Goal: Task Accomplishment & Management: Manage account settings

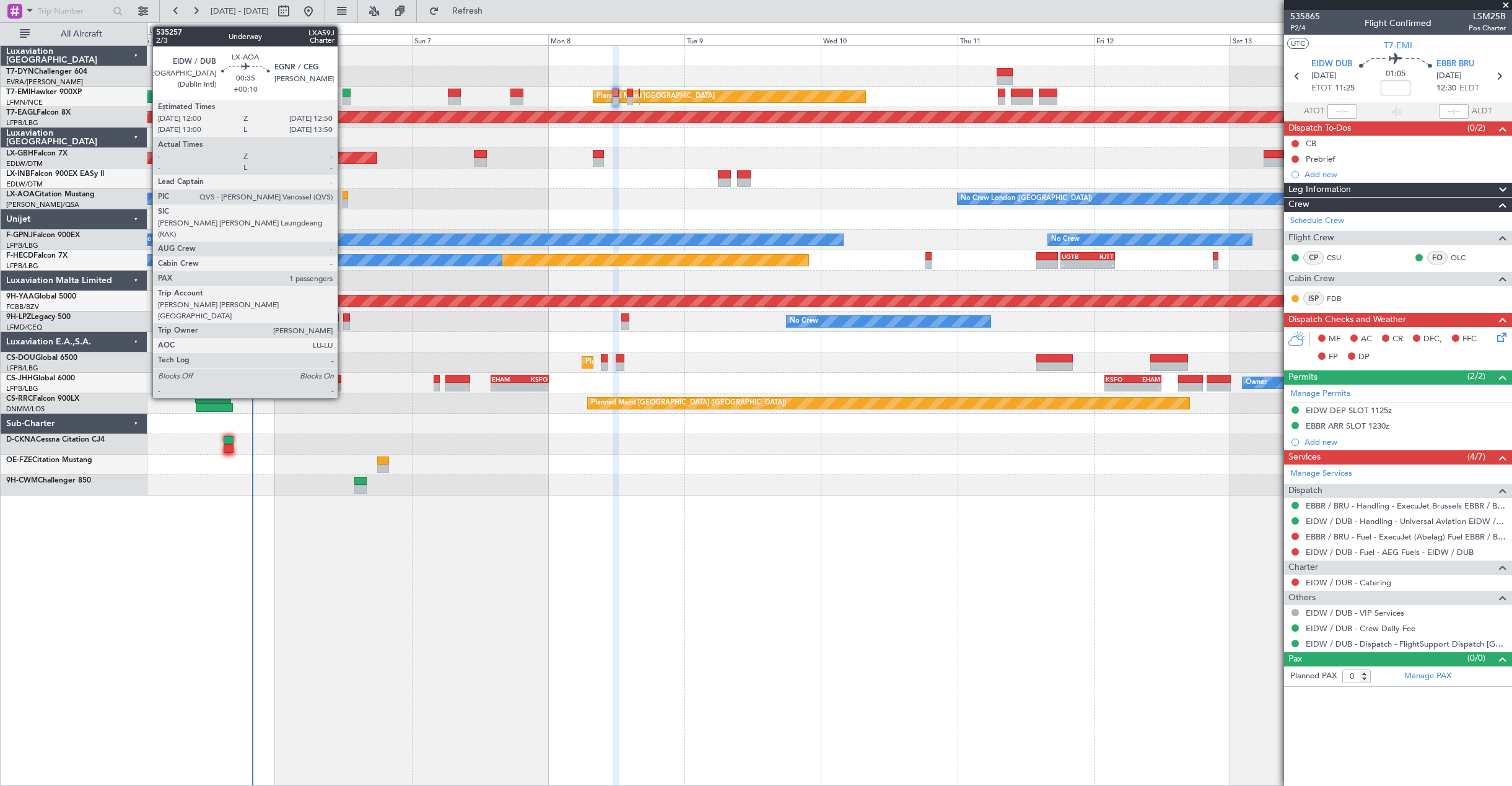
click at [343, 197] on div at bounding box center [345, 195] width 5 height 9
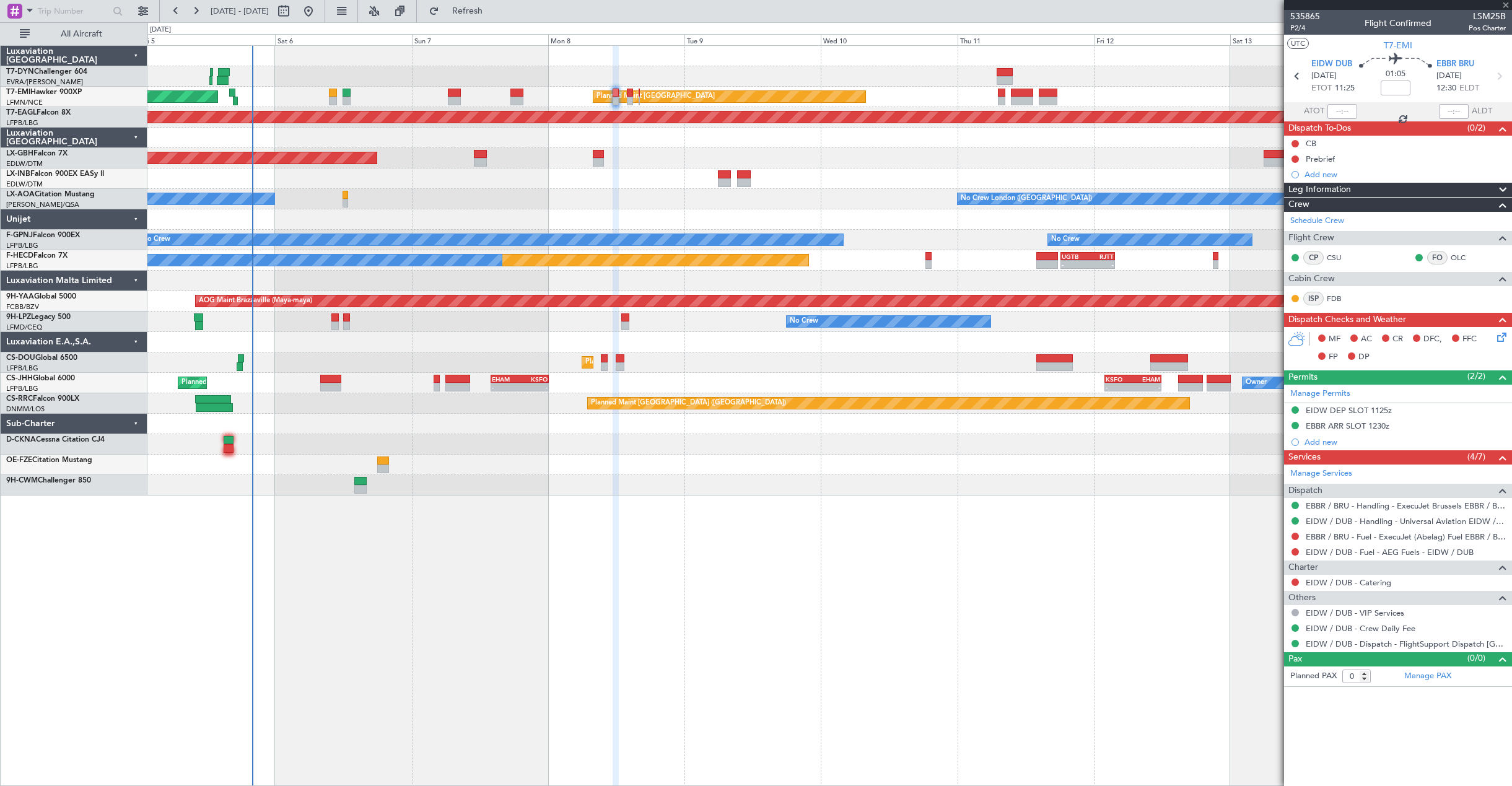
type input "+00:10"
type input "1"
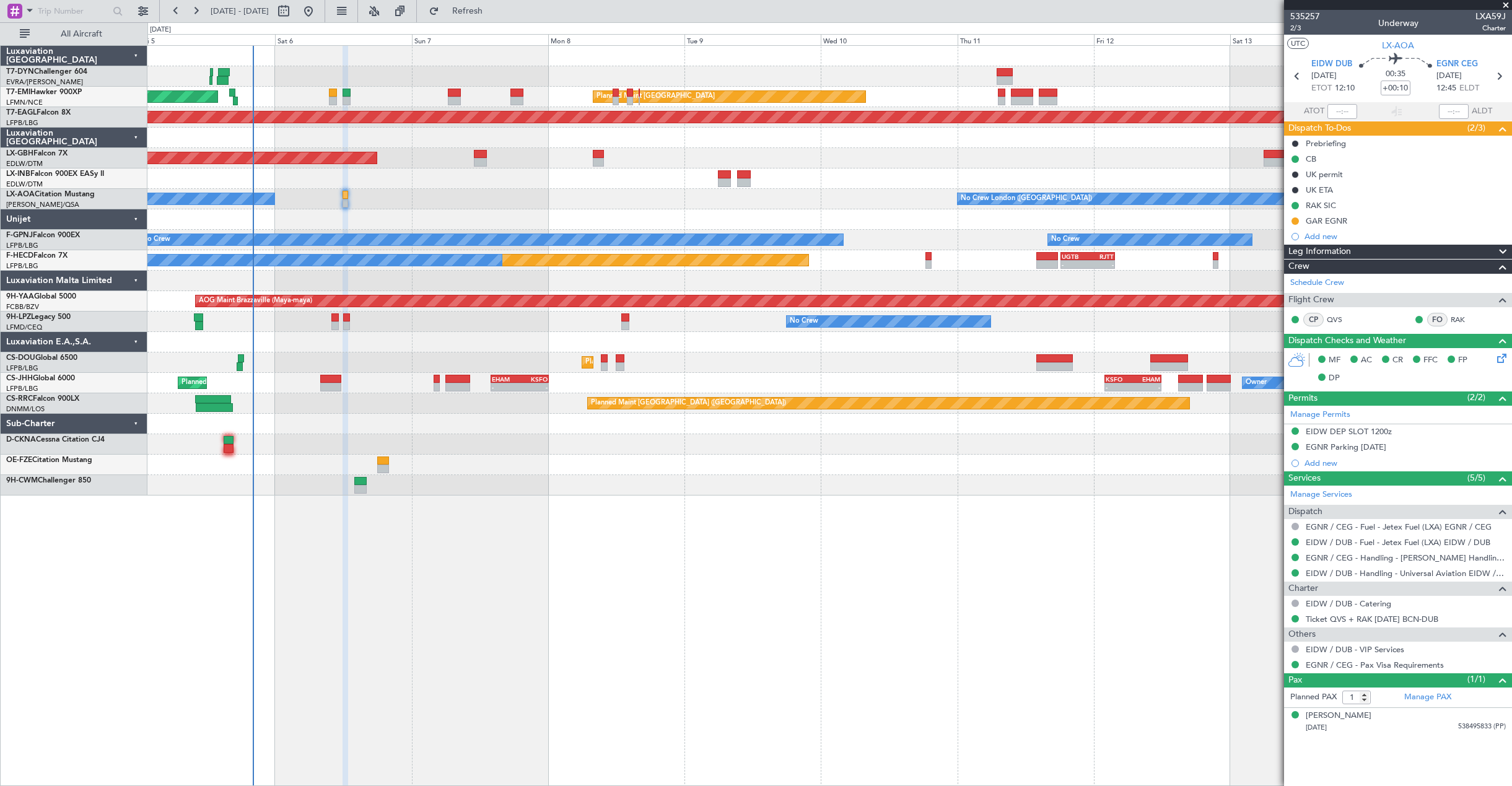
click at [172, 372] on div "Planned Maint Paris (Le Bourget) Planned Maint Paris (Le Bourget) Planned Maint…" at bounding box center [829, 363] width 1364 height 21
click at [197, 372] on div "Planned Maint Paris (Le Bourget) Planned Maint Paris (Le Bourget) Planned Maint…" at bounding box center [829, 363] width 1364 height 21
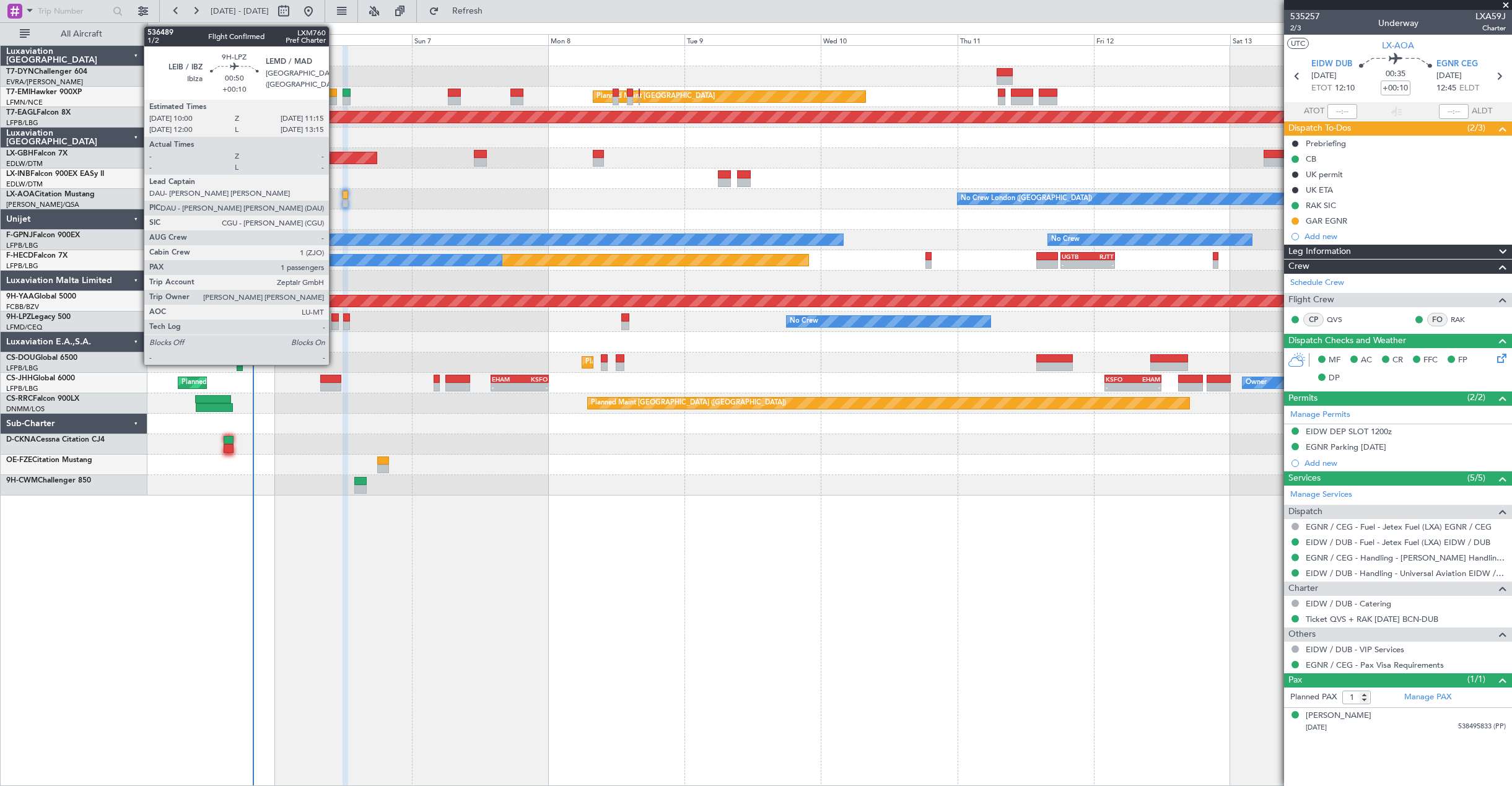
click at [335, 318] on div at bounding box center [335, 318] width 7 height 9
click at [335, 326] on div at bounding box center [335, 325] width 7 height 9
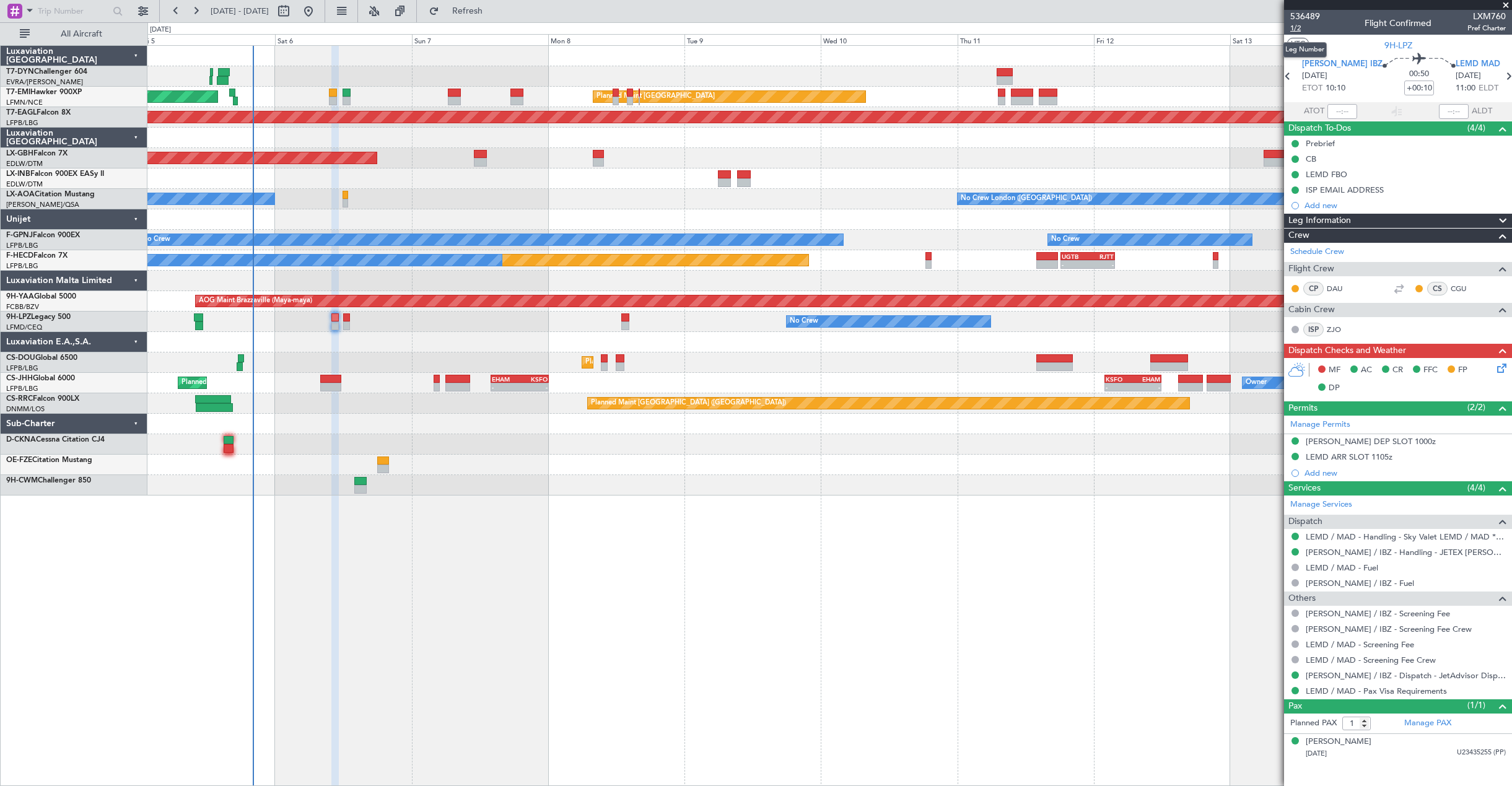
click at [1308, 30] on span "1/2" at bounding box center [1305, 28] width 30 height 11
click at [1341, 551] on link "[PERSON_NAME] / IBZ - Handling - JETEX [PERSON_NAME]" at bounding box center [1405, 552] width 200 height 11
click at [1295, 31] on span "1/2" at bounding box center [1305, 28] width 30 height 11
click at [1299, 26] on span "1/2" at bounding box center [1305, 28] width 30 height 11
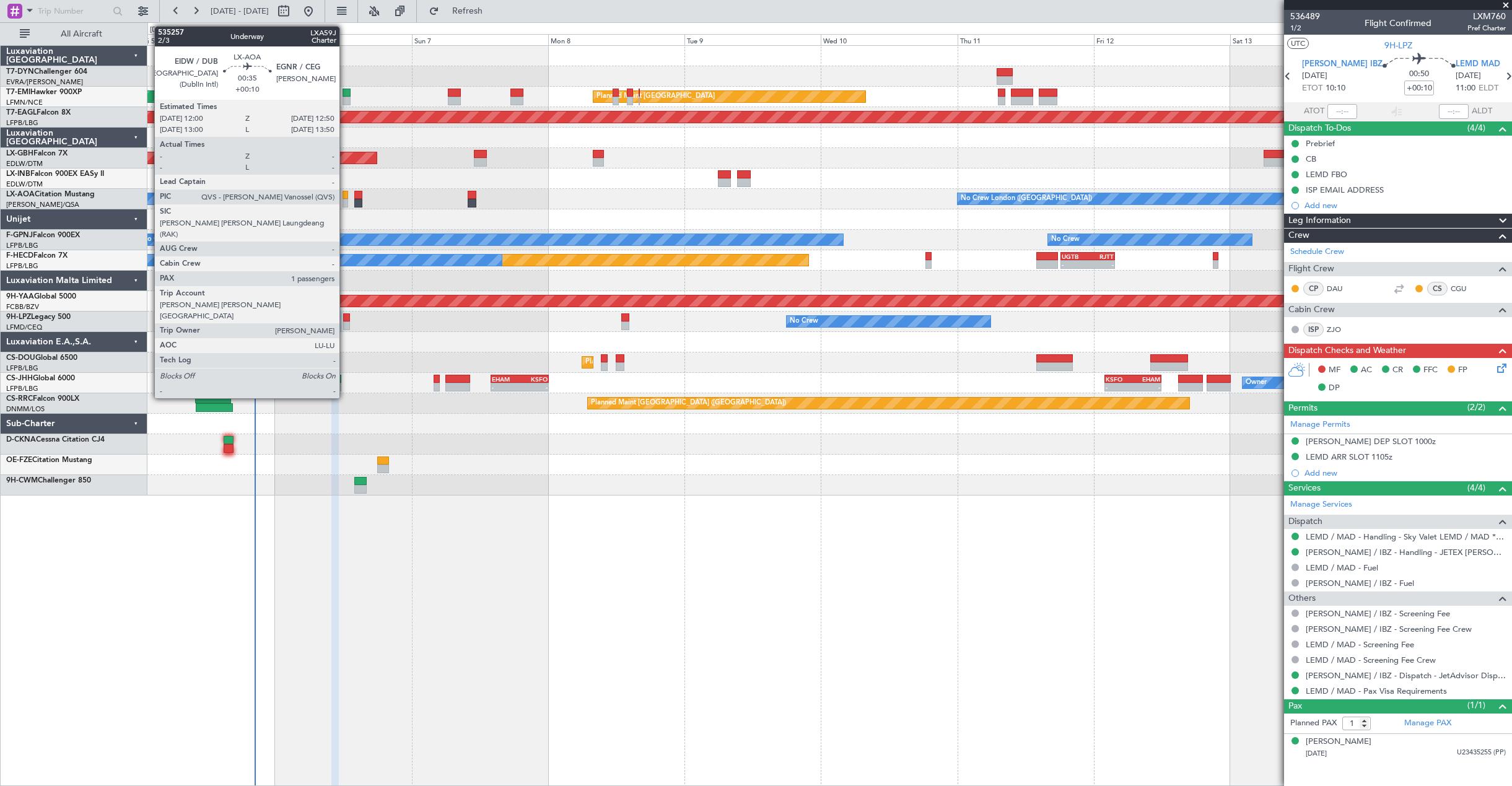
click at [345, 196] on div at bounding box center [345, 195] width 5 height 9
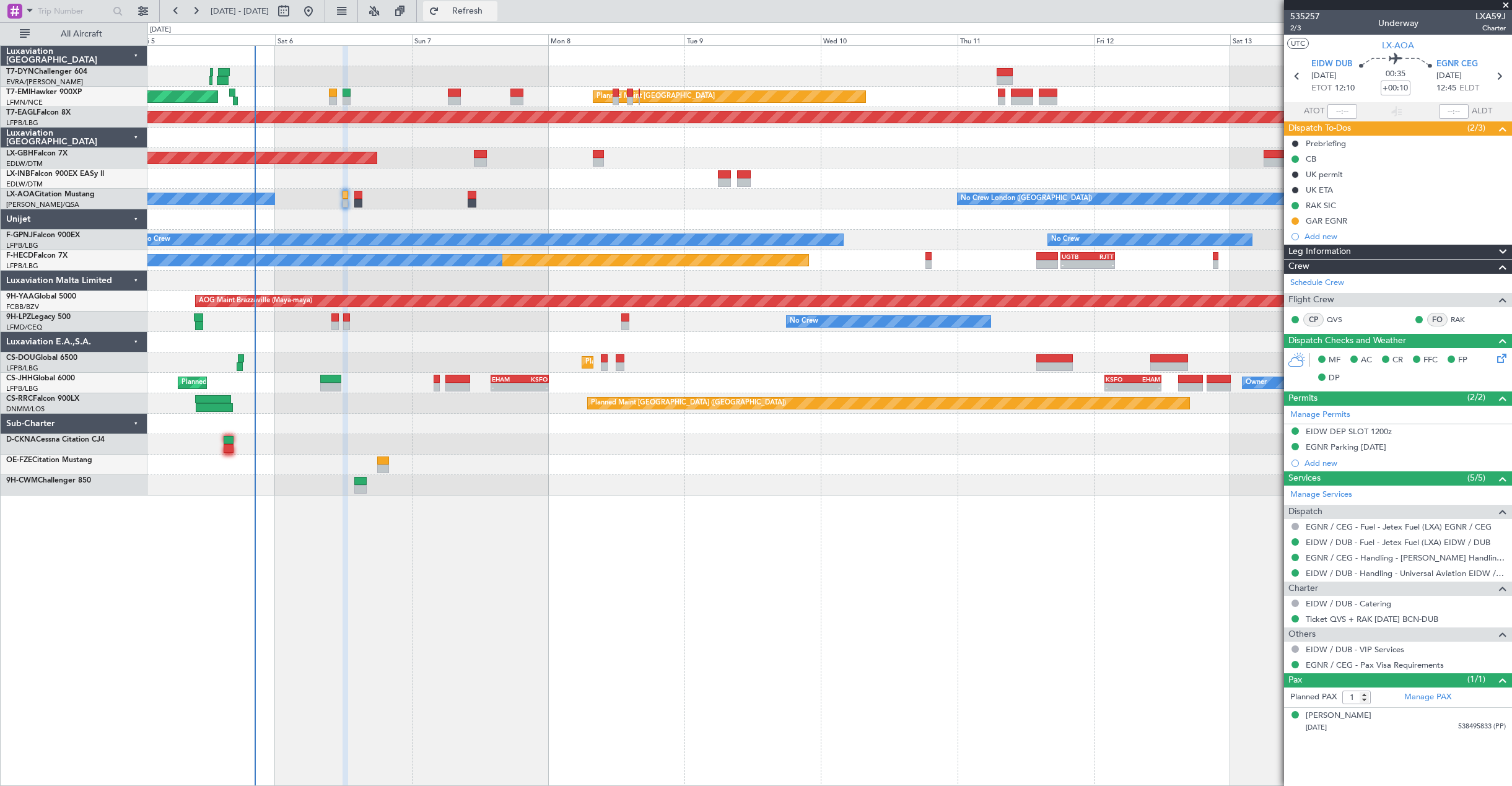
click at [481, 14] on button "Refresh" at bounding box center [460, 11] width 74 height 20
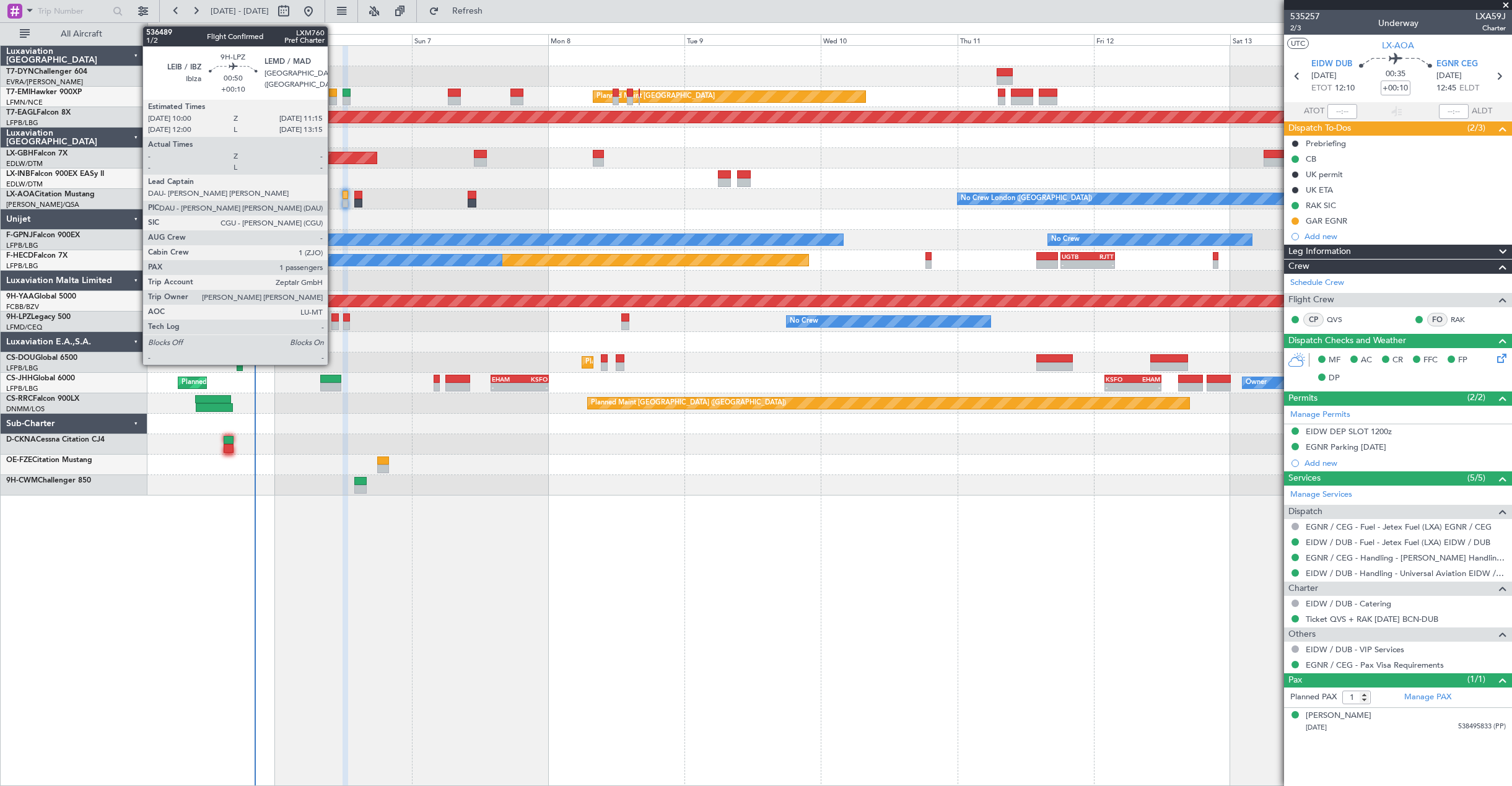
click at [333, 323] on div at bounding box center [335, 325] width 7 height 9
click at [335, 324] on div at bounding box center [335, 325] width 7 height 9
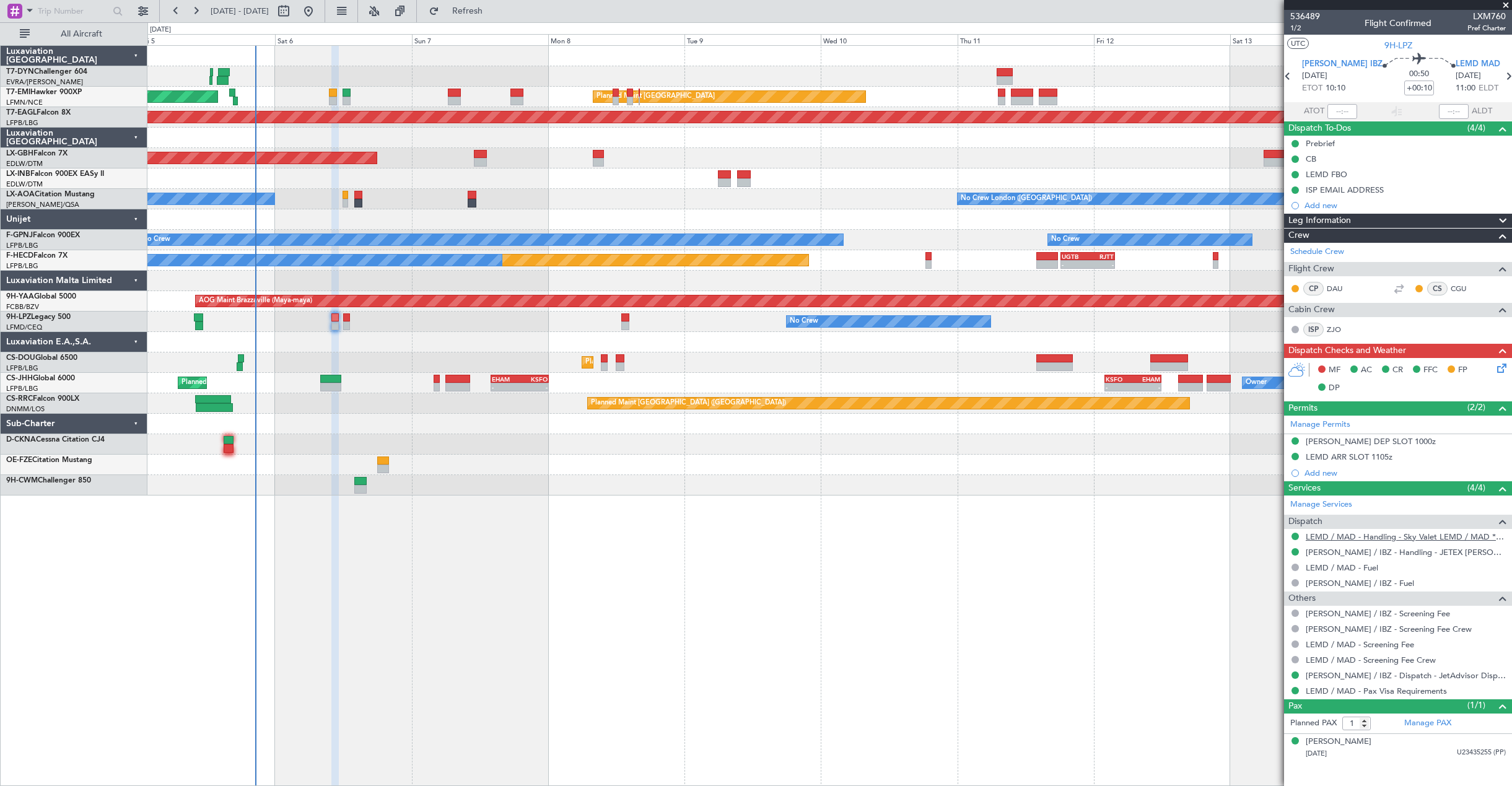
click at [1333, 539] on link "LEMD / MAD - Handling - Sky Valet LEMD / MAD **MY HANDLING**" at bounding box center [1405, 536] width 200 height 11
click at [1495, 368] on icon at bounding box center [1500, 366] width 10 height 10
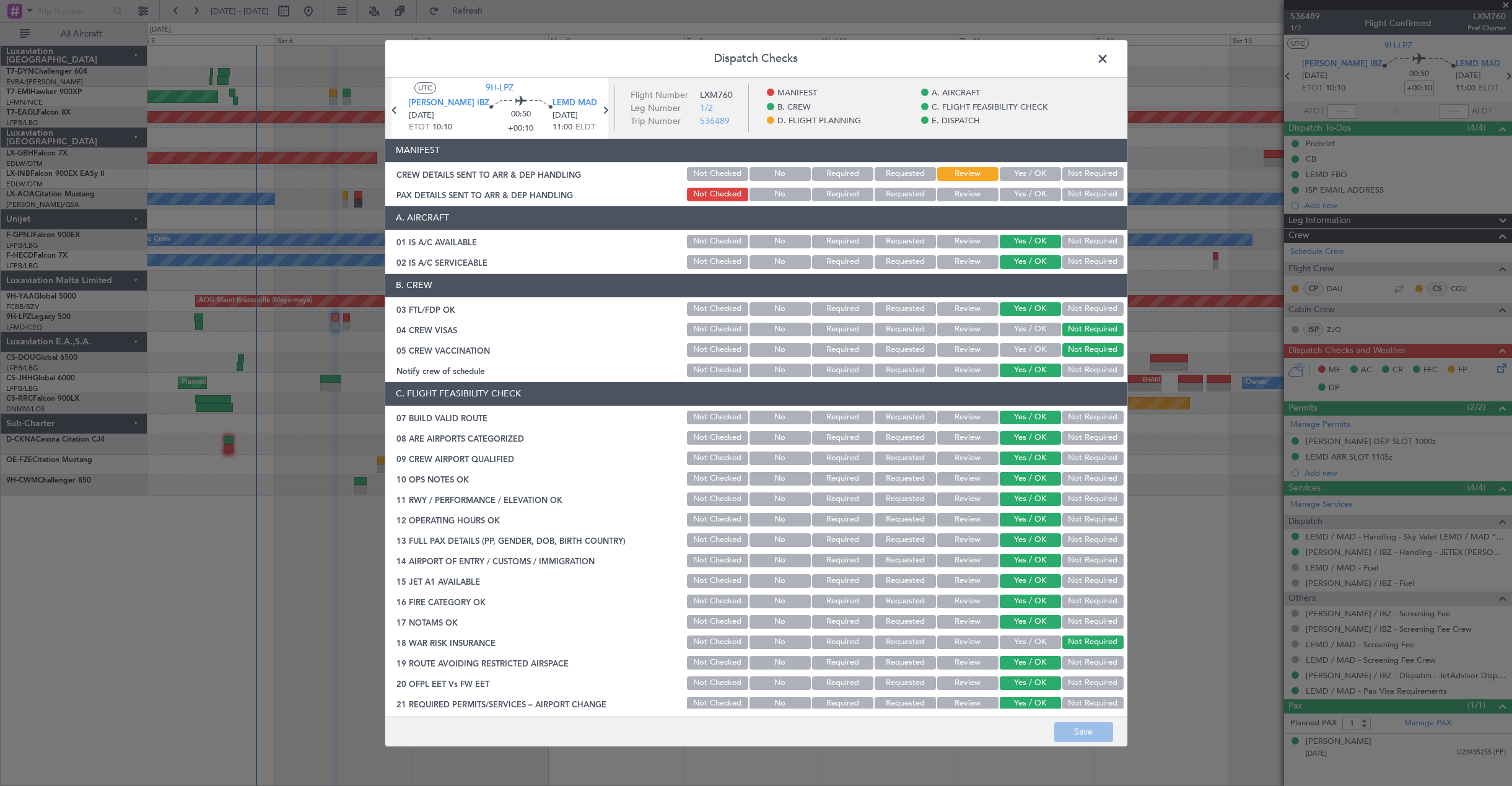
click at [1031, 167] on button "Yes / OK" at bounding box center [1031, 174] width 62 height 14
click at [1024, 189] on button "Yes / OK" at bounding box center [1031, 194] width 62 height 14
click at [1093, 727] on button "Save" at bounding box center [1084, 732] width 59 height 20
click at [1109, 59] on span at bounding box center [1109, 61] width 0 height 25
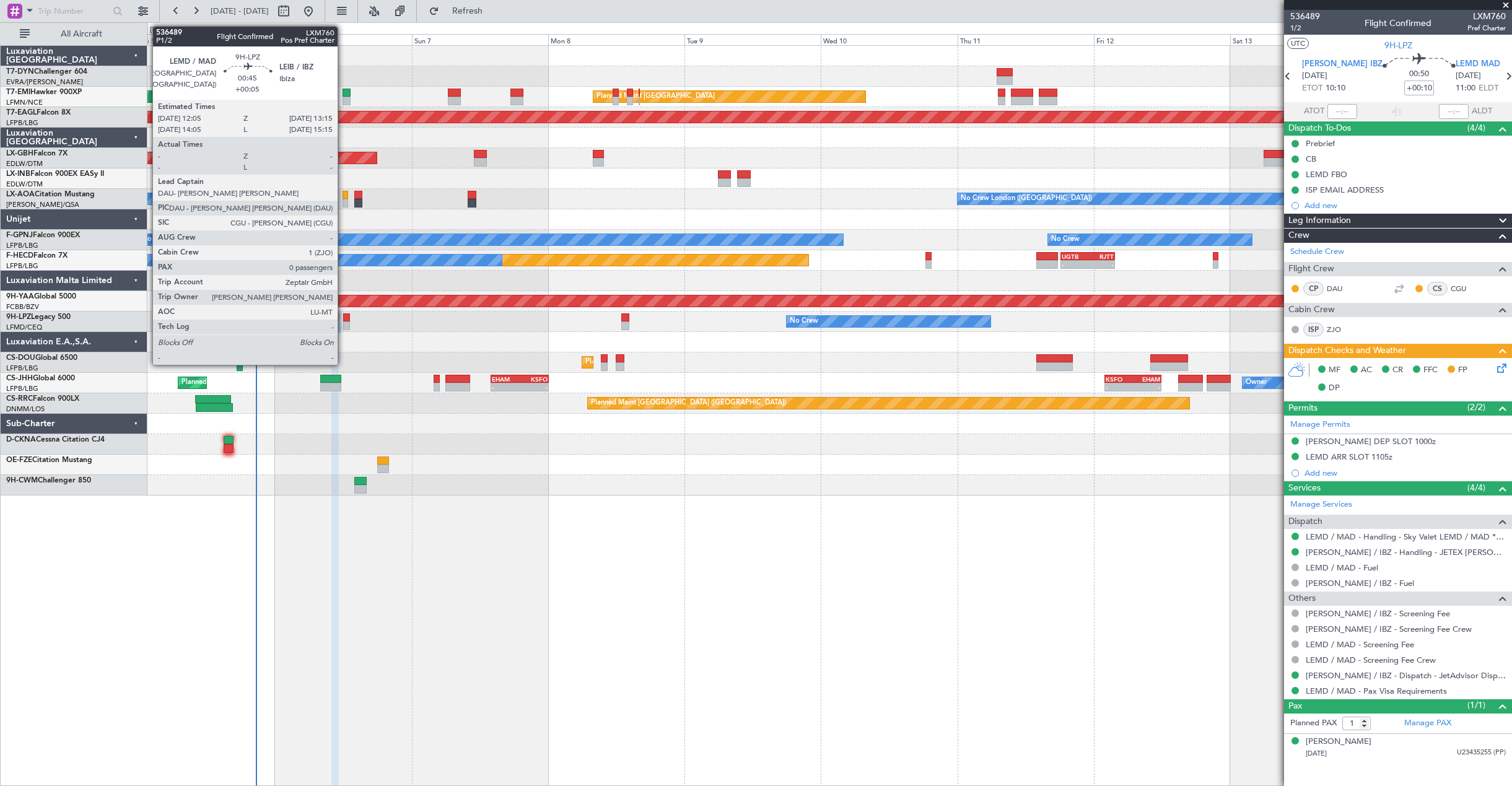
click at [343, 318] on div at bounding box center [347, 318] width 7 height 9
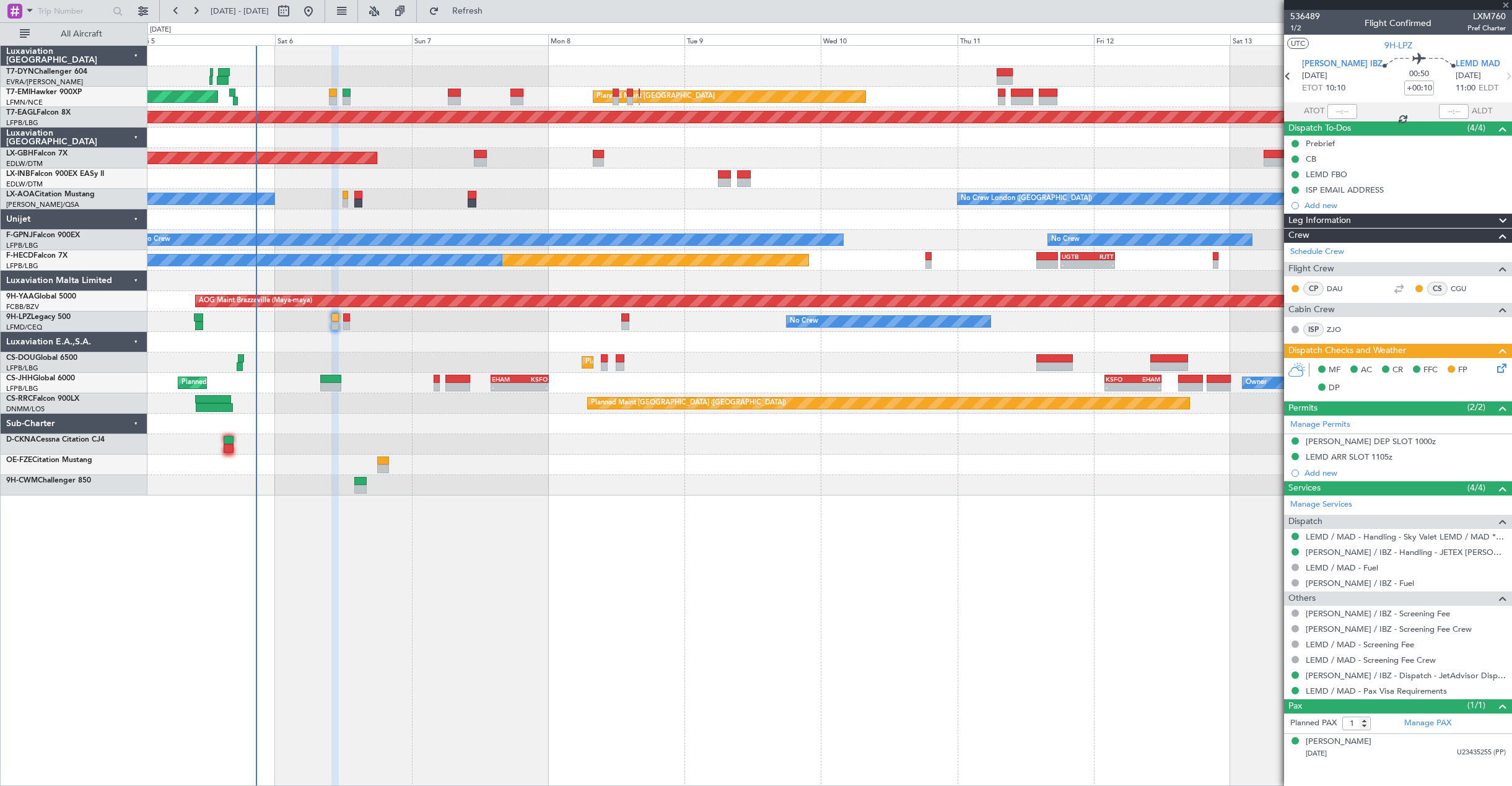
type input "+00:05"
type input "0"
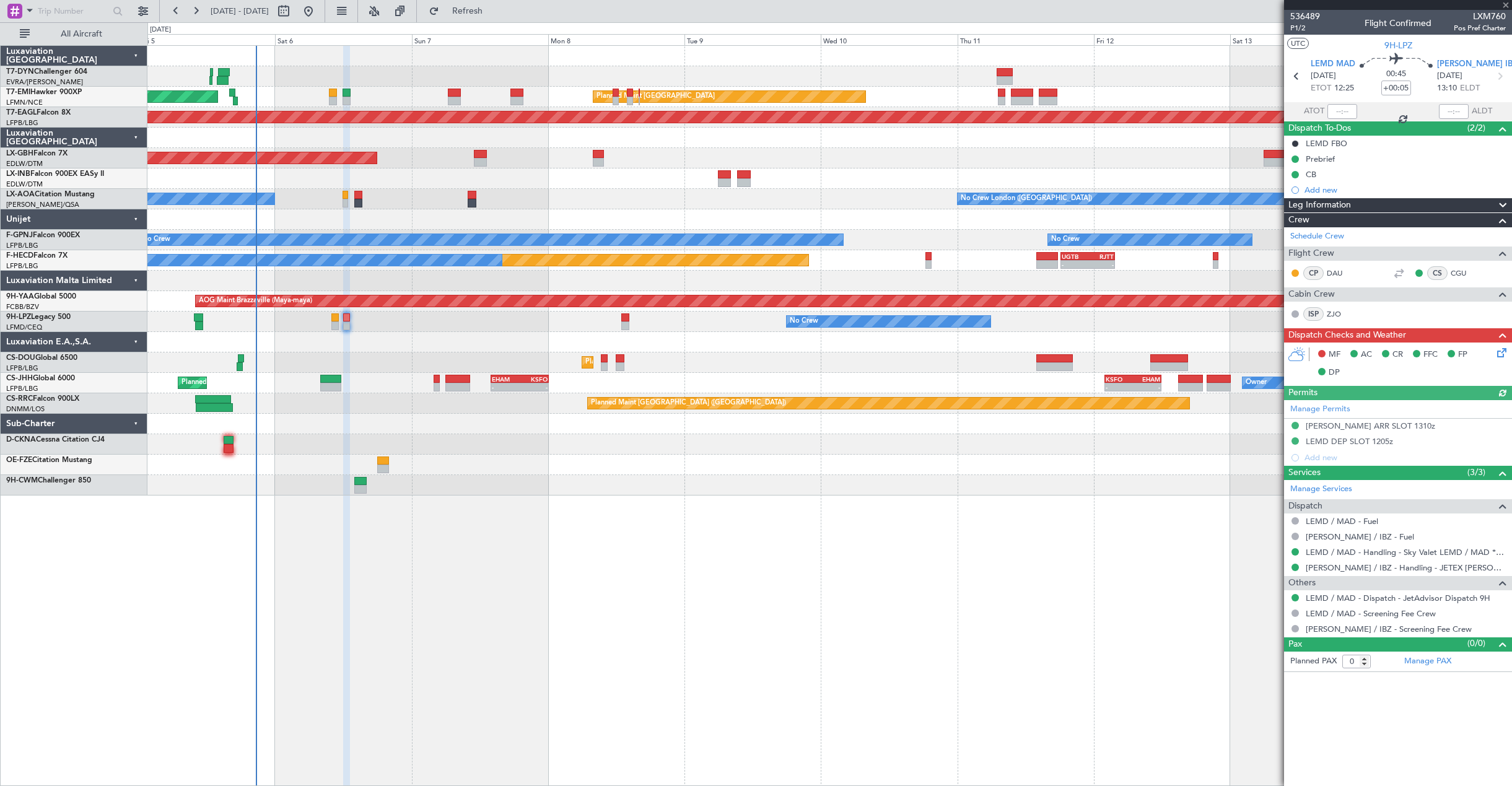
click at [1496, 354] on icon at bounding box center [1500, 350] width 10 height 10
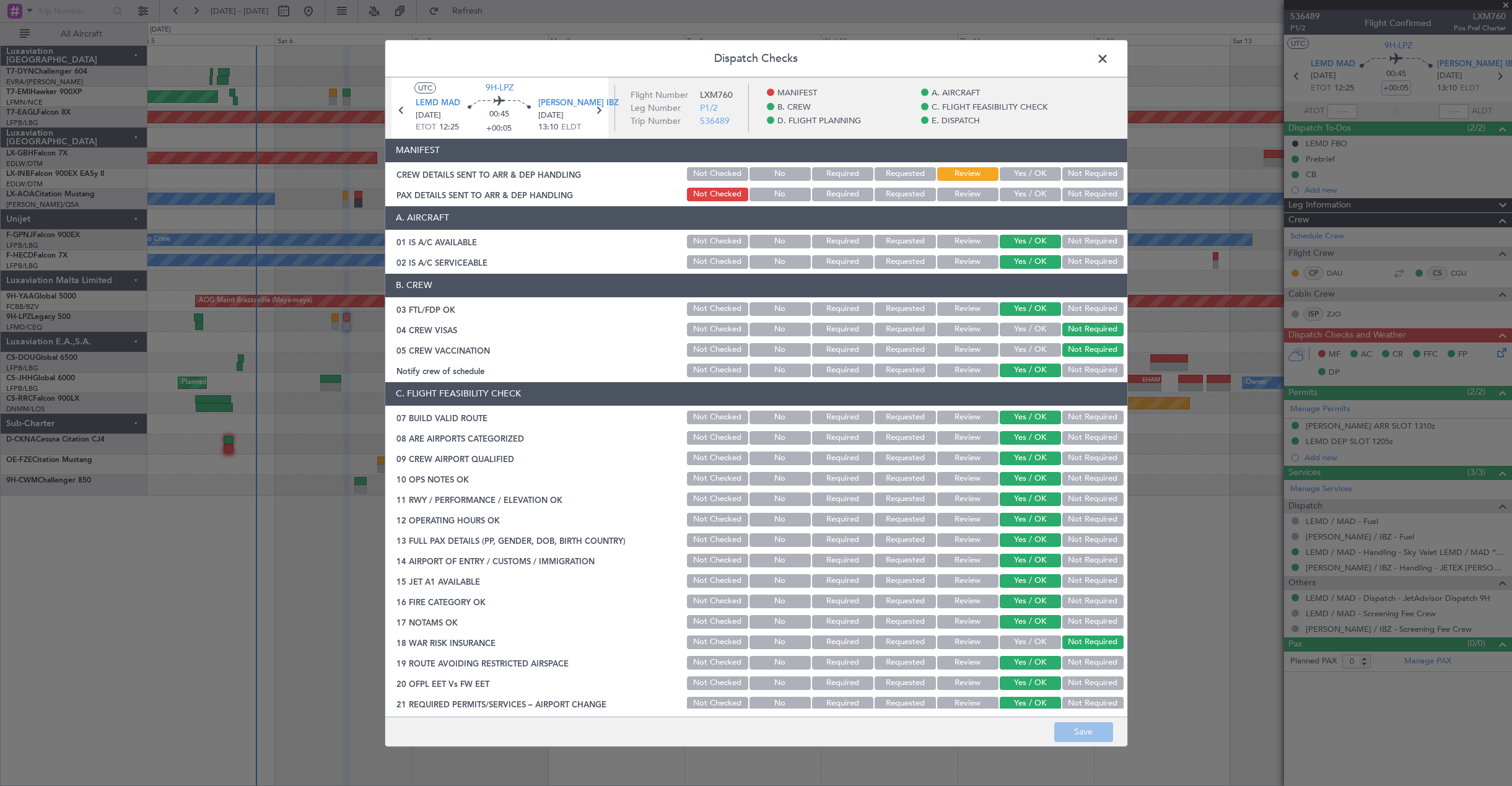
click at [1003, 175] on button "Yes / OK" at bounding box center [1031, 174] width 62 height 14
click at [1018, 192] on button "Yes / OK" at bounding box center [1031, 194] width 62 height 14
click at [1079, 725] on button "Save" at bounding box center [1084, 732] width 59 height 20
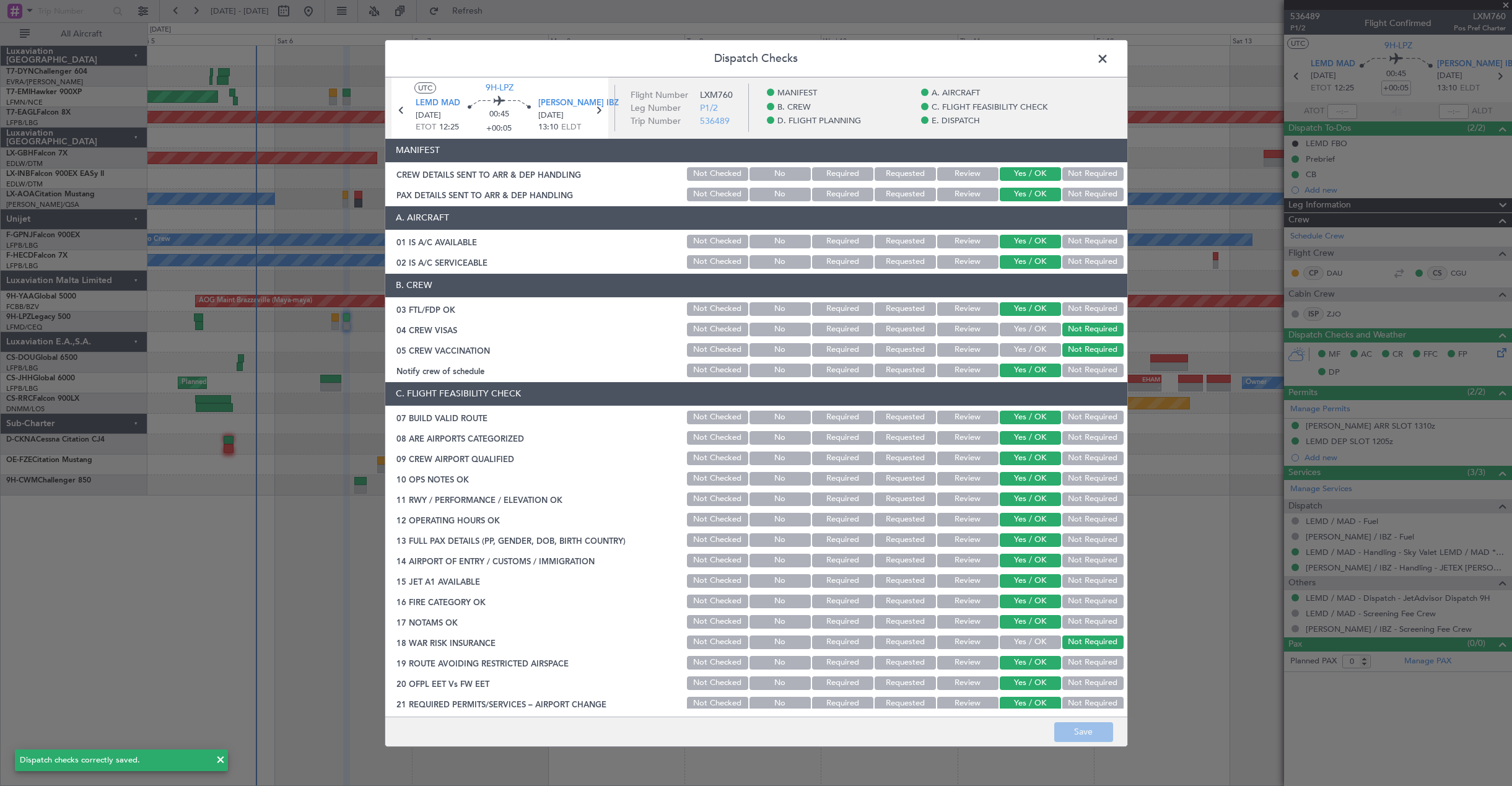
click at [1109, 61] on span at bounding box center [1109, 61] width 0 height 25
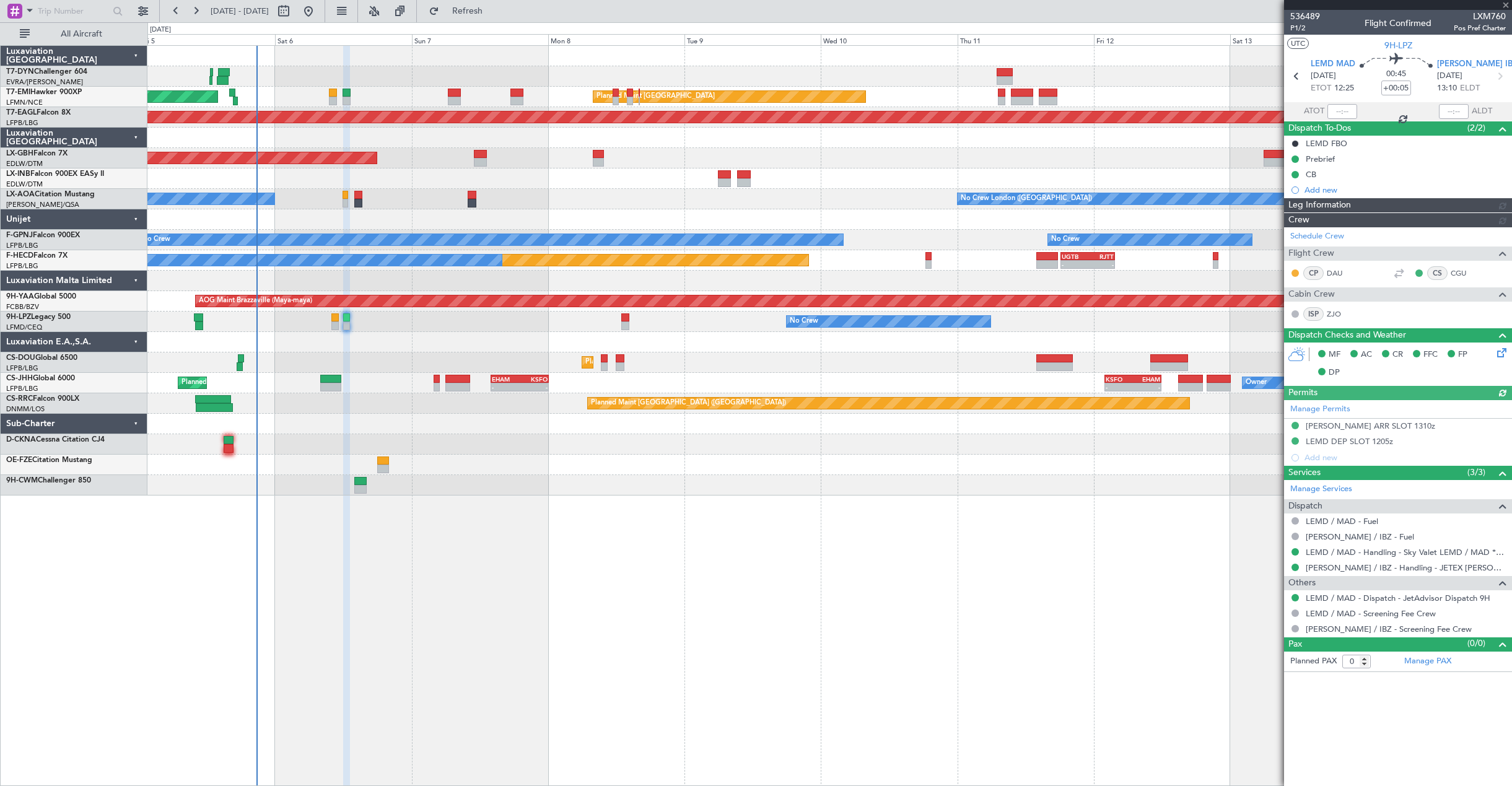
click at [382, 326] on div "No Crew No Crew" at bounding box center [829, 322] width 1364 height 21
click at [1506, 4] on div at bounding box center [1398, 5] width 228 height 10
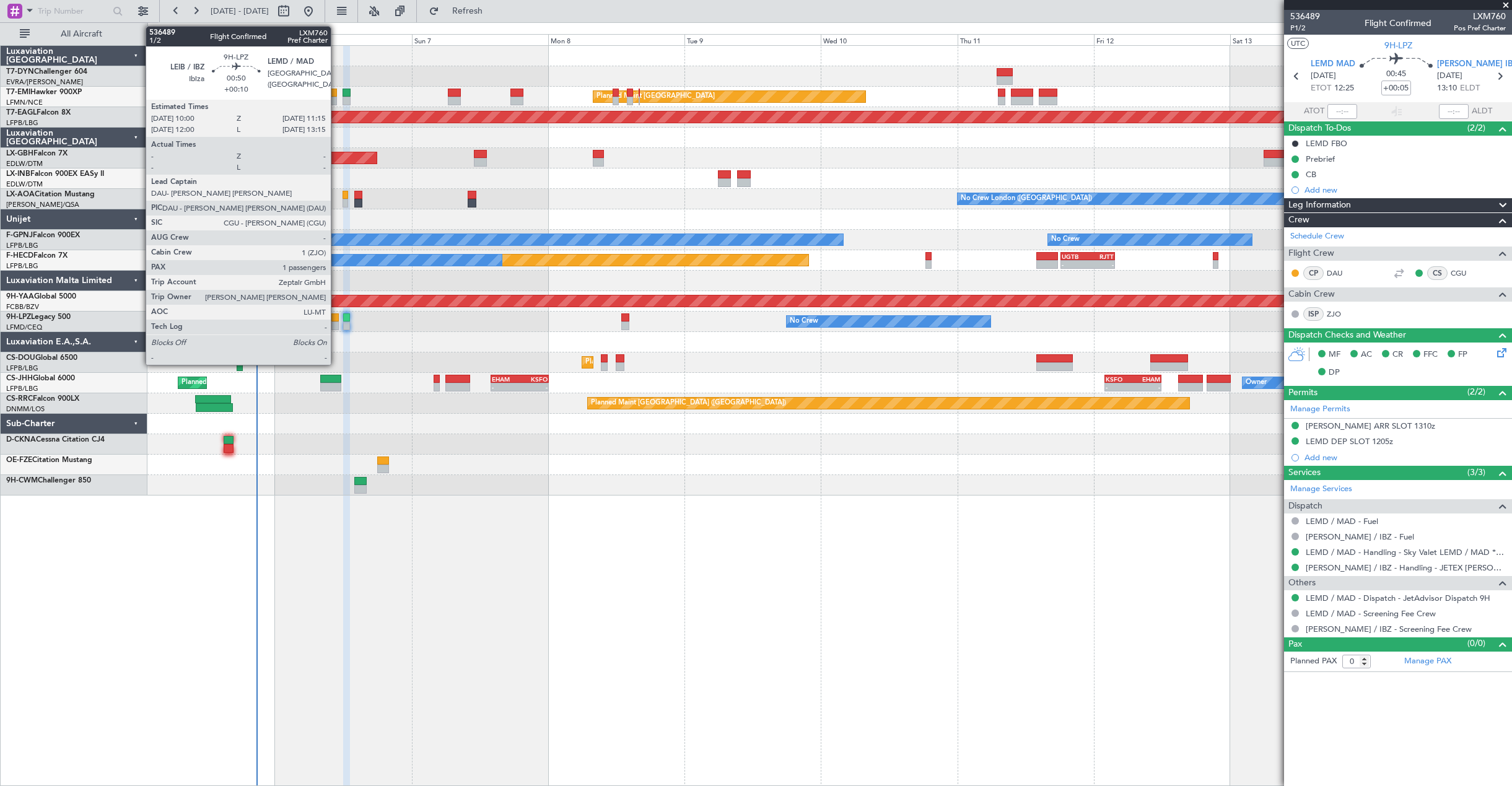
click at [336, 327] on div at bounding box center [335, 325] width 7 height 9
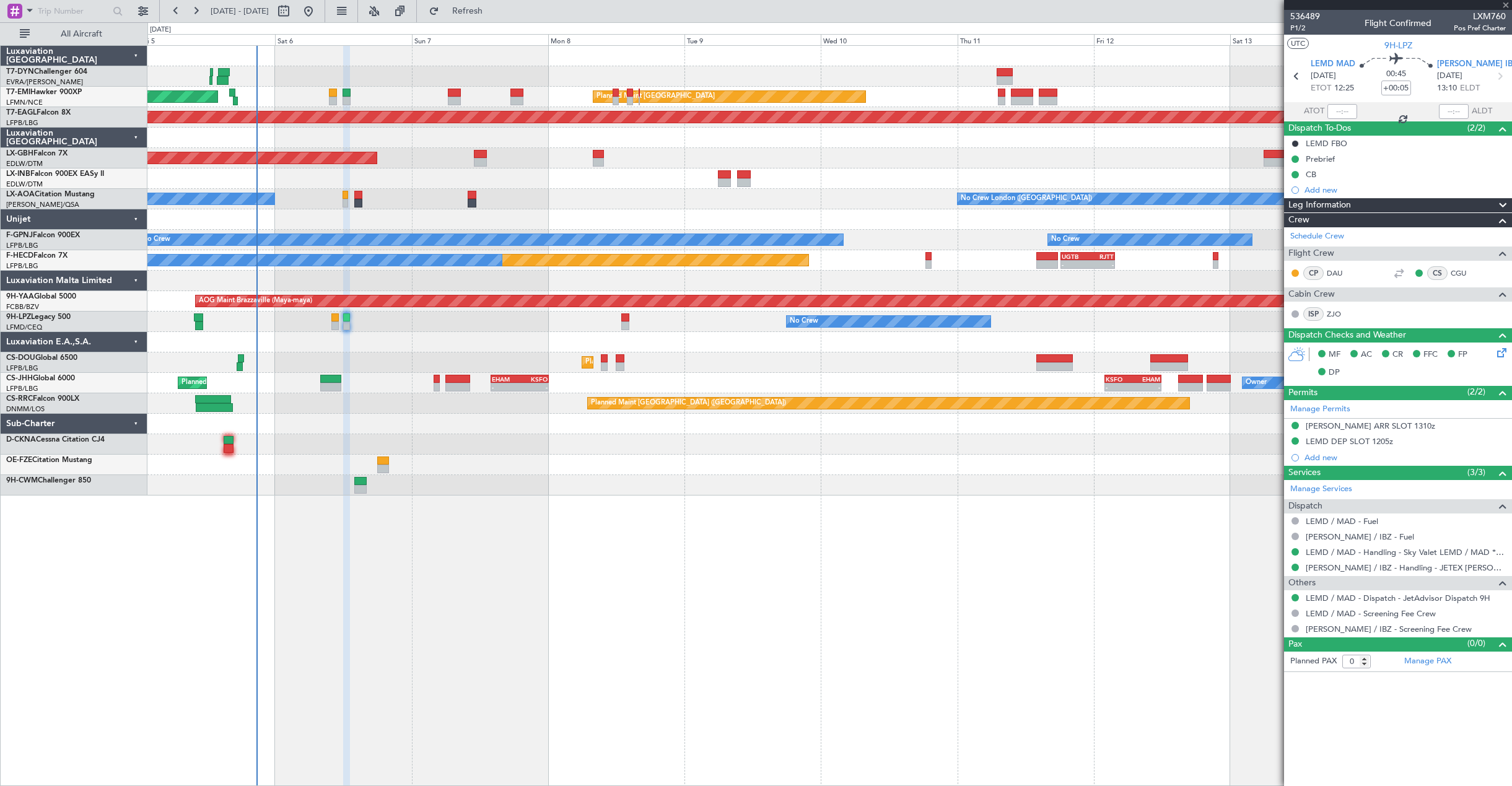
type input "+00:10"
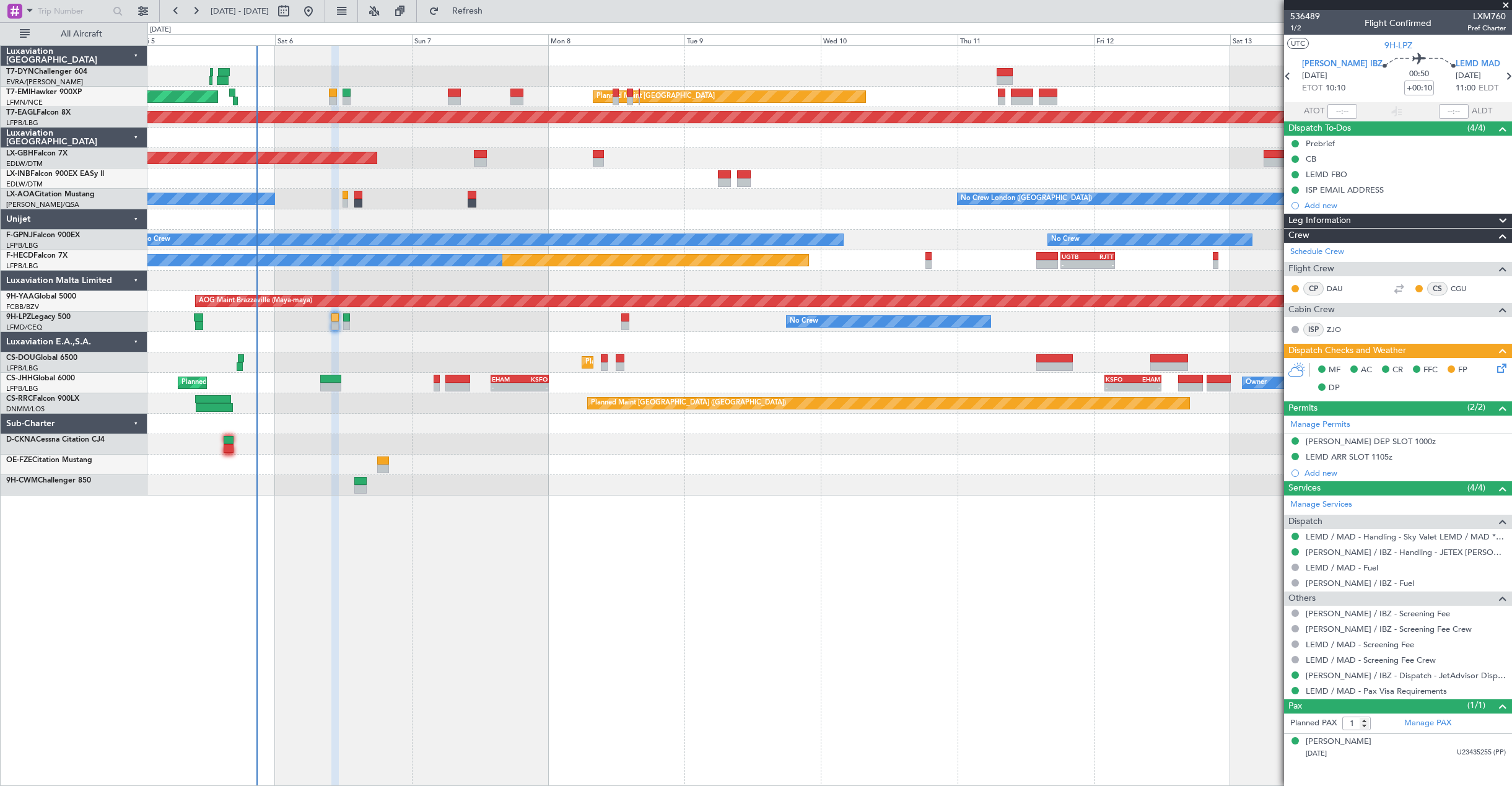
click at [1508, 2] on span at bounding box center [1505, 6] width 12 height 11
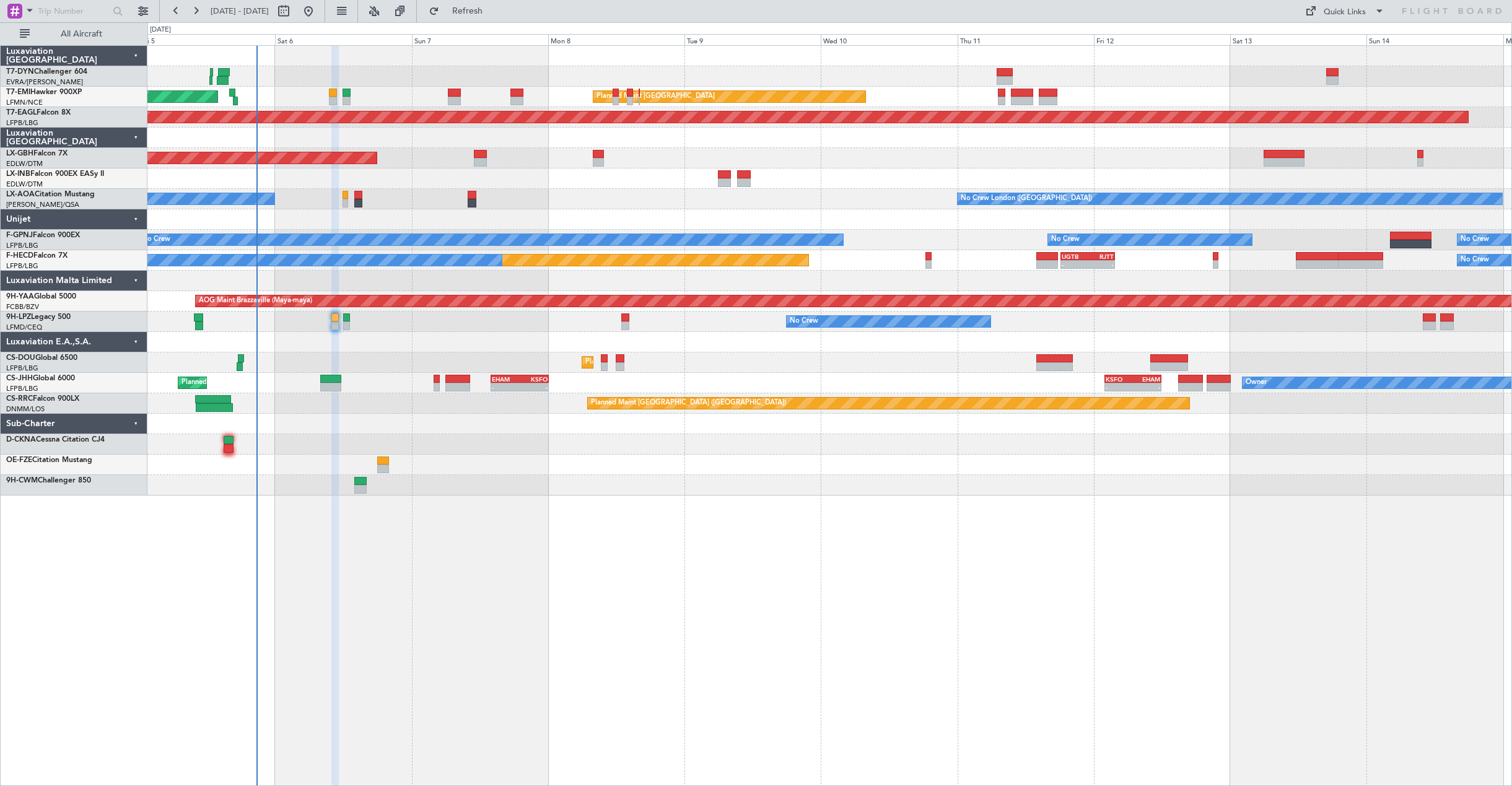
type input "0"
click at [1342, 16] on div "Quick Links" at bounding box center [1345, 12] width 42 height 12
click at [1324, 51] on button "Trip Builder" at bounding box center [1345, 41] width 93 height 30
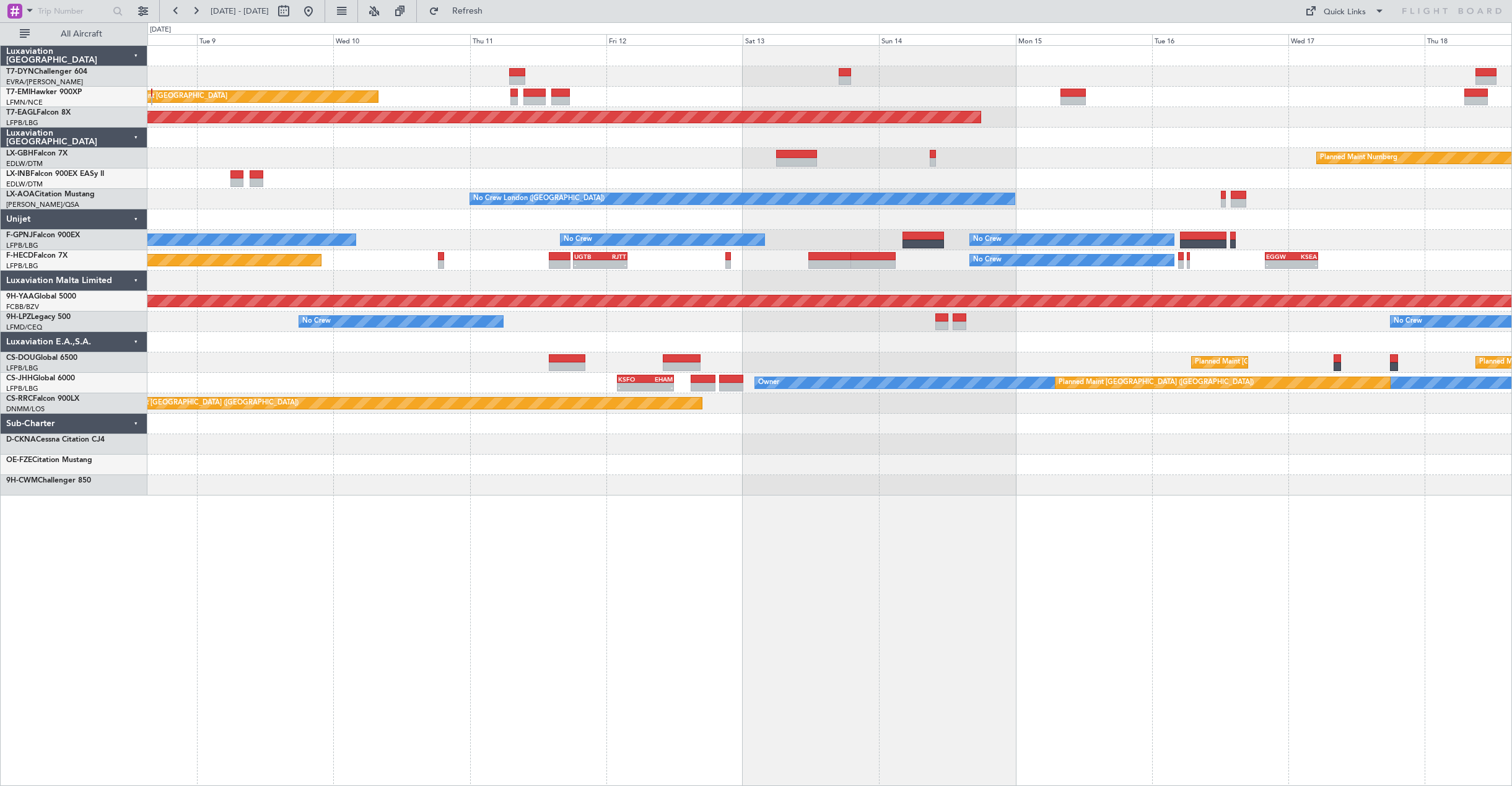
click at [319, 312] on div "Planned Maint Zurich Grounded New York (Teterboro) Planned Maint Nurnberg Plann…" at bounding box center [829, 270] width 1364 height 450
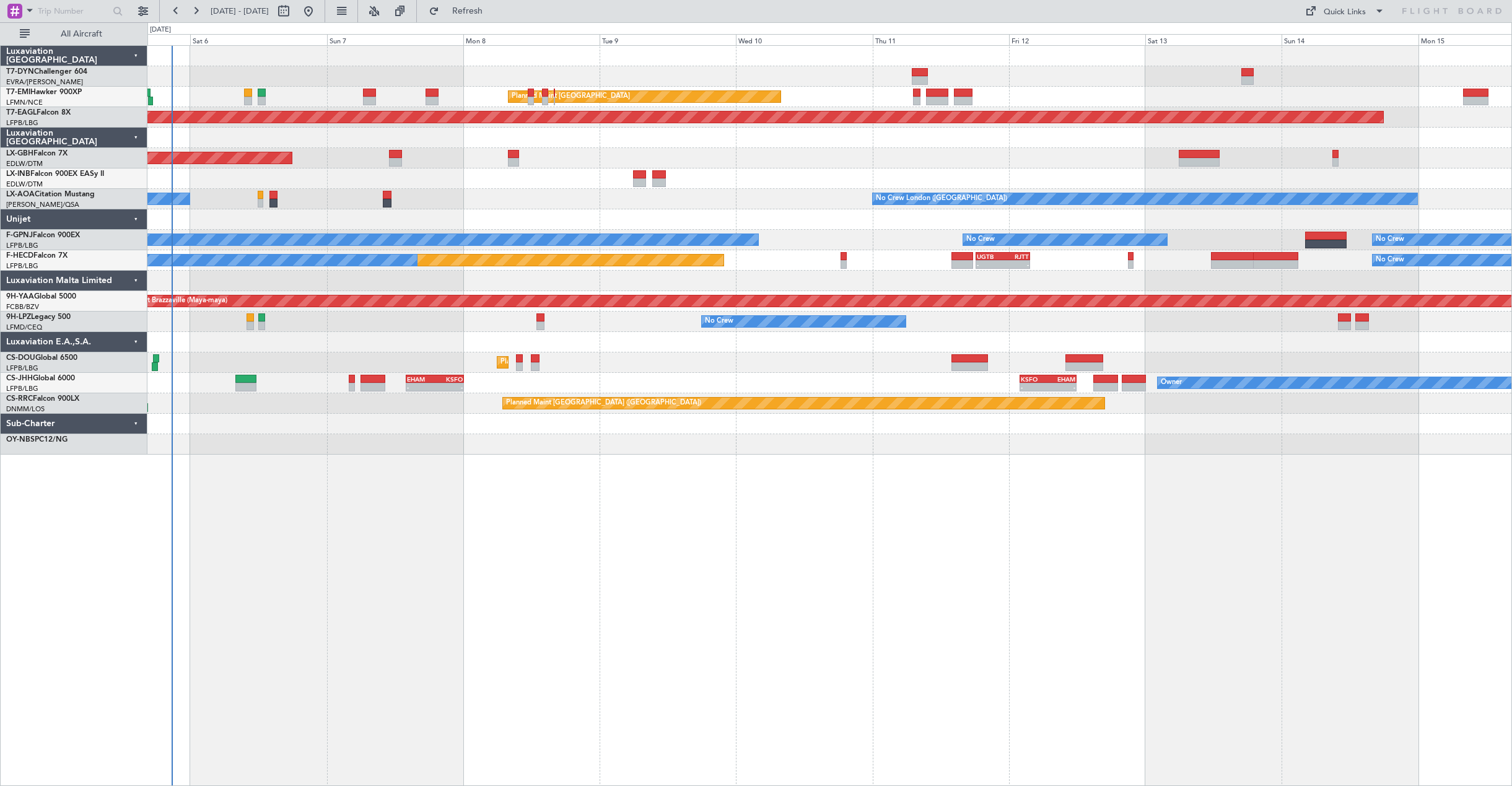
click at [802, 344] on div at bounding box center [829, 342] width 1364 height 21
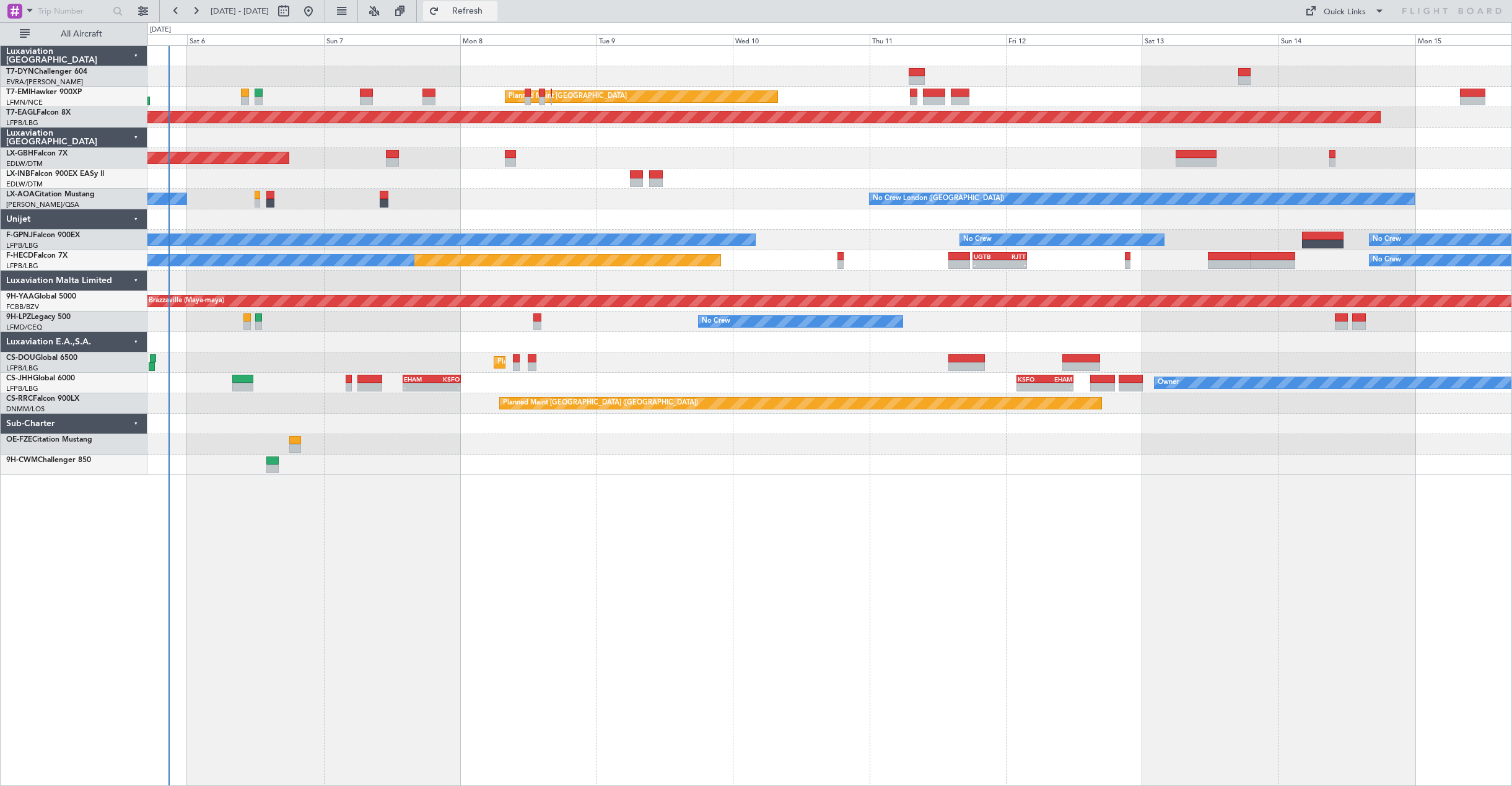
click at [494, 11] on span "Refresh" at bounding box center [467, 11] width 52 height 9
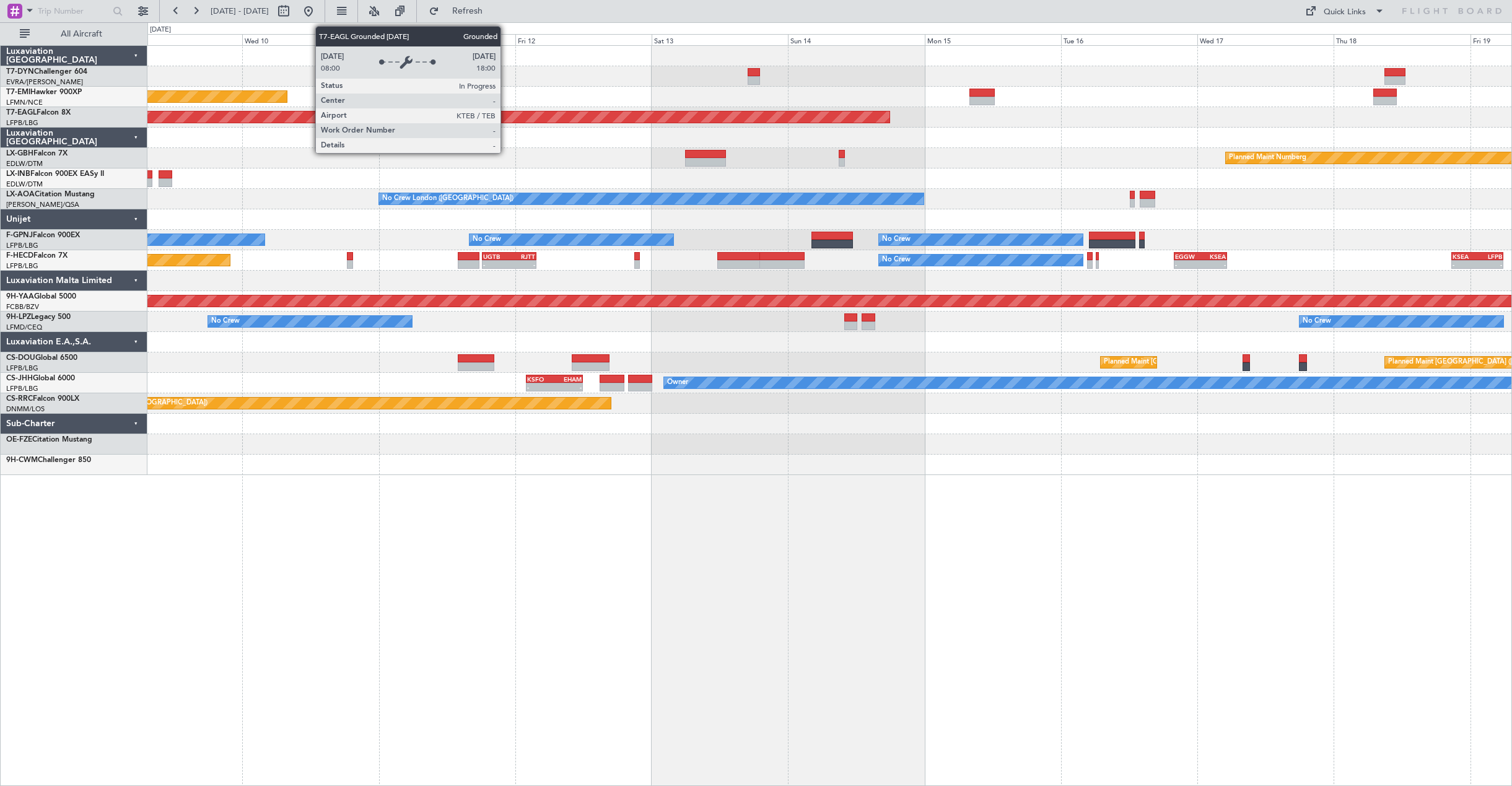
click at [710, 520] on div "Planned Maint Zurich Grounded New York (Teterboro) Planned Maint Nurnberg No Cr…" at bounding box center [830, 416] width 1365 height 741
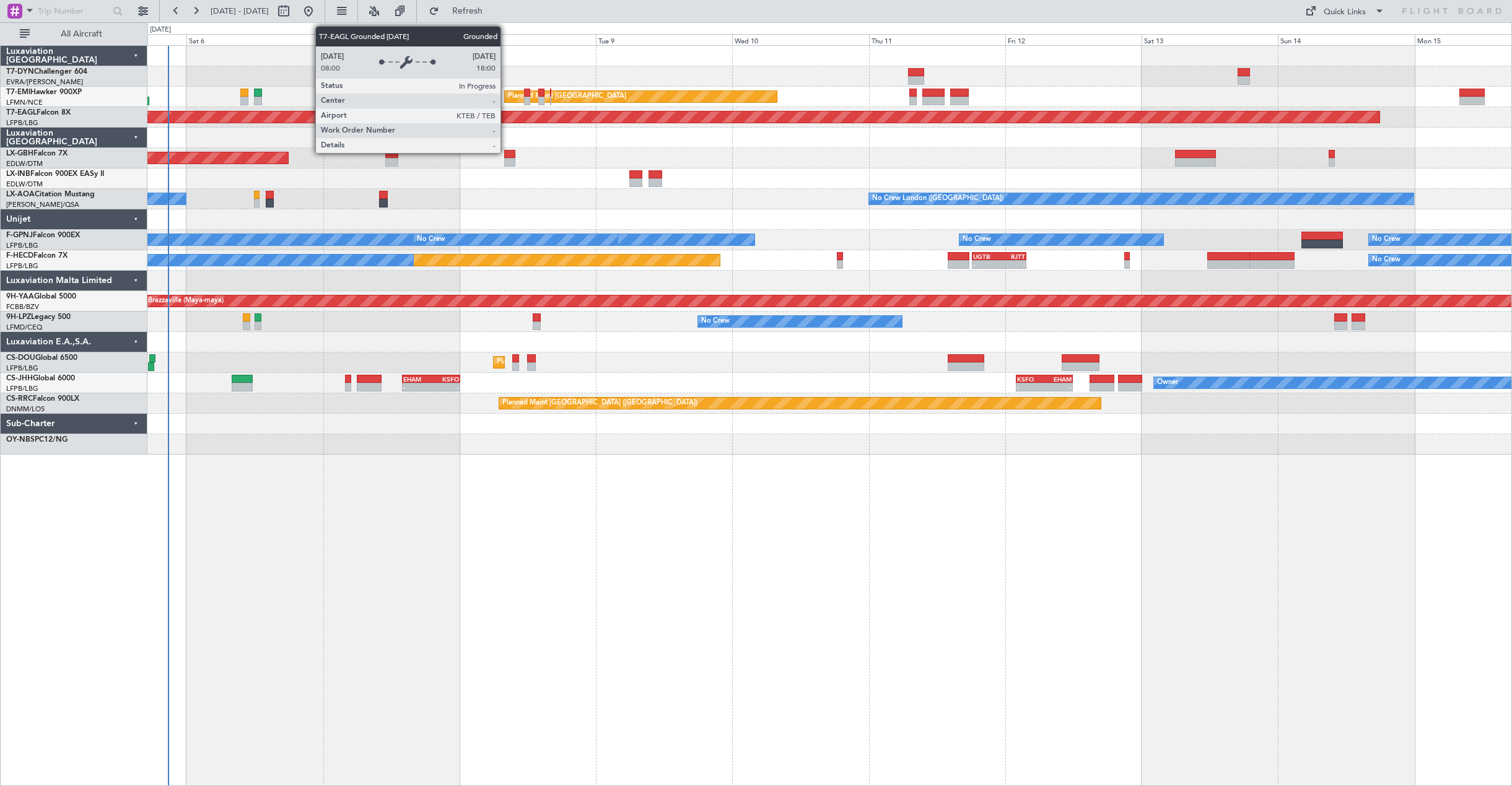
click at [1167, 582] on div "AOG Maint Riga (Riga Intl) Planned Maint Zurich Planned Maint Zurich Grounded N…" at bounding box center [830, 416] width 1365 height 741
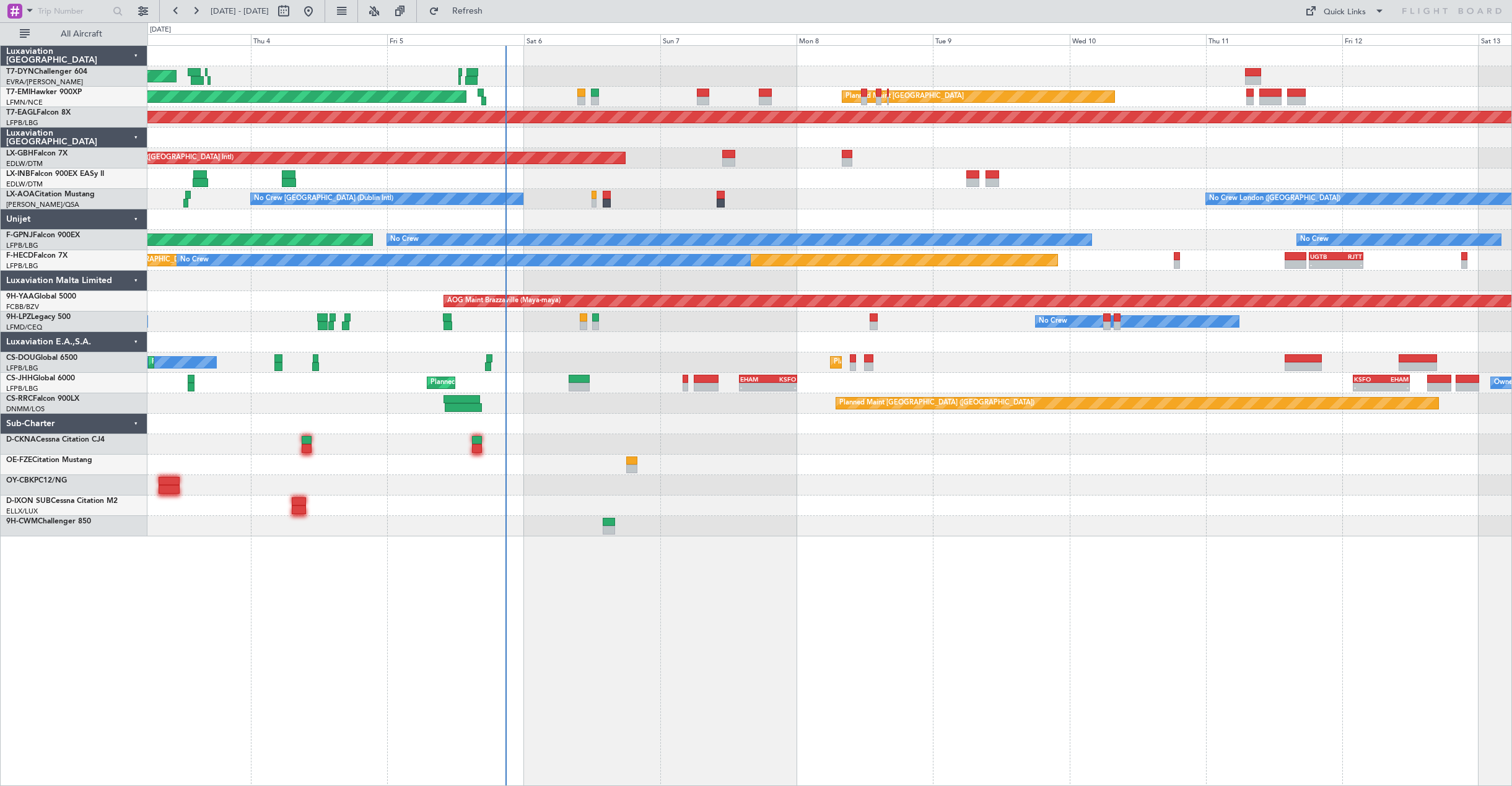
click at [780, 431] on div "AOG Maint Riga (Riga Intl) Planned Maint [GEOGRAPHIC_DATA] Planned Maint [GEOGR…" at bounding box center [829, 291] width 1364 height 491
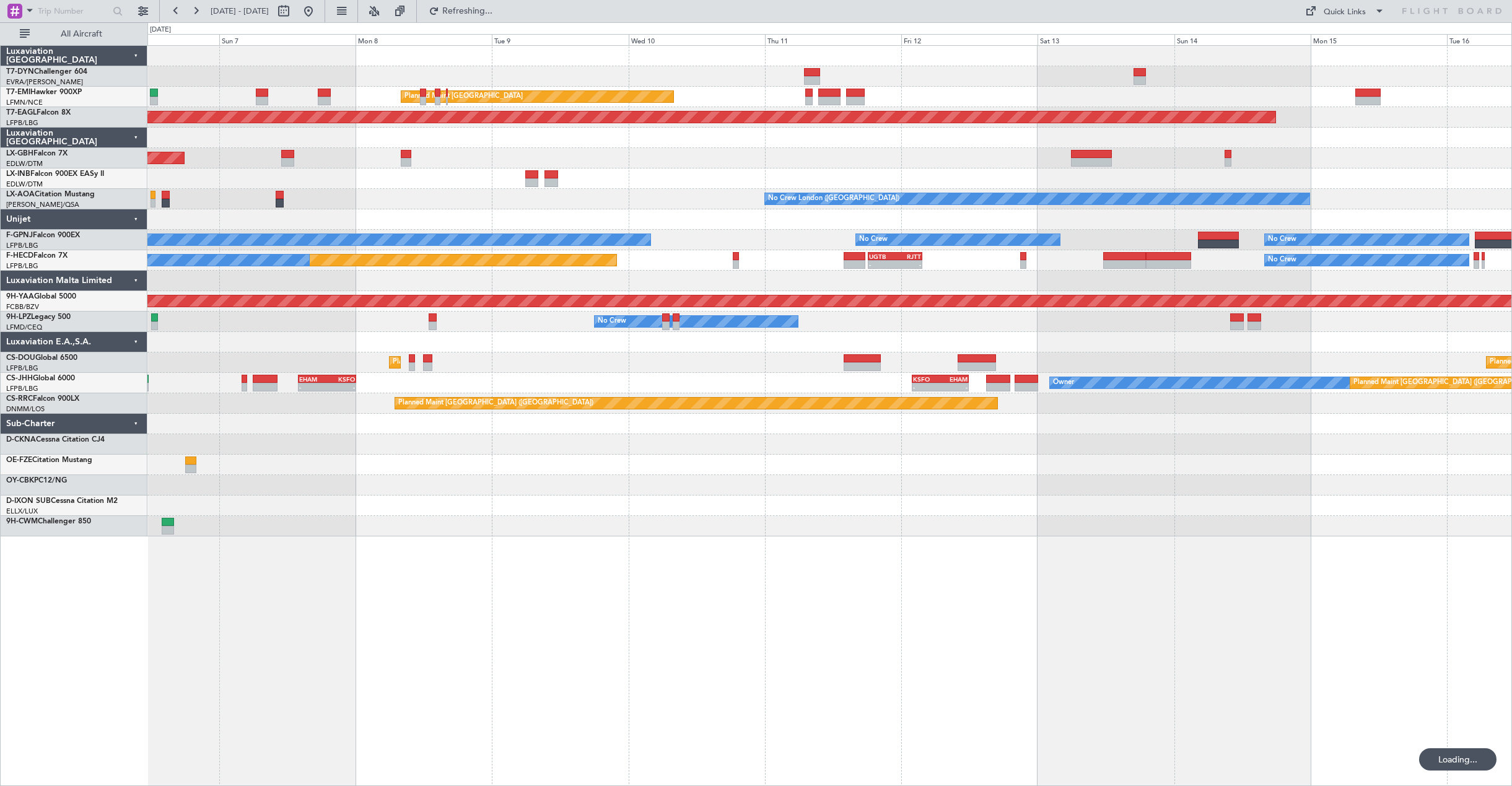
click at [741, 424] on div "Planned Maint [GEOGRAPHIC_DATA] Planned Maint [GEOGRAPHIC_DATA] Grounded [US_ST…" at bounding box center [829, 291] width 1364 height 491
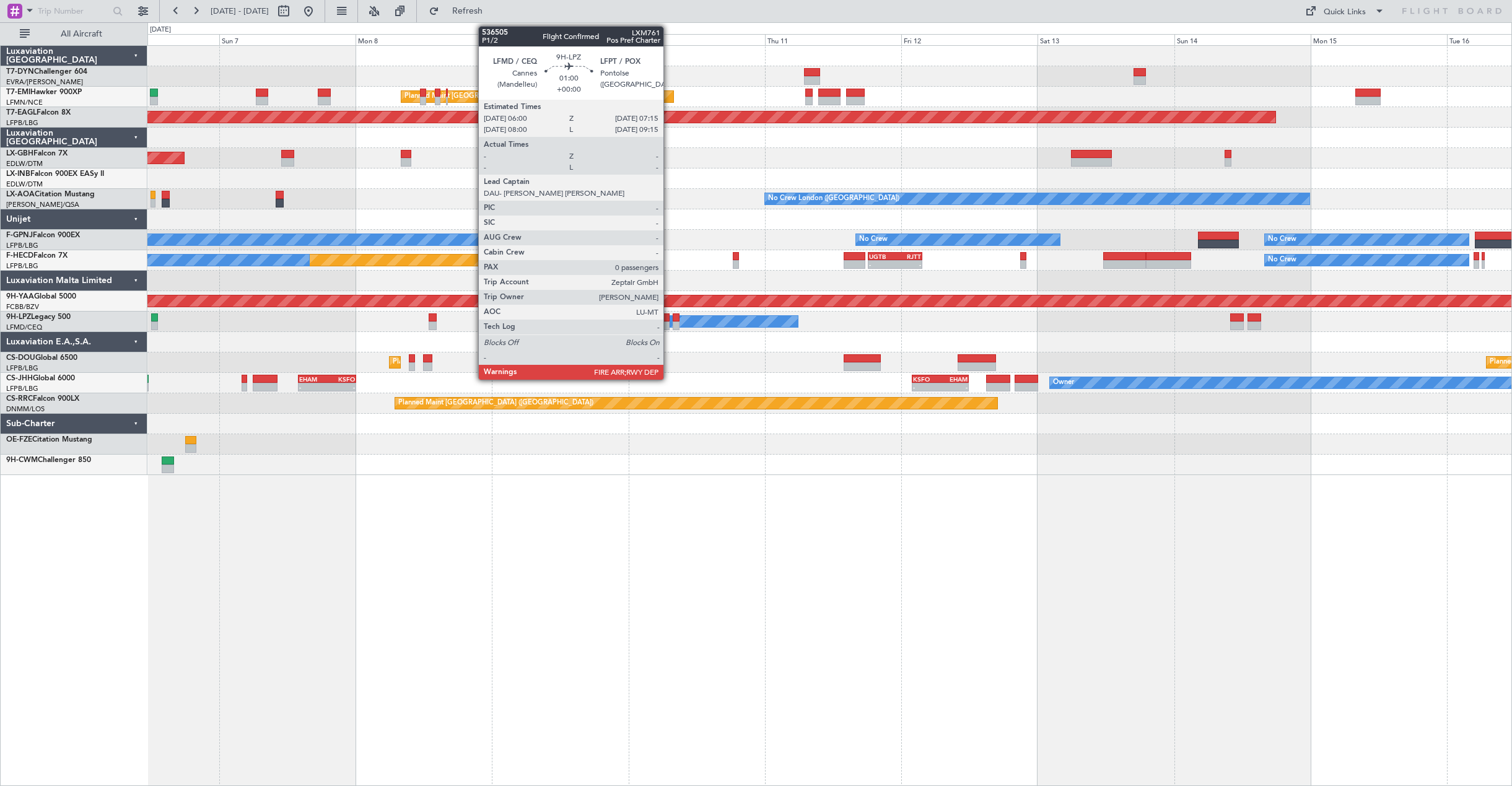
click at [666, 323] on div at bounding box center [666, 325] width 7 height 9
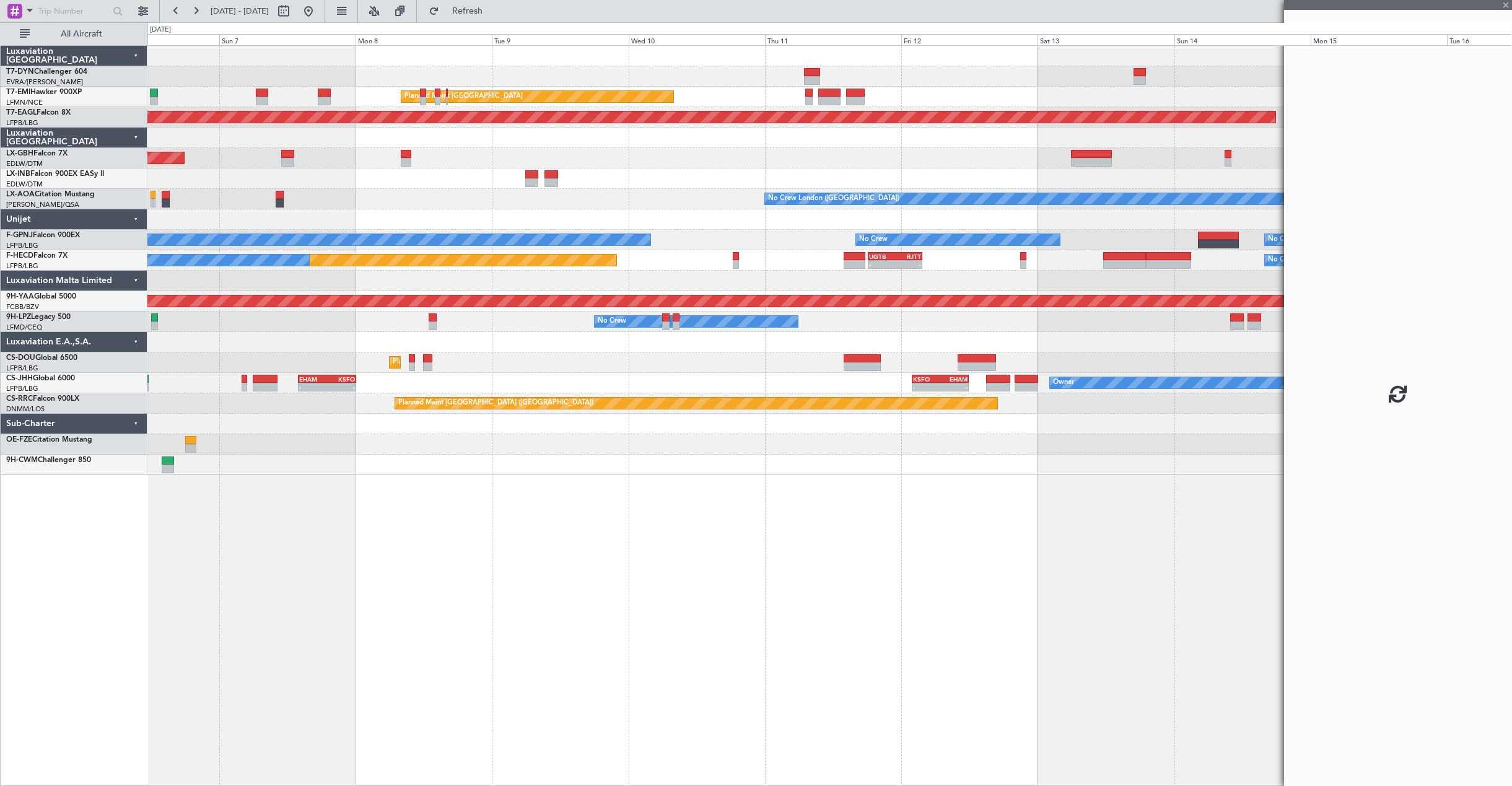
click at [666, 323] on div at bounding box center [666, 325] width 7 height 9
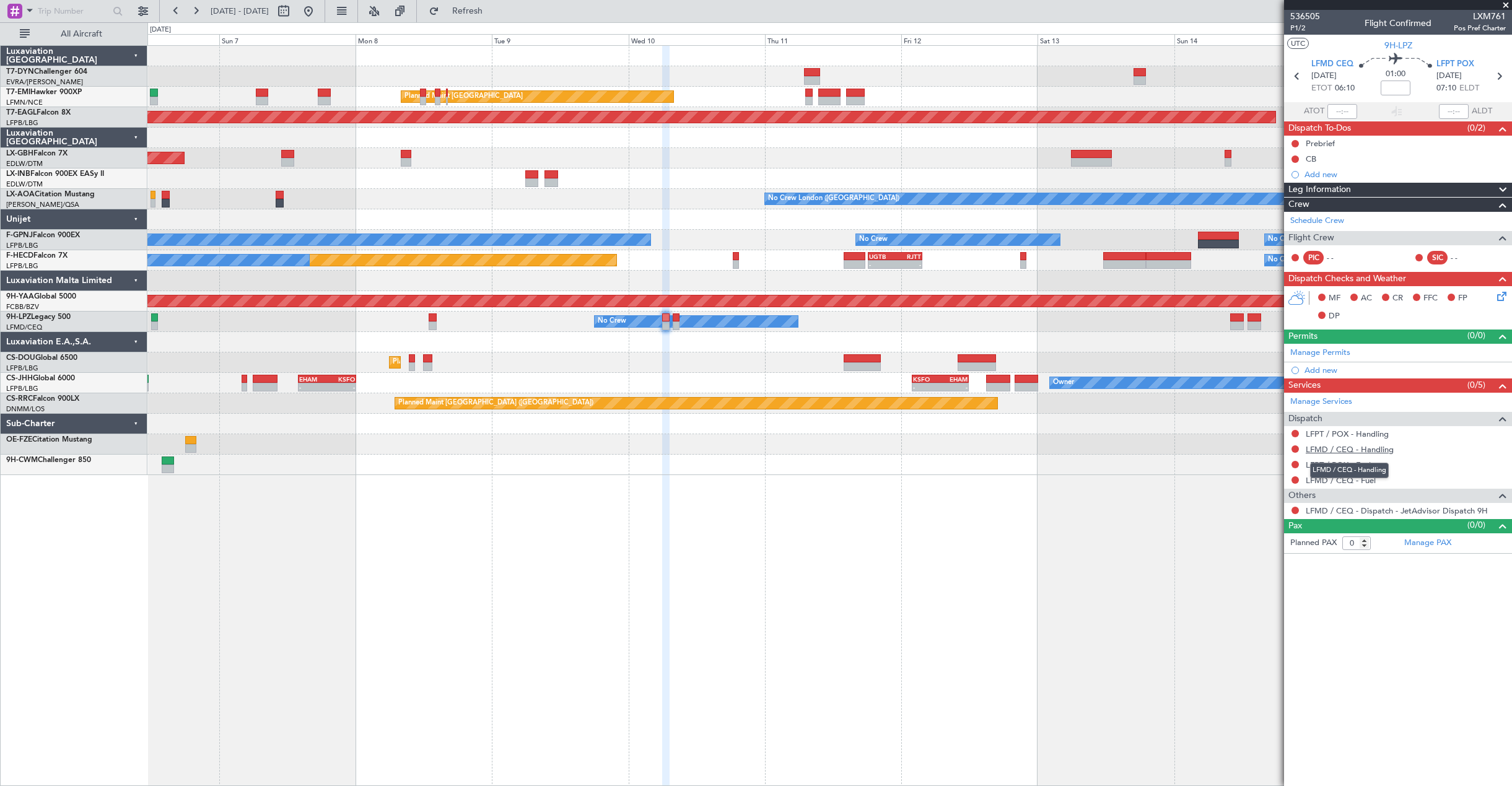
click at [1340, 452] on link "LFMD / CEQ - Handling" at bounding box center [1349, 449] width 88 height 11
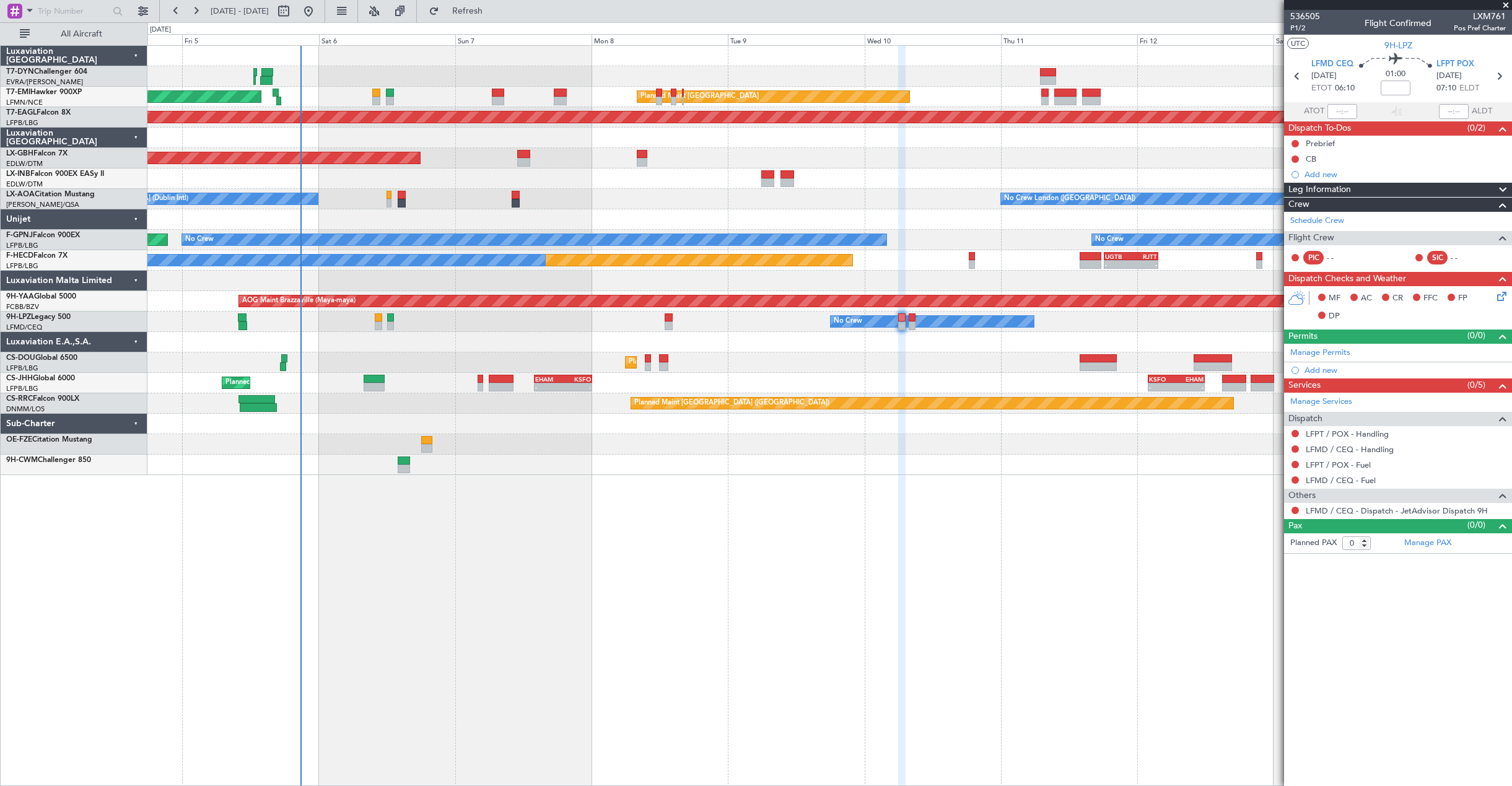
click at [661, 348] on div "AOG Maint Riga (Riga Intl) Planned Maint Zurich Planned Maint Zurich Grounded N…" at bounding box center [829, 260] width 1364 height 429
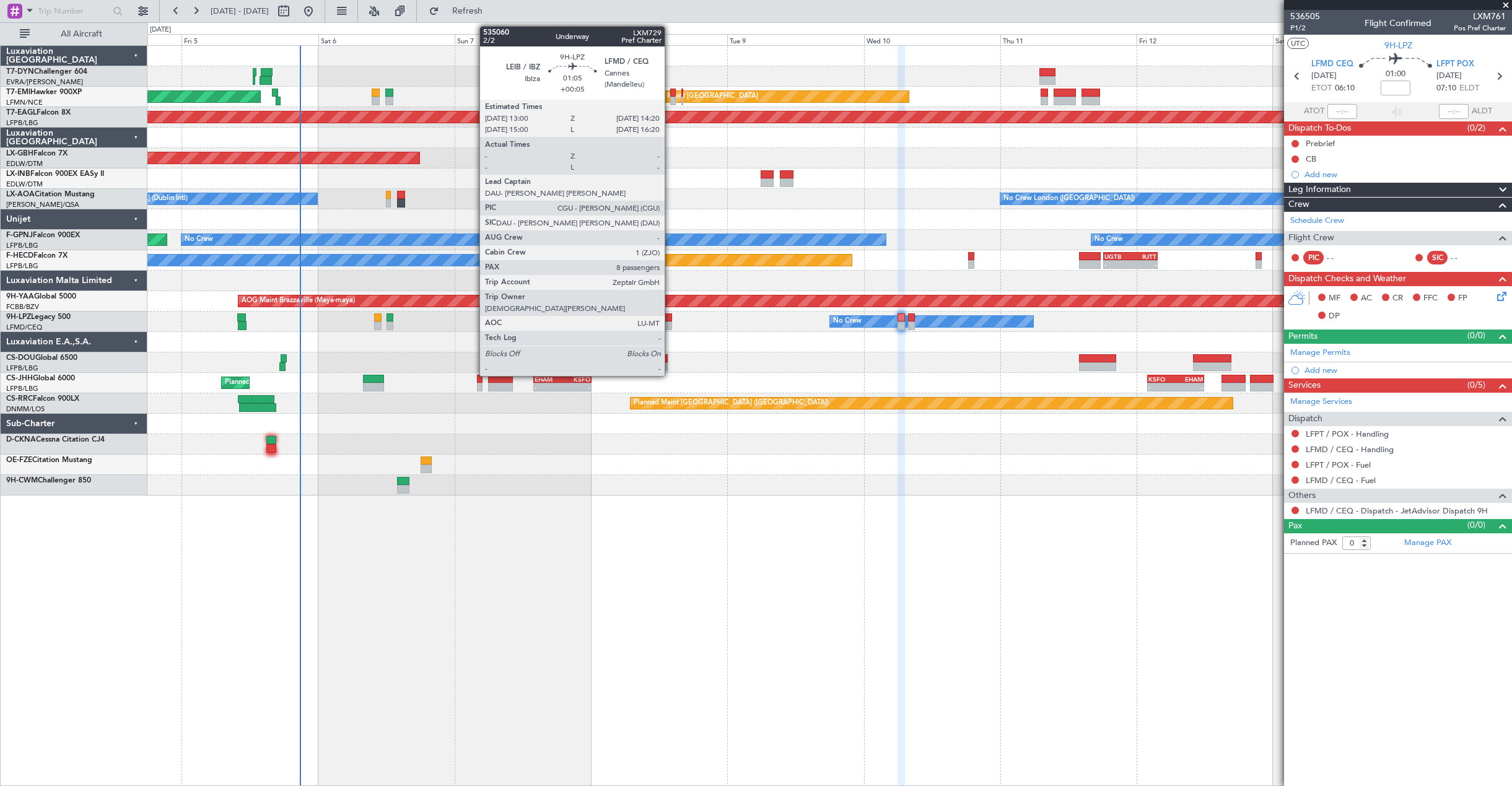
click at [670, 316] on div at bounding box center [667, 318] width 8 height 9
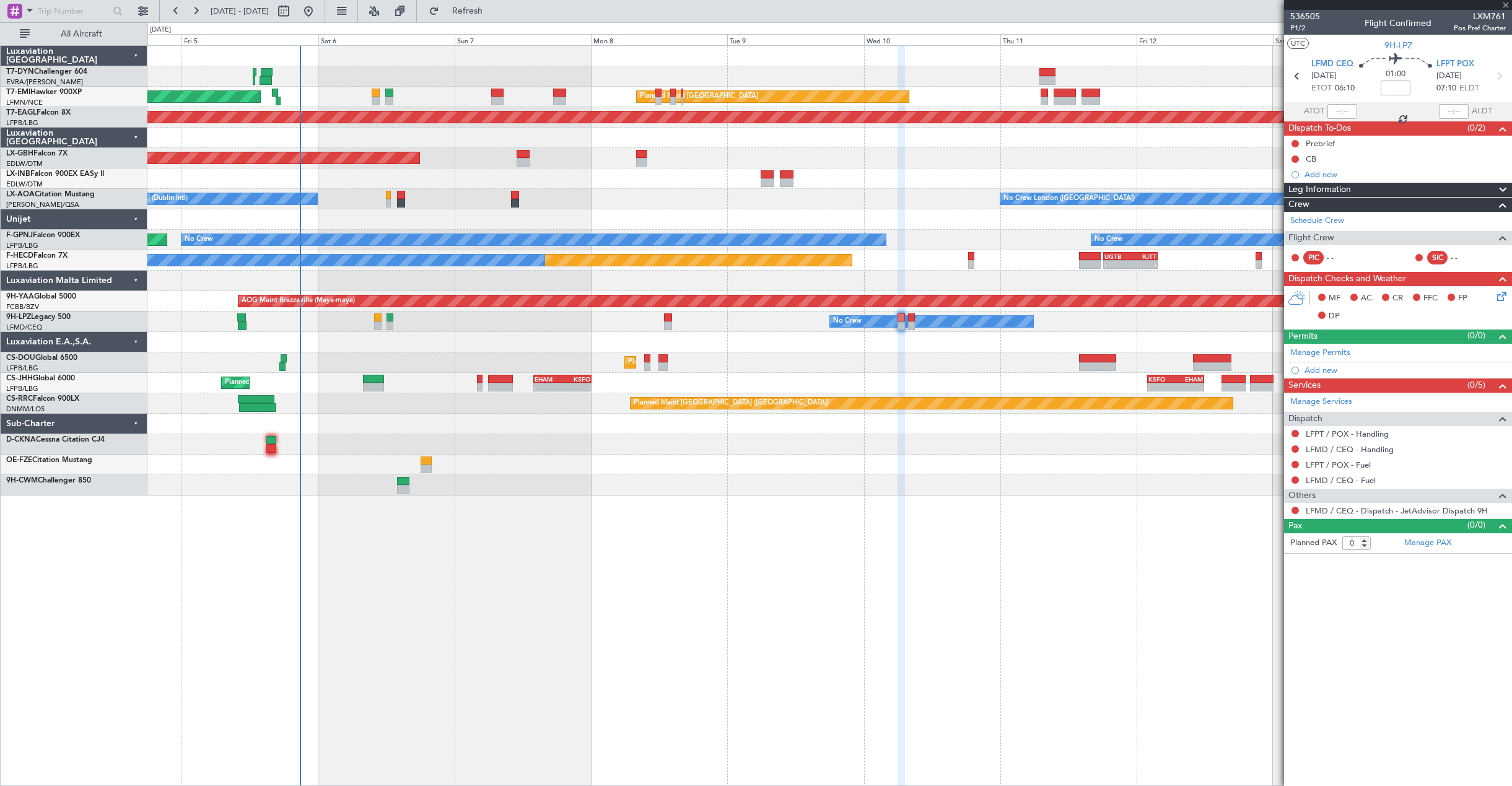
type input "+00:05"
type input "8"
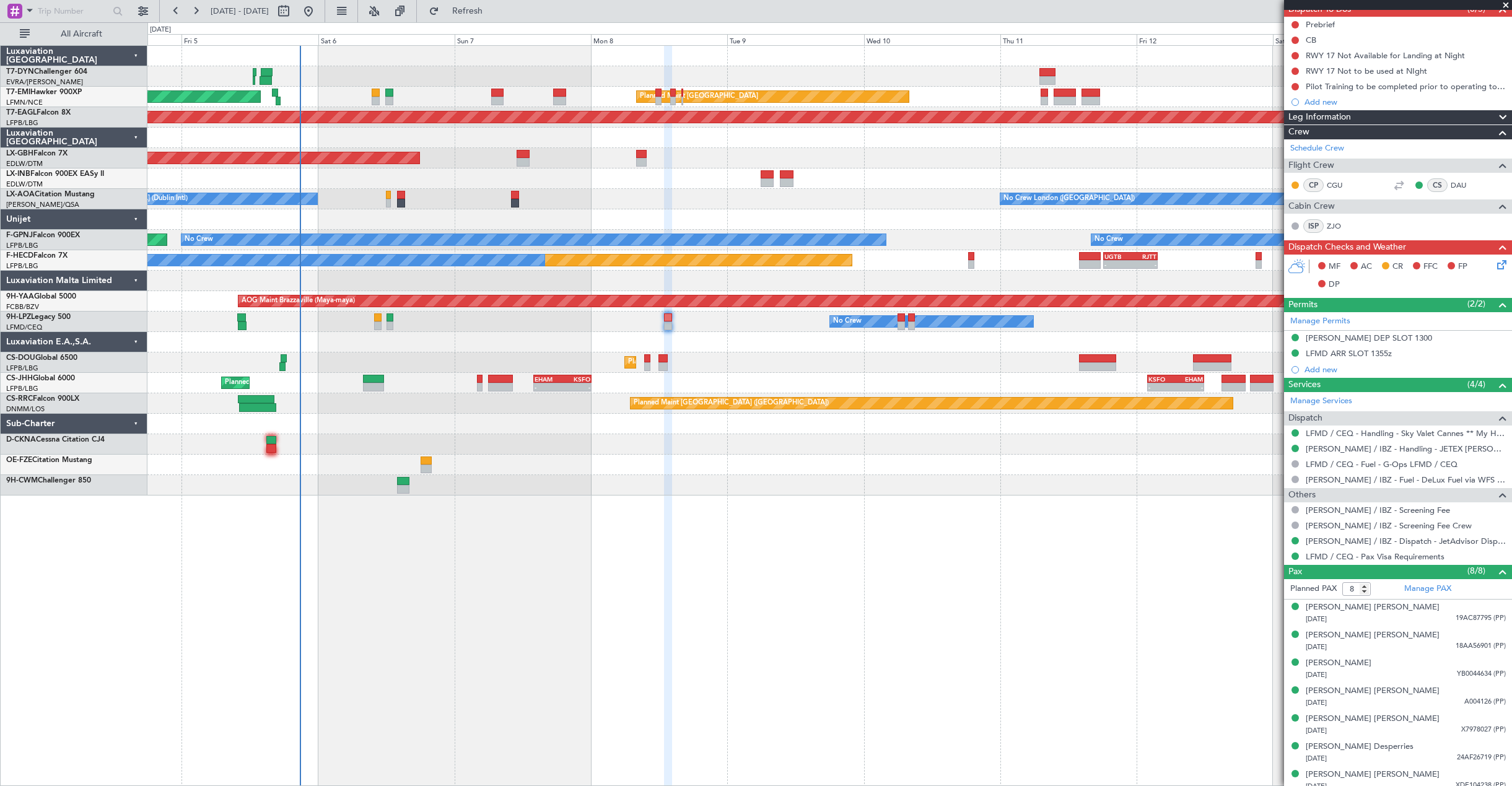
scroll to position [124, 0]
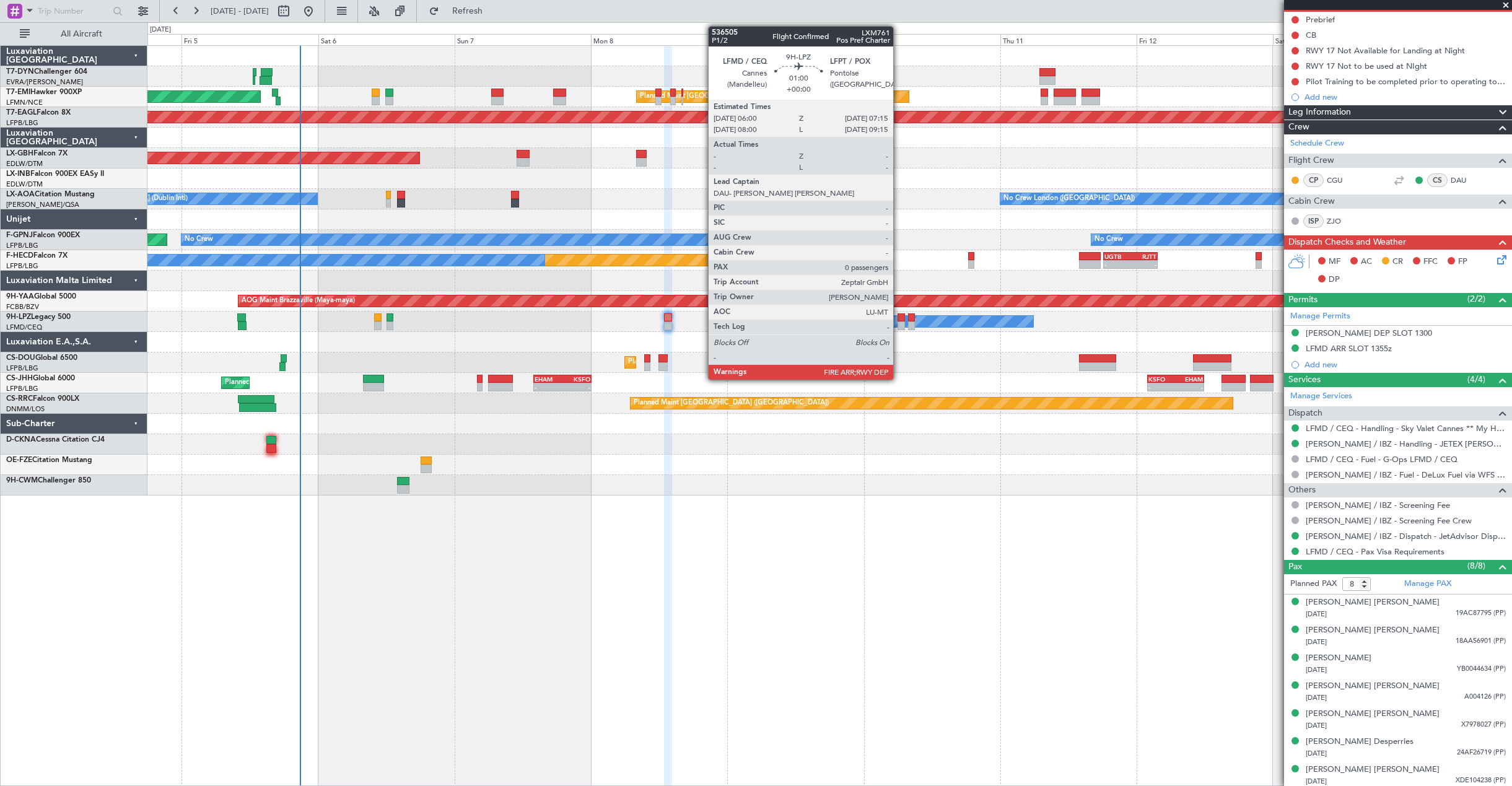
click at [898, 320] on div at bounding box center [901, 318] width 7 height 9
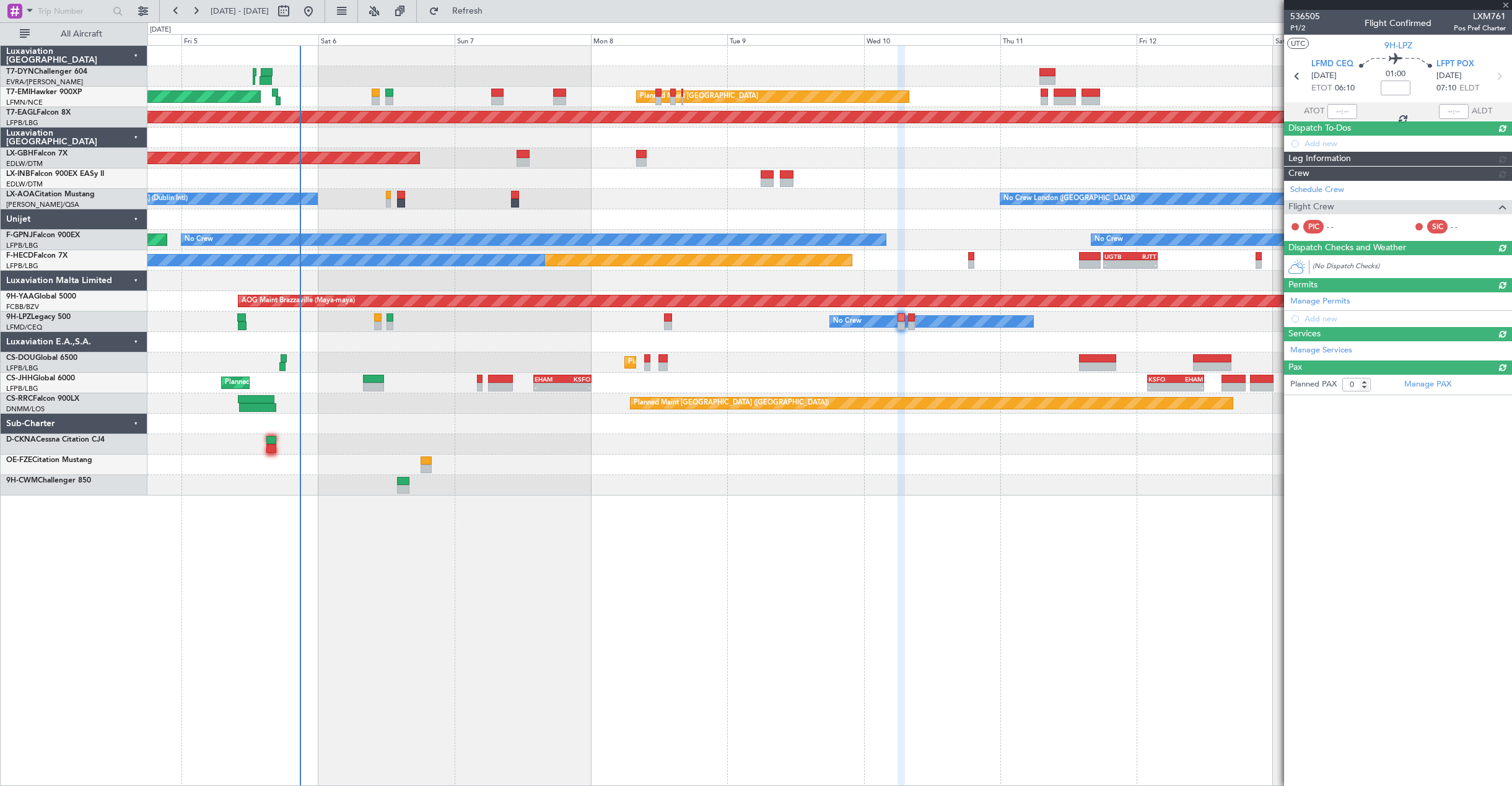
scroll to position [0, 0]
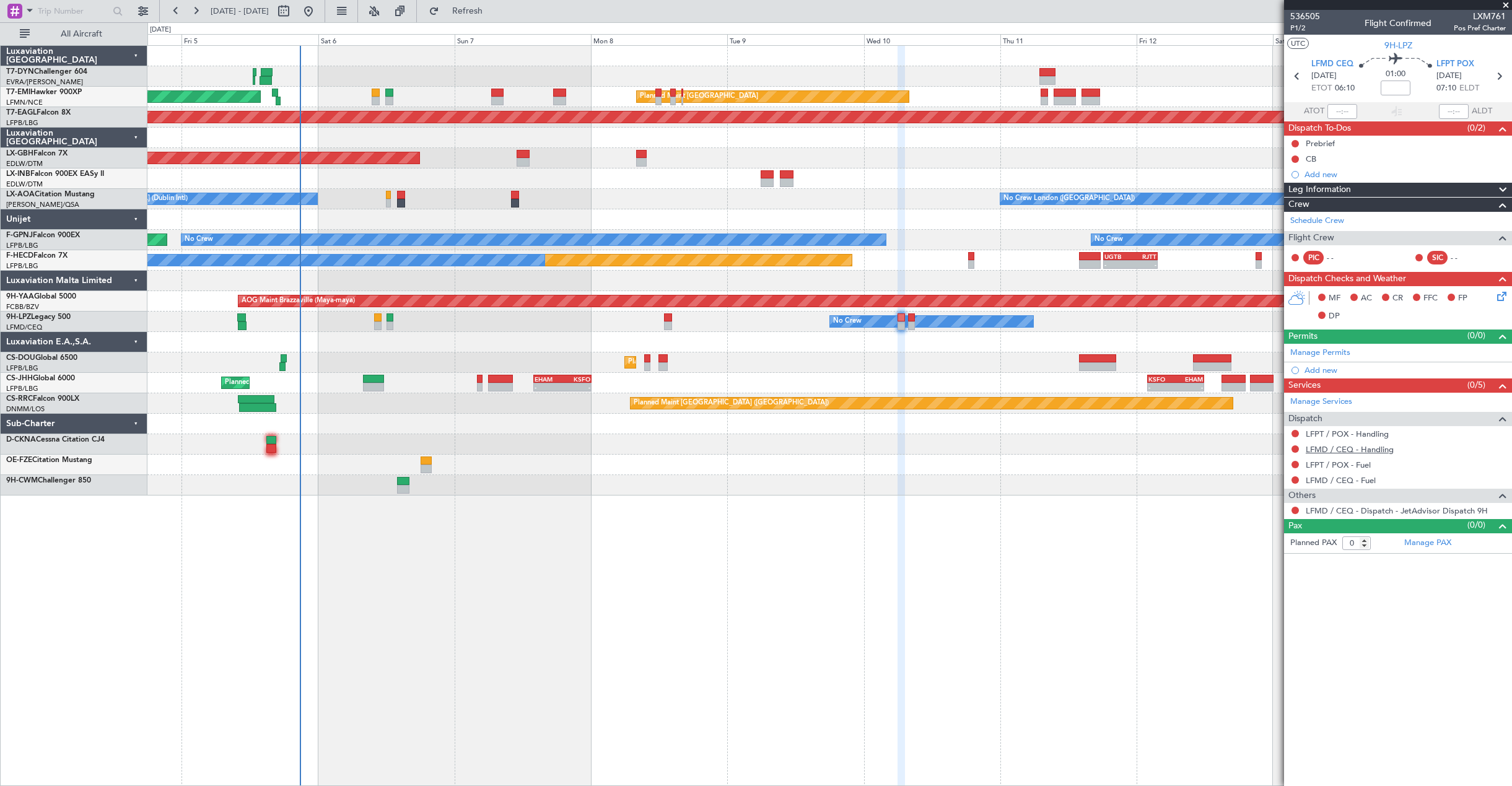
click at [1339, 447] on link "LFMD / CEQ - Handling" at bounding box center [1349, 449] width 88 height 11
click at [483, 8] on span "Refresh" at bounding box center [467, 11] width 52 height 9
click at [1351, 437] on link "LFPT / POX - Handling" at bounding box center [1347, 433] width 83 height 11
click at [494, 13] on span "Refresh" at bounding box center [467, 11] width 52 height 9
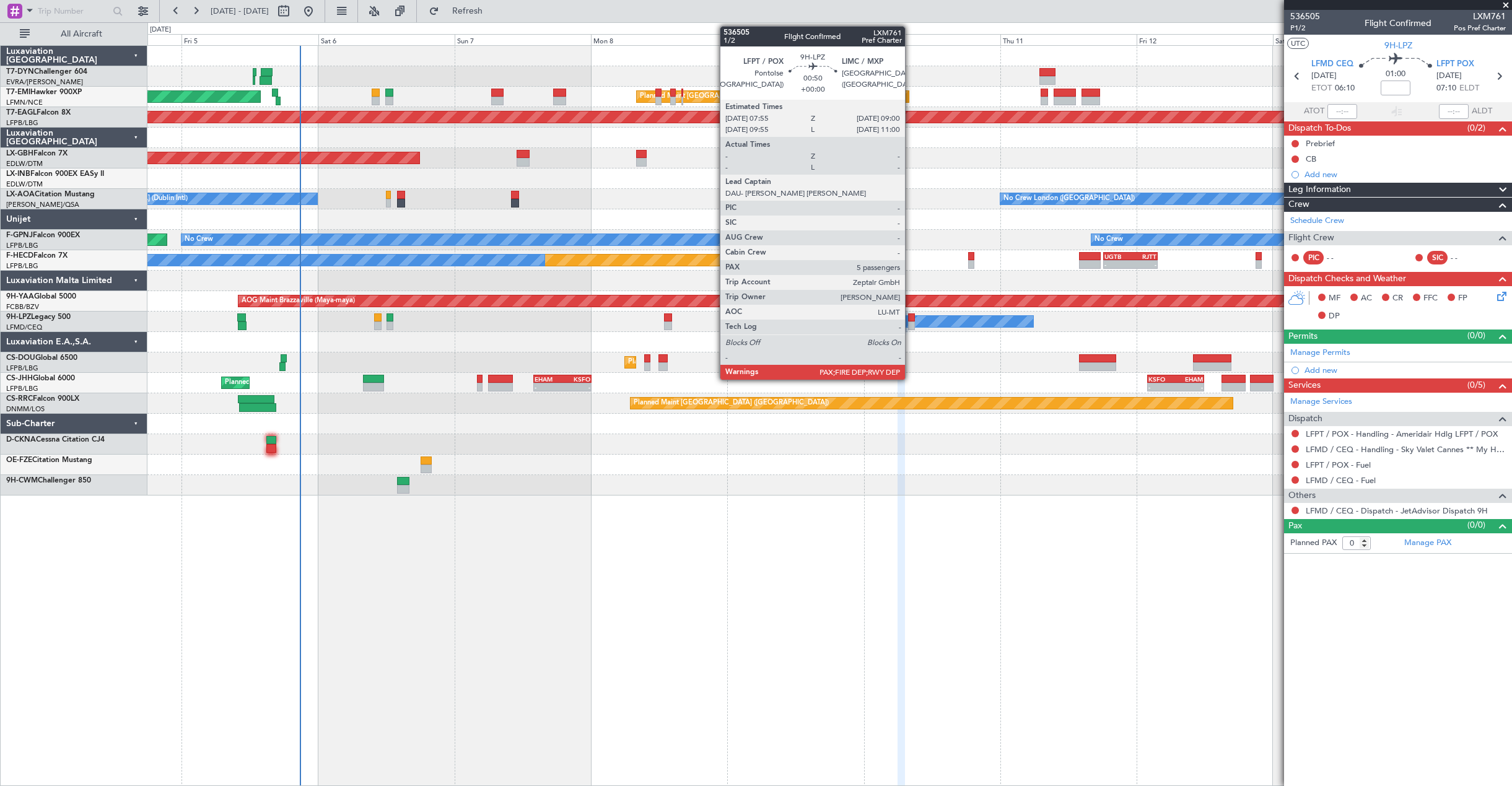
click at [910, 320] on div at bounding box center [910, 318] width 6 height 9
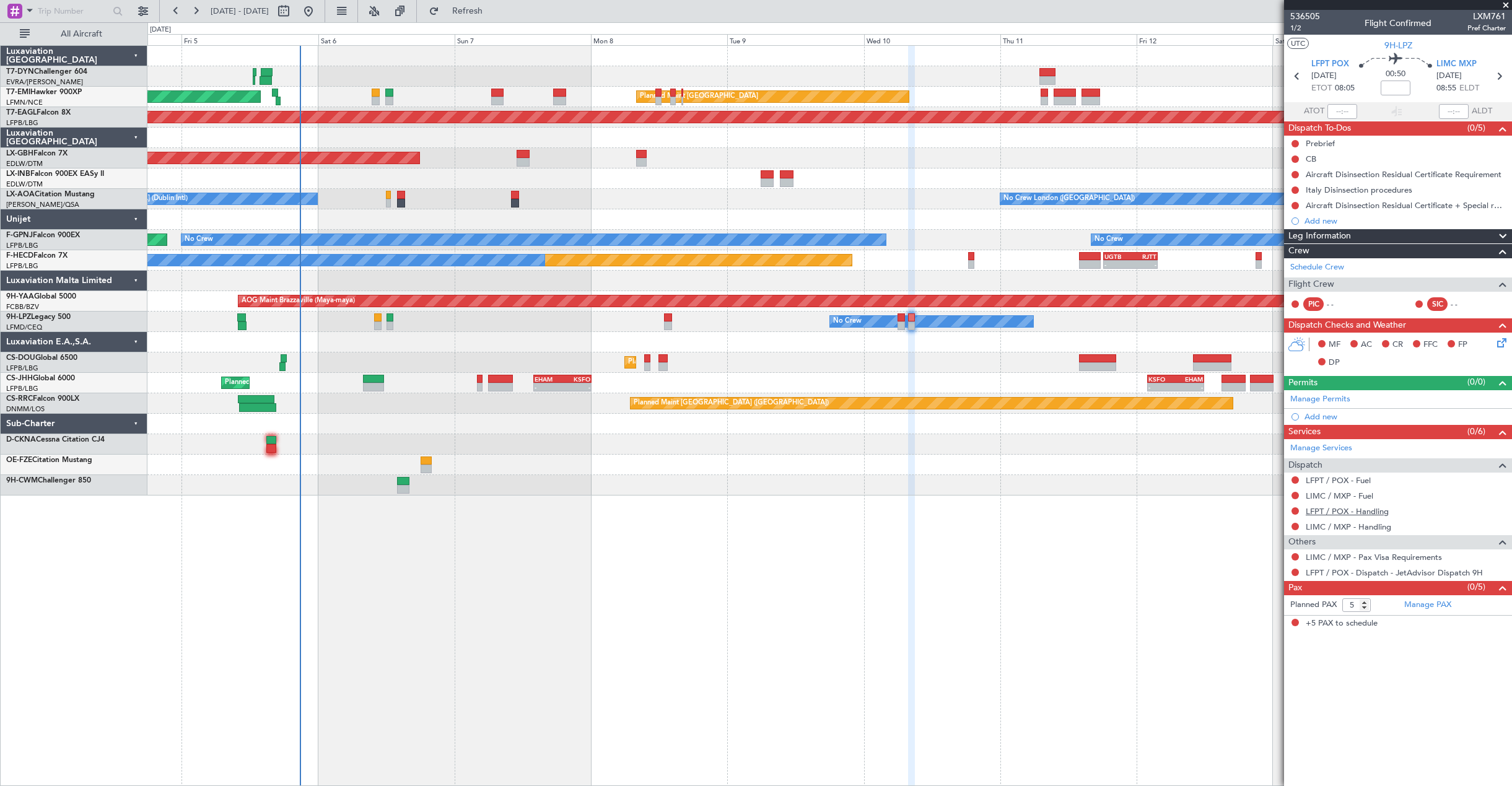
click at [1360, 514] on link "LFPT / POX - Handling" at bounding box center [1347, 511] width 83 height 11
click at [477, 11] on button "Refresh" at bounding box center [460, 11] width 74 height 20
click at [1330, 527] on link "LIMC / MXP - Handling" at bounding box center [1348, 526] width 86 height 11
click at [482, 23] on div "0 0 Thu 4 Fri 5 Sat 6 Sun 7 Mon 8 Tue 9 Wed 10 Sep 2025 Thu 11 Fri 12 Sat 13 Su…" at bounding box center [830, 34] width 1363 height 22
click at [1296, 29] on span "1/2" at bounding box center [1305, 28] width 30 height 11
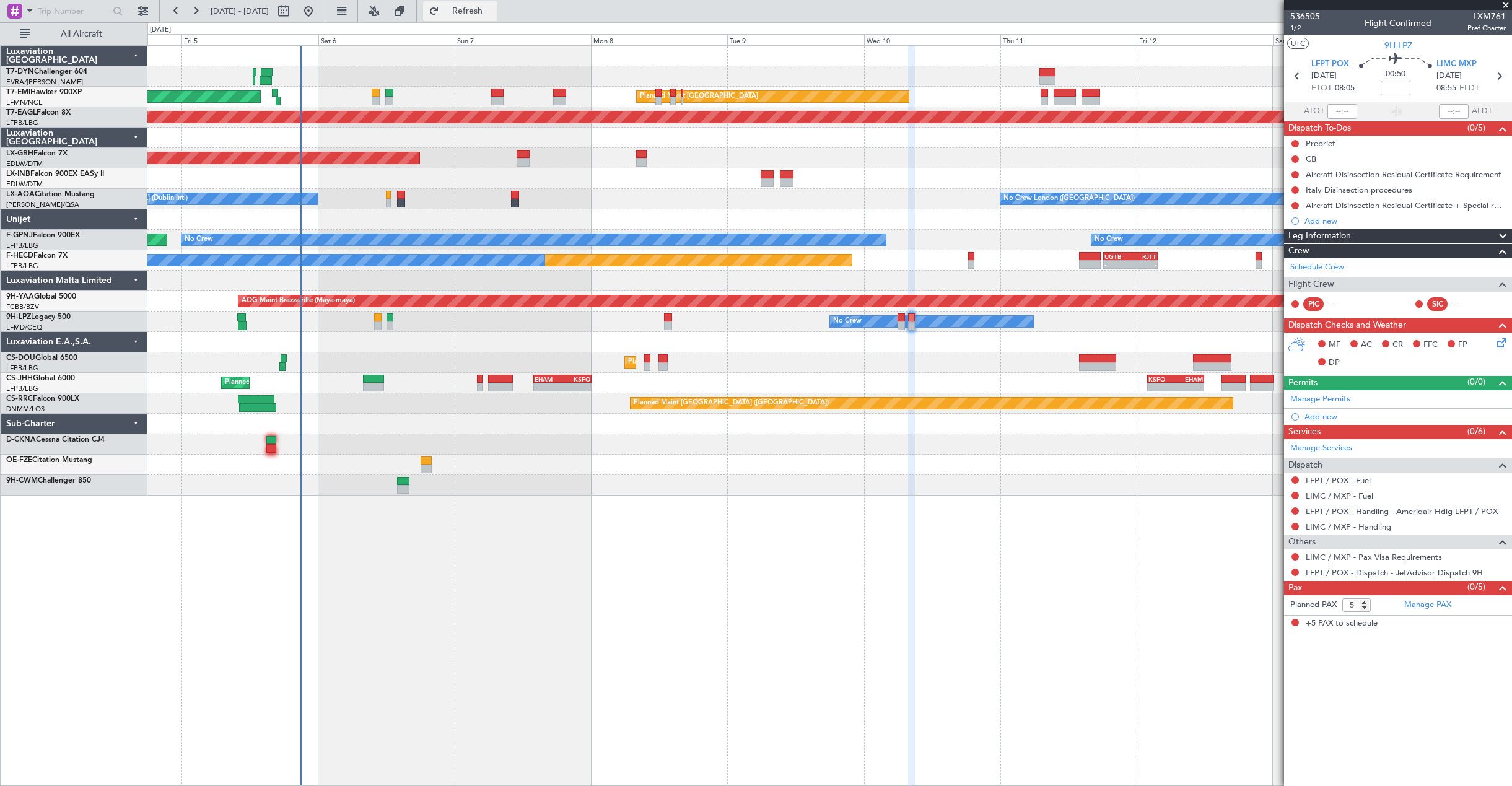
click at [494, 9] on span "Refresh" at bounding box center [467, 11] width 52 height 9
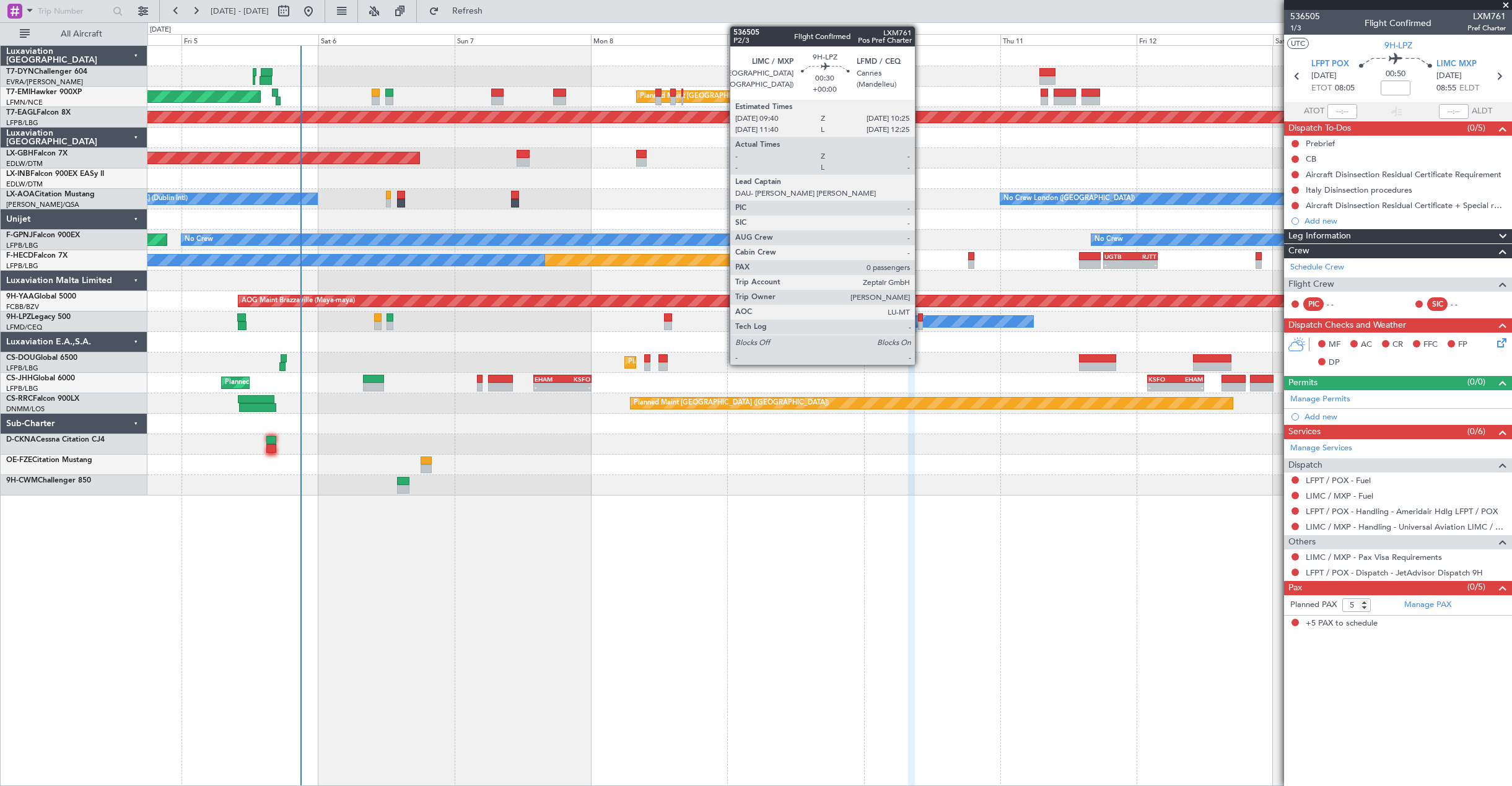
click at [921, 327] on div at bounding box center [920, 325] width 4 height 9
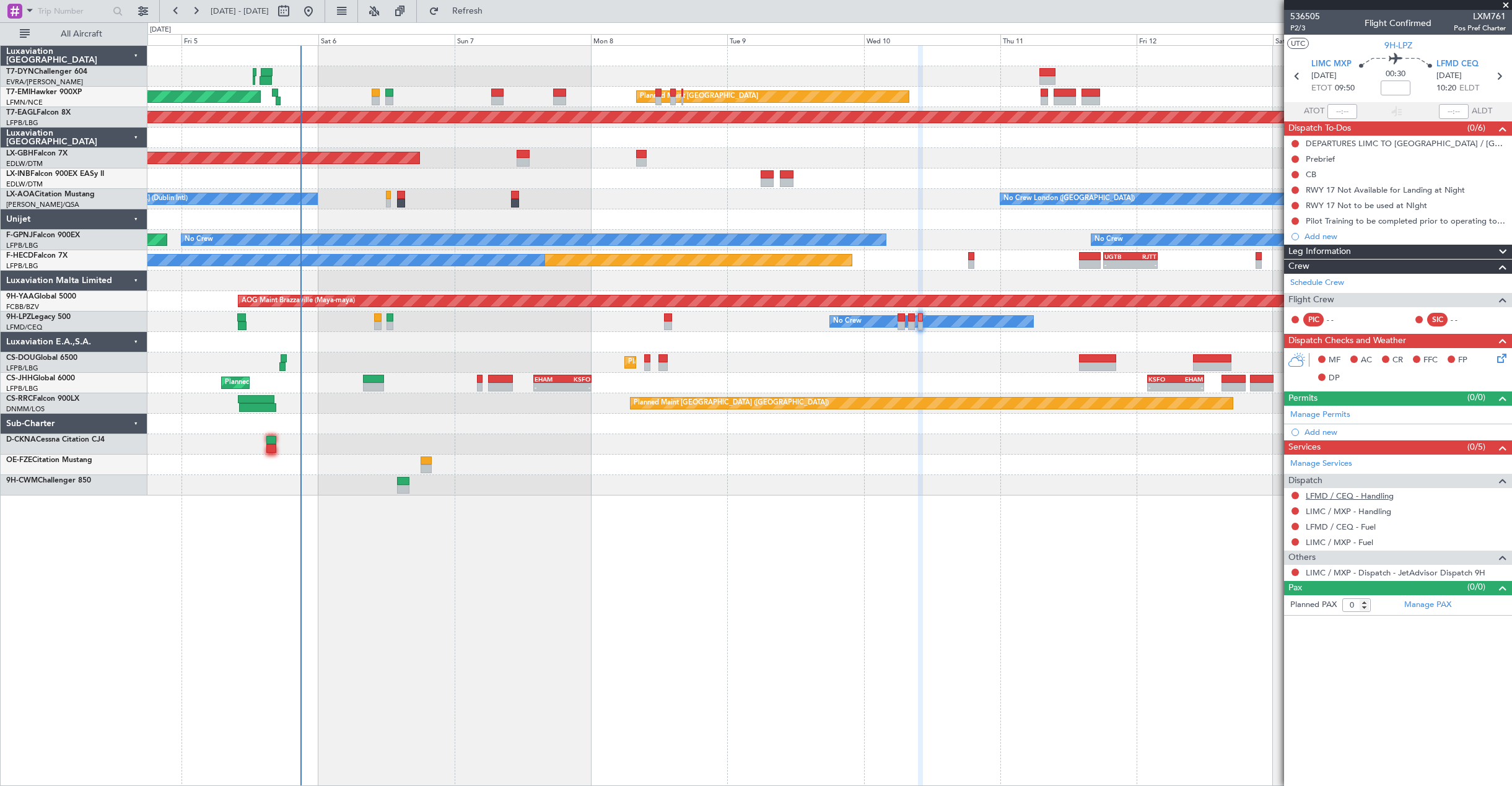
click at [1360, 498] on link "LFMD / CEQ - Handling" at bounding box center [1349, 496] width 88 height 11
click at [1332, 514] on link "LIMC / MXP - Handling" at bounding box center [1348, 511] width 86 height 11
click at [489, 9] on span "Refresh" at bounding box center [467, 11] width 52 height 9
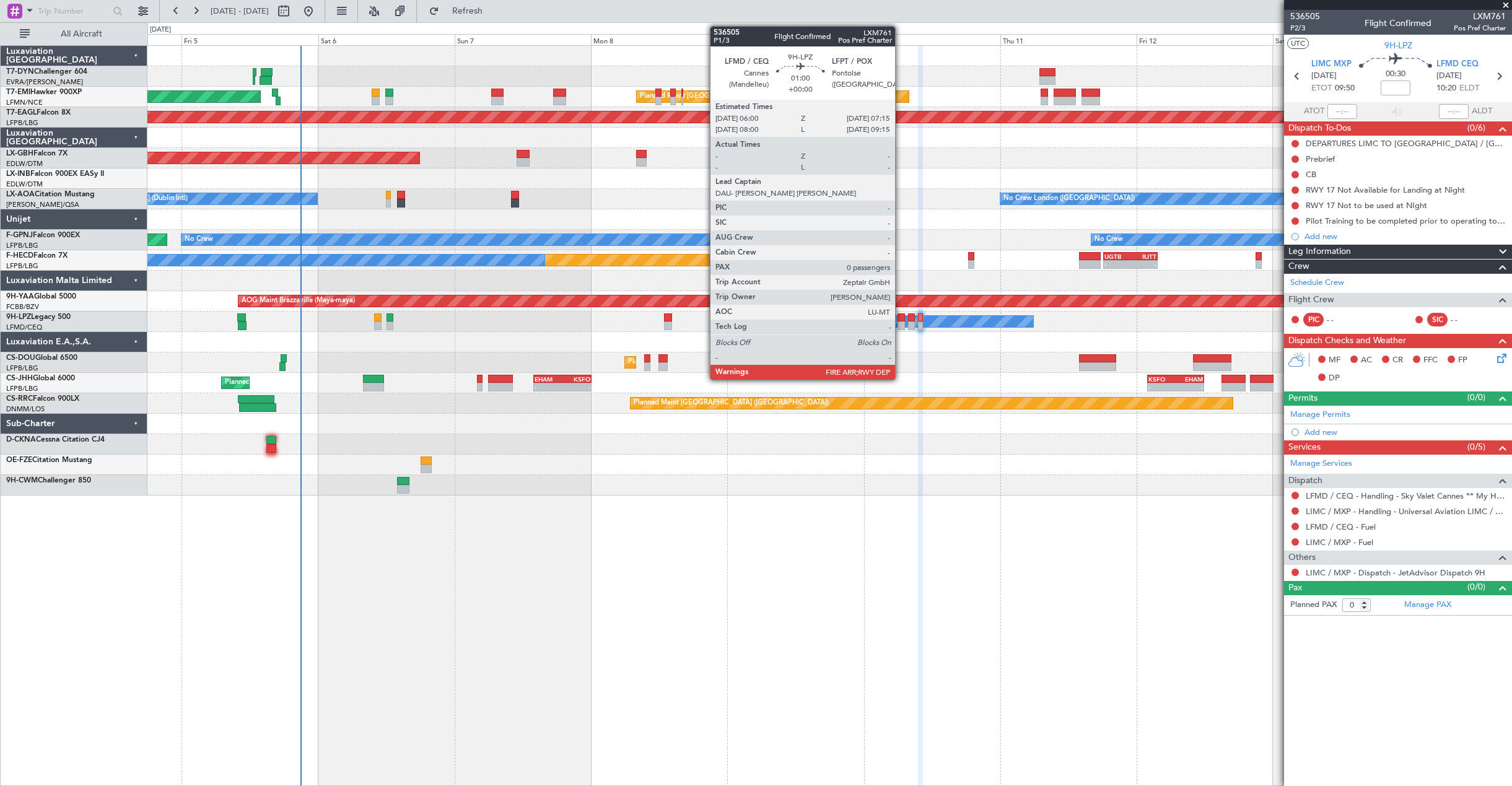
click at [900, 316] on div at bounding box center [901, 318] width 7 height 9
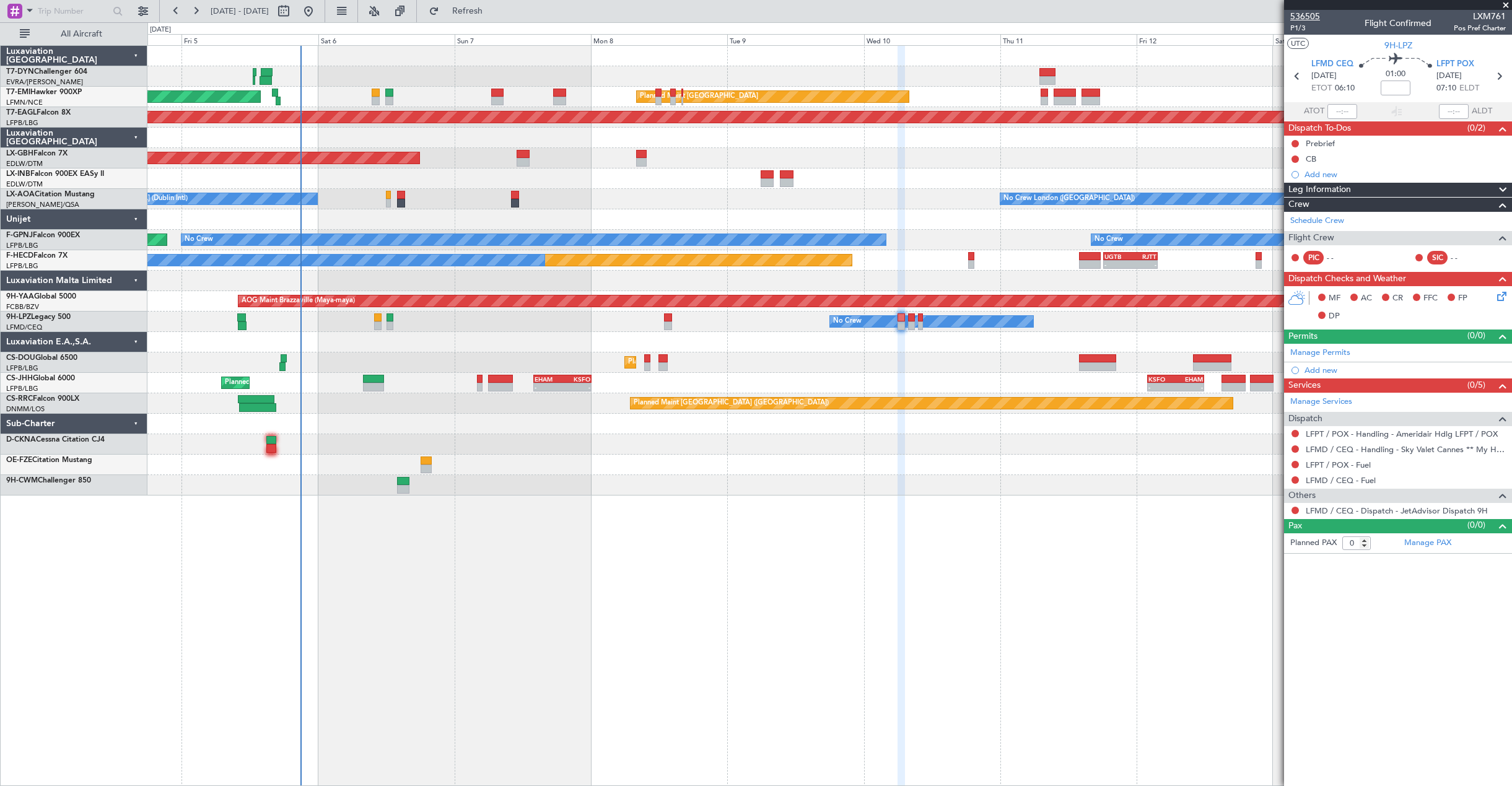
click at [1301, 16] on span "536505" at bounding box center [1305, 16] width 30 height 13
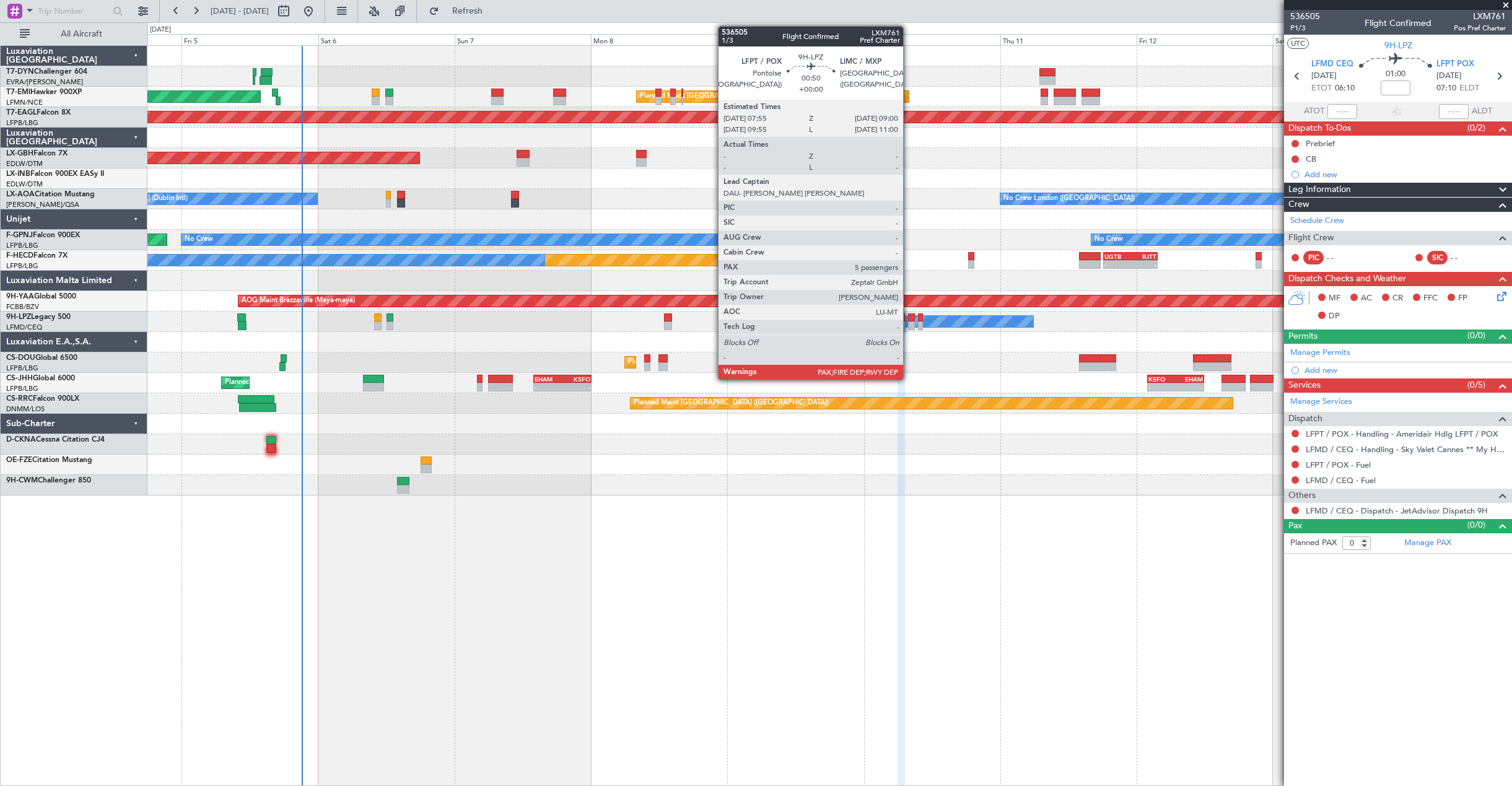
click at [908, 322] on div at bounding box center [910, 325] width 6 height 9
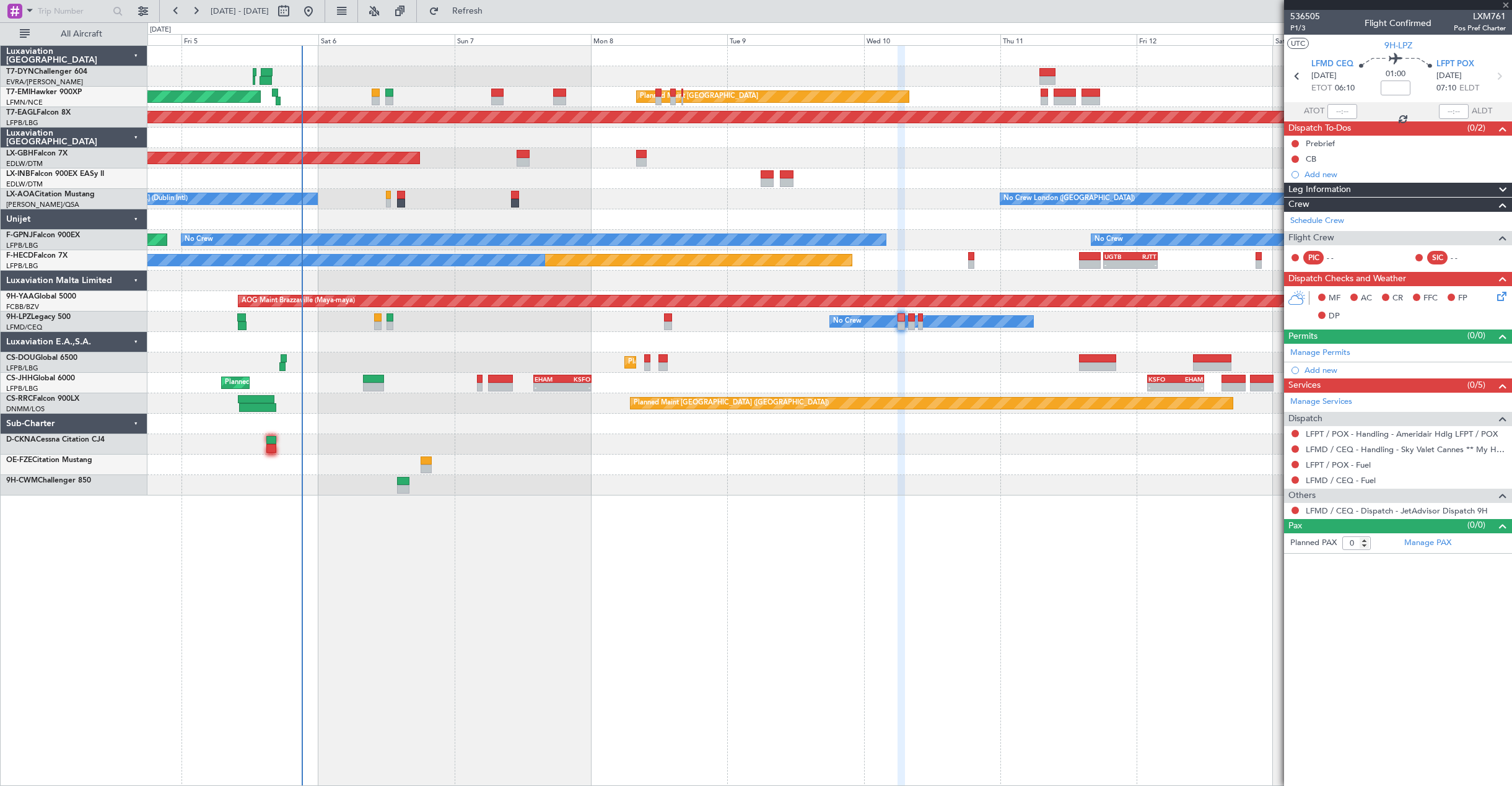
type input "5"
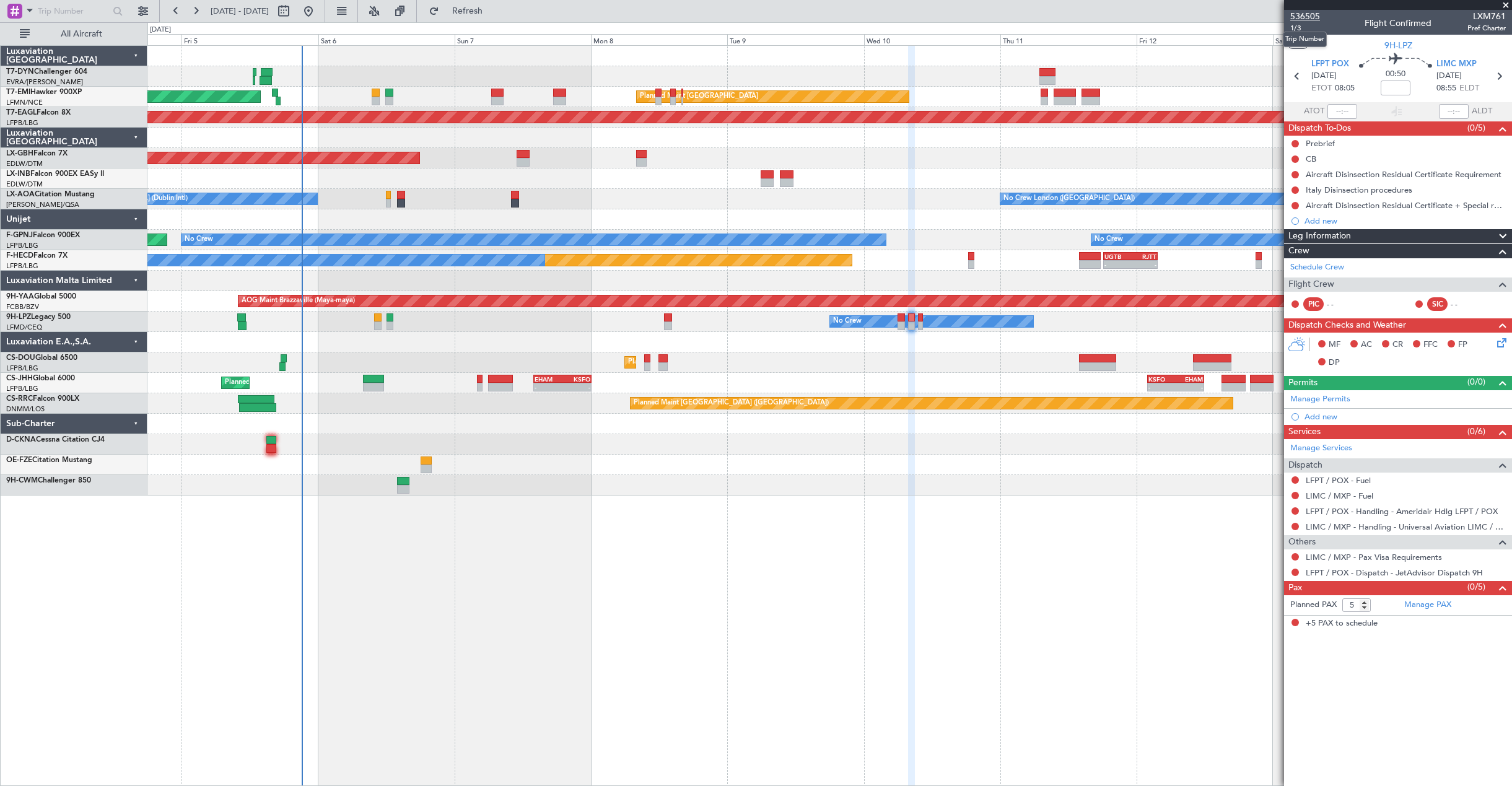
click at [1300, 16] on span "536505" at bounding box center [1305, 16] width 30 height 13
click at [469, 13] on button "Refresh" at bounding box center [460, 11] width 74 height 20
click at [1313, 21] on span "536505" at bounding box center [1305, 16] width 30 height 13
click at [494, 15] on span "Refresh" at bounding box center [467, 11] width 52 height 9
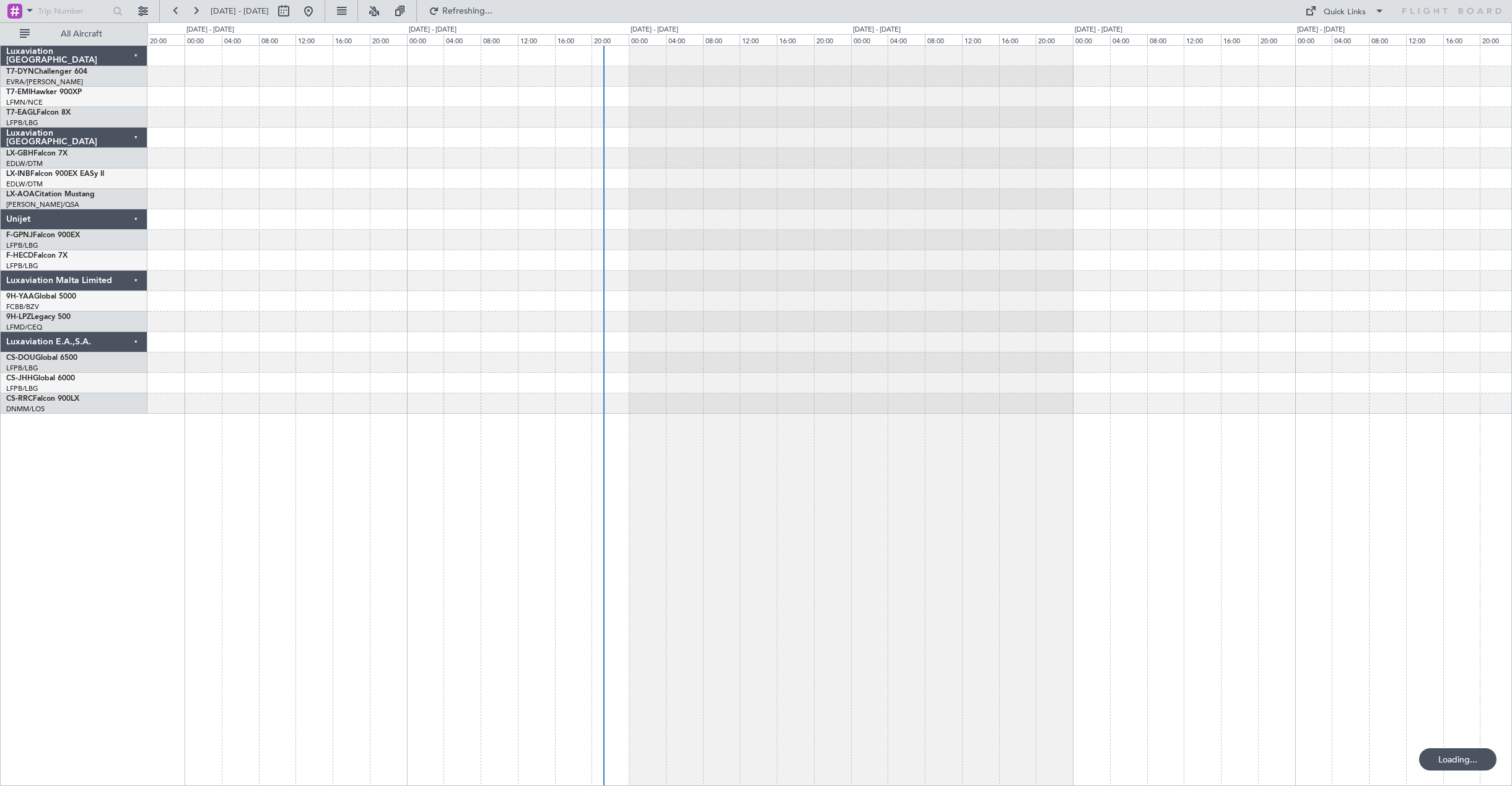
click at [764, 269] on div at bounding box center [830, 416] width 1365 height 741
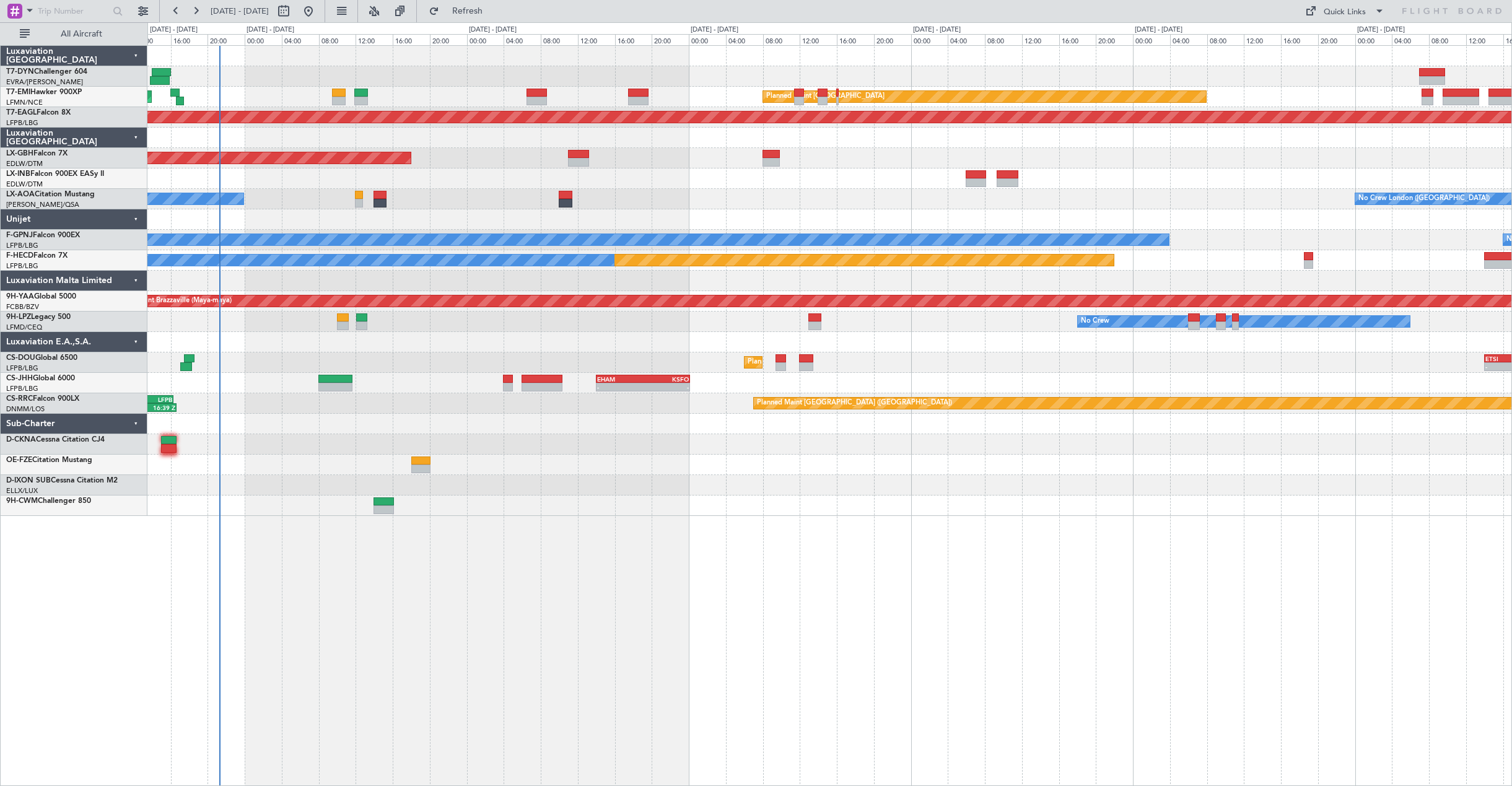
click at [491, 220] on div at bounding box center [829, 220] width 1364 height 21
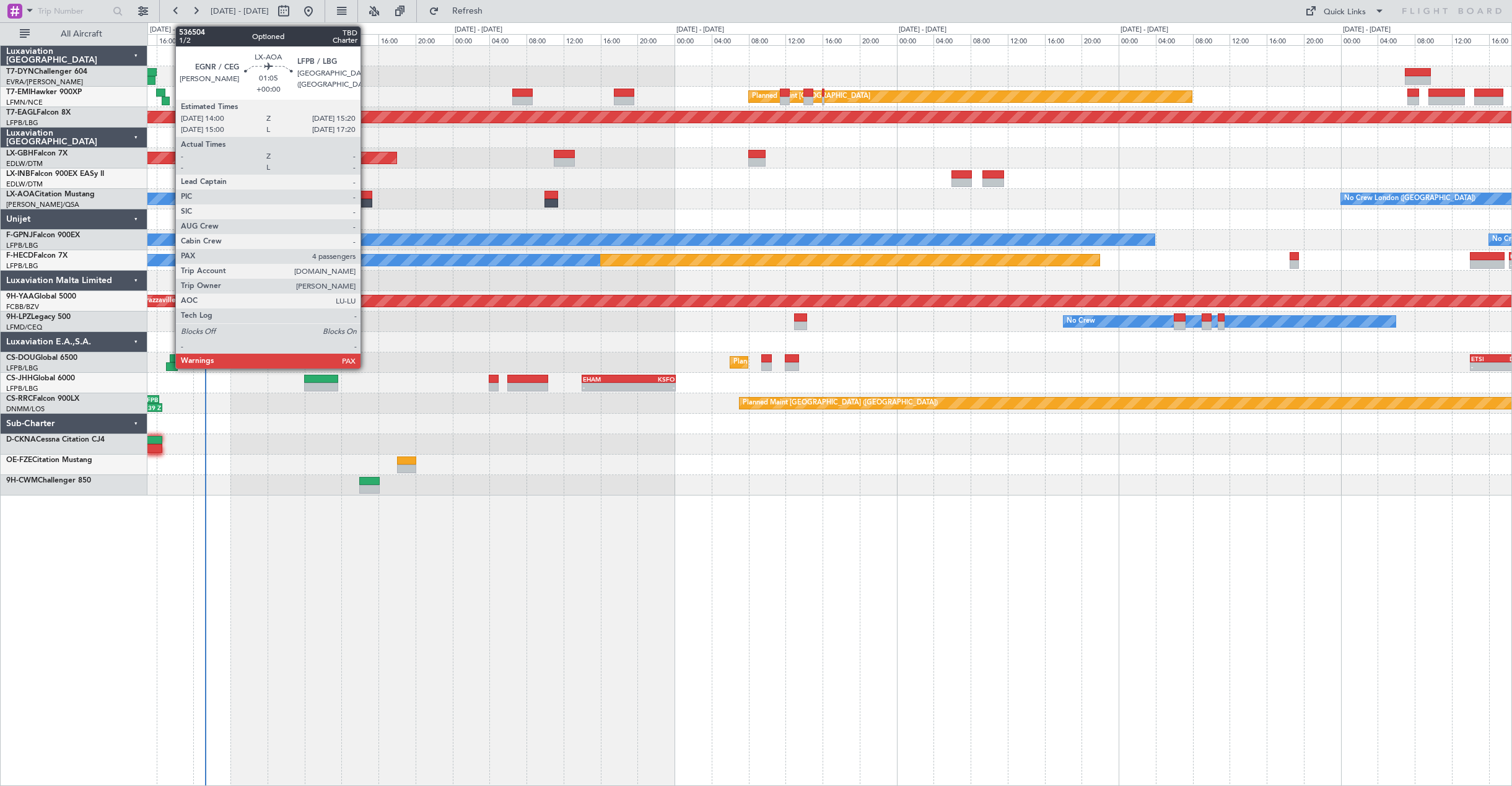
click at [365, 197] on div at bounding box center [365, 195] width 12 height 9
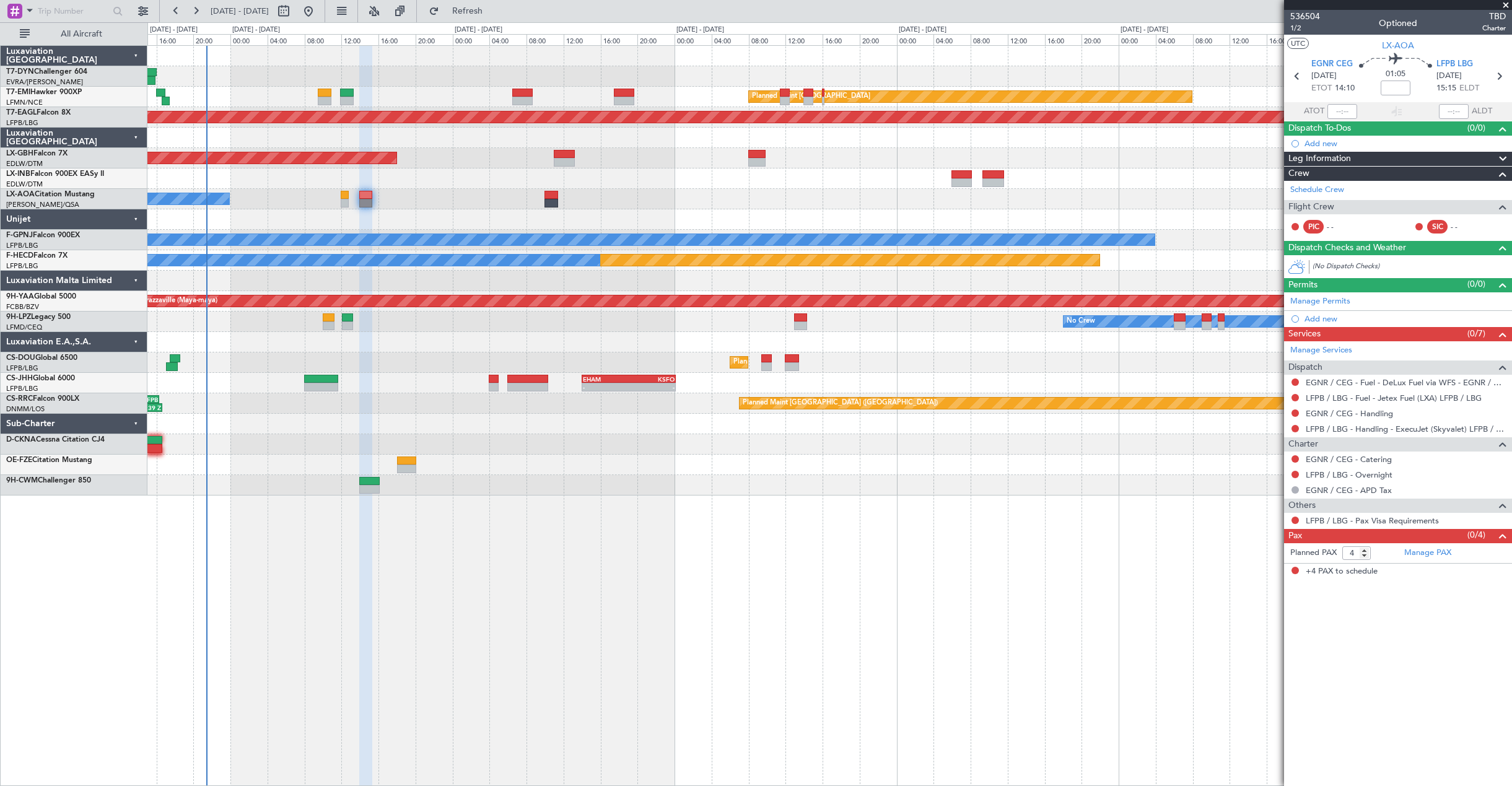
click at [1345, 589] on article "536504 1/2 Optioned TBD Charter UTC LX-AOA EGNR CEG 06/09/2025 ETOT 14:10 01:05…" at bounding box center [1398, 398] width 228 height 776
click at [1296, 29] on span "1/2" at bounding box center [1305, 28] width 30 height 11
click at [1313, 17] on span "536504" at bounding box center [1305, 16] width 30 height 13
click at [481, 13] on button "Refresh" at bounding box center [460, 11] width 74 height 20
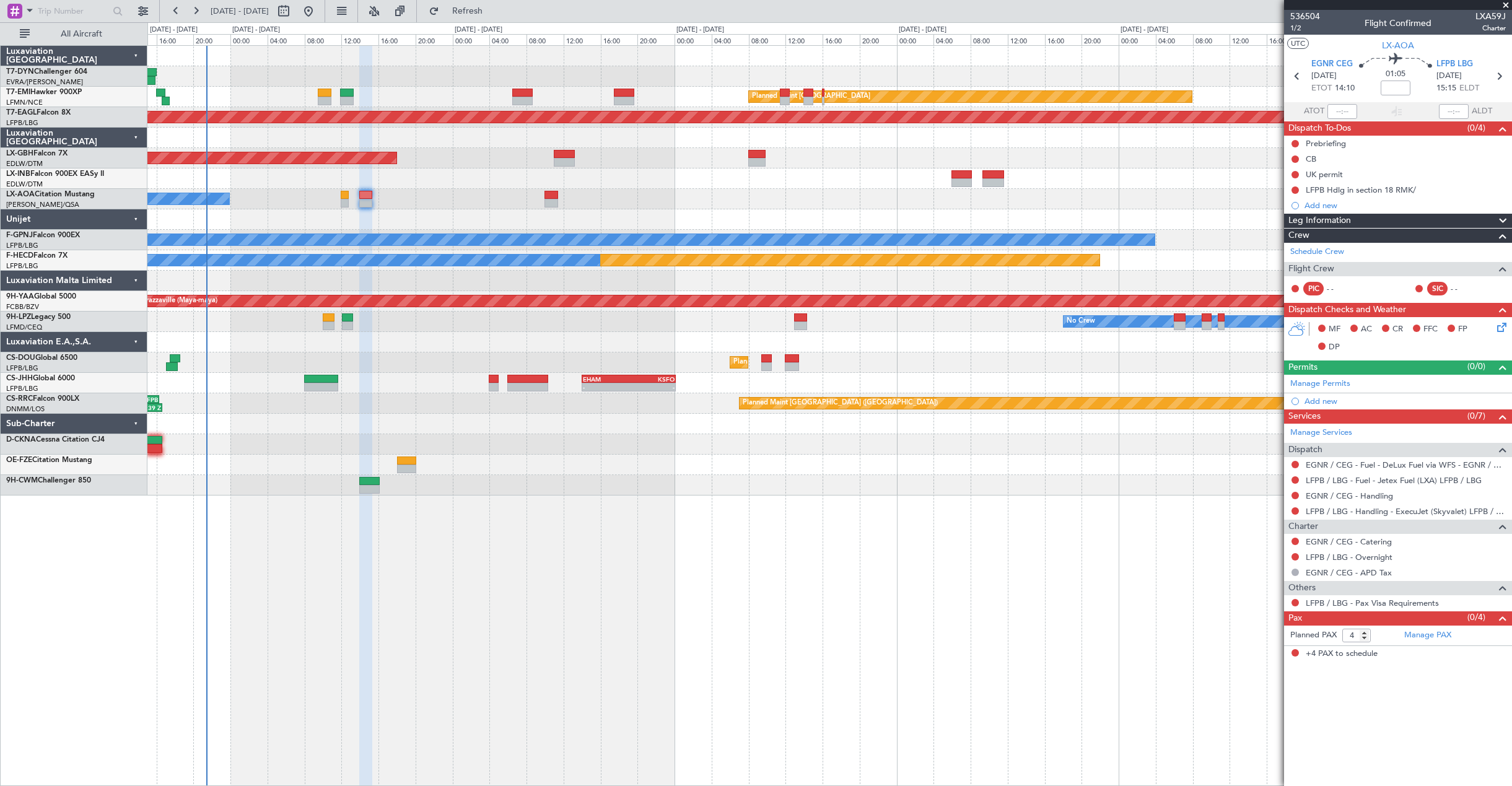
click at [559, 202] on div "No Crew London (Farnborough) No Crew Dublin (Dublin Intl)" at bounding box center [829, 199] width 1364 height 21
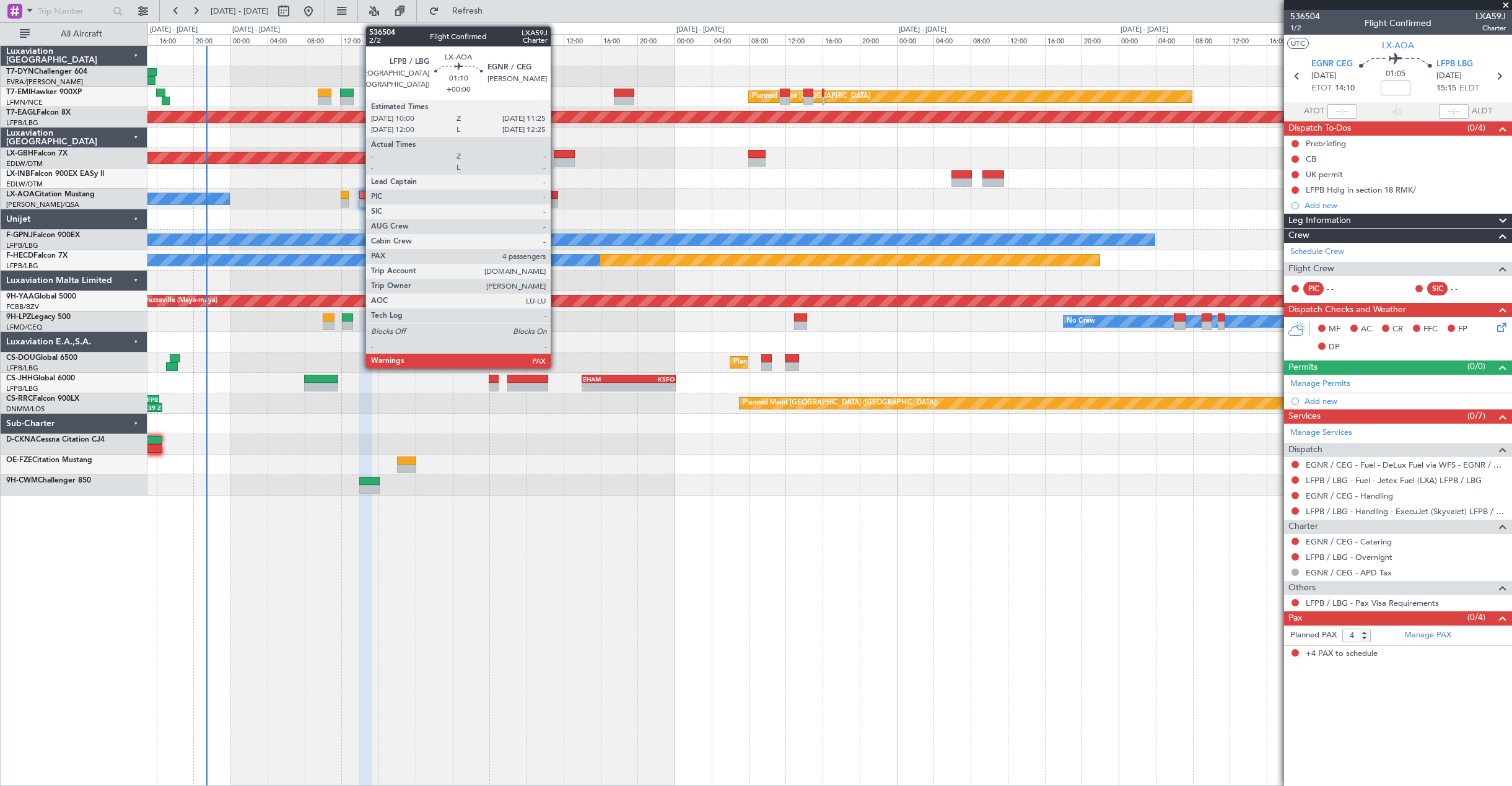
click at [556, 202] on div at bounding box center [551, 203] width 14 height 9
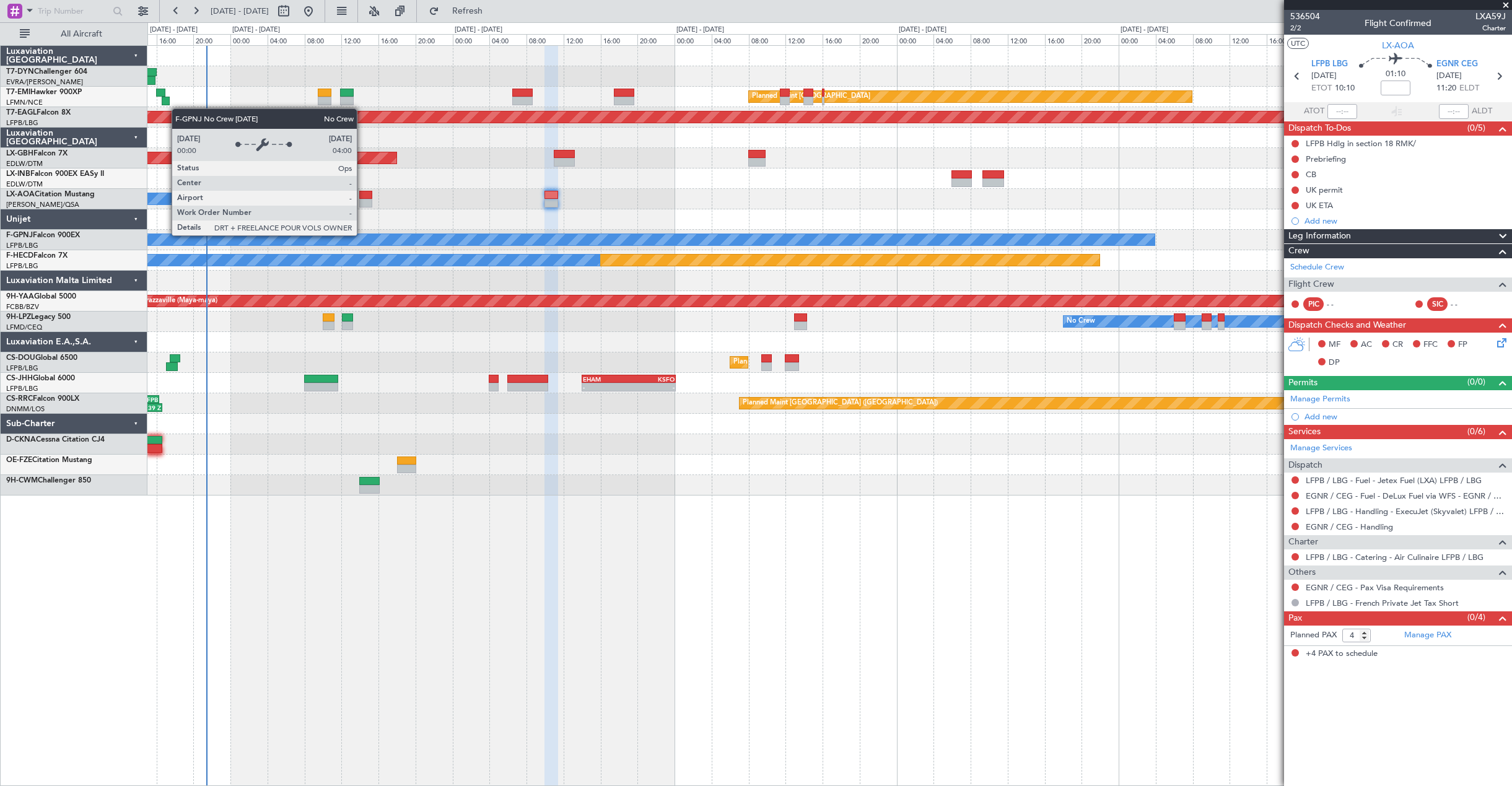
click at [363, 235] on div "No Crew" at bounding box center [581, 240] width 1147 height 11
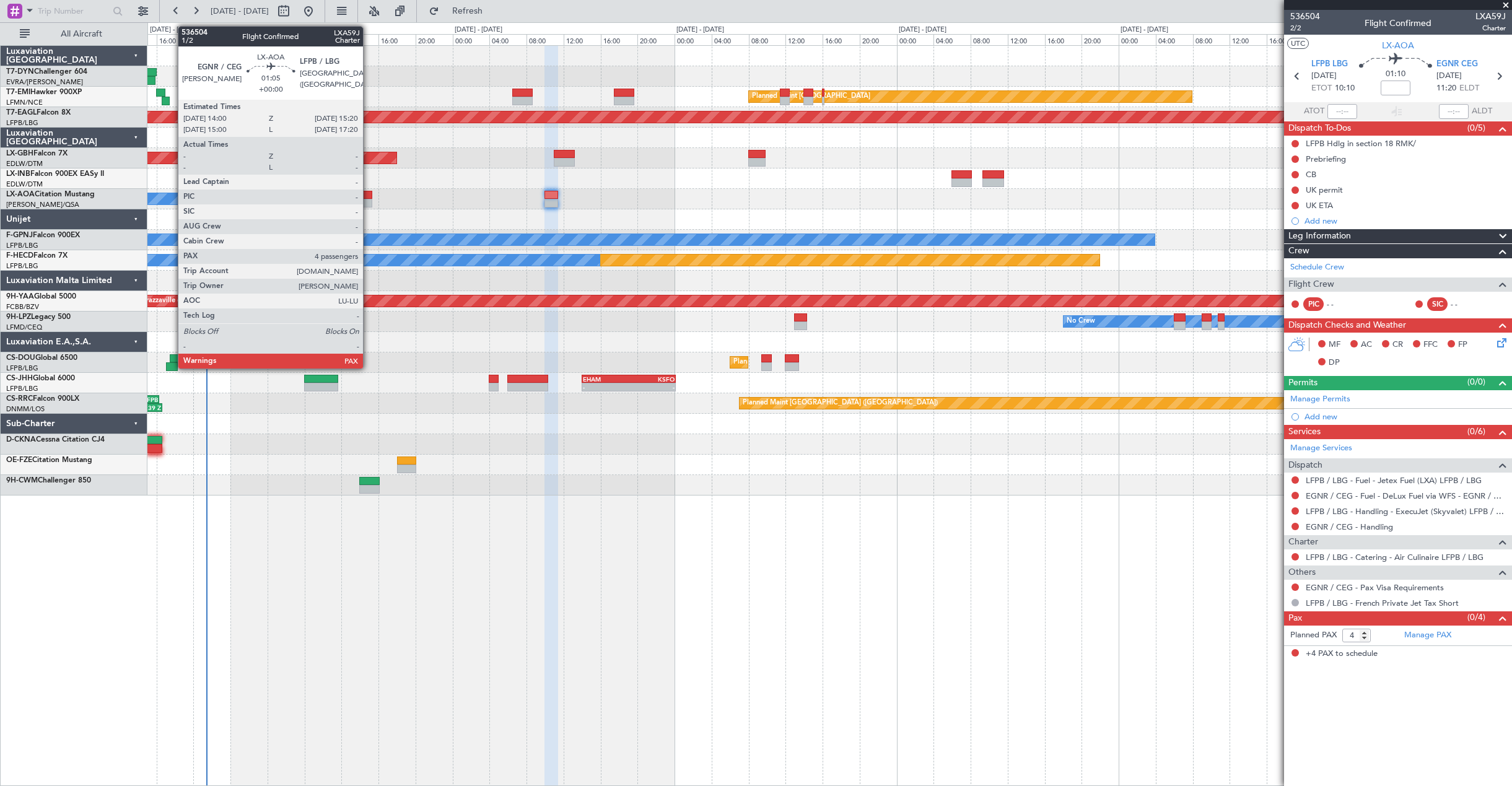
click at [368, 198] on div at bounding box center [365, 195] width 12 height 9
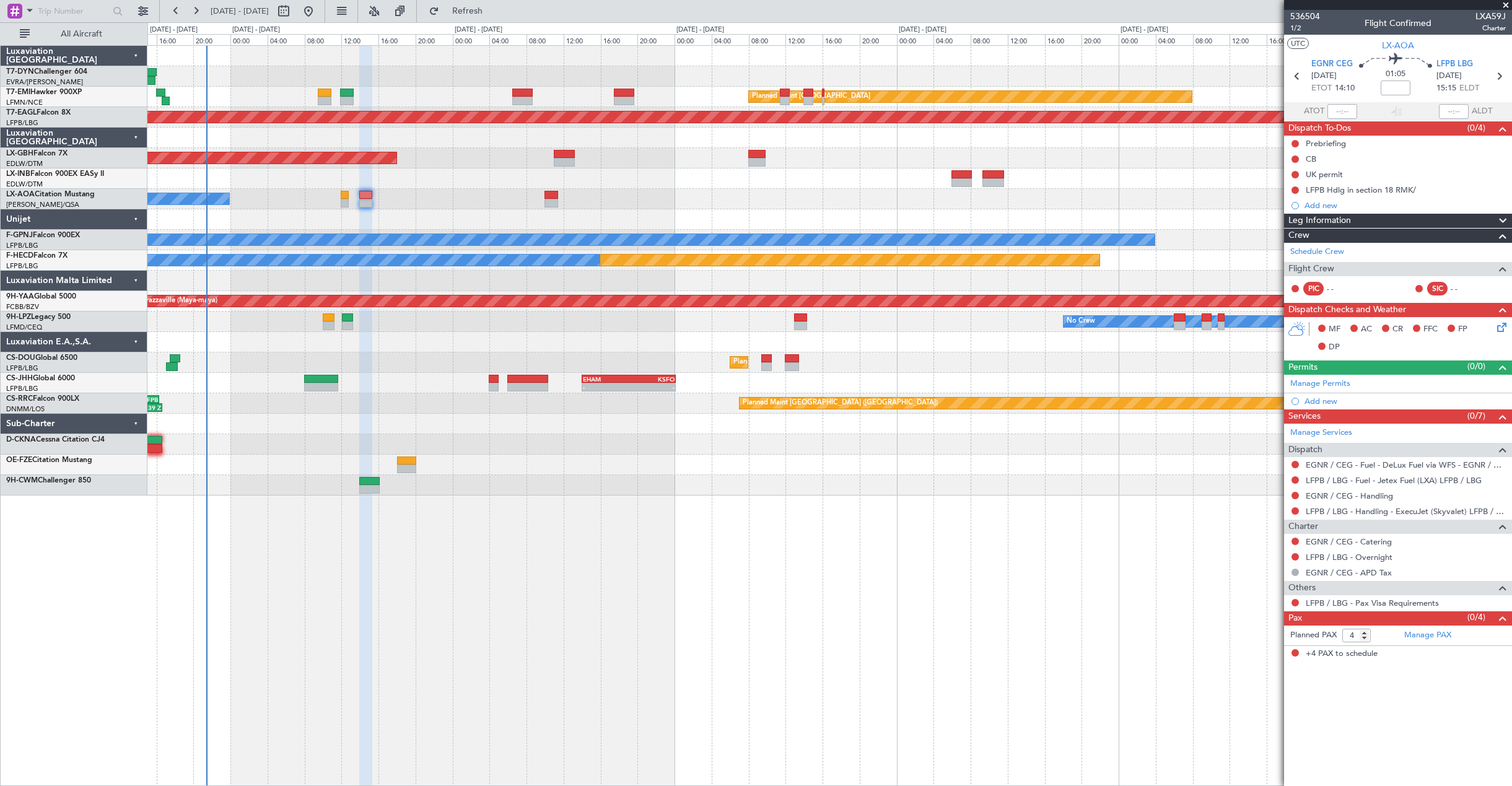
click at [1390, 732] on article "536504 1/2 Flight Confirmed LXA59J Charter UTC LX-AOA EGNR CEG 06/09/2025 ETOT …" at bounding box center [1398, 398] width 228 height 776
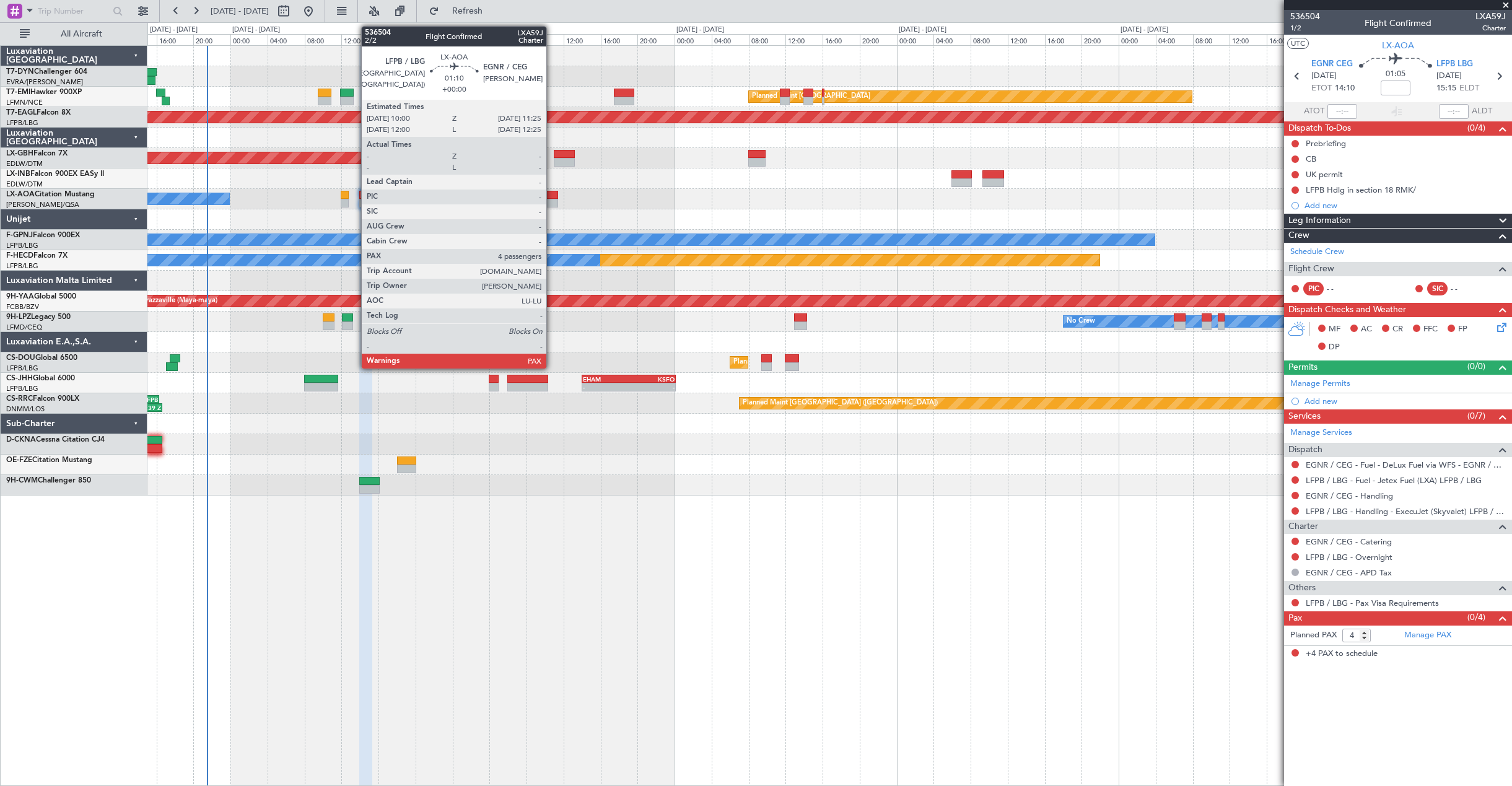
click at [552, 196] on div at bounding box center [551, 195] width 14 height 9
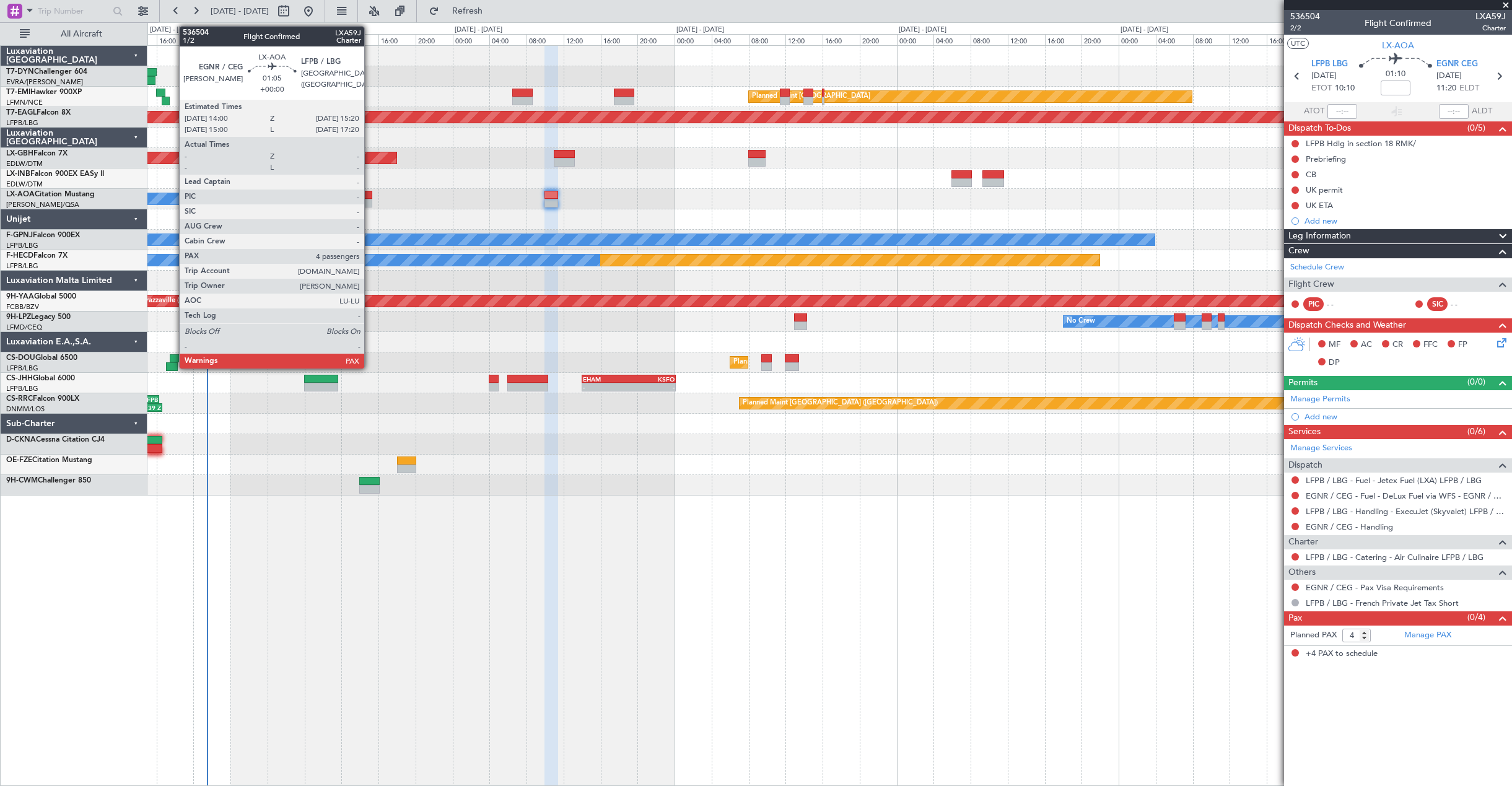
click at [370, 192] on div at bounding box center [365, 195] width 12 height 9
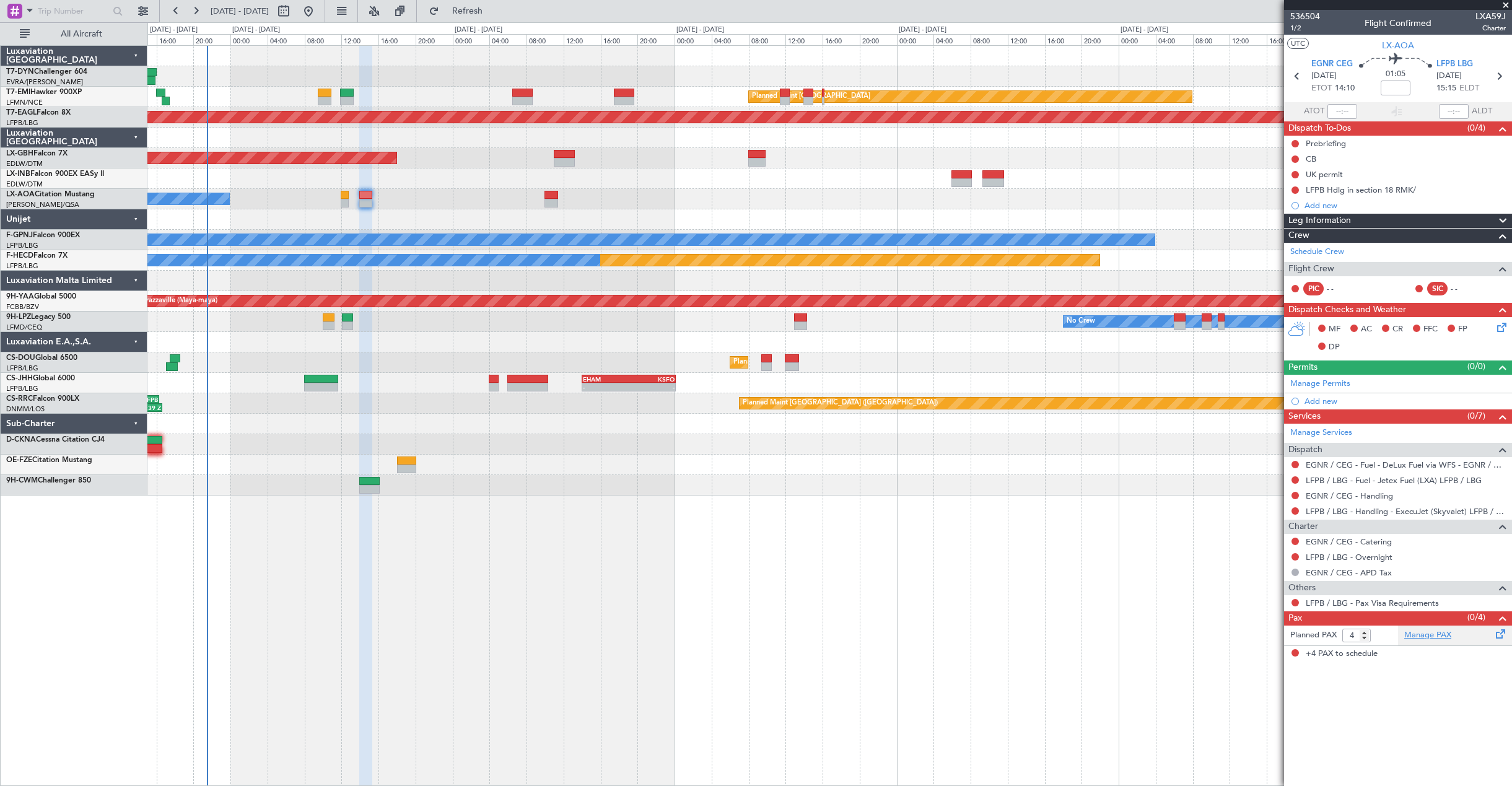
click at [1425, 633] on link "Manage PAX" at bounding box center [1428, 635] width 47 height 12
click at [1416, 637] on link "Manage PAX" at bounding box center [1428, 635] width 47 height 12
click at [473, 175] on div at bounding box center [829, 179] width 1364 height 21
click at [464, 167] on div "Planned Maint Dubai (Dubai Intl) - - OMAD 06:00 Z EGLF 13:05 Z" at bounding box center [829, 158] width 1364 height 21
click at [1357, 498] on link "EGNR / CEG - Handling" at bounding box center [1349, 496] width 87 height 11
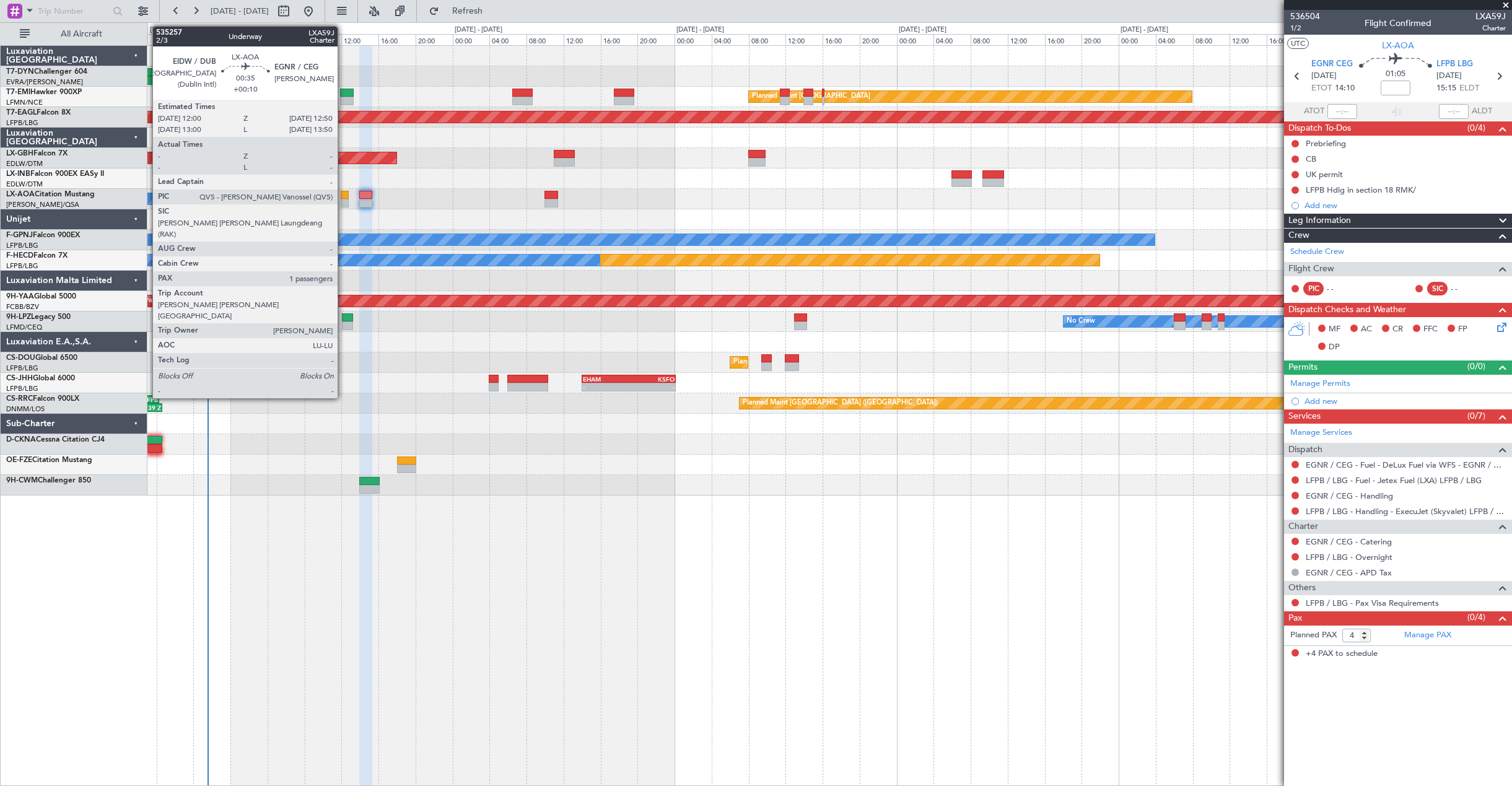
click at [343, 197] on div at bounding box center [344, 195] width 8 height 9
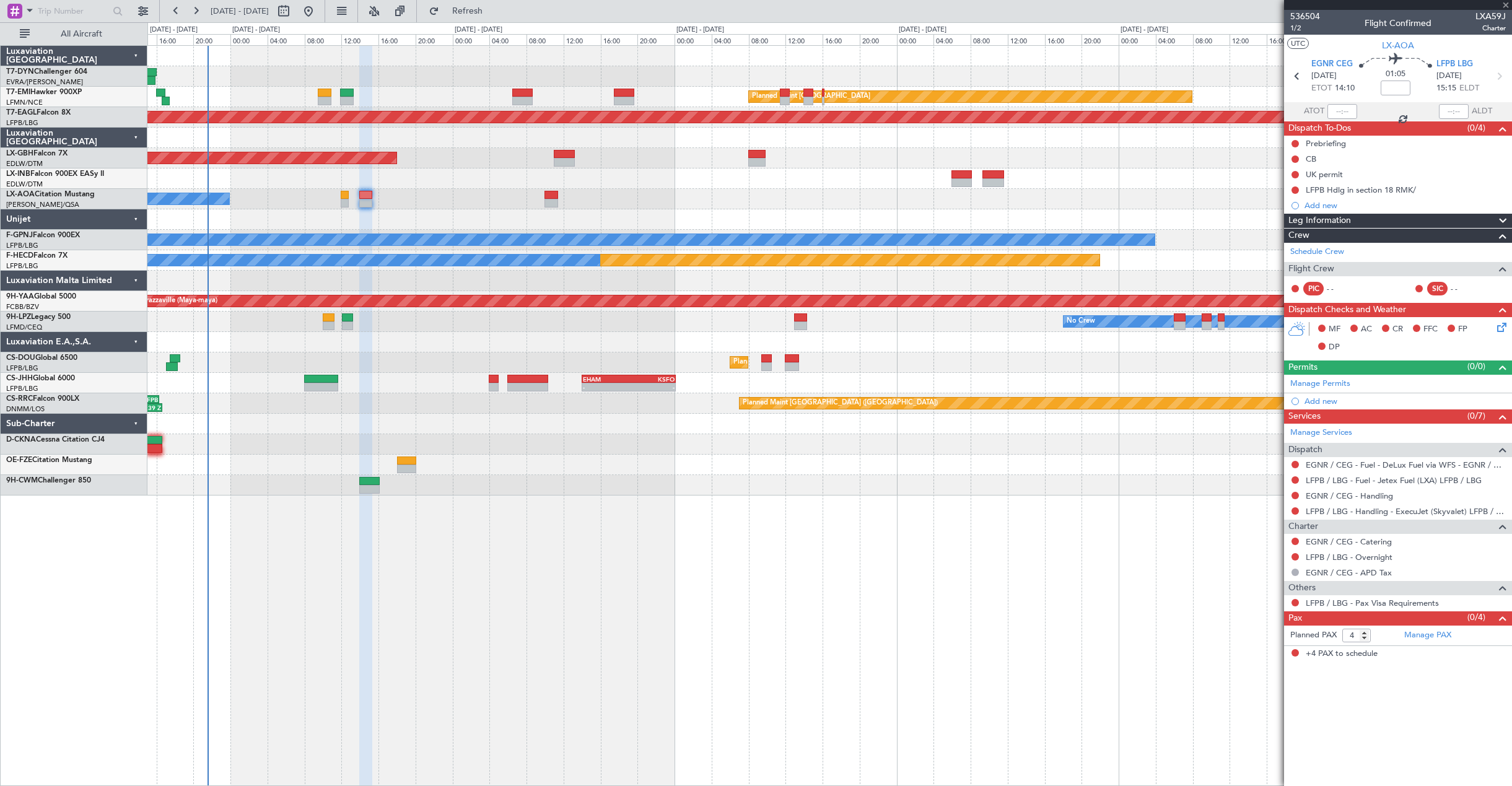
type input "+00:10"
type input "1"
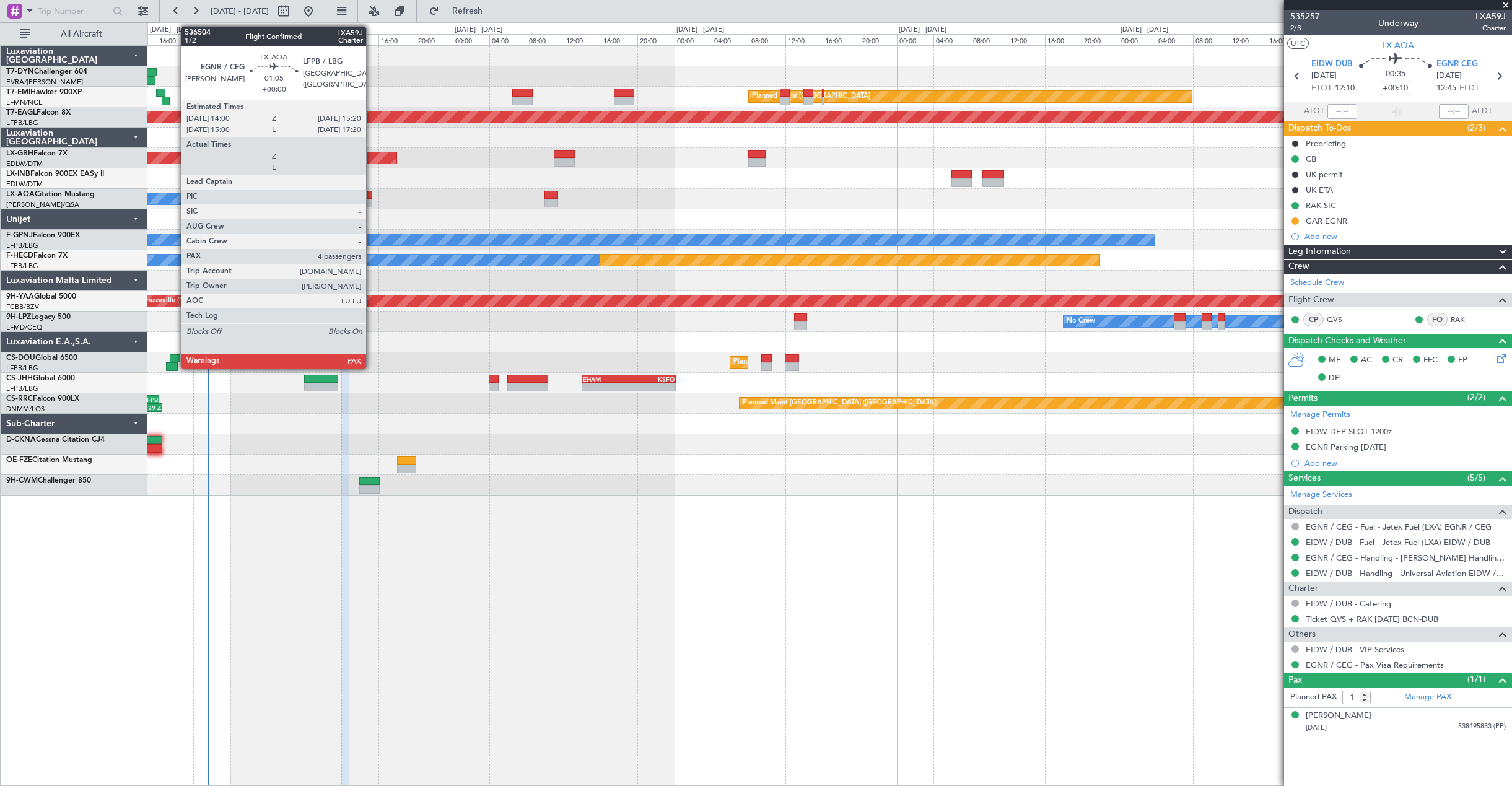
click at [372, 200] on div at bounding box center [365, 203] width 12 height 9
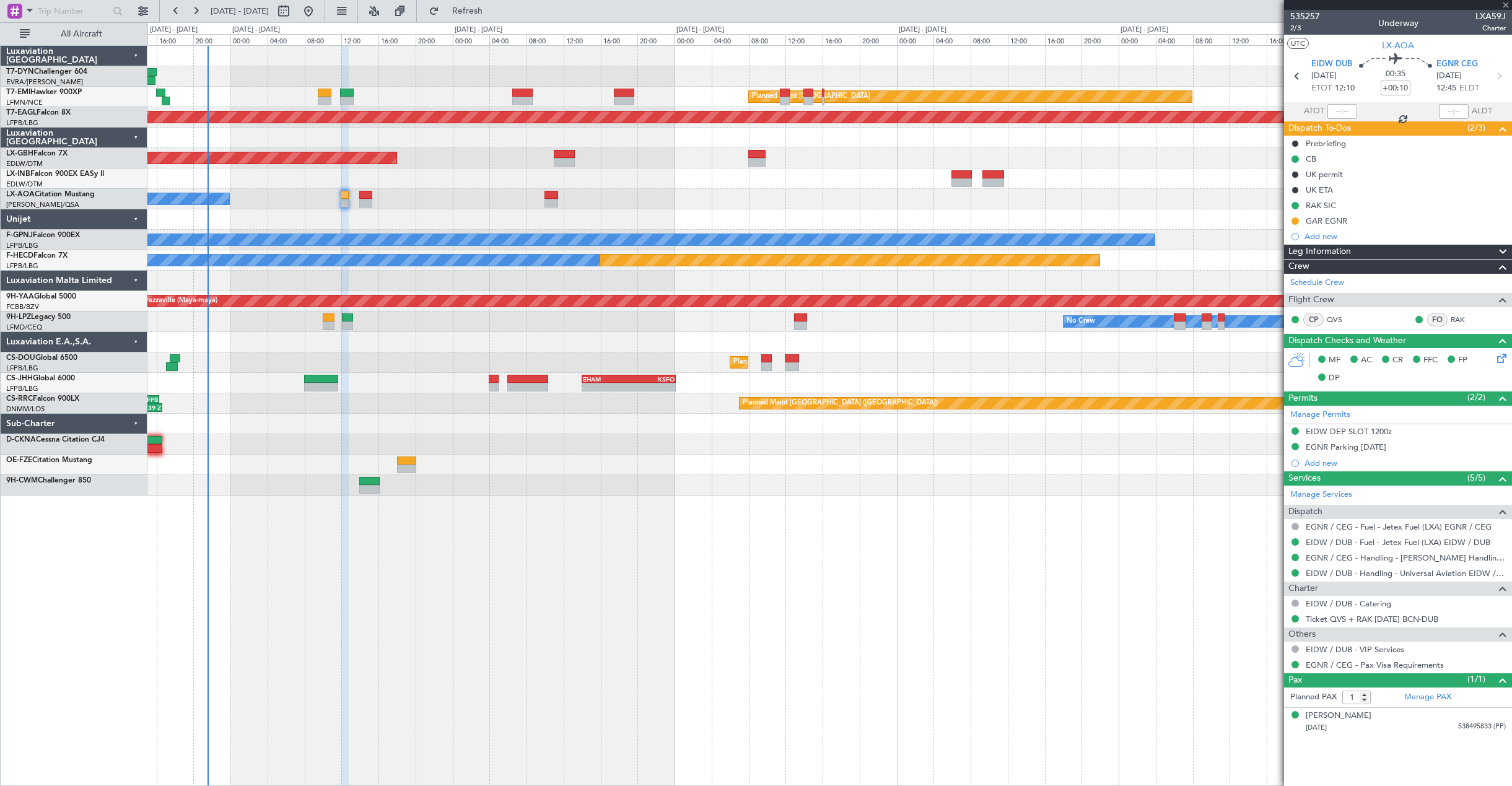
type input "4"
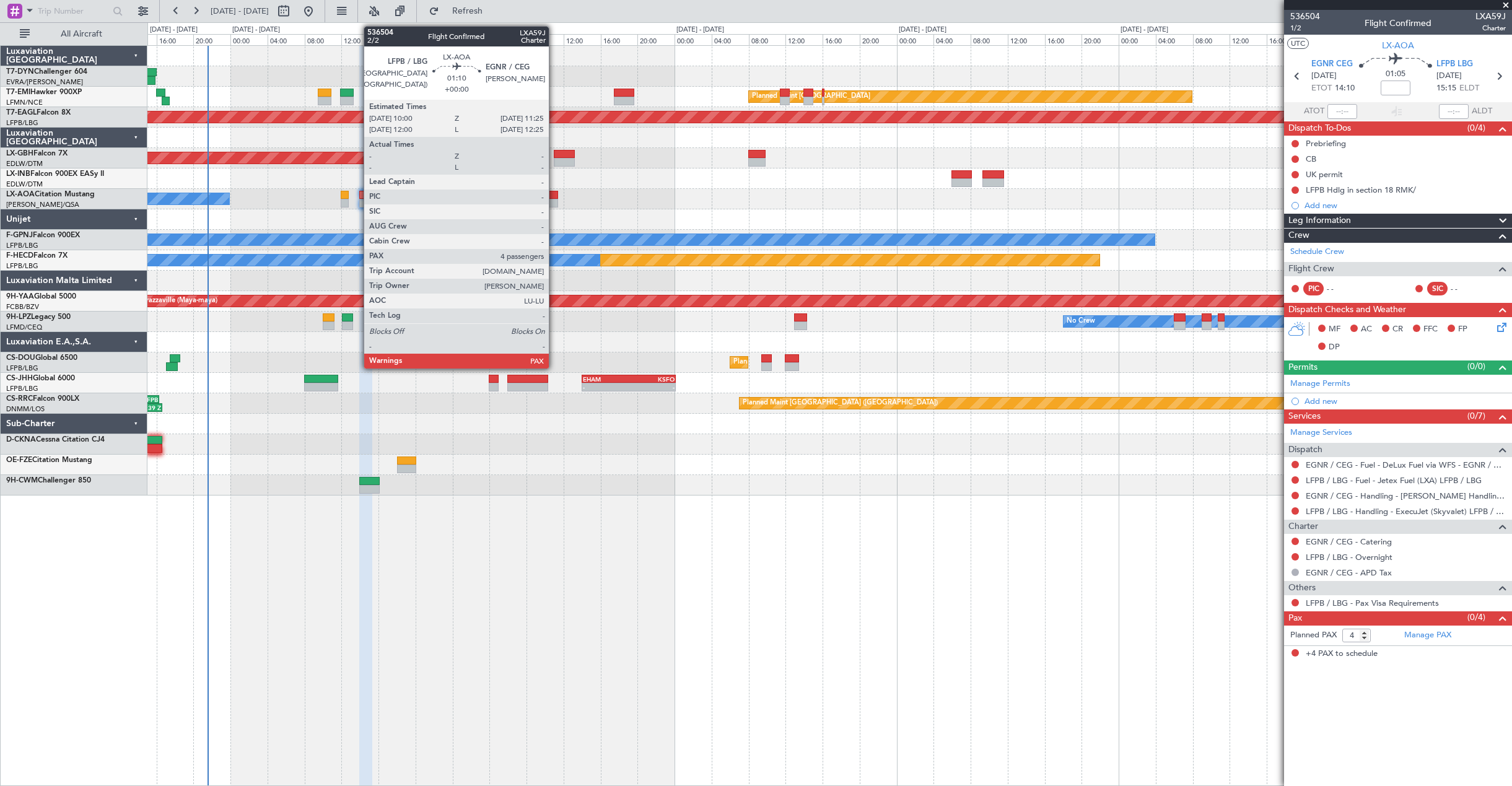
click at [554, 200] on div at bounding box center [551, 203] width 14 height 9
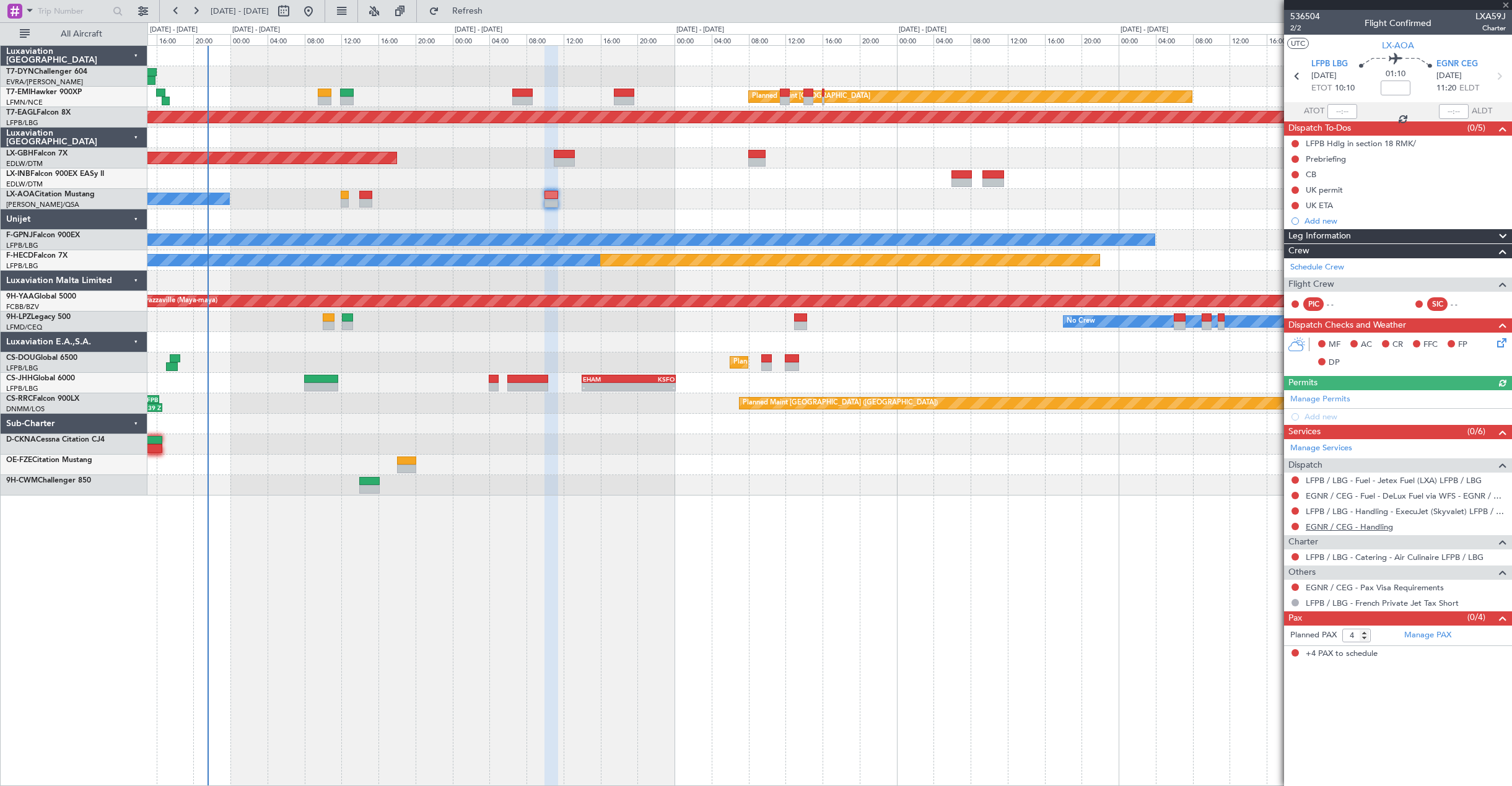
click at [1355, 528] on link "EGNR / CEG - Handling" at bounding box center [1349, 526] width 87 height 11
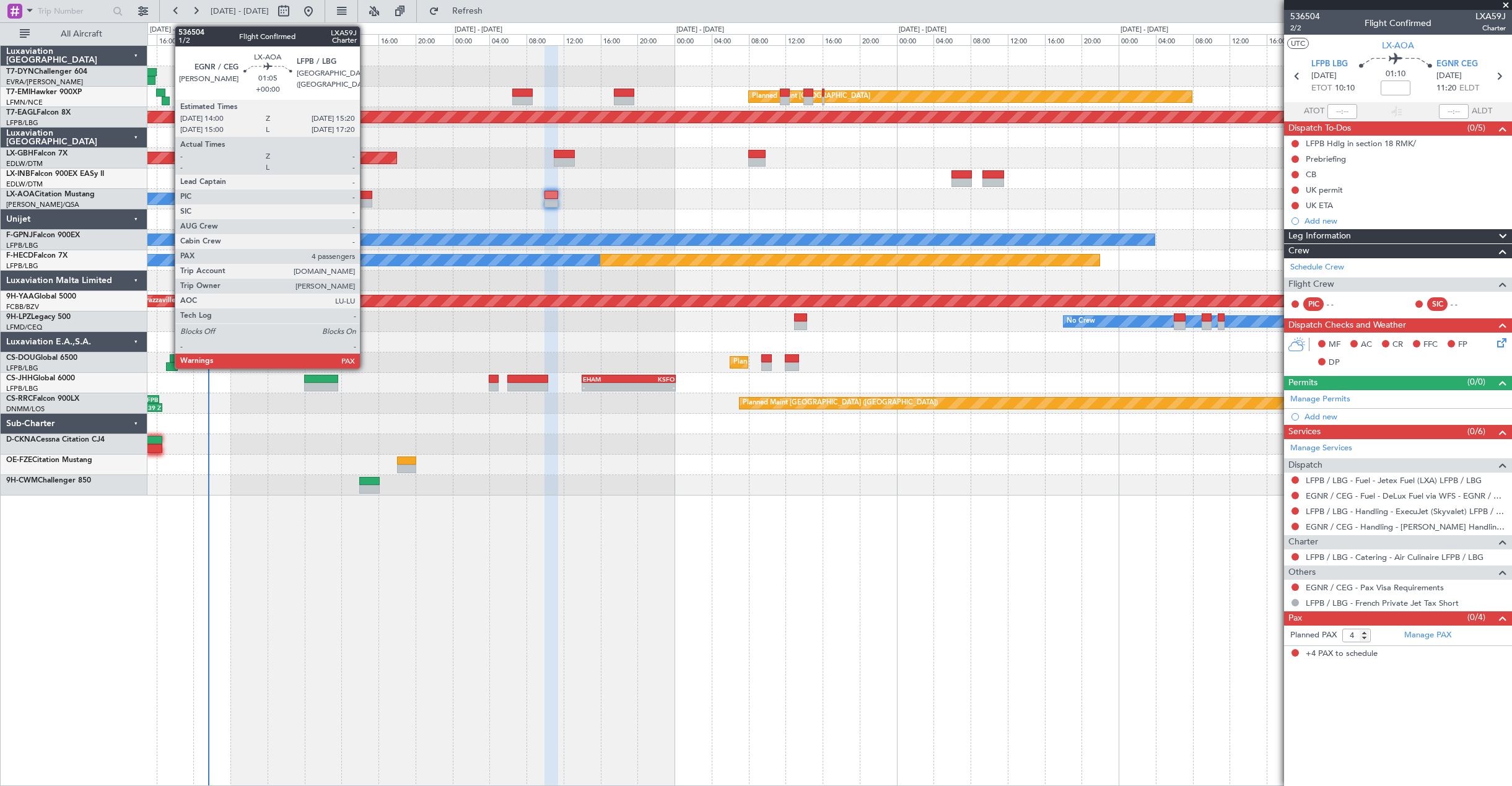
click at [367, 197] on div at bounding box center [365, 195] width 12 height 9
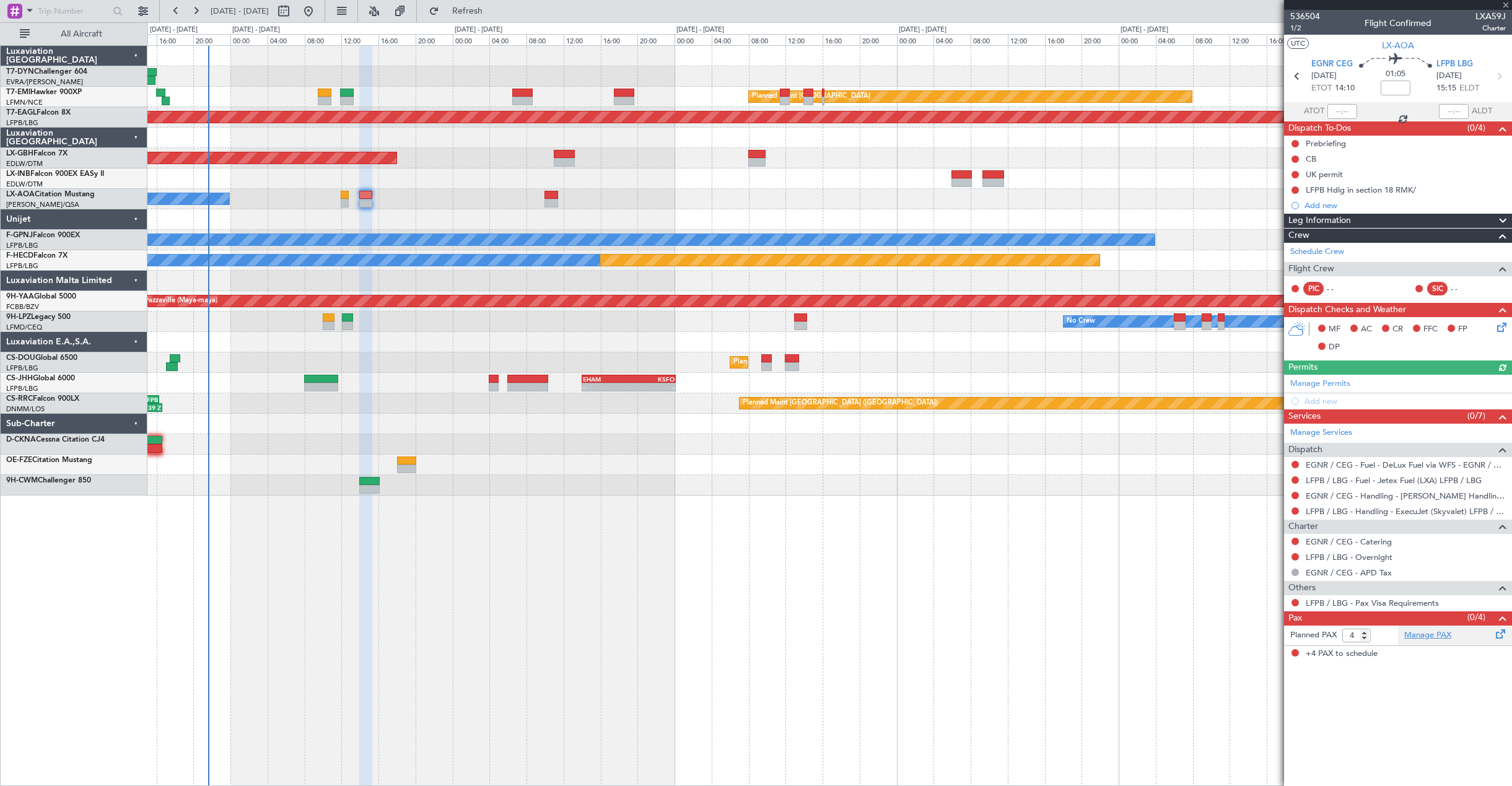
click at [1425, 636] on link "Manage PAX" at bounding box center [1428, 635] width 47 height 12
click at [1410, 635] on link "Manage PAX" at bounding box center [1428, 635] width 47 height 12
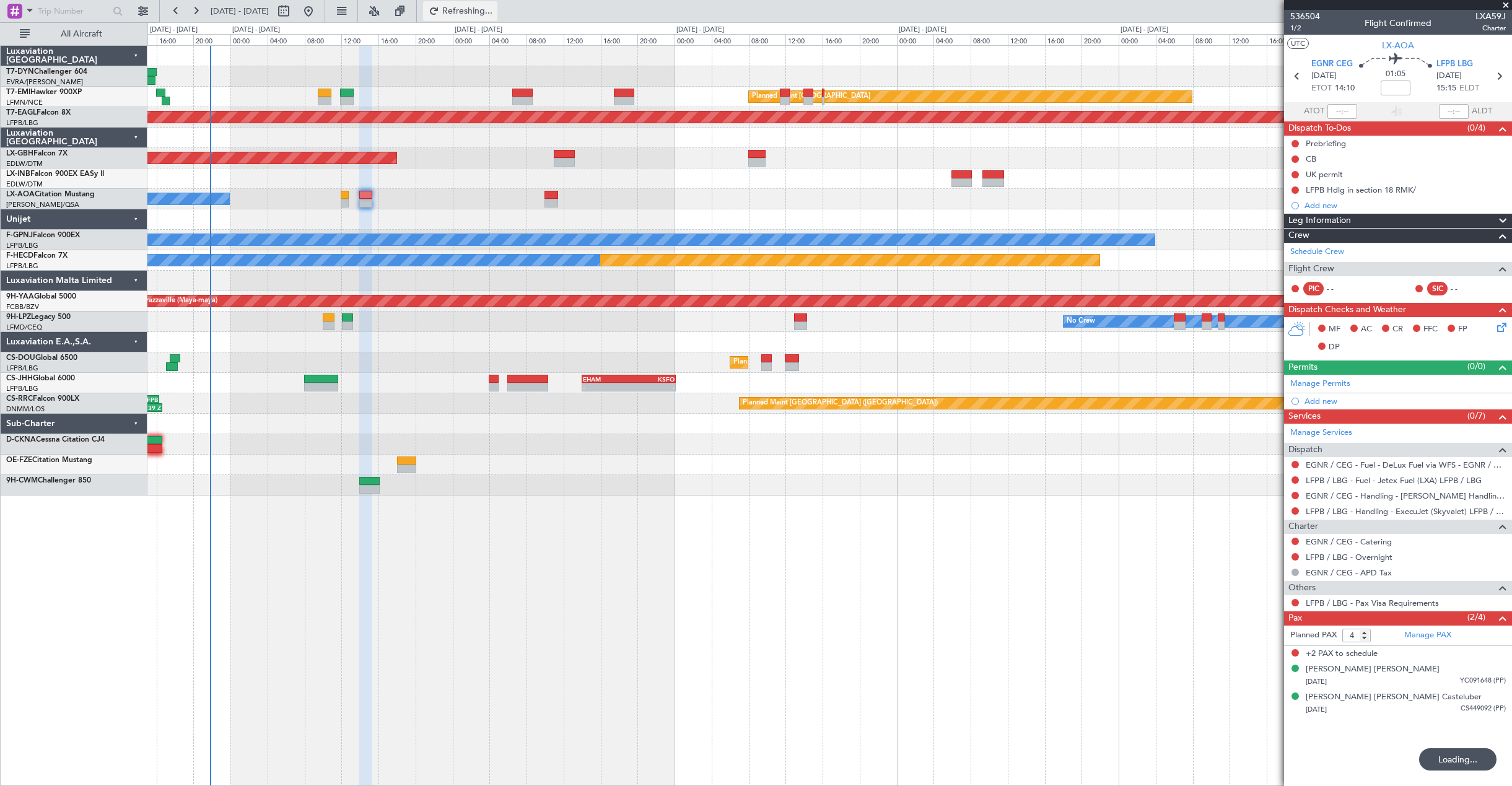
click at [477, 11] on button "Refreshing..." at bounding box center [460, 11] width 74 height 20
click at [477, 11] on button "Refresh" at bounding box center [460, 11] width 74 height 20
click at [496, 17] on button "Refresh" at bounding box center [460, 11] width 74 height 20
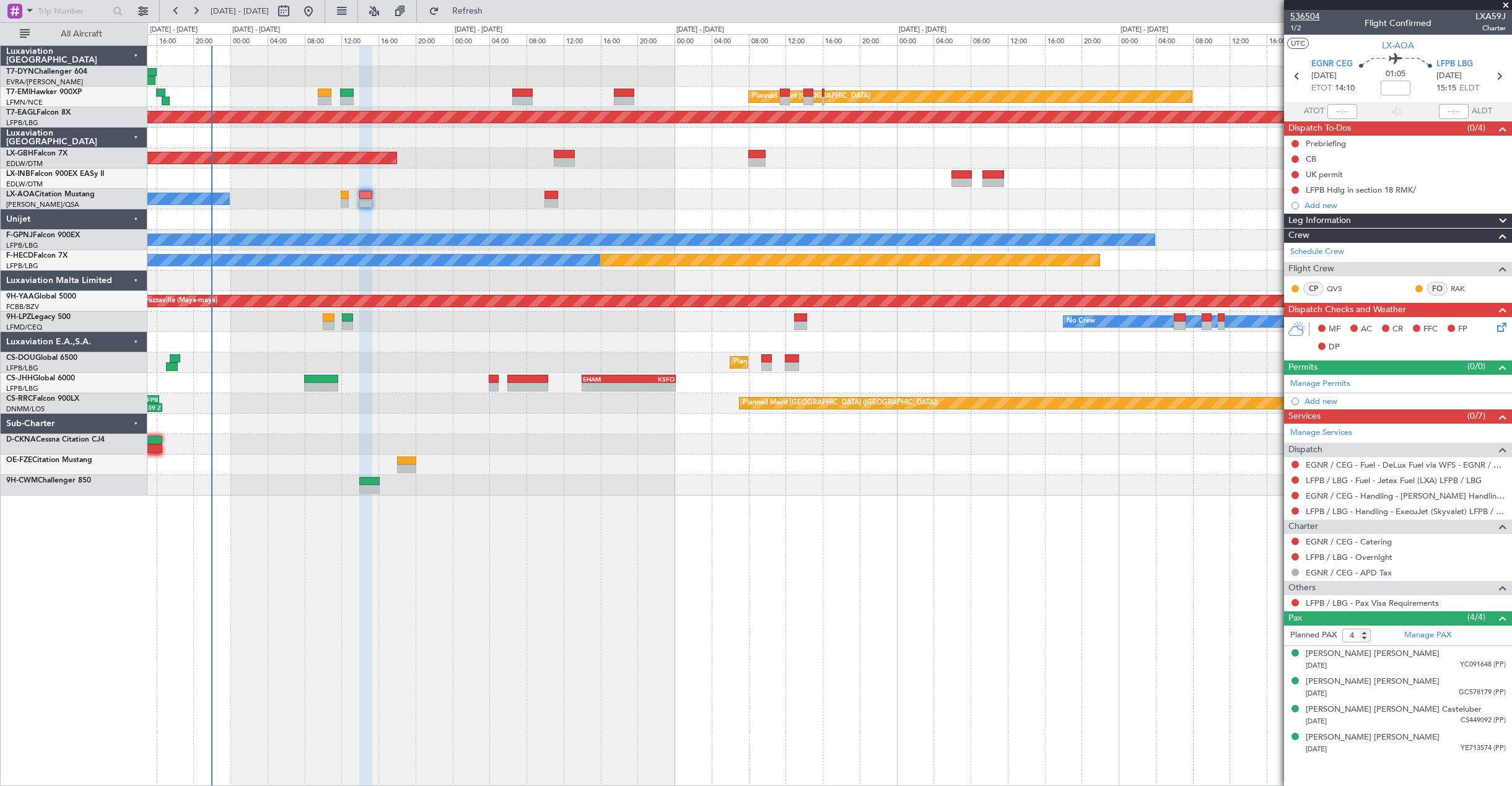
click at [1310, 16] on span "536504" at bounding box center [1305, 16] width 30 height 13
click at [1300, 29] on span "1/2" at bounding box center [1305, 28] width 30 height 11
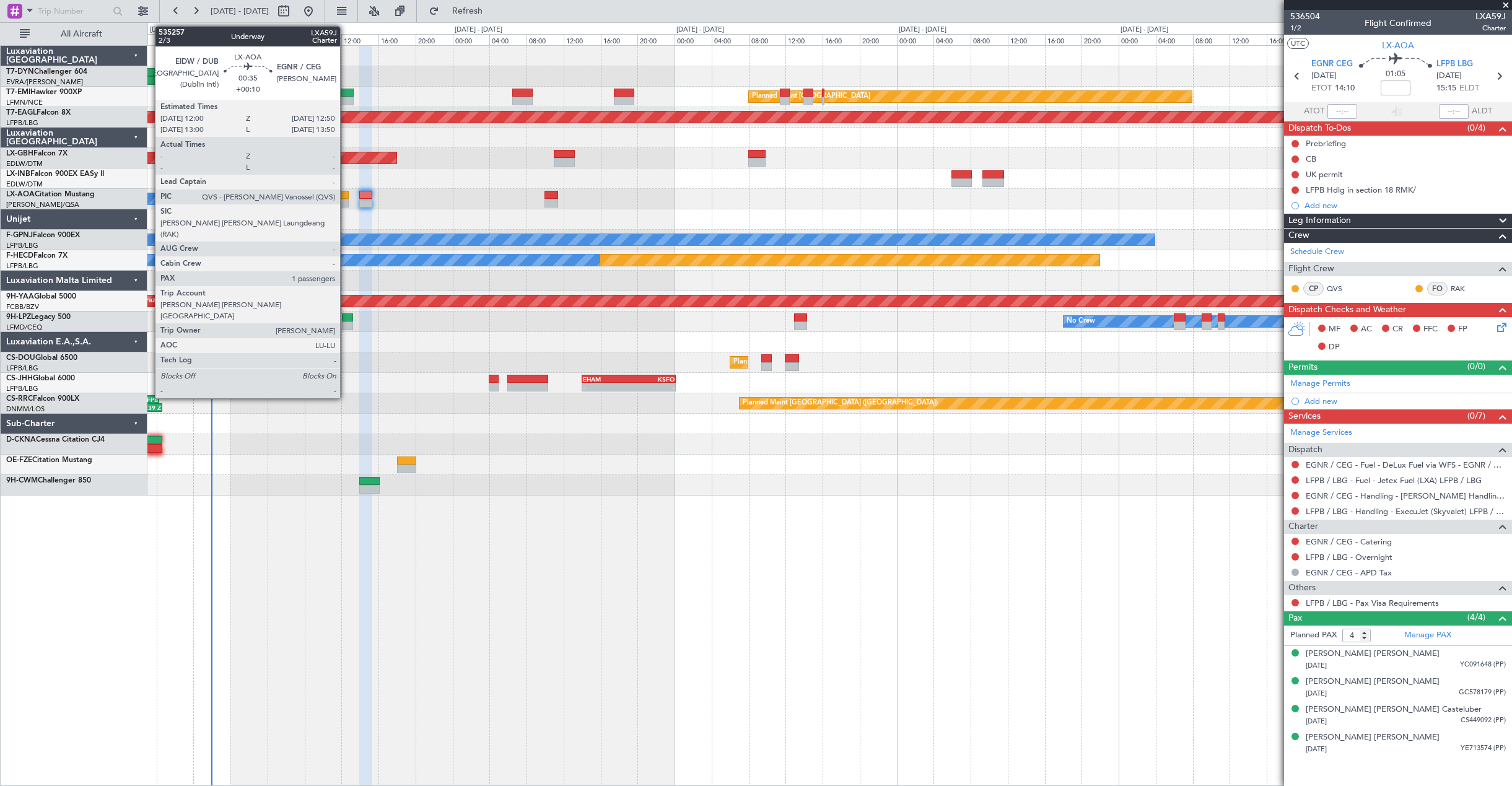
click at [345, 198] on div at bounding box center [344, 195] width 8 height 9
click at [345, 199] on div at bounding box center [344, 203] width 8 height 9
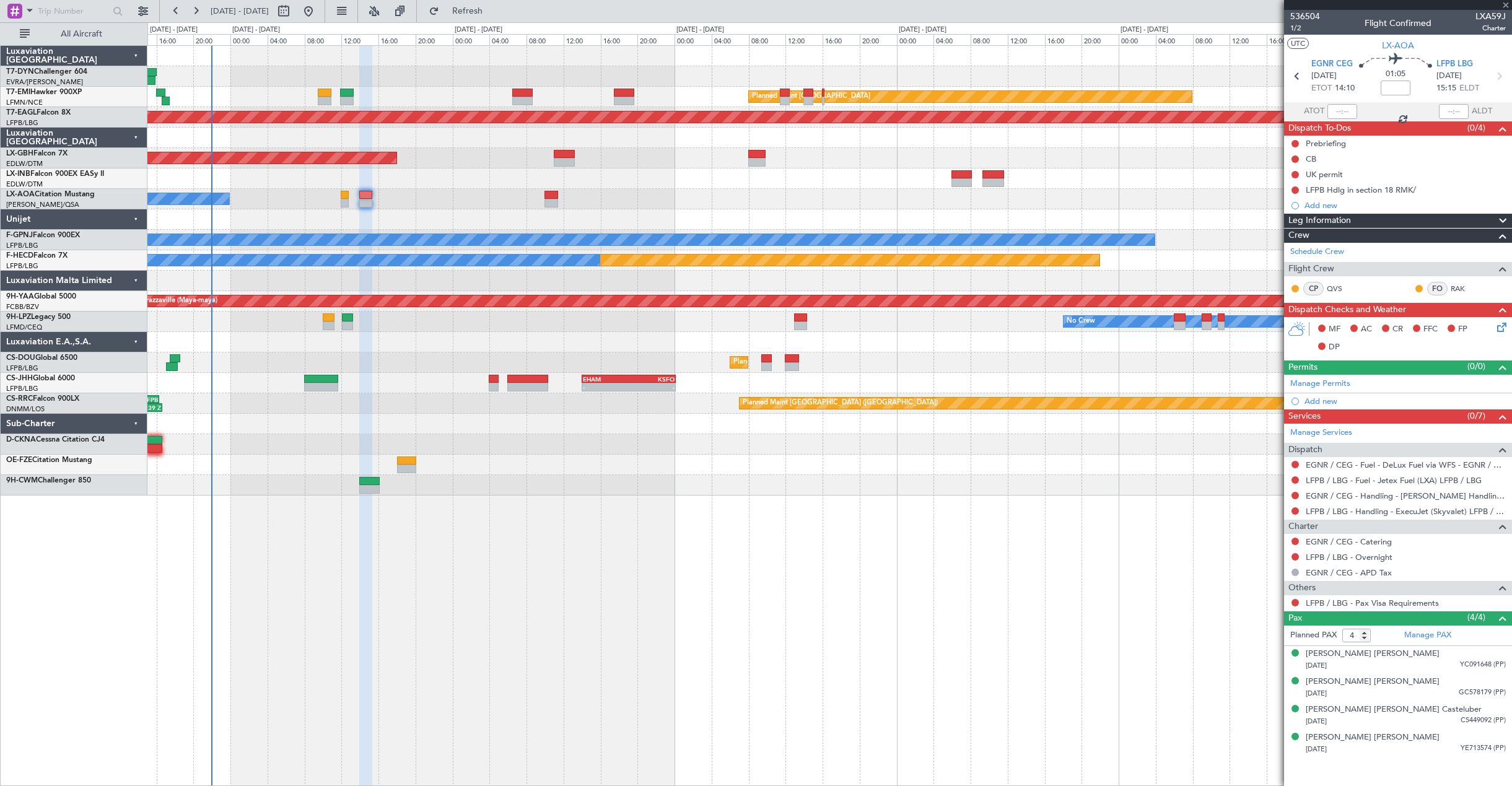
click at [345, 199] on div at bounding box center [344, 203] width 8 height 9
type input "+00:10"
type input "1"
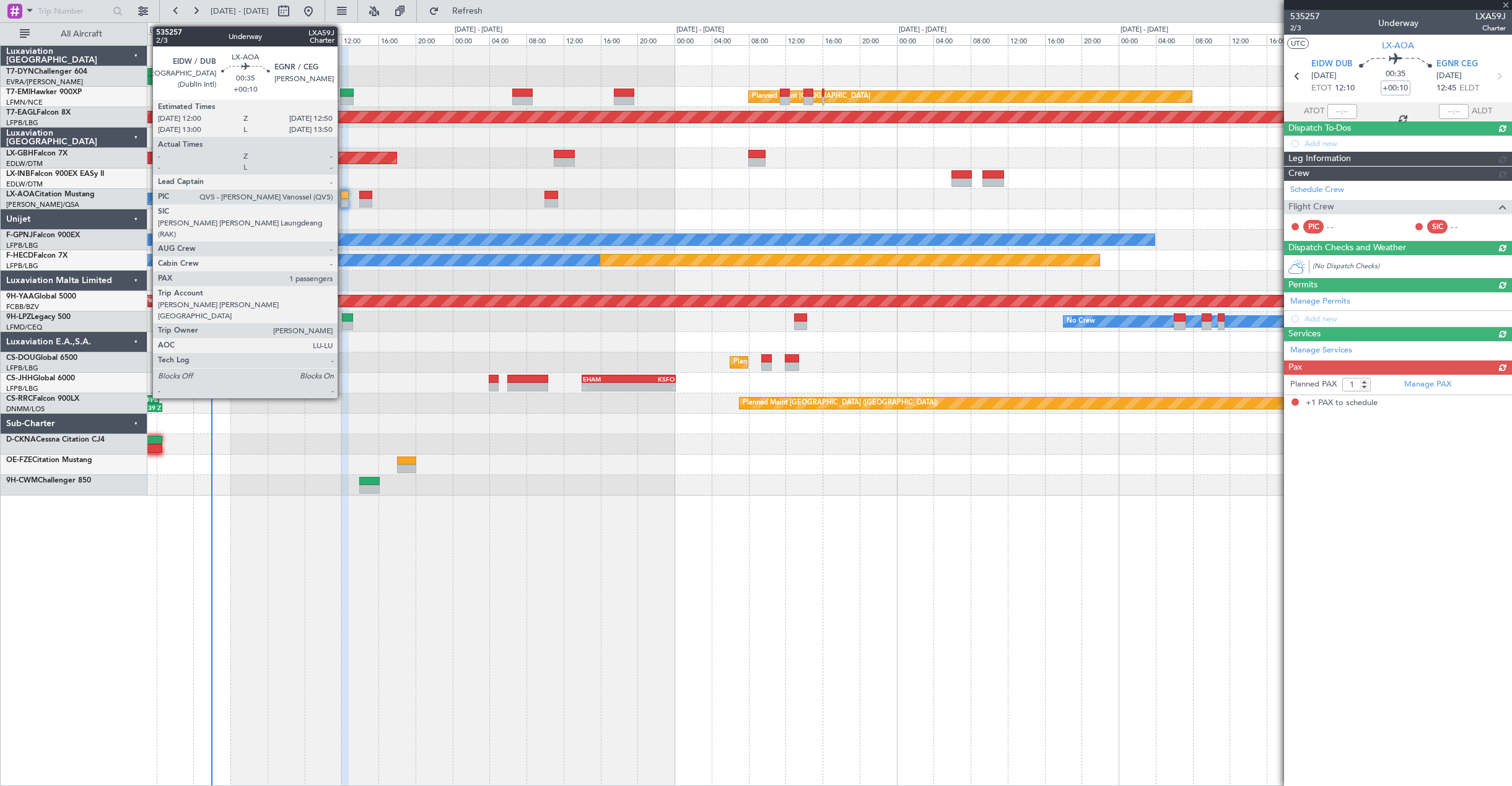
click at [343, 201] on div at bounding box center [344, 203] width 8 height 9
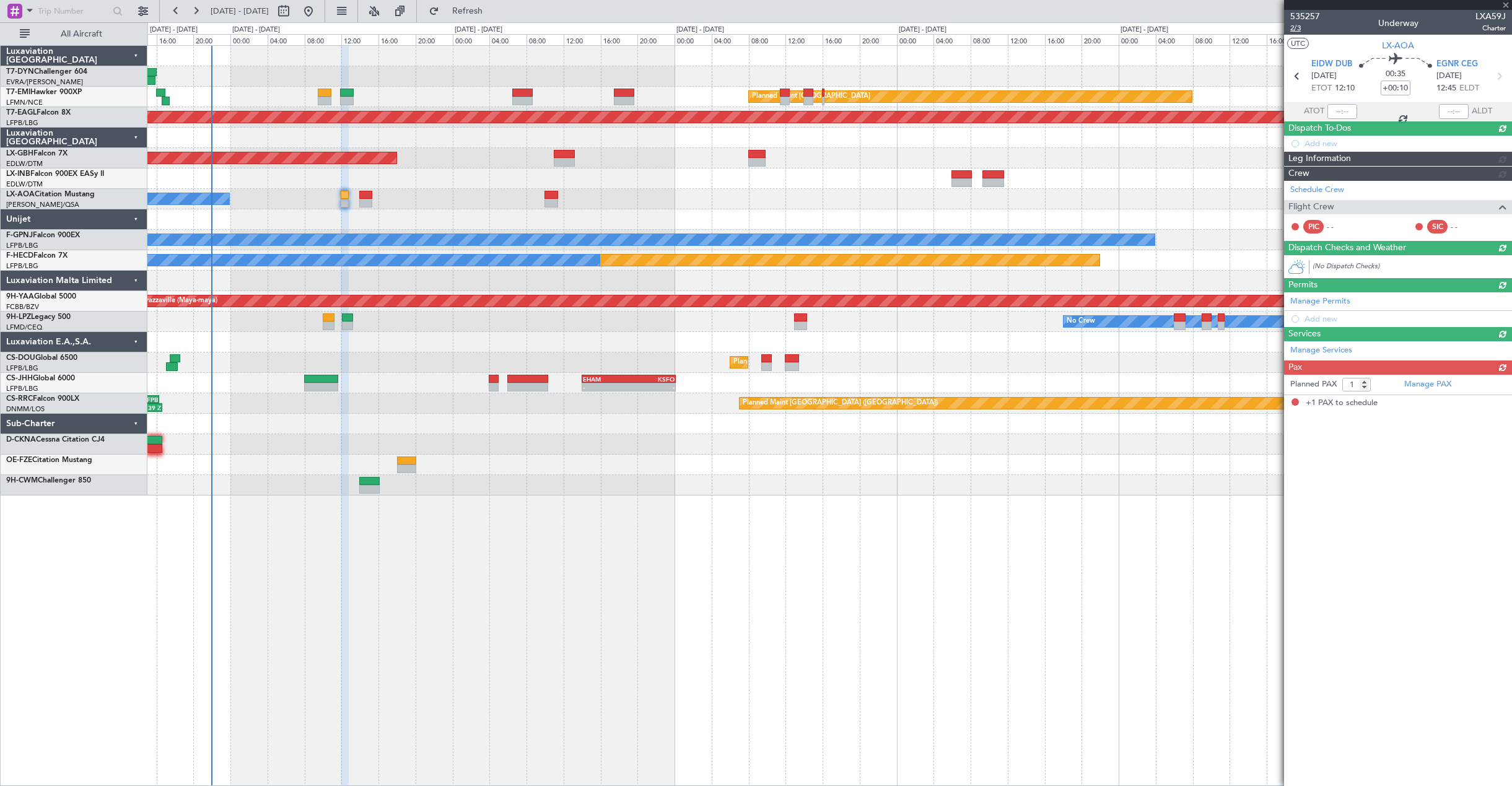
click at [1296, 26] on span "2/3" at bounding box center [1305, 28] width 30 height 11
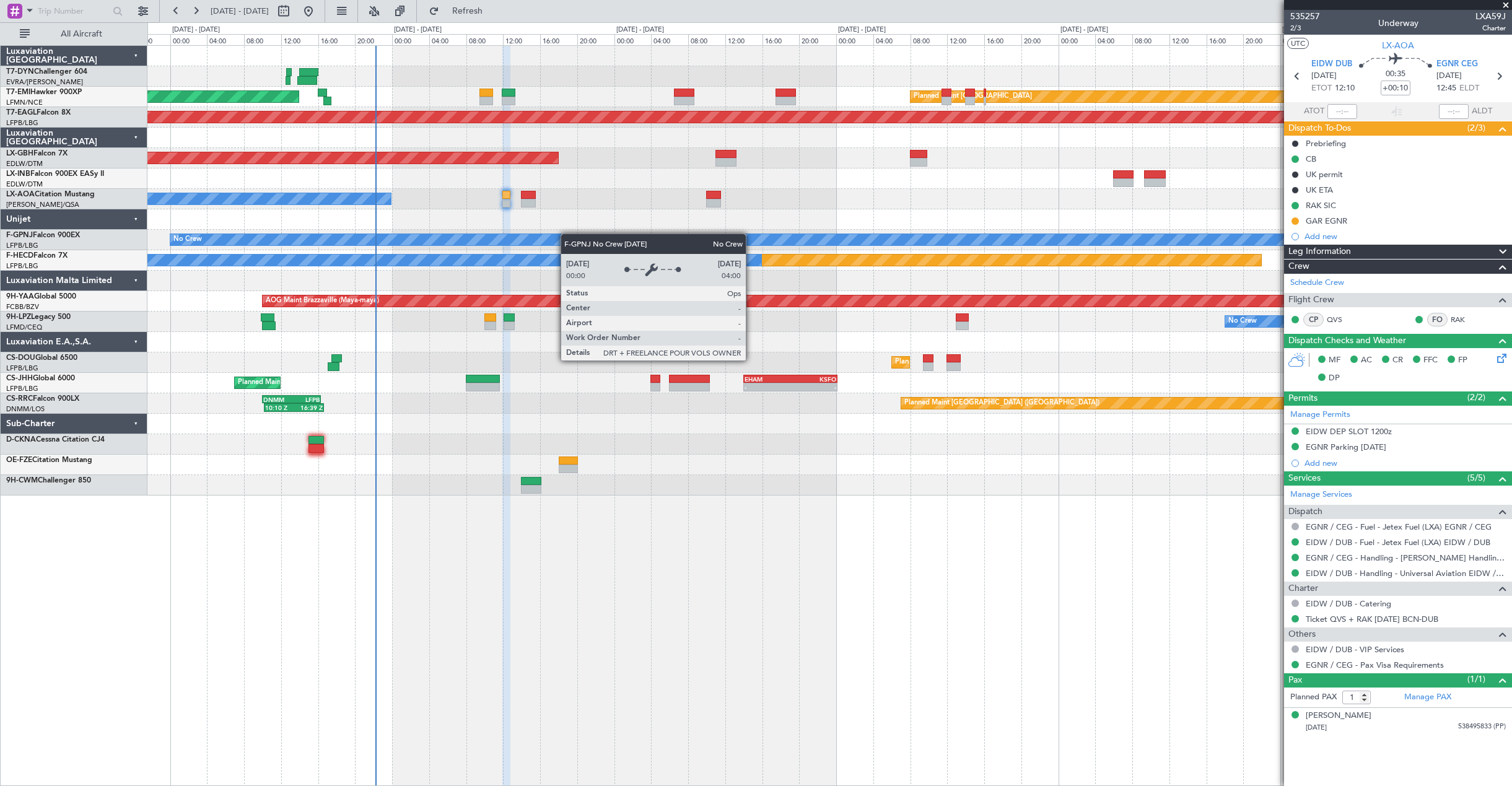
click at [652, 234] on div "AOG Maint Riga (Riga Intl) Planned Maint Zurich Planned Maint Zurich Grounded N…" at bounding box center [829, 270] width 1364 height 450
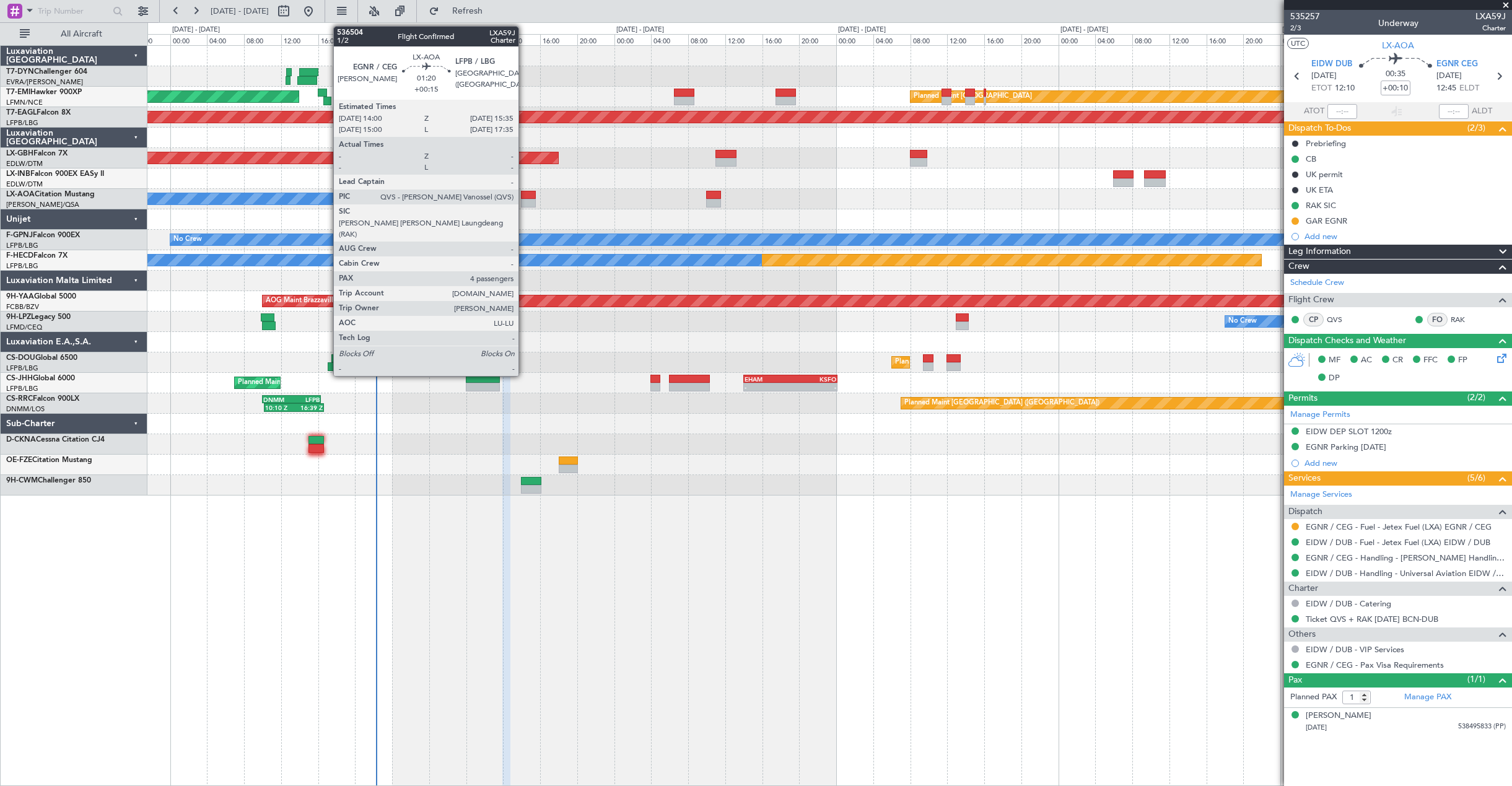
click at [524, 194] on div at bounding box center [528, 195] width 15 height 9
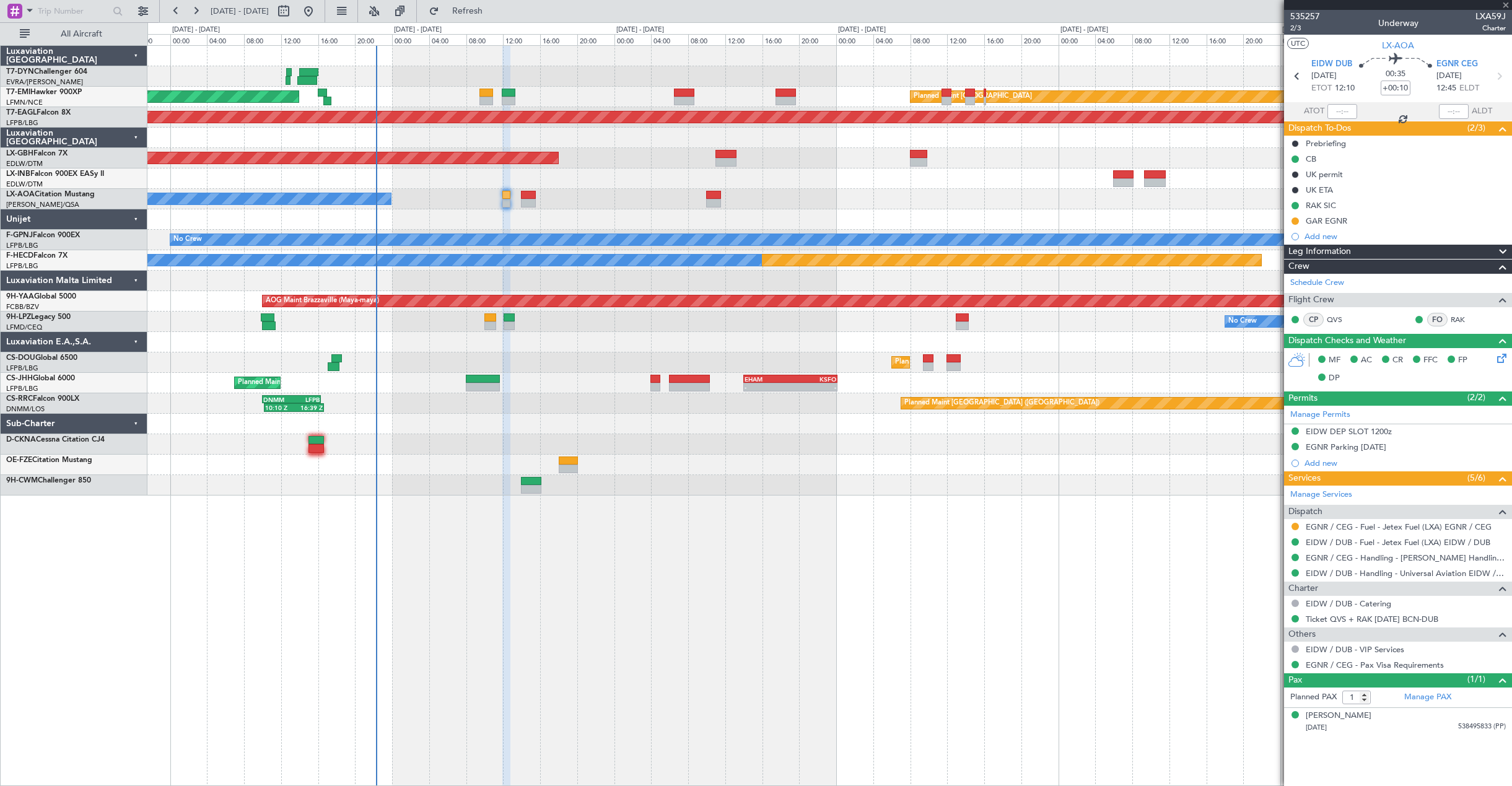
type input "+00:15"
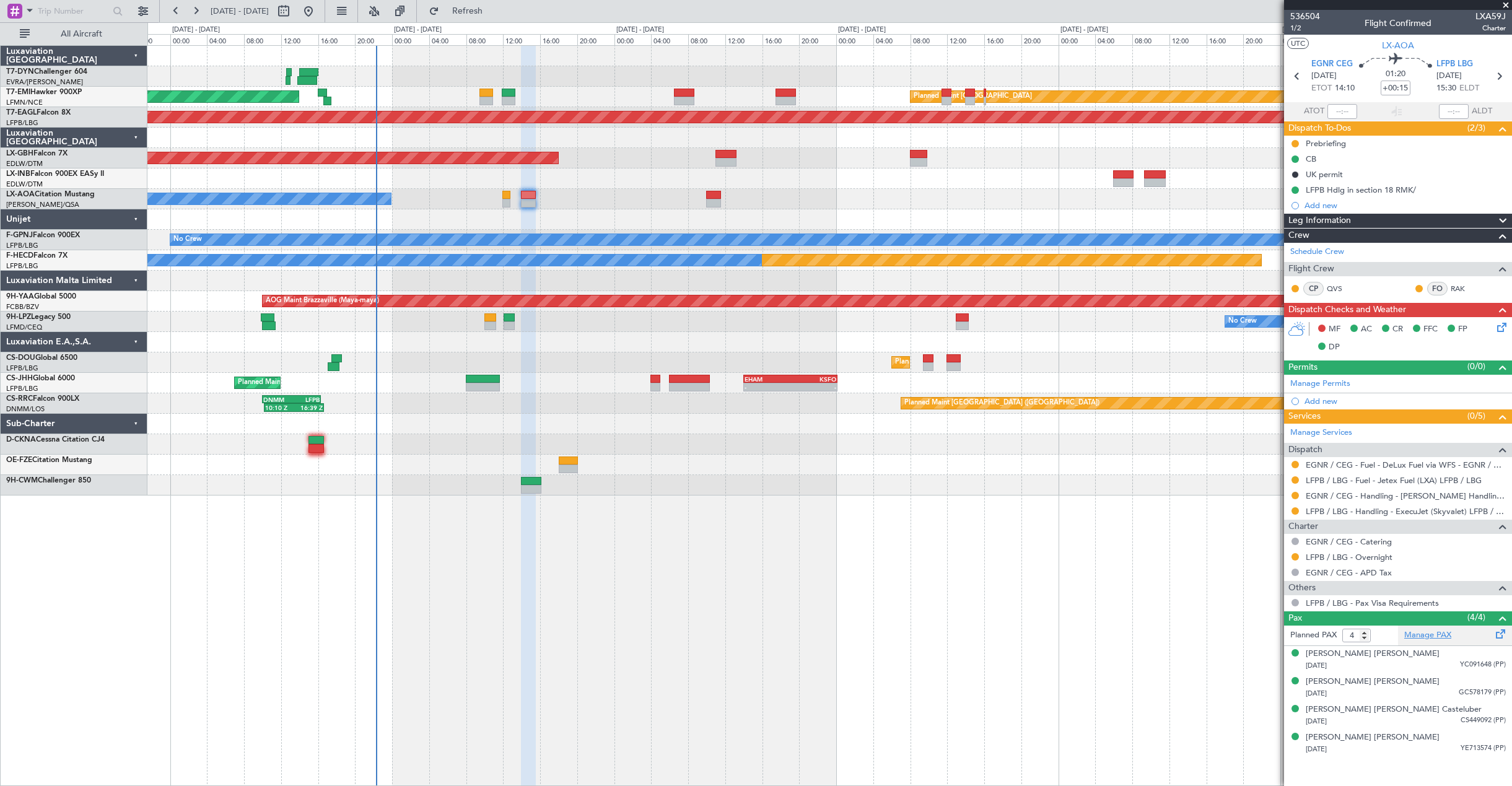
click at [1433, 640] on link "Manage PAX" at bounding box center [1428, 635] width 47 height 12
click at [478, 19] on button "Refresh" at bounding box center [460, 11] width 74 height 20
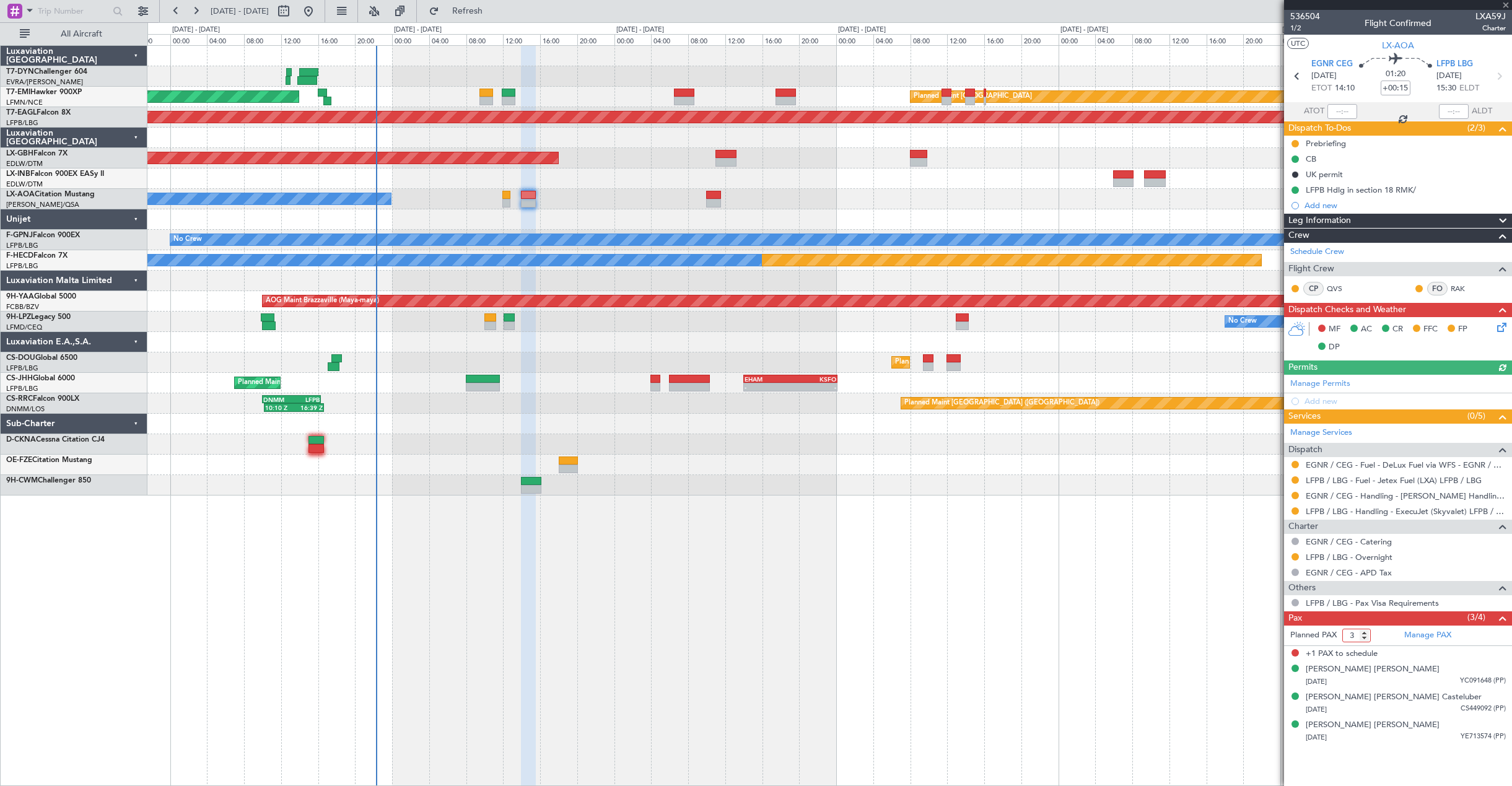
type input "3"
click at [1365, 640] on input "3" at bounding box center [1356, 635] width 29 height 14
click at [1384, 637] on form "Planned PAX" at bounding box center [1340, 636] width 114 height 20
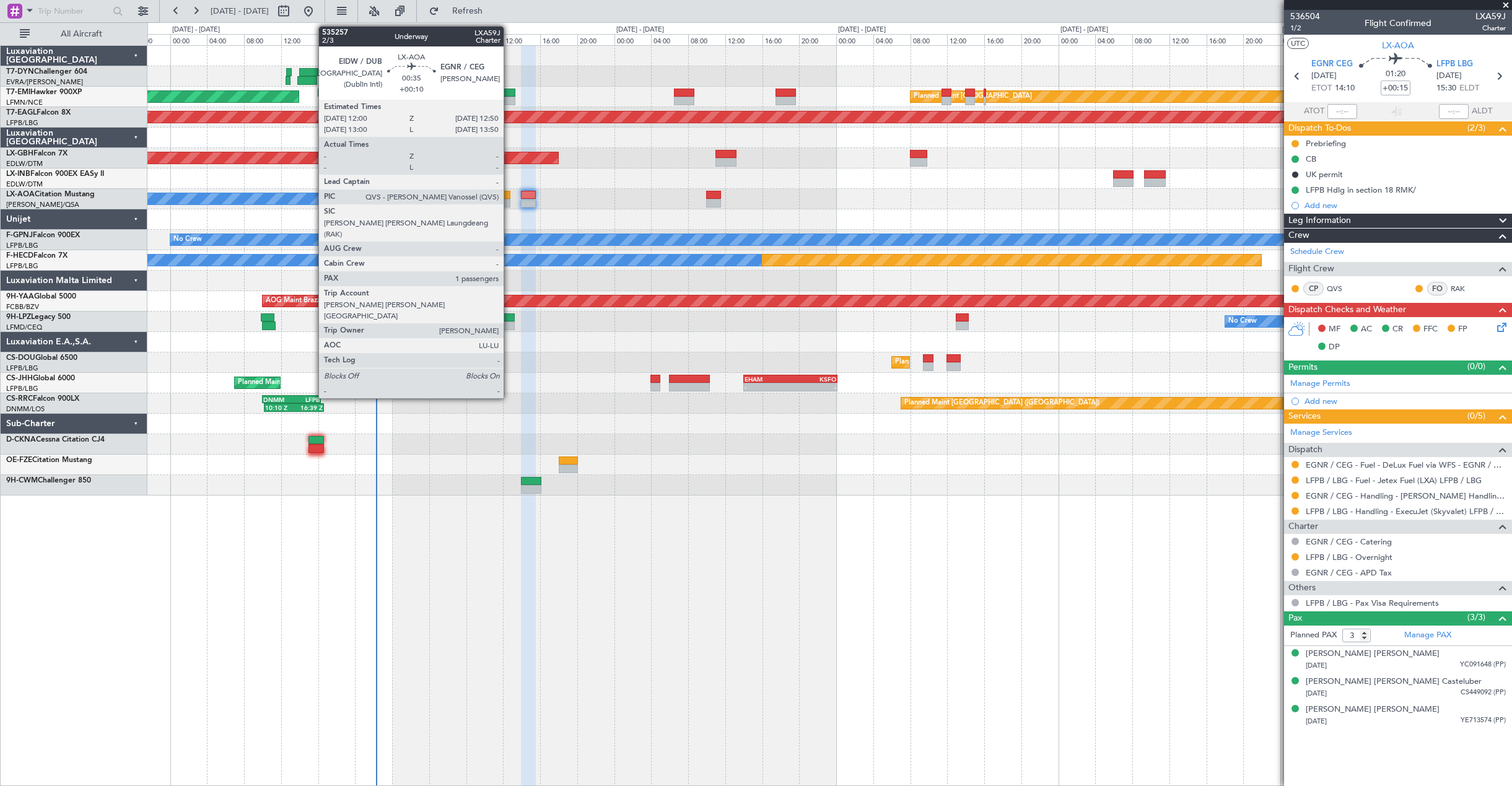
click at [506, 199] on div at bounding box center [506, 203] width 8 height 9
click at [502, 191] on div at bounding box center [506, 195] width 8 height 9
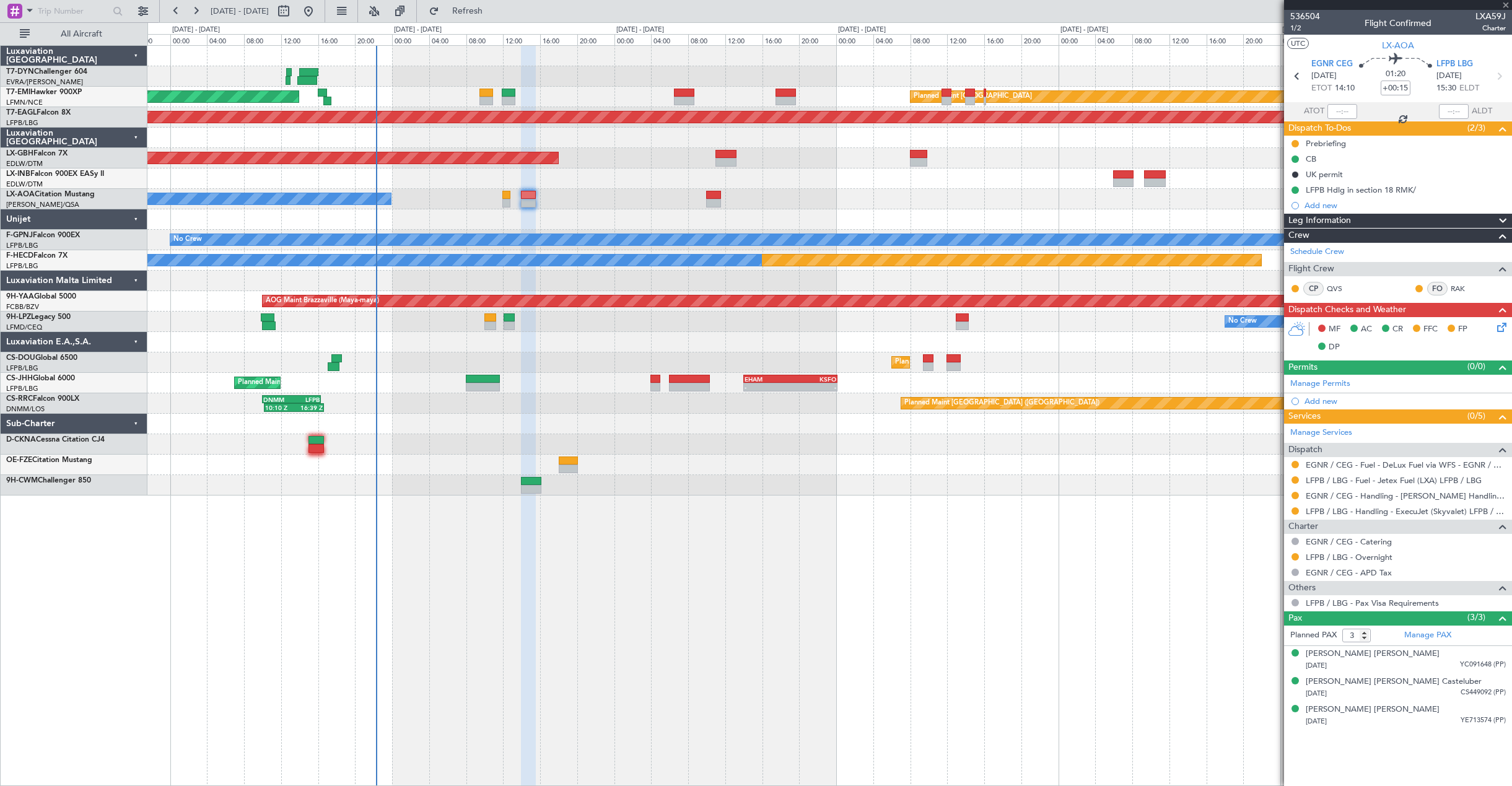
type input "+00:10"
type input "1"
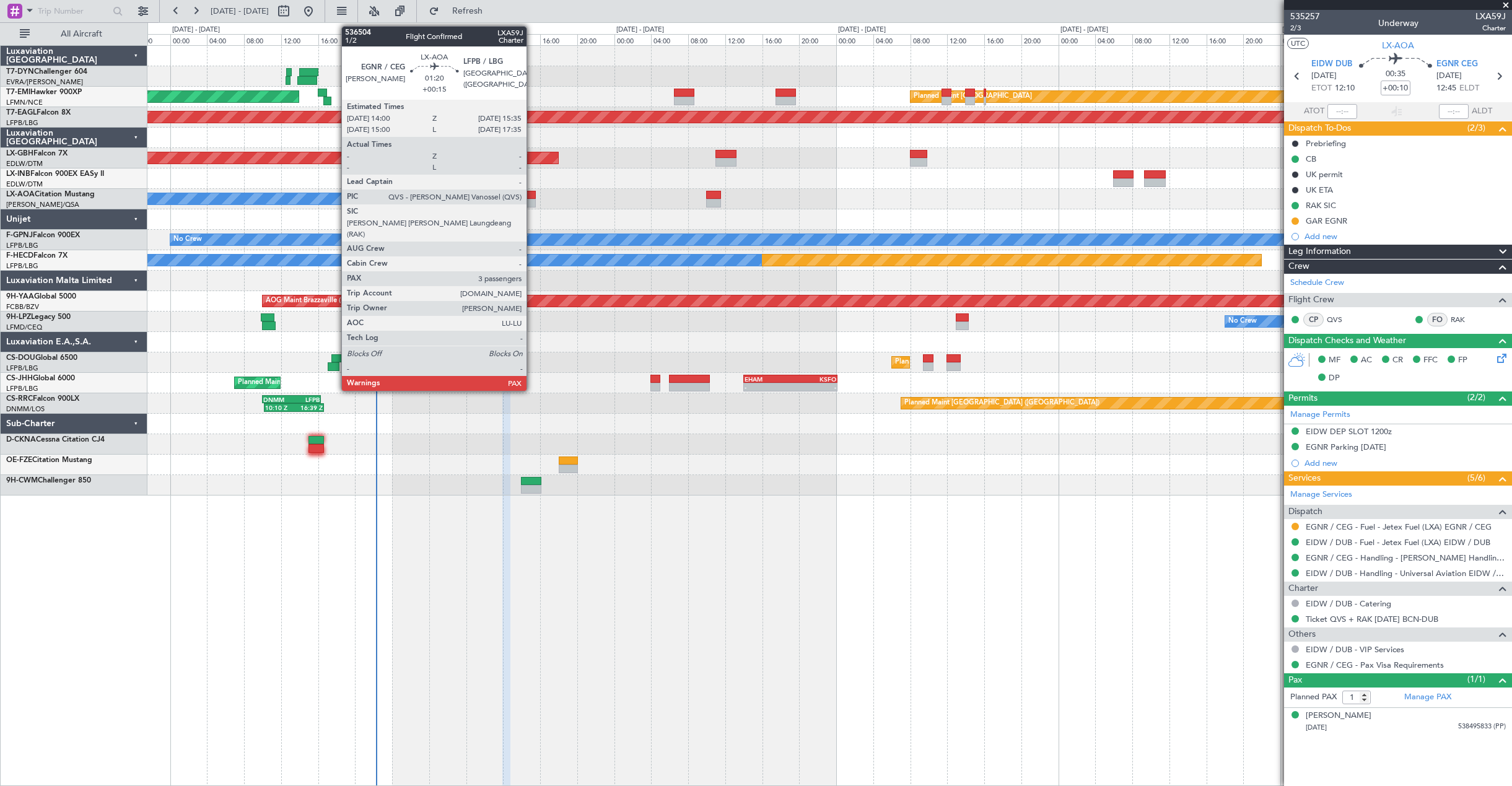
click at [532, 202] on div at bounding box center [528, 203] width 15 height 9
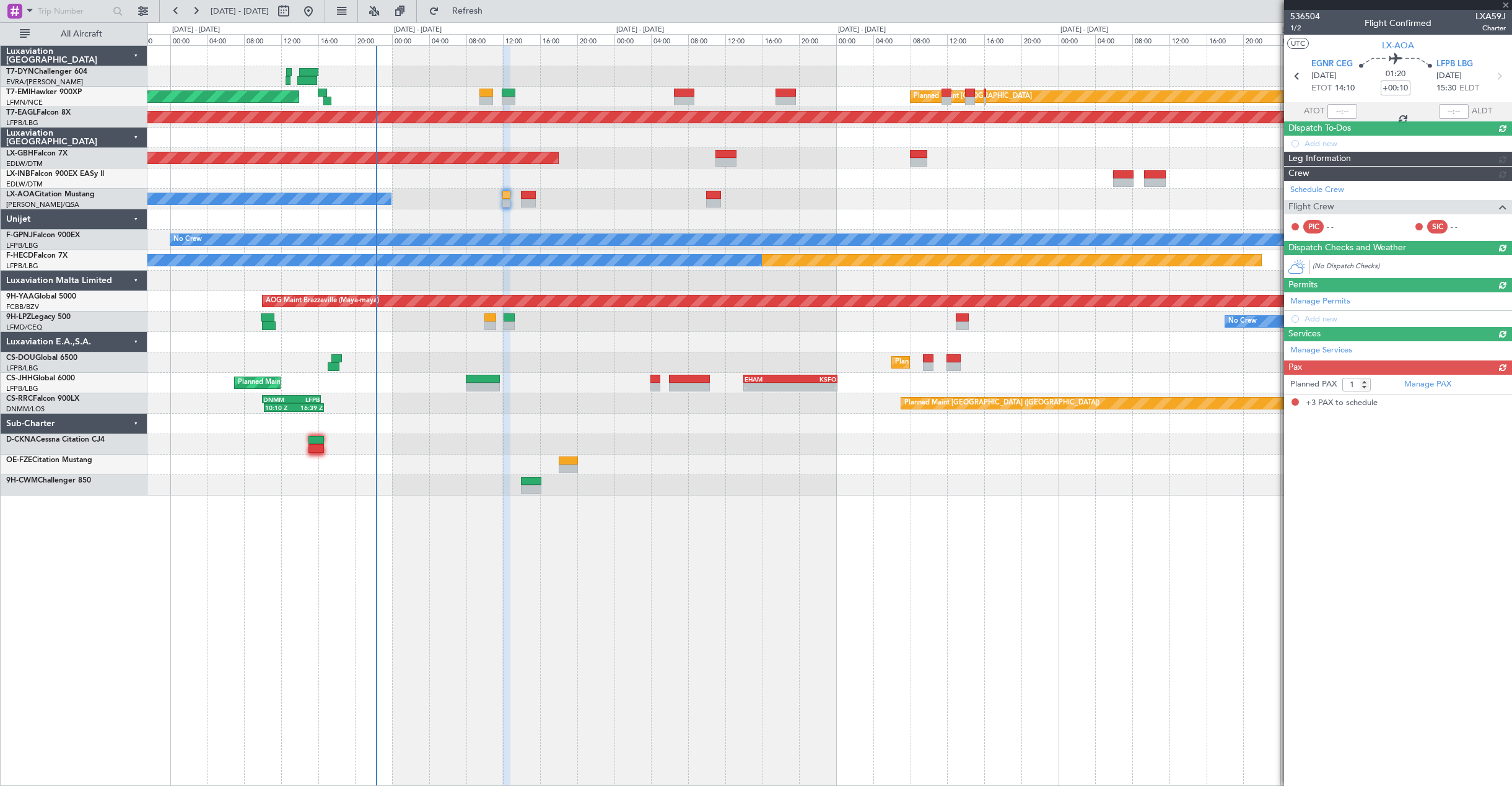
type input "+00:15"
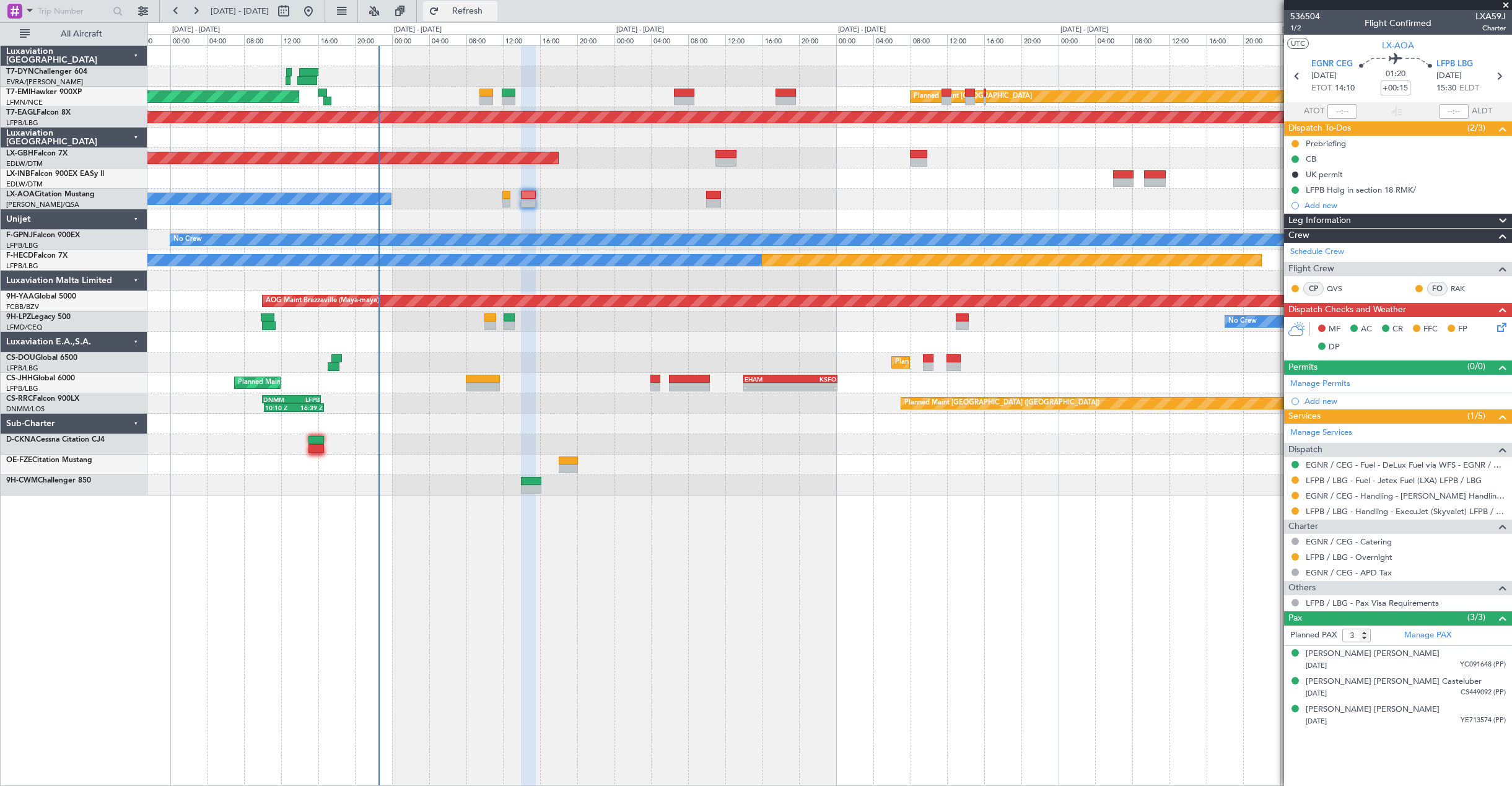
click at [487, 9] on span "Refresh" at bounding box center [467, 11] width 52 height 9
click at [1292, 13] on span "536504" at bounding box center [1305, 16] width 30 height 13
click at [1353, 680] on div "[PERSON_NAME] [PERSON_NAME] Casteluber" at bounding box center [1393, 682] width 176 height 12
click at [1317, 12] on span "536504" at bounding box center [1305, 16] width 30 height 13
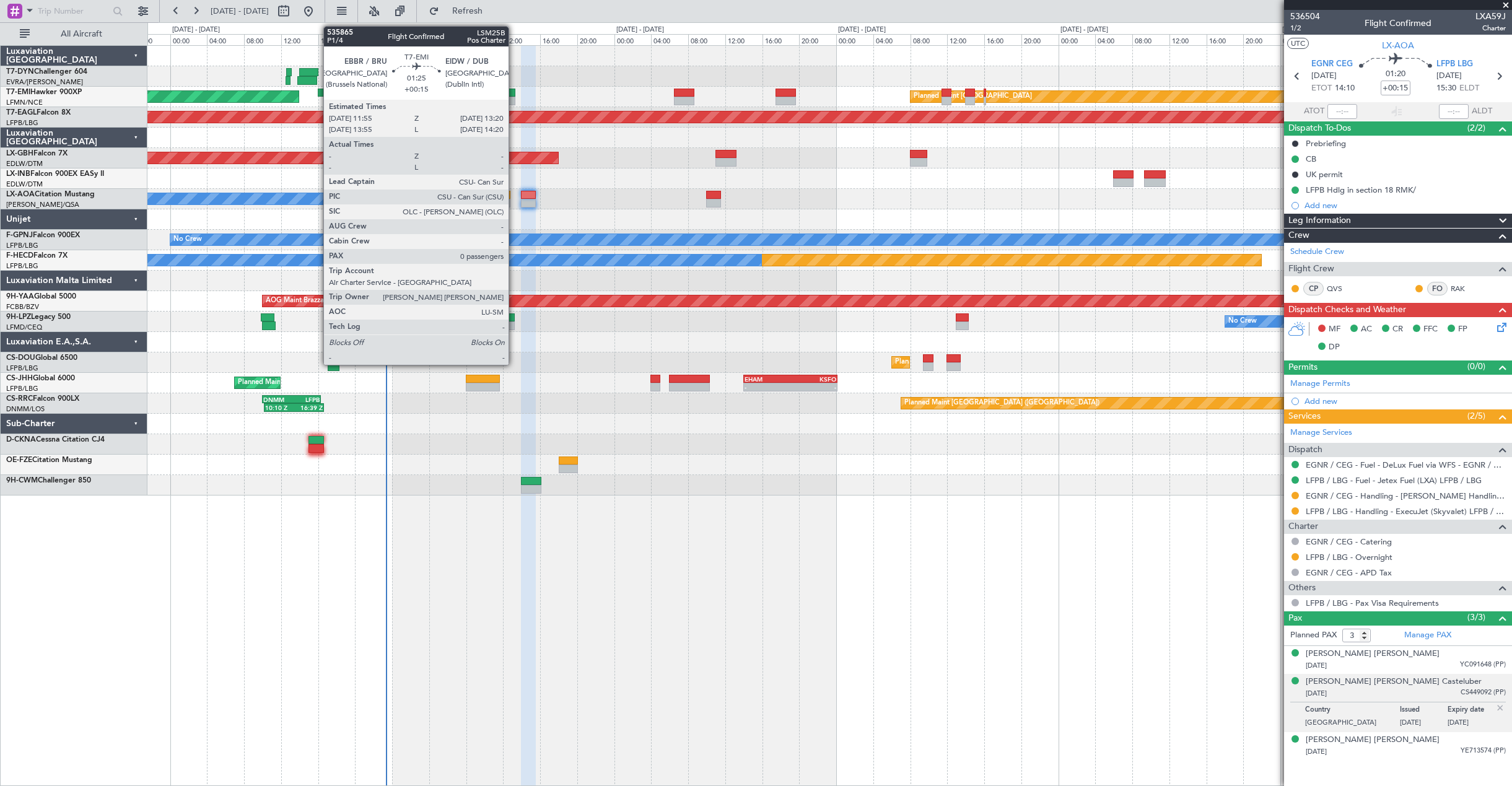
click at [514, 94] on div at bounding box center [508, 93] width 14 height 9
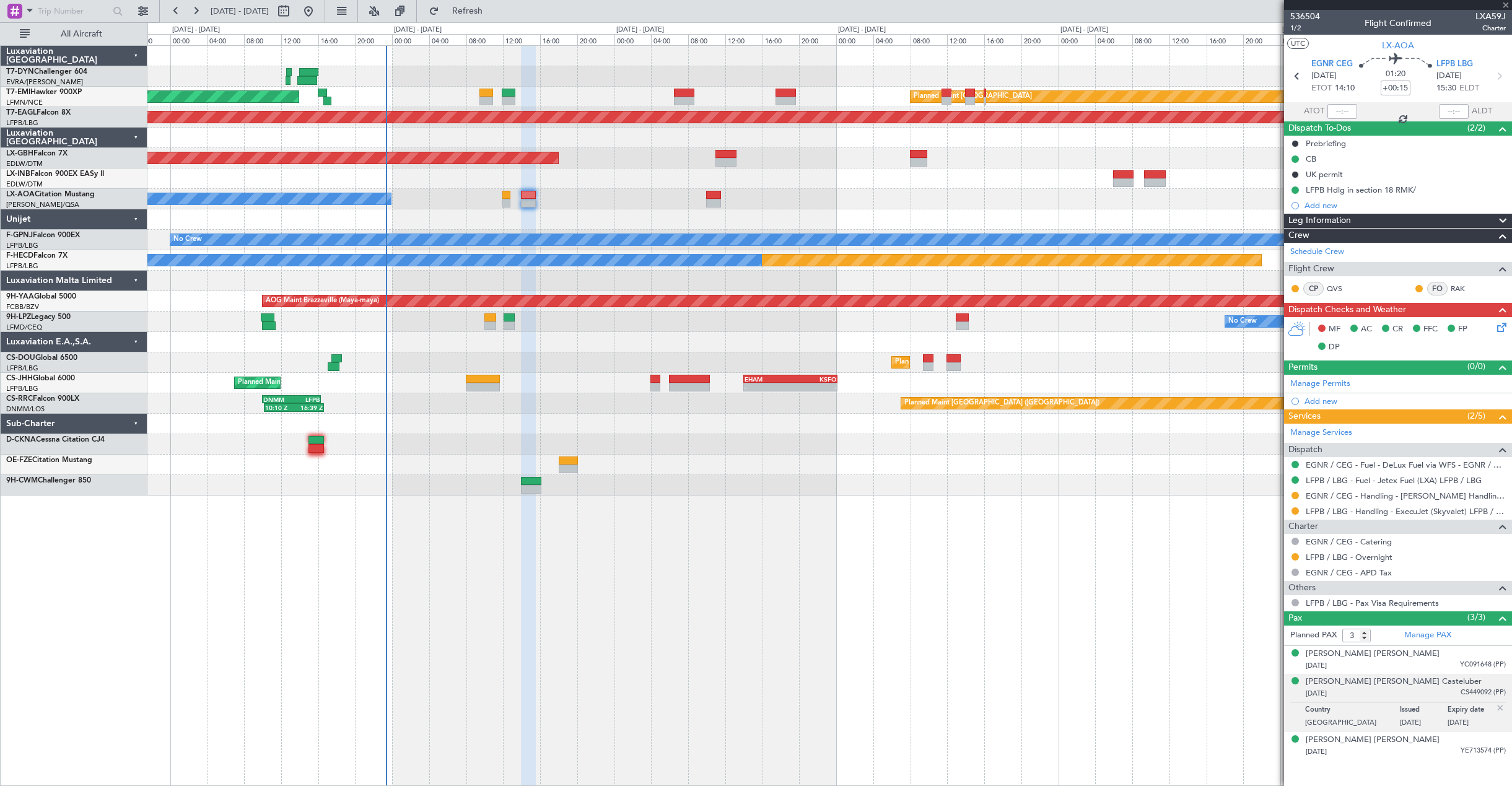
type input "0"
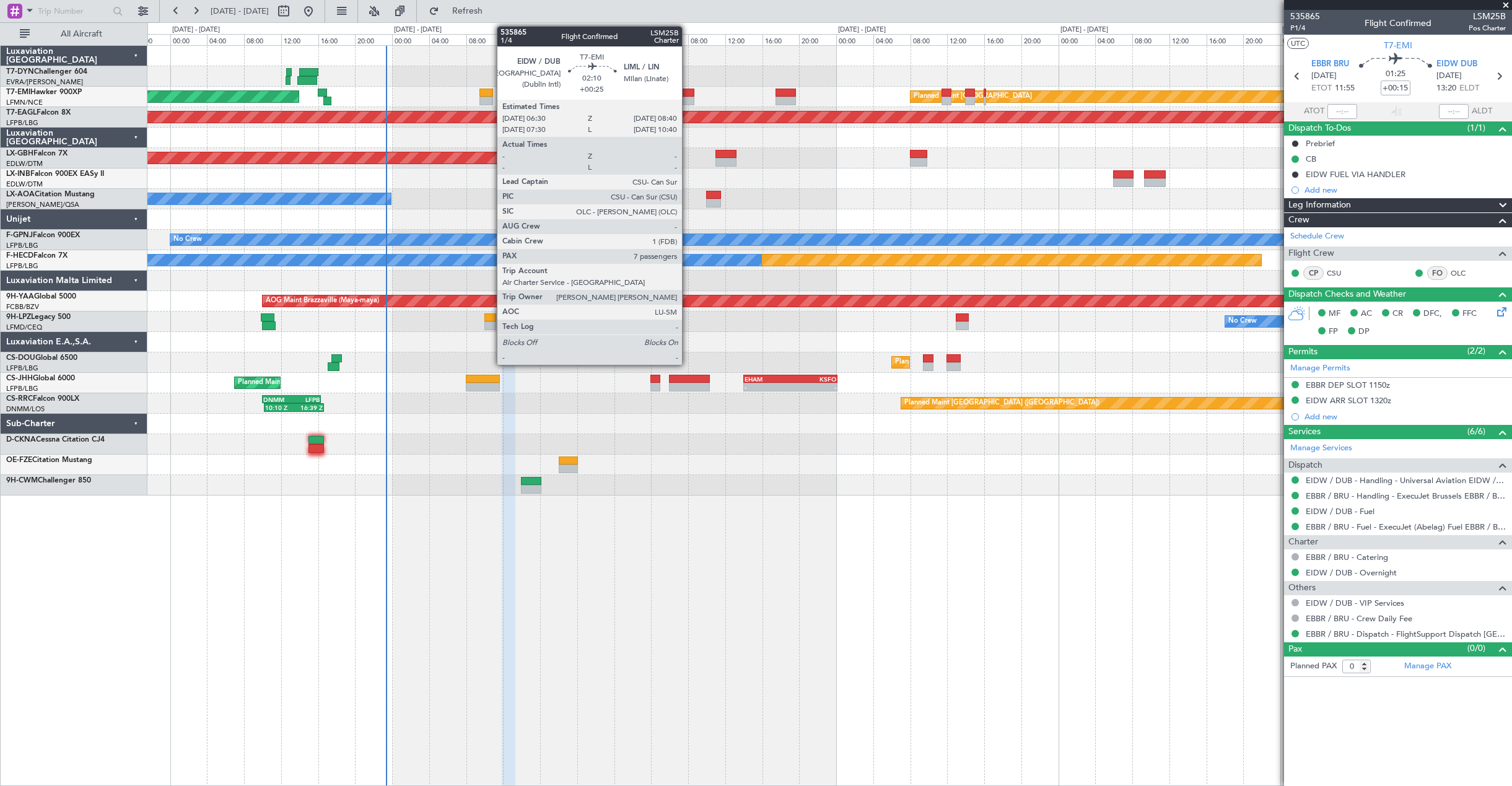
click at [687, 94] on div at bounding box center [684, 93] width 21 height 9
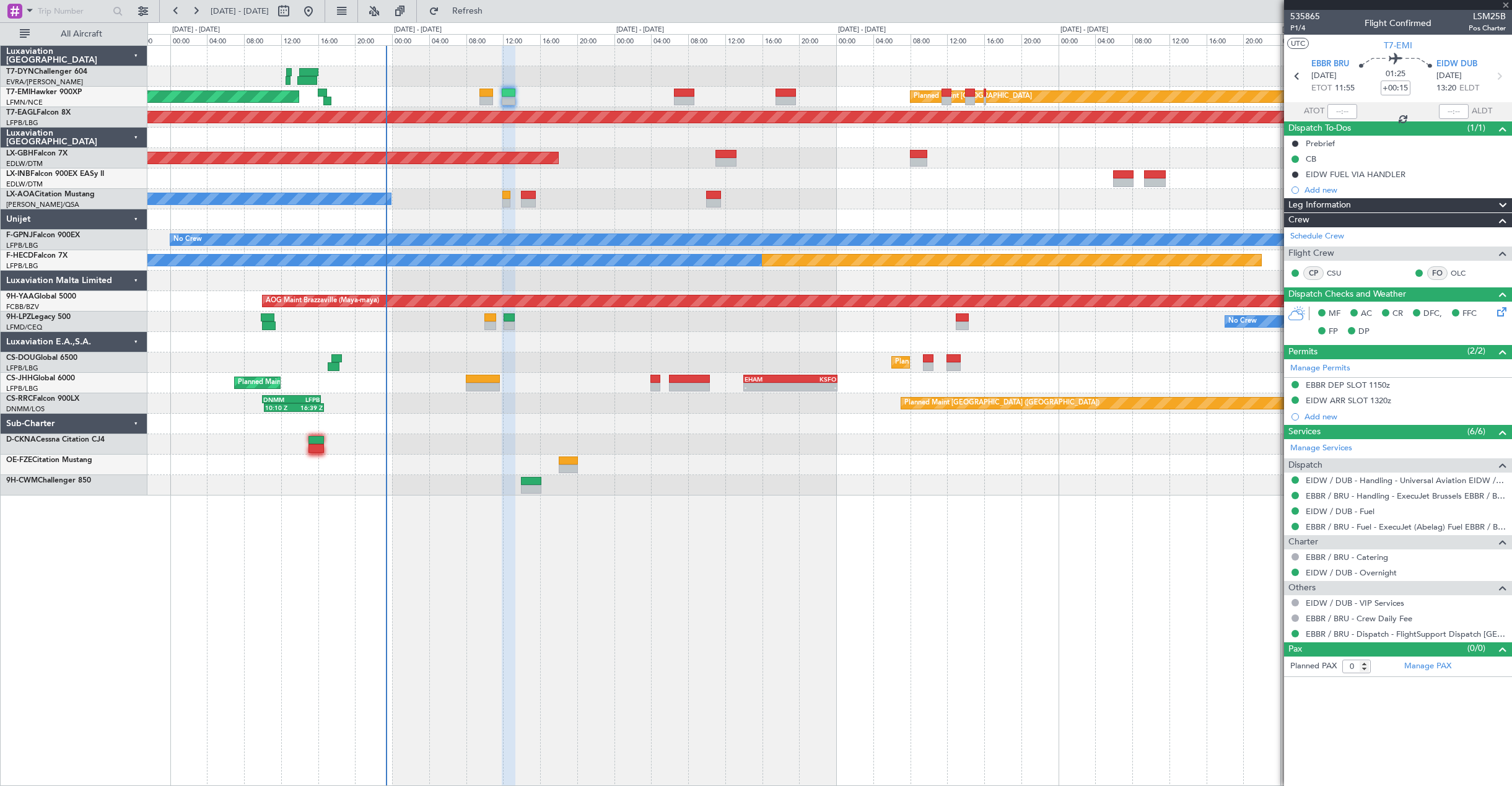
type input "+00:25"
type input "7"
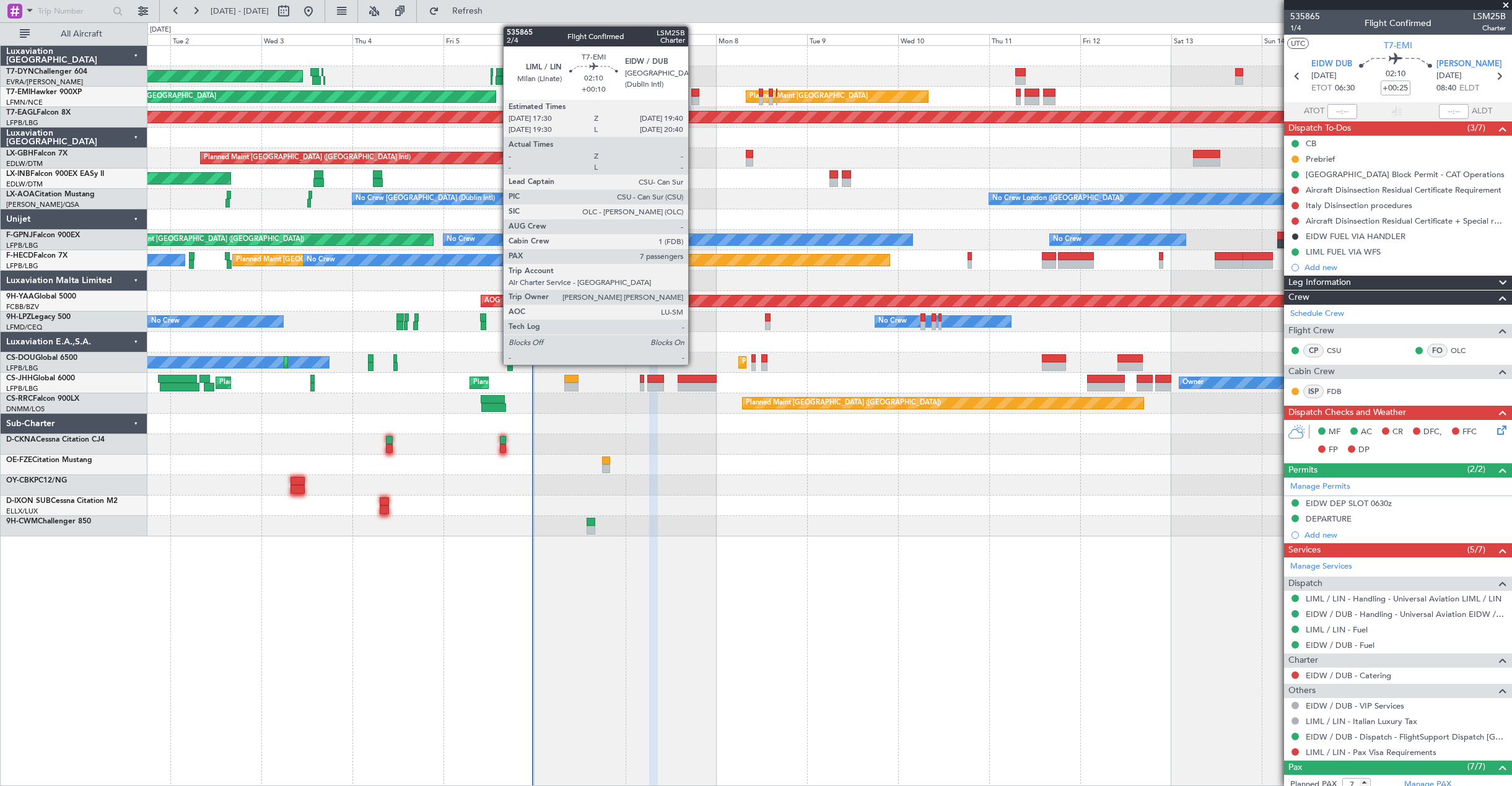
click at [694, 96] on div at bounding box center [695, 93] width 9 height 9
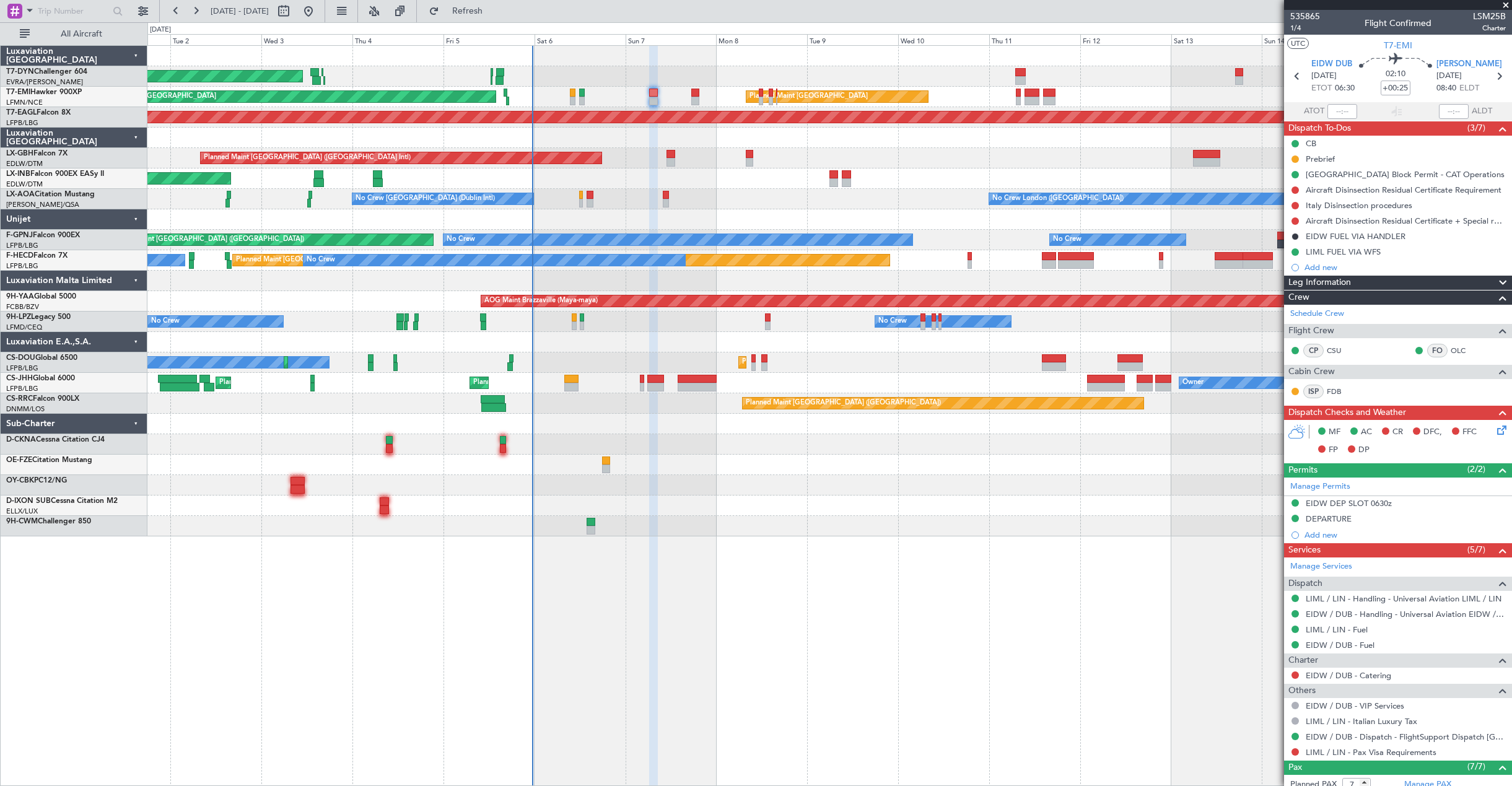
click at [702, 96] on div "Planned Maint Zurich Planned Maint Zurich" at bounding box center [829, 97] width 1364 height 21
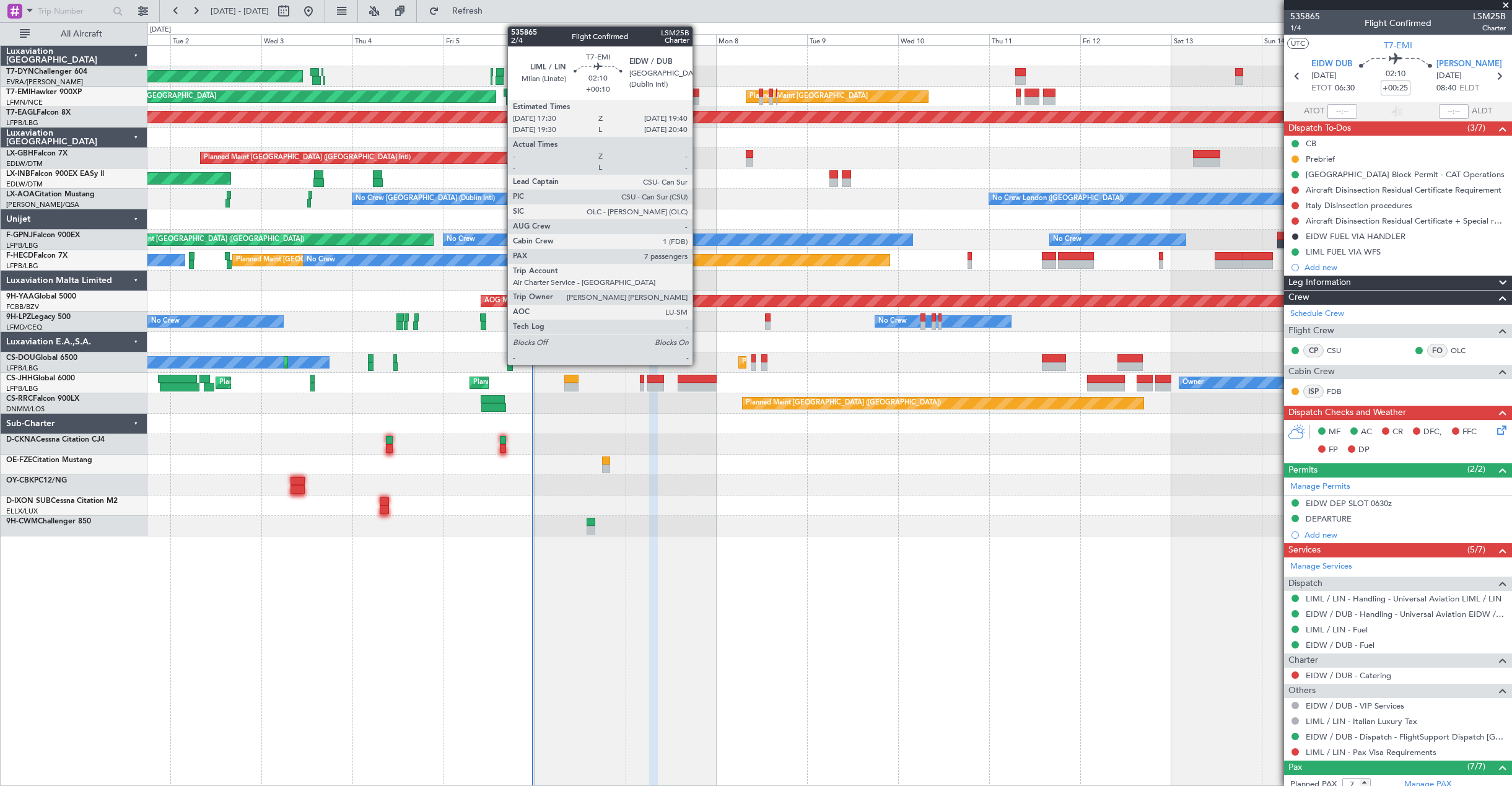
click at [698, 97] on div at bounding box center [695, 101] width 9 height 9
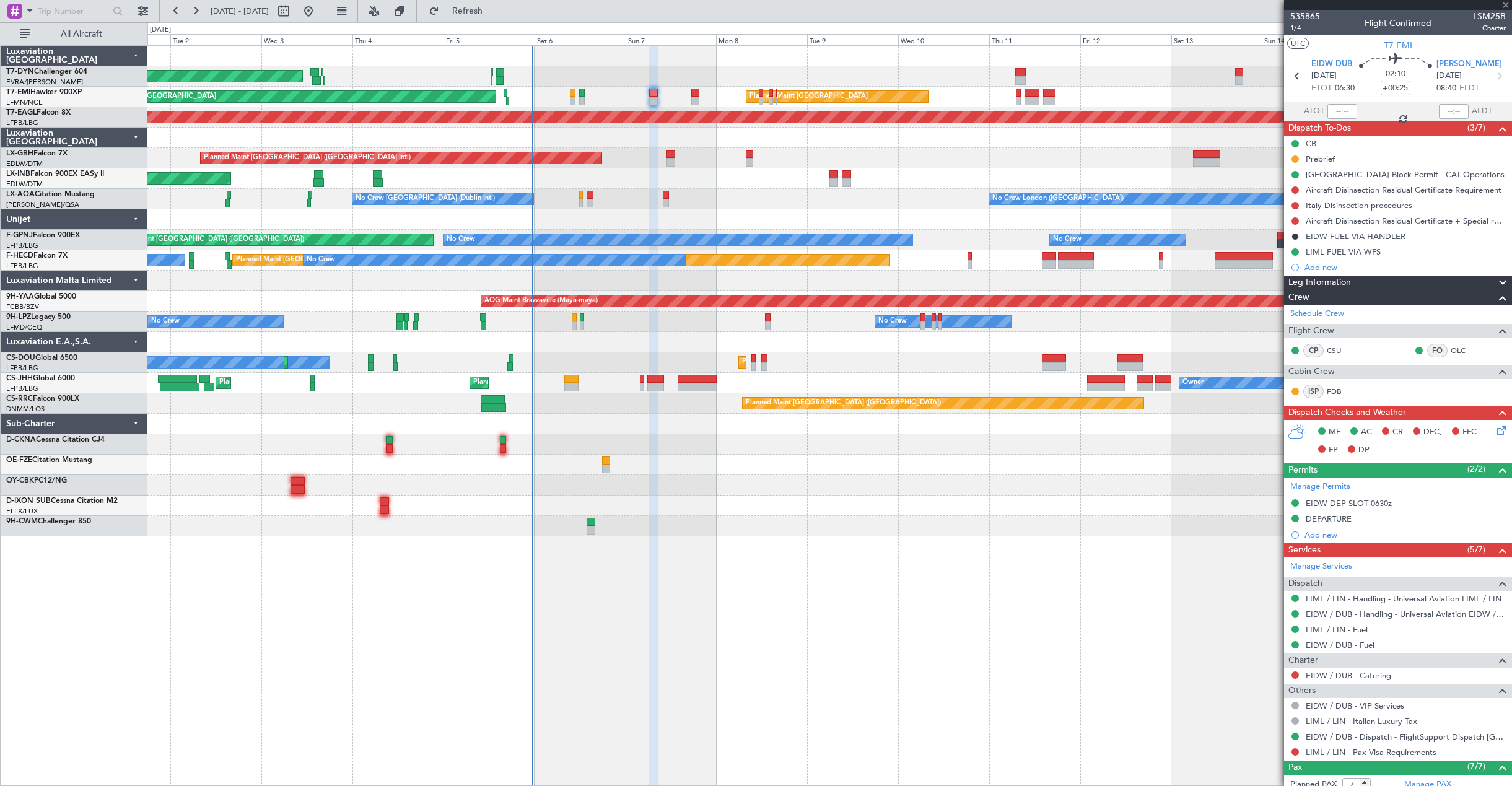
type input "+00:10"
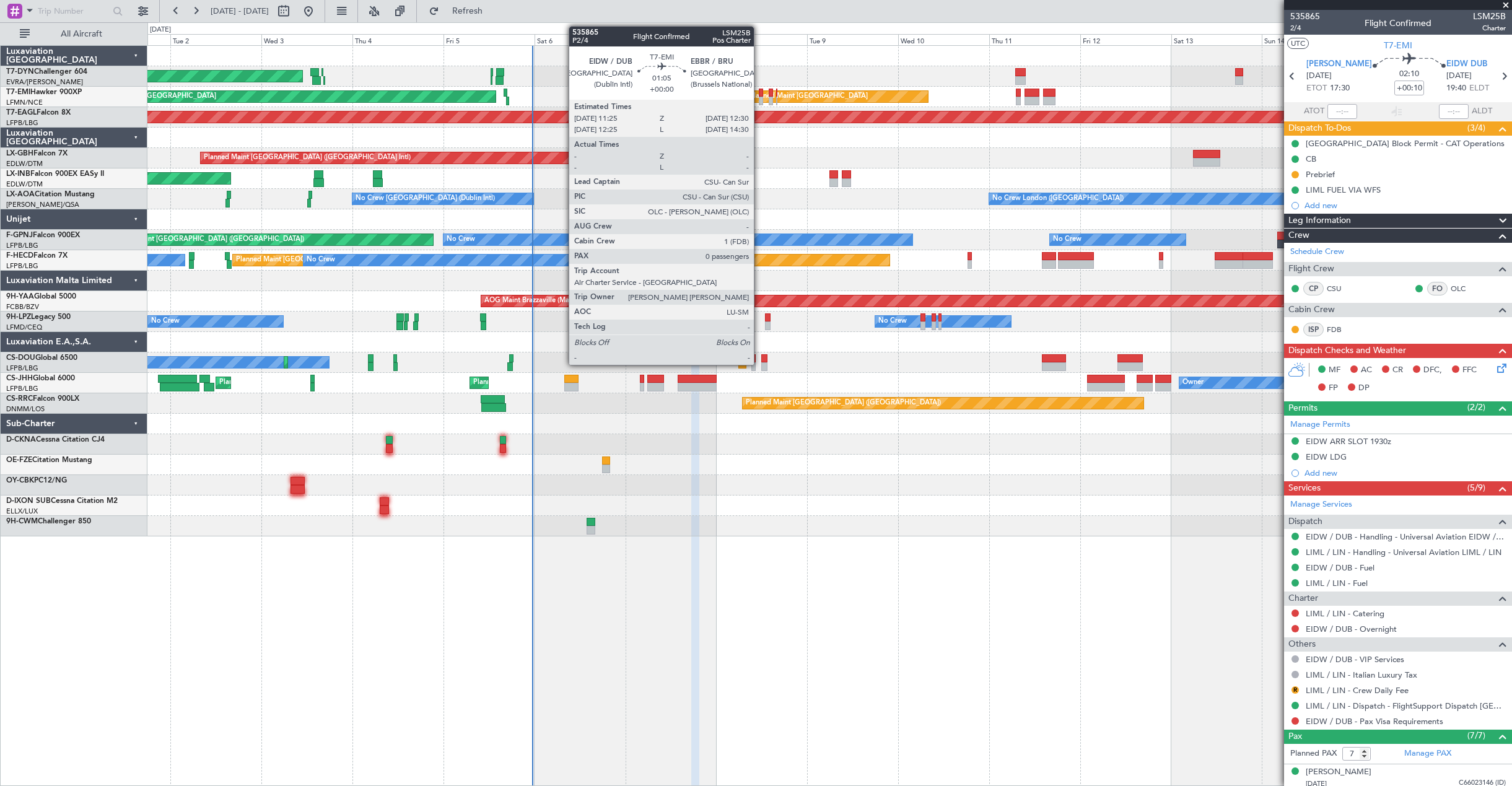
click at [760, 97] on div at bounding box center [761, 101] width 4 height 9
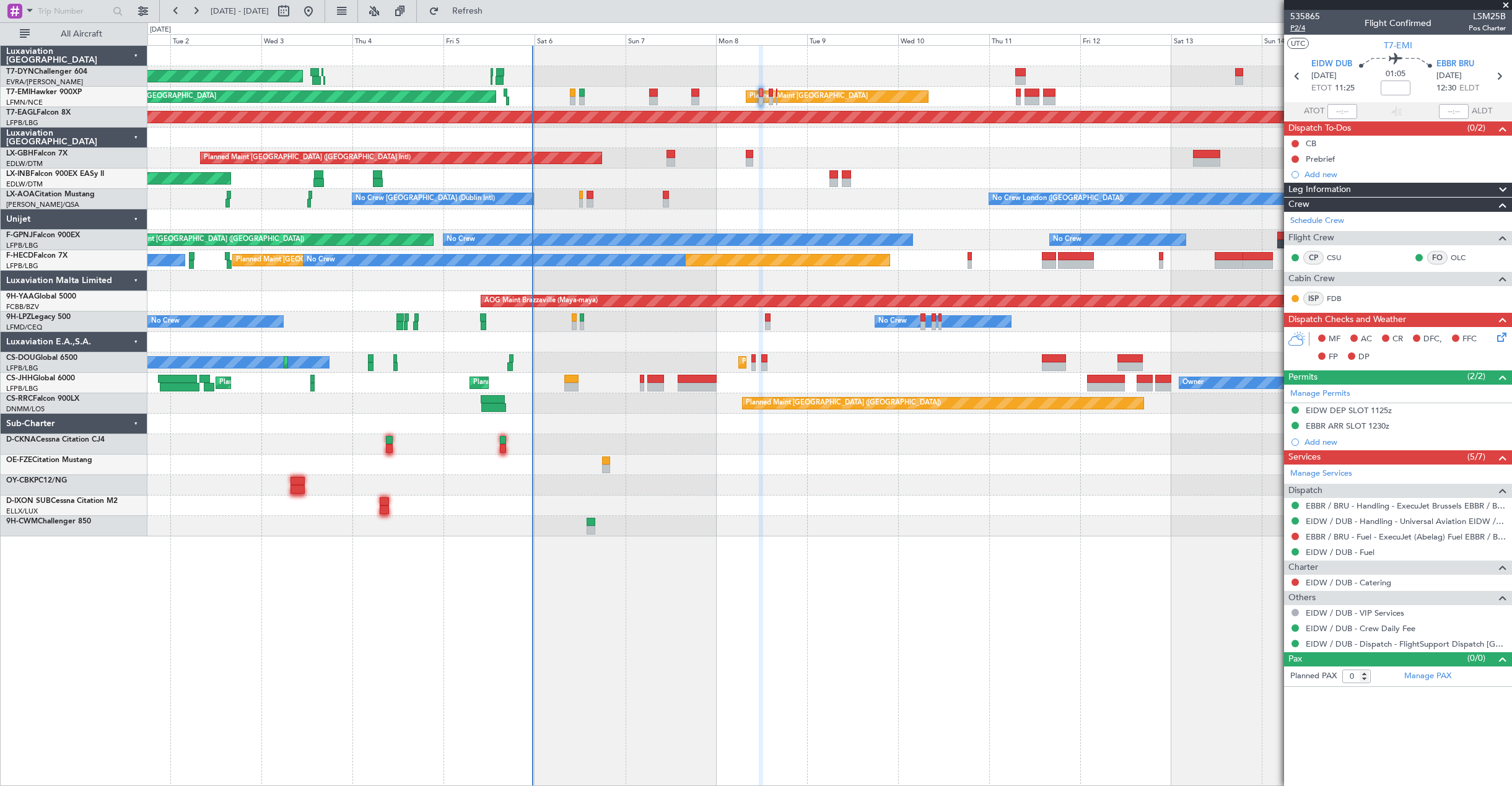
click at [1302, 29] on span "P2/4" at bounding box center [1305, 28] width 30 height 11
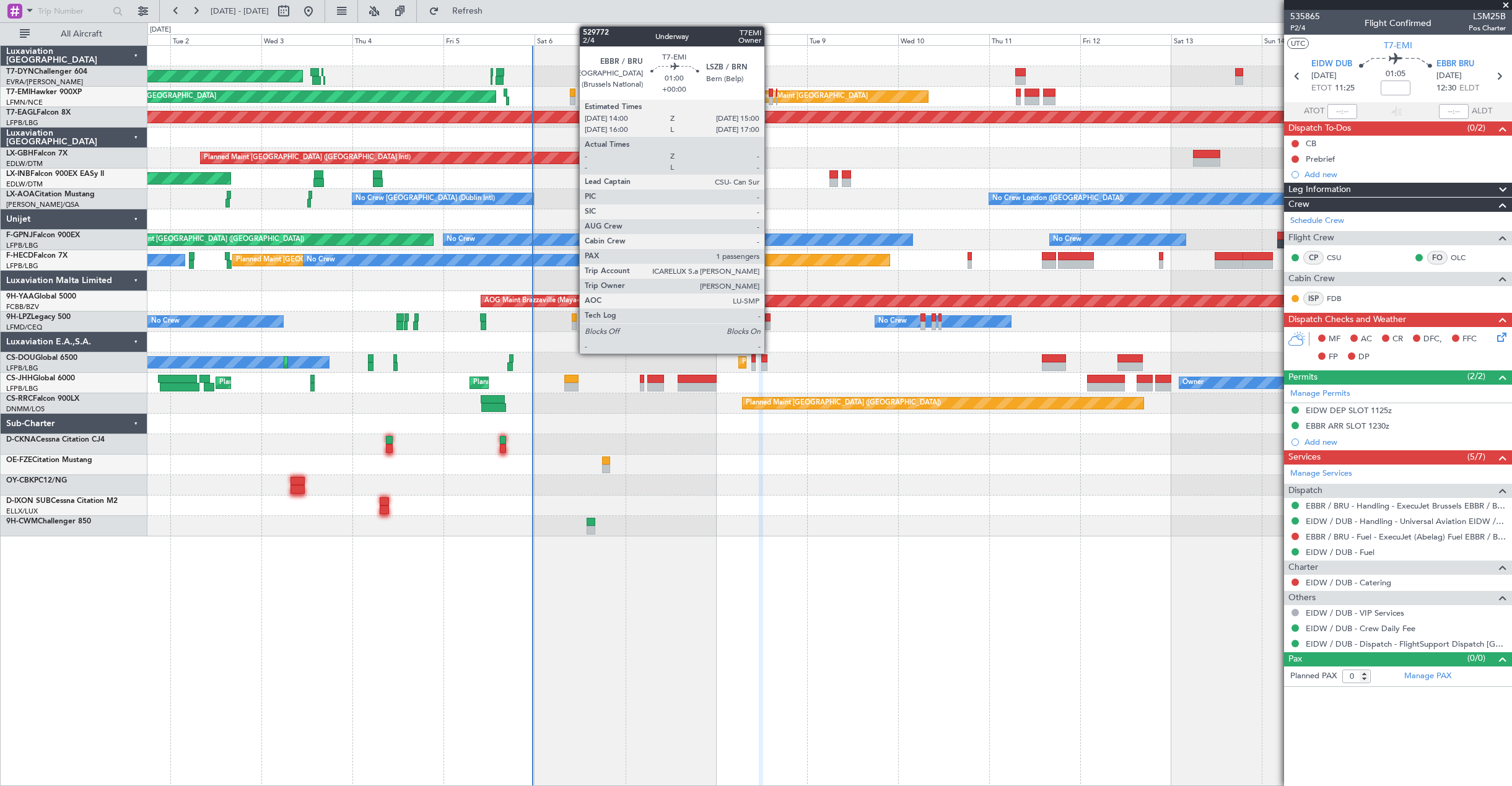
click at [770, 94] on div at bounding box center [771, 93] width 4 height 9
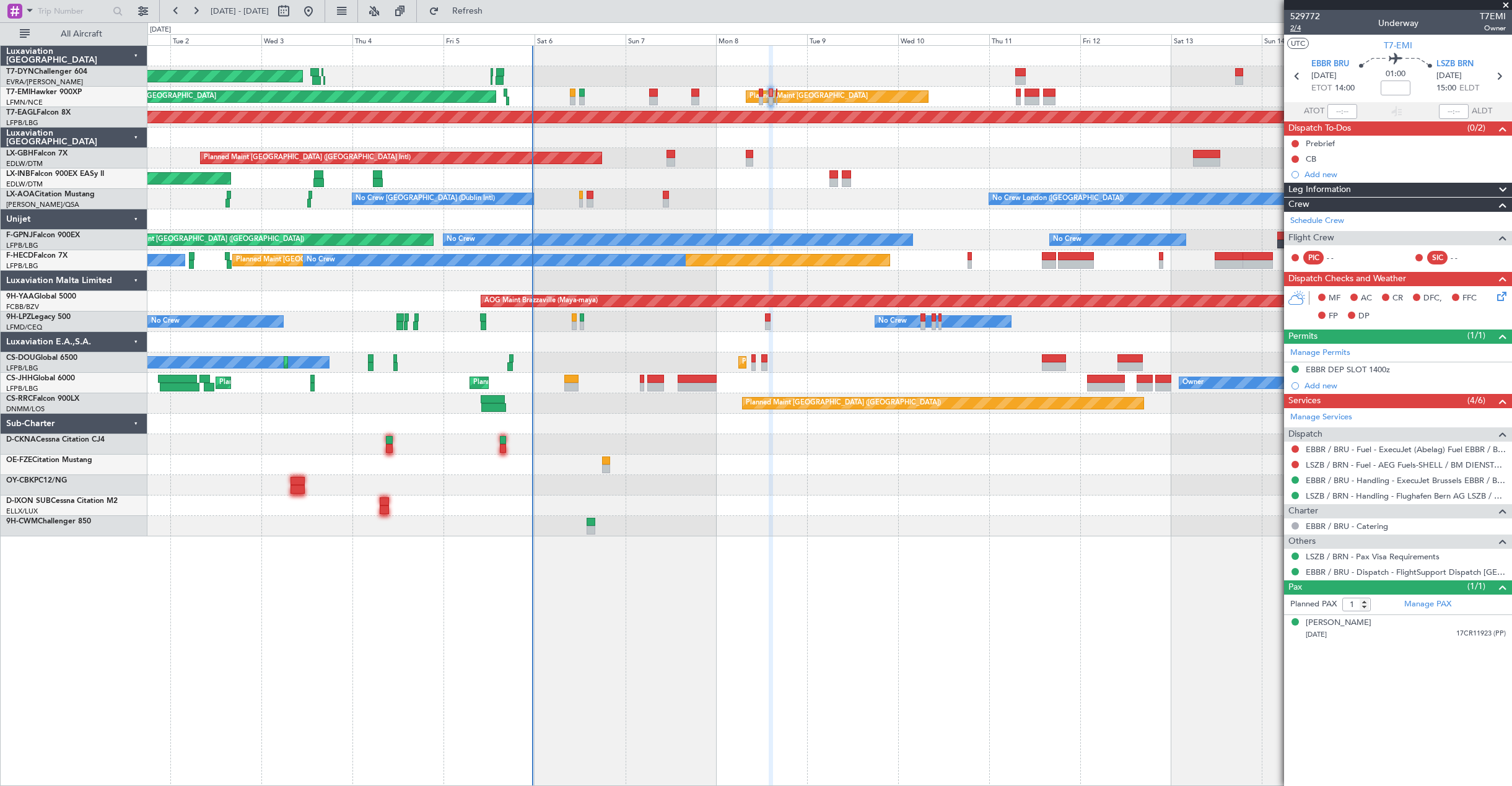
click at [1297, 26] on span "2/4" at bounding box center [1305, 28] width 30 height 11
click at [1359, 479] on link "EBBR / BRU - Handling - ExecuJet Brussels EBBR / BRU" at bounding box center [1405, 480] width 200 height 11
click at [1501, 293] on icon at bounding box center [1500, 294] width 10 height 10
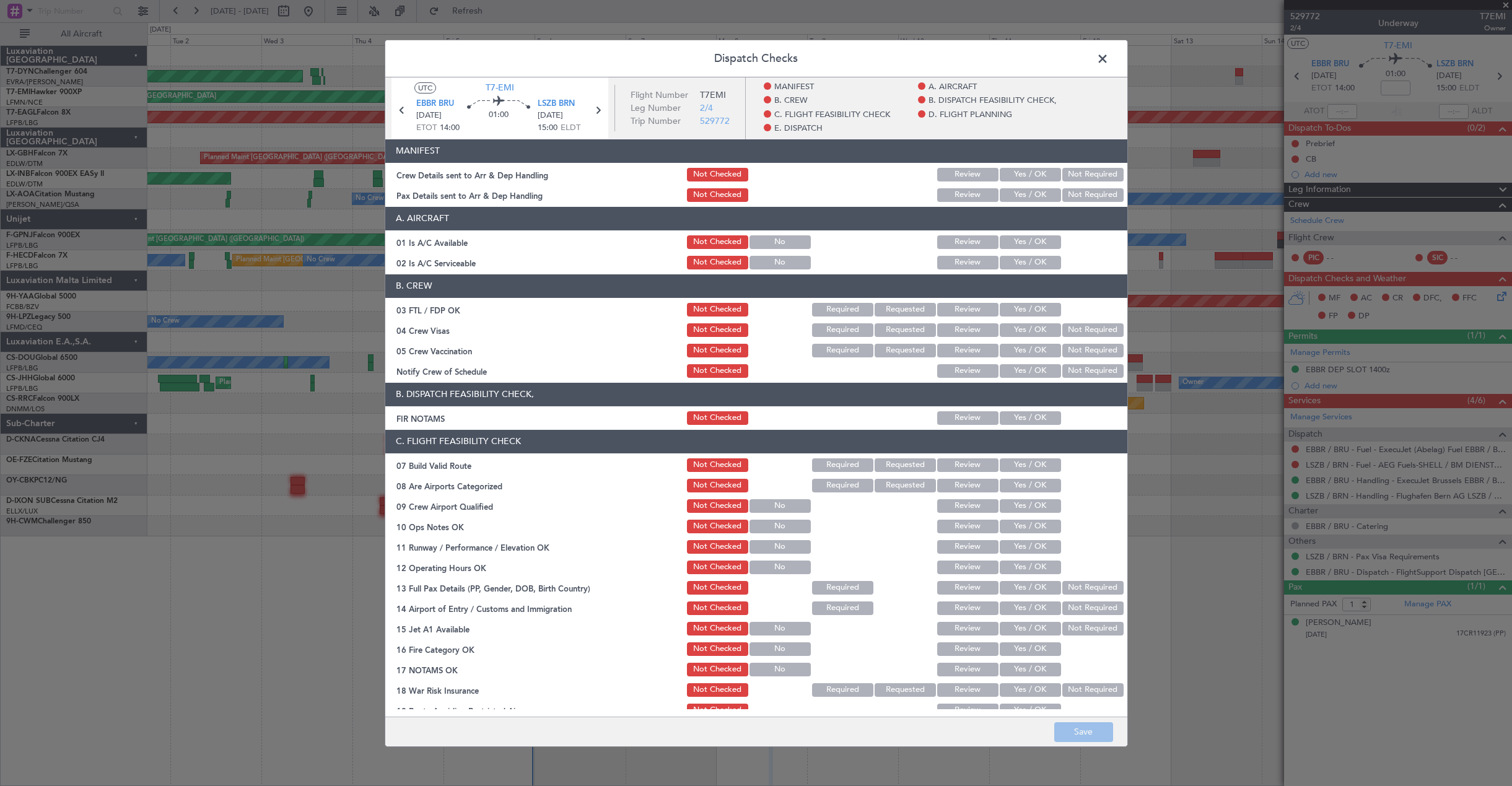
click at [1038, 178] on button "Yes / OK" at bounding box center [1031, 174] width 62 height 14
click at [1021, 197] on button "Yes / OK" at bounding box center [1031, 194] width 62 height 14
click at [1084, 727] on button "Save" at bounding box center [1084, 732] width 59 height 20
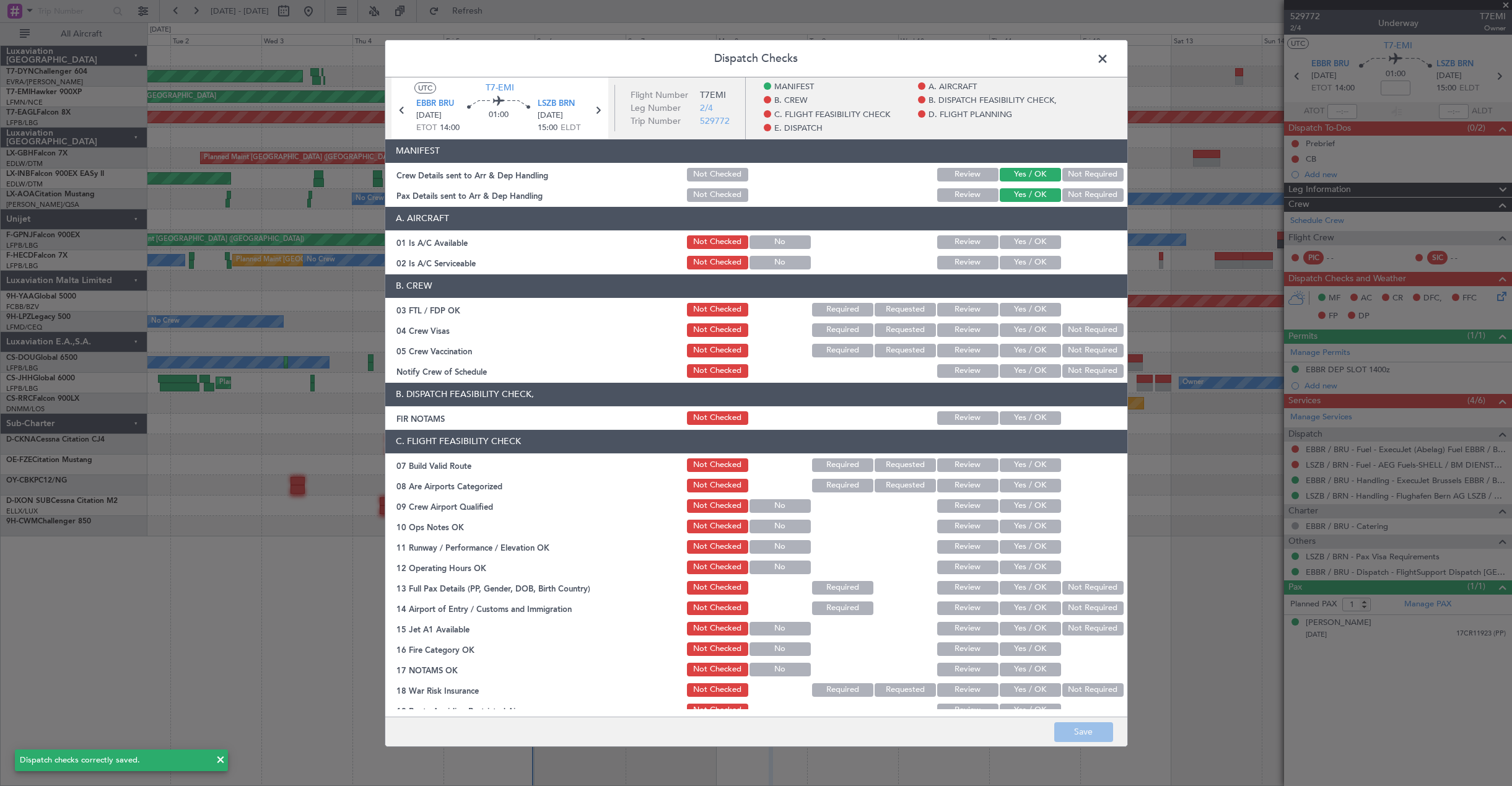
click at [1109, 61] on span at bounding box center [1109, 61] width 0 height 25
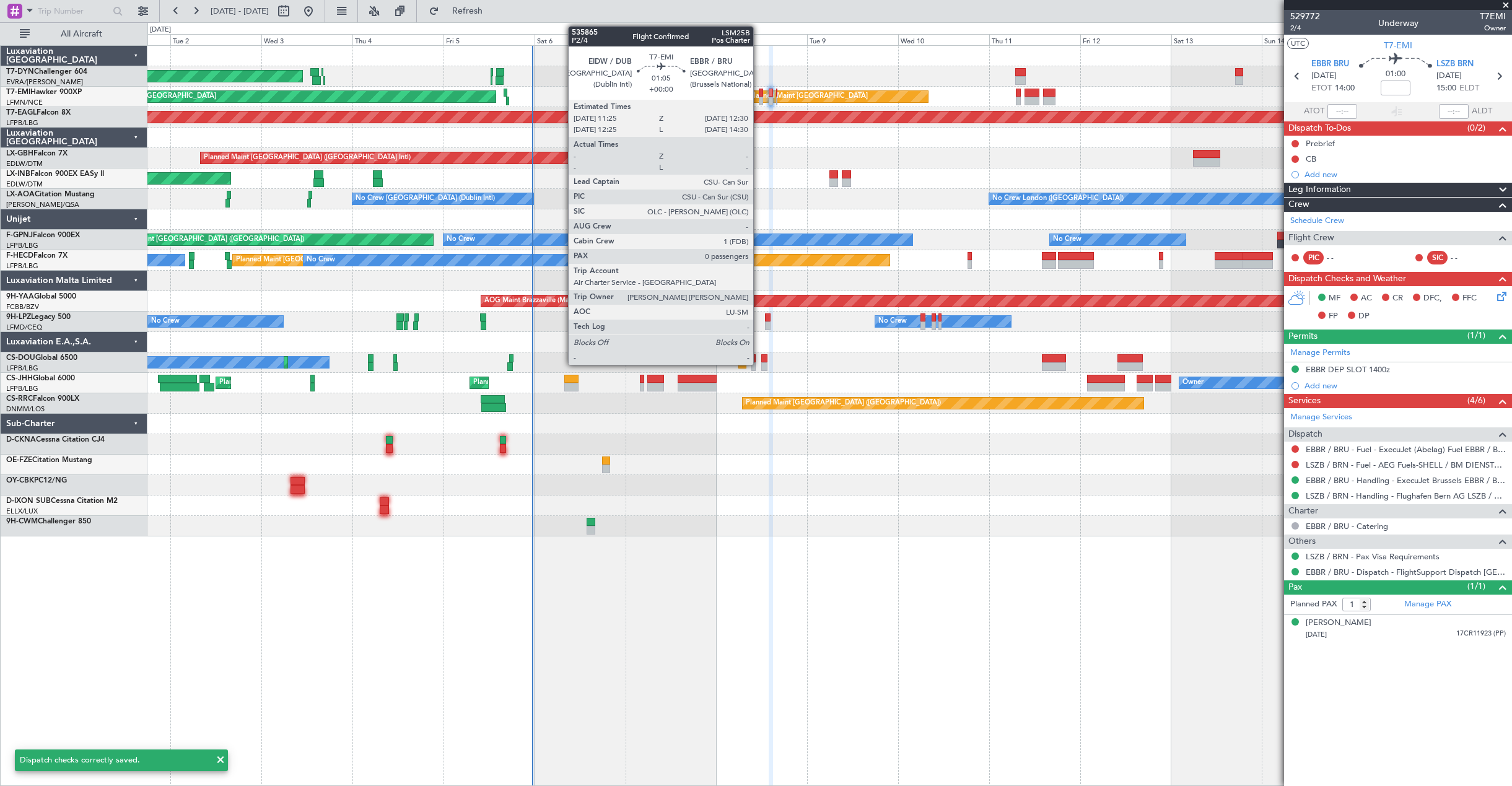
click at [759, 99] on div at bounding box center [761, 101] width 4 height 9
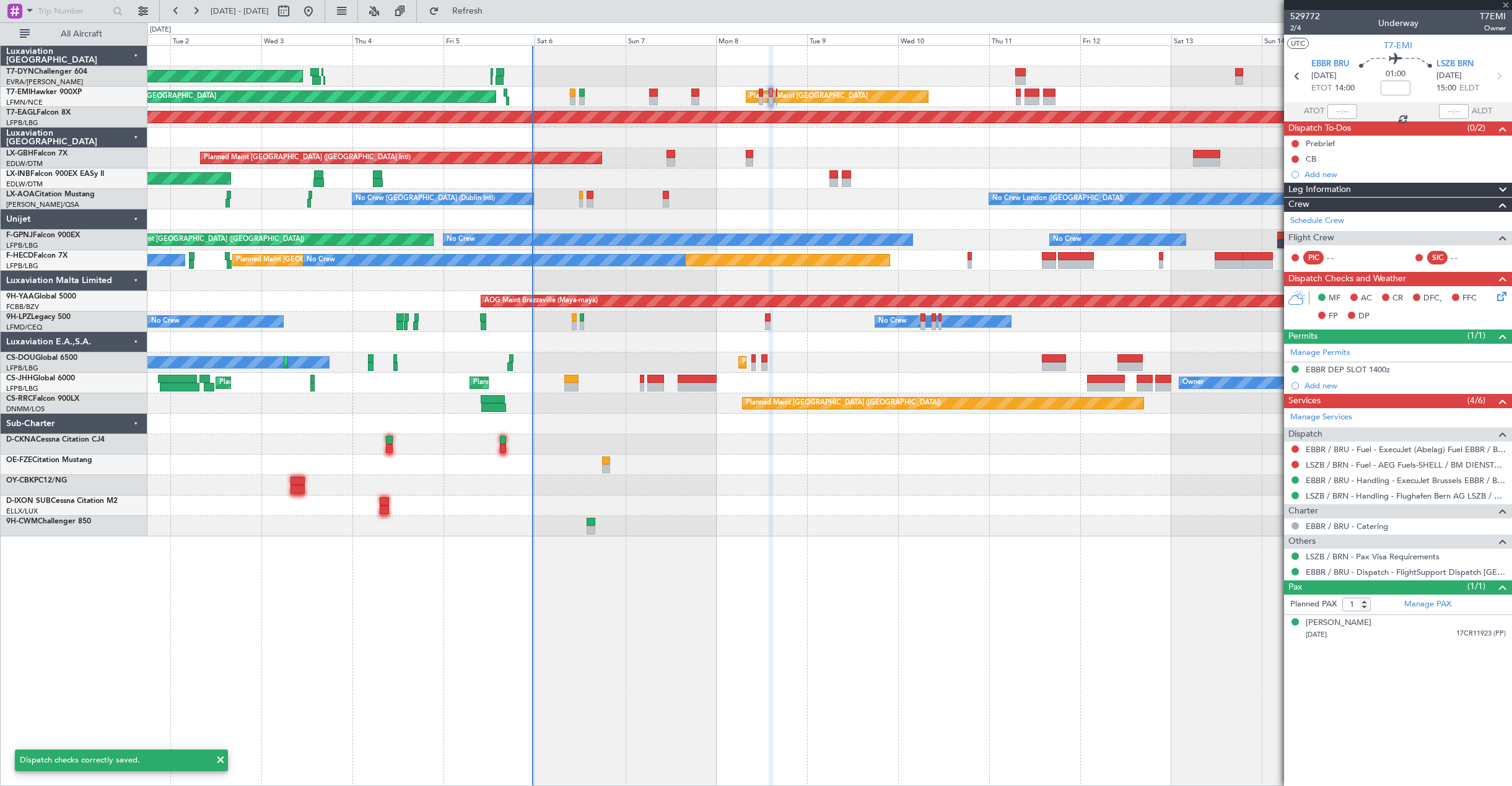
type input "0"
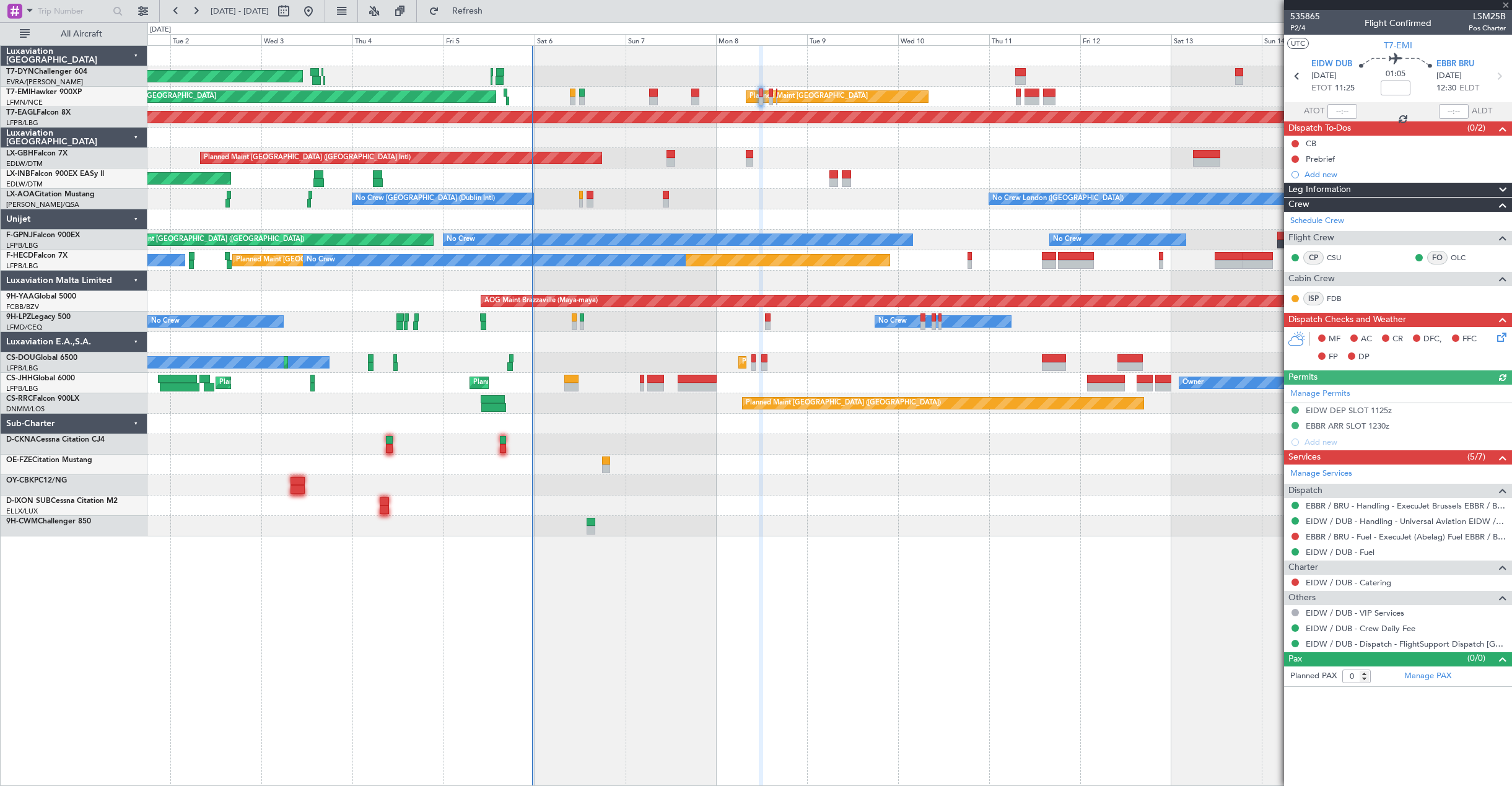
click at [1504, 337] on icon at bounding box center [1500, 335] width 10 height 10
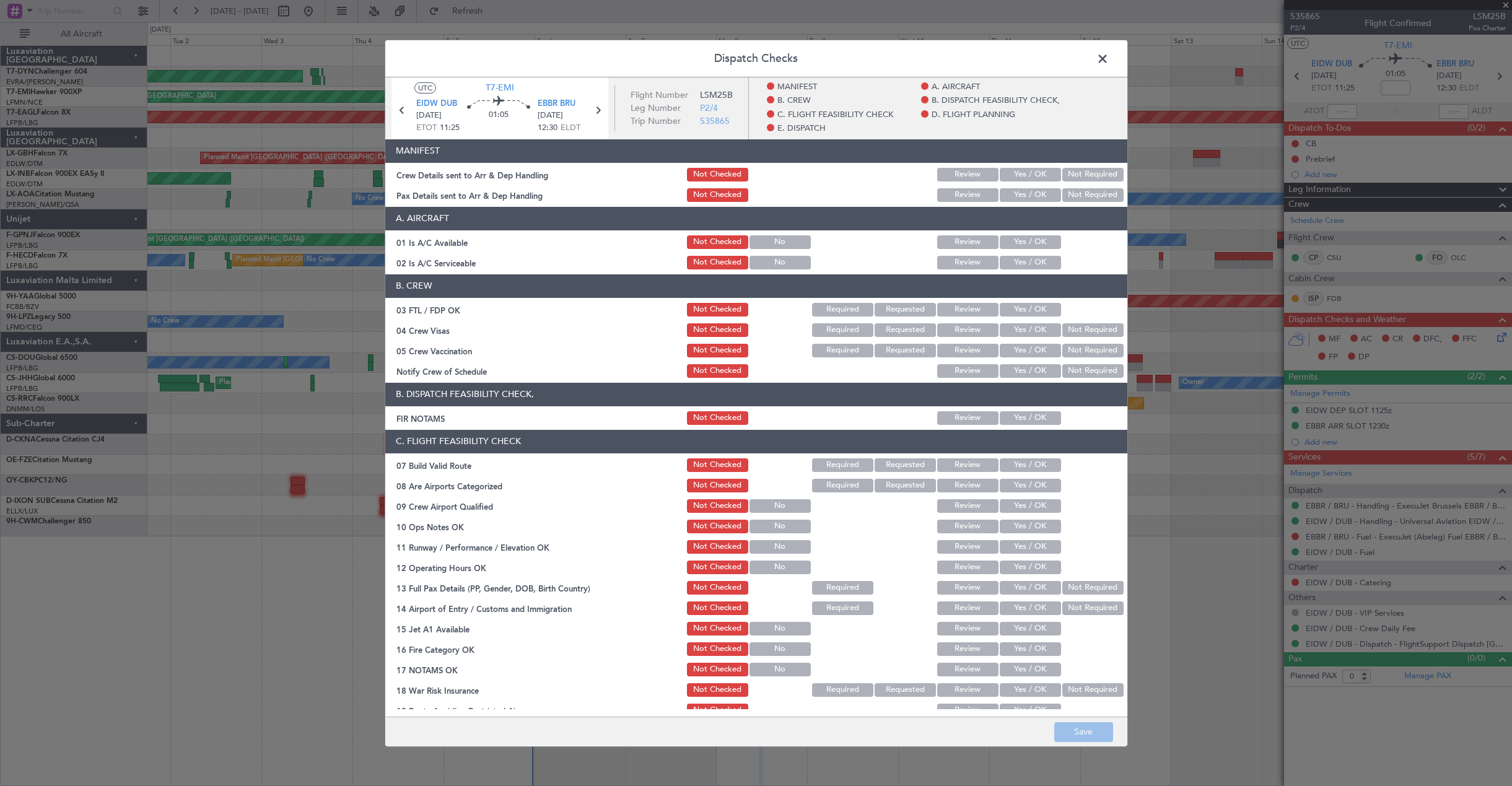
click at [1006, 176] on button "Yes / OK" at bounding box center [1031, 174] width 62 height 14
click at [1007, 197] on button "Yes / OK" at bounding box center [1031, 194] width 62 height 14
click at [1084, 742] on footer "Save" at bounding box center [756, 732] width 742 height 30
click at [1084, 738] on button "Save" at bounding box center [1084, 732] width 59 height 20
click at [1084, 738] on footer "Save" at bounding box center [756, 732] width 742 height 30
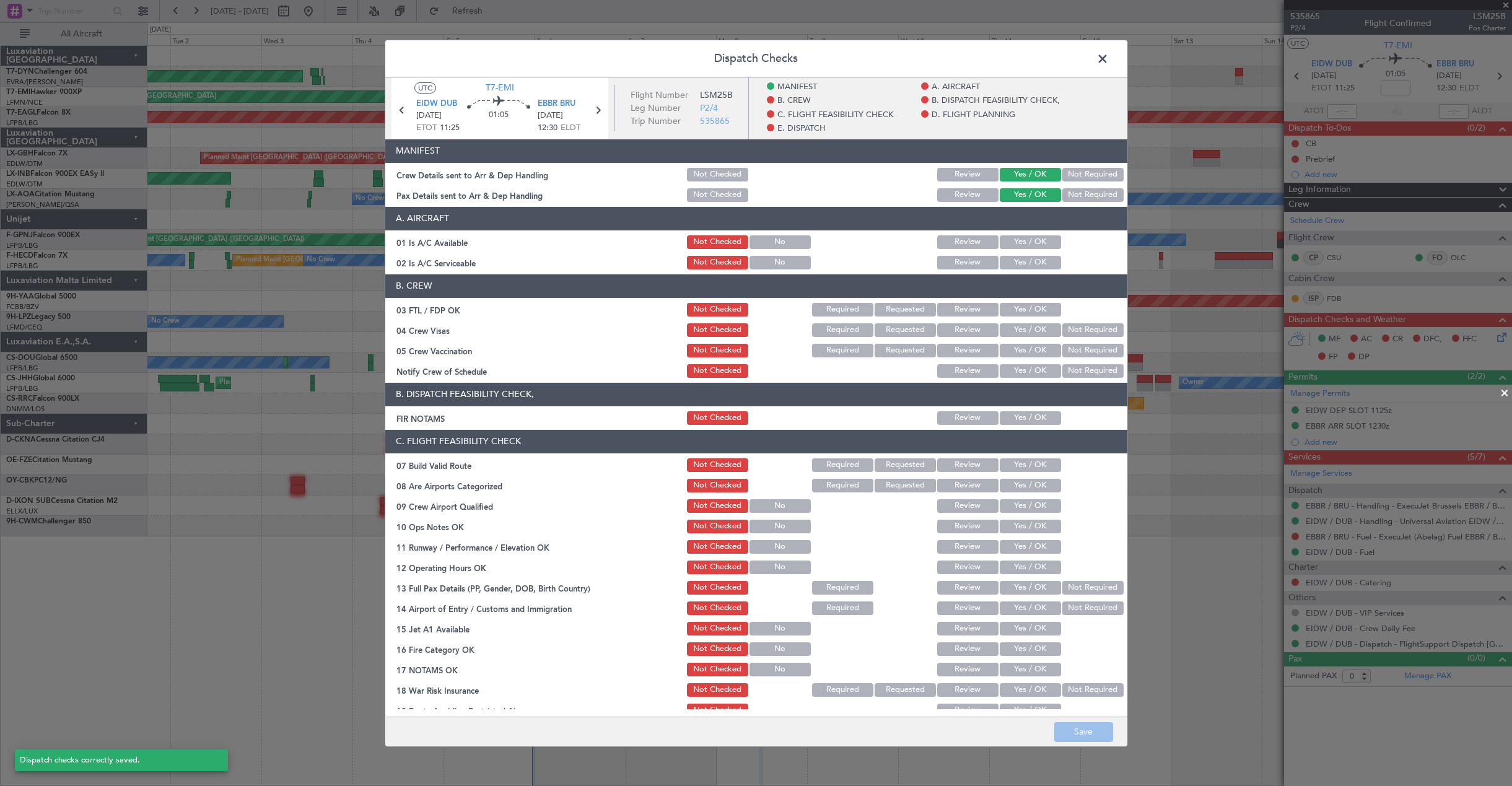
click at [1109, 63] on span at bounding box center [1109, 61] width 0 height 25
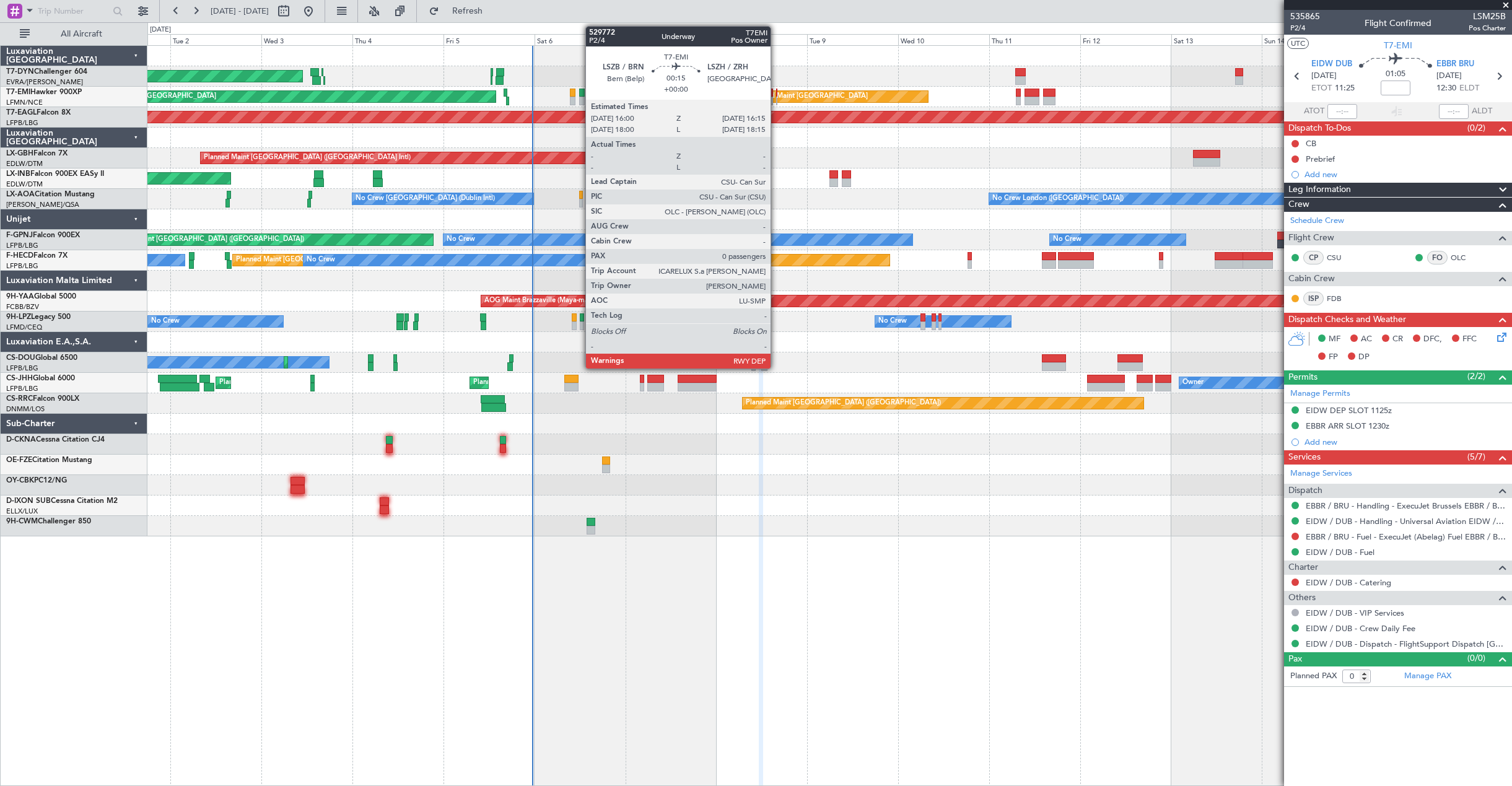
click at [776, 92] on div at bounding box center [777, 93] width 1 height 9
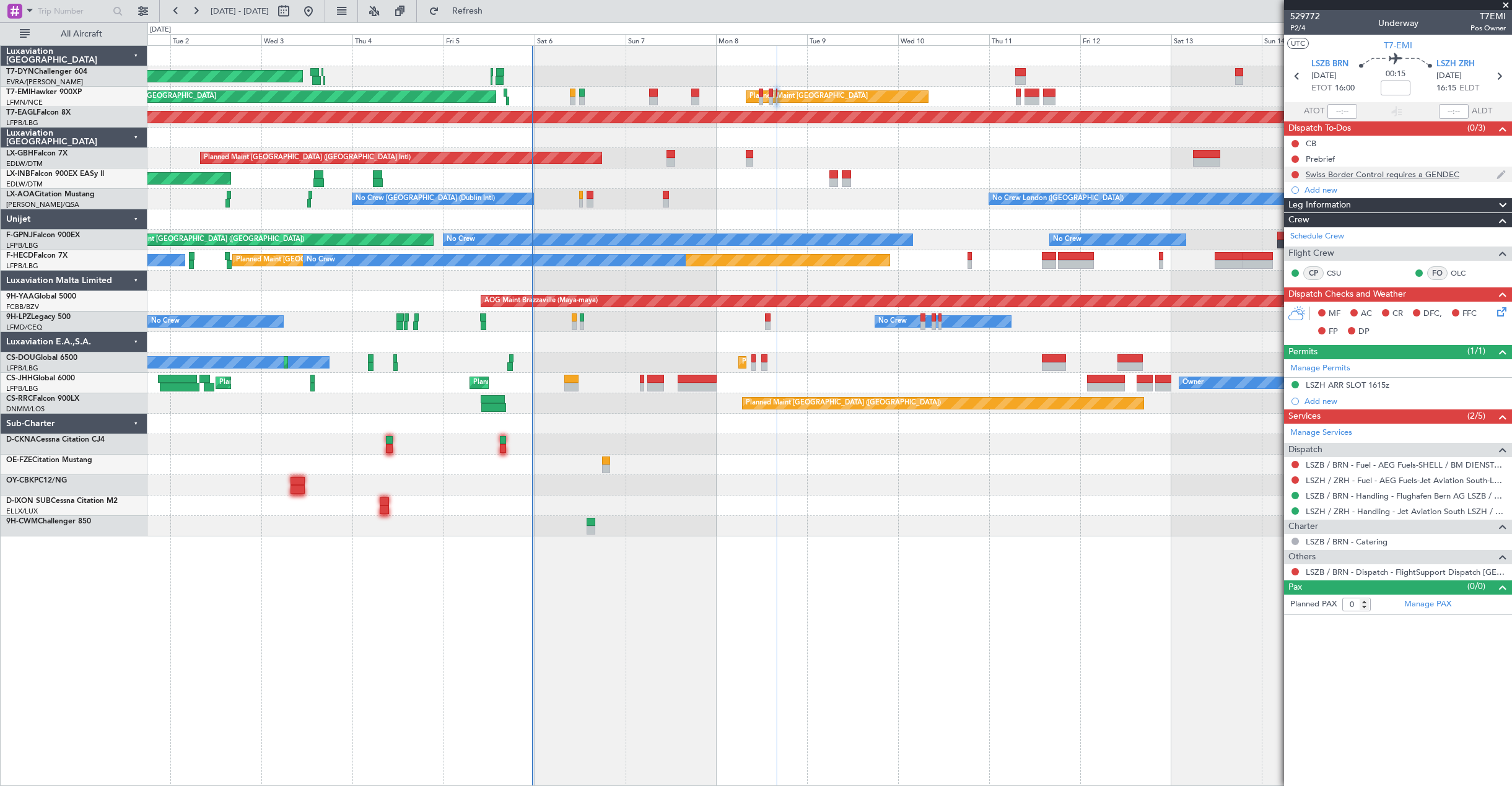
click at [1468, 173] on div "Swiss Border Control requires a GENDEC" at bounding box center [1398, 175] width 228 height 16
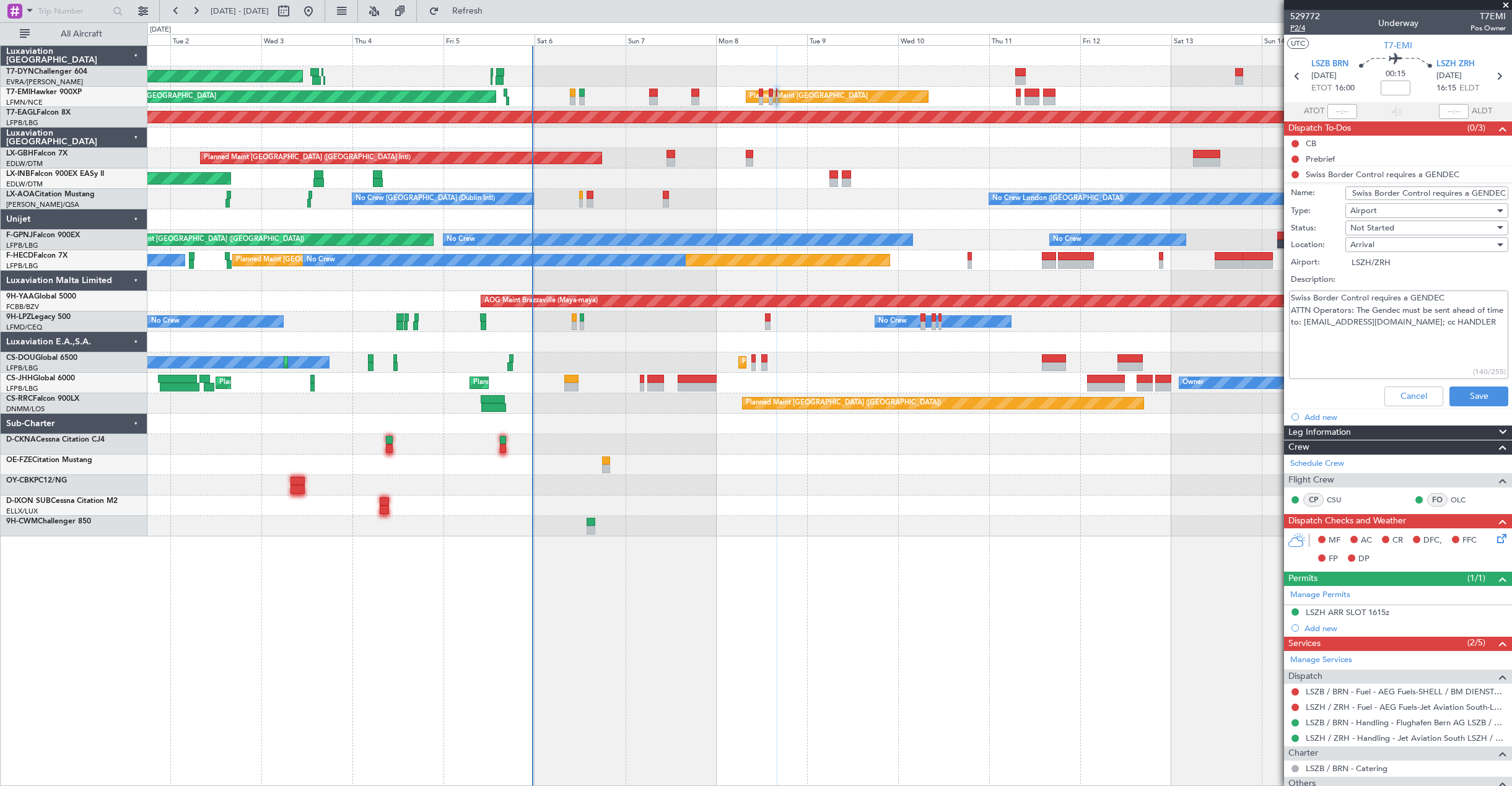
click at [1296, 26] on span "P2/4" at bounding box center [1305, 28] width 30 height 11
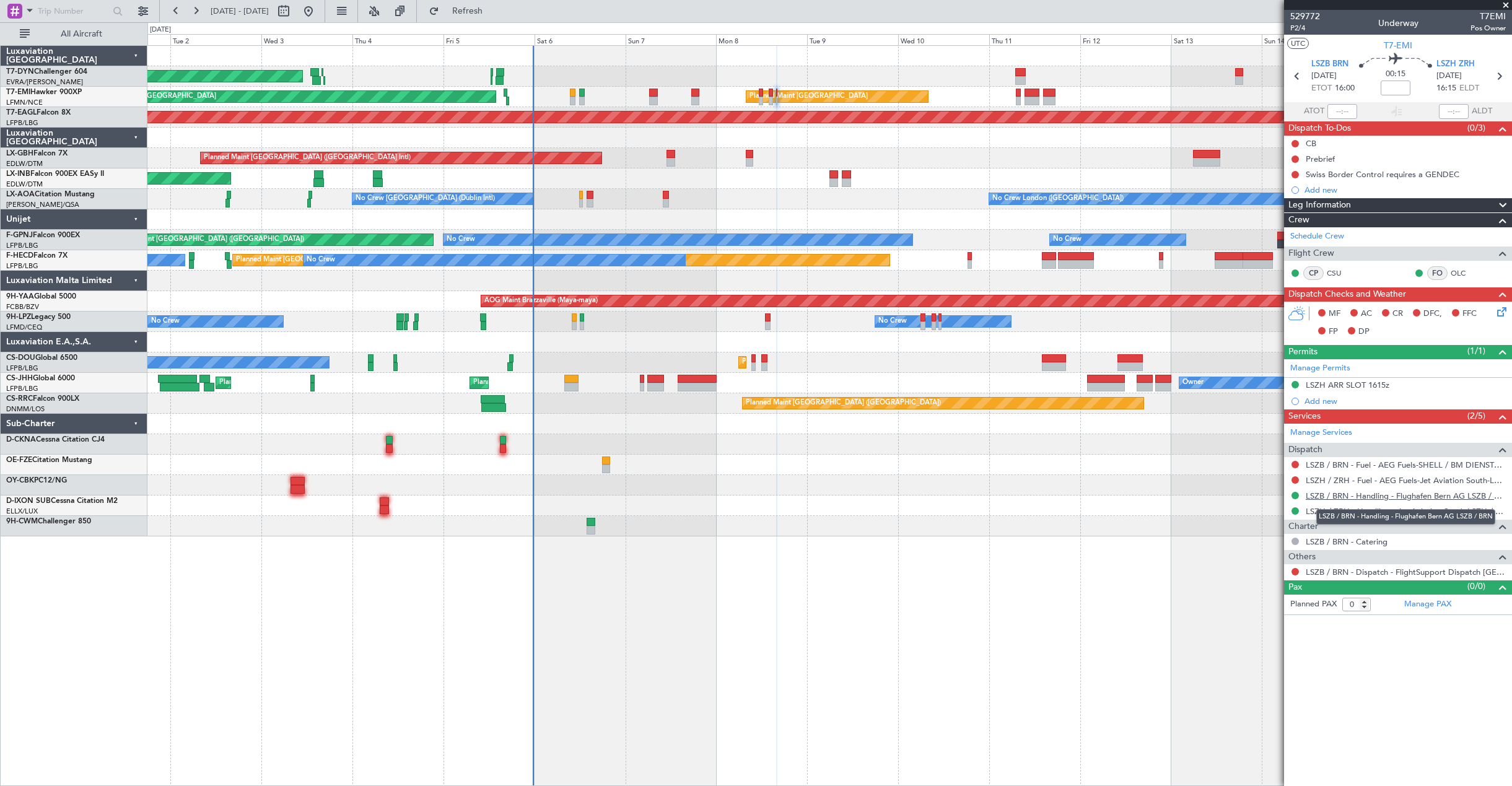
click at [1353, 491] on link "LSZB / BRN - Handling - Flughafen Bern AG LSZB / BRN" at bounding box center [1405, 496] width 200 height 11
click at [1350, 511] on link "LSZH / ZRH - Handling - Jet Aviation South LSZH / ZRH" at bounding box center [1405, 511] width 200 height 11
click at [1504, 315] on icon at bounding box center [1500, 310] width 10 height 10
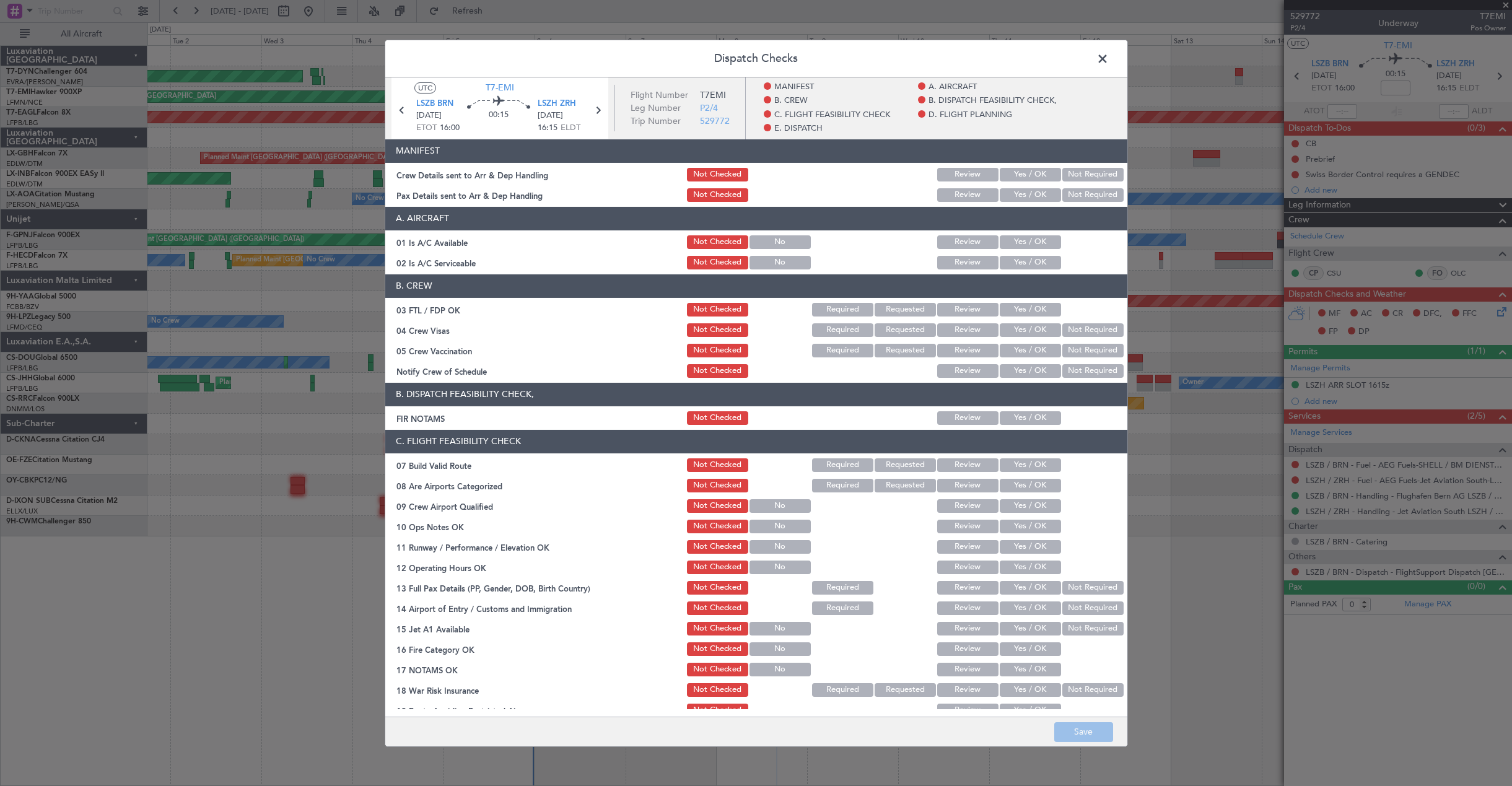
click at [1003, 177] on button "Yes / OK" at bounding box center [1031, 174] width 62 height 14
click at [1017, 197] on button "Yes / OK" at bounding box center [1031, 194] width 62 height 14
drag, startPoint x: 1061, startPoint y: 722, endPoint x: 1069, endPoint y: 724, distance: 8.2
click at [1067, 727] on button "Save" at bounding box center [1084, 732] width 59 height 20
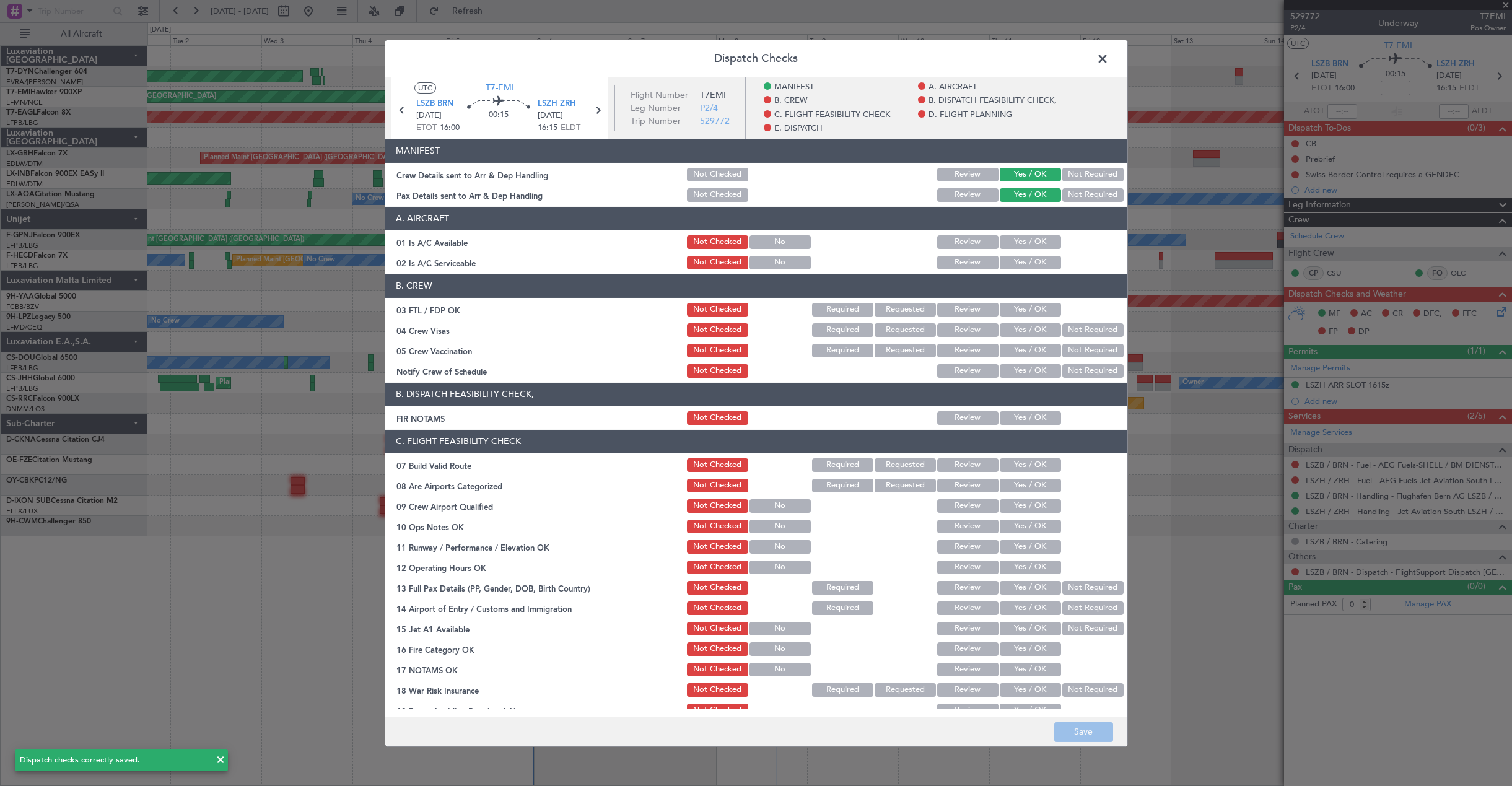
click at [1109, 52] on span at bounding box center [1109, 61] width 0 height 25
click at [1097, 52] on div at bounding box center [829, 56] width 1364 height 21
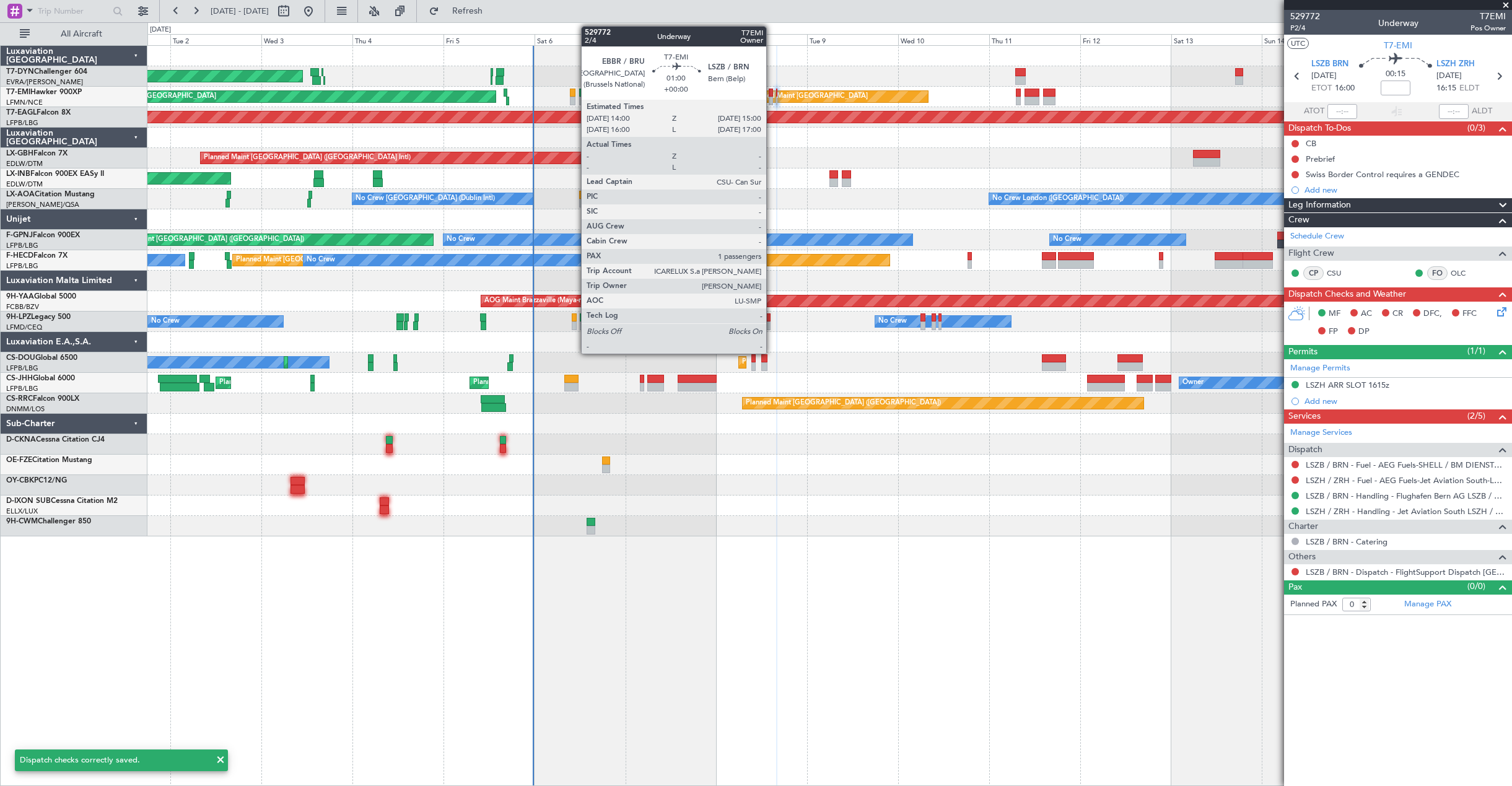
click at [772, 95] on div at bounding box center [771, 93] width 4 height 9
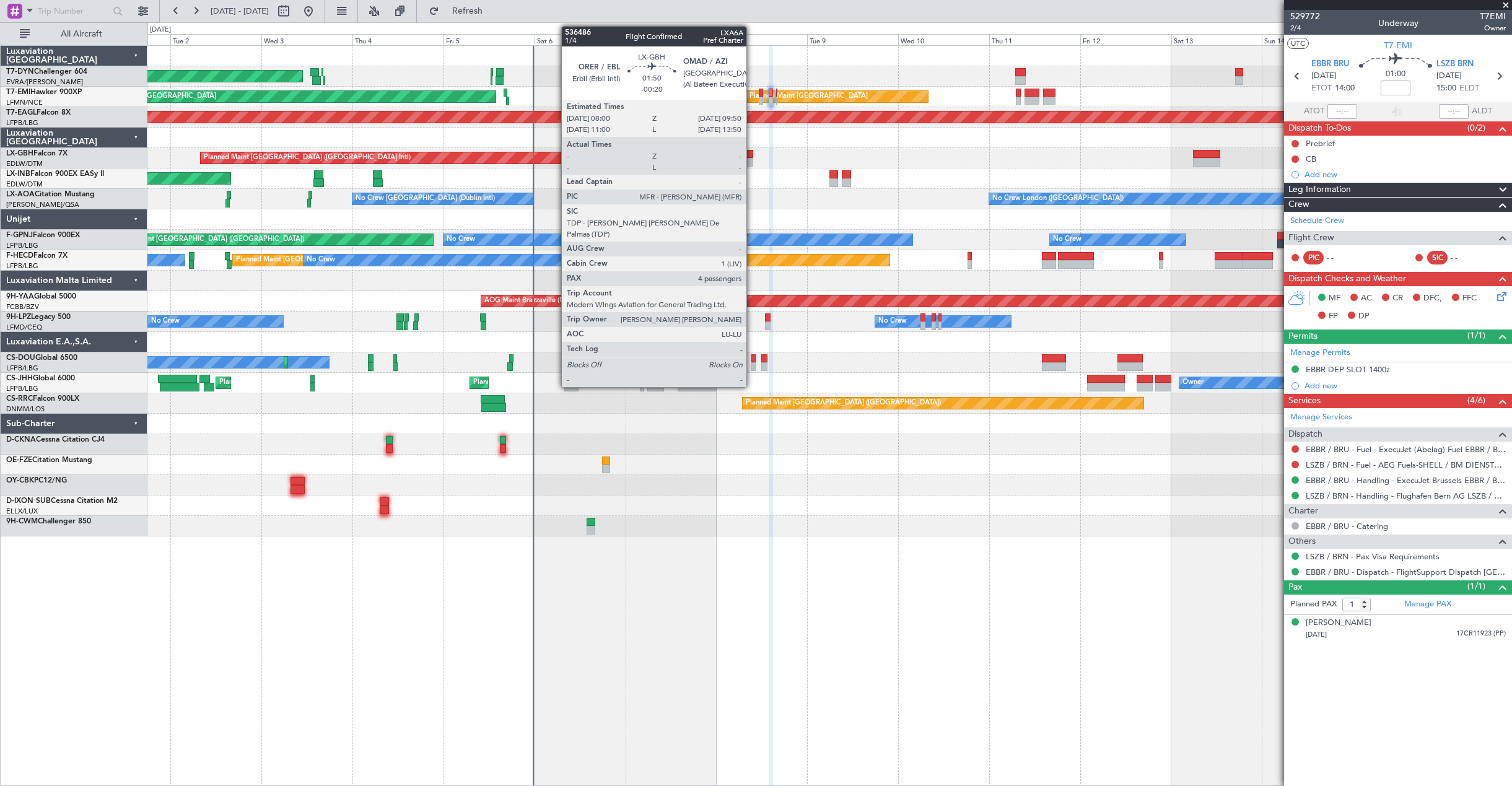
click at [752, 162] on div at bounding box center [750, 162] width 7 height 9
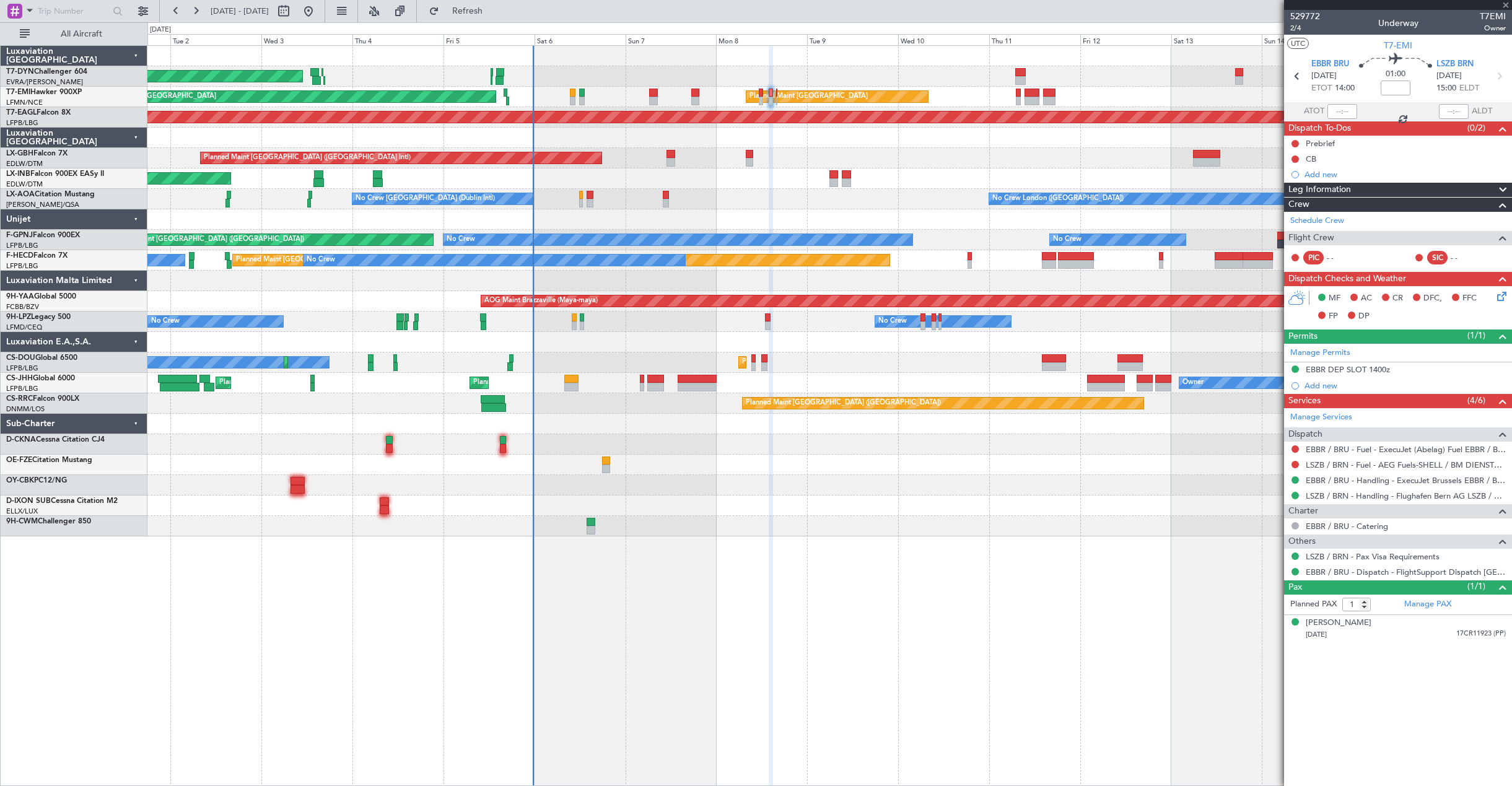
type input "-00:20"
type input "4"
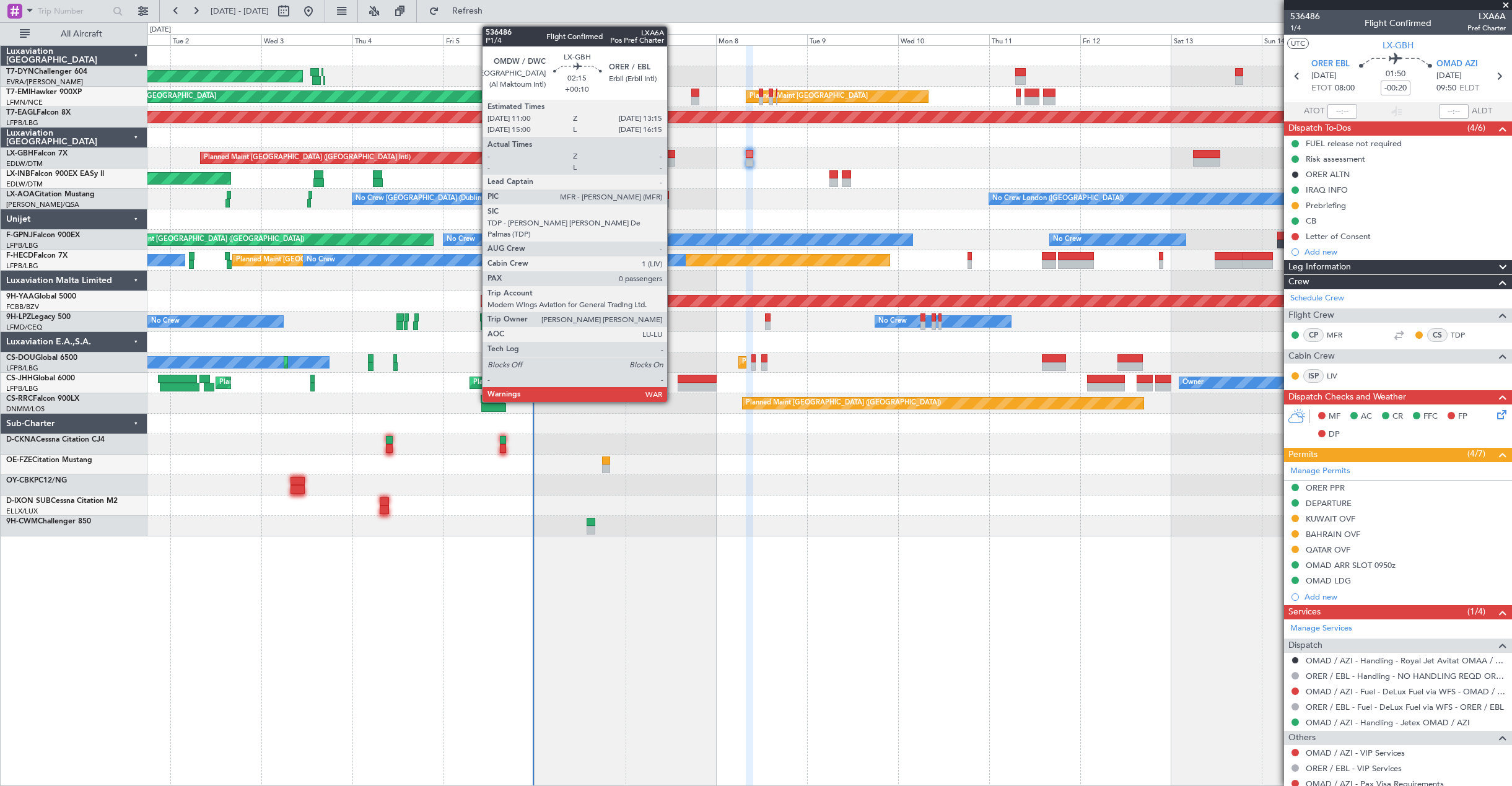
click at [672, 157] on div at bounding box center [671, 154] width 9 height 9
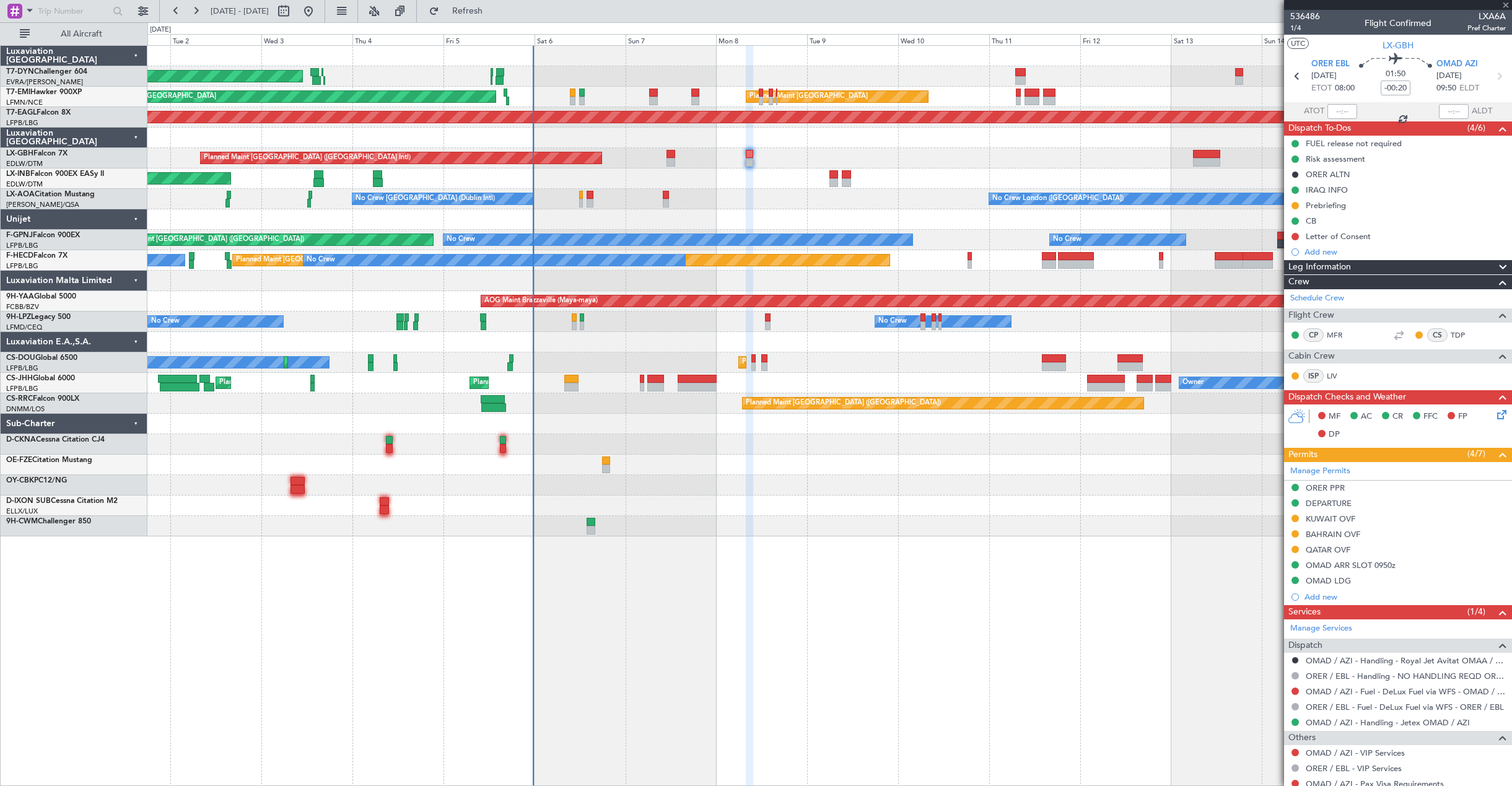
type input "+00:10"
type input "0"
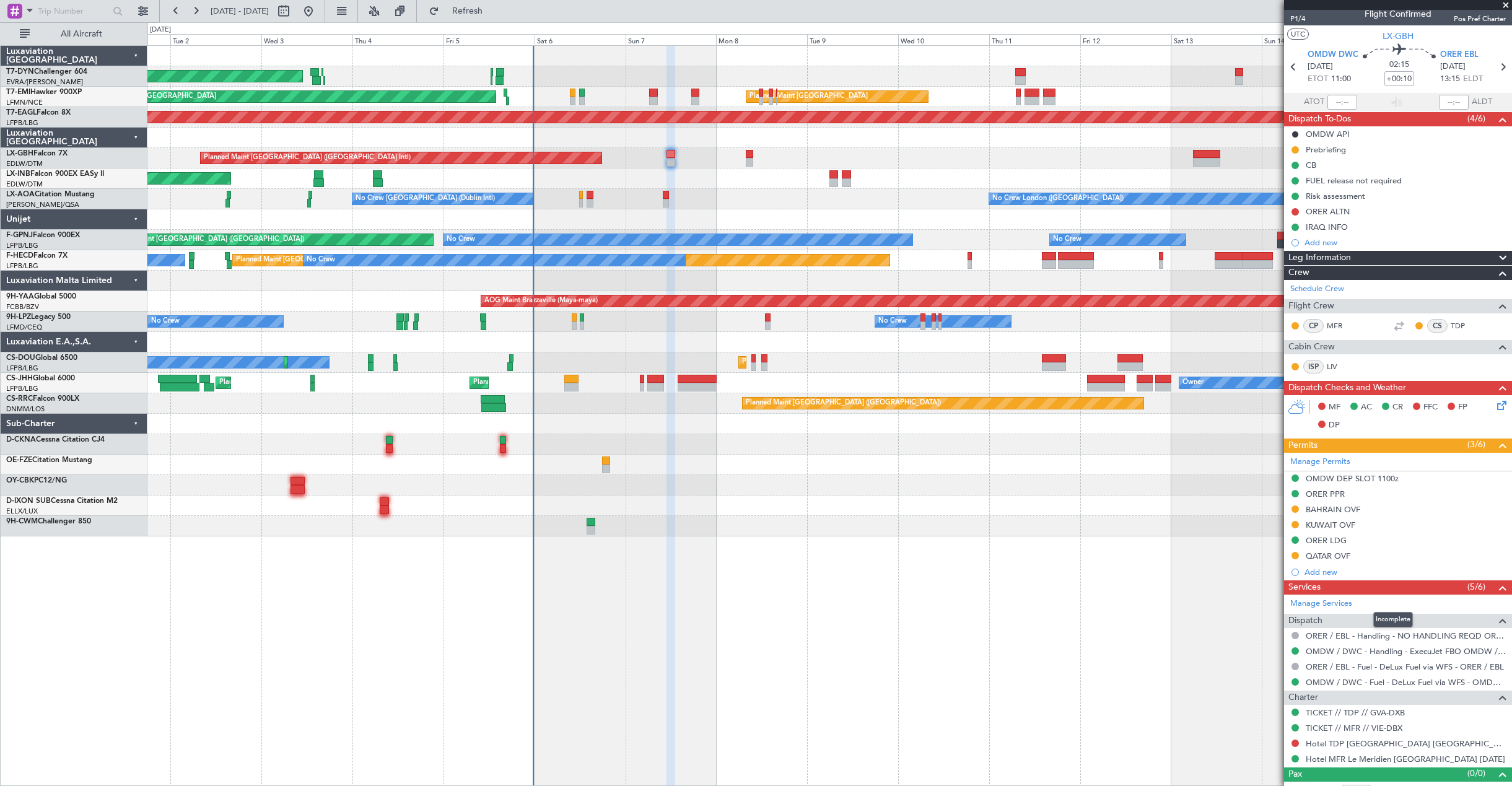
scroll to position [25, 0]
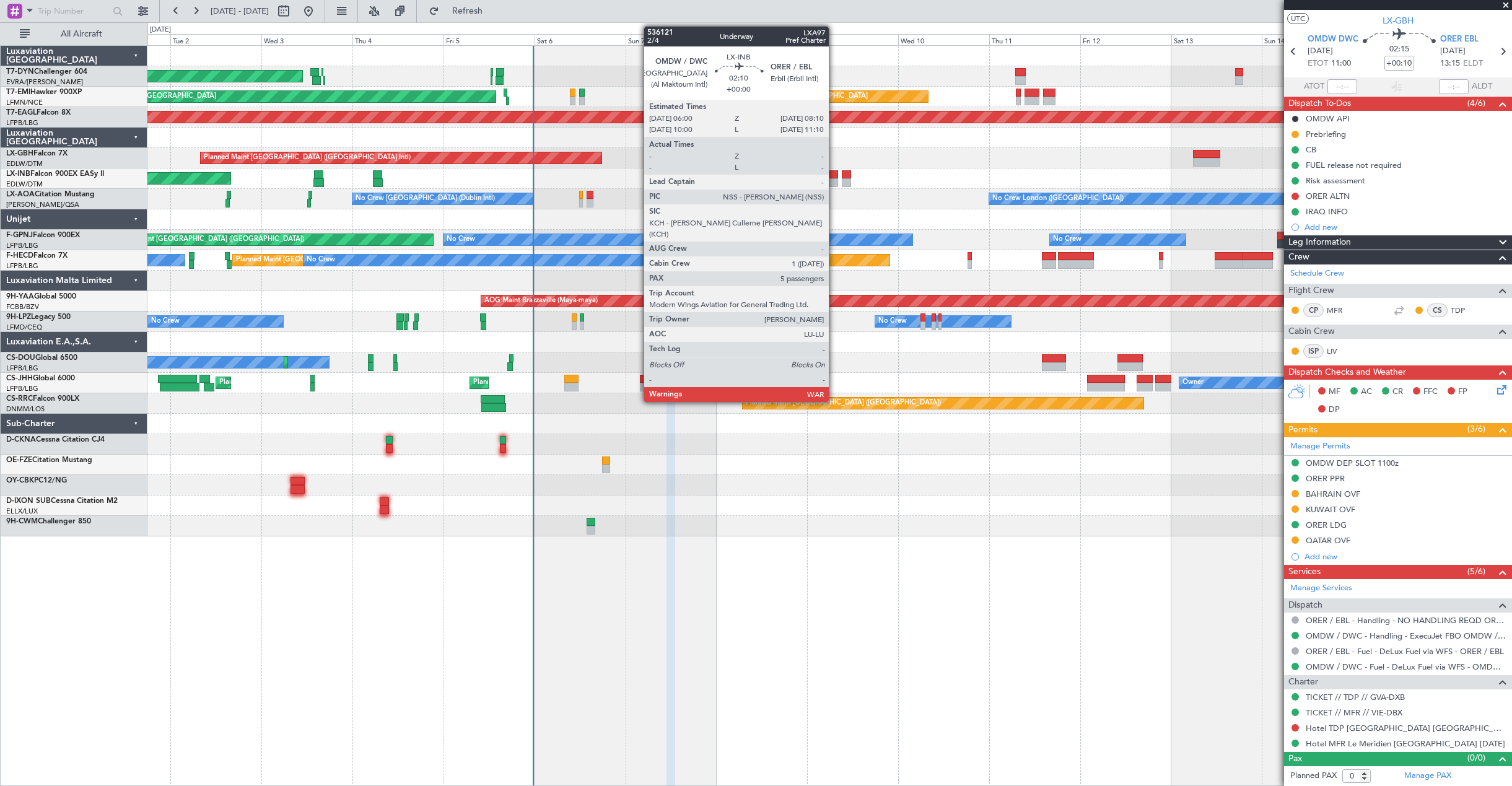
click at [834, 175] on div at bounding box center [833, 175] width 9 height 9
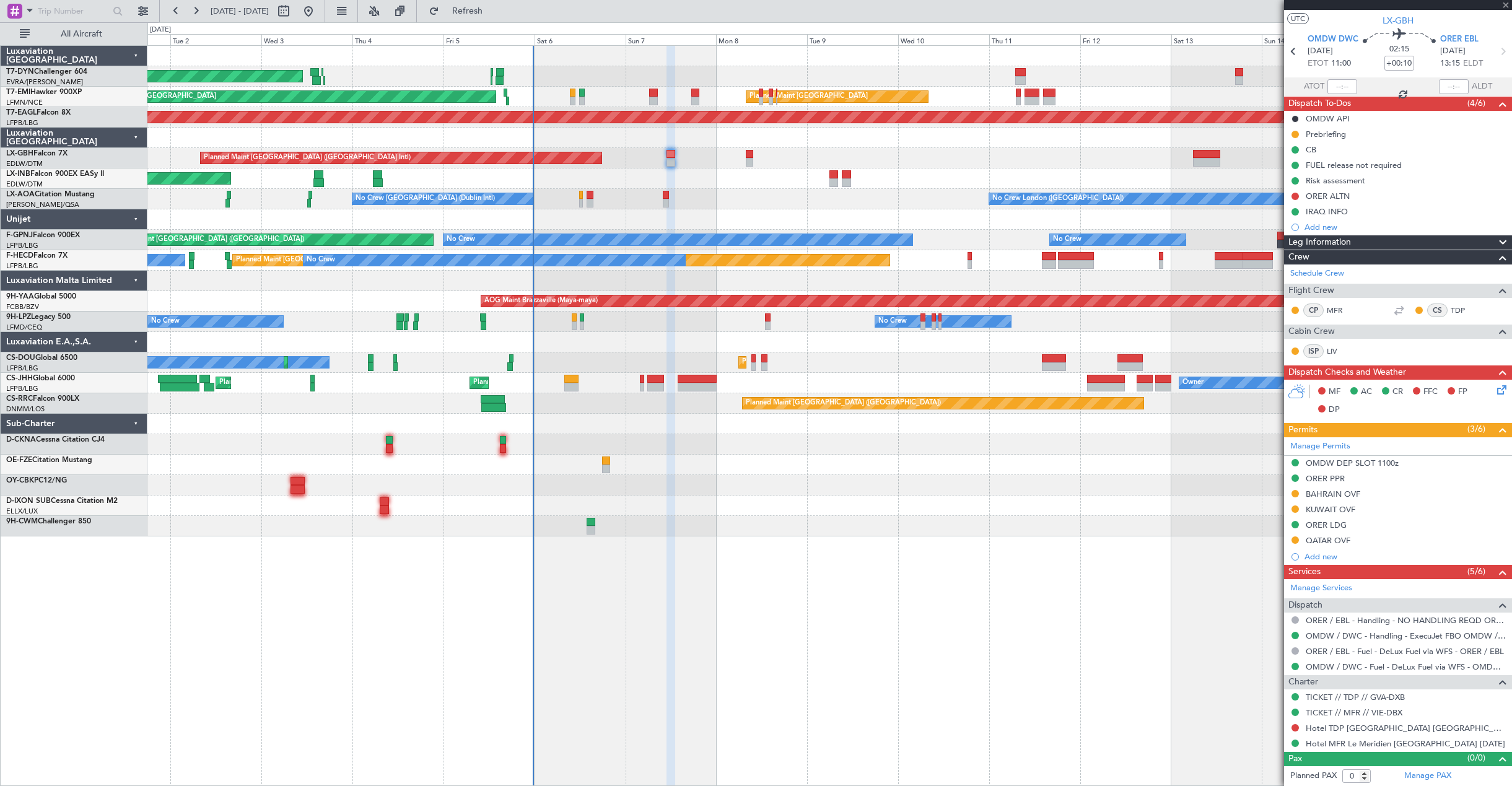
type input "5"
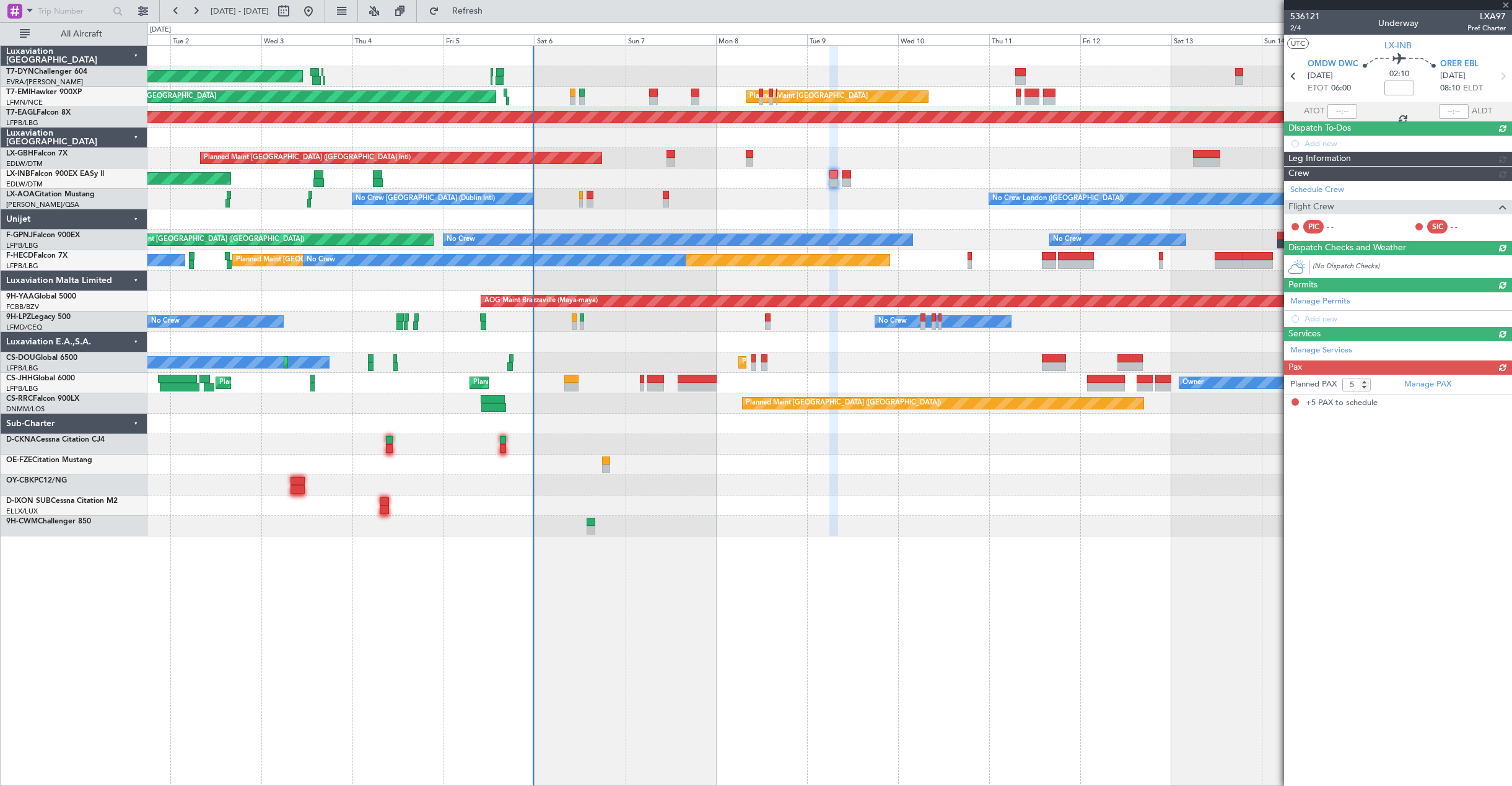
scroll to position [0, 0]
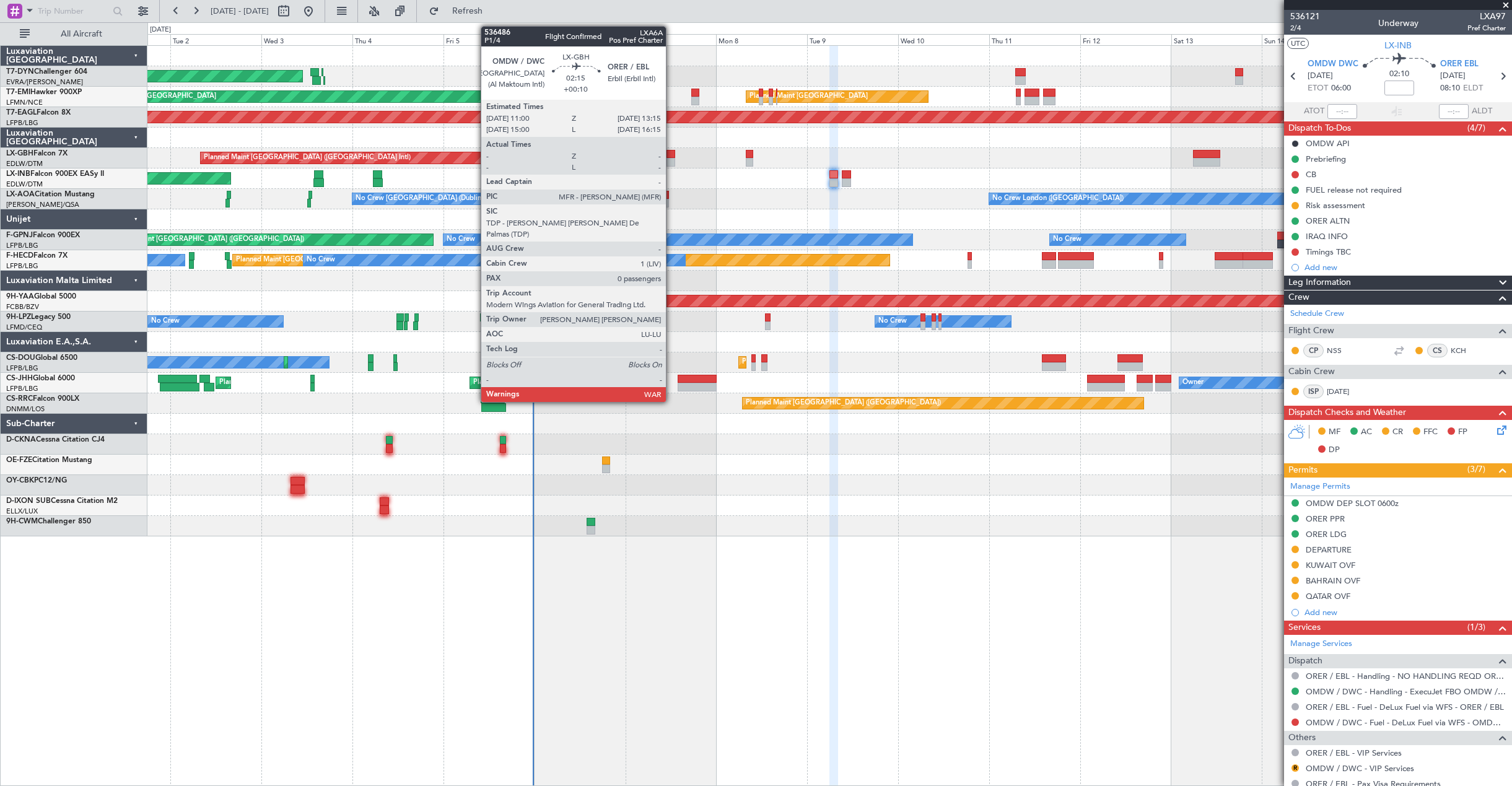
click at [672, 157] on div at bounding box center [671, 154] width 9 height 9
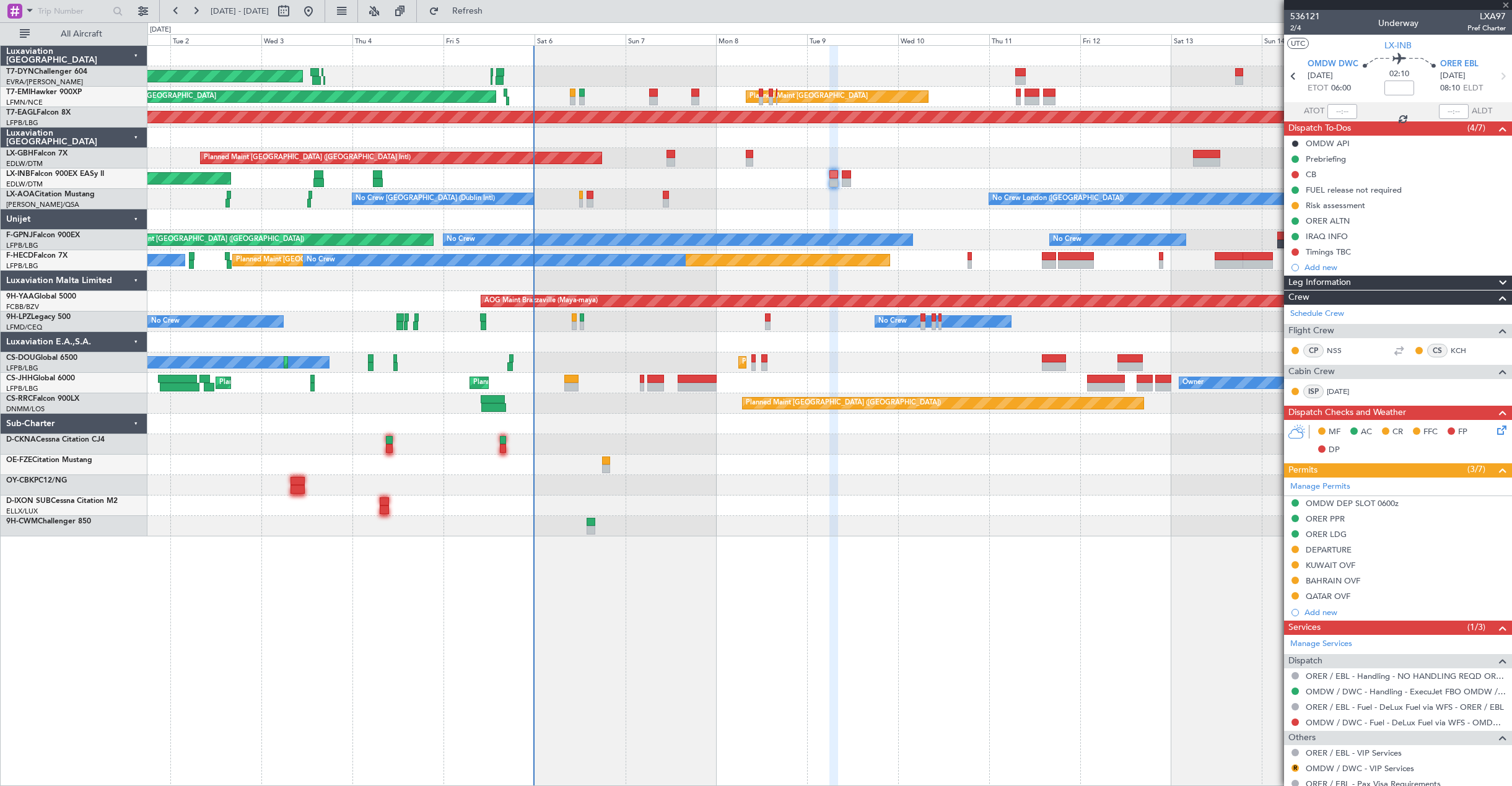
type input "+00:10"
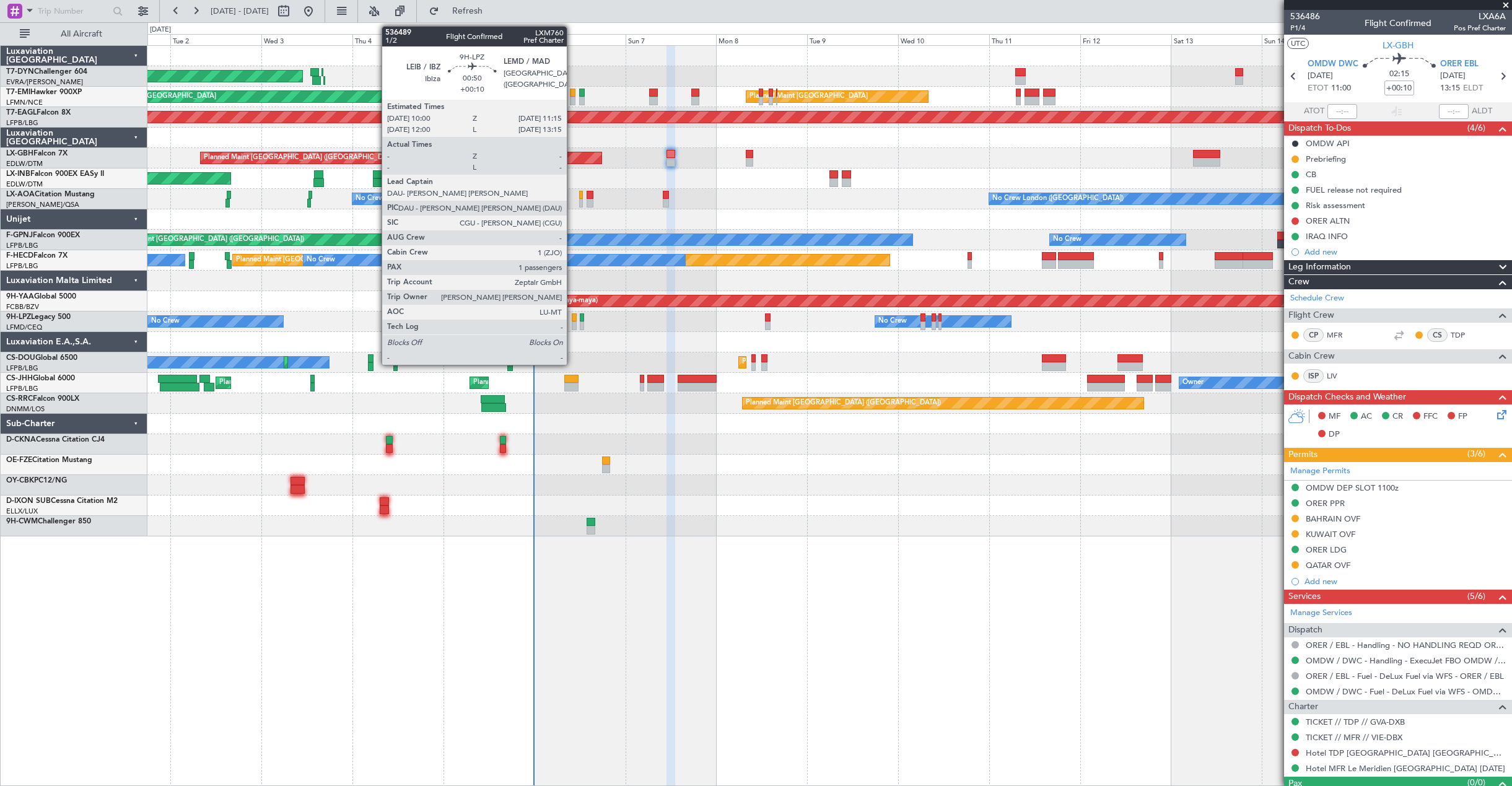
click at [572, 319] on div at bounding box center [574, 318] width 5 height 9
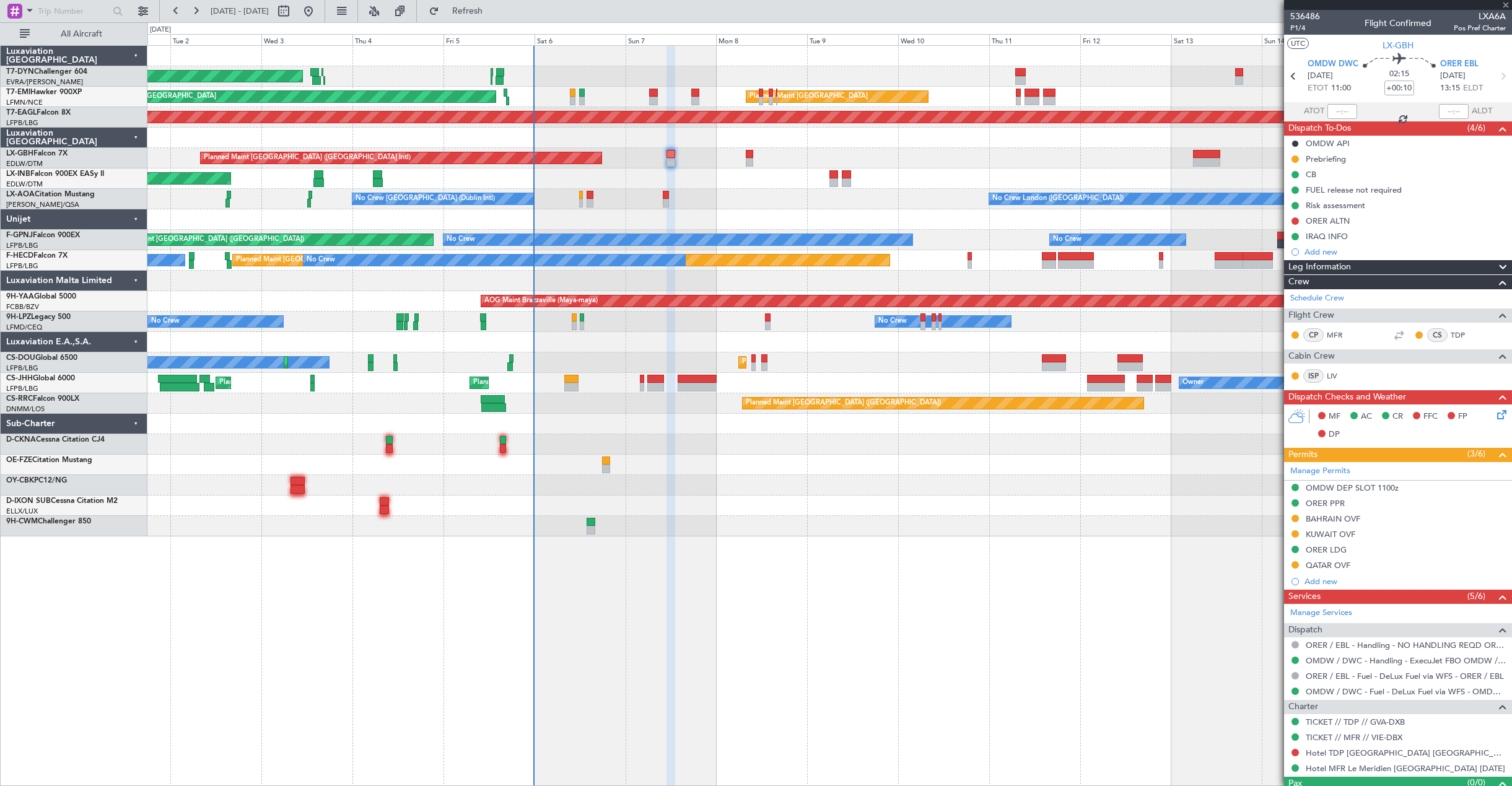
type input "1"
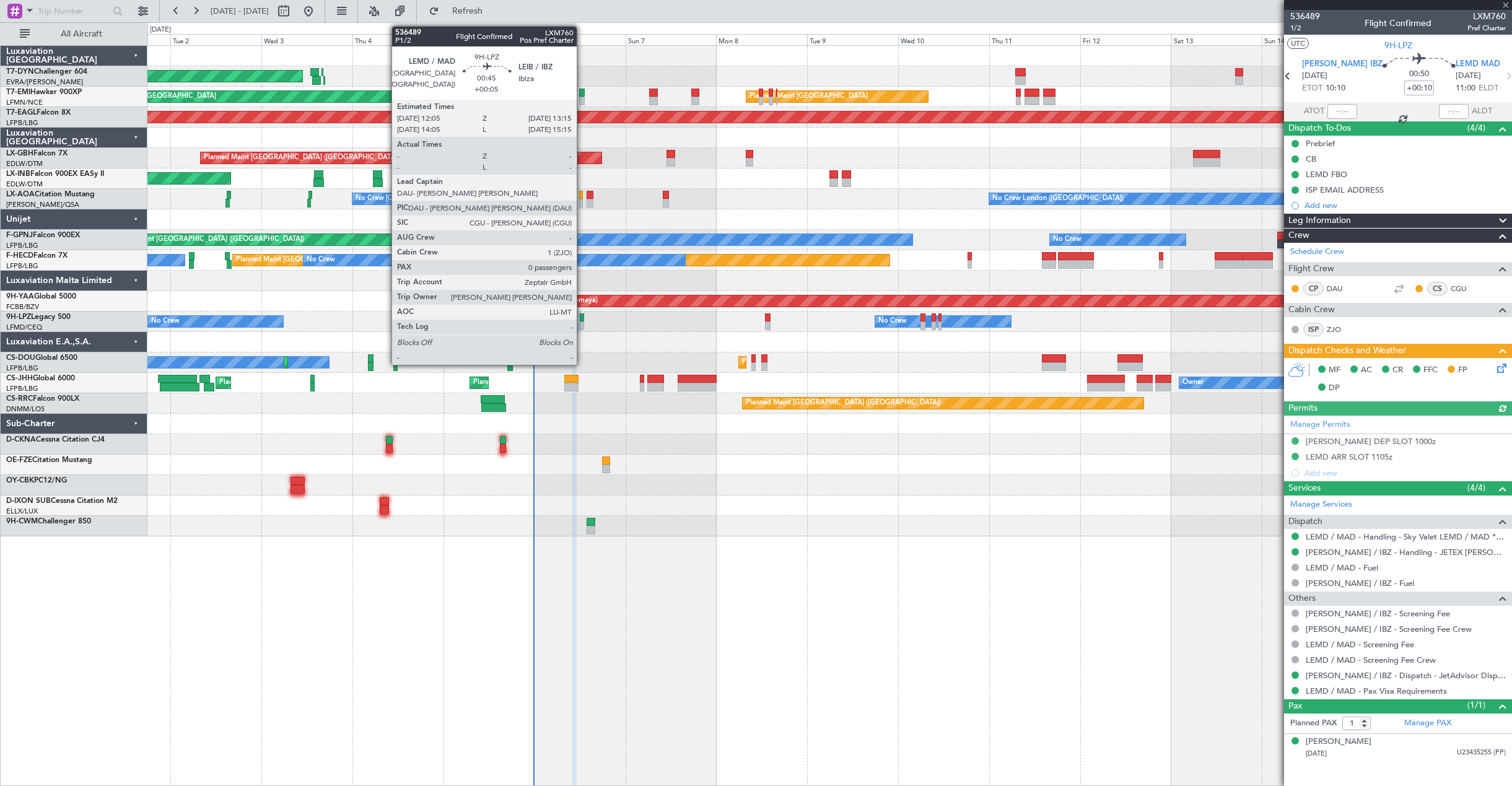
click at [582, 320] on div at bounding box center [582, 318] width 5 height 9
type input "+00:05"
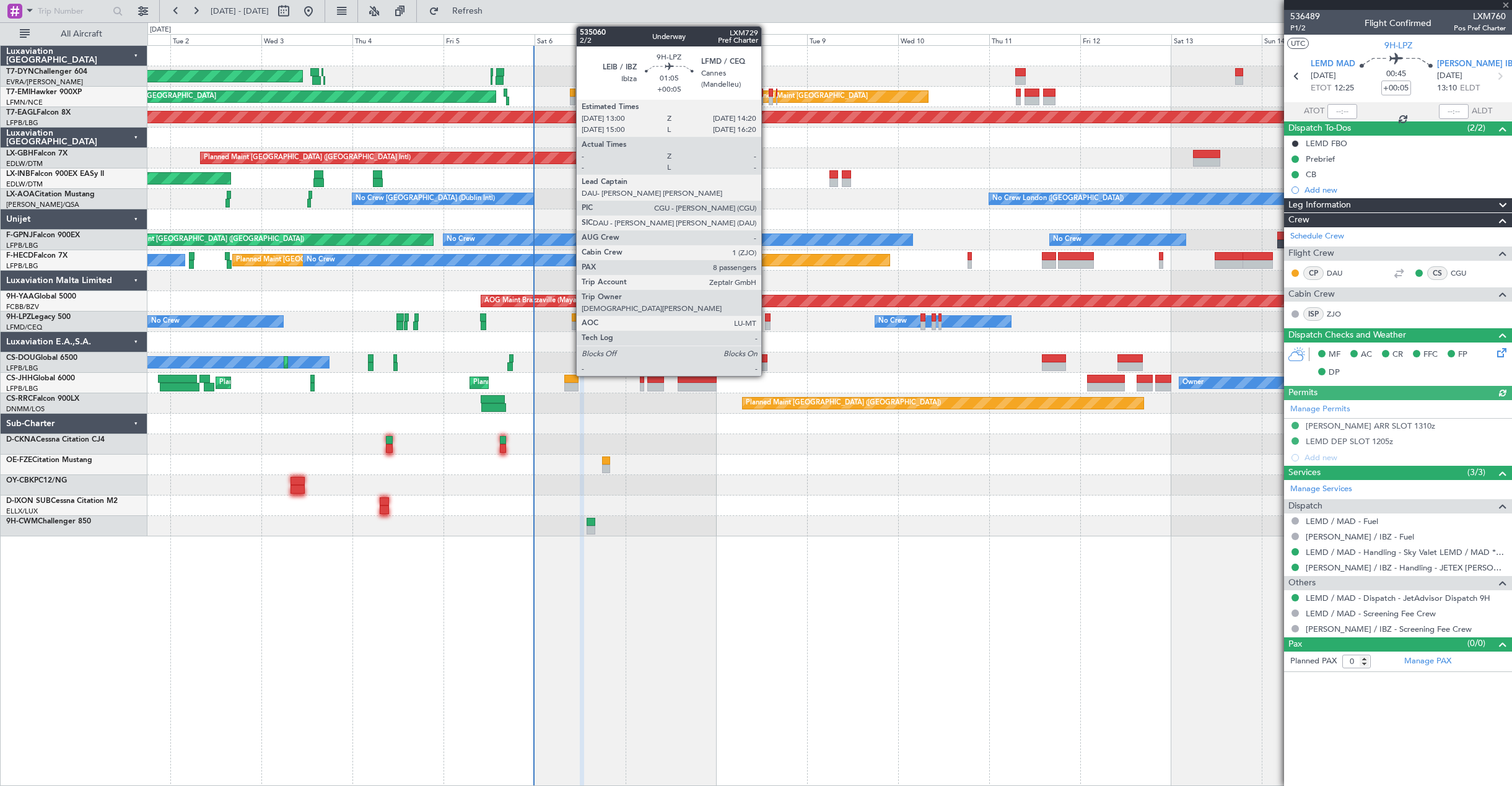
click at [767, 319] on div at bounding box center [767, 318] width 6 height 9
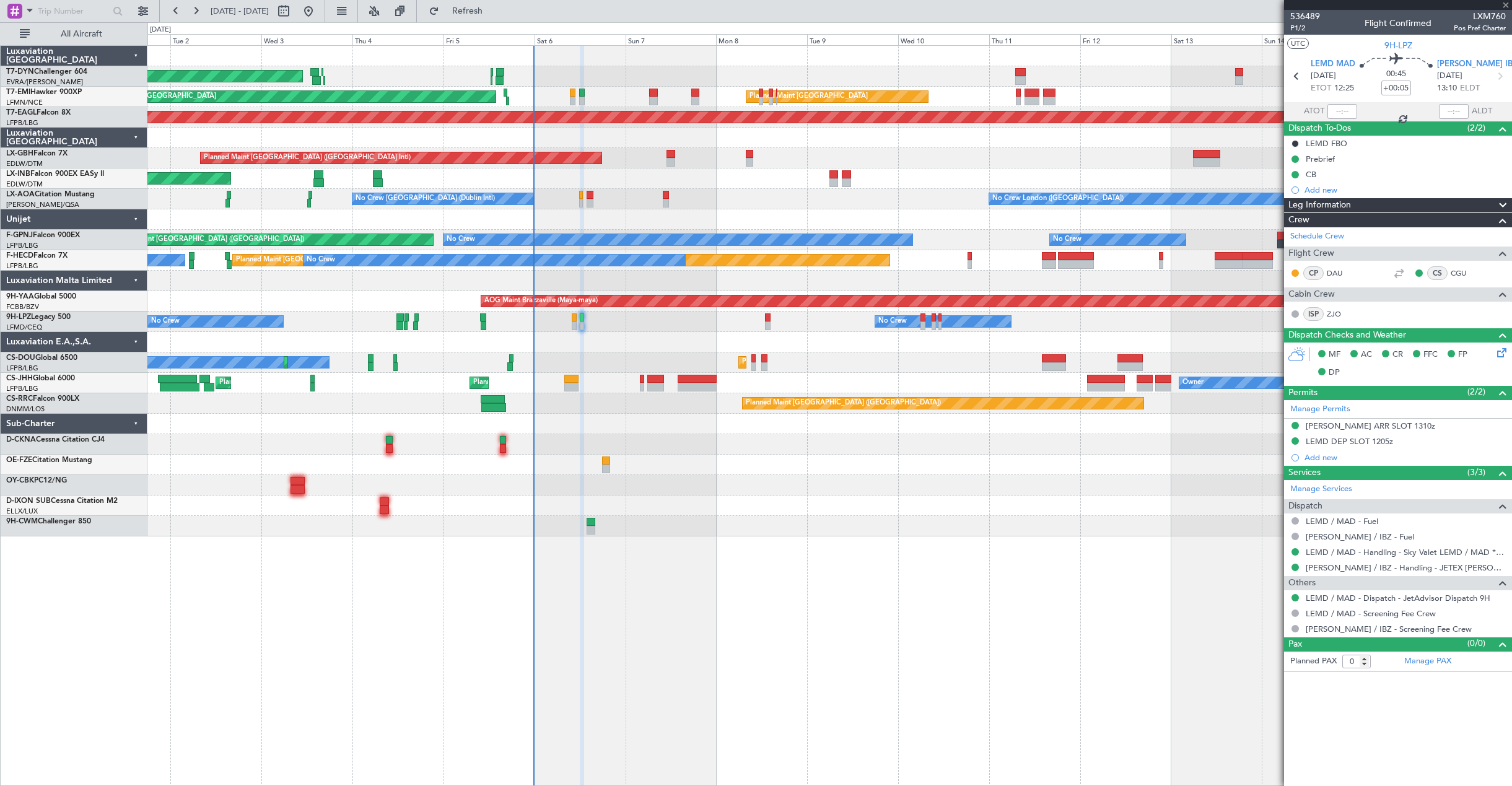
type input "8"
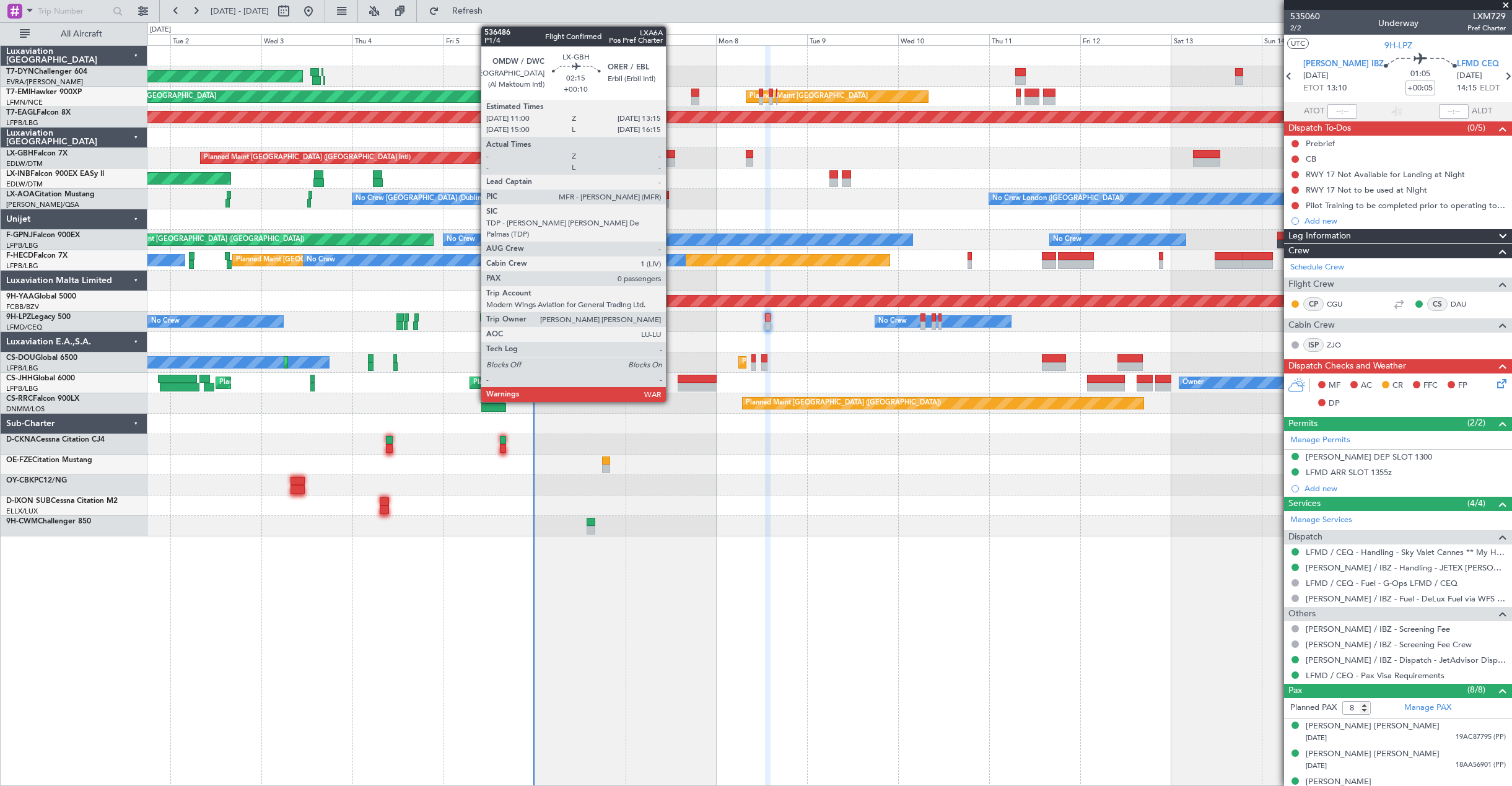
click at [672, 155] on div at bounding box center [671, 154] width 9 height 9
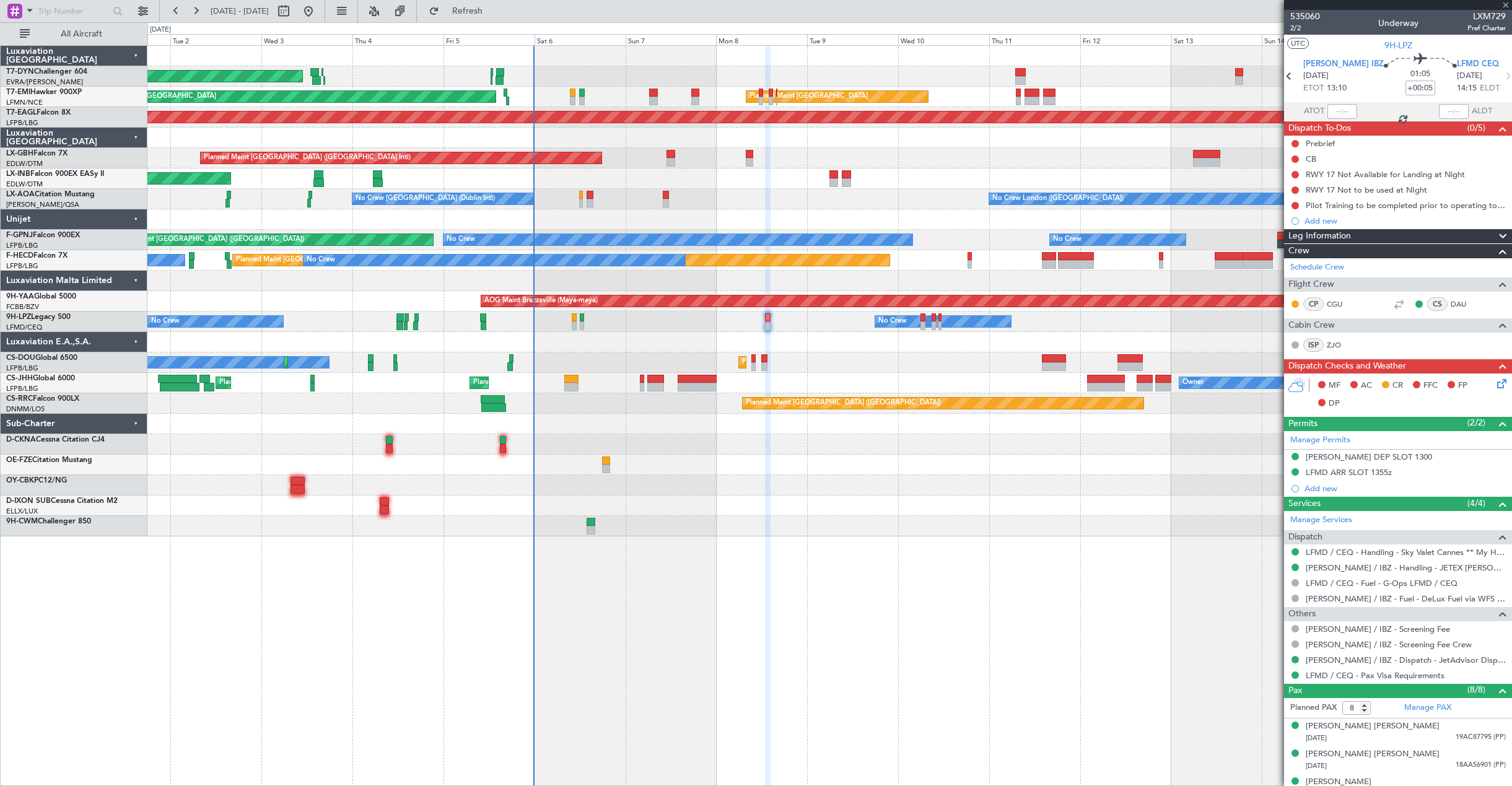
type input "+00:10"
type input "0"
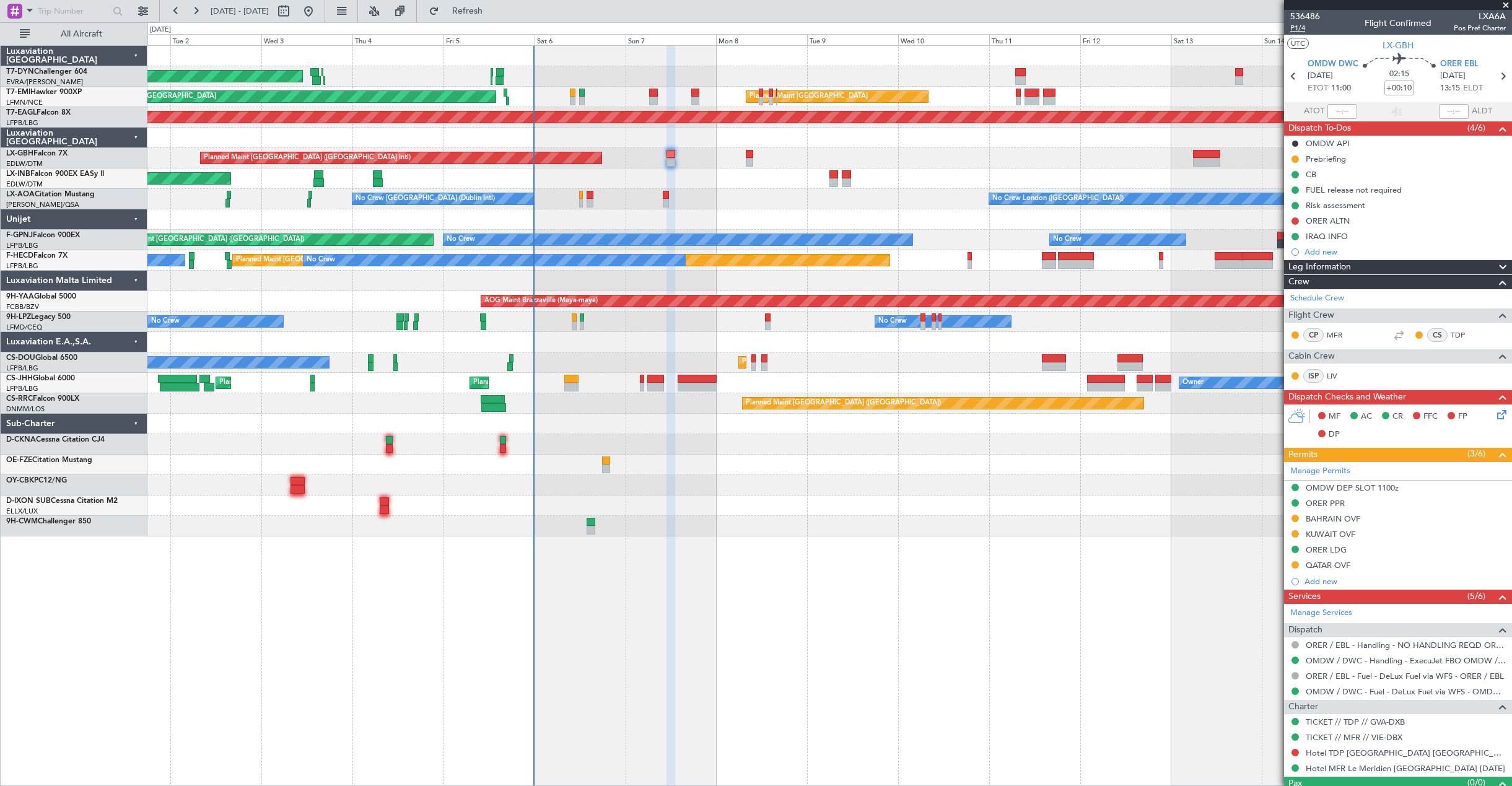
click at [1296, 28] on span "P1/4" at bounding box center [1305, 28] width 30 height 11
click at [1297, 31] on span "P1/4" at bounding box center [1305, 28] width 30 height 11
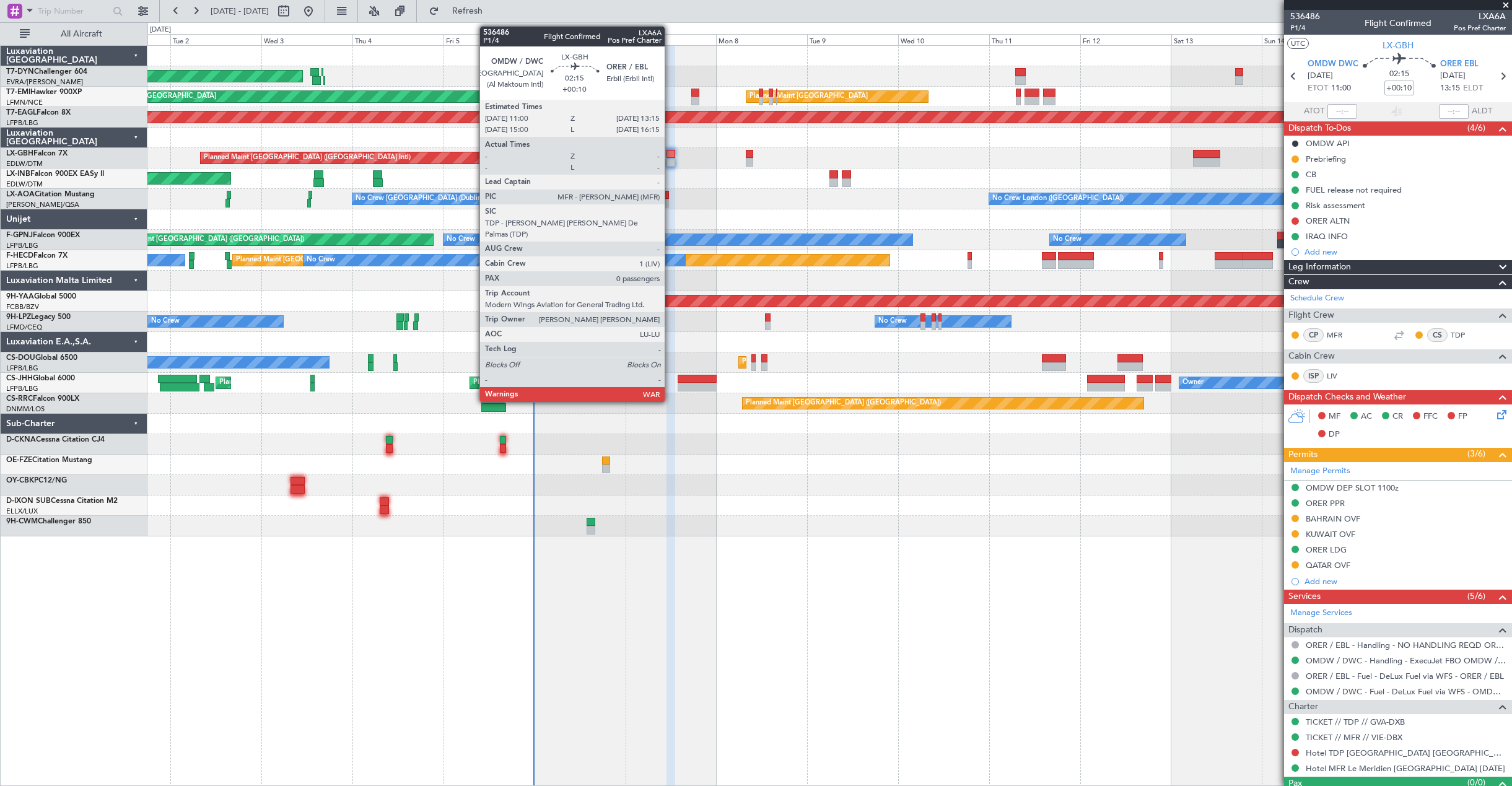
click at [670, 158] on div at bounding box center [671, 162] width 9 height 9
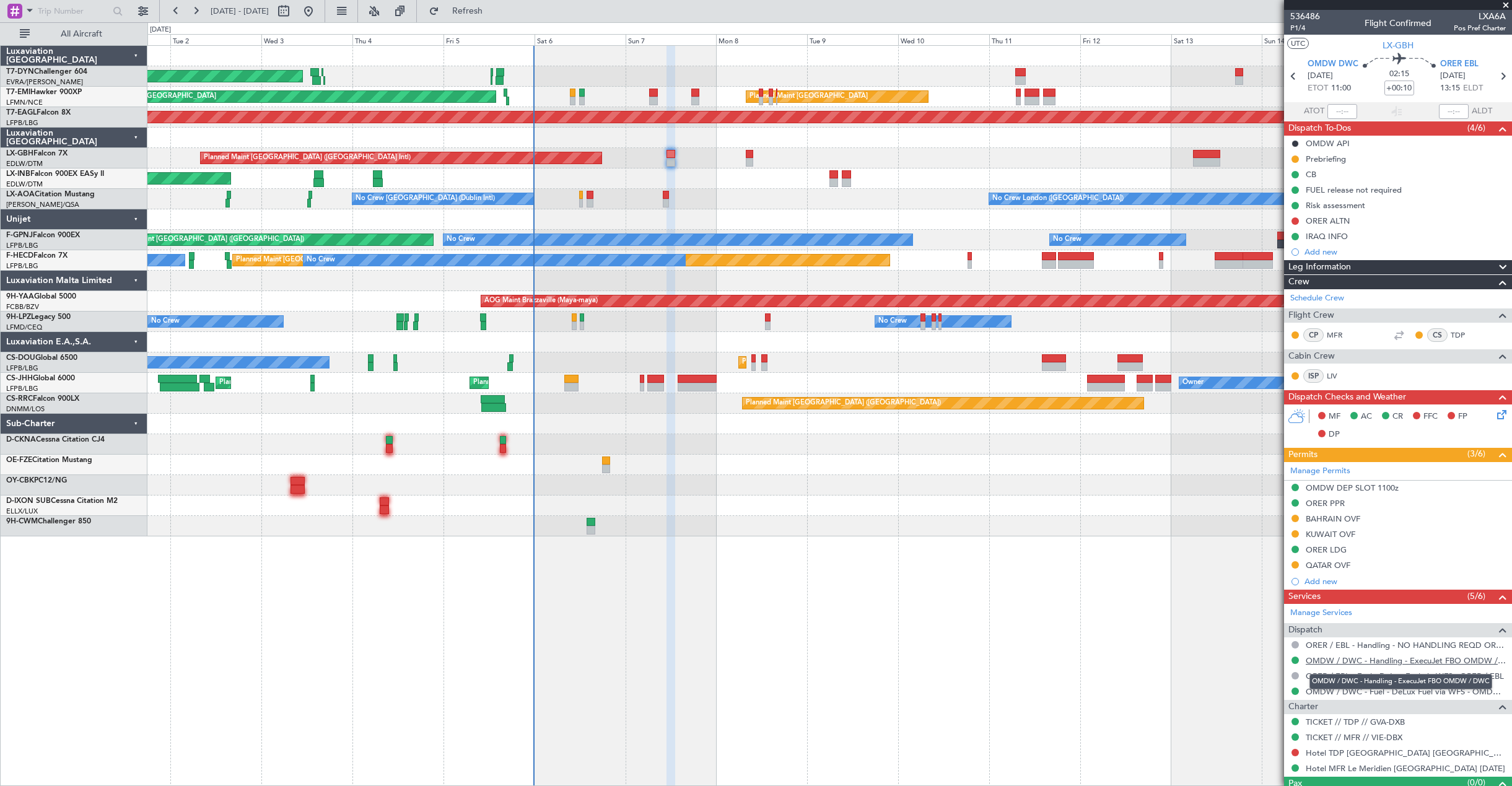
click at [1326, 659] on link "OMDW / DWC - Handling - ExecuJet FBO OMDW / DWC" at bounding box center [1405, 660] width 200 height 11
click at [1495, 415] on icon at bounding box center [1500, 413] width 10 height 10
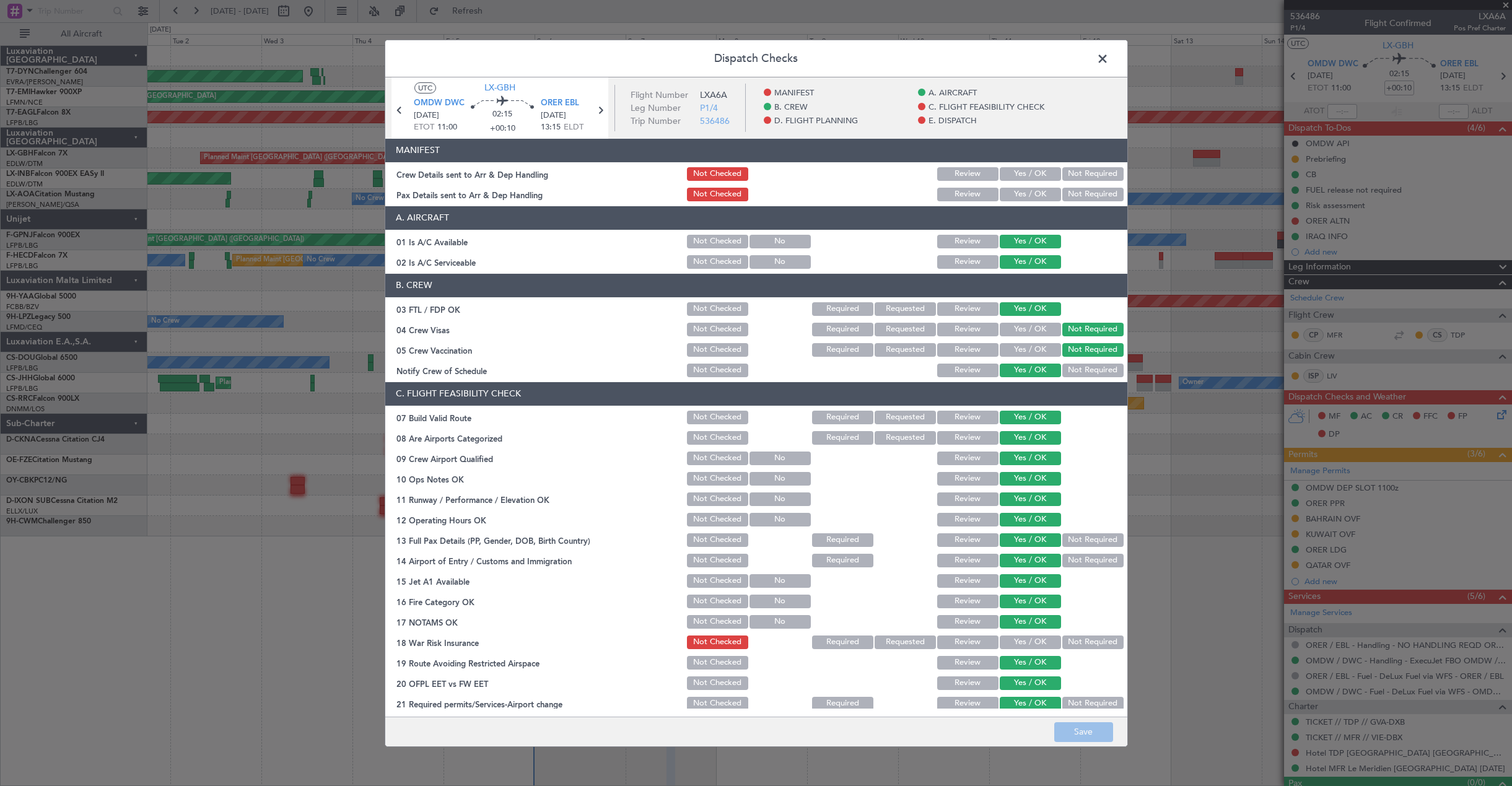
click at [1023, 178] on button "Yes / OK" at bounding box center [1031, 174] width 62 height 14
click at [1023, 184] on section "MANIFEST Crew Details sent to Arr & Dep Handling Not Checked Review Yes / OK No…" at bounding box center [756, 171] width 742 height 64
click at [1027, 192] on button "Yes / OK" at bounding box center [1031, 194] width 62 height 14
drag, startPoint x: 1075, startPoint y: 737, endPoint x: 1071, endPoint y: 728, distance: 9.8
click at [1075, 737] on button "Save" at bounding box center [1084, 732] width 59 height 20
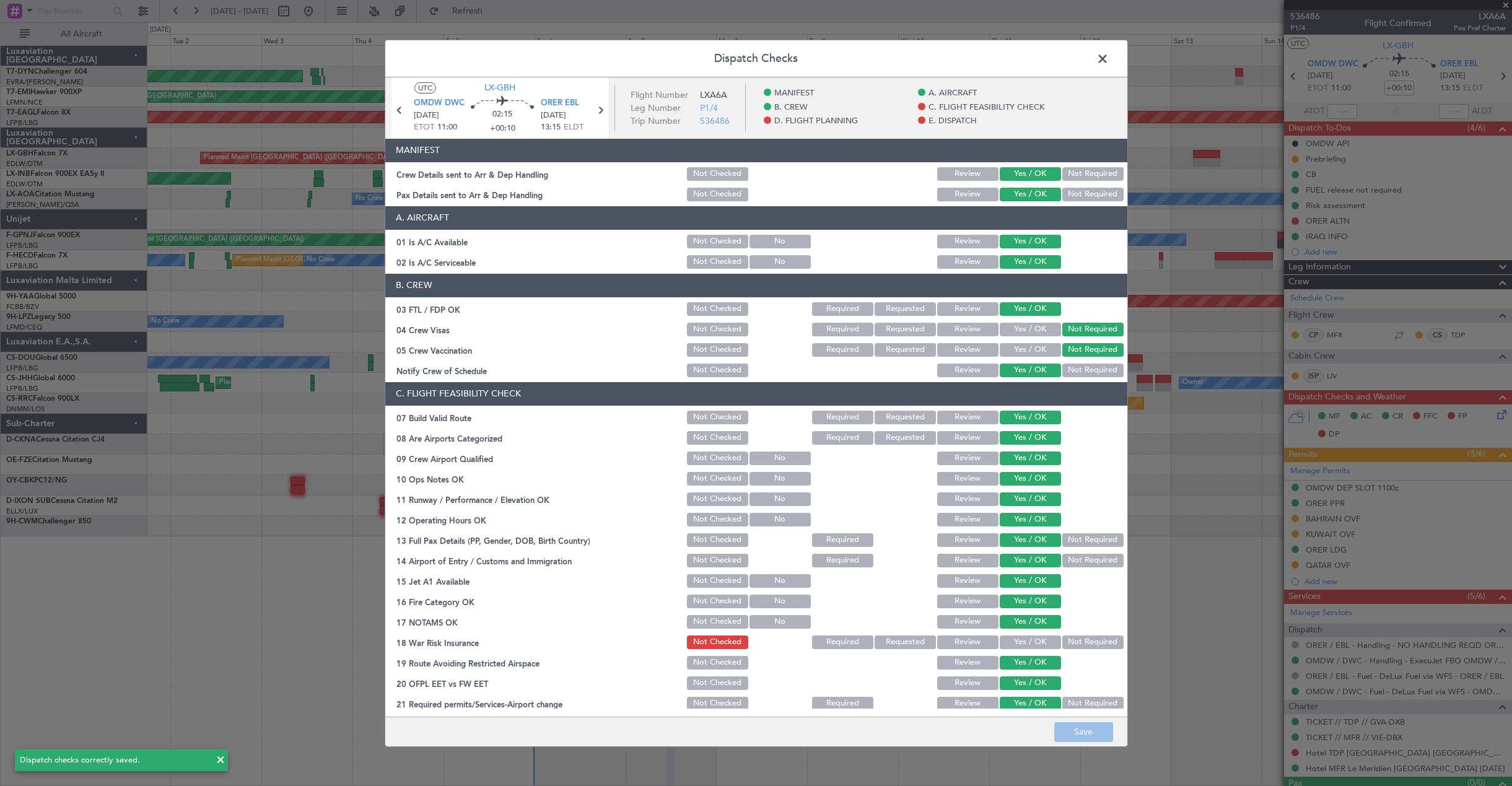
click at [1109, 58] on span at bounding box center [1109, 61] width 0 height 25
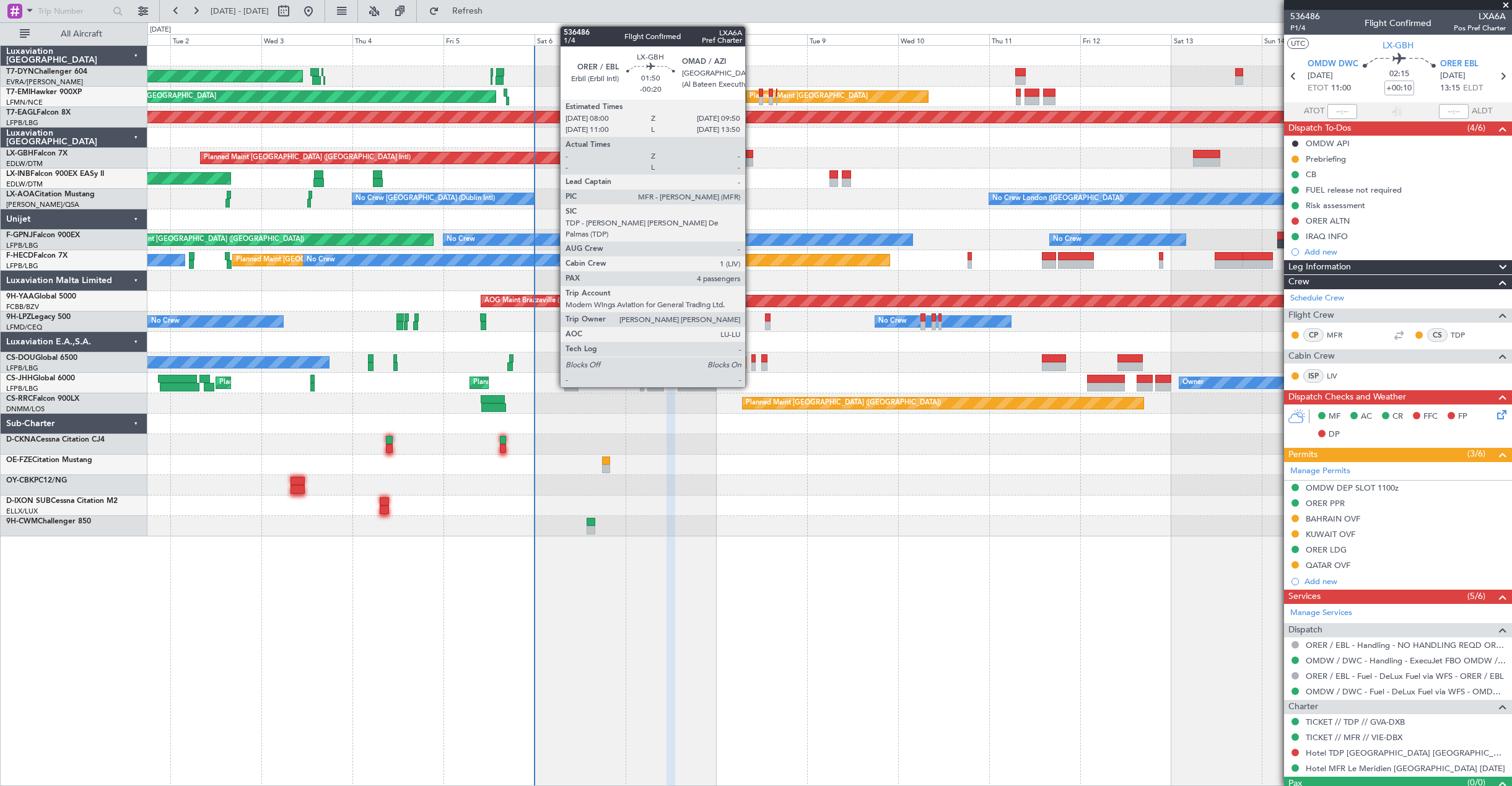
click at [751, 154] on div at bounding box center [750, 154] width 7 height 9
click at [750, 161] on div at bounding box center [750, 162] width 7 height 9
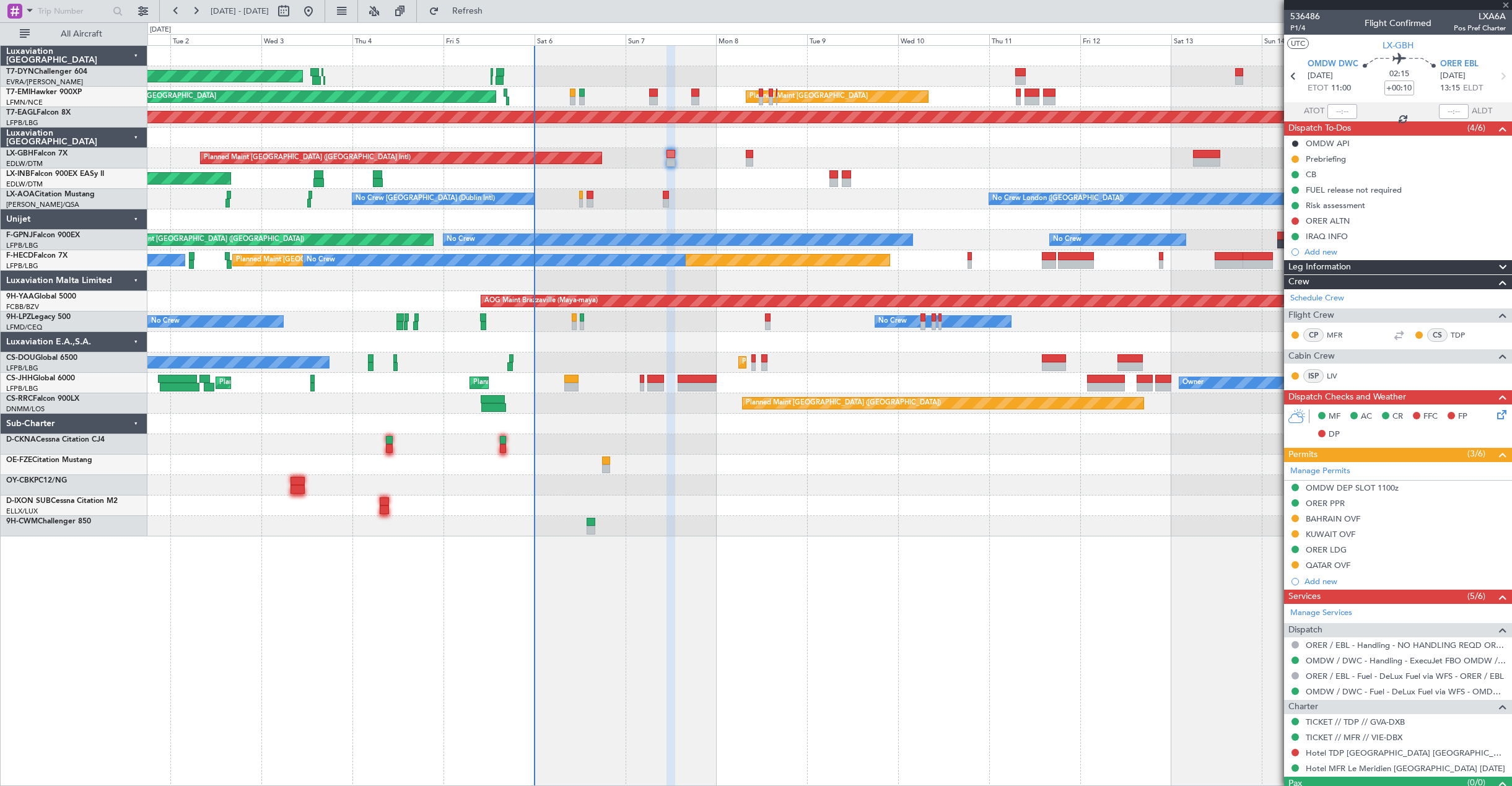
type input "-00:20"
type input "4"
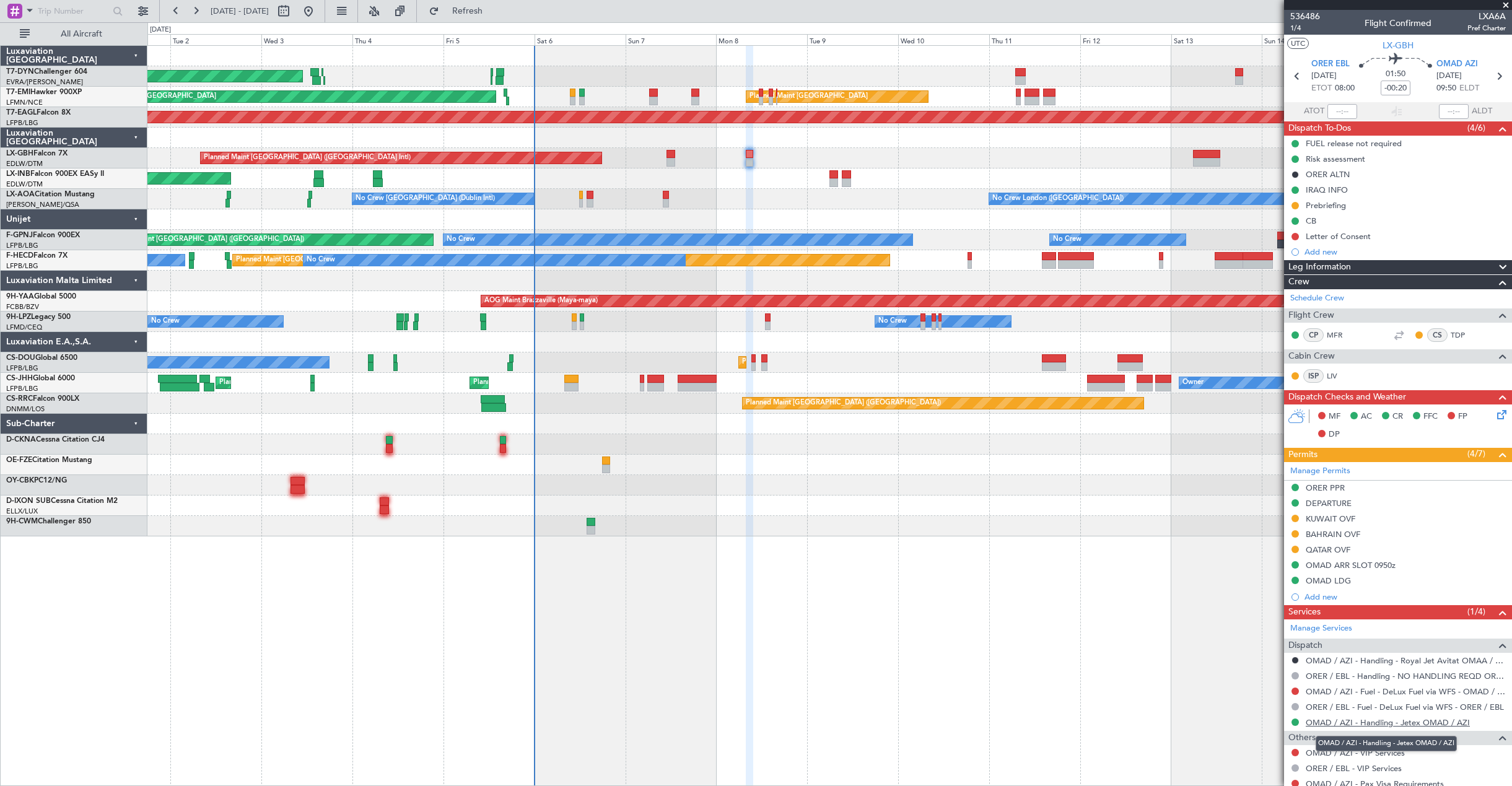
click at [1332, 720] on link "OMAD / AZI - Handling - Jetex OMAD / AZI" at bounding box center [1387, 722] width 164 height 11
click at [1495, 416] on icon at bounding box center [1500, 413] width 10 height 10
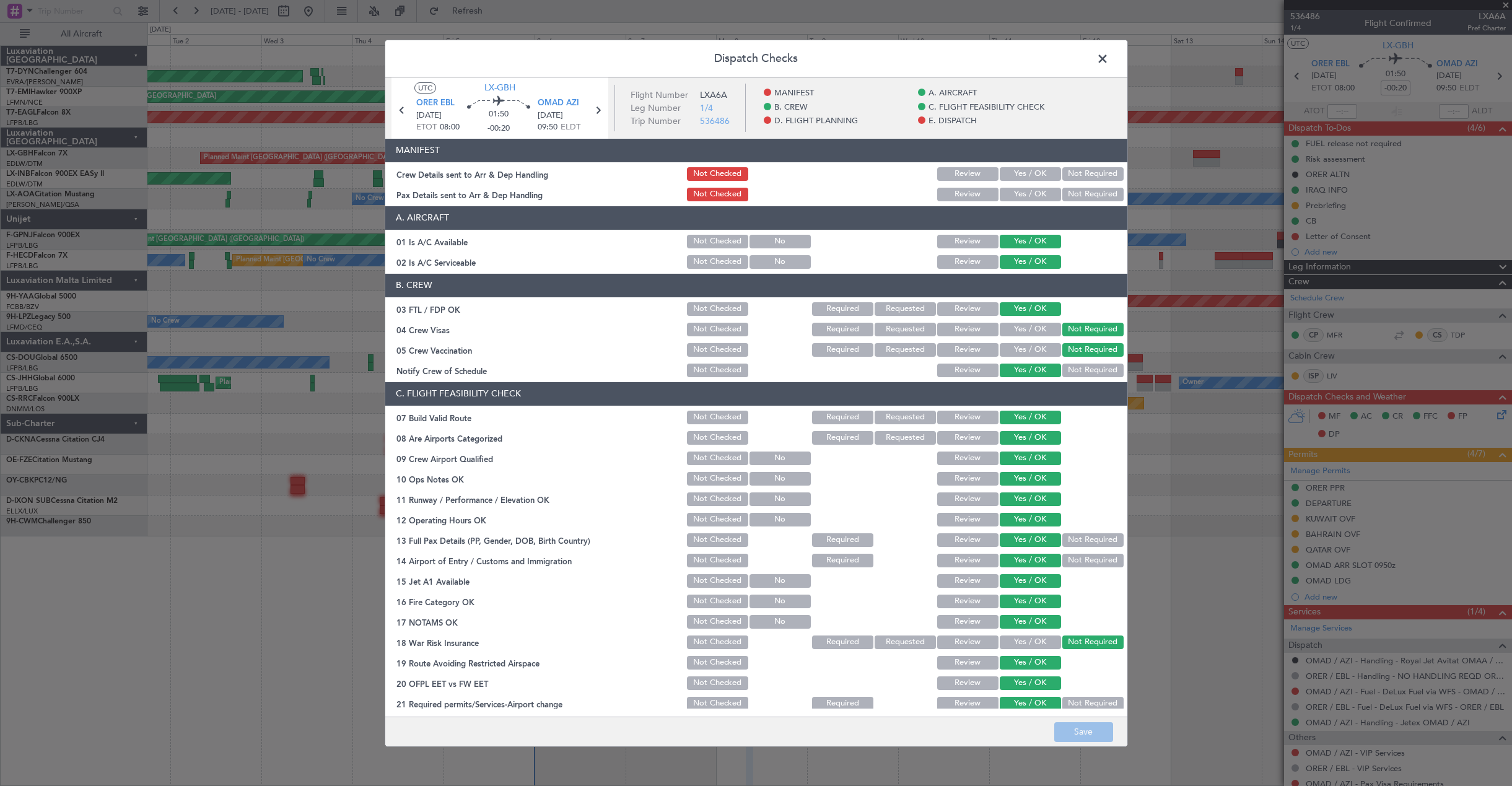
click at [1018, 178] on button "Yes / OK" at bounding box center [1031, 174] width 62 height 14
click at [1018, 187] on div "Yes / OK" at bounding box center [1029, 195] width 62 height 17
click at [1019, 195] on button "Yes / OK" at bounding box center [1031, 194] width 62 height 14
click at [1072, 732] on button "Save" at bounding box center [1084, 732] width 59 height 20
click at [1109, 65] on span at bounding box center [1109, 61] width 0 height 25
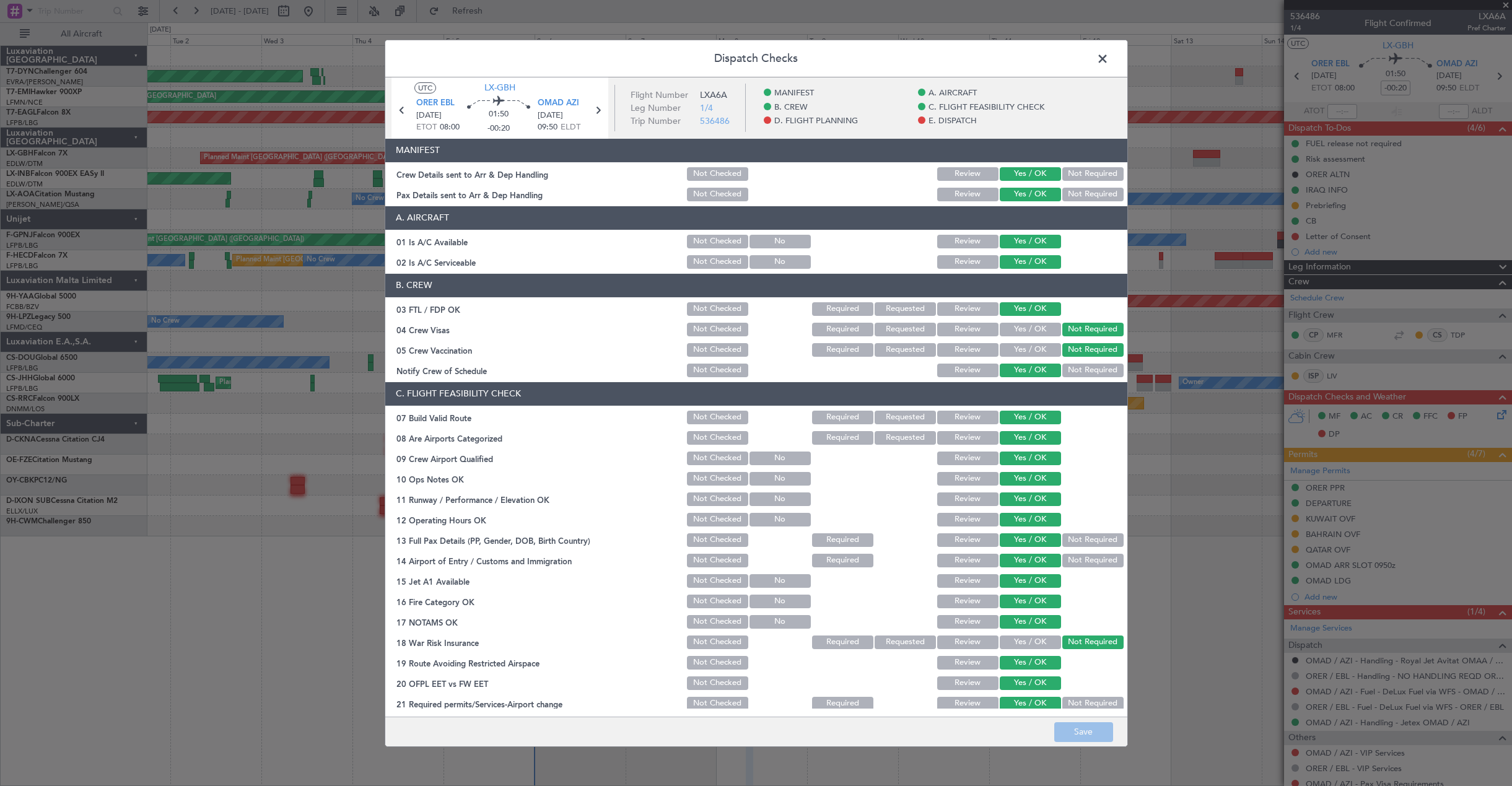
click at [1102, 65] on div at bounding box center [829, 56] width 1364 height 21
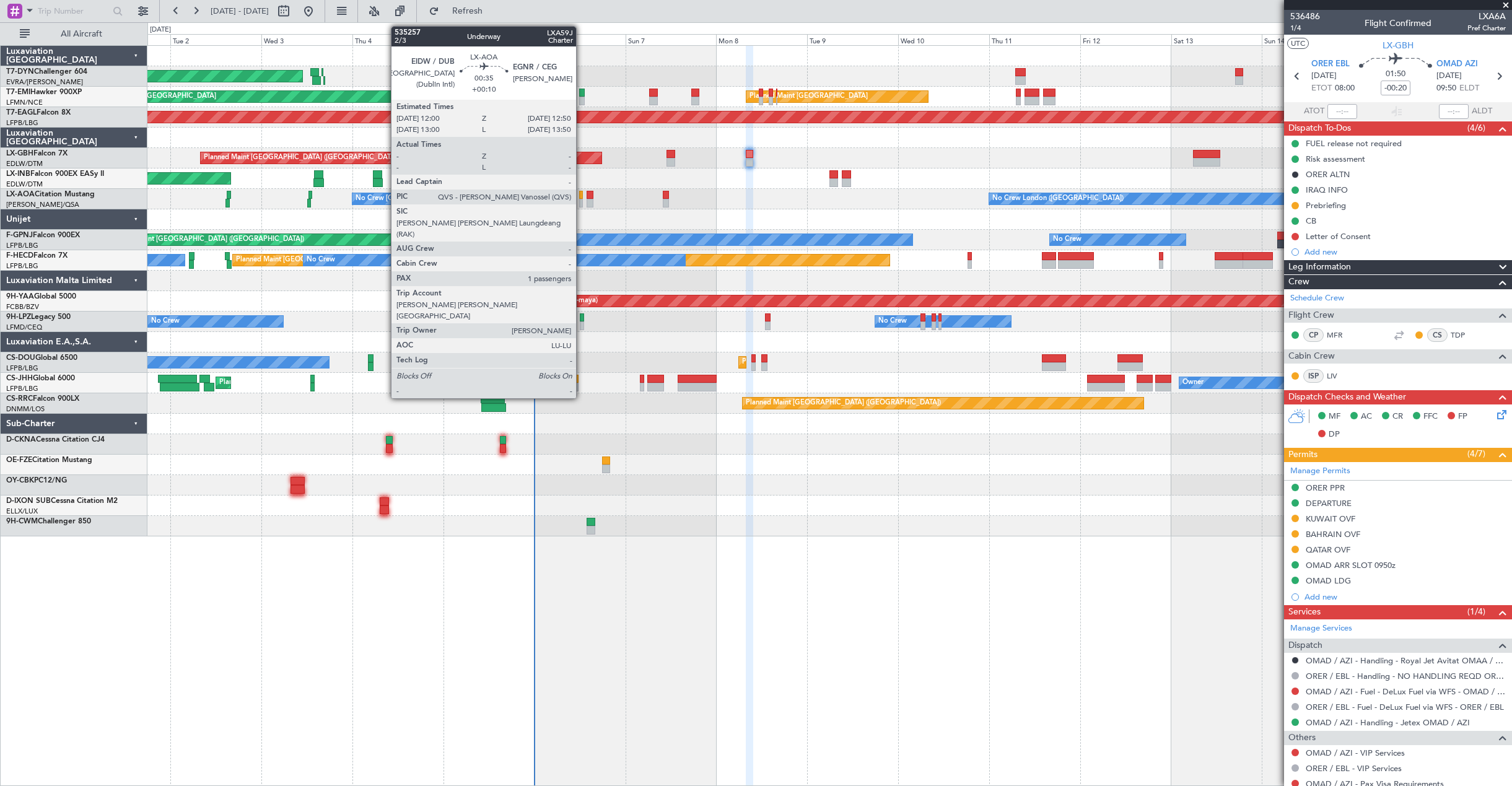
click at [581, 203] on div at bounding box center [581, 203] width 4 height 9
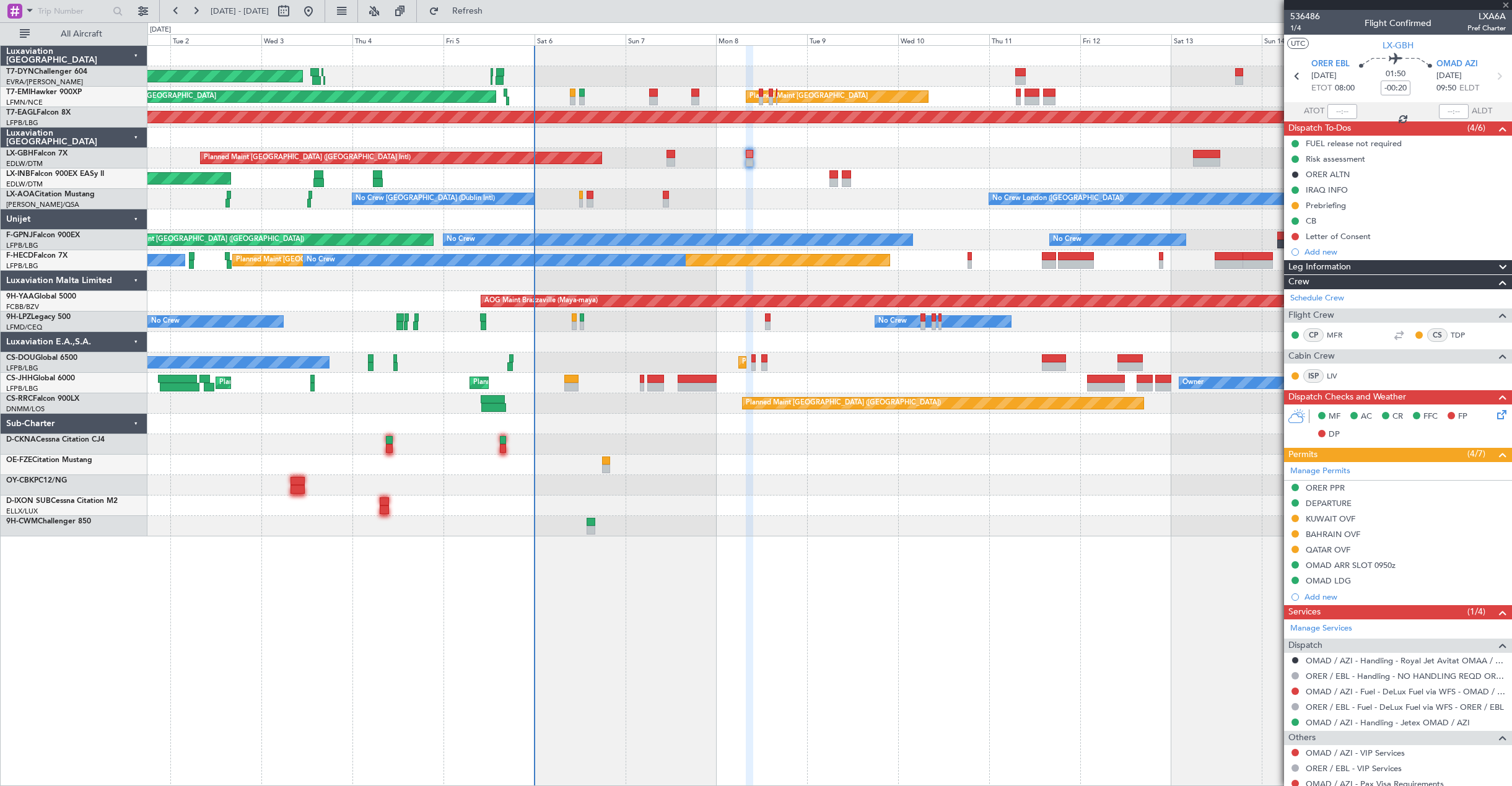
type input "+00:10"
type input "1"
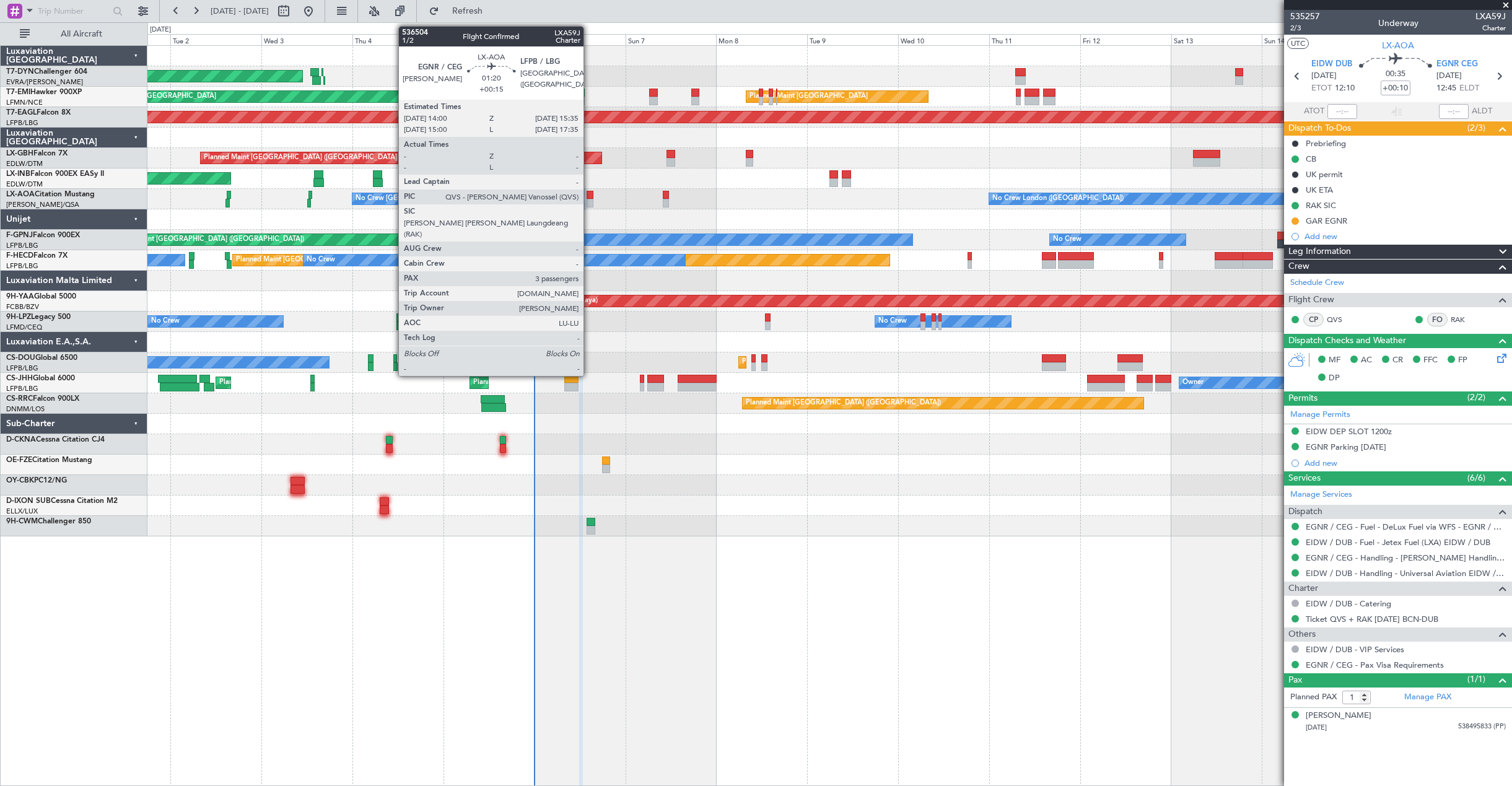
click at [589, 201] on div at bounding box center [589, 203] width 6 height 9
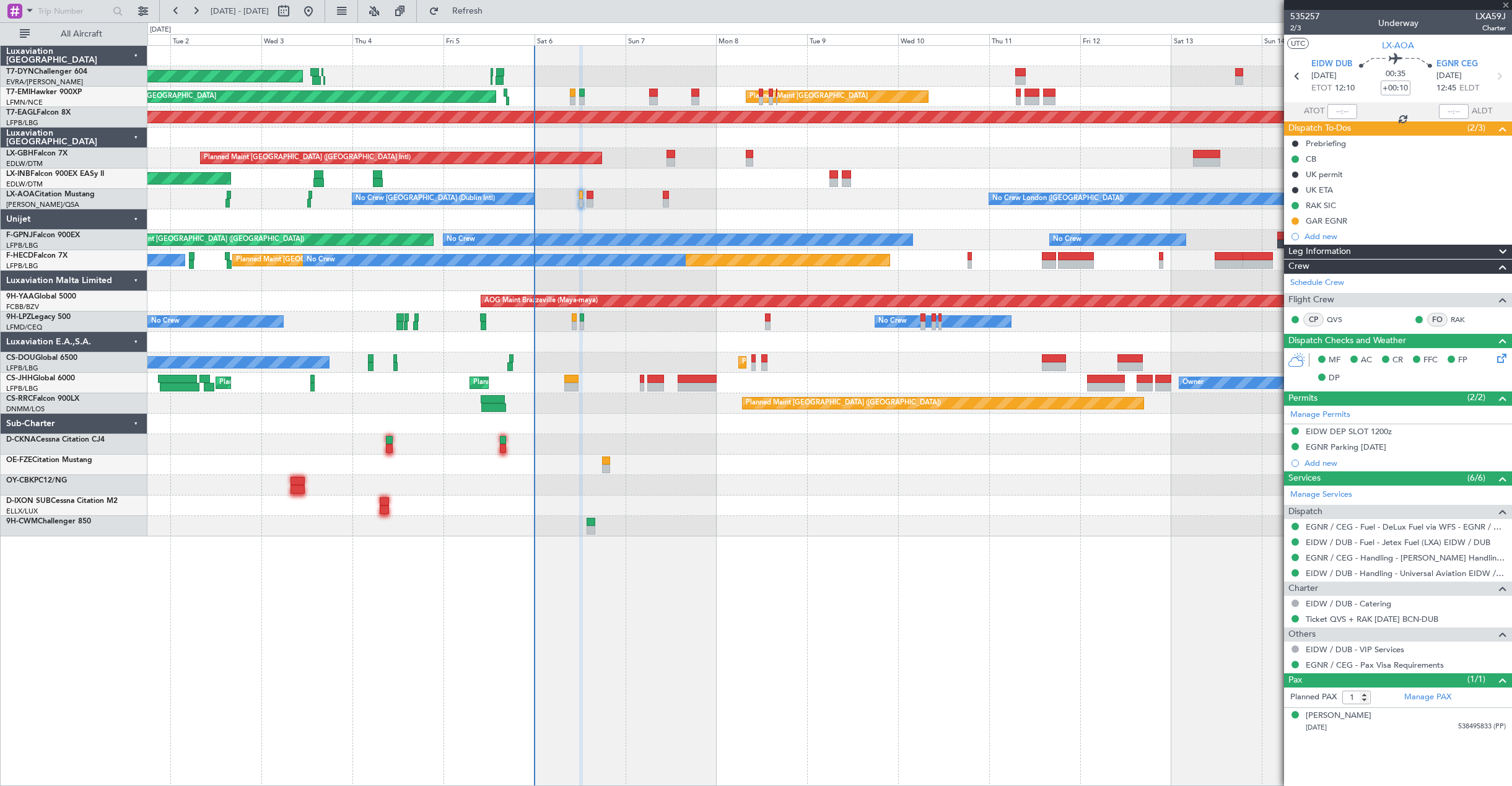
type input "+00:15"
type input "3"
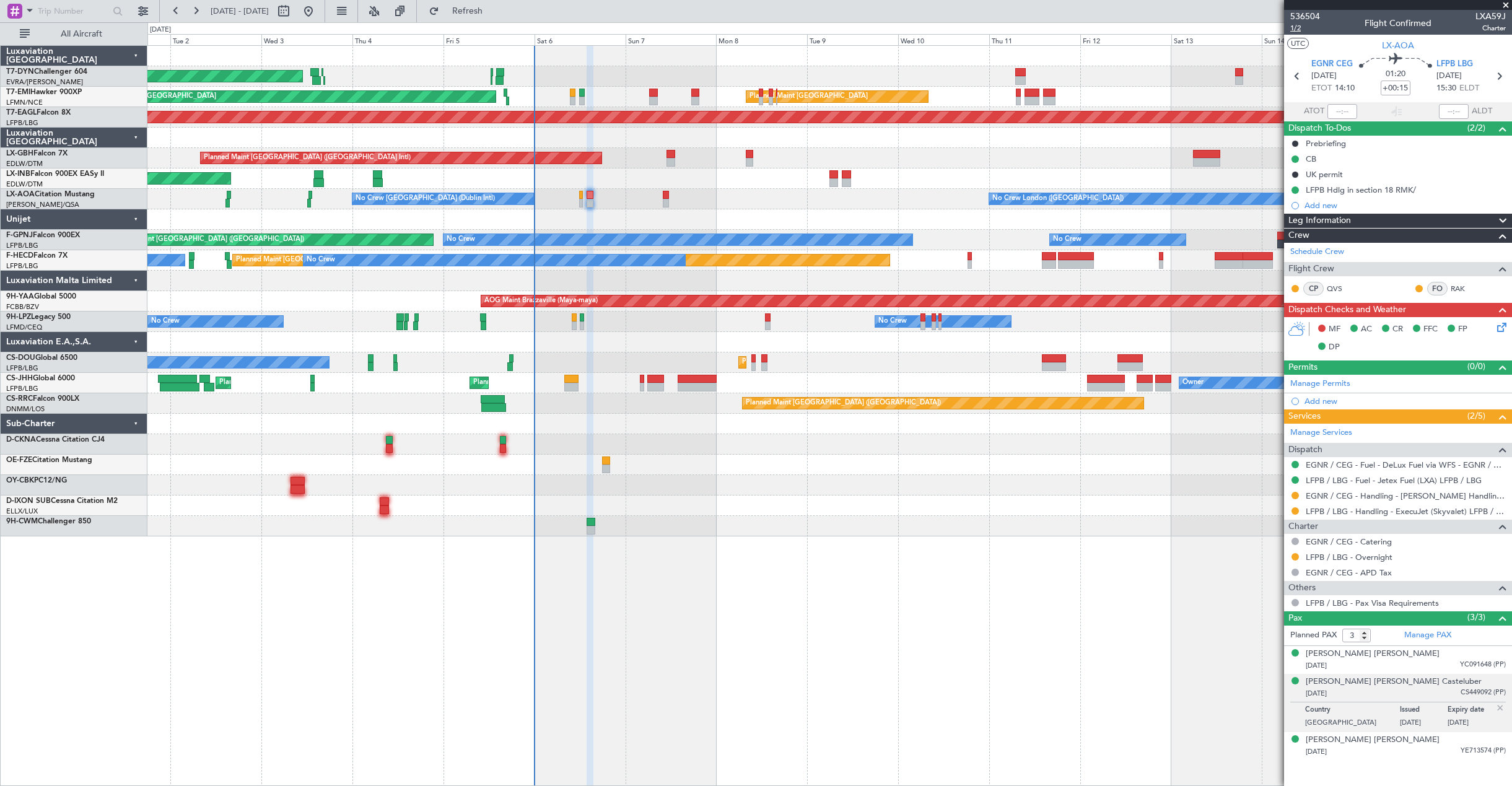
click at [1295, 28] on span "1/2" at bounding box center [1305, 28] width 30 height 11
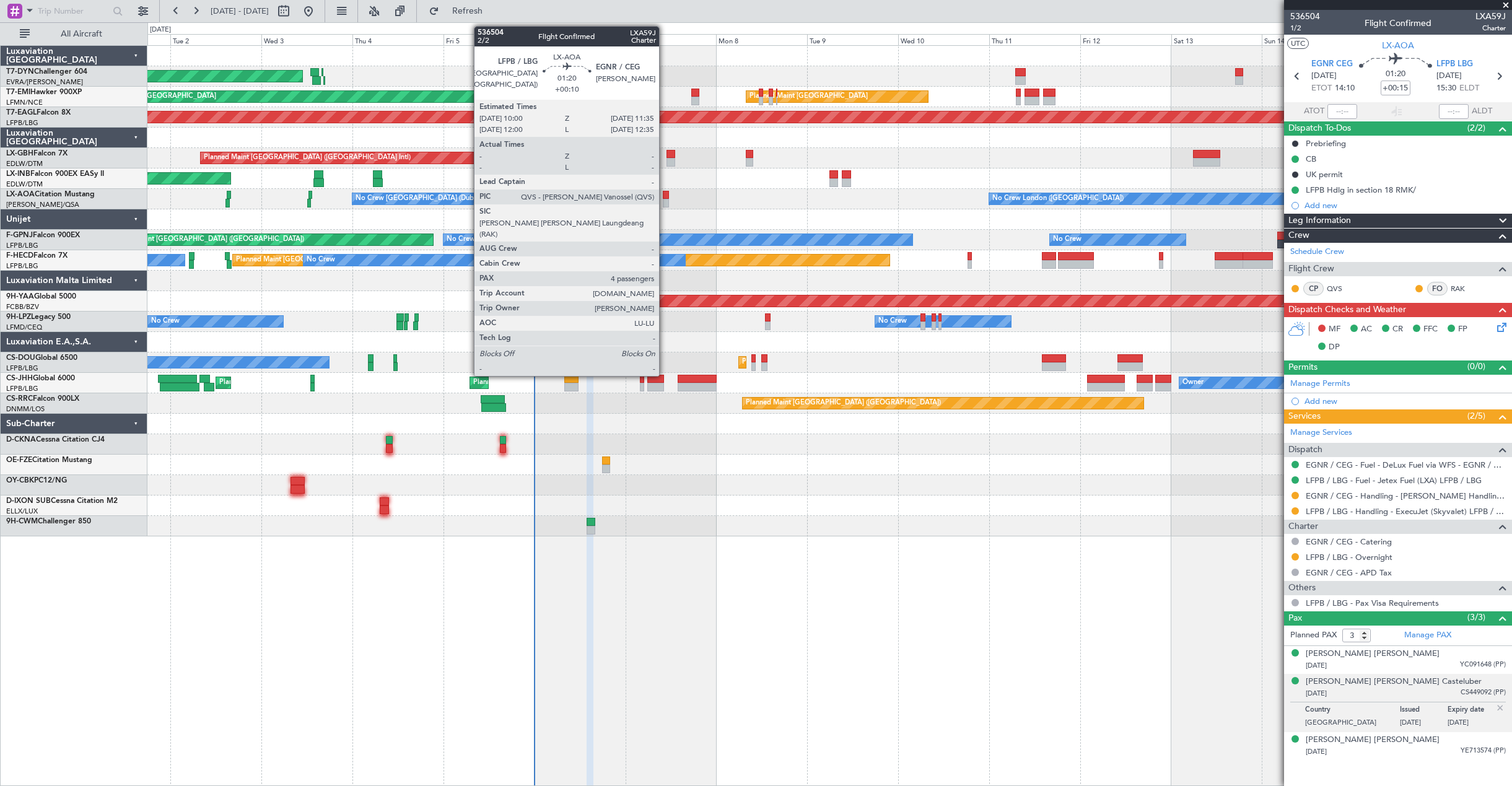
click at [664, 198] on div at bounding box center [666, 195] width 6 height 9
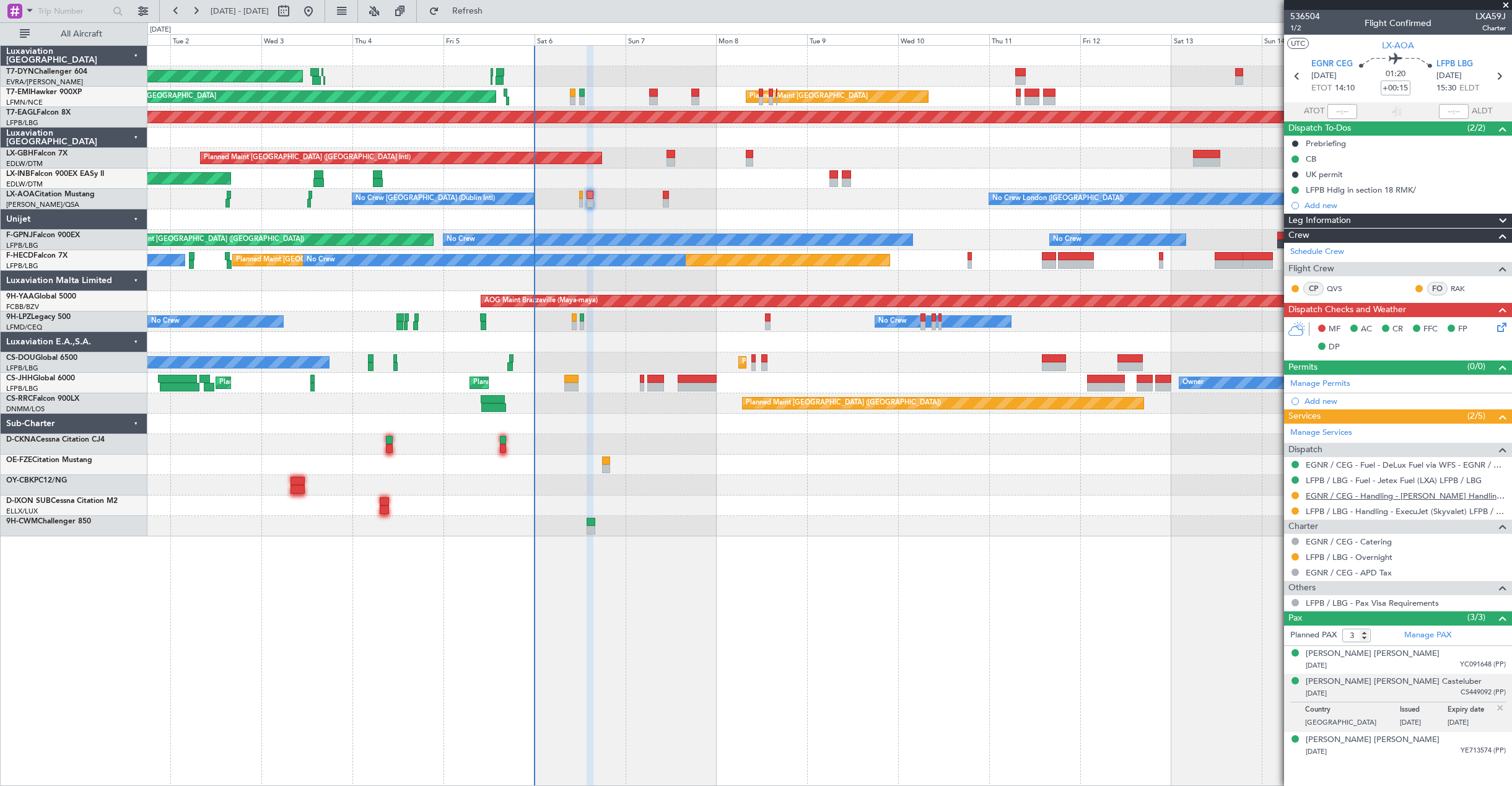
click at [1361, 495] on link "EGNR / CEG - Handling - [PERSON_NAME] Handling Services EGNR / CEG" at bounding box center [1405, 496] width 200 height 11
click at [1347, 477] on link "LFPB / LBG - Fuel - Jetex Fuel (LXA) LFPB / LBG" at bounding box center [1393, 480] width 176 height 11
click at [1498, 329] on icon at bounding box center [1500, 325] width 10 height 10
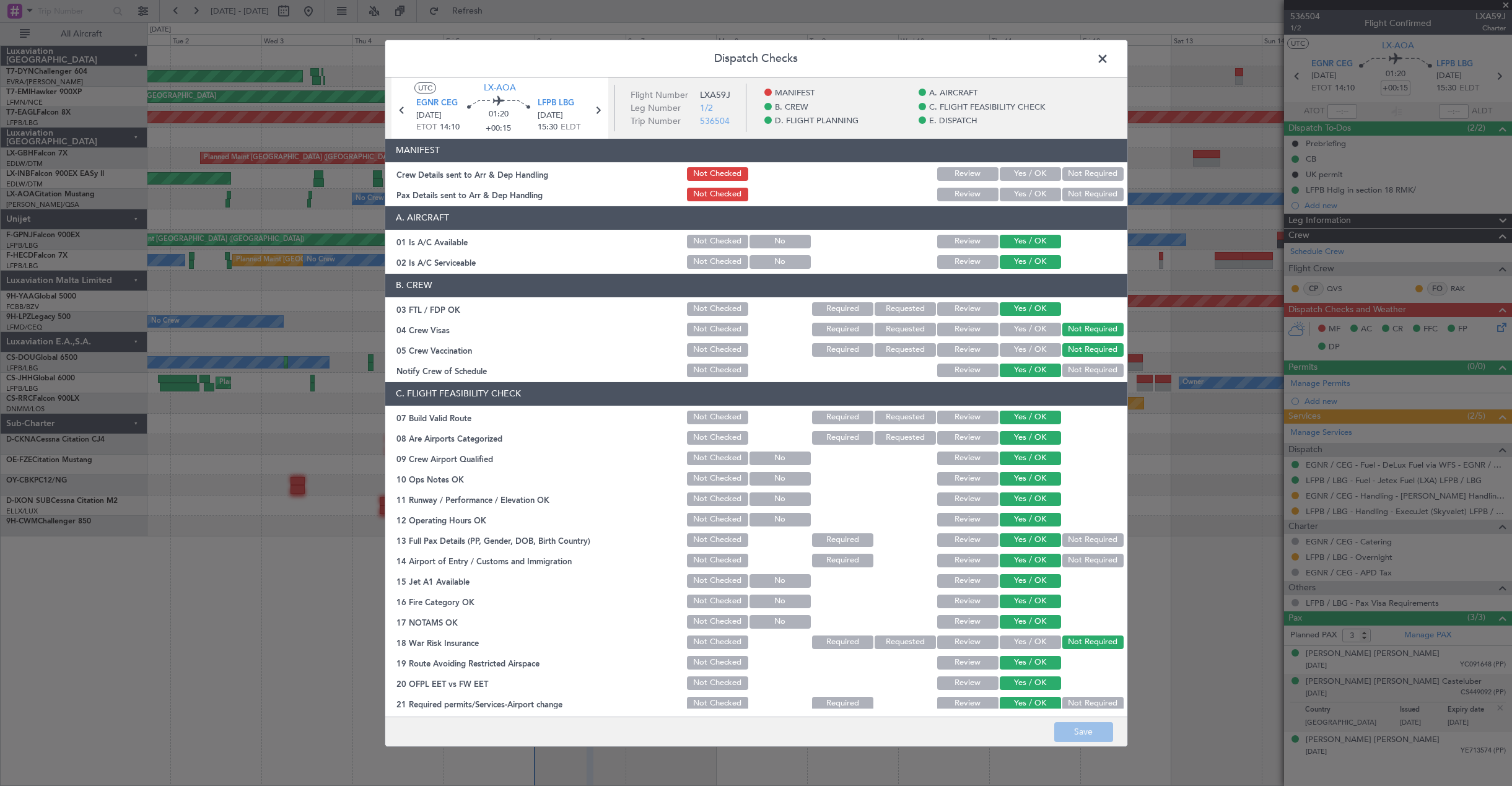
click at [1037, 170] on button "Yes / OK" at bounding box center [1031, 174] width 62 height 14
click at [1027, 190] on button "Yes / OK" at bounding box center [1031, 194] width 62 height 14
click at [1069, 722] on button "Save" at bounding box center [1084, 732] width 59 height 20
click at [1069, 722] on footer "Save" at bounding box center [756, 732] width 742 height 30
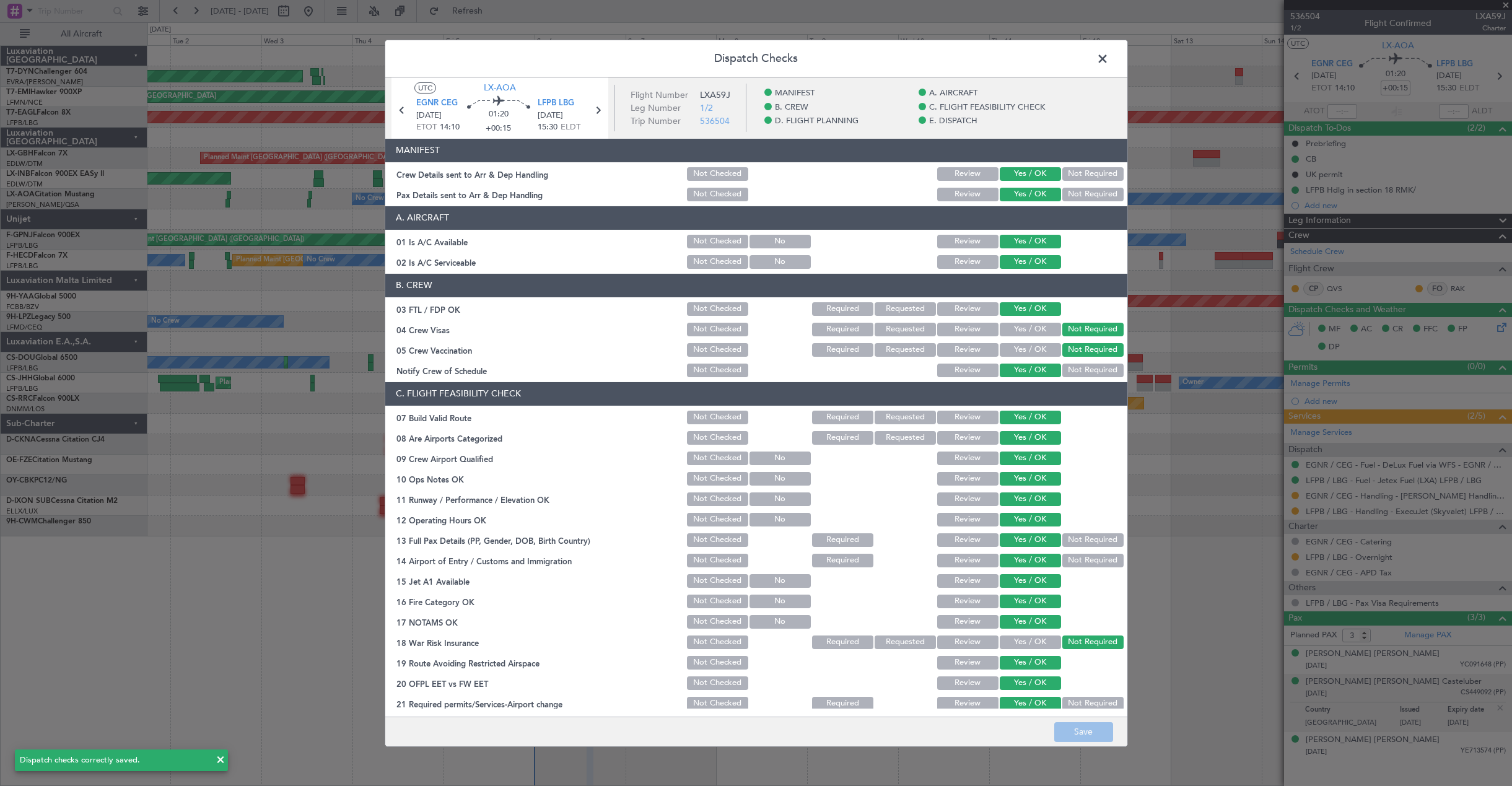
click at [1109, 60] on span at bounding box center [1109, 61] width 0 height 25
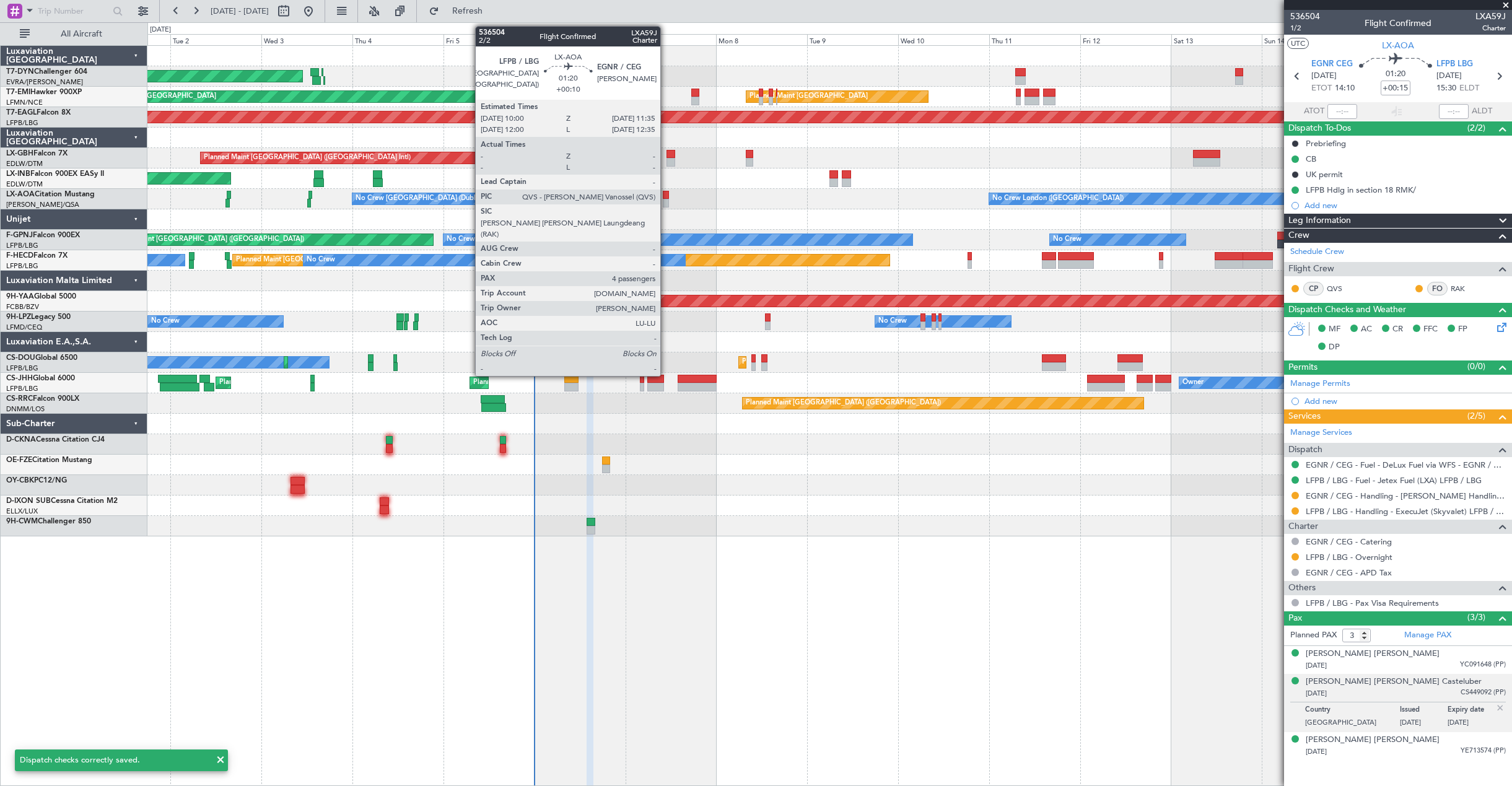
click at [666, 199] on div at bounding box center [666, 203] width 6 height 9
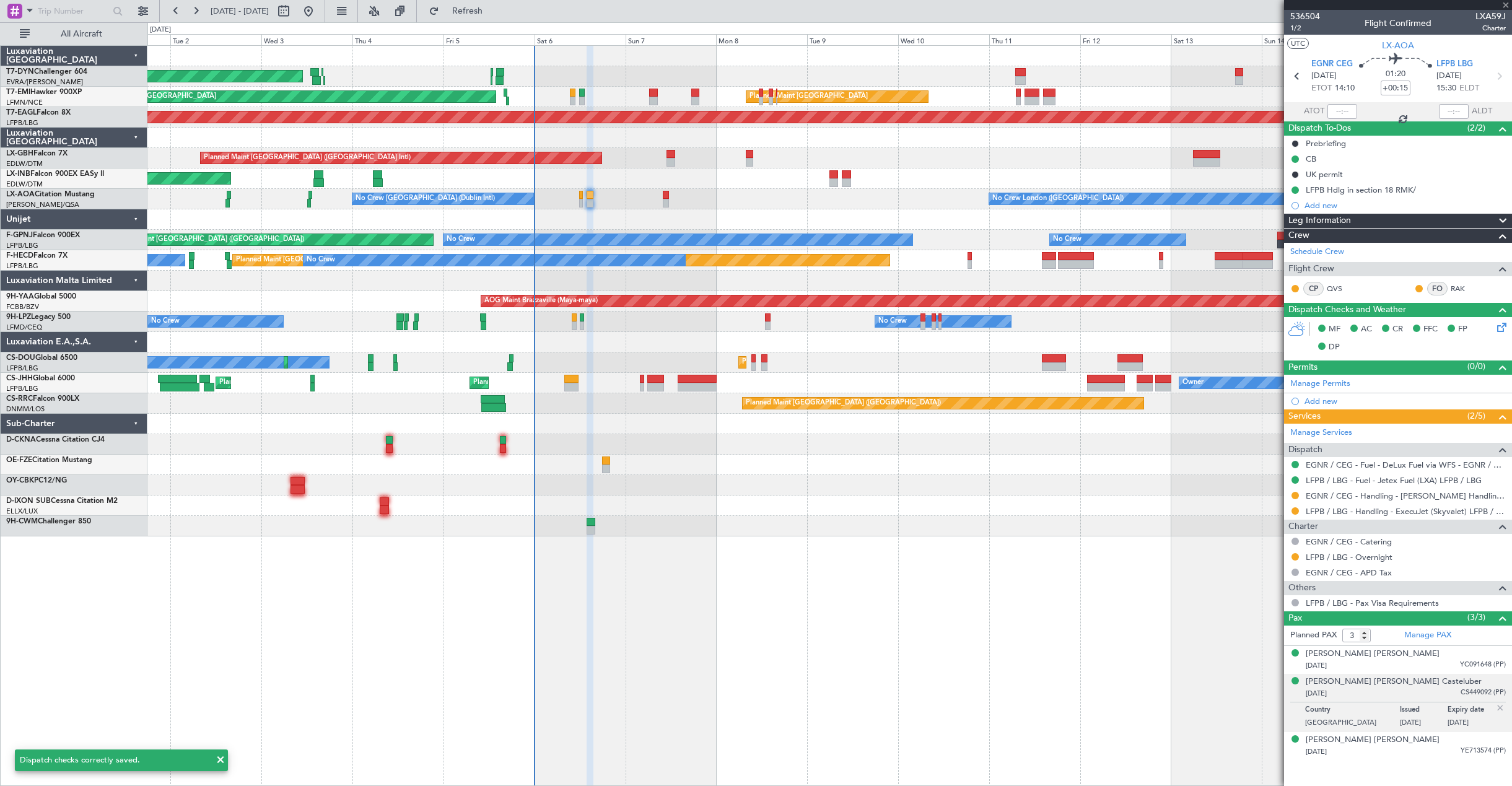
type input "+00:10"
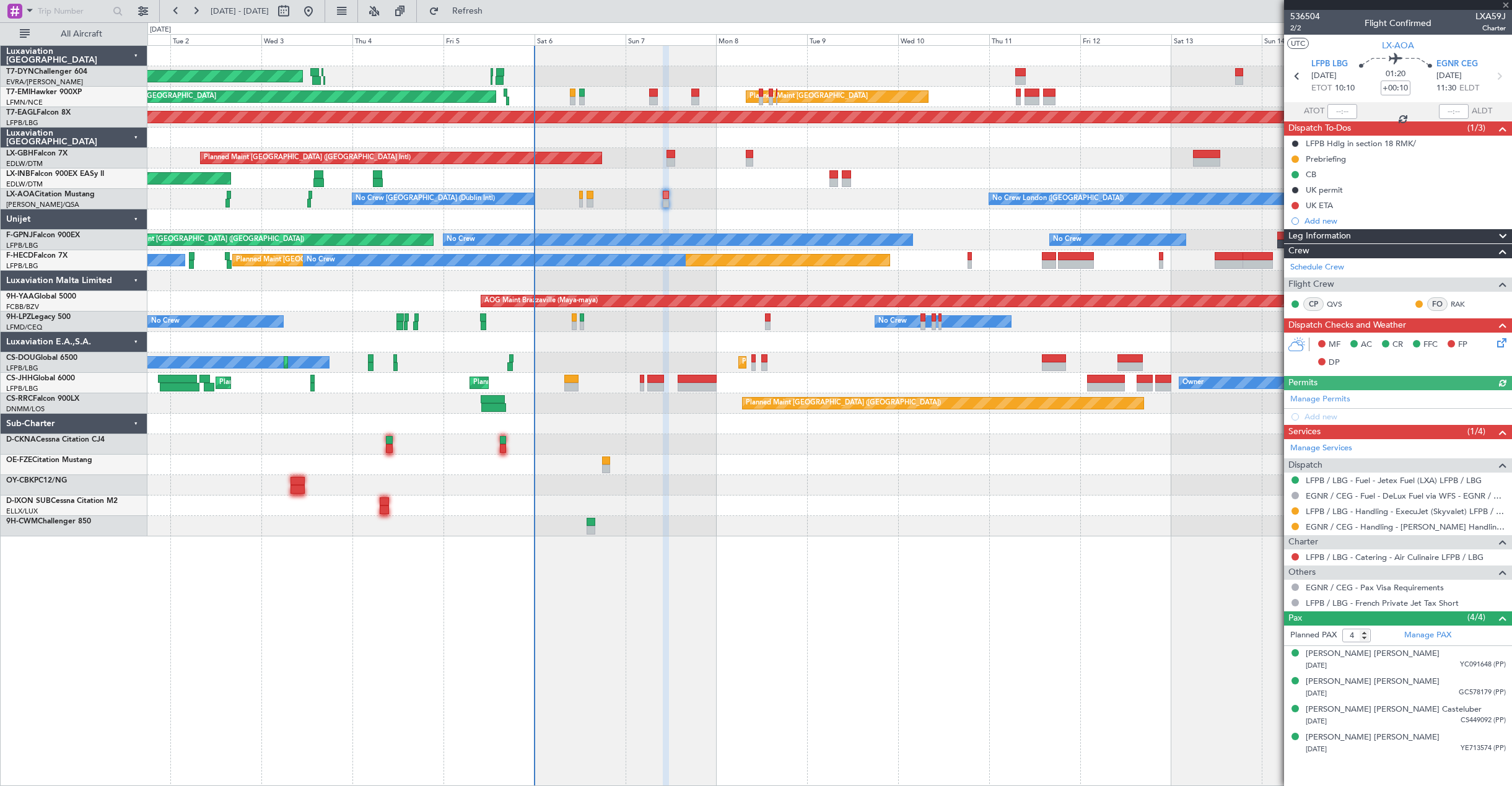
click at [1499, 345] on icon at bounding box center [1500, 340] width 10 height 10
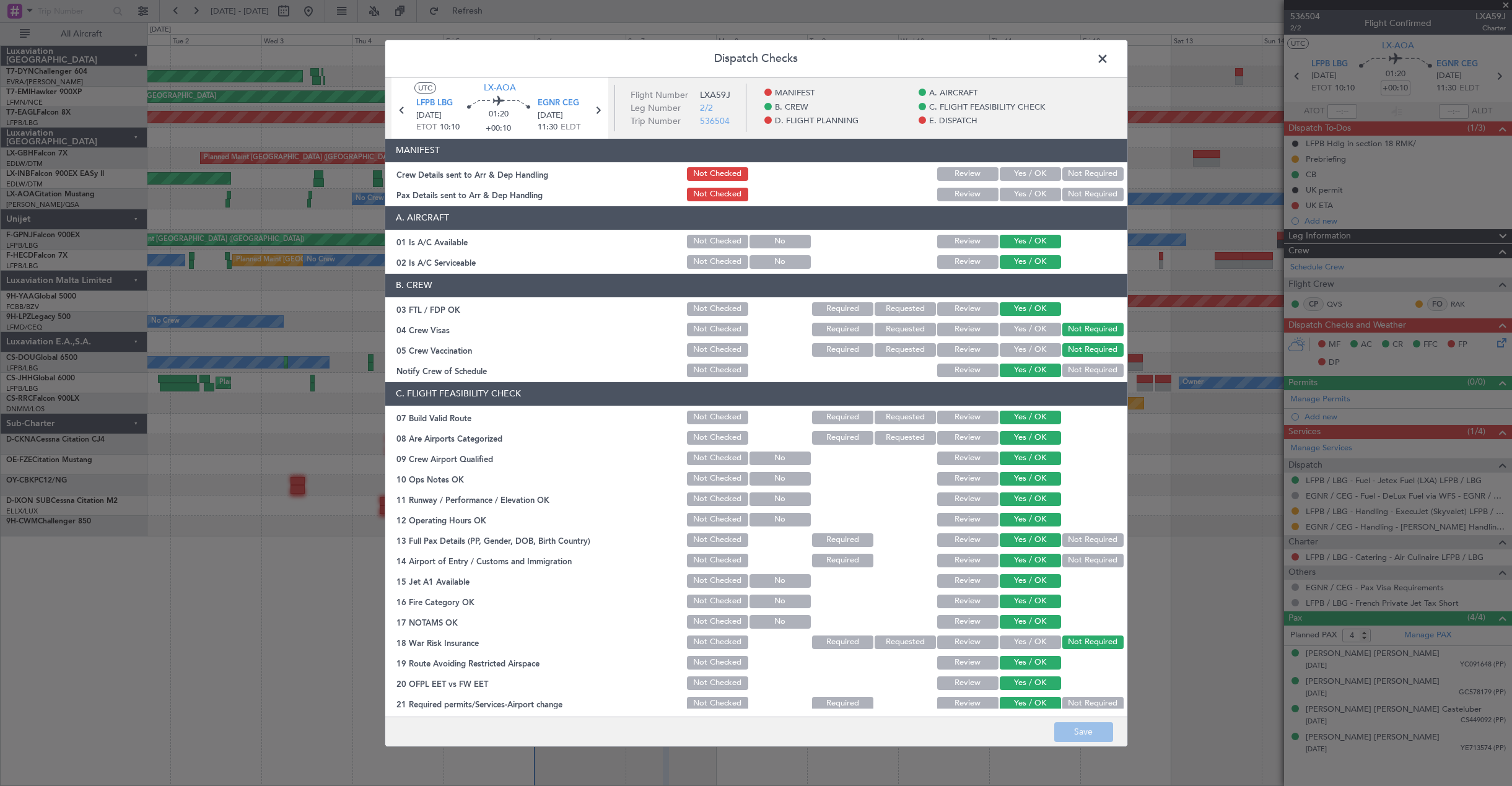
click at [1009, 169] on button "Yes / OK" at bounding box center [1031, 174] width 62 height 14
click at [1006, 191] on button "Yes / OK" at bounding box center [1031, 194] width 62 height 14
click at [1086, 729] on button "Save" at bounding box center [1084, 732] width 59 height 20
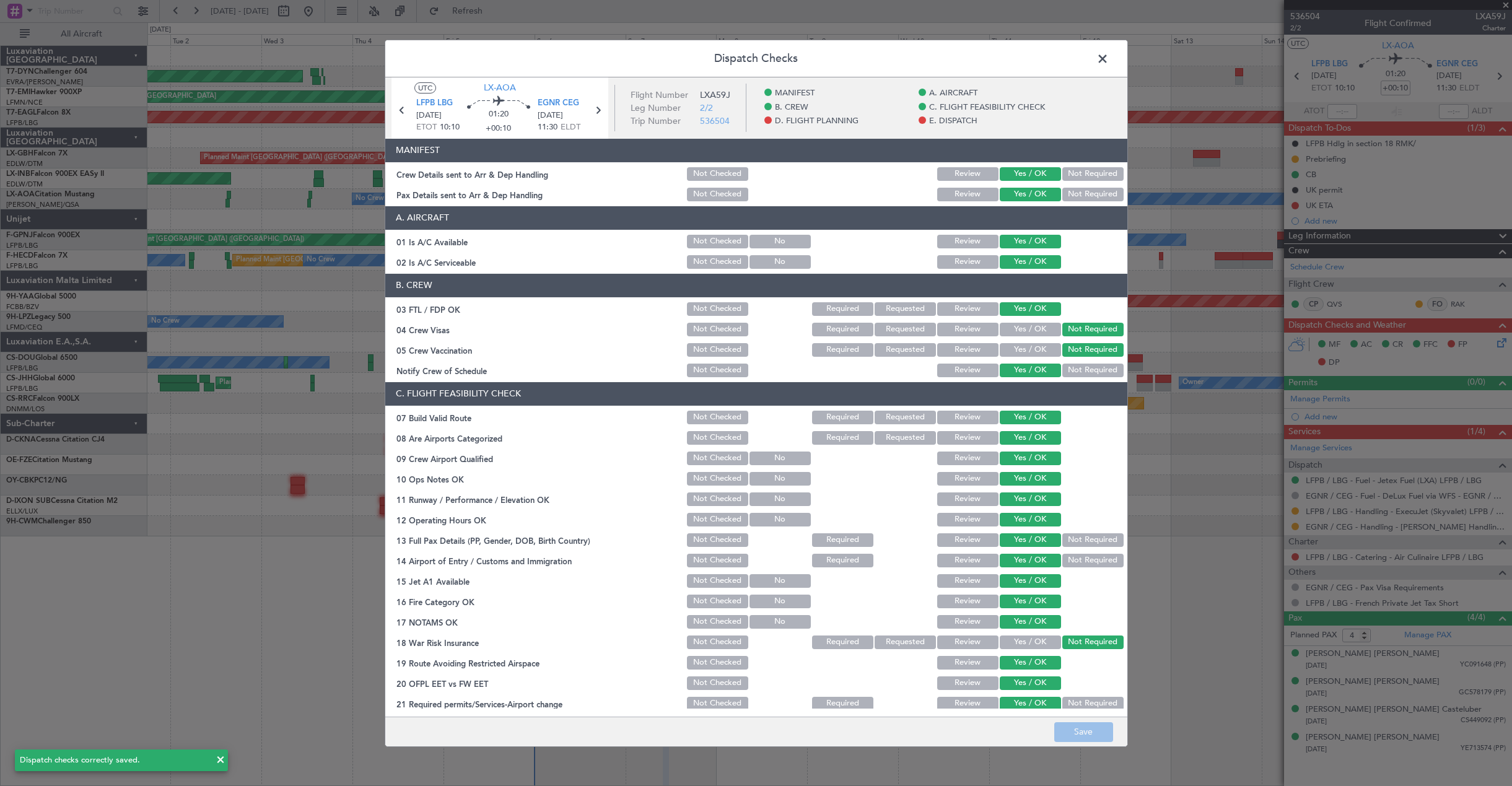
click at [1109, 59] on span at bounding box center [1109, 61] width 0 height 25
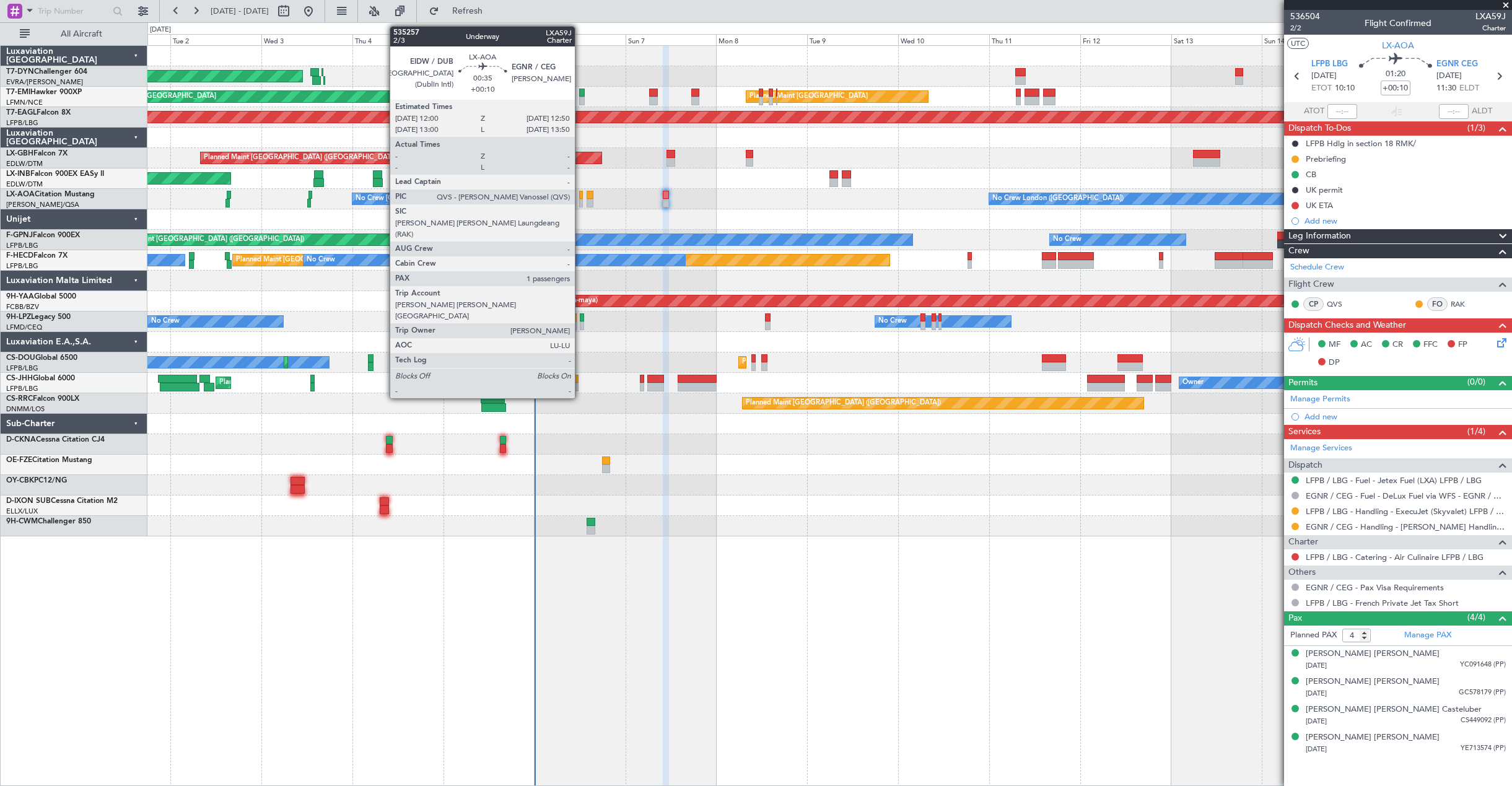
click at [580, 199] on div at bounding box center [581, 203] width 4 height 9
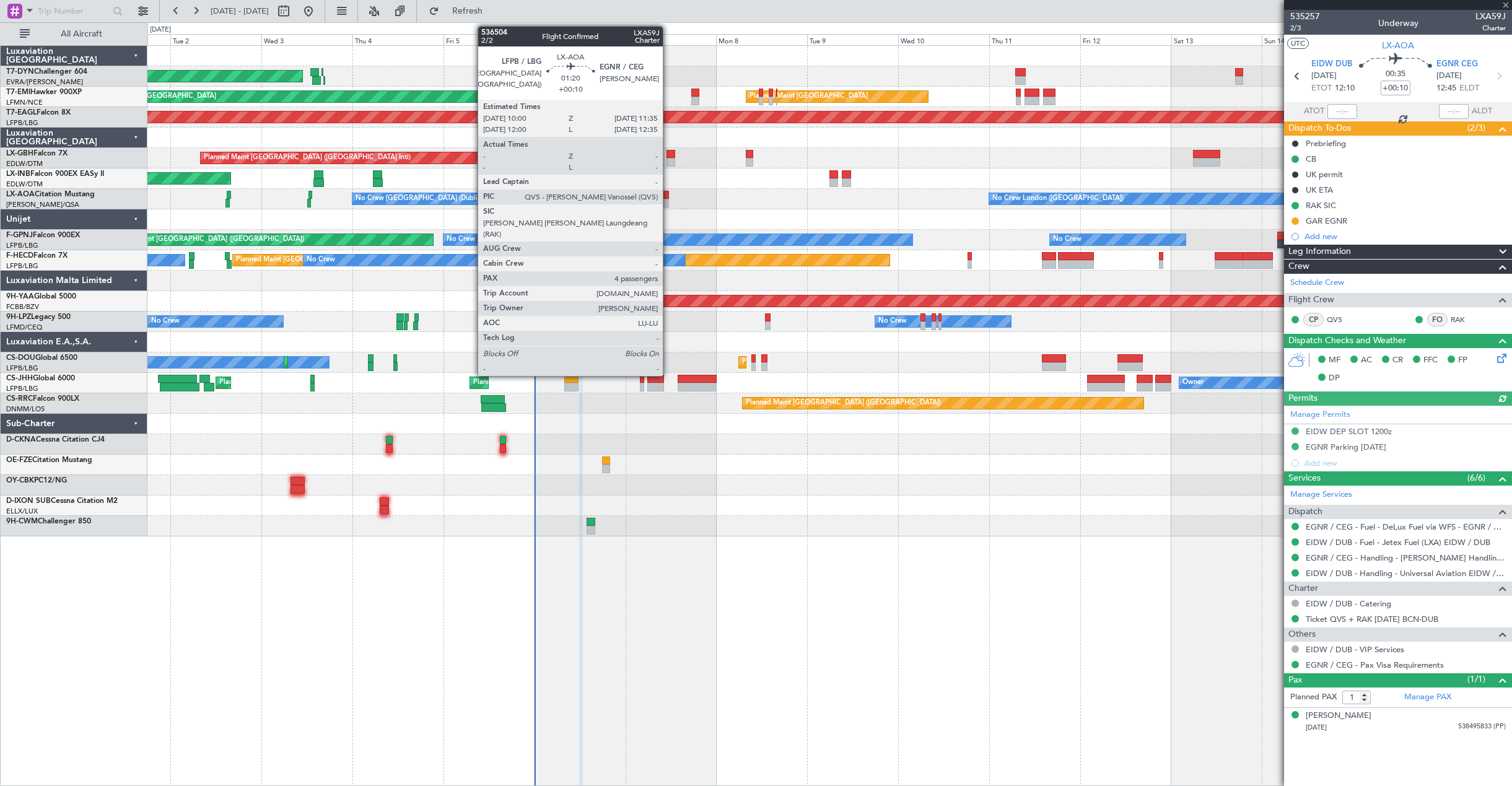
click at [668, 201] on div at bounding box center [666, 203] width 6 height 9
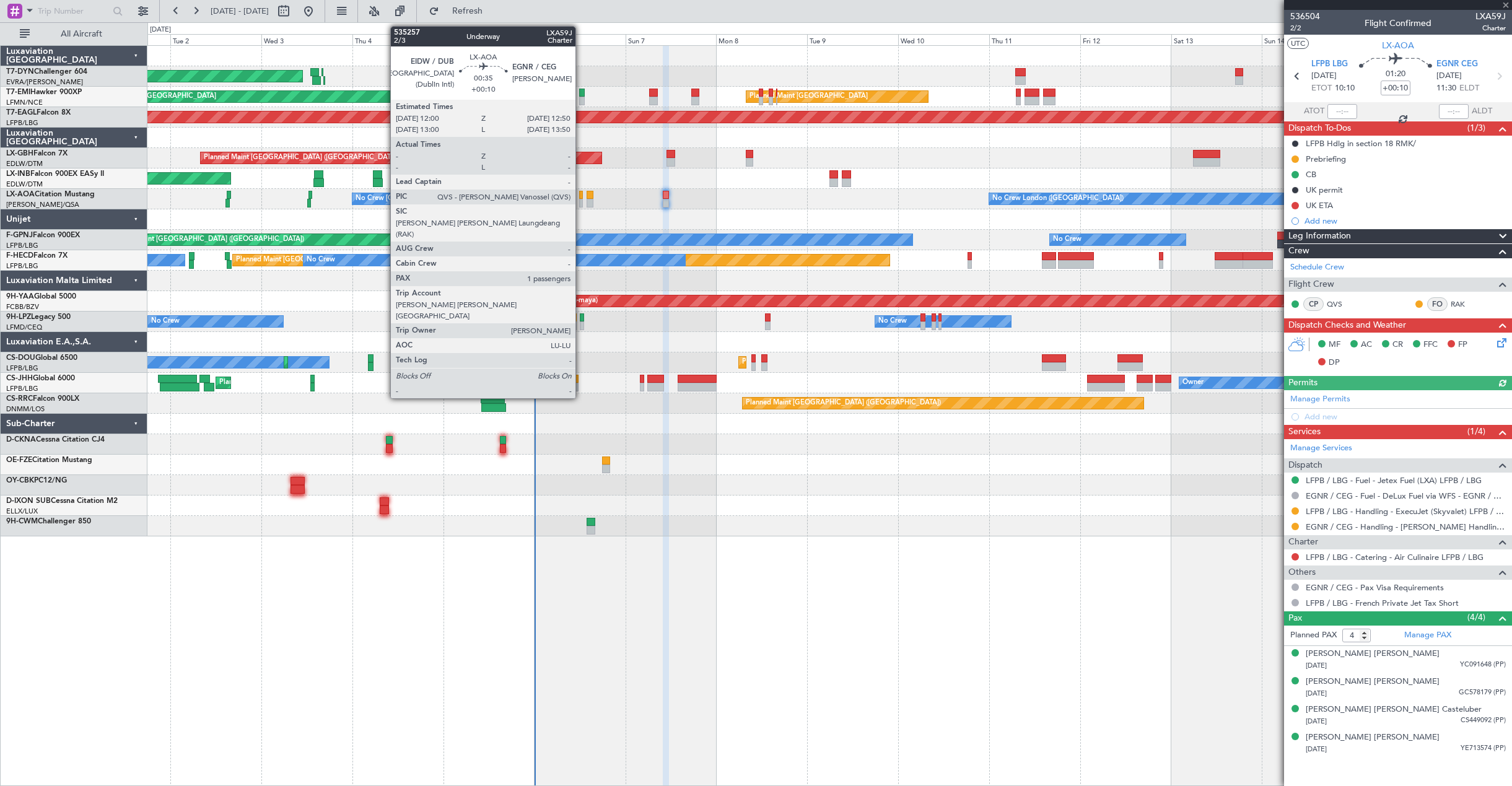
click at [581, 200] on div at bounding box center [581, 203] width 4 height 9
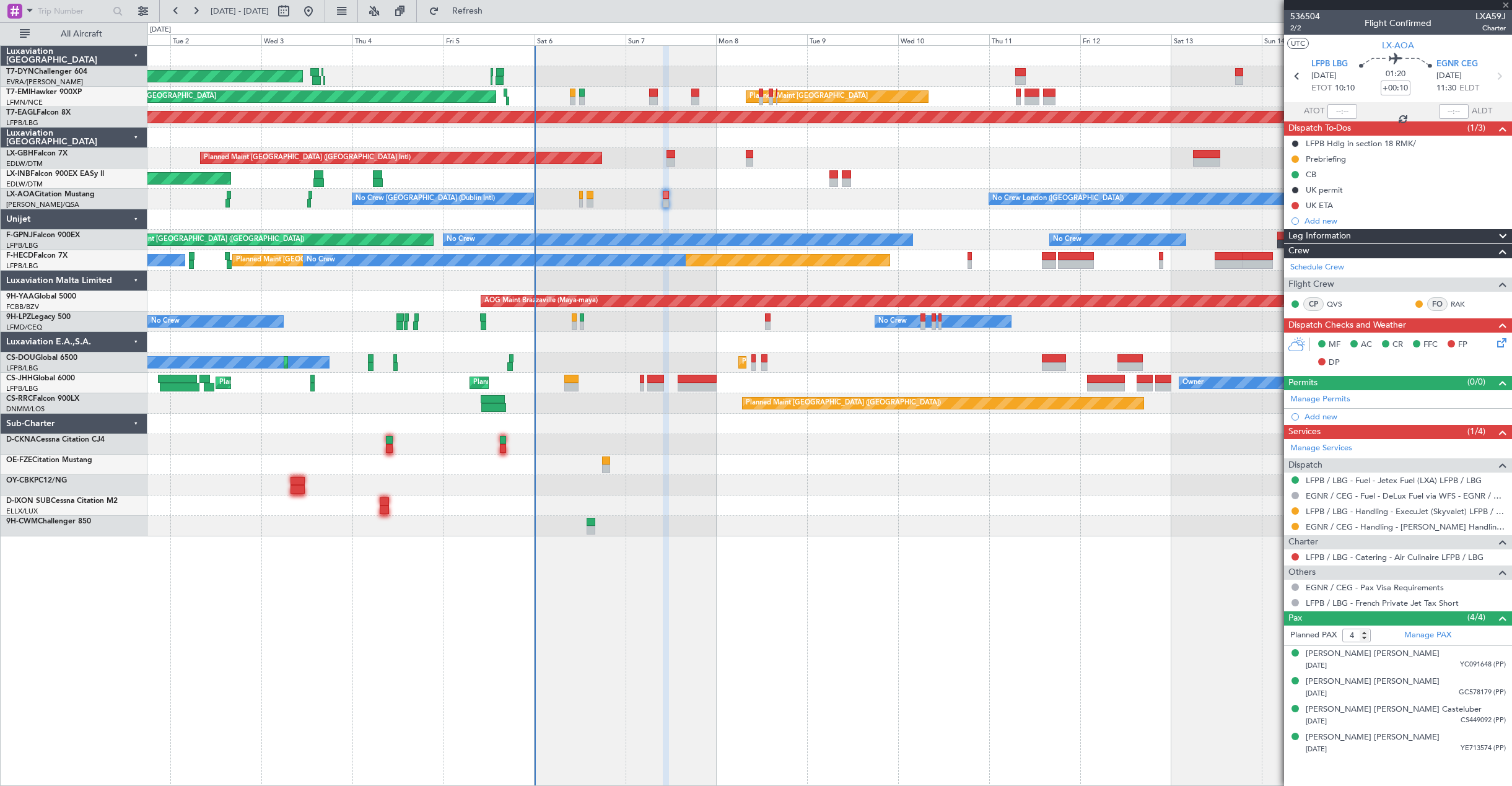
type input "1"
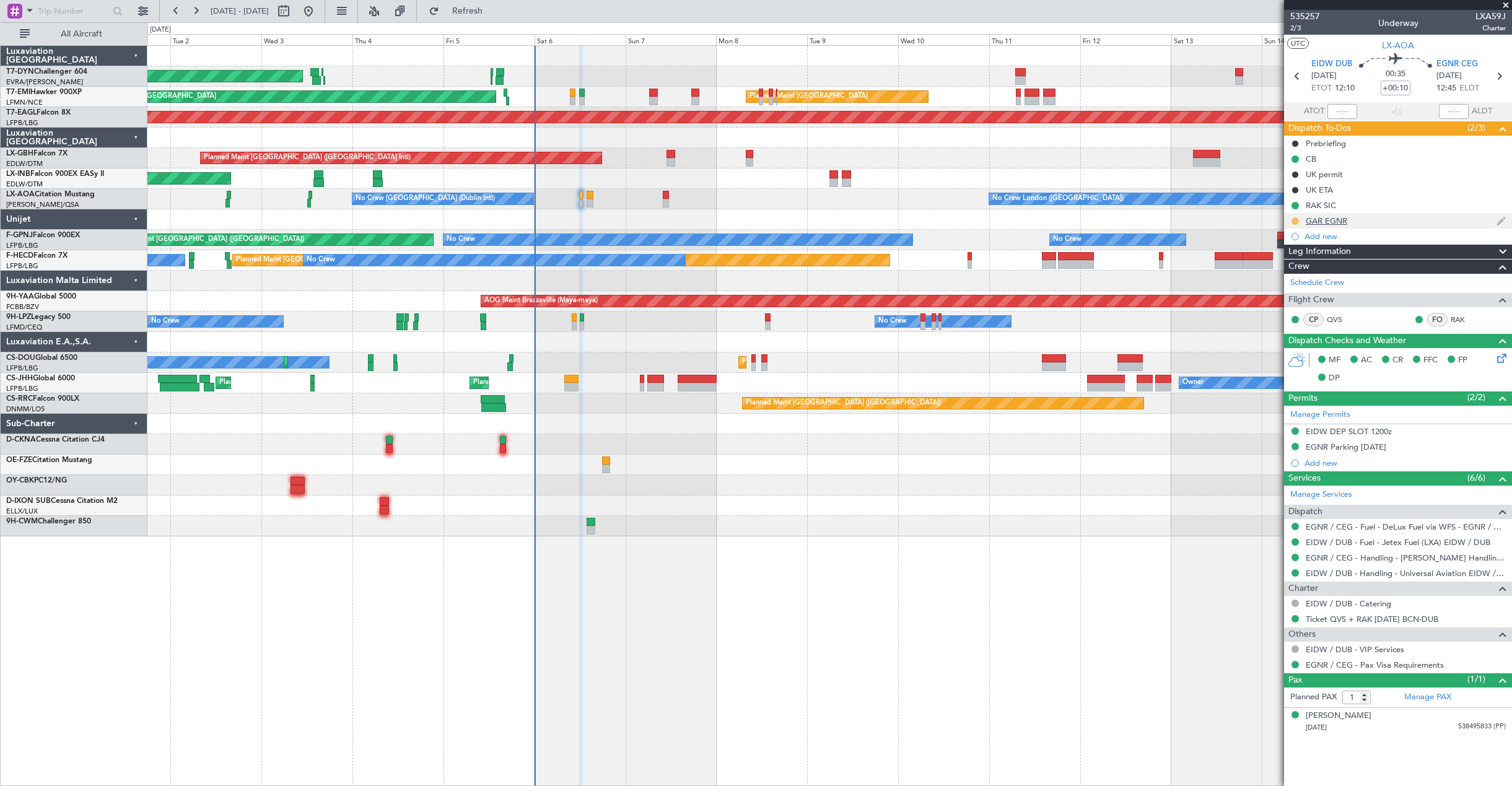
click at [1294, 222] on button at bounding box center [1295, 221] width 7 height 7
click at [1296, 220] on button at bounding box center [1295, 221] width 7 height 7
click at [1297, 276] on span "Completed" at bounding box center [1300, 275] width 41 height 12
click at [727, 220] on div at bounding box center [829, 220] width 1364 height 21
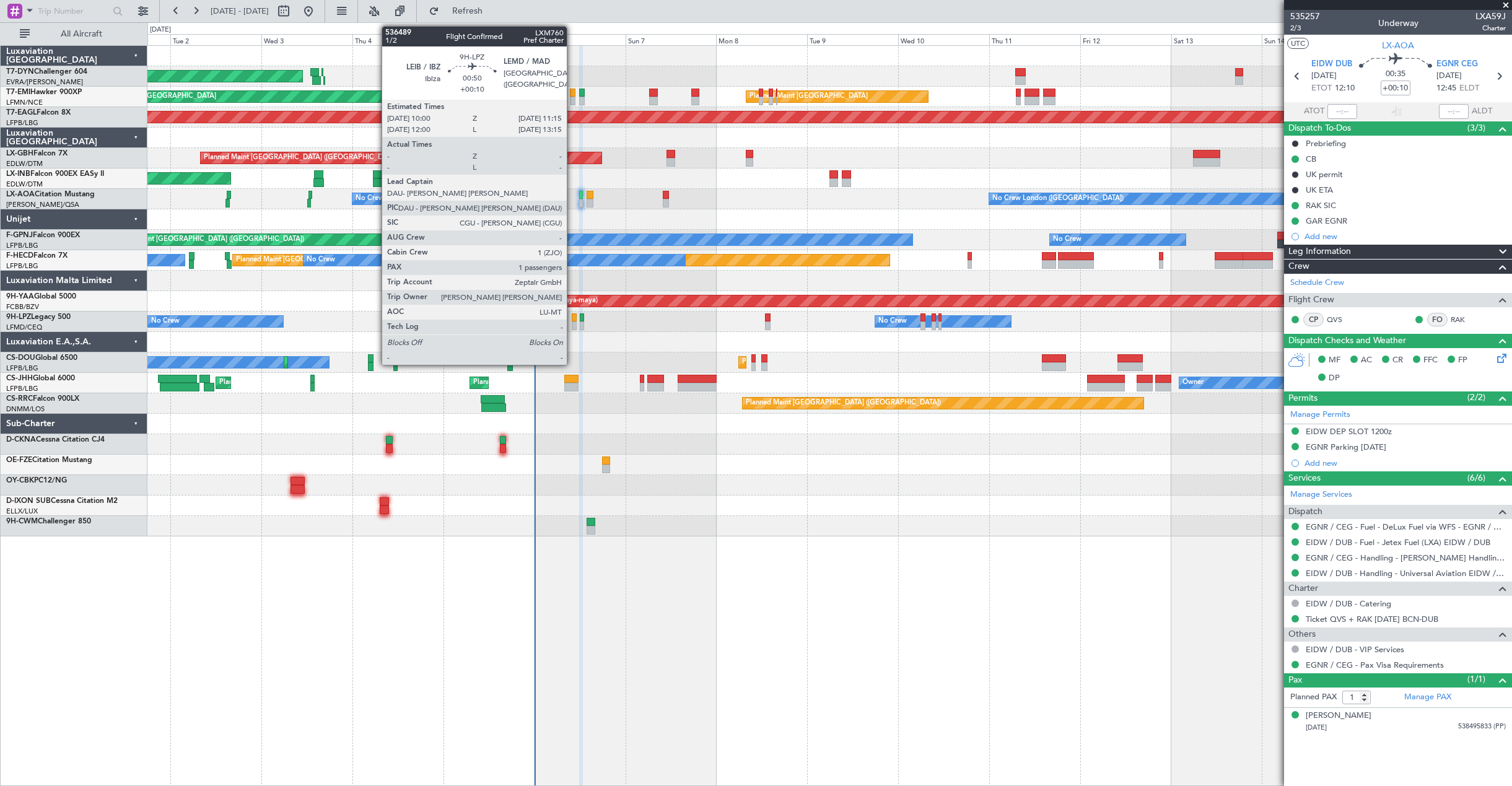
click at [572, 325] on div at bounding box center [574, 325] width 5 height 9
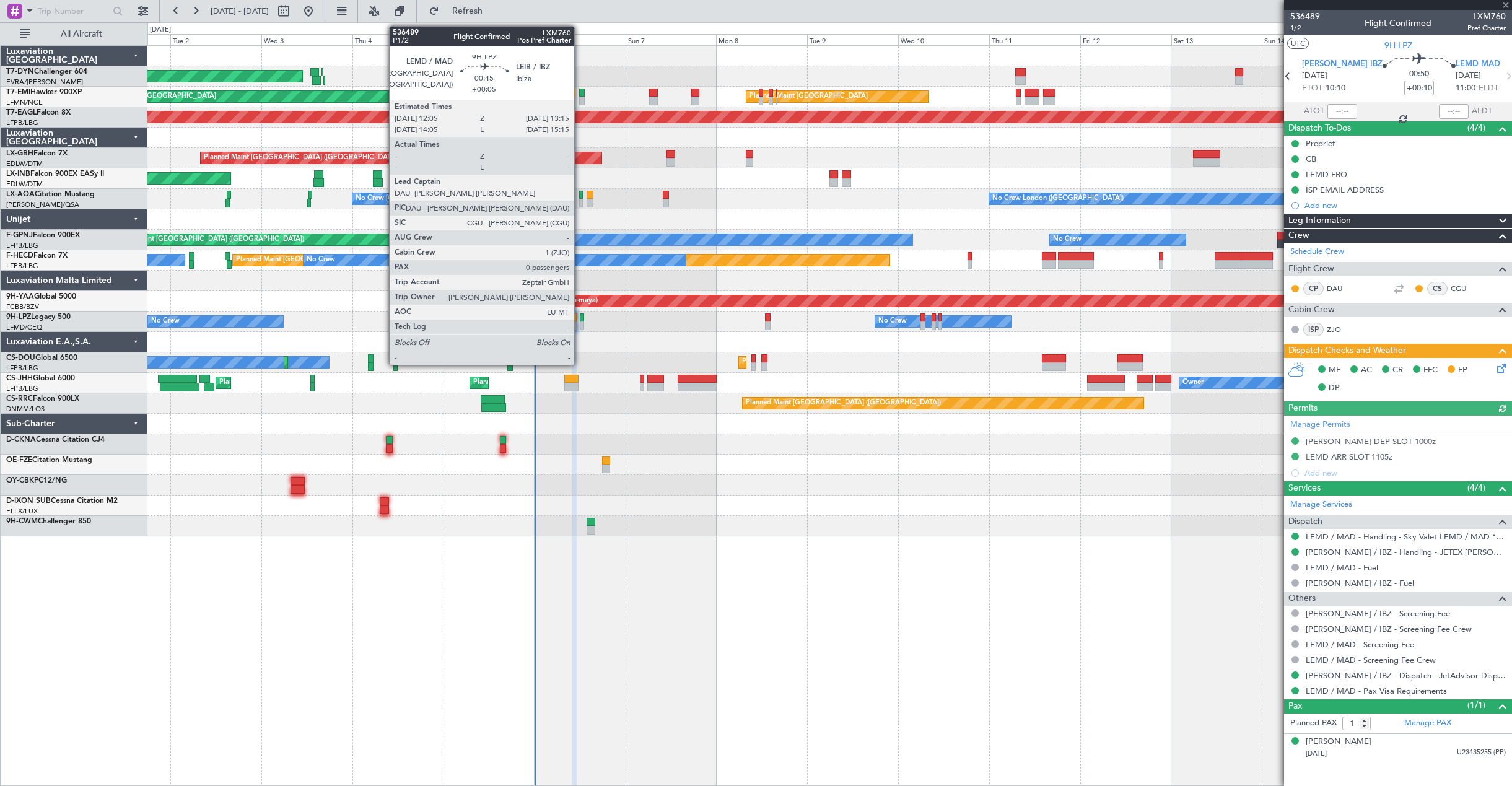
click at [580, 325] on div at bounding box center [582, 325] width 5 height 9
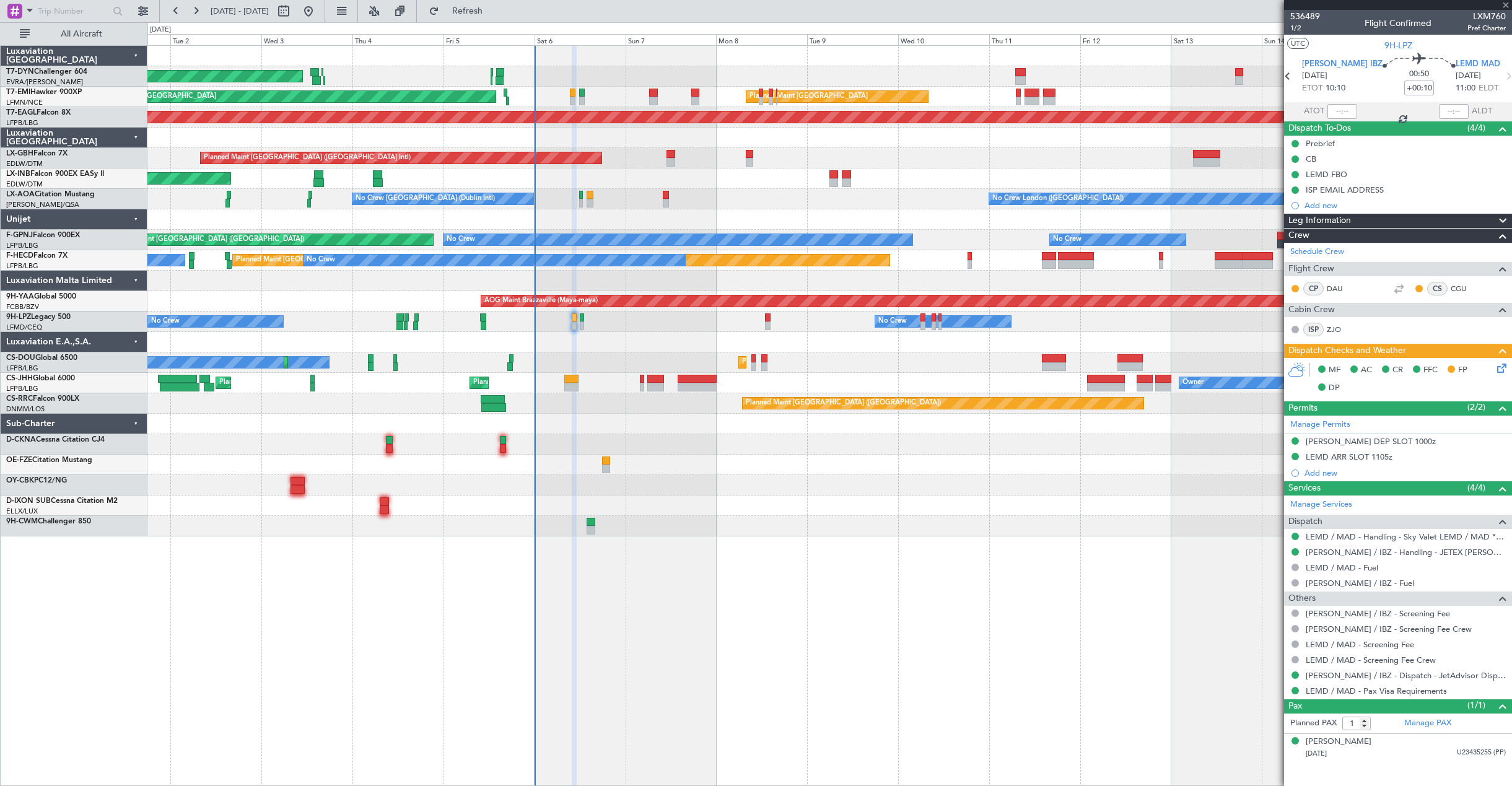
type input "+00:05"
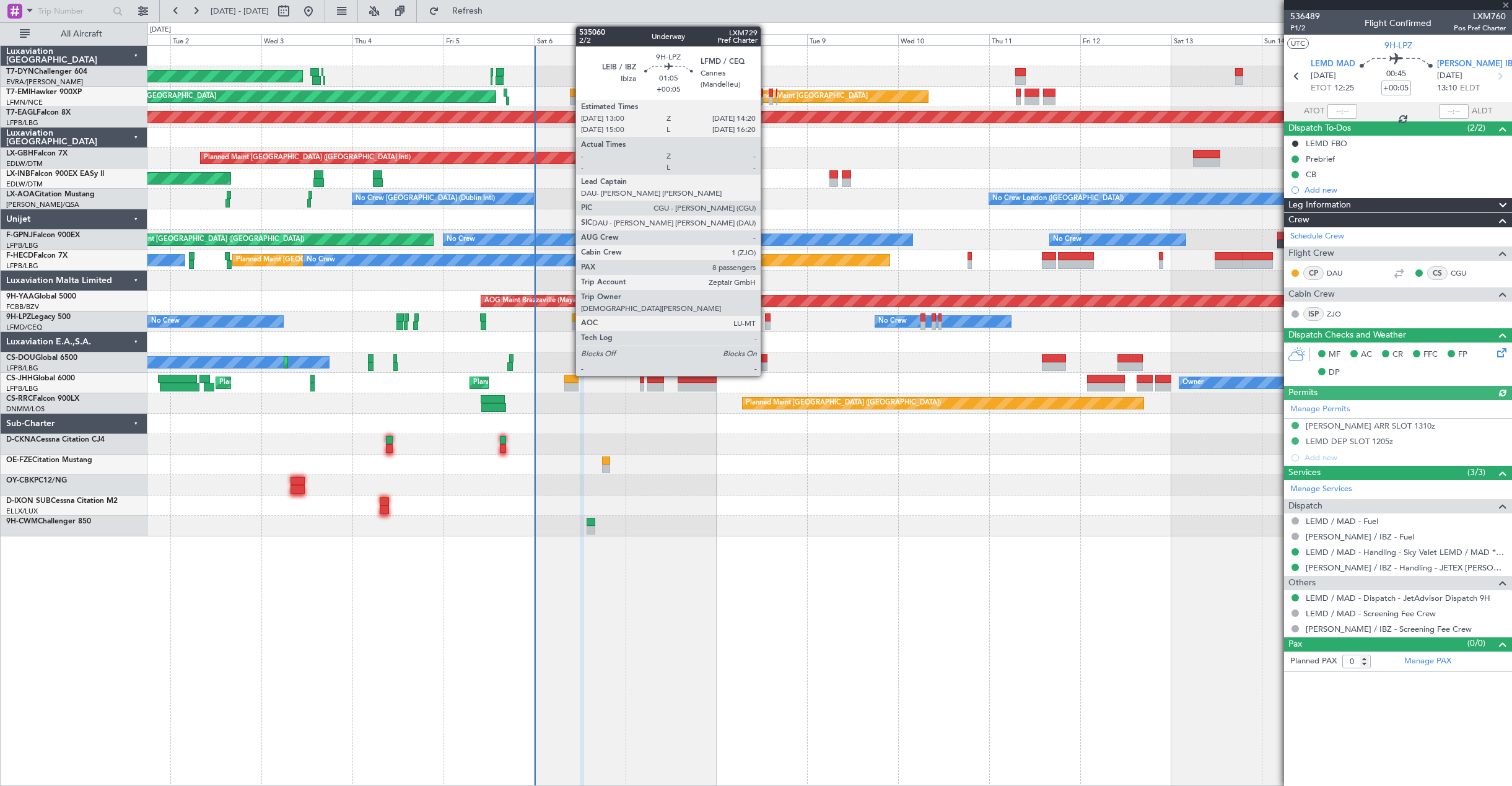
click at [766, 321] on div at bounding box center [767, 325] width 6 height 9
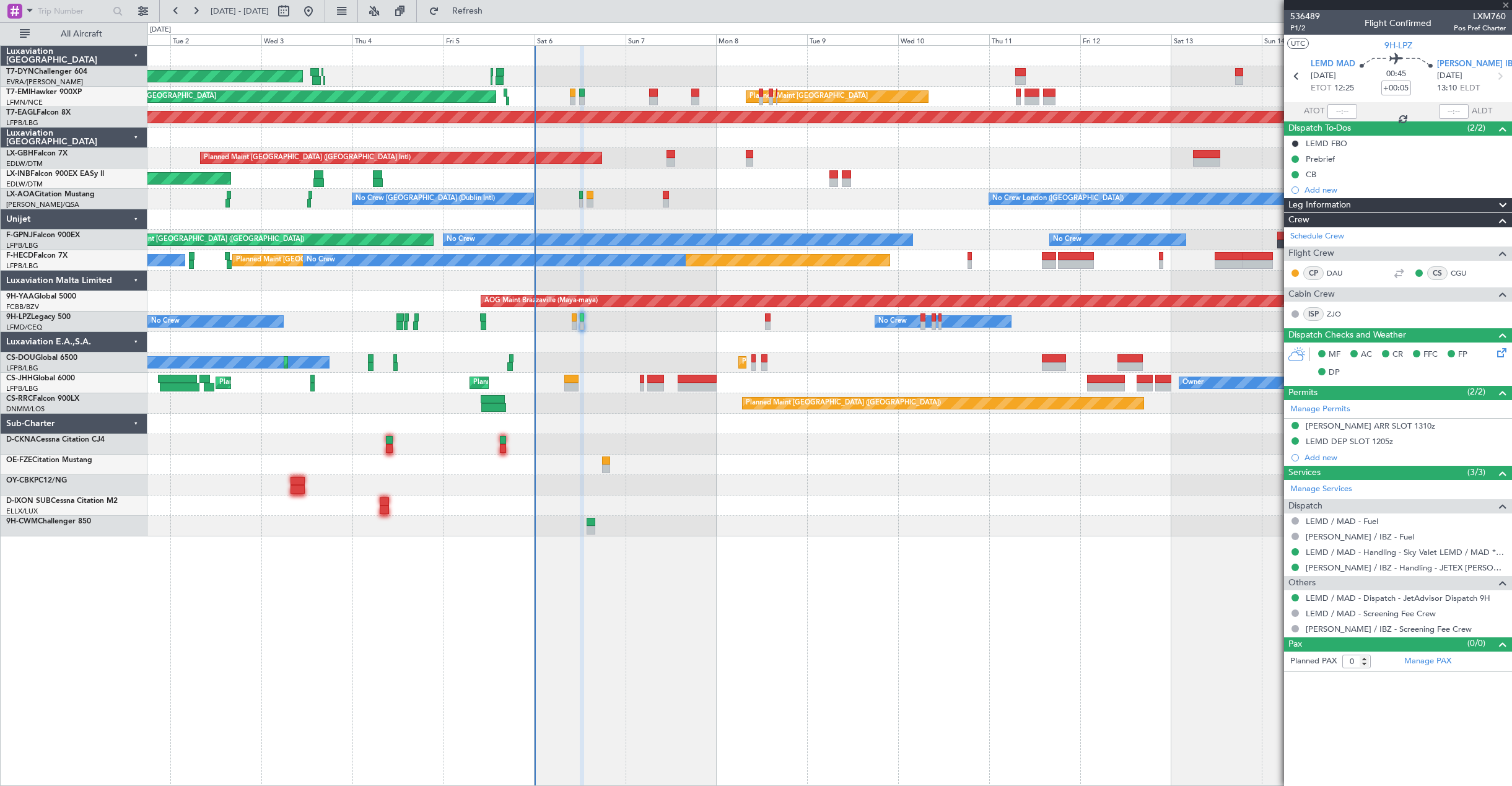
type input "8"
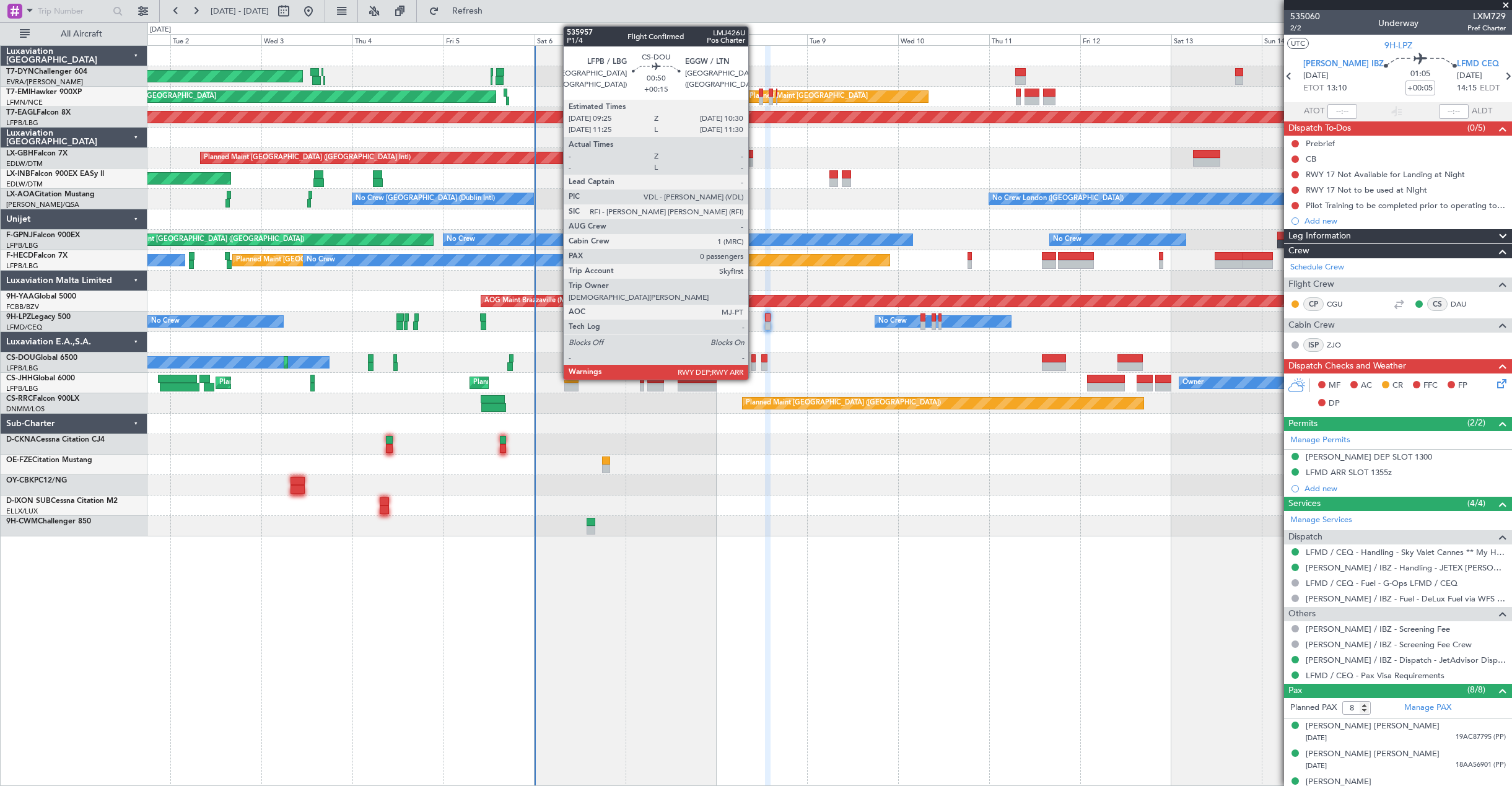
click at [754, 363] on div at bounding box center [753, 367] width 4 height 9
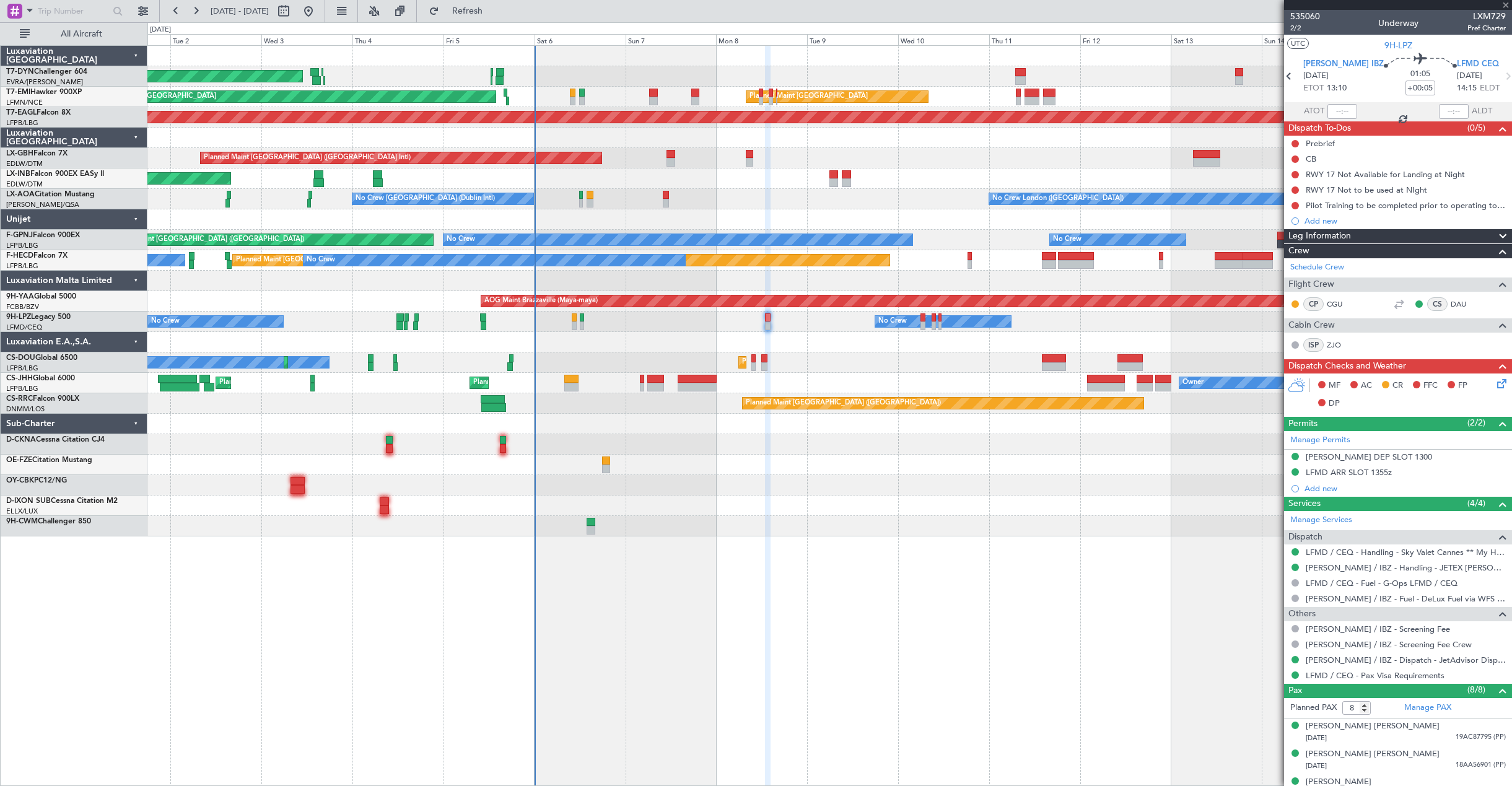
type input "+00:15"
type input "0"
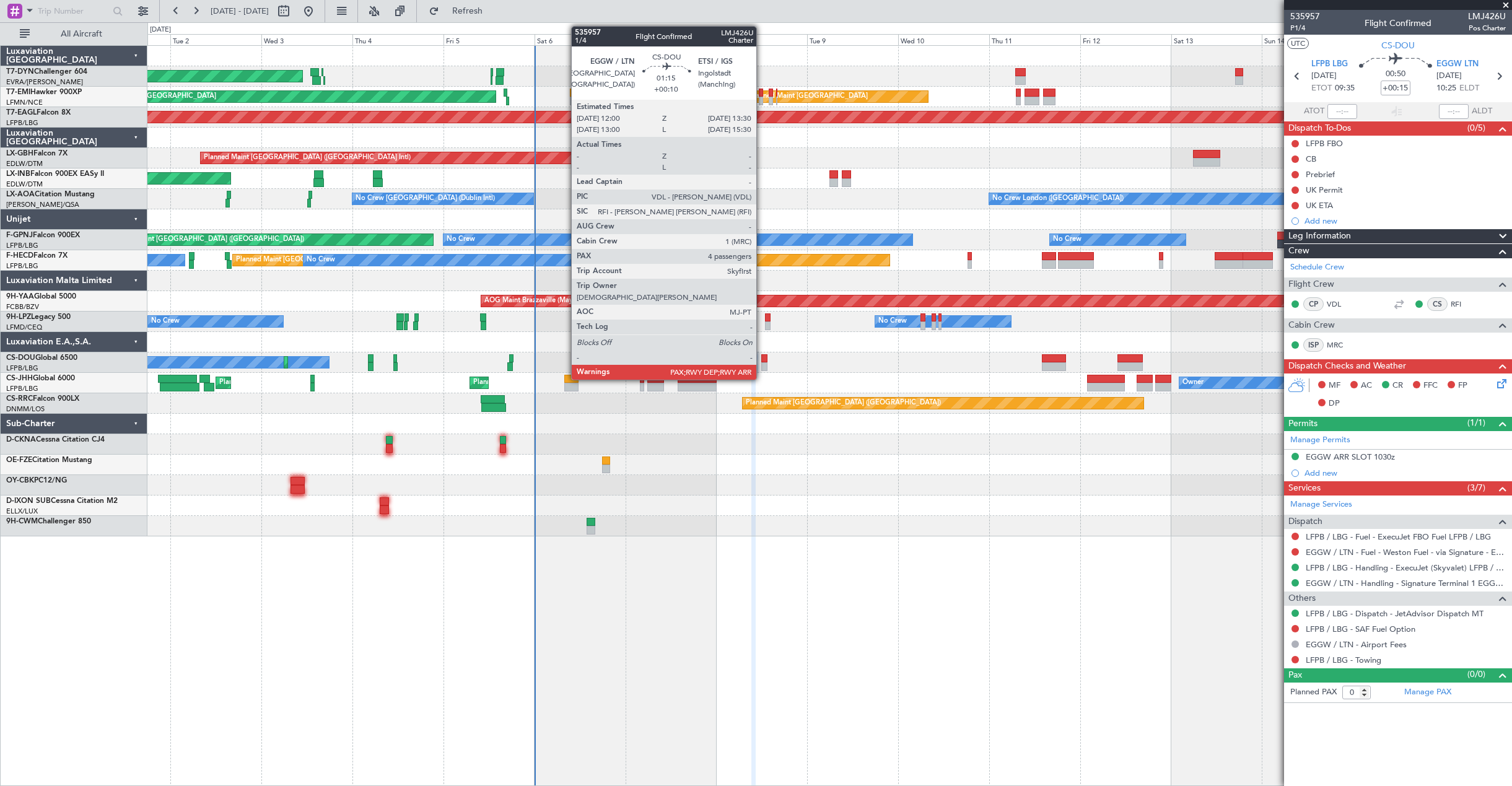
click at [762, 363] on div at bounding box center [764, 367] width 6 height 9
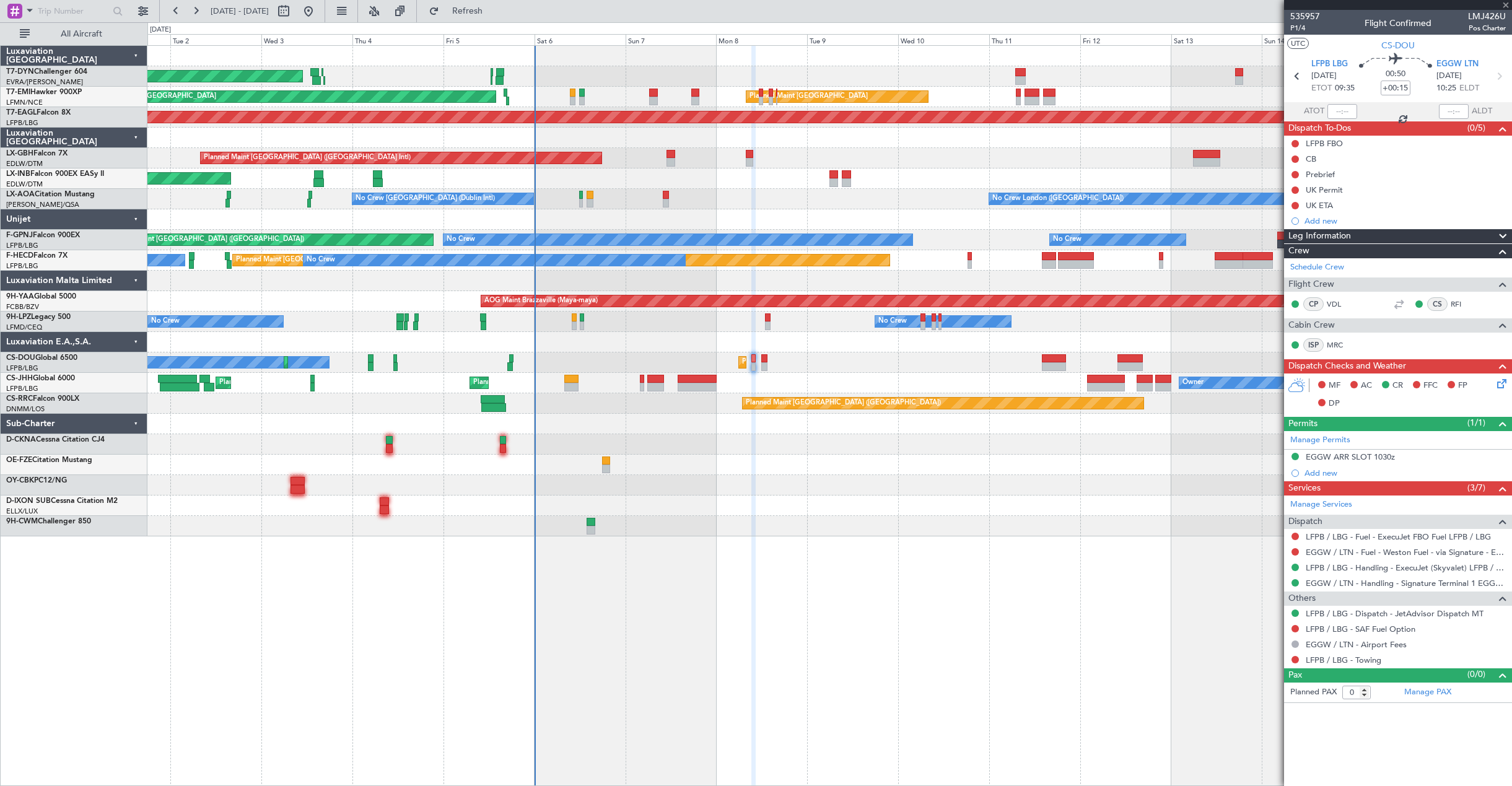
type input "+00:10"
type input "6"
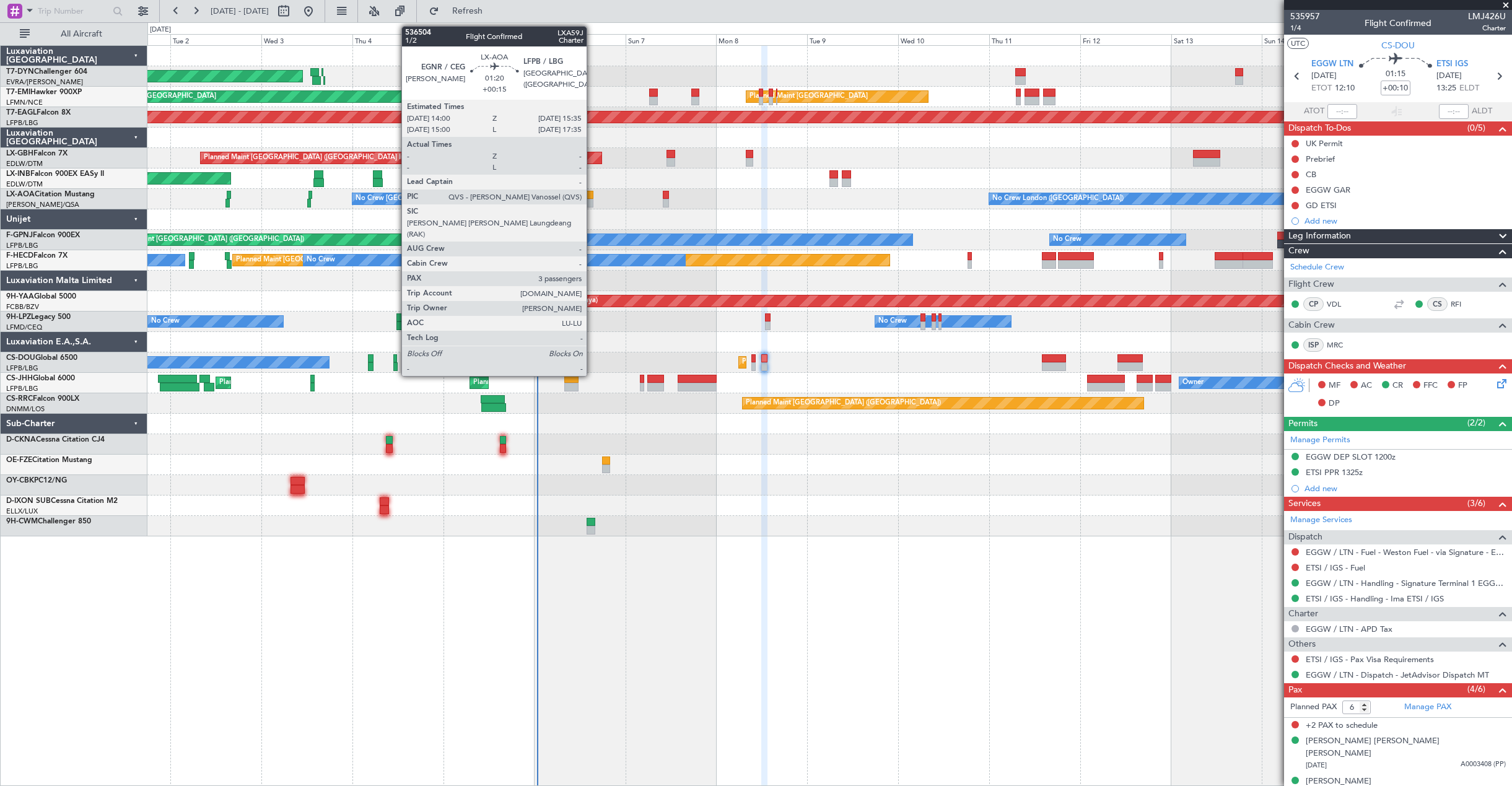
click at [592, 196] on div at bounding box center [589, 195] width 6 height 9
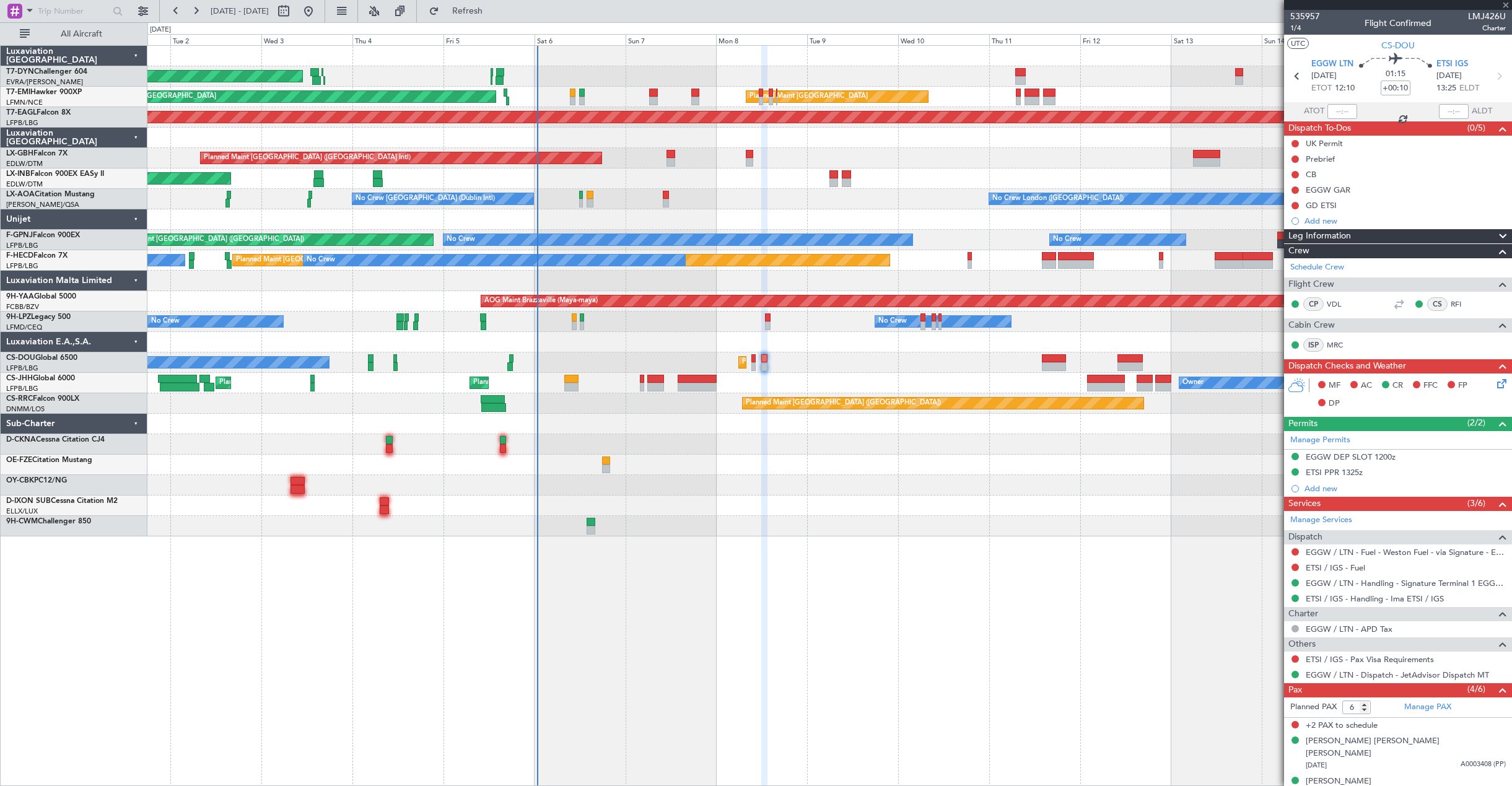
type input "+00:15"
type input "3"
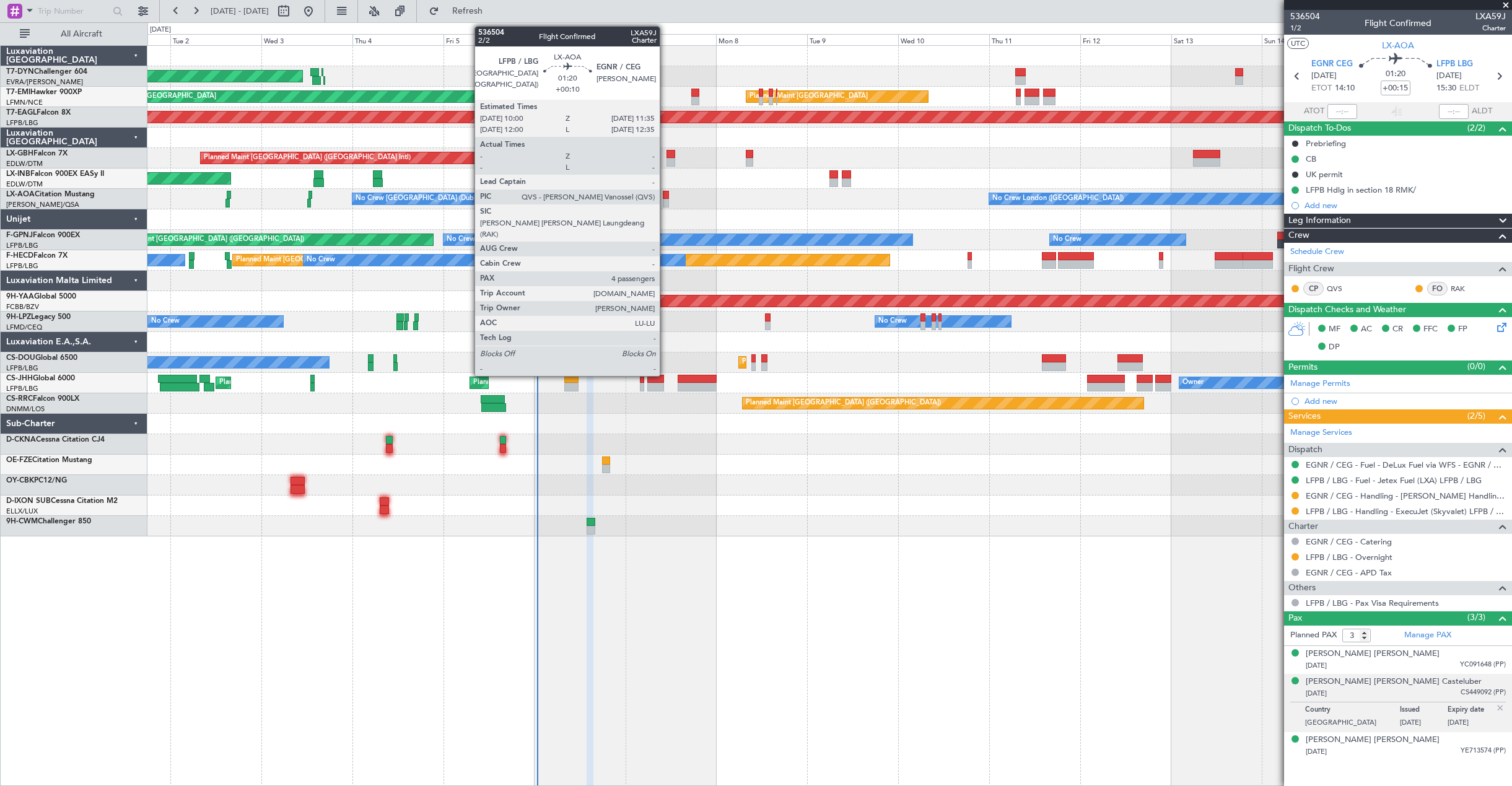
click at [665, 198] on div at bounding box center [666, 195] width 6 height 9
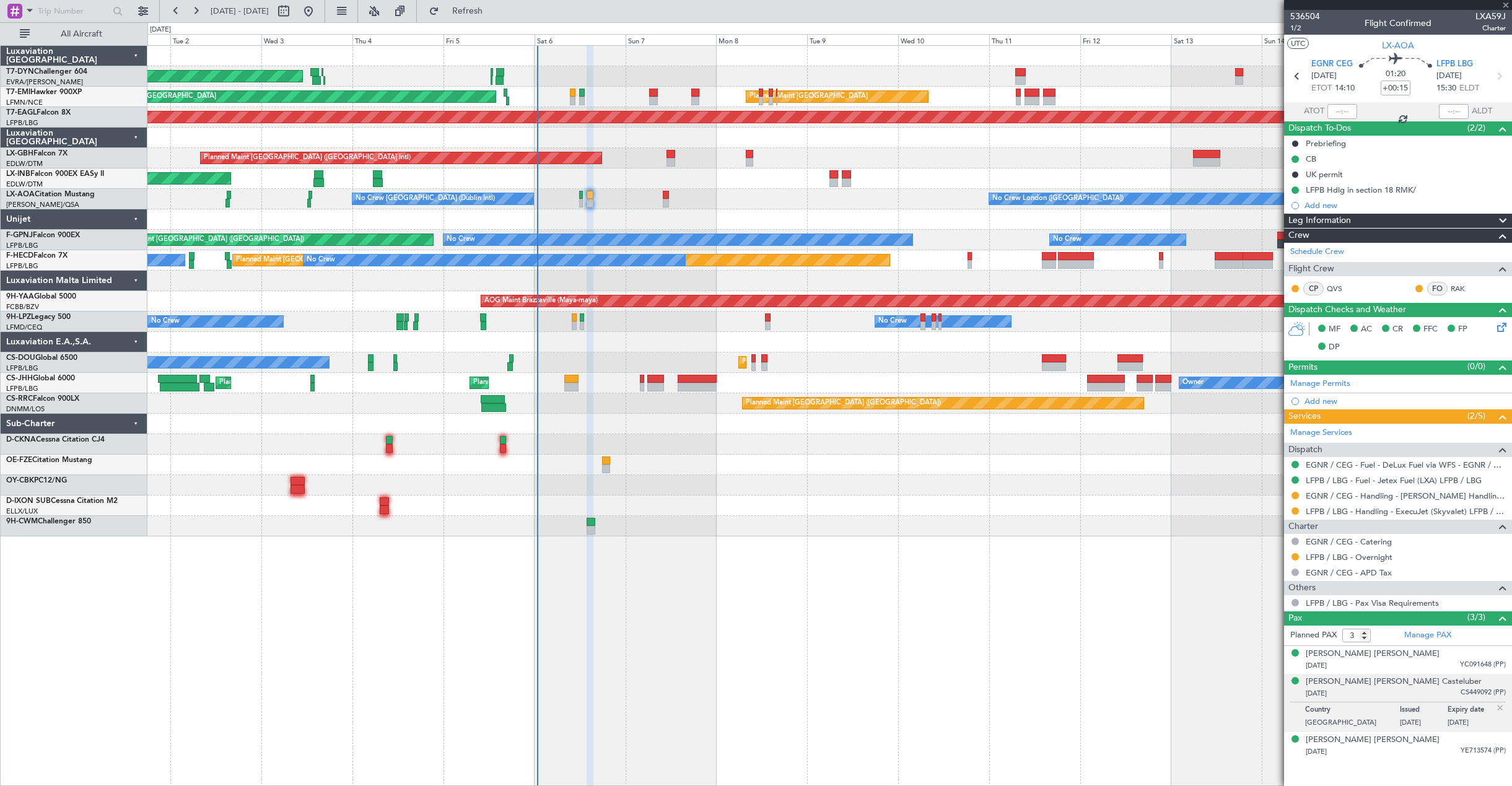
type input "+00:10"
type input "4"
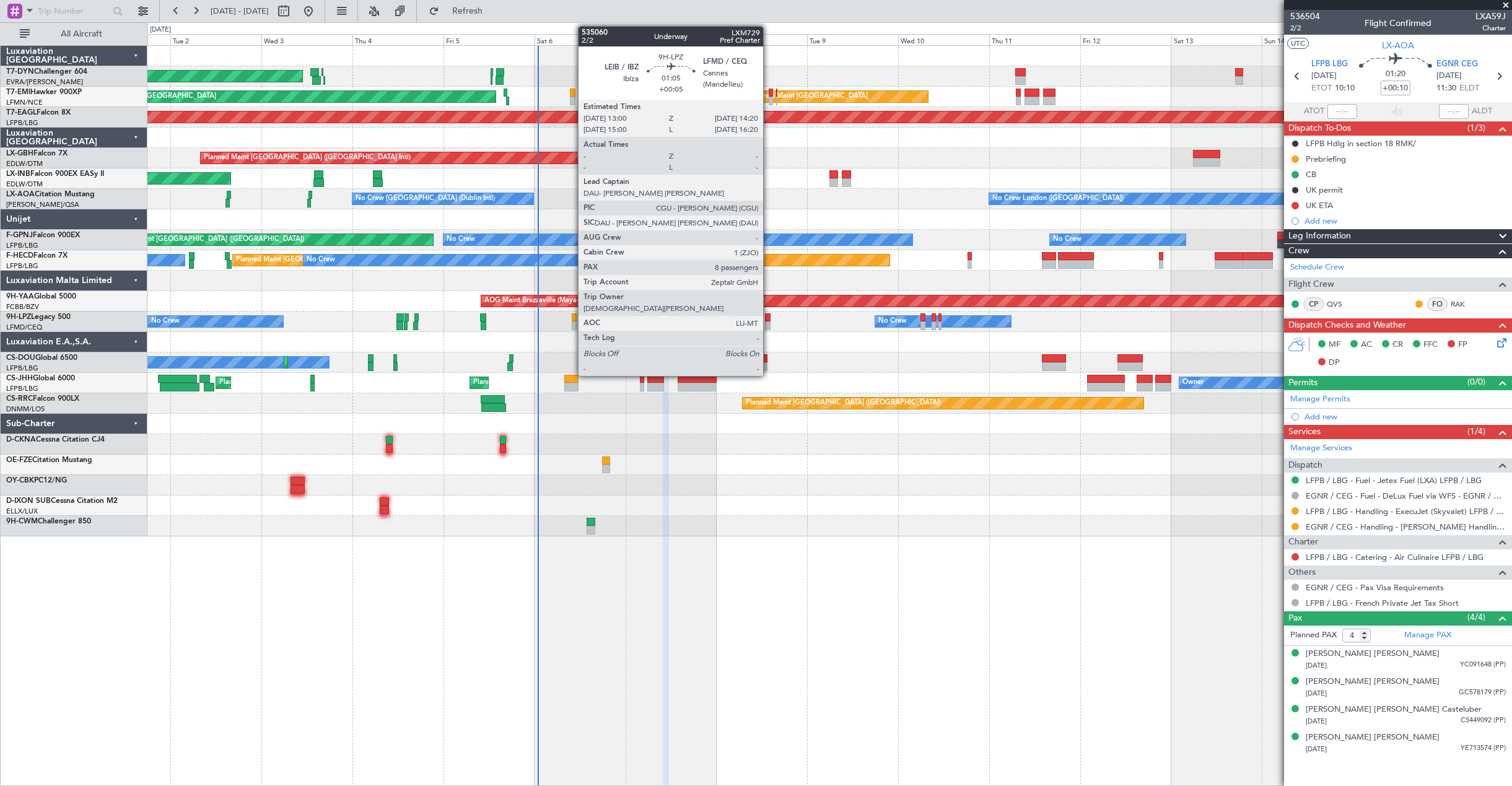
click at [769, 315] on div at bounding box center [767, 318] width 6 height 9
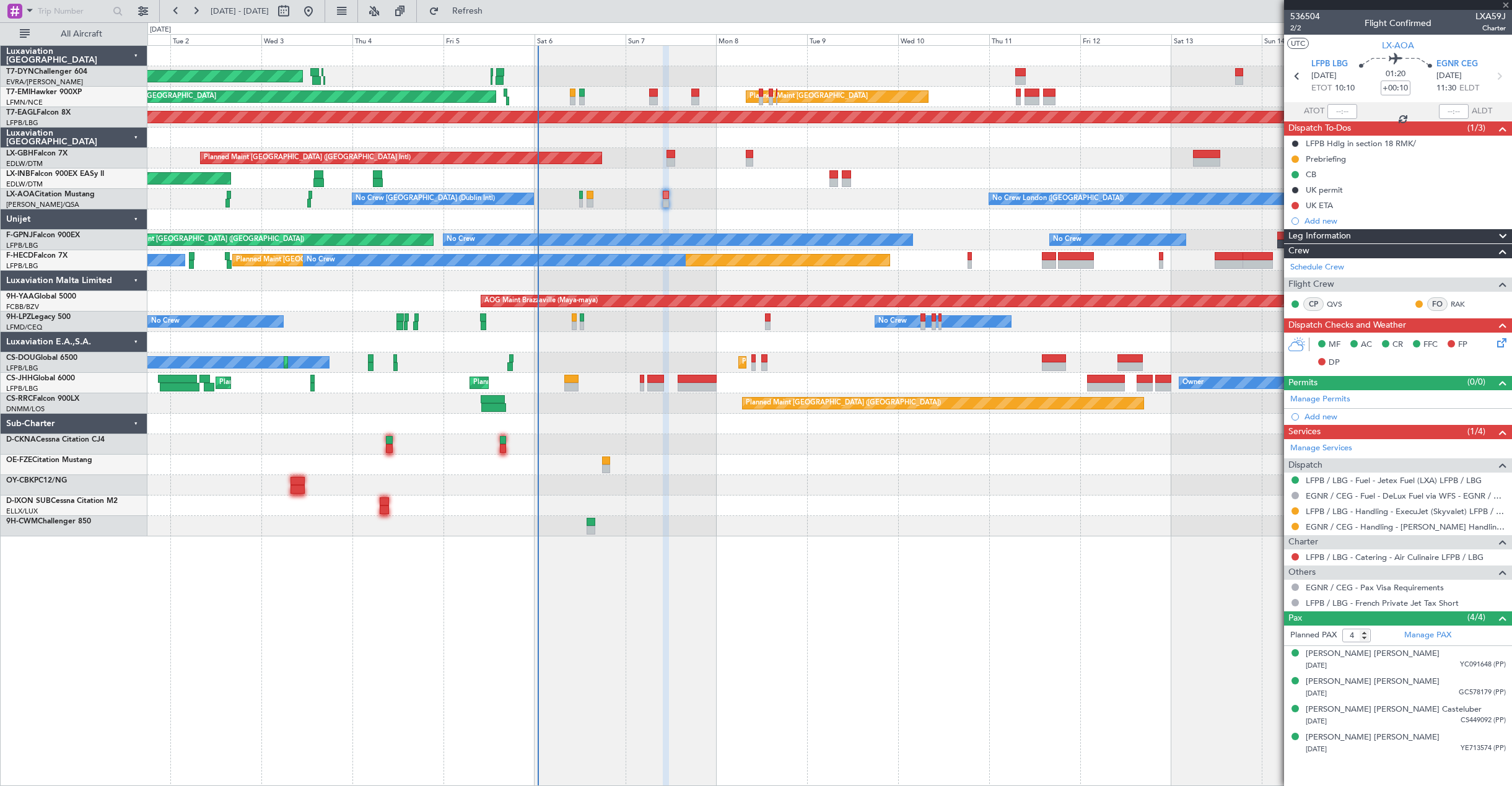
type input "+00:05"
type input "8"
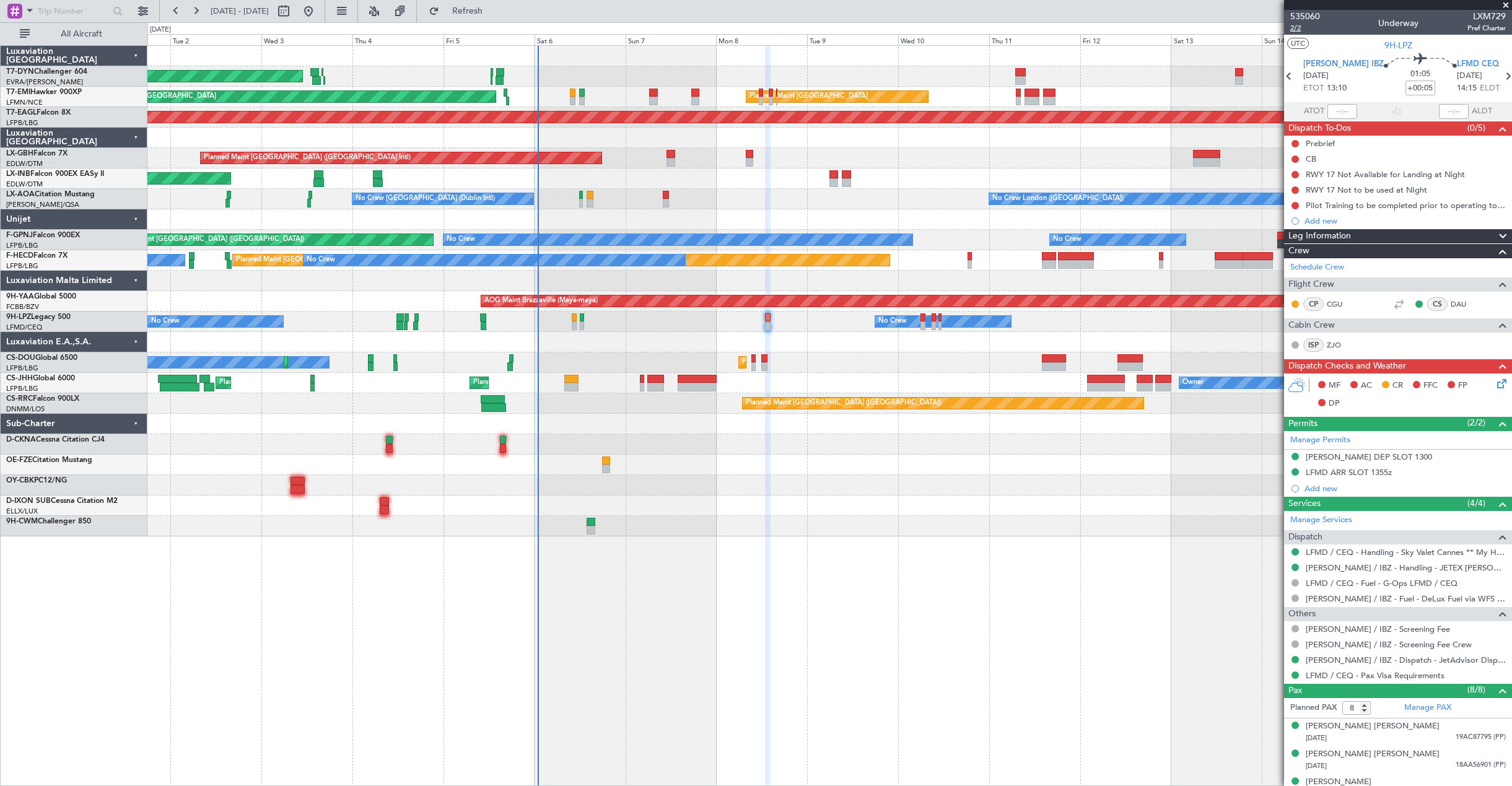
click at [1298, 29] on span "2/2" at bounding box center [1305, 28] width 30 height 11
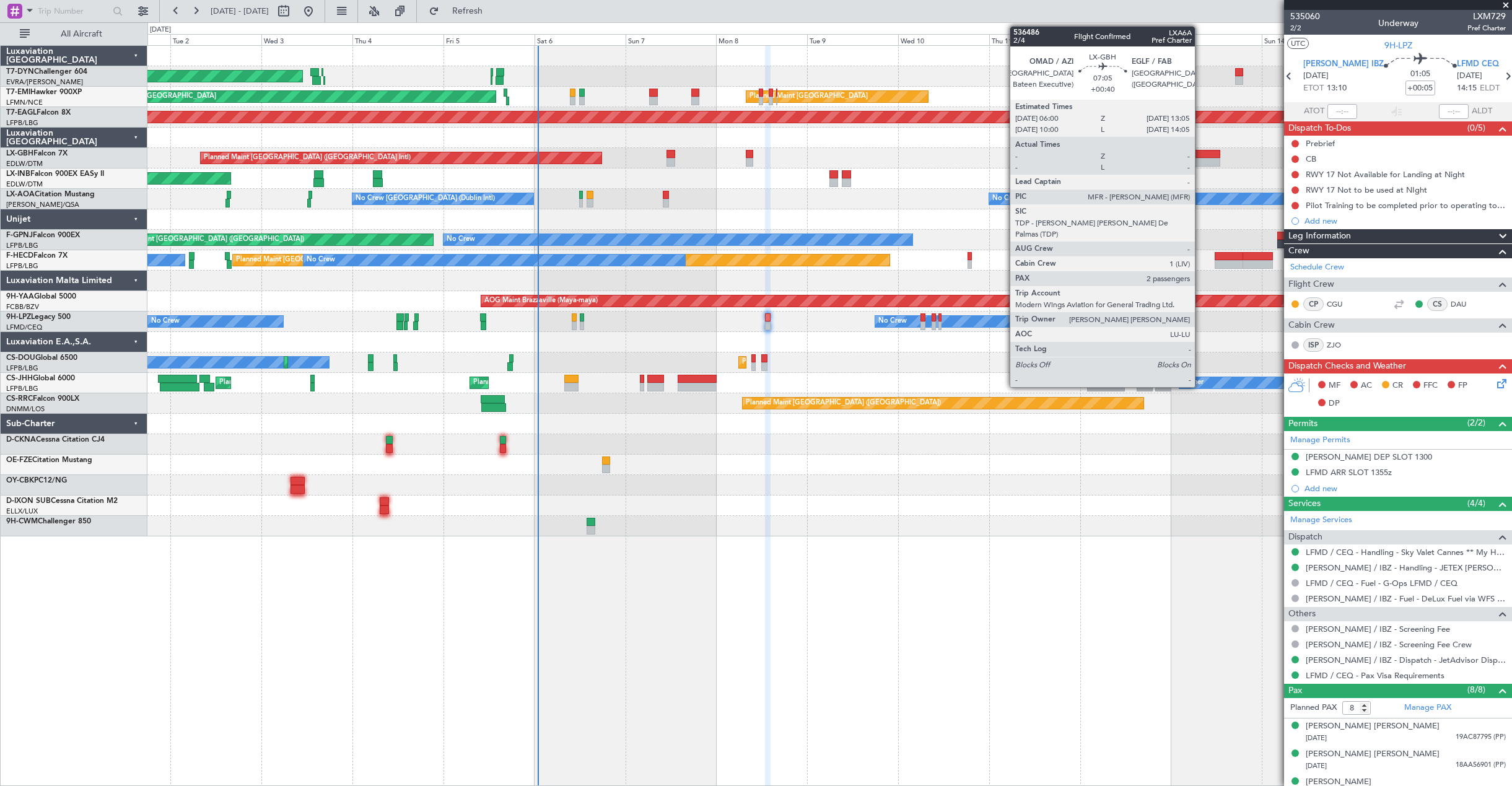
click at [1200, 158] on div at bounding box center [1207, 162] width 27 height 9
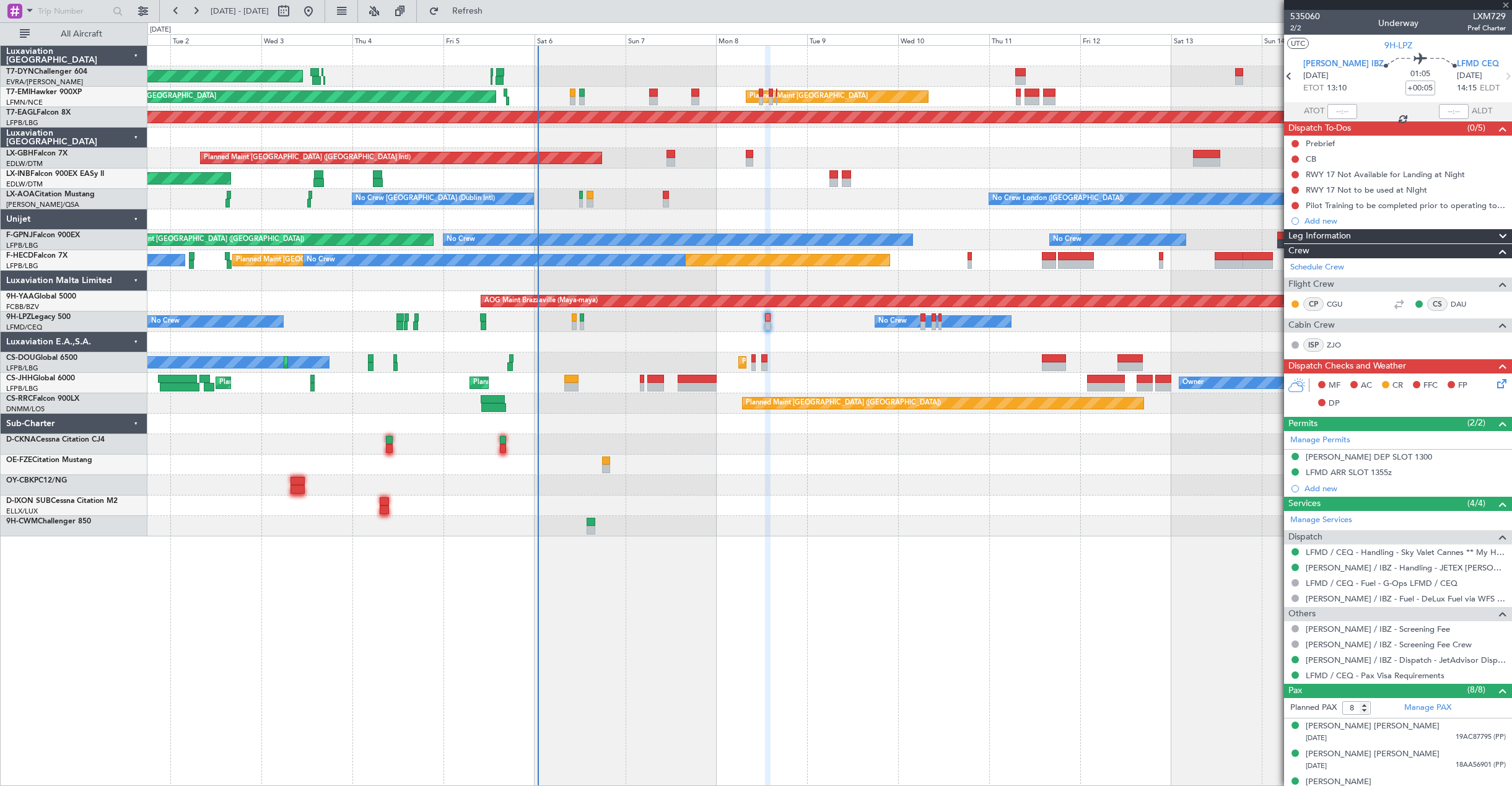
type input "+00:40"
type input "2"
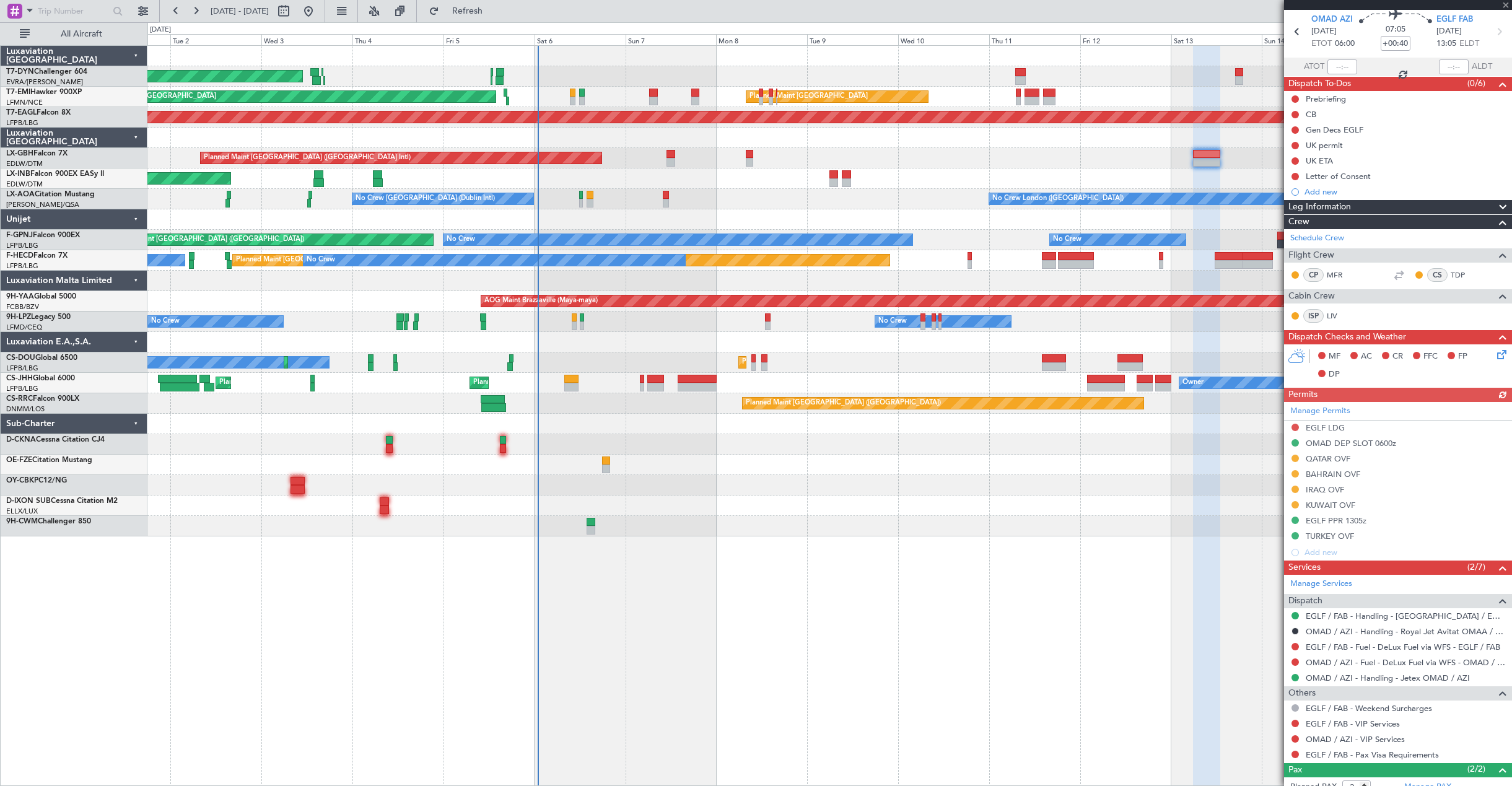
scroll to position [112, 0]
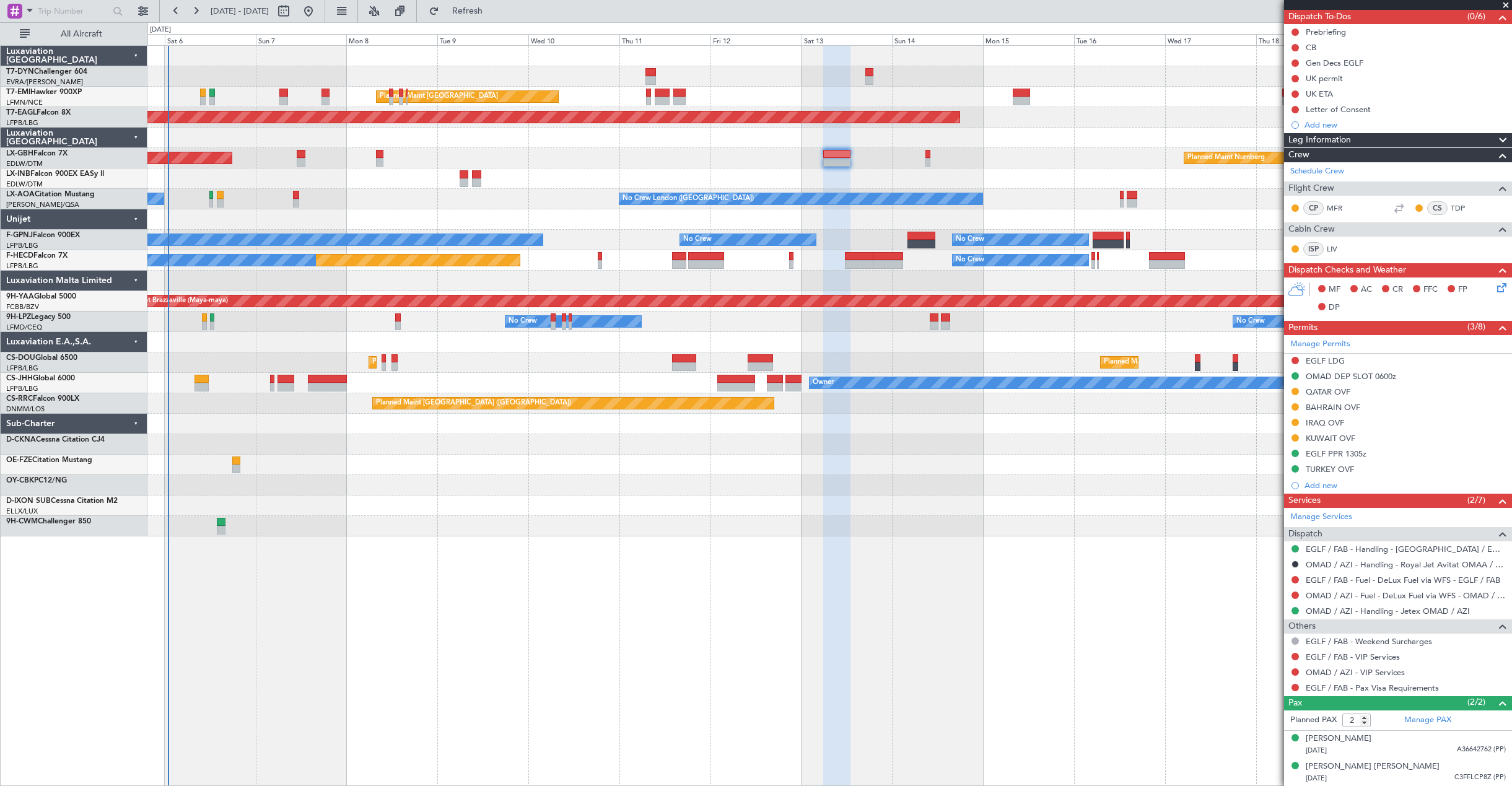
click at [775, 257] on div "Planned Maint Paris (Le Bourget) No Crew No Crew No Crew No Crew" at bounding box center [829, 260] width 1364 height 21
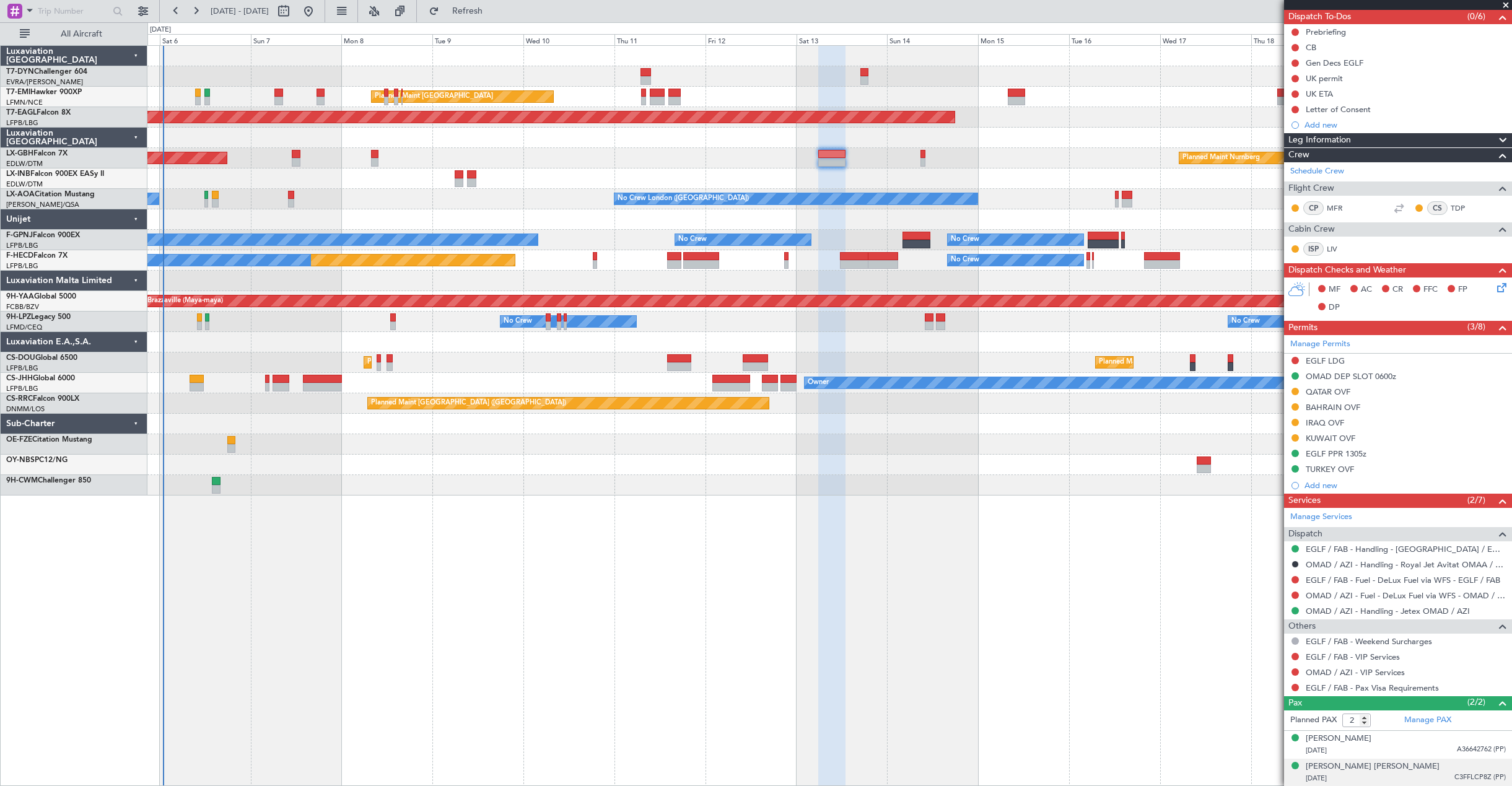
click at [1382, 772] on div "17/02/1971 C3FFLCP8Z (PP)" at bounding box center [1405, 778] width 200 height 12
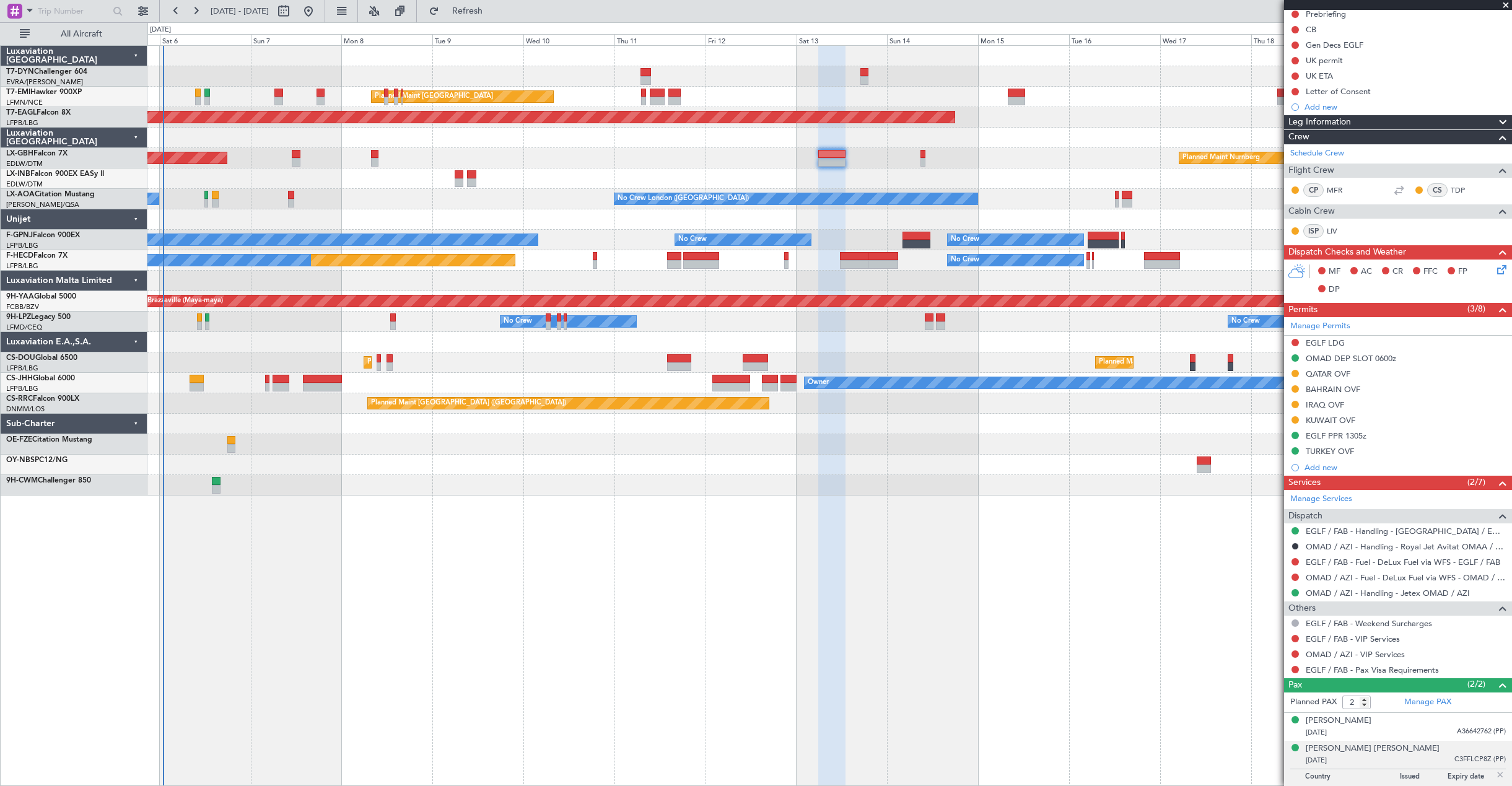
scroll to position [142, 0]
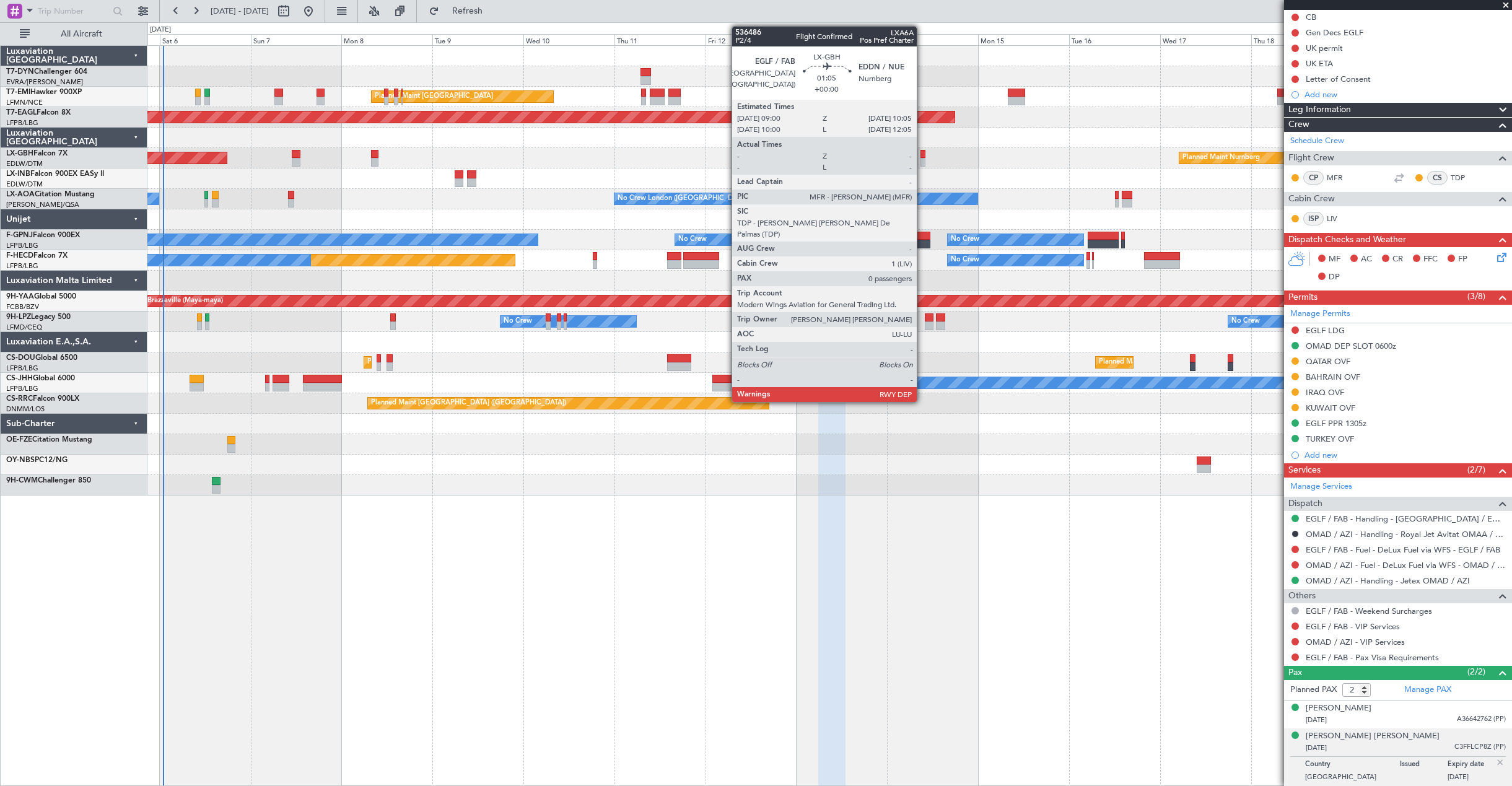
click at [922, 154] on div at bounding box center [923, 154] width 4 height 9
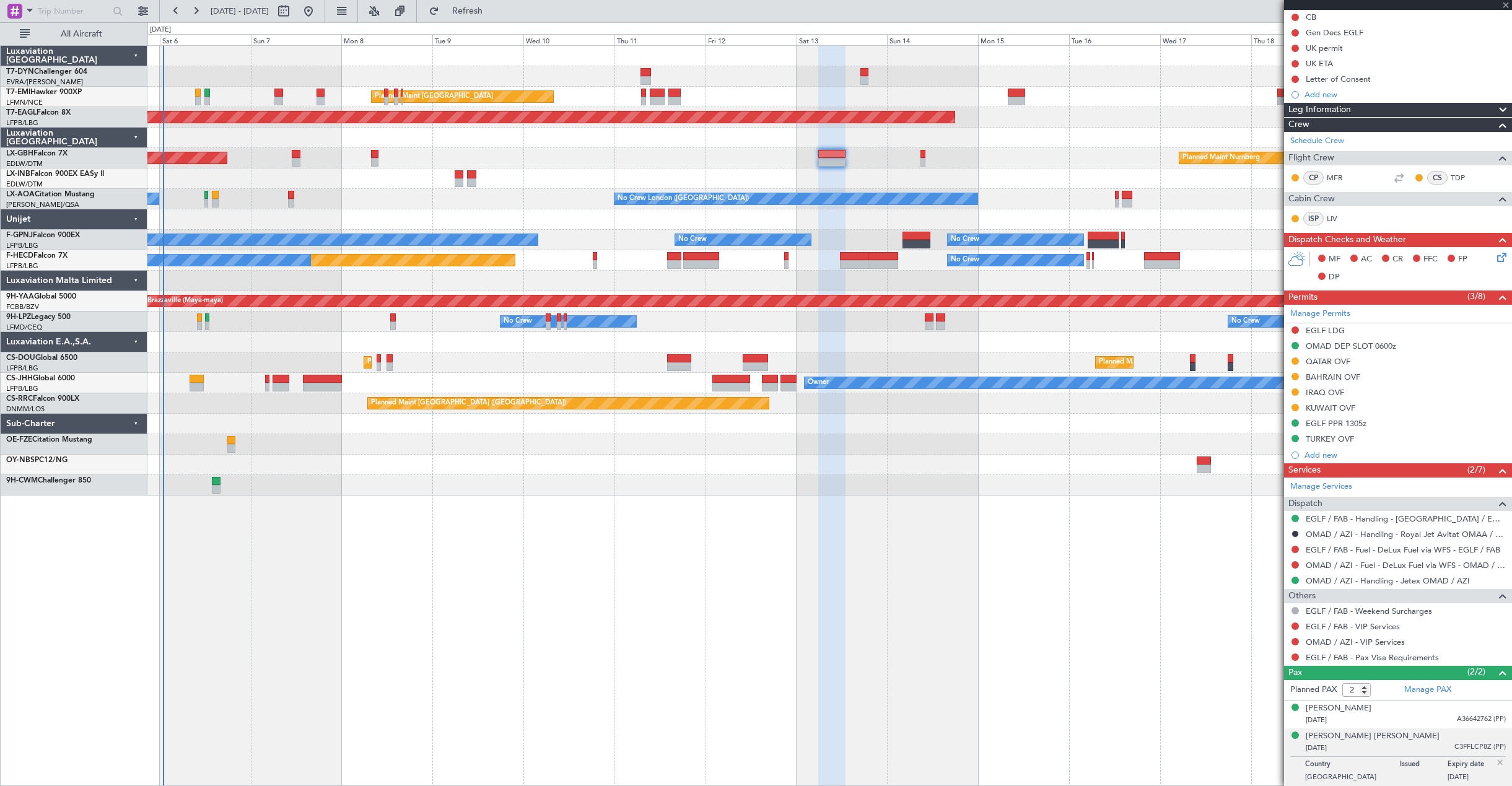
type input "0"
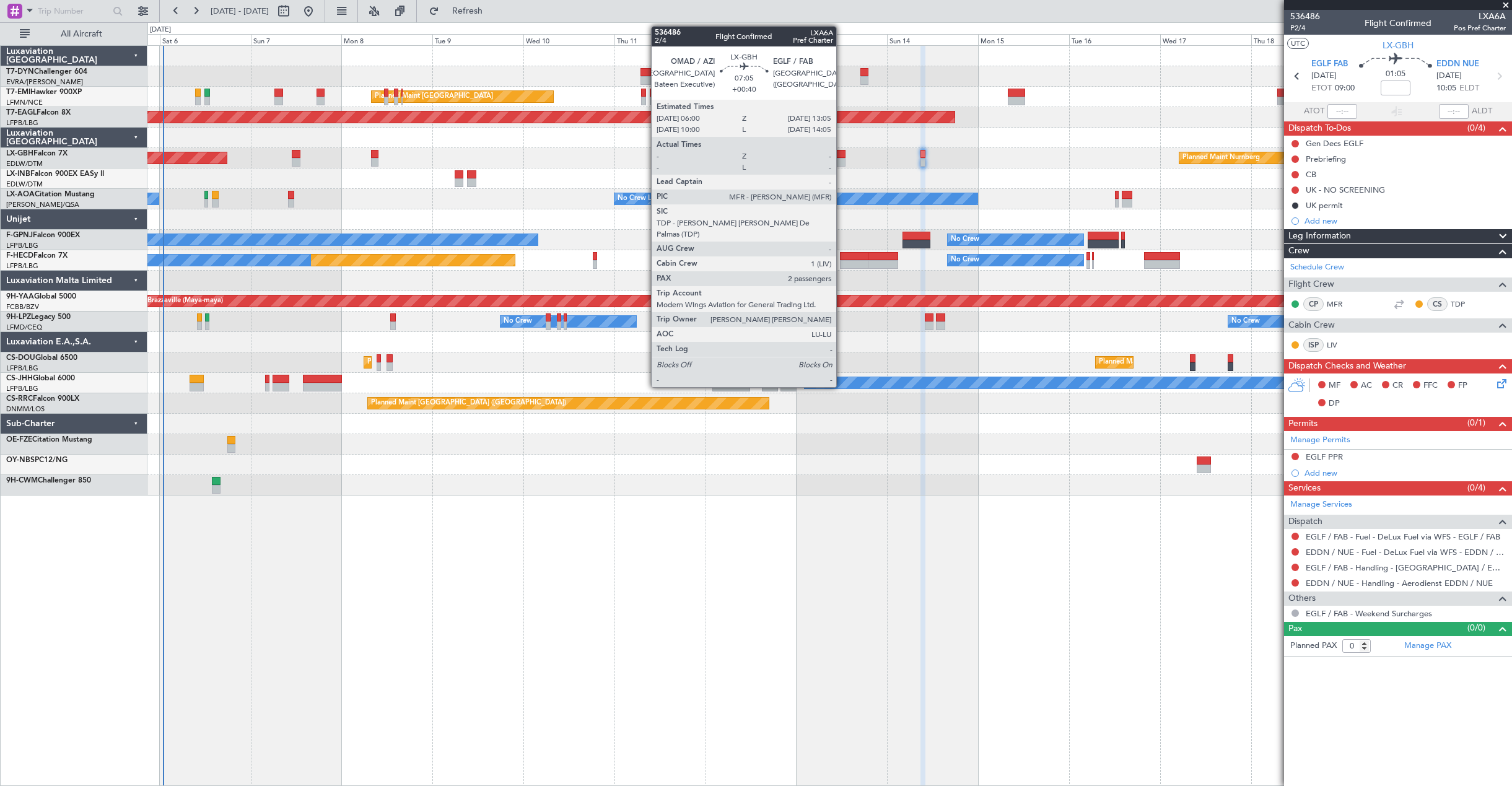
click at [842, 158] on div at bounding box center [832, 162] width 27 height 9
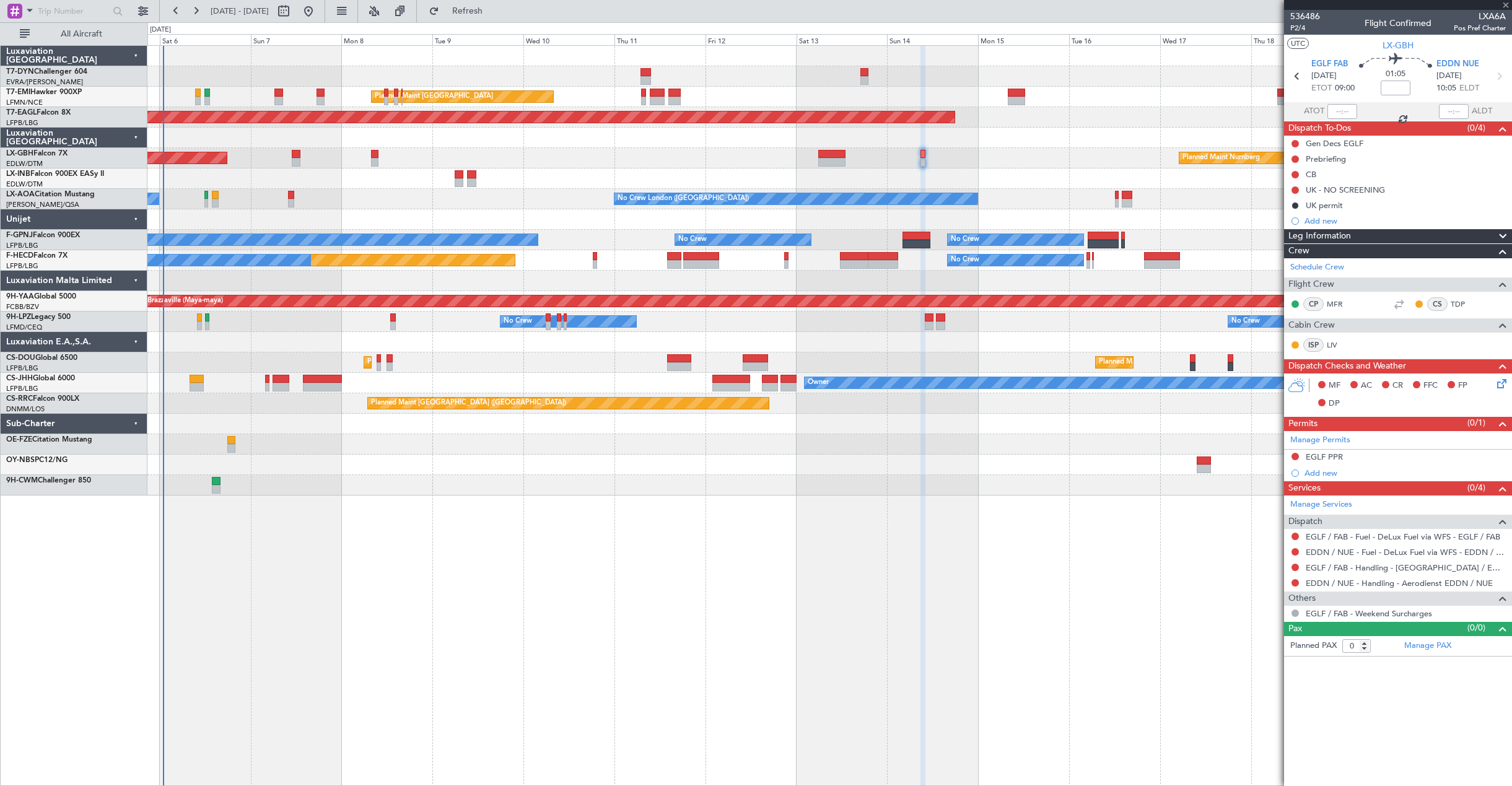
type input "+00:40"
type input "2"
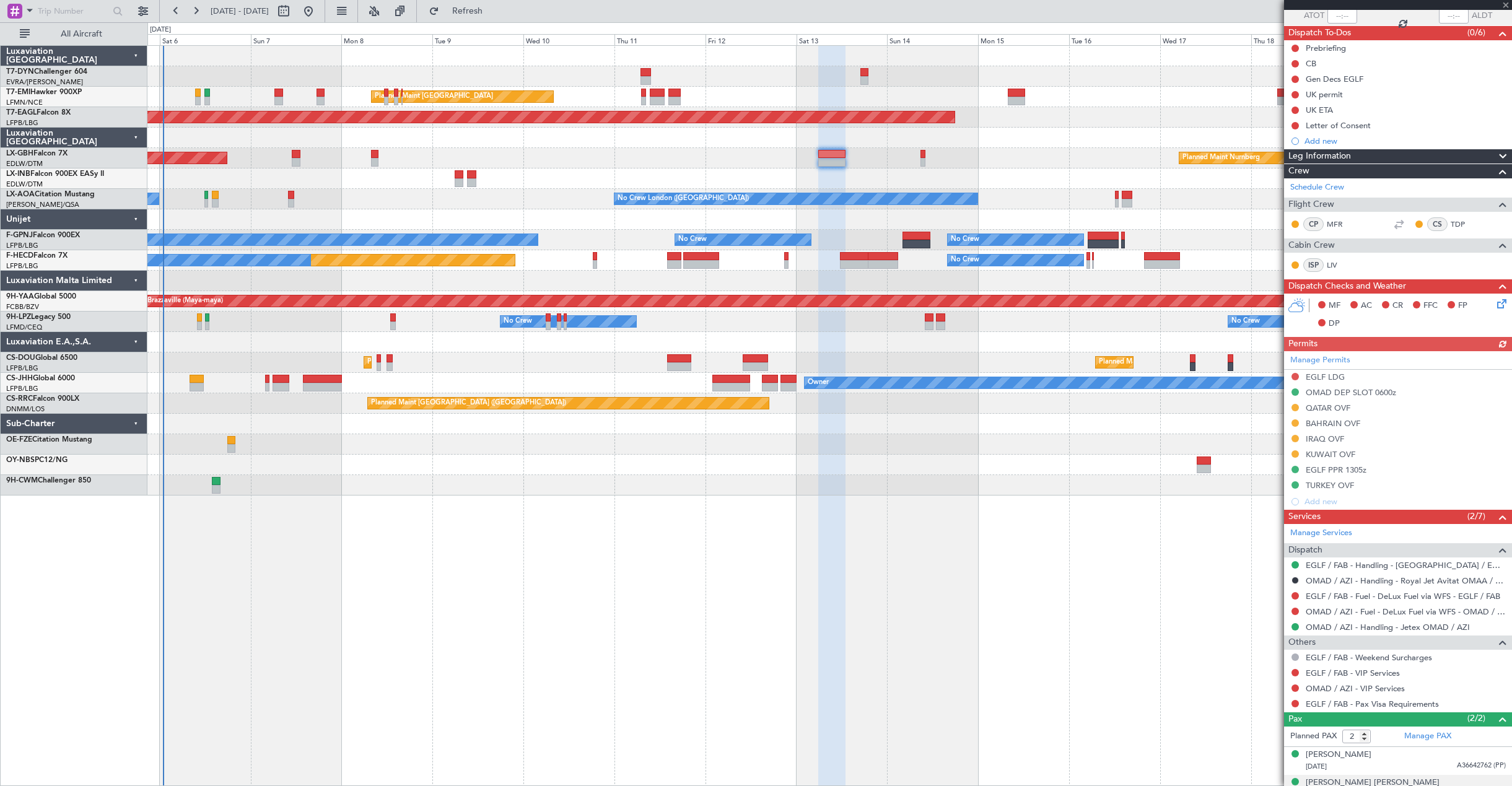
scroll to position [142, 0]
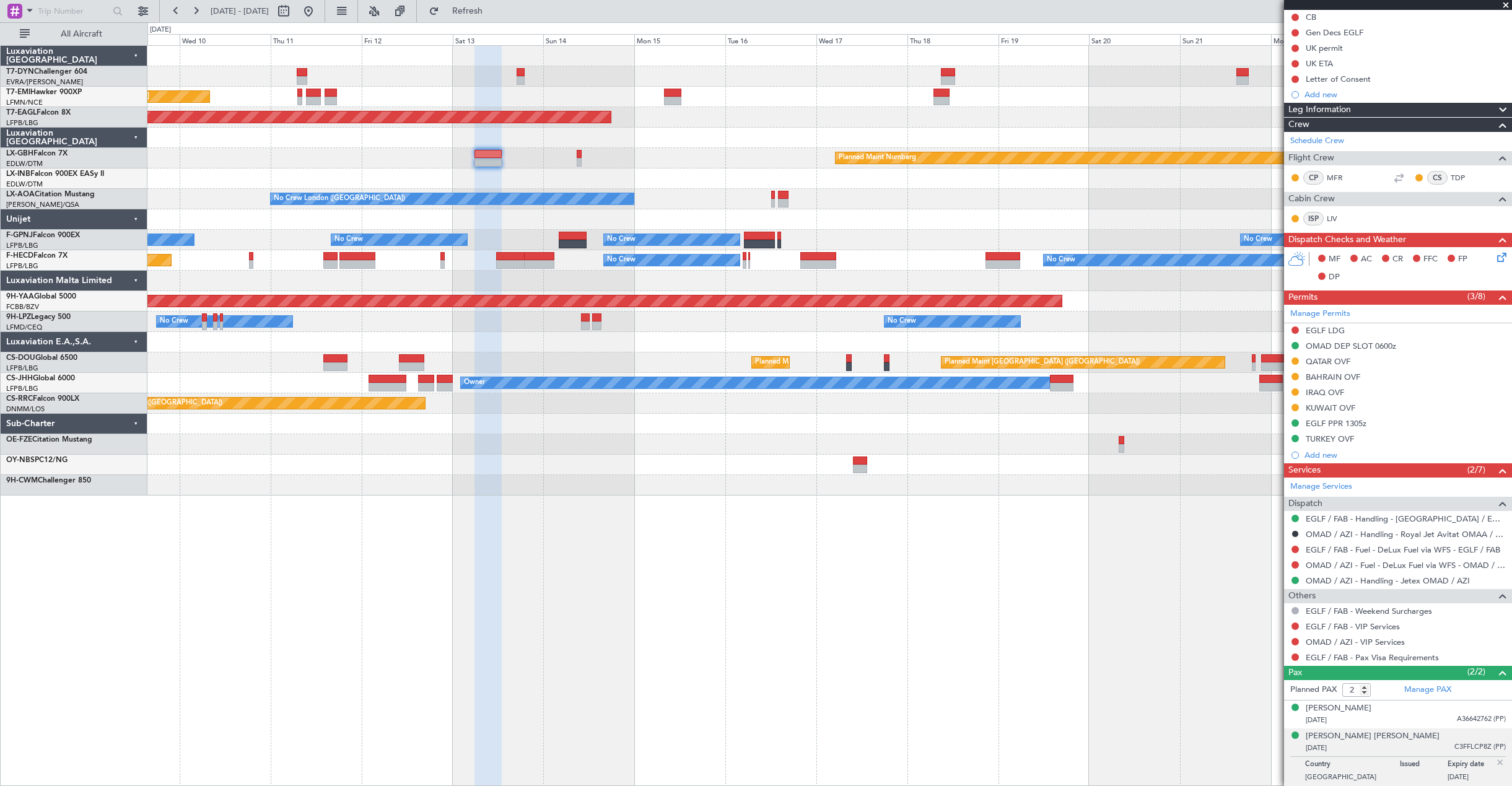
click at [741, 207] on div "Planned Maint Zurich Grounded New York (Teterboro) Planned Maint Nurnberg Plann…" at bounding box center [829, 270] width 1364 height 450
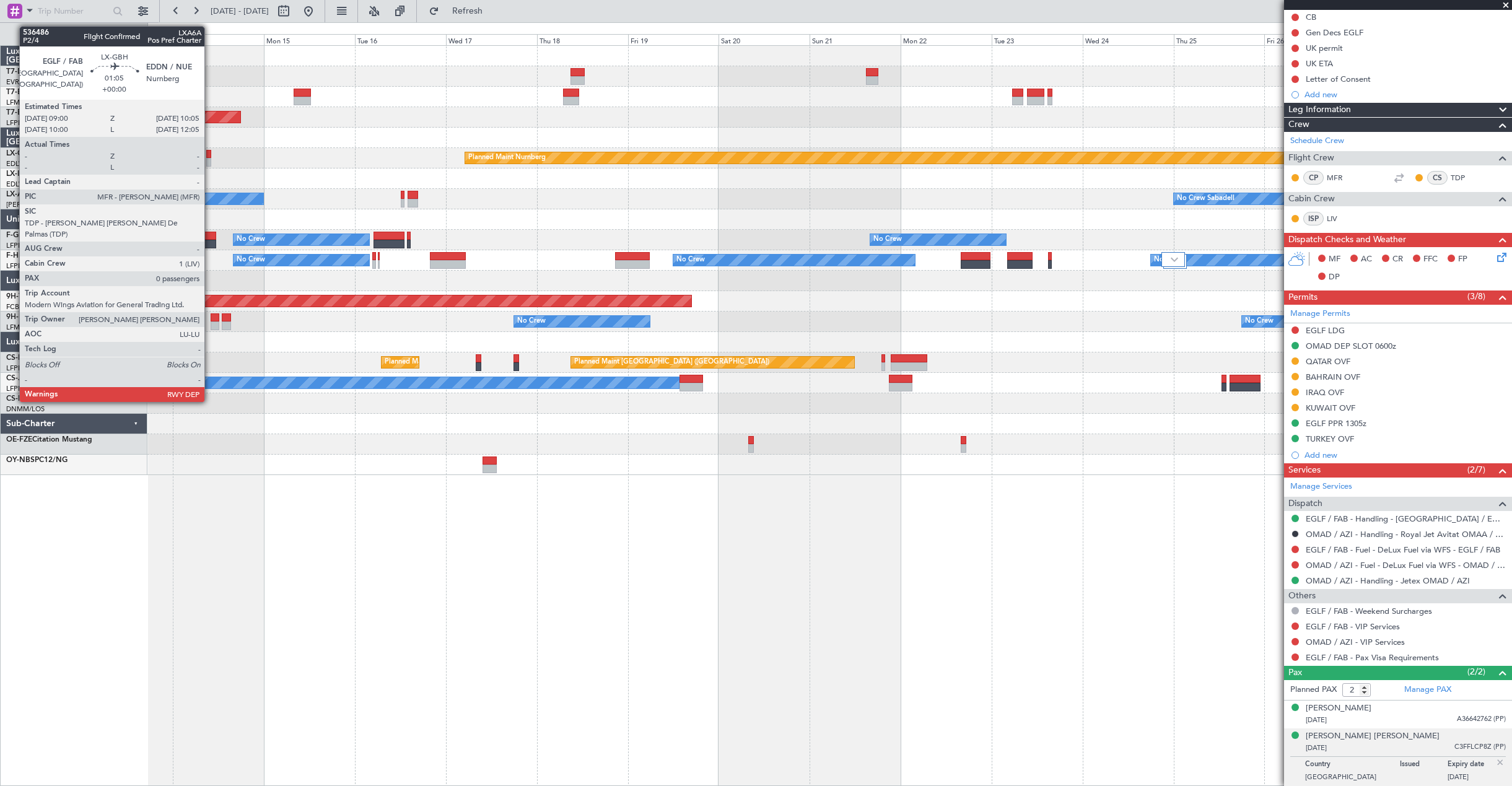
click at [210, 154] on div at bounding box center [208, 154] width 4 height 9
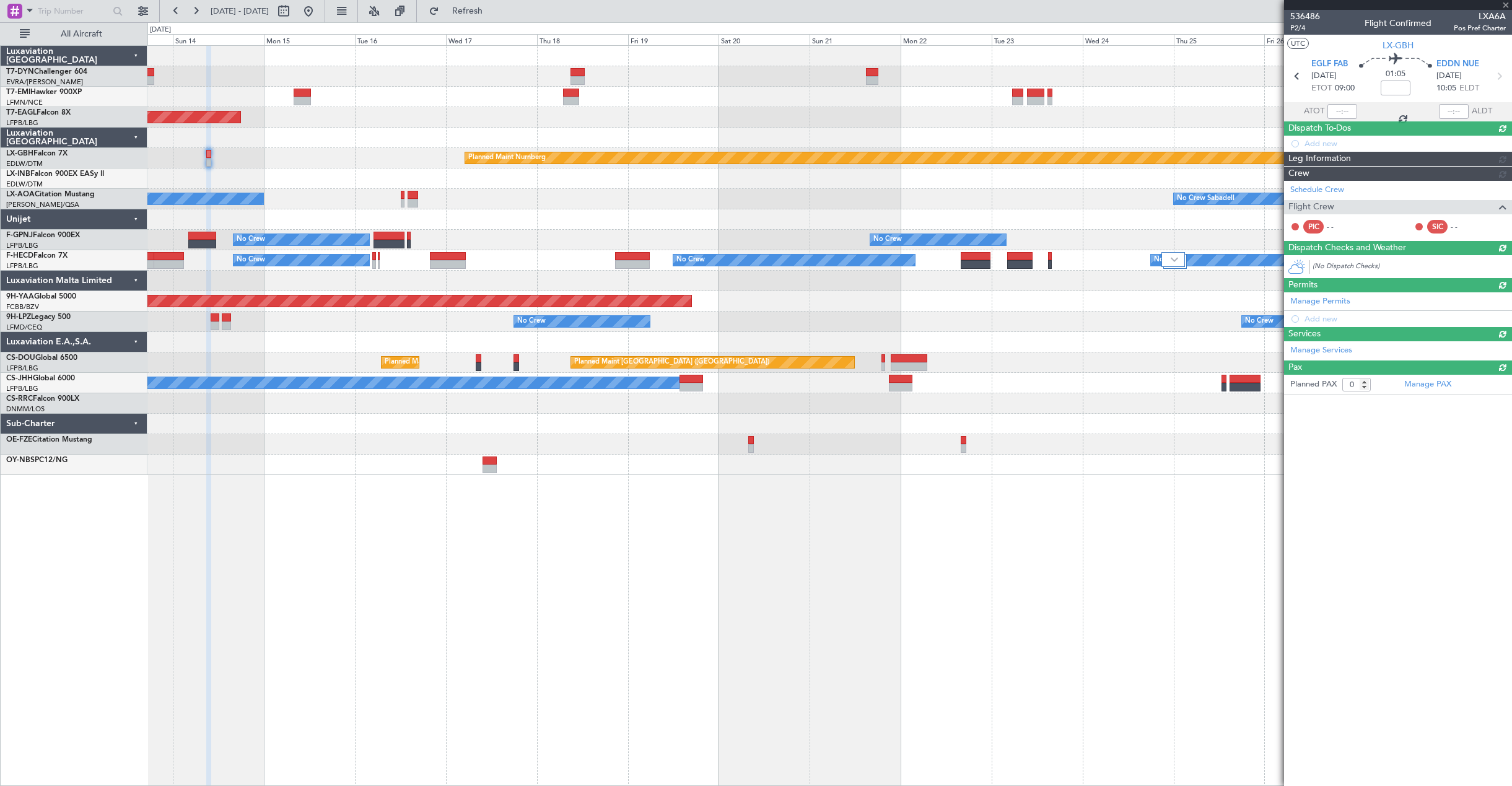
scroll to position [0, 0]
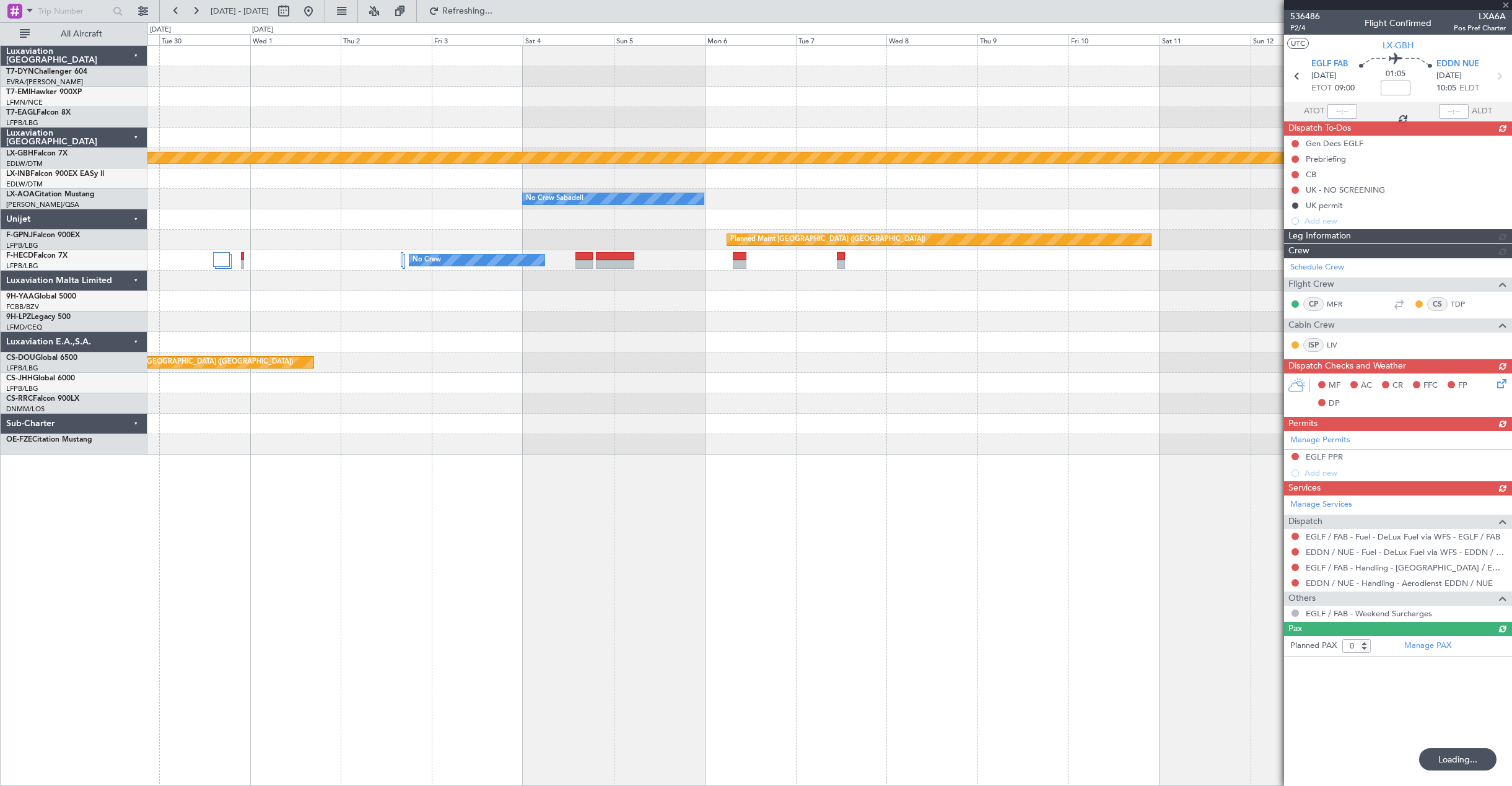
click at [200, 214] on div "Planned Maint Nurnberg No Crew Sabadell No Crew Sabadell Planned Maint Paris (L…" at bounding box center [829, 250] width 1364 height 409
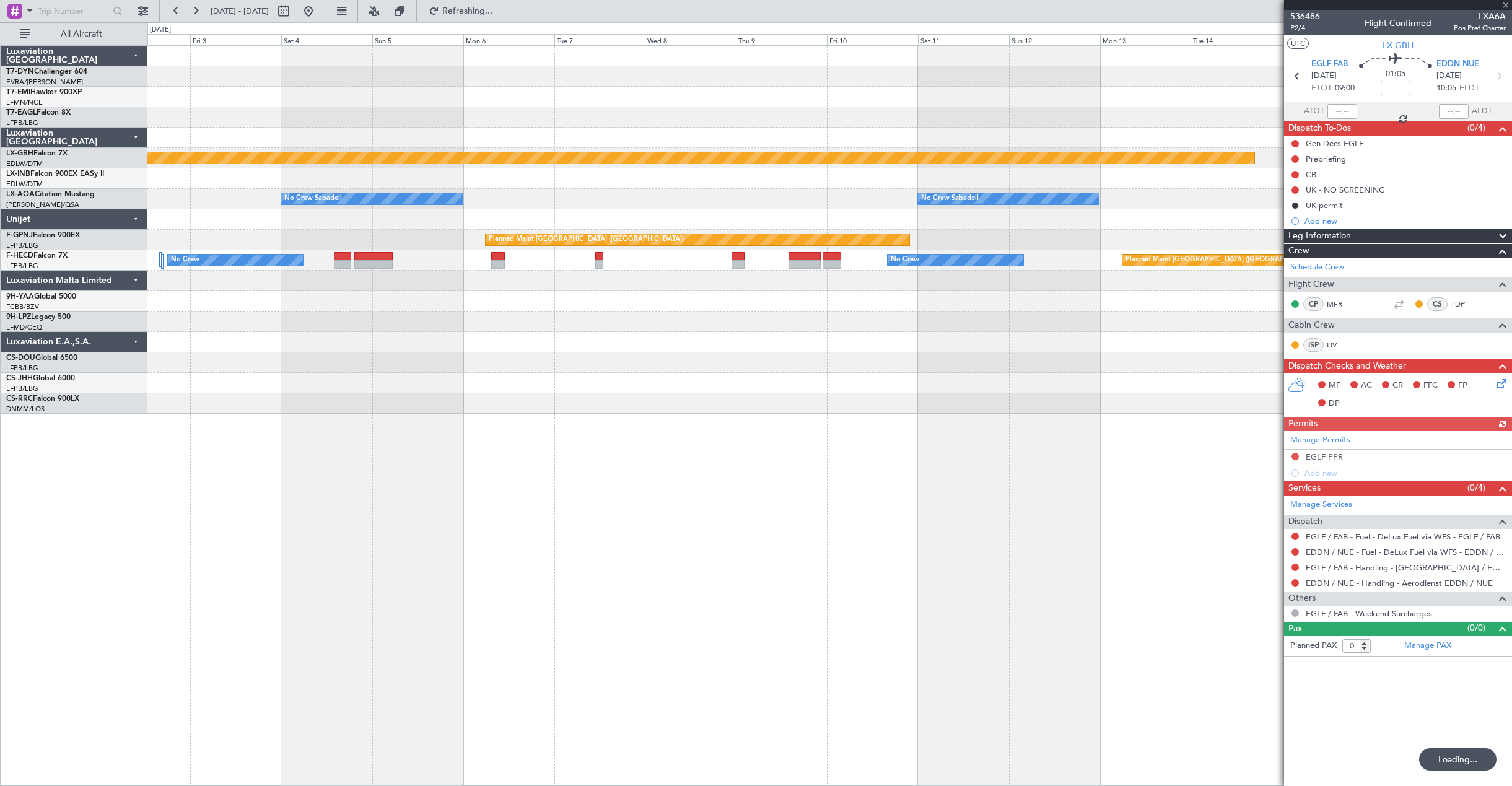
click at [1079, 205] on div "No Crew Sabadell No Crew Sabadell Planned Maint Monchengladbach No Crew Sabadell" at bounding box center [829, 199] width 1364 height 21
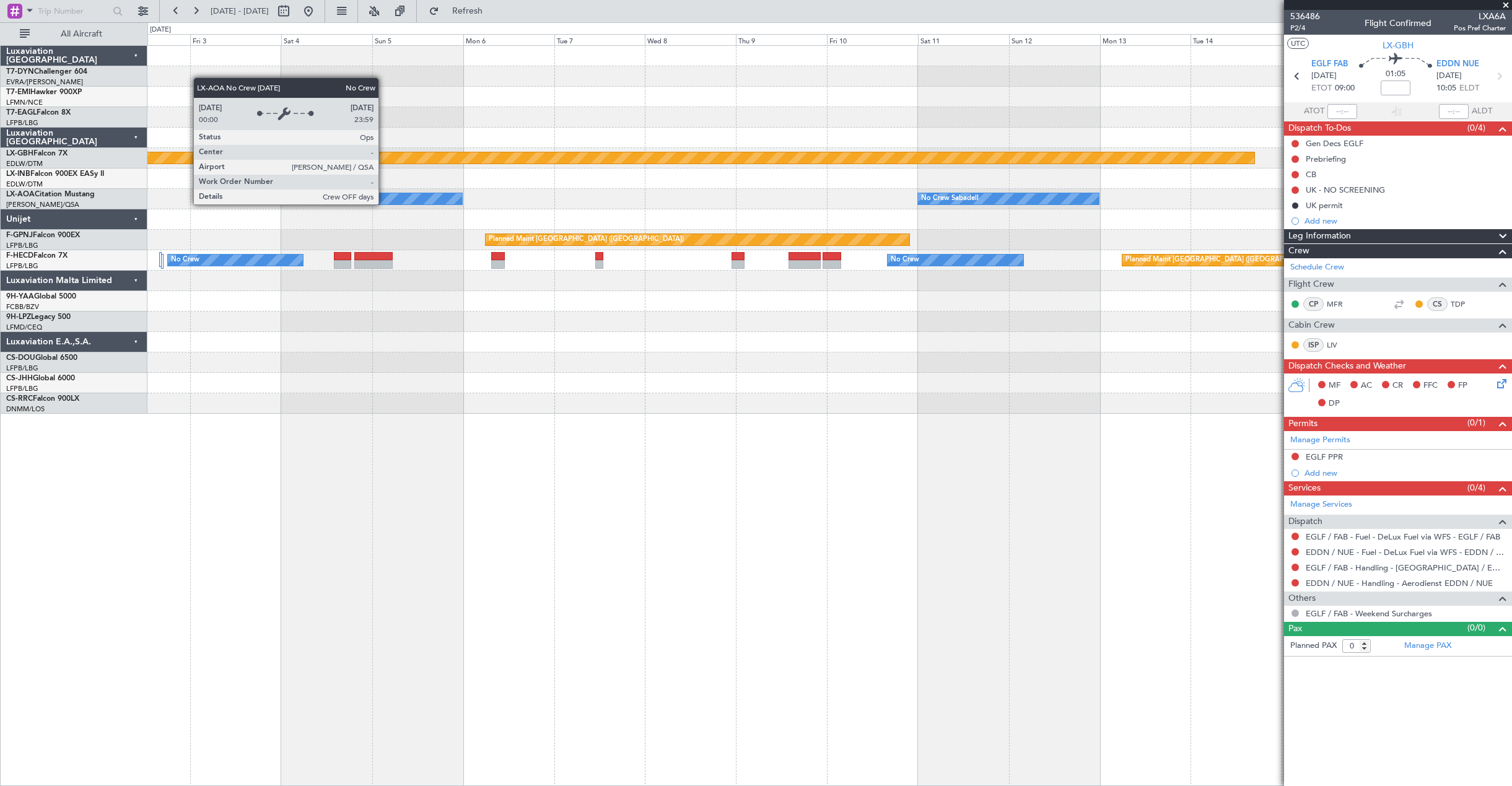
click at [1094, 177] on div "Planned Maint Nurnberg No Crew Sabadell No Crew Sabadell Planned Maint Moncheng…" at bounding box center [829, 230] width 1364 height 368
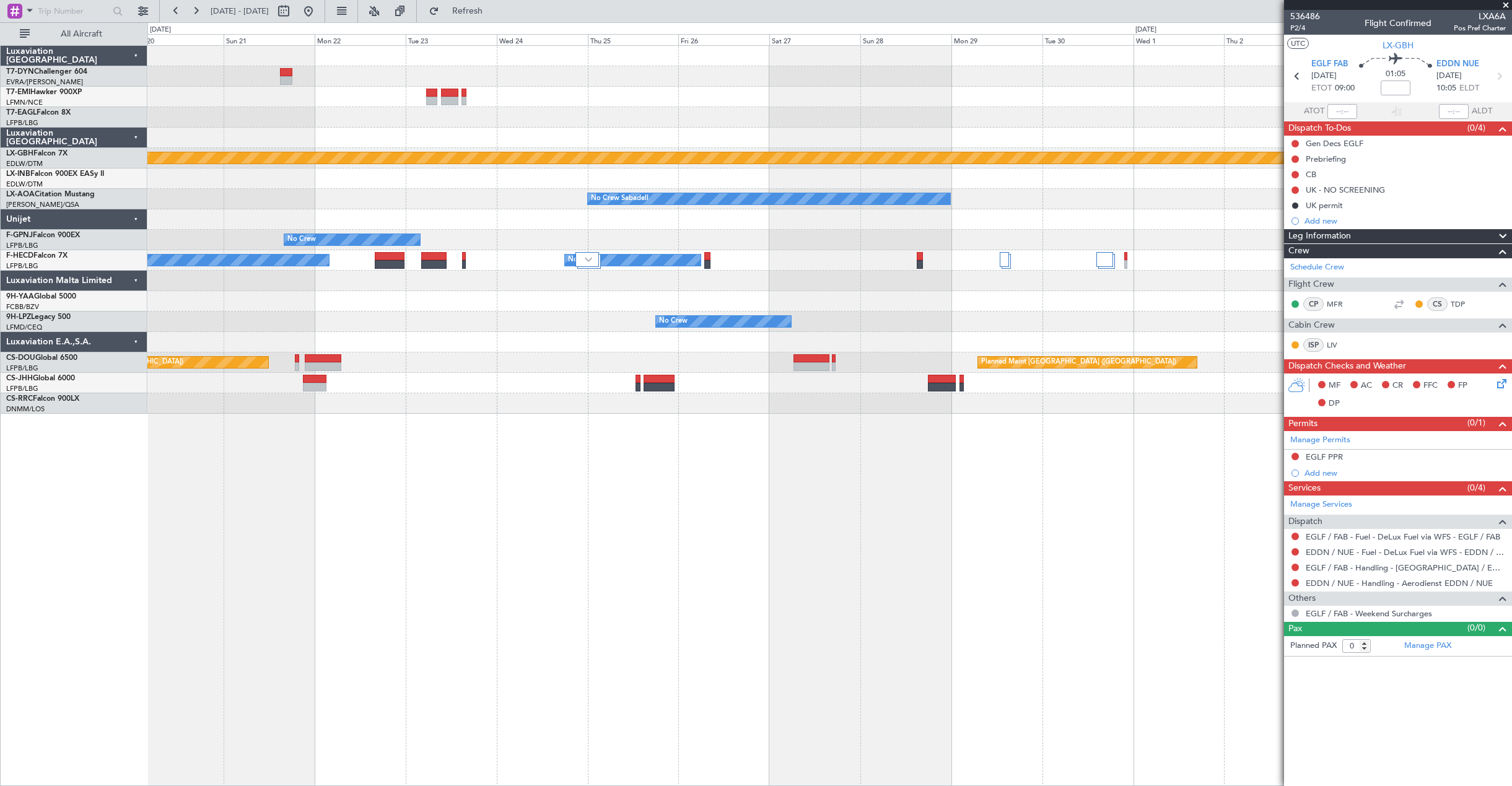
click at [875, 190] on div "No Crew Sabadell No Crew Sabadell" at bounding box center [829, 199] width 1364 height 21
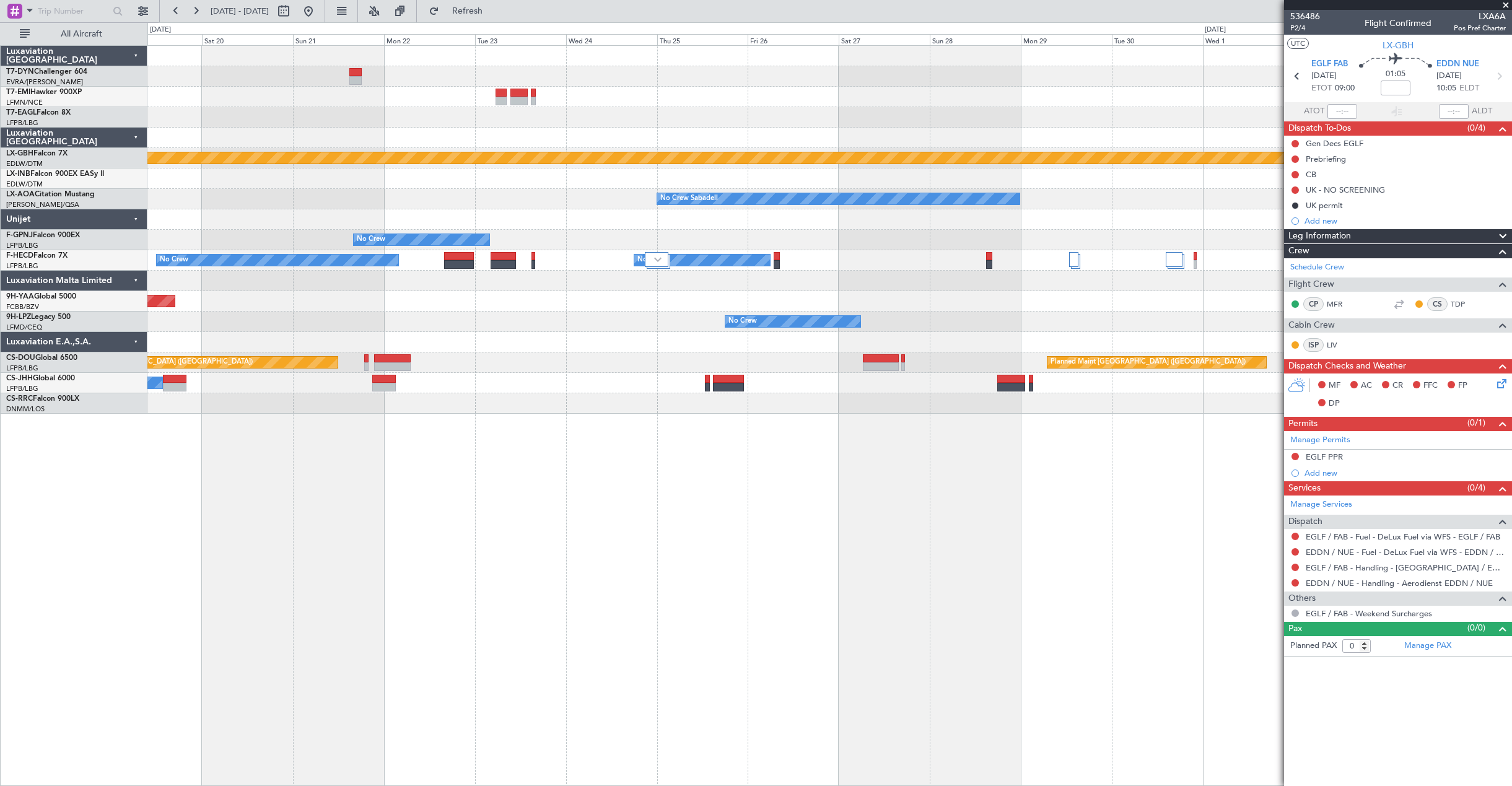
click at [972, 179] on div "Planned Maint Nurnberg No Crew Sabadell No Crew Sabadell No Crew Planned Maint …" at bounding box center [829, 230] width 1364 height 368
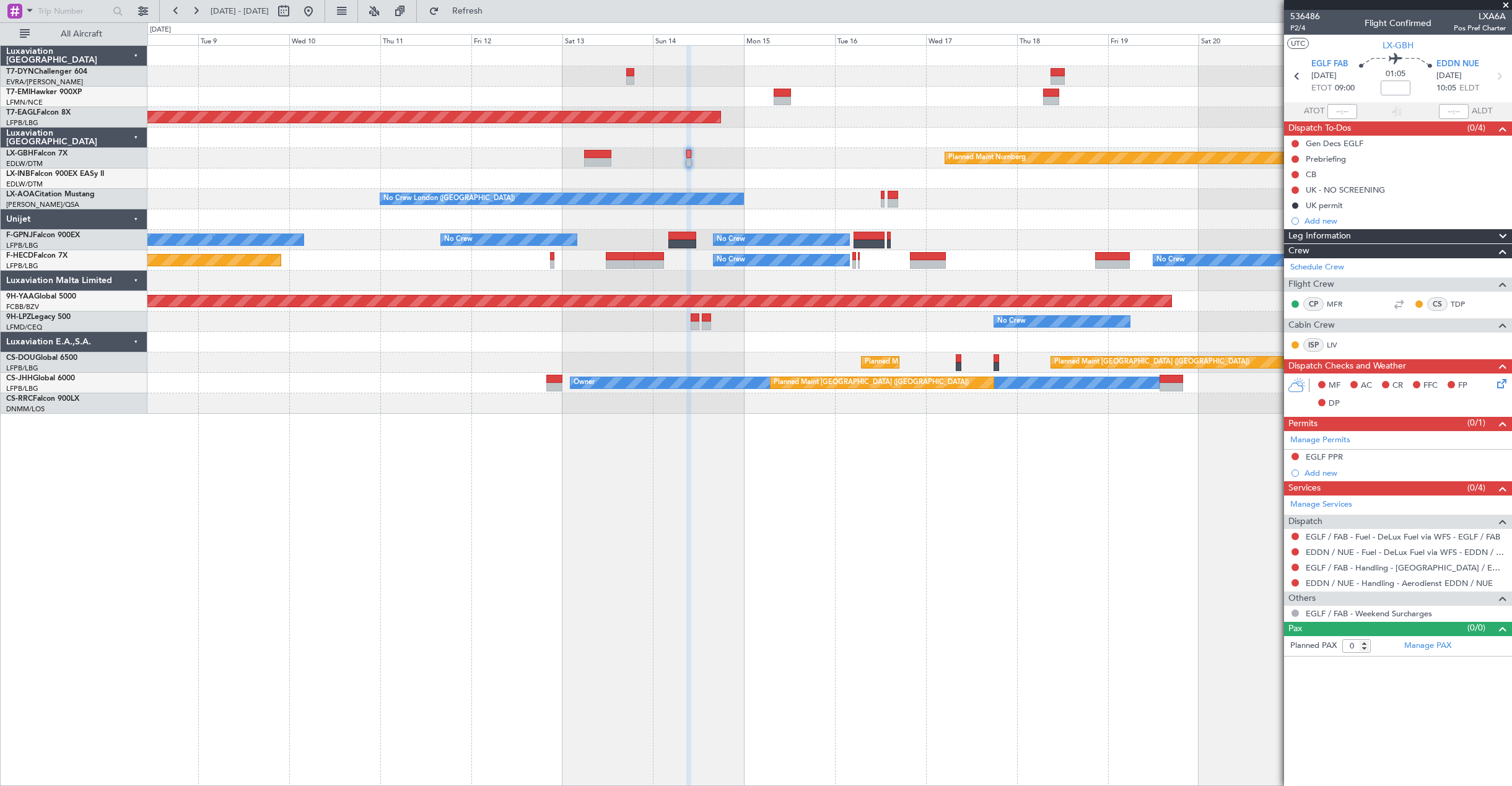
click at [880, 176] on div "Planned Maint Zurich Grounded New York (Teterboro) Planned Maint Nurnberg Plann…" at bounding box center [829, 230] width 1364 height 368
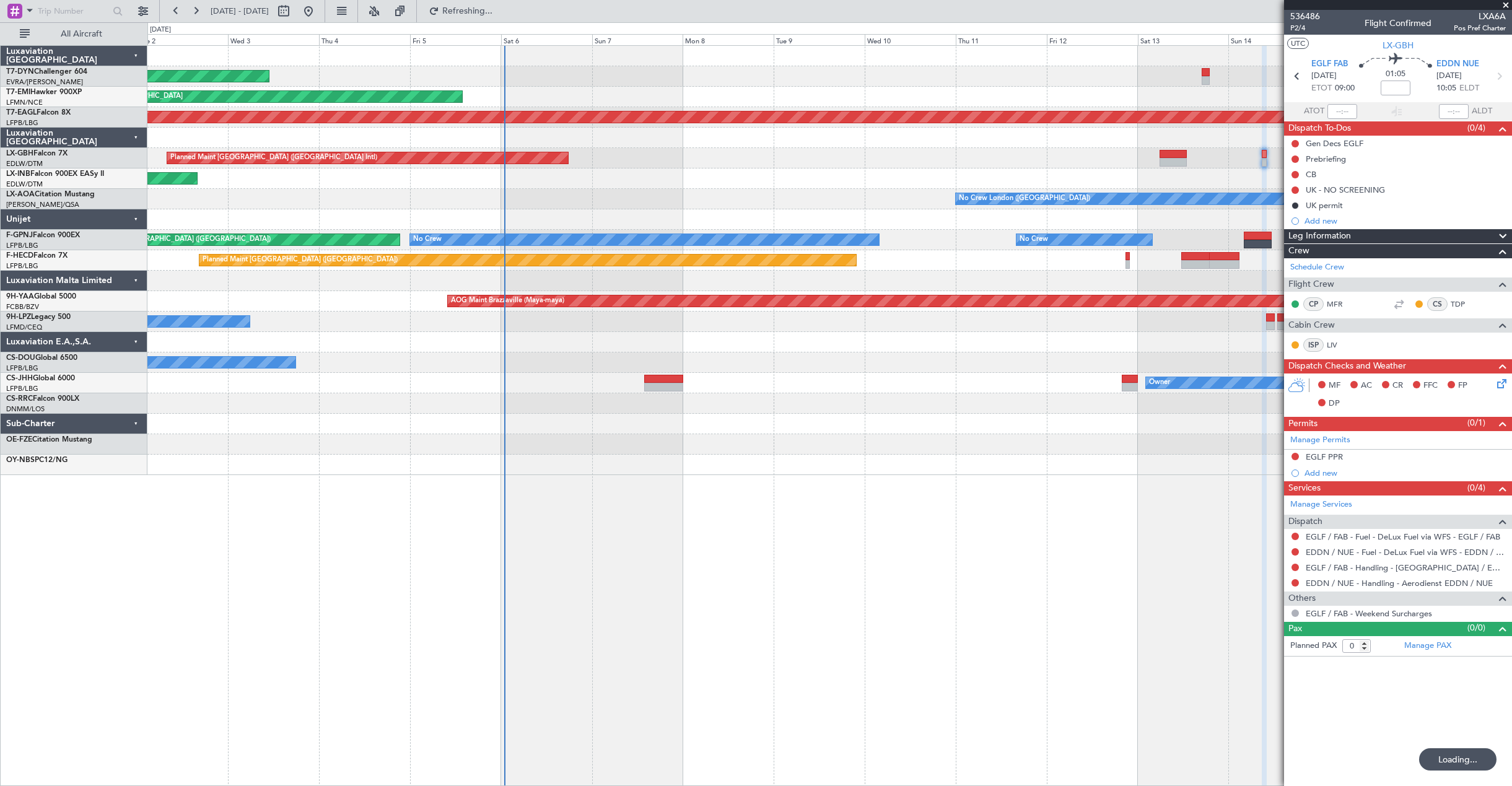
click at [1121, 157] on div "AOG Maint Riga (Riga Intl) Planned Maint Zurich Grounded New York (Teterboro) P…" at bounding box center [829, 260] width 1364 height 429
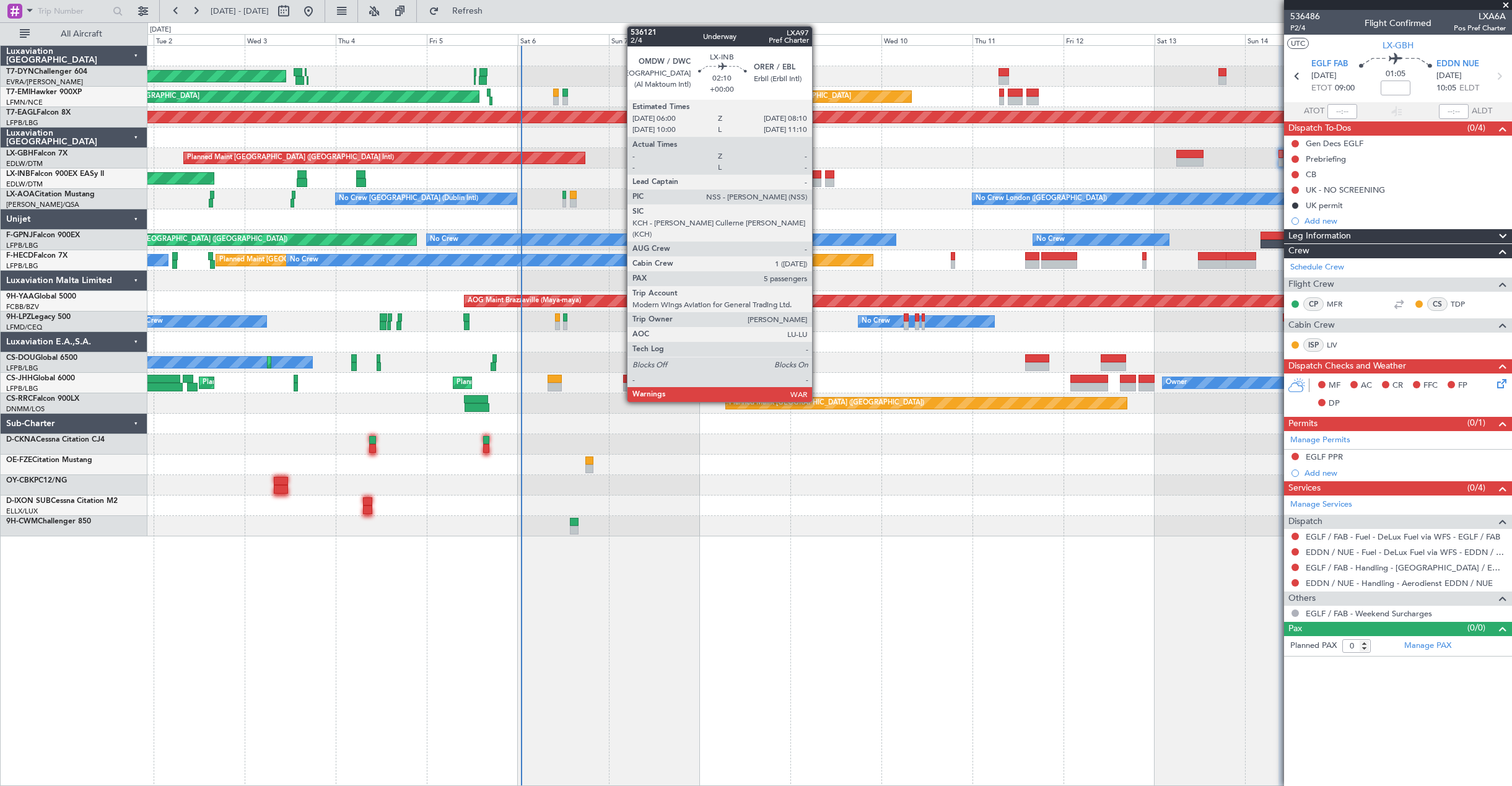
click at [818, 177] on div at bounding box center [817, 175] width 9 height 9
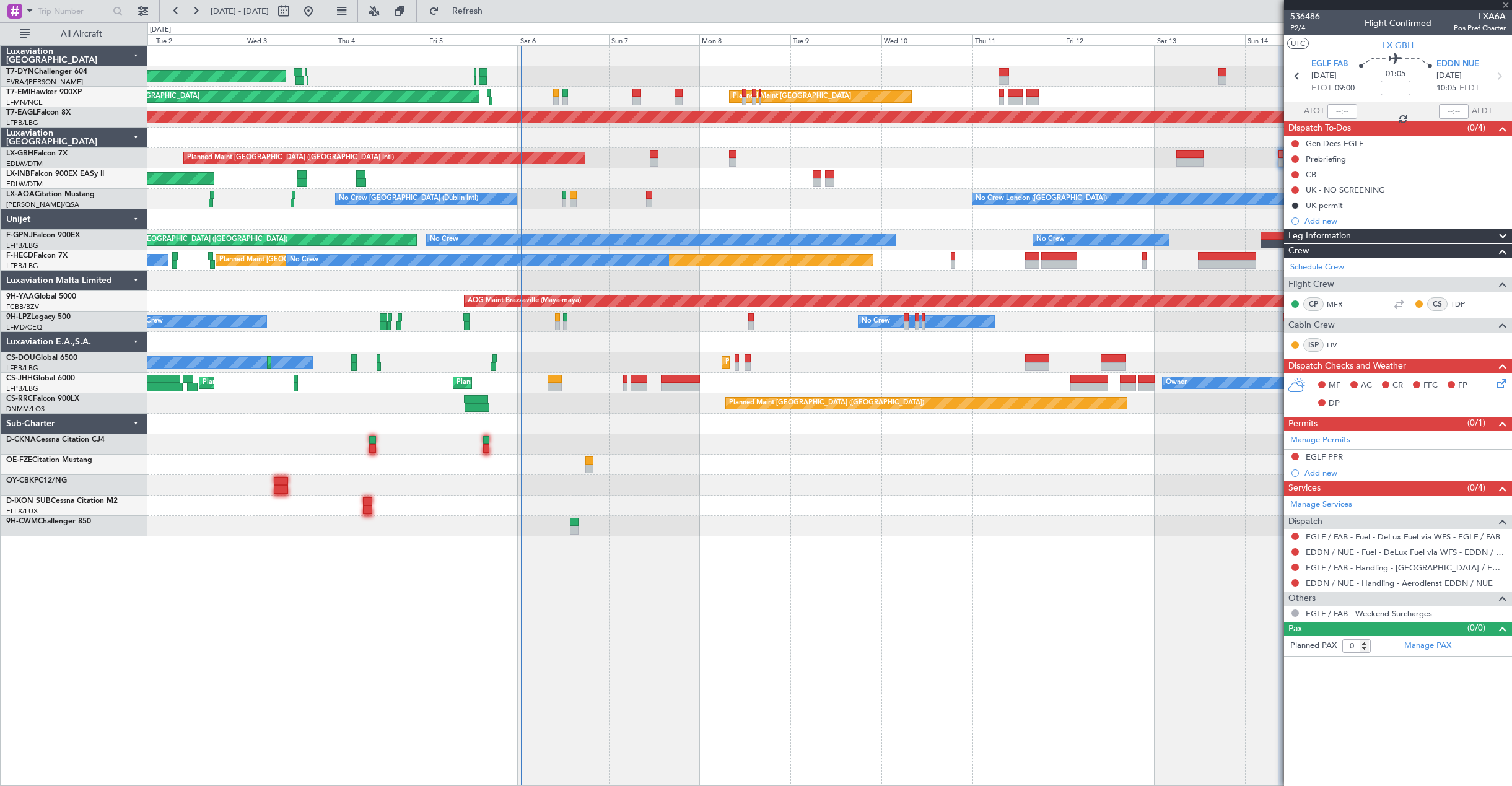
type input "5"
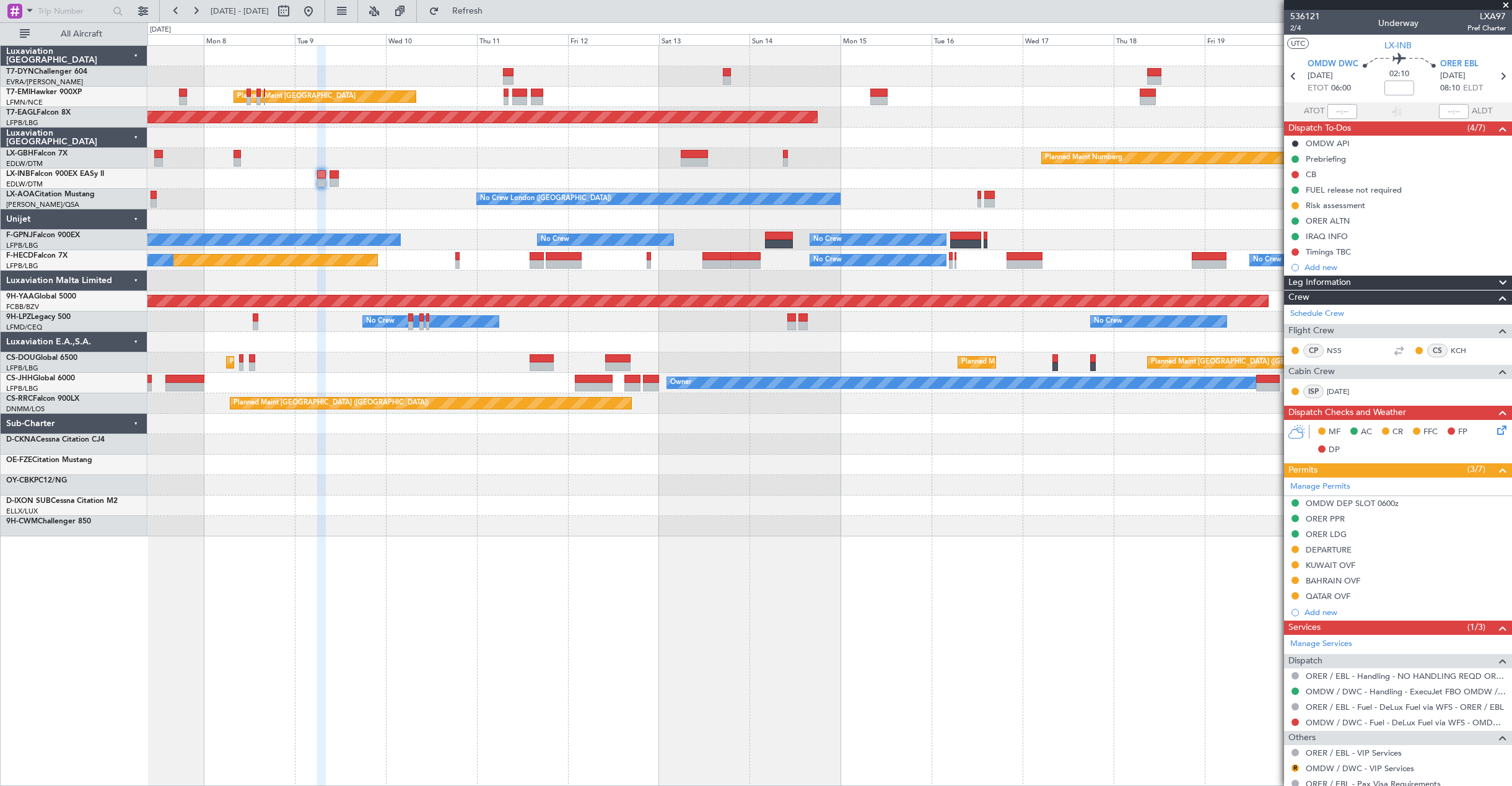
click at [667, 319] on div "Planned Maint [GEOGRAPHIC_DATA] Planned Maint [GEOGRAPHIC_DATA] Grounded [US_ST…" at bounding box center [829, 291] width 1364 height 491
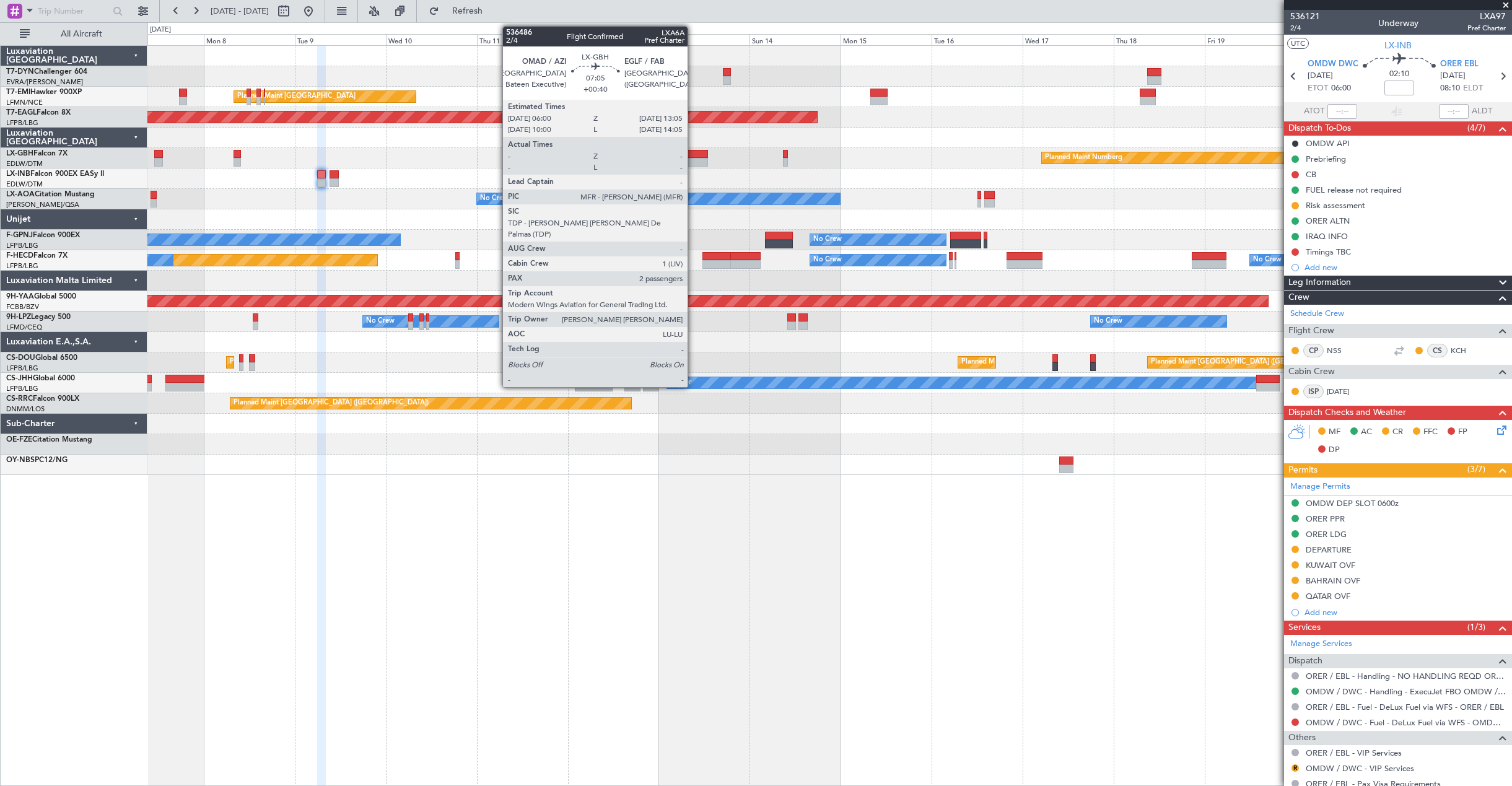
click at [693, 162] on div at bounding box center [694, 162] width 27 height 9
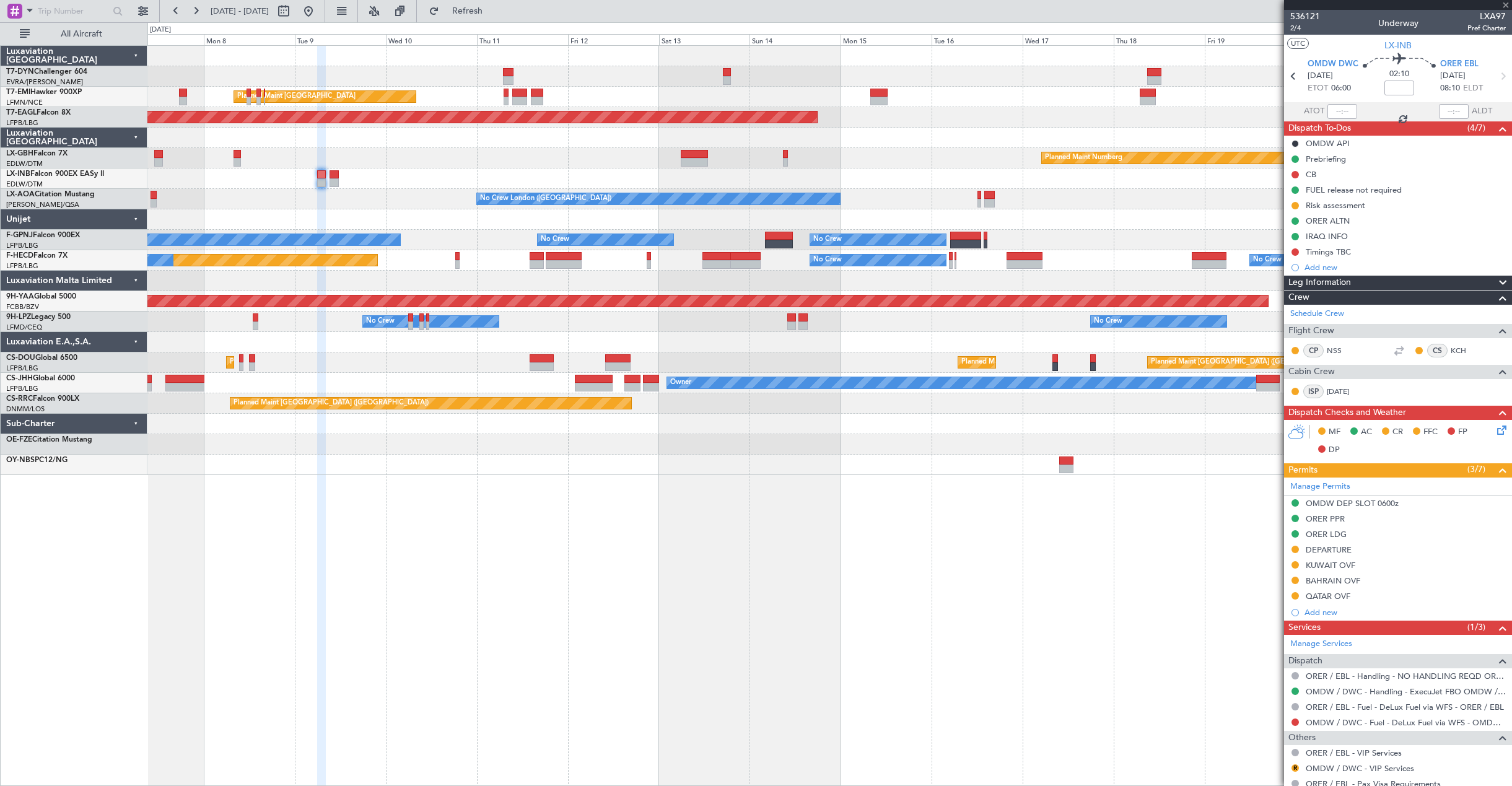
type input "+00:40"
type input "2"
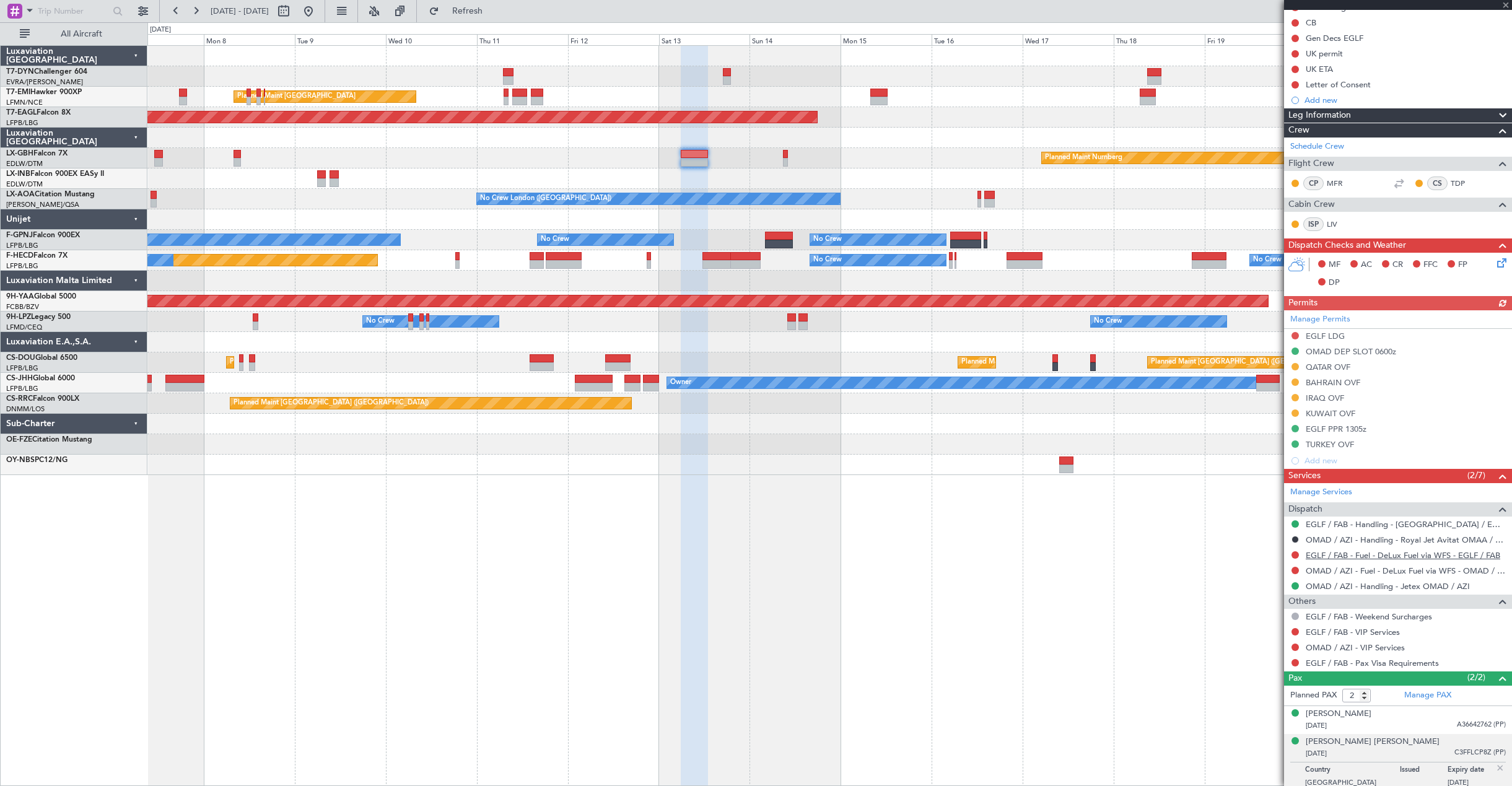
scroll to position [142, 0]
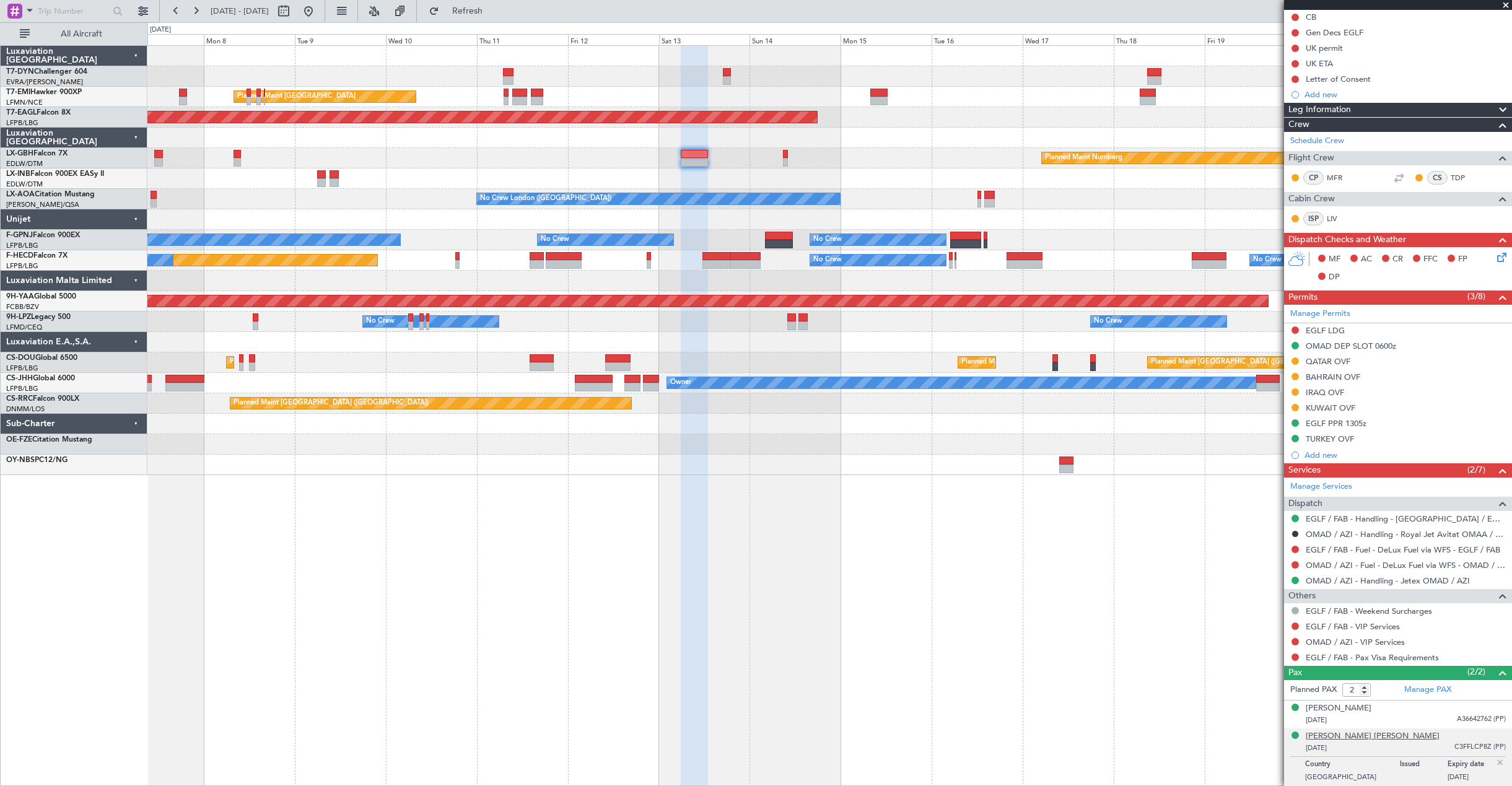
click at [1372, 737] on div "[PERSON_NAME] [PERSON_NAME]" at bounding box center [1372, 736] width 134 height 12
click at [1370, 519] on link "EGLF / FAB - Handling - Farnborough Airport / EGLF / FAB" at bounding box center [1405, 519] width 200 height 11
click at [318, 18] on button at bounding box center [308, 11] width 20 height 20
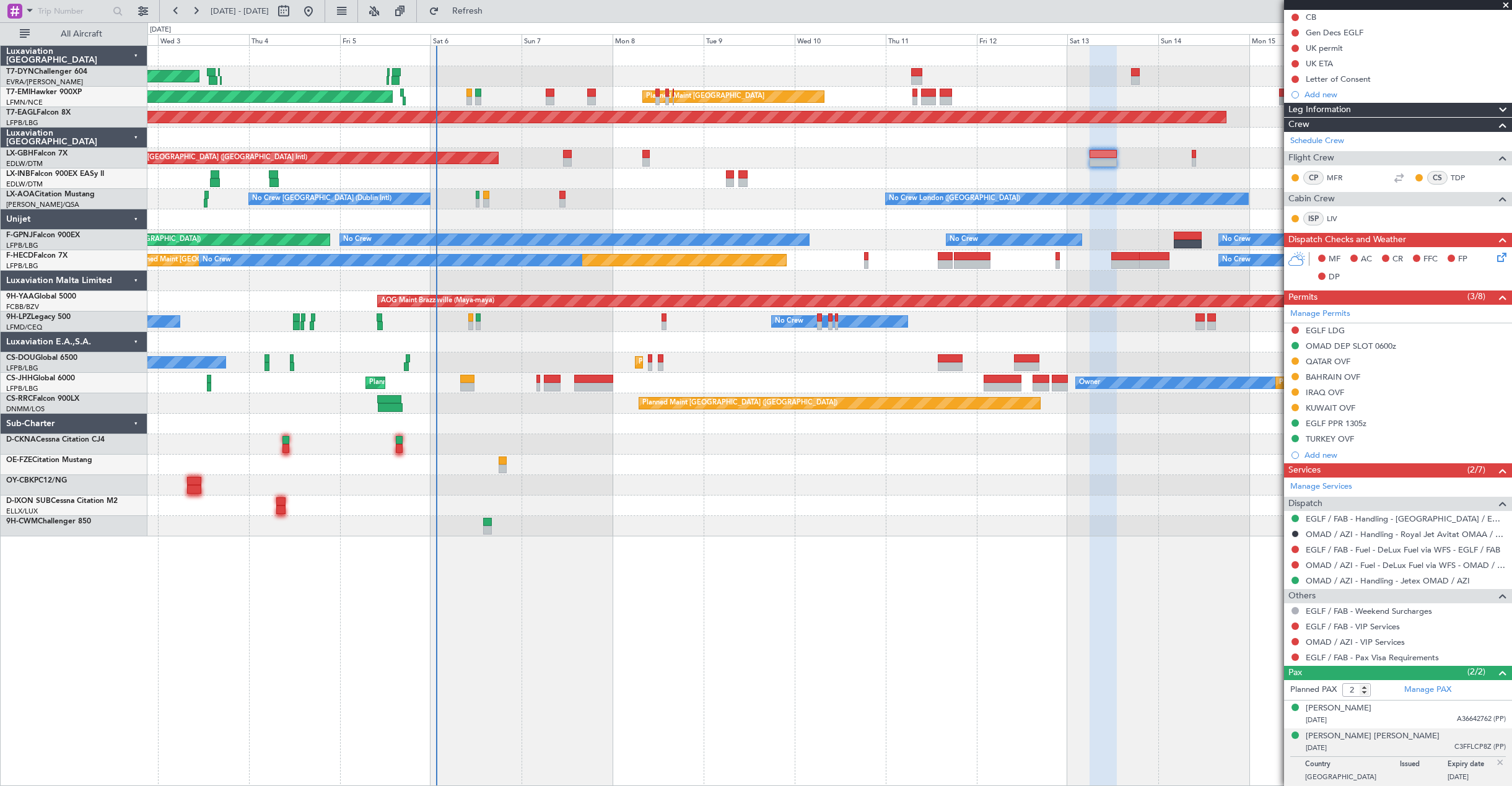
click at [602, 461] on div at bounding box center [829, 465] width 1364 height 21
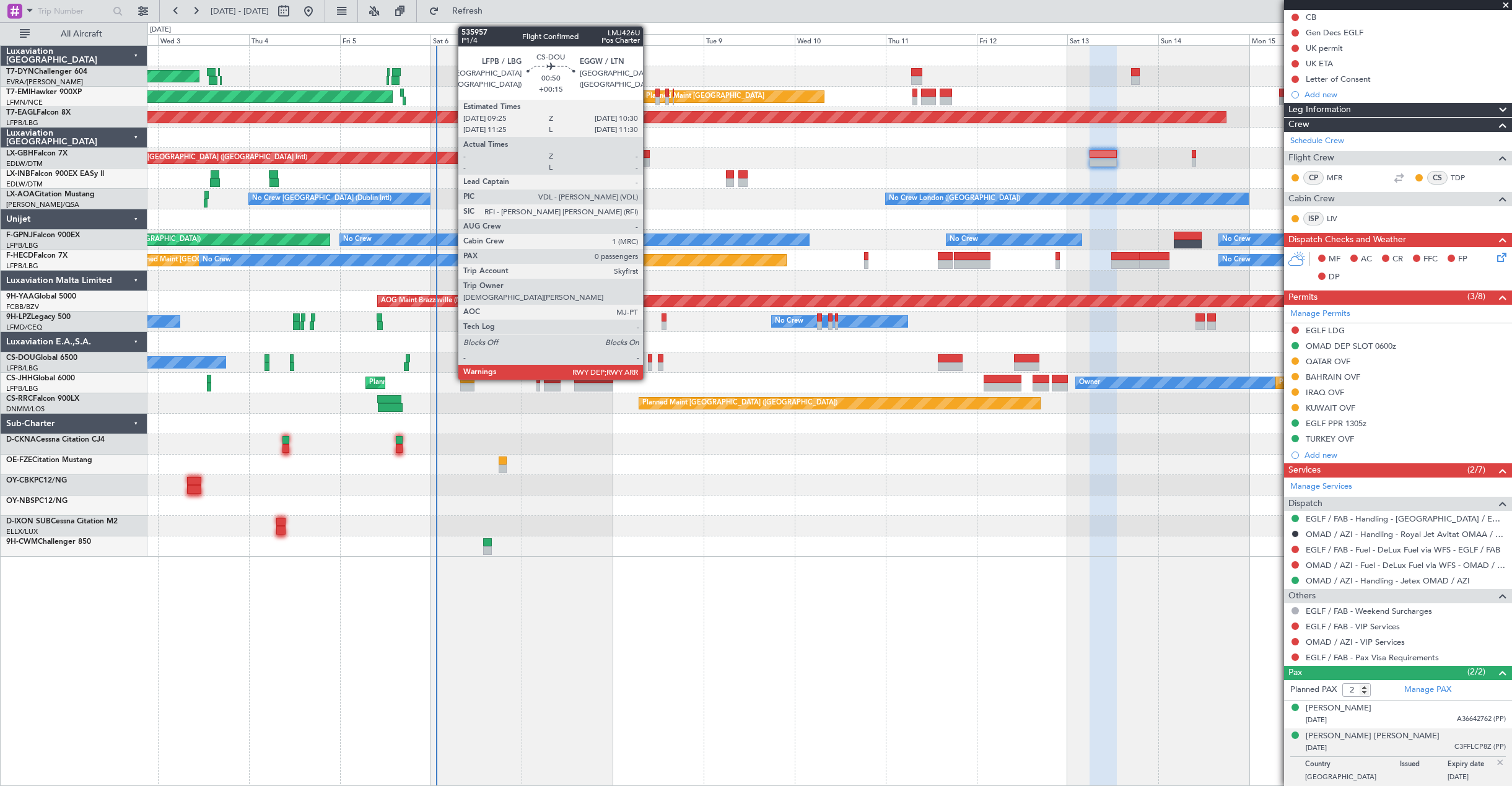
click at [649, 363] on div at bounding box center [650, 367] width 4 height 9
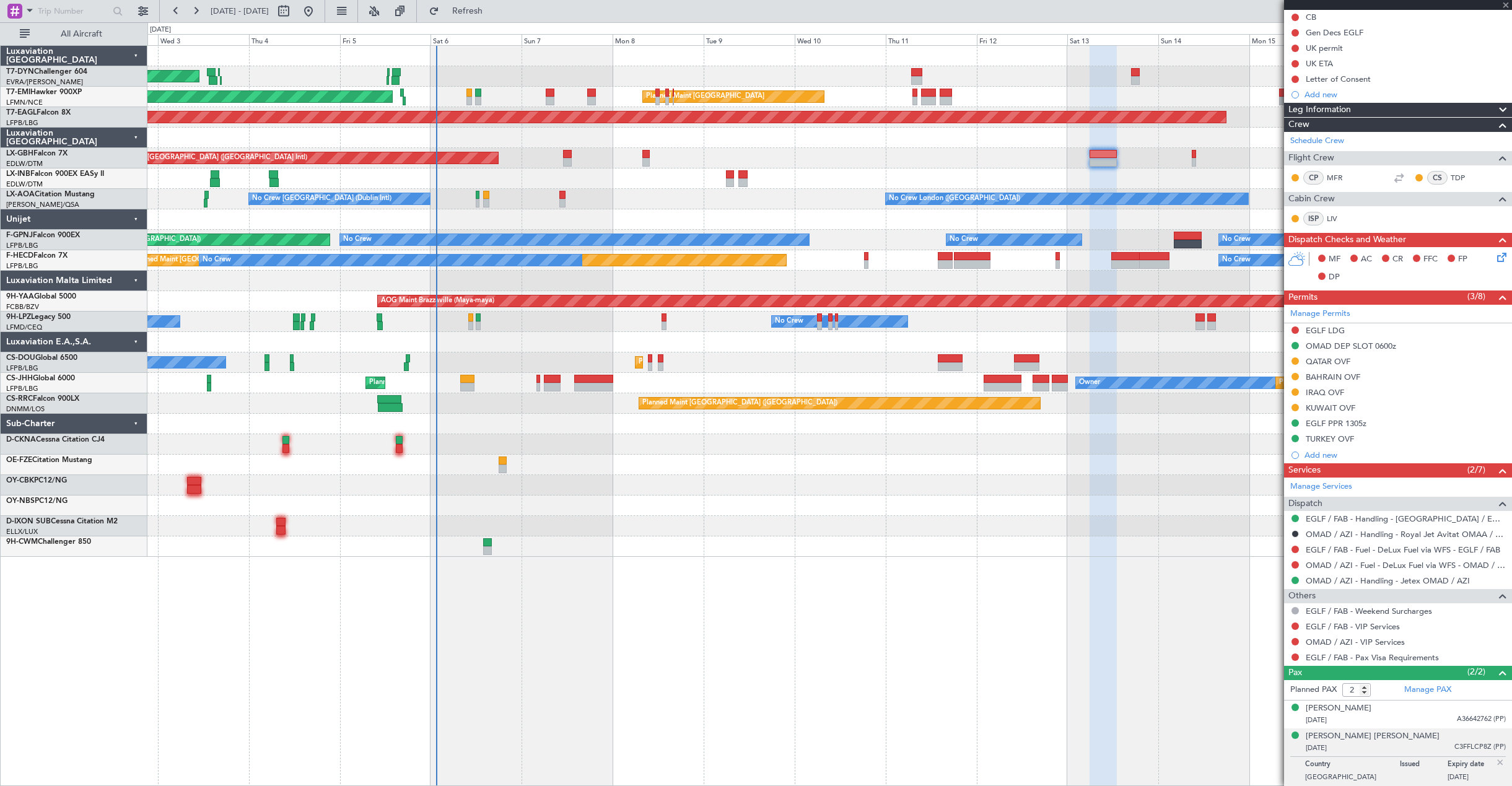
type input "+00:15"
type input "0"
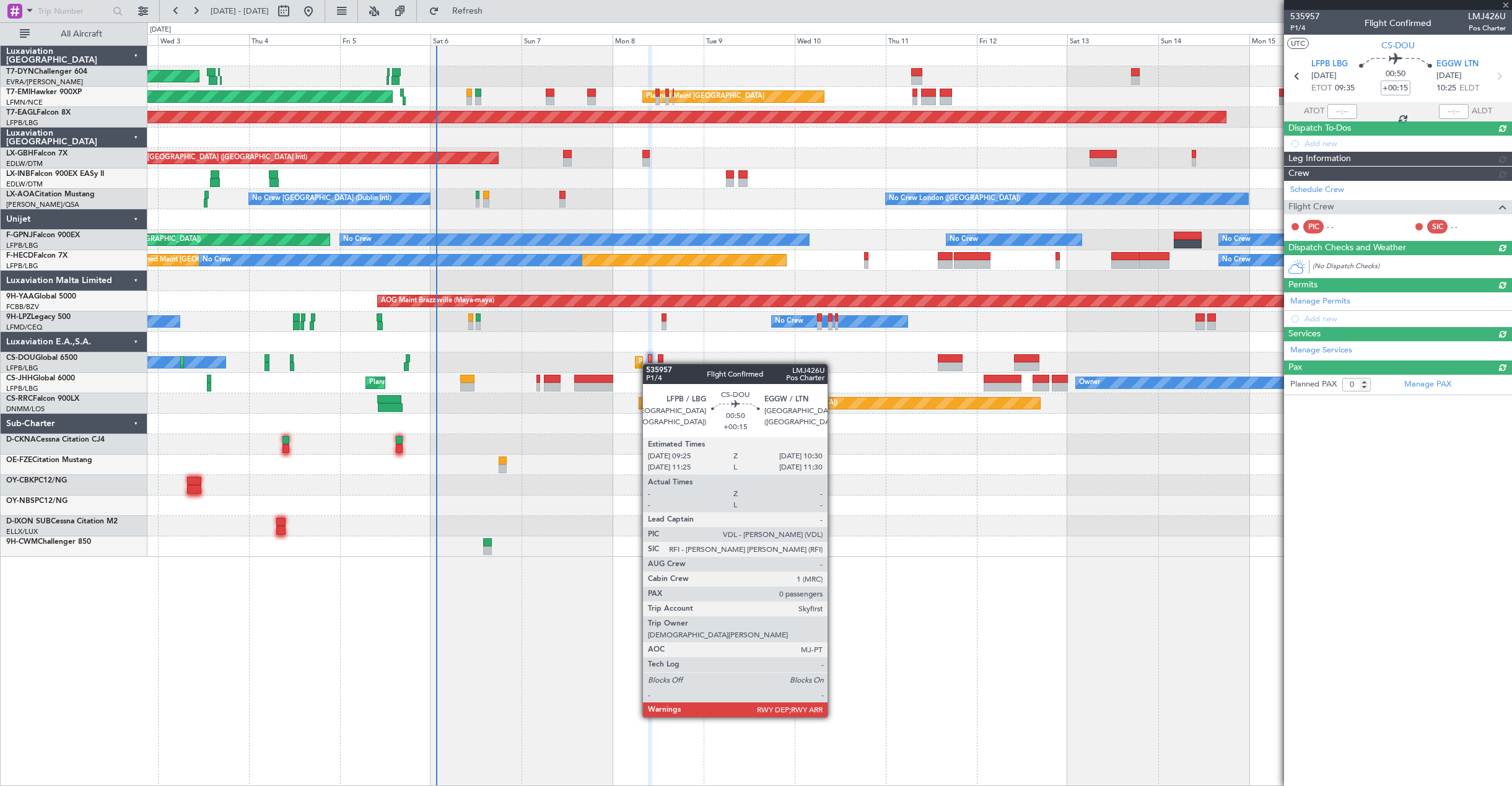
scroll to position [0, 0]
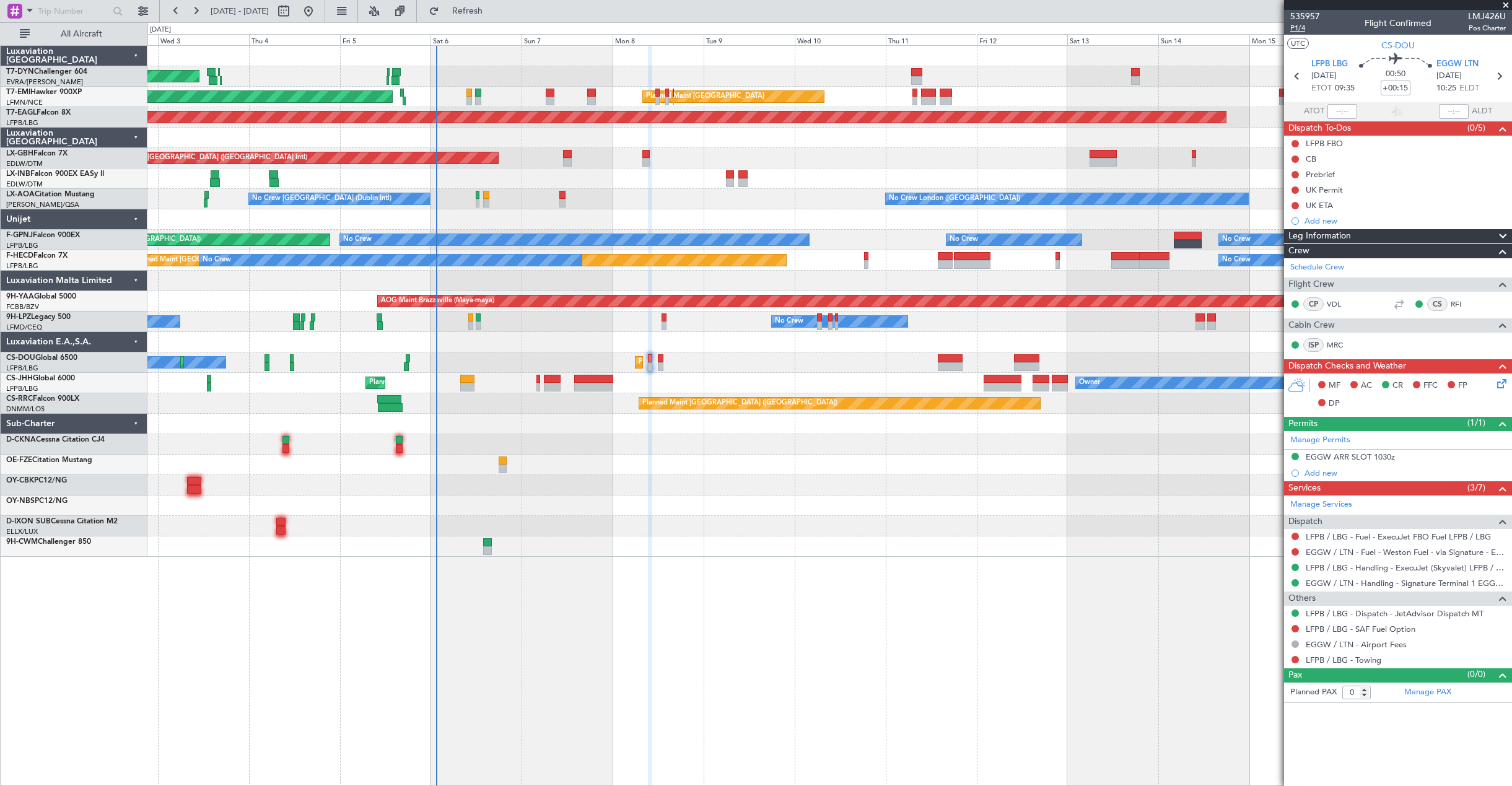
click at [1295, 26] on span "P1/4" at bounding box center [1305, 28] width 30 height 11
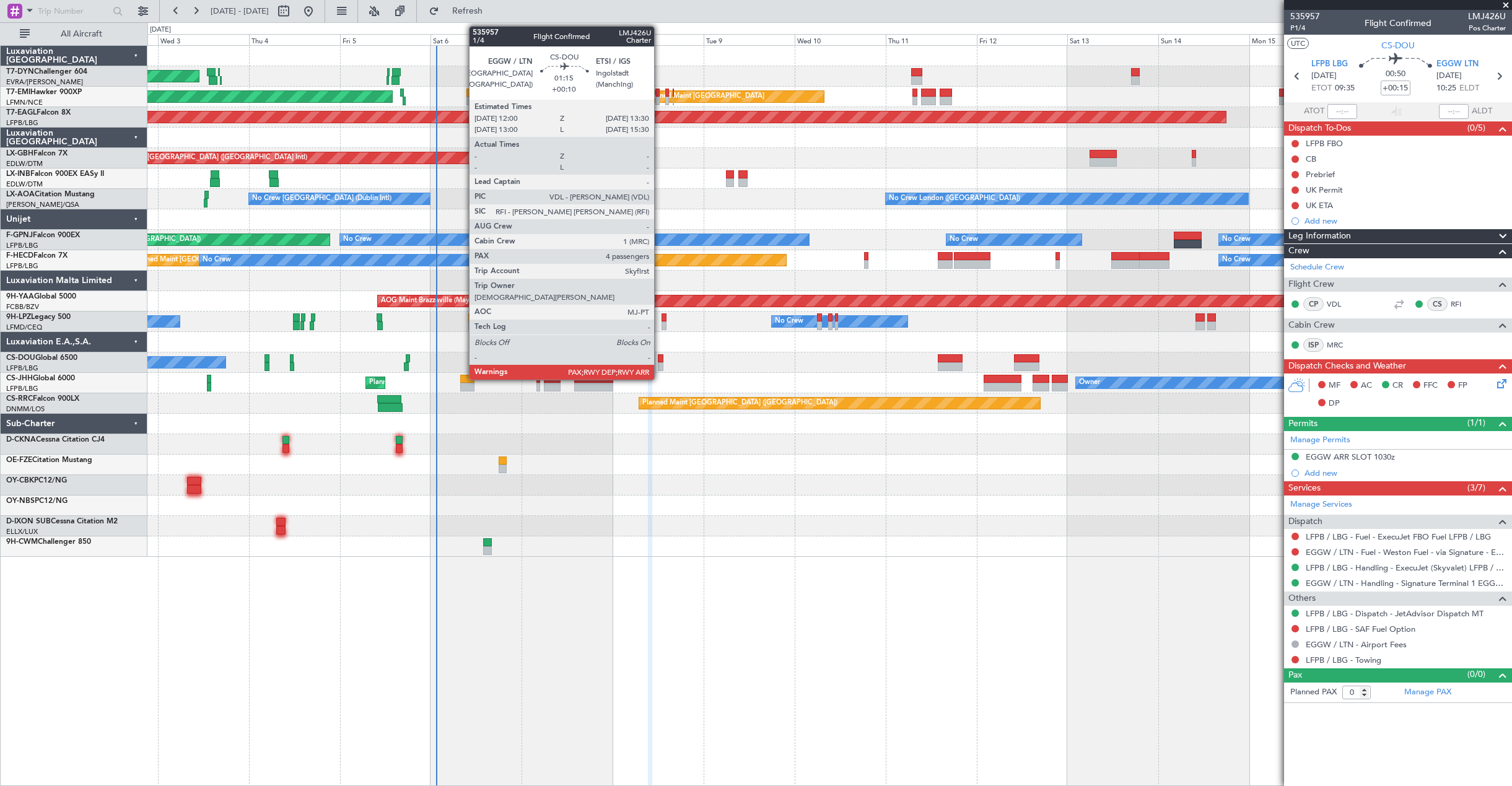
click at [659, 367] on div at bounding box center [661, 367] width 6 height 9
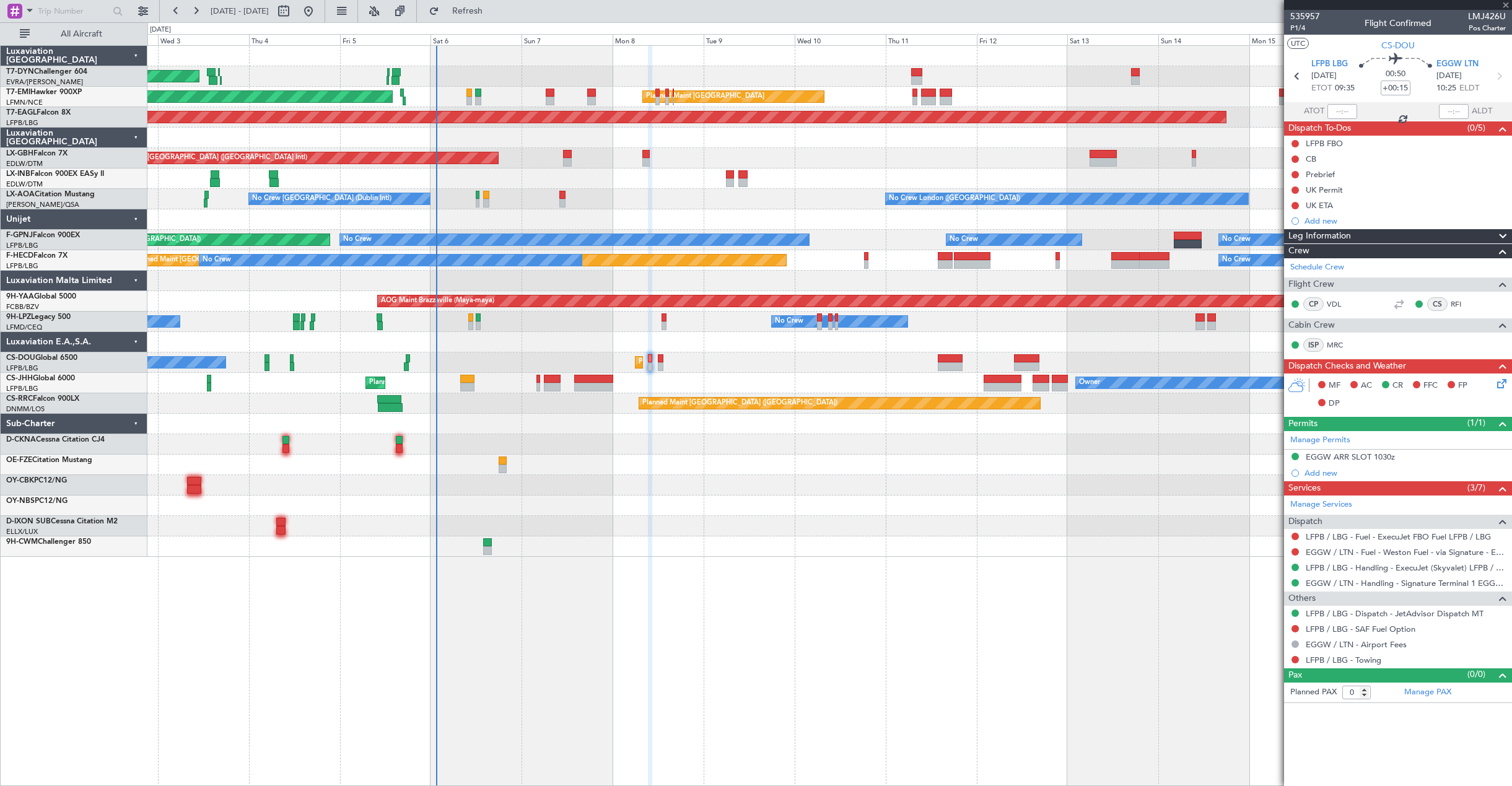
type input "+00:10"
type input "6"
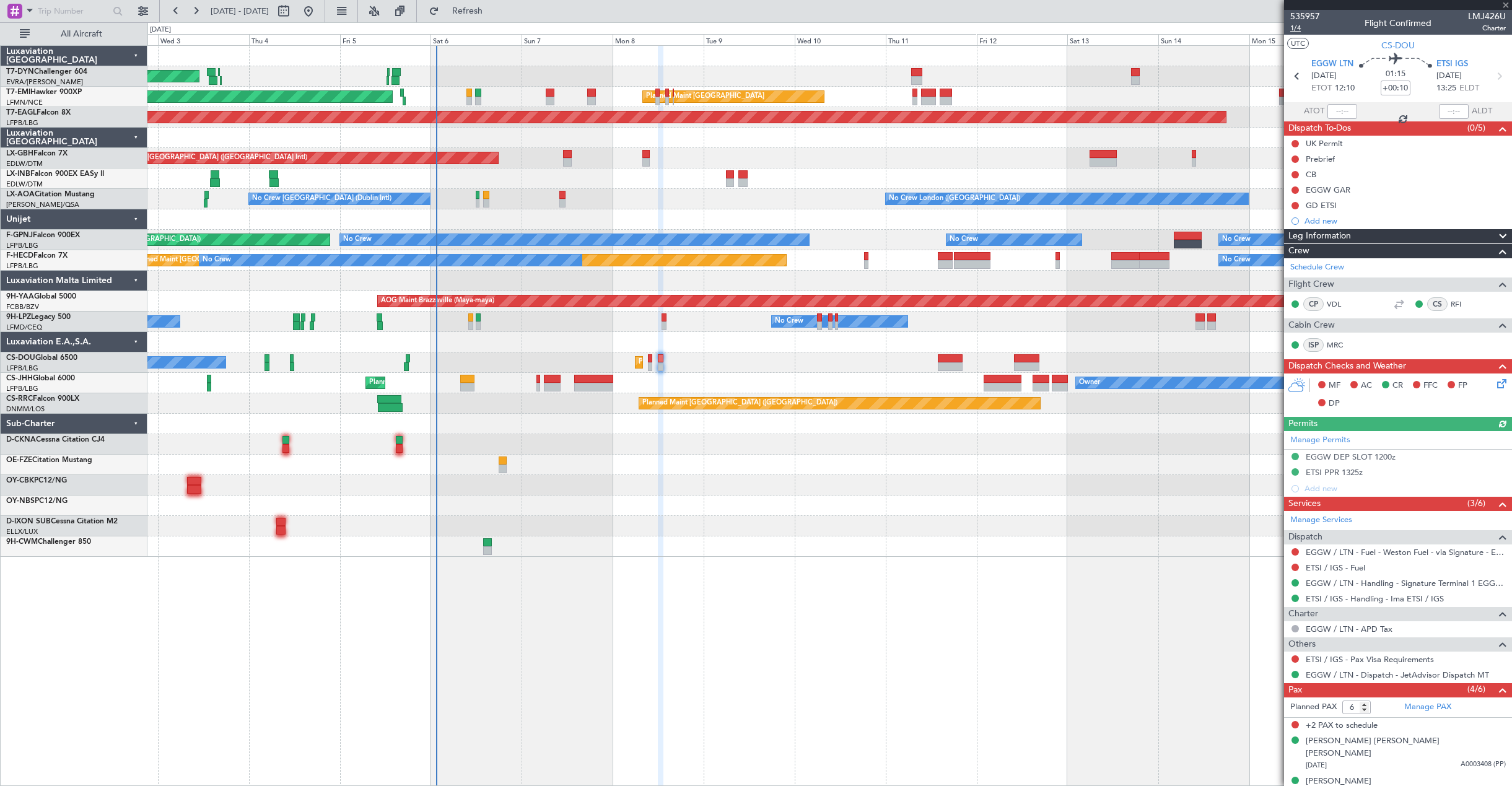
click at [1293, 31] on span "1/4" at bounding box center [1305, 28] width 30 height 11
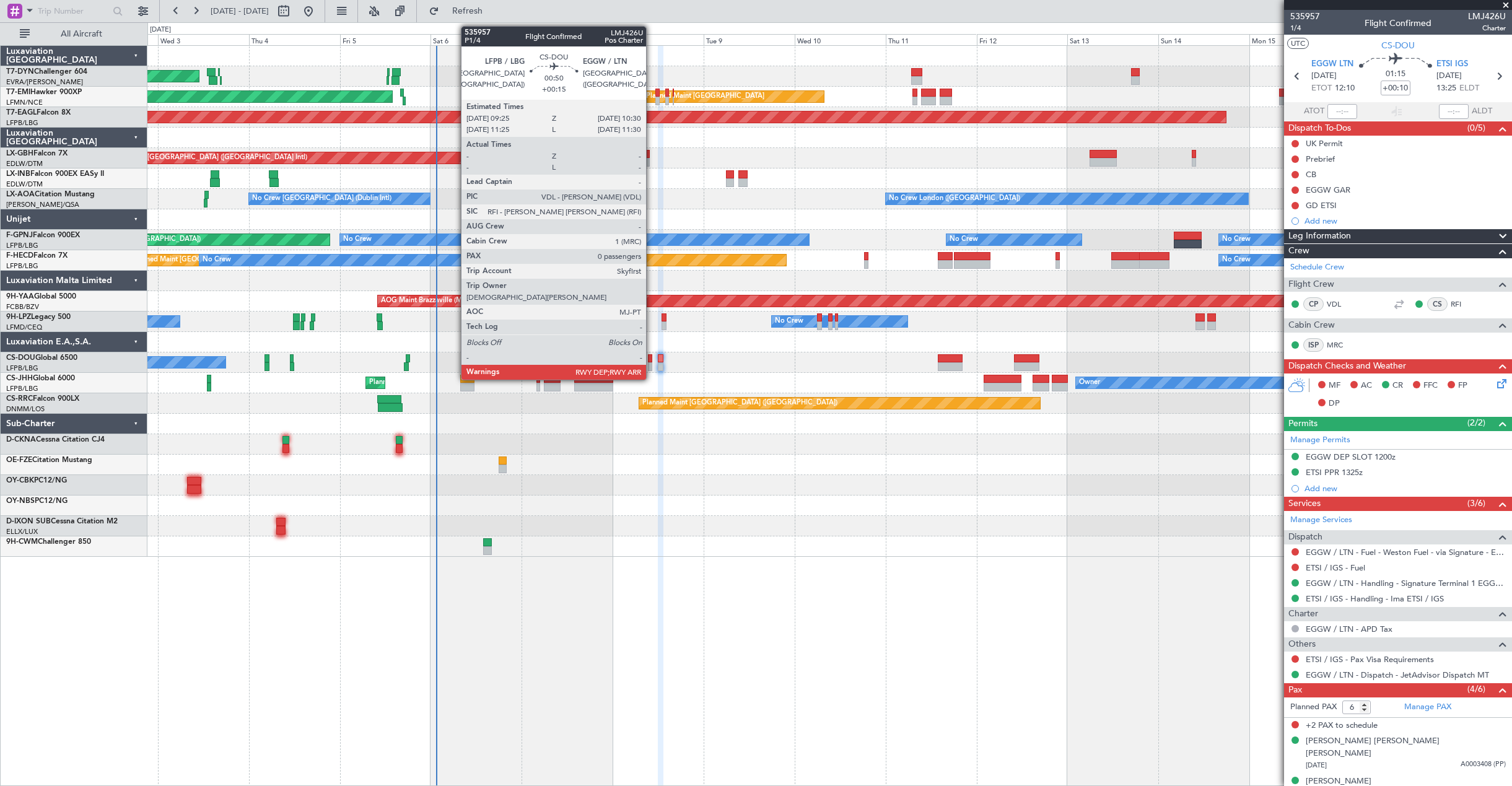
click at [652, 362] on div at bounding box center [650, 358] width 4 height 9
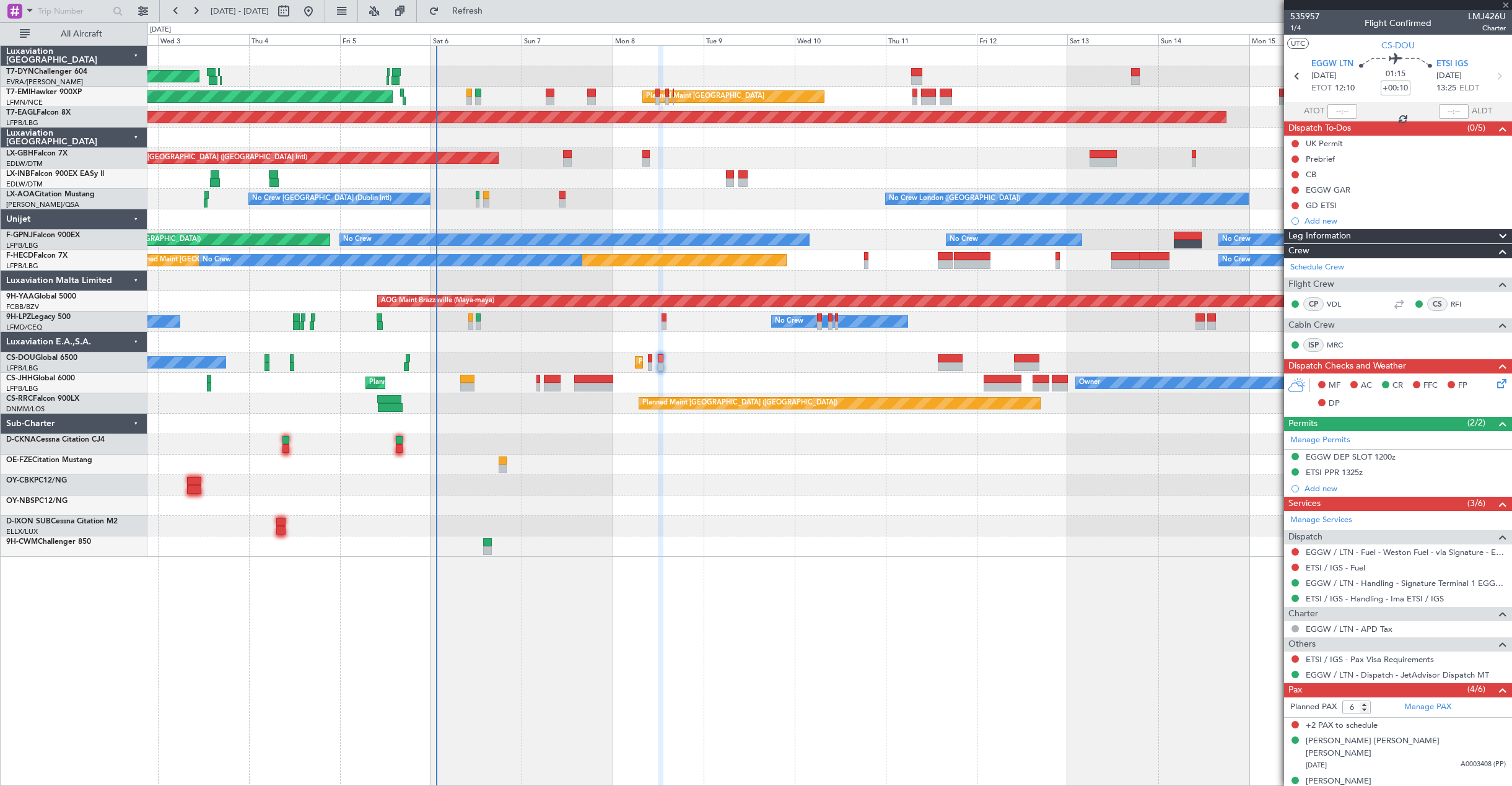
type input "+00:15"
type input "0"
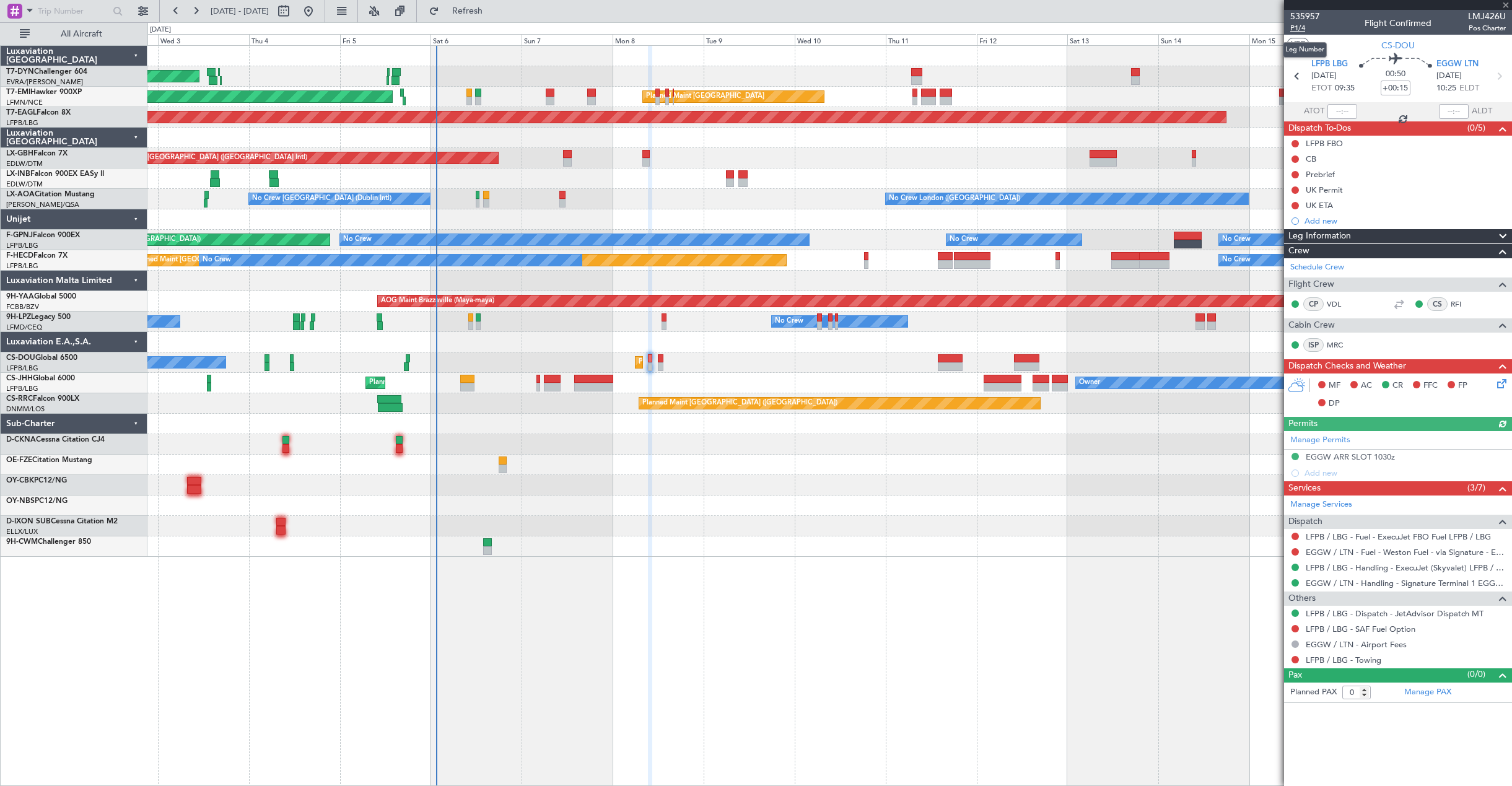
click at [1296, 31] on span "P1/4" at bounding box center [1305, 28] width 30 height 11
click at [1398, 568] on link "LFPB / LBG - Handling - ExecuJet (Skyvalet) LFPB / LBG" at bounding box center [1405, 567] width 200 height 11
click at [1309, 552] on link "EGGW / LTN - Fuel - Weston Fuel - via Signature - EGGW/LTN" at bounding box center [1405, 552] width 200 height 11
click at [1434, 584] on link "EGGW / LTN - Handling - Signature Terminal 1 EGGW / LTN" at bounding box center [1405, 583] width 200 height 11
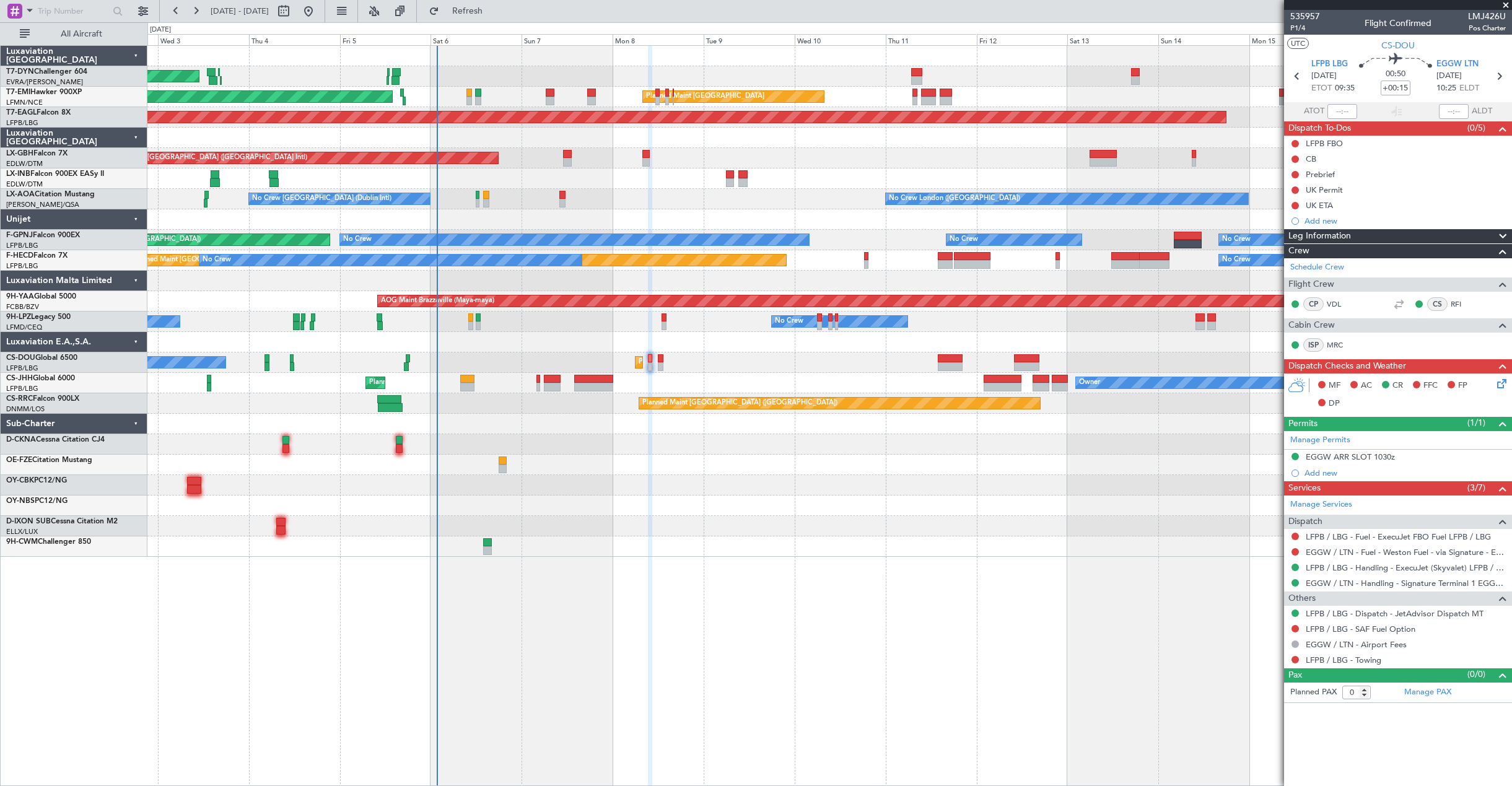
click at [1499, 381] on icon at bounding box center [1500, 381] width 10 height 10
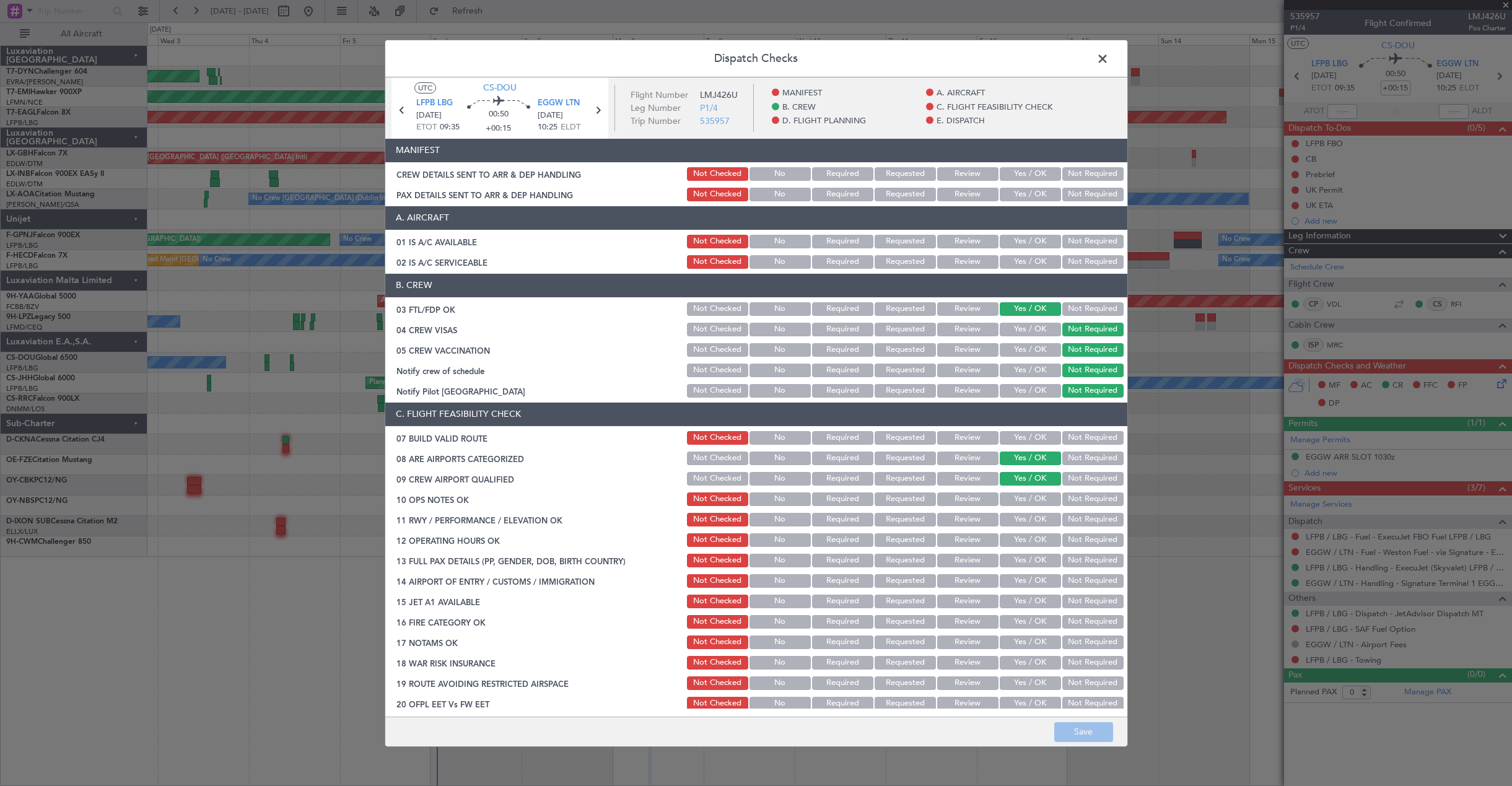
click at [1009, 170] on button "Yes / OK" at bounding box center [1031, 174] width 62 height 14
drag, startPoint x: 1005, startPoint y: 200, endPoint x: 1005, endPoint y: 210, distance: 10.0
click at [1005, 199] on button "Yes / OK" at bounding box center [1031, 194] width 62 height 14
click at [1092, 729] on button "Save" at bounding box center [1084, 732] width 59 height 20
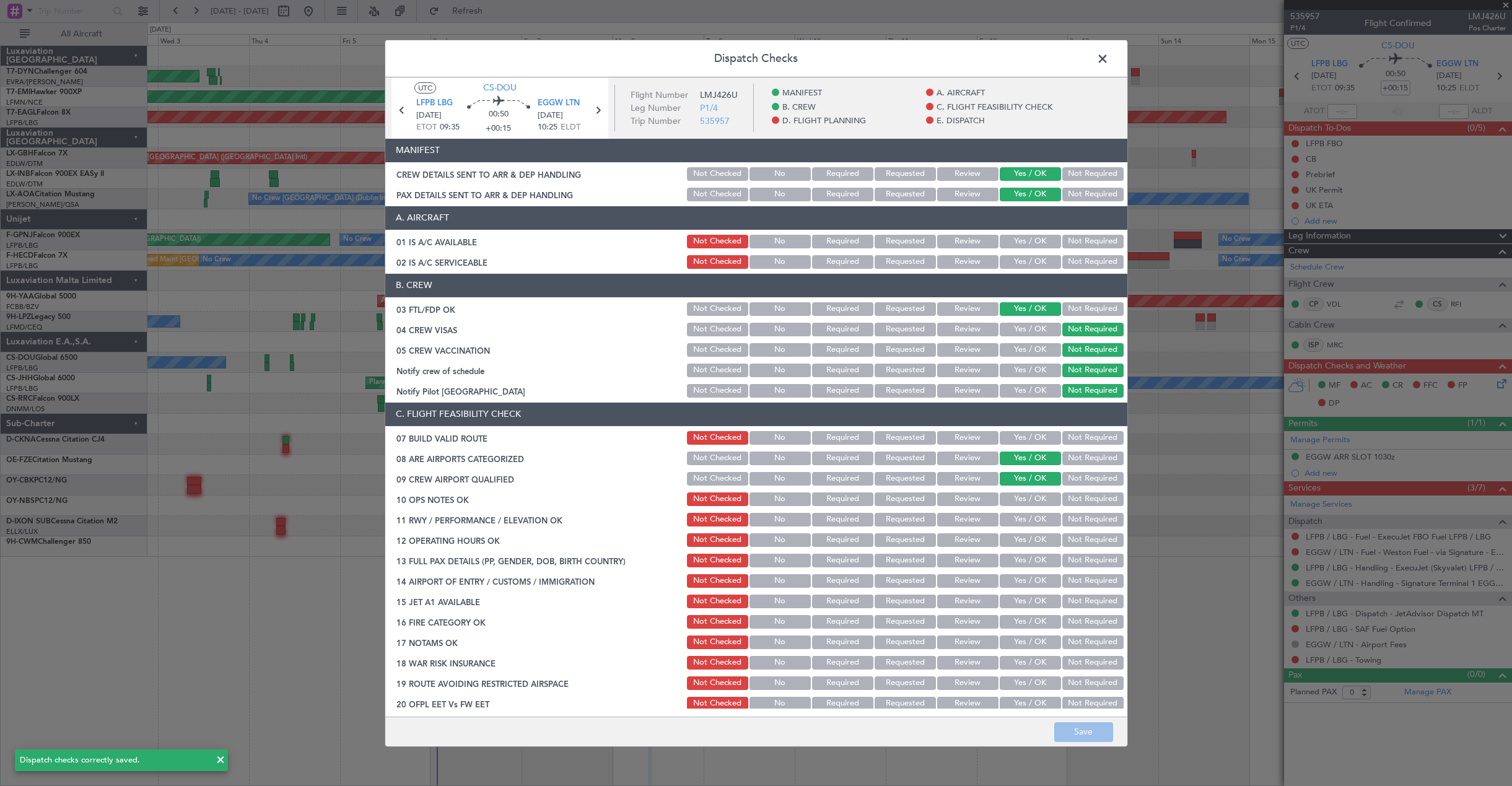
click at [1109, 62] on span at bounding box center [1109, 61] width 0 height 25
click at [1105, 62] on div at bounding box center [829, 56] width 1364 height 21
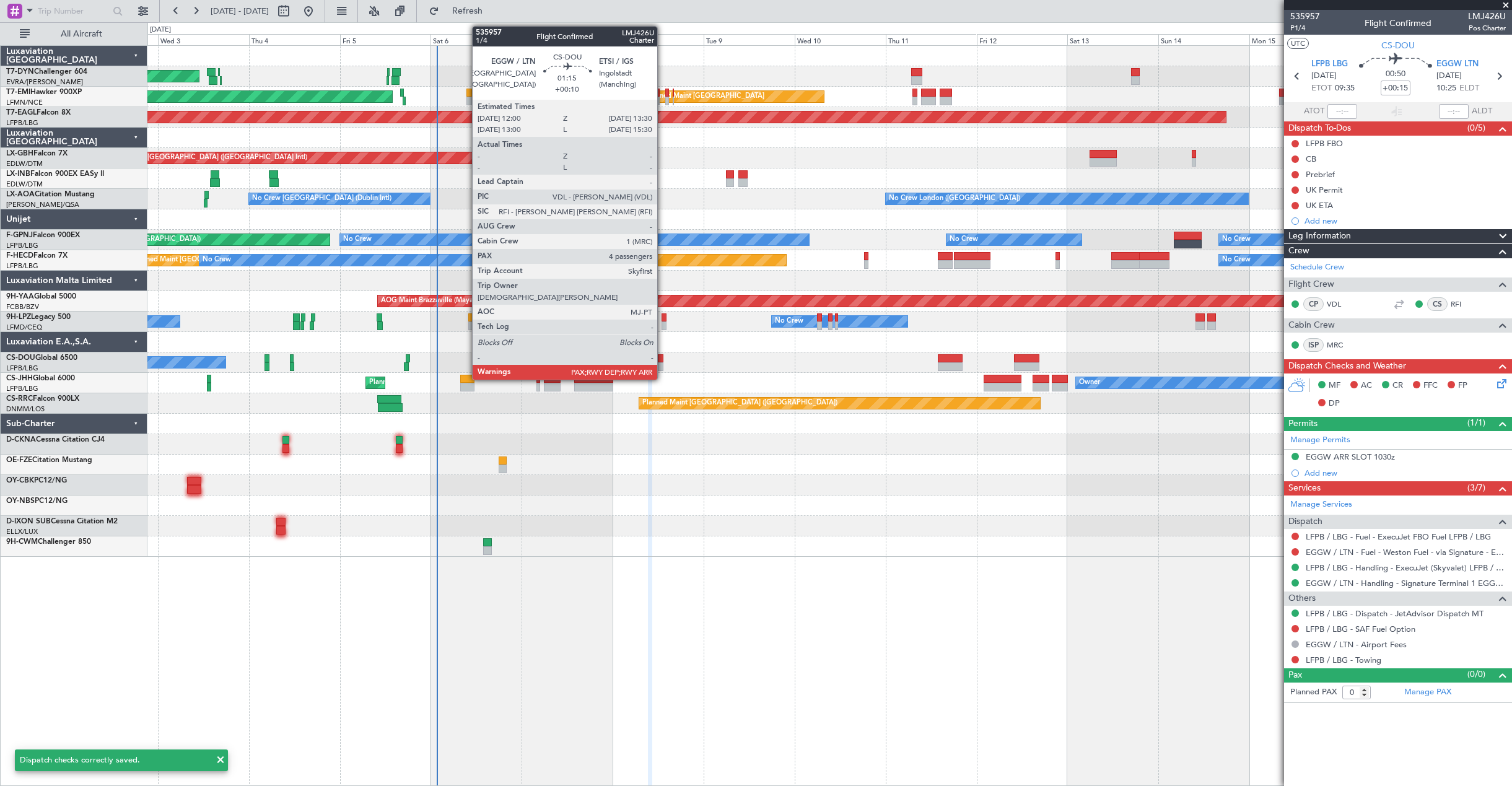
click at [663, 368] on div at bounding box center [661, 367] width 6 height 9
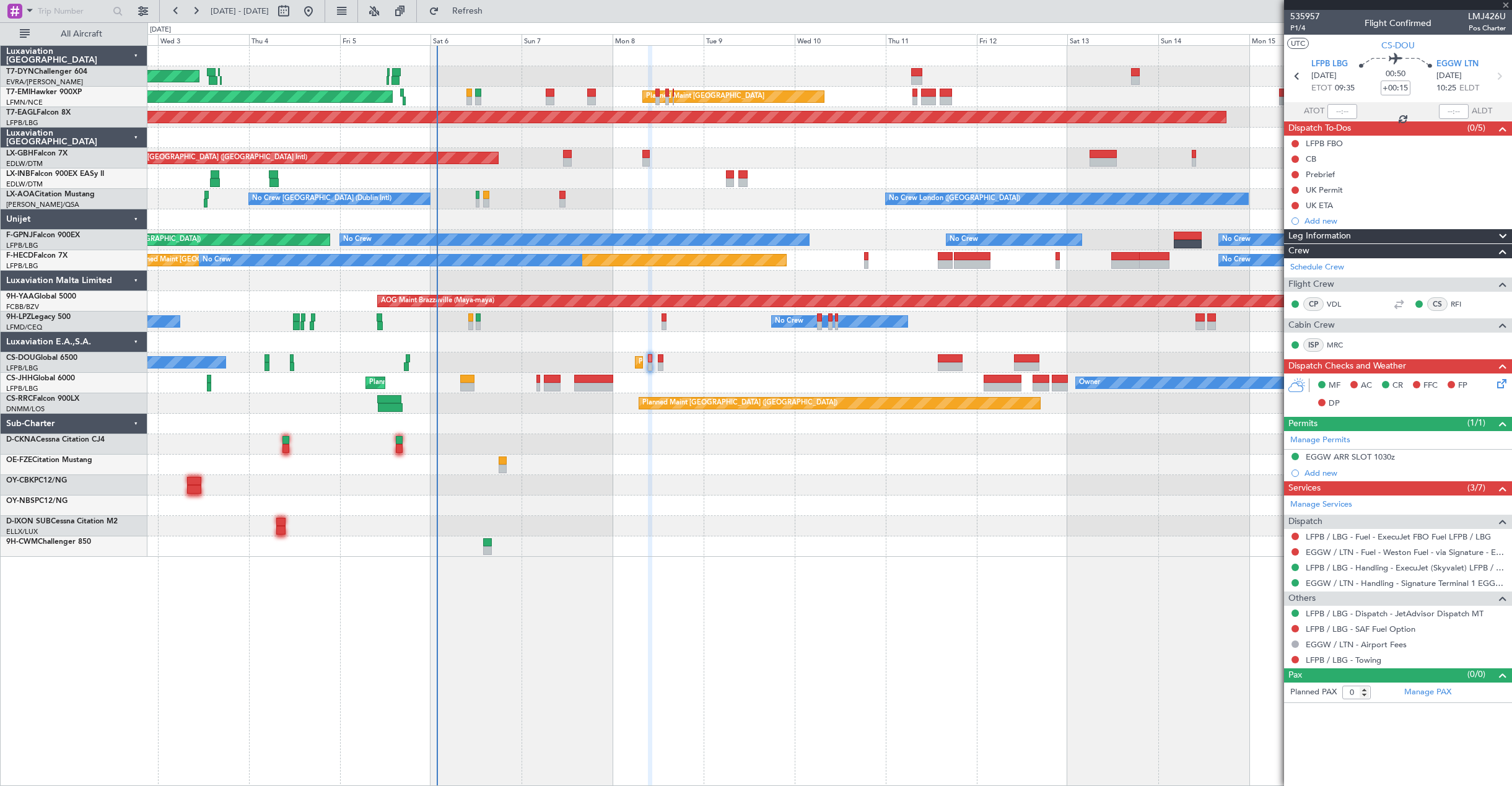
type input "+00:10"
type input "6"
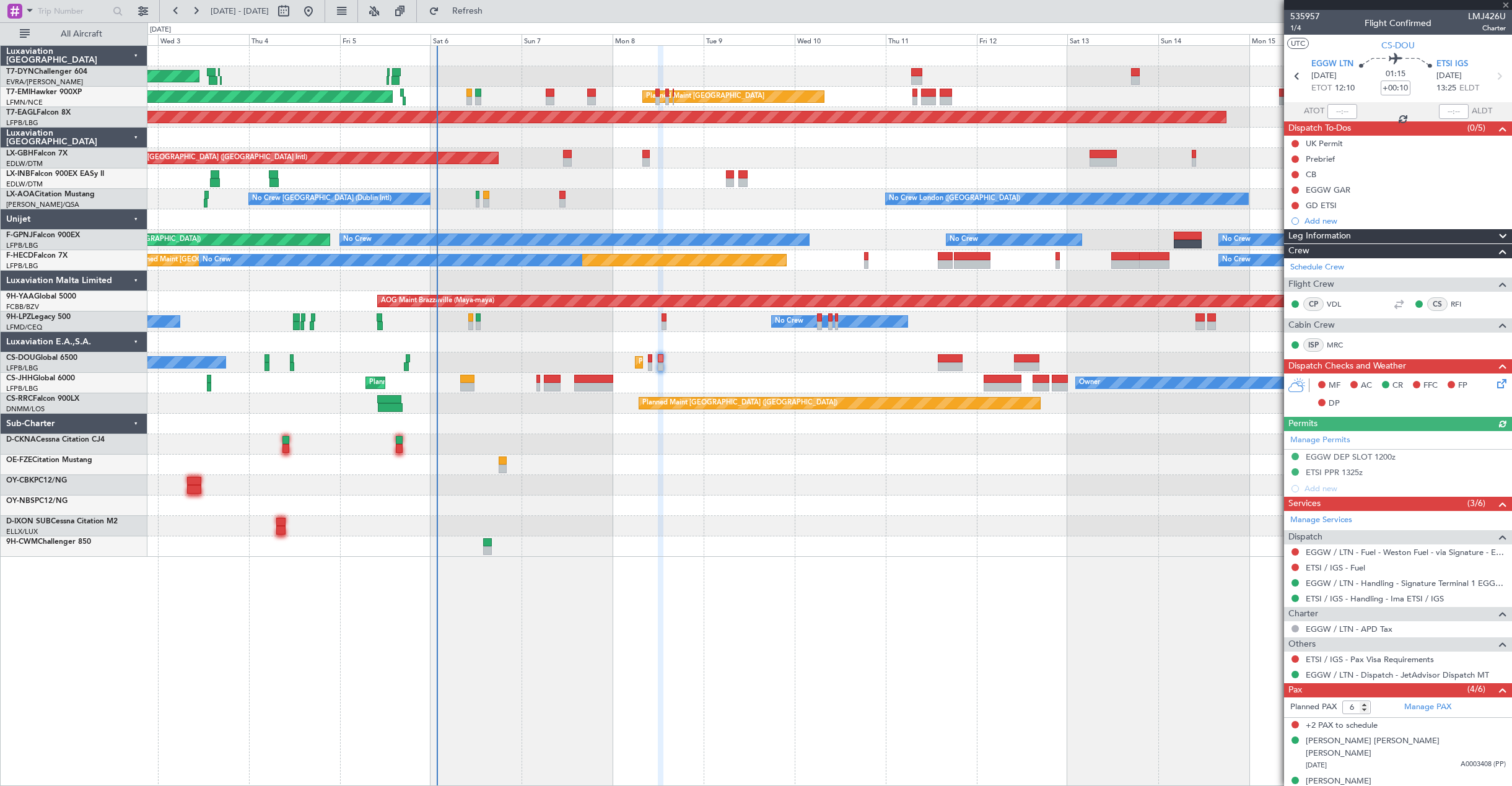
click at [1495, 385] on icon at bounding box center [1500, 381] width 10 height 10
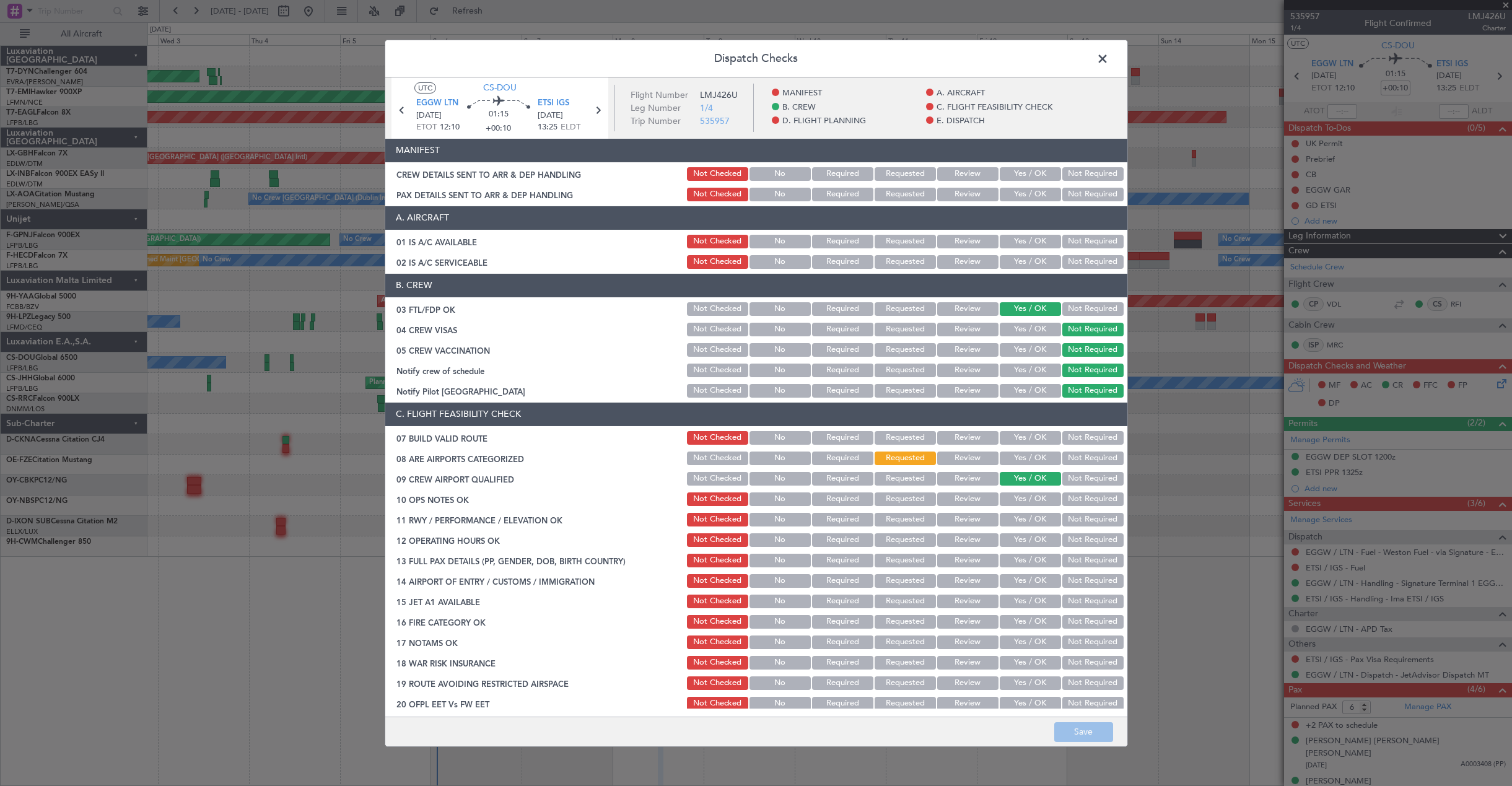
click at [1001, 165] on div "Yes / OK" at bounding box center [1029, 174] width 62 height 17
click at [1011, 172] on button "Yes / OK" at bounding box center [1031, 174] width 62 height 14
click at [1005, 195] on button "Yes / OK" at bounding box center [1031, 194] width 62 height 14
click at [1069, 722] on button "Save" at bounding box center [1084, 732] width 59 height 20
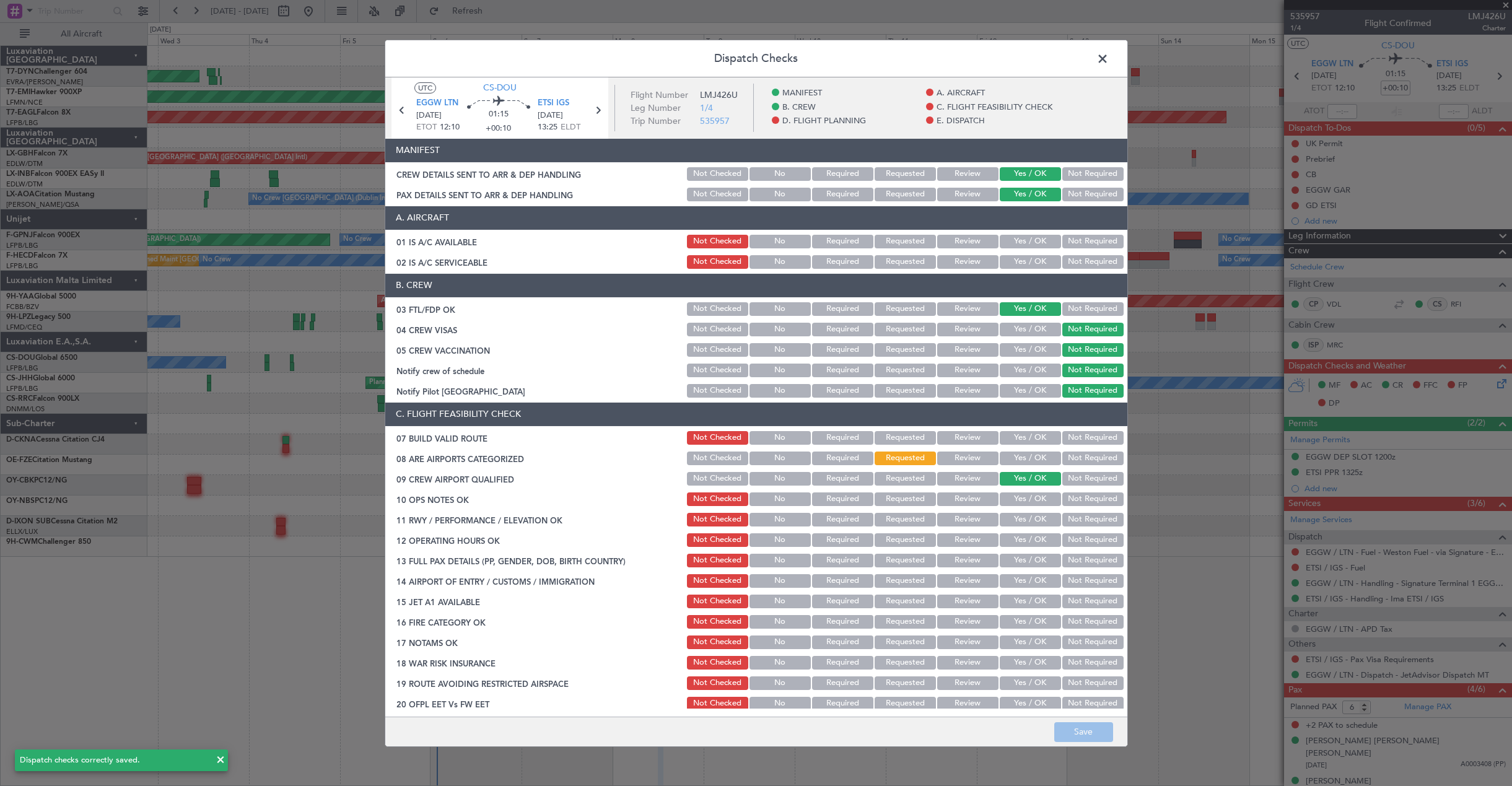
click at [1109, 56] on span at bounding box center [1109, 61] width 0 height 25
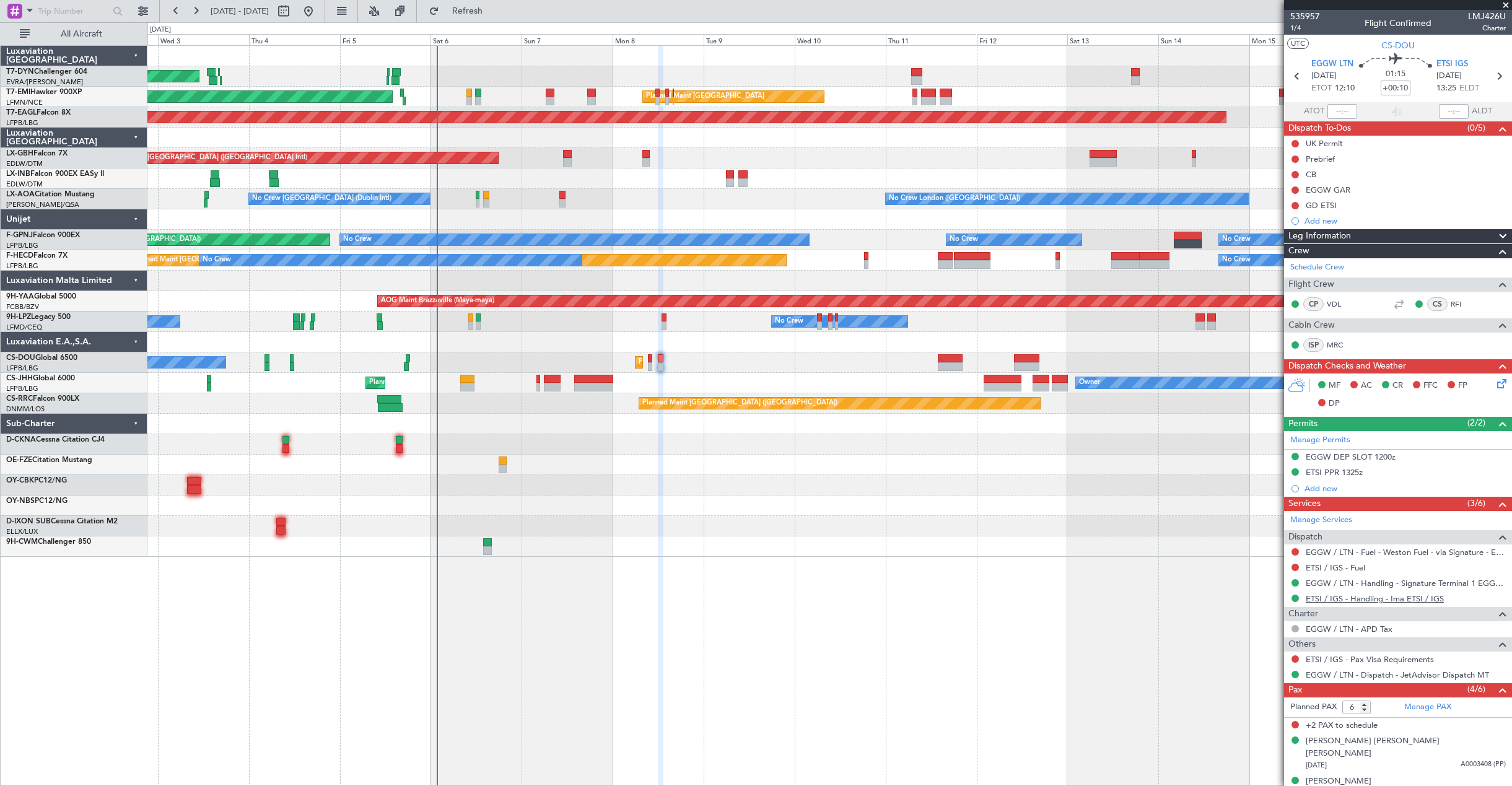
click at [1350, 599] on link "ETSI / IGS - Handling - Ima ETSI / IGS" at bounding box center [1374, 599] width 138 height 11
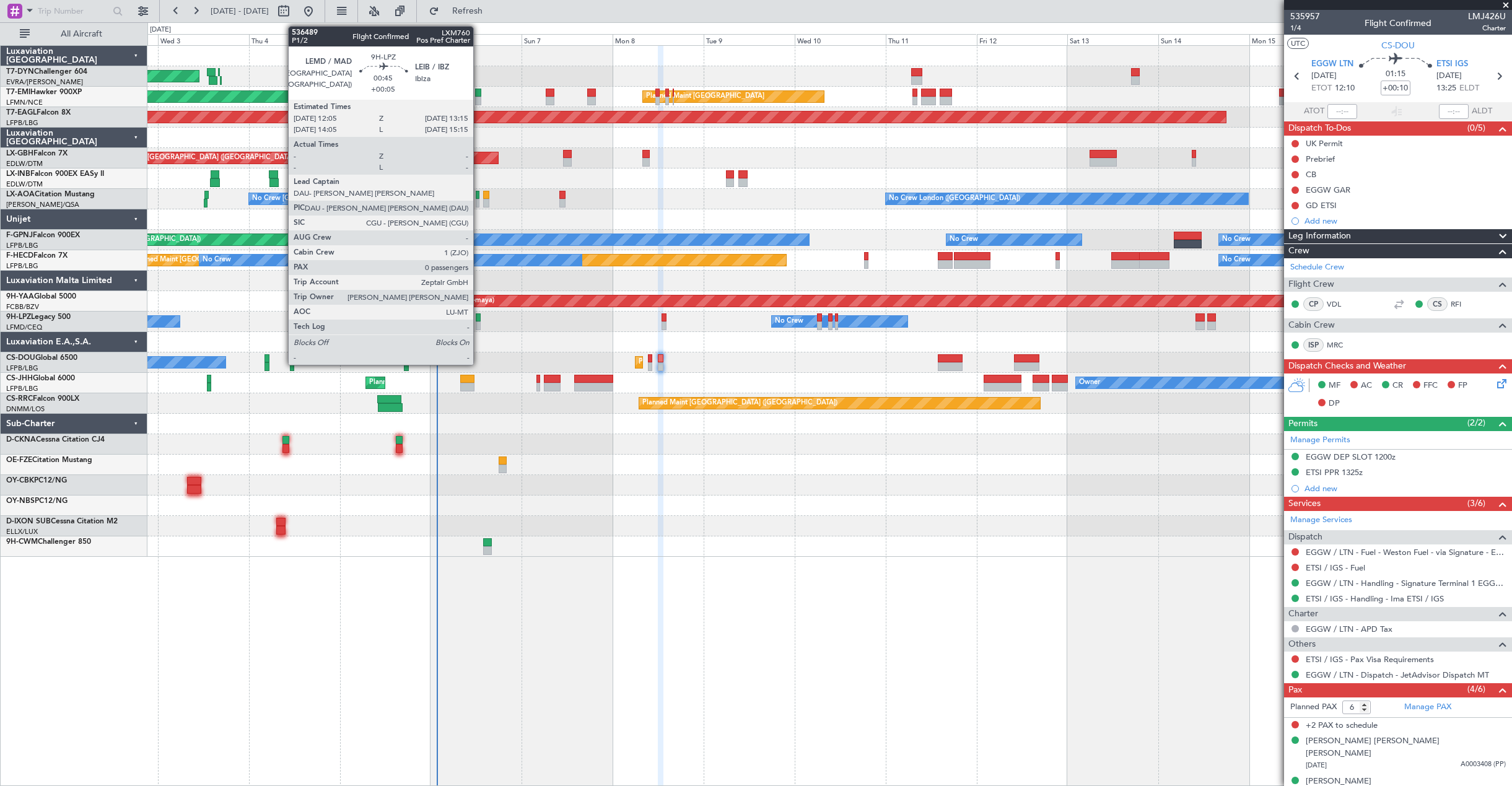
click at [478, 320] on div at bounding box center [478, 318] width 5 height 9
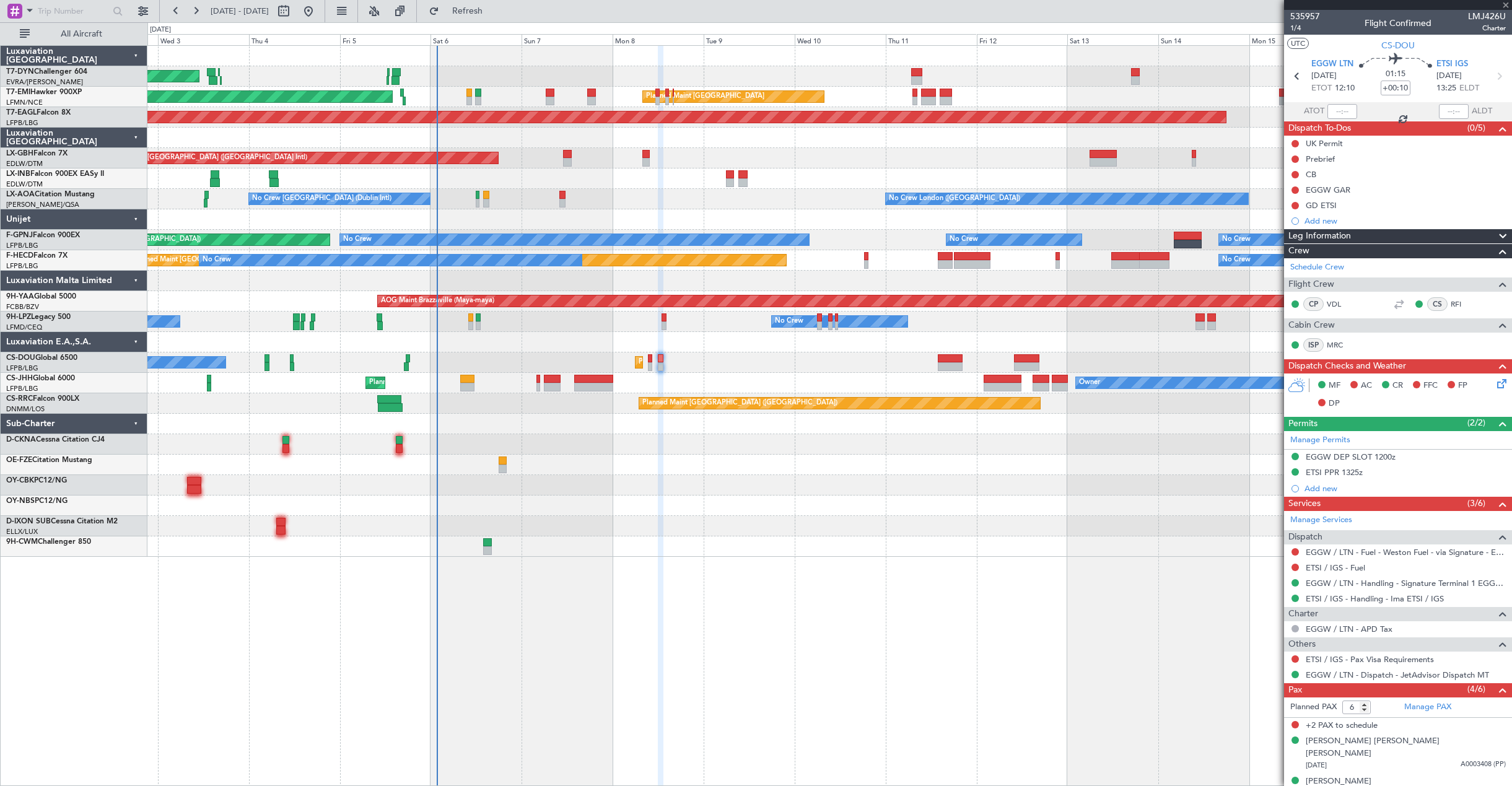
type input "+00:05"
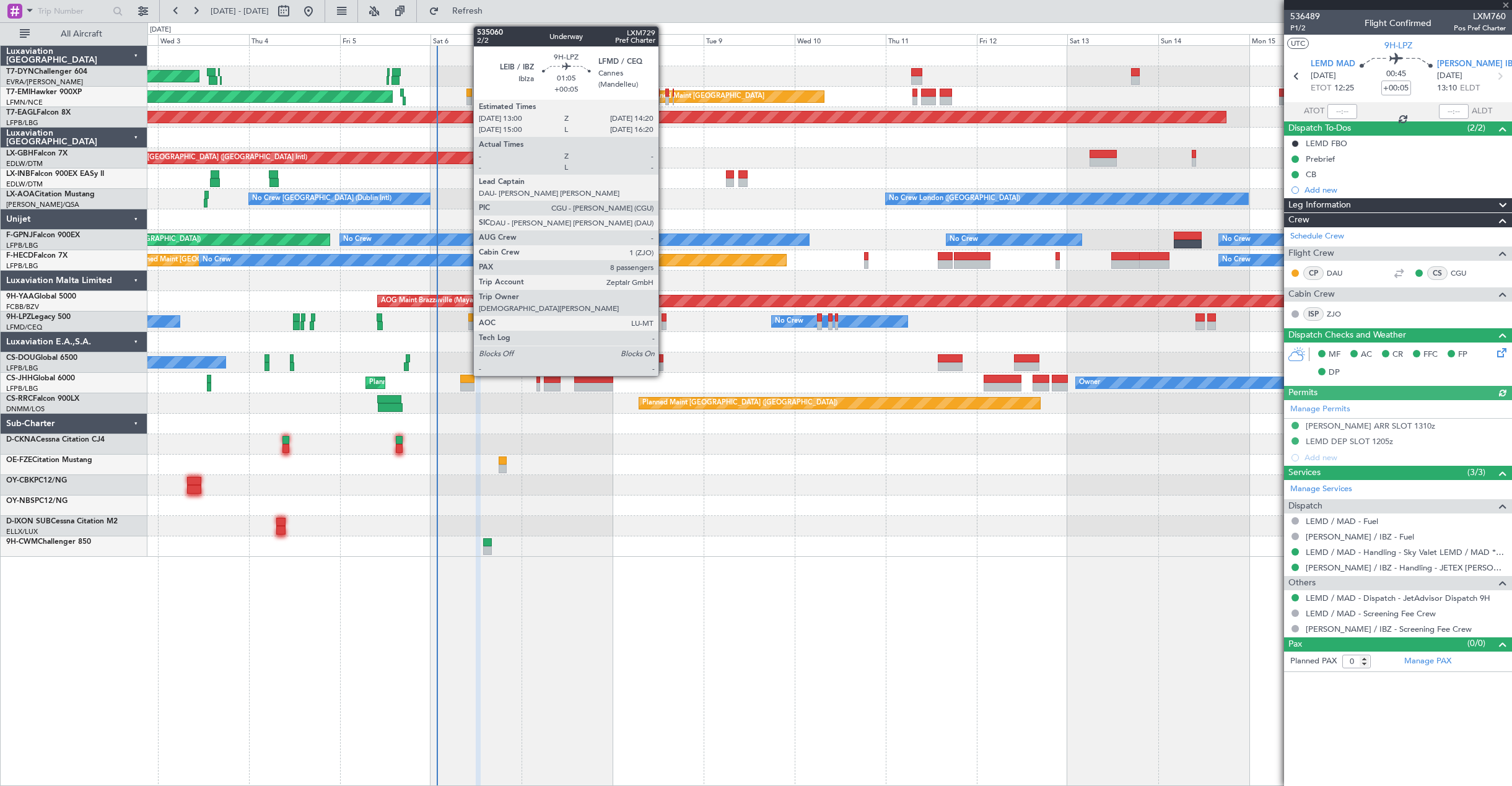
click at [664, 317] on div at bounding box center [664, 318] width 6 height 9
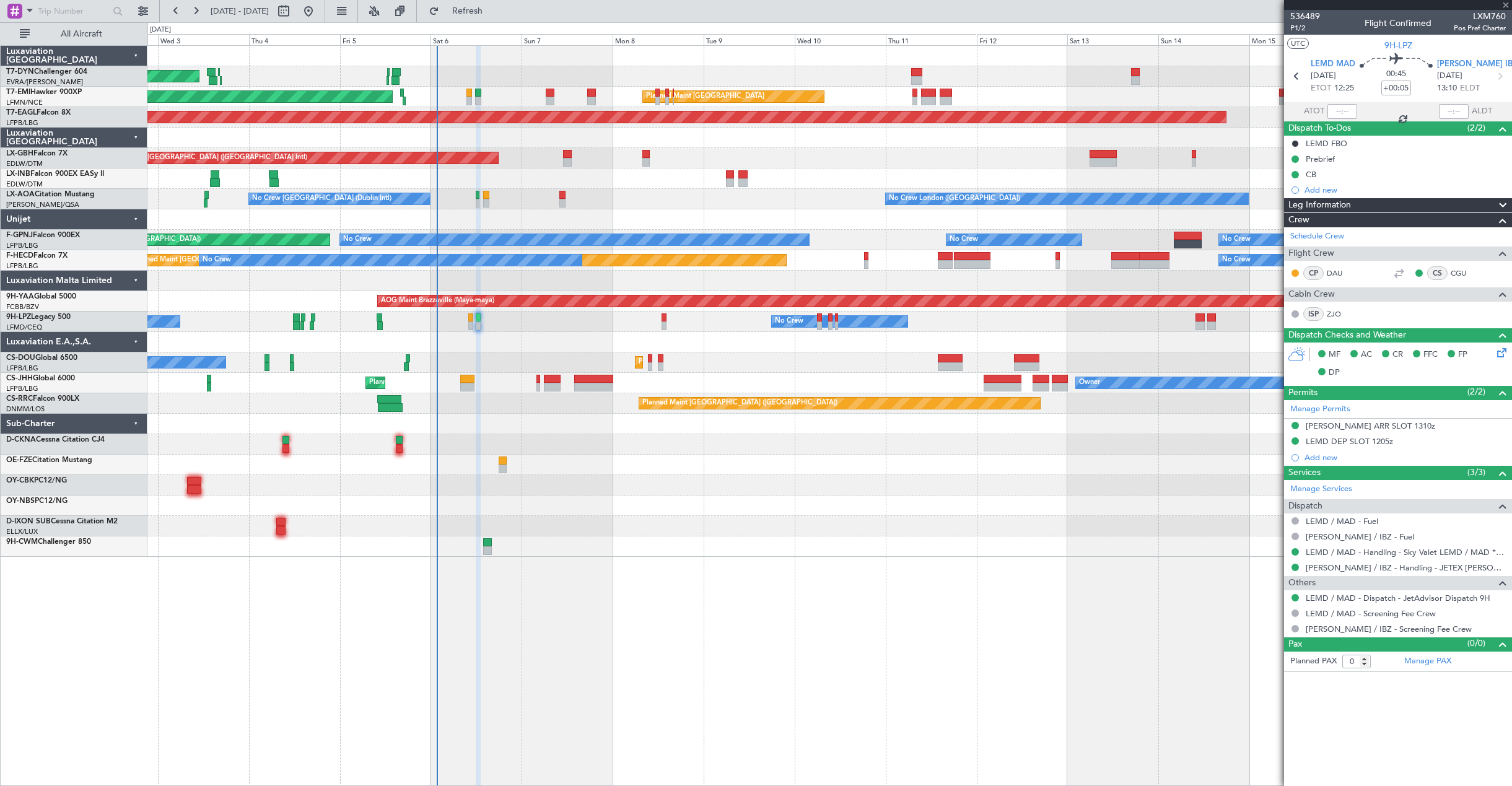
type input "8"
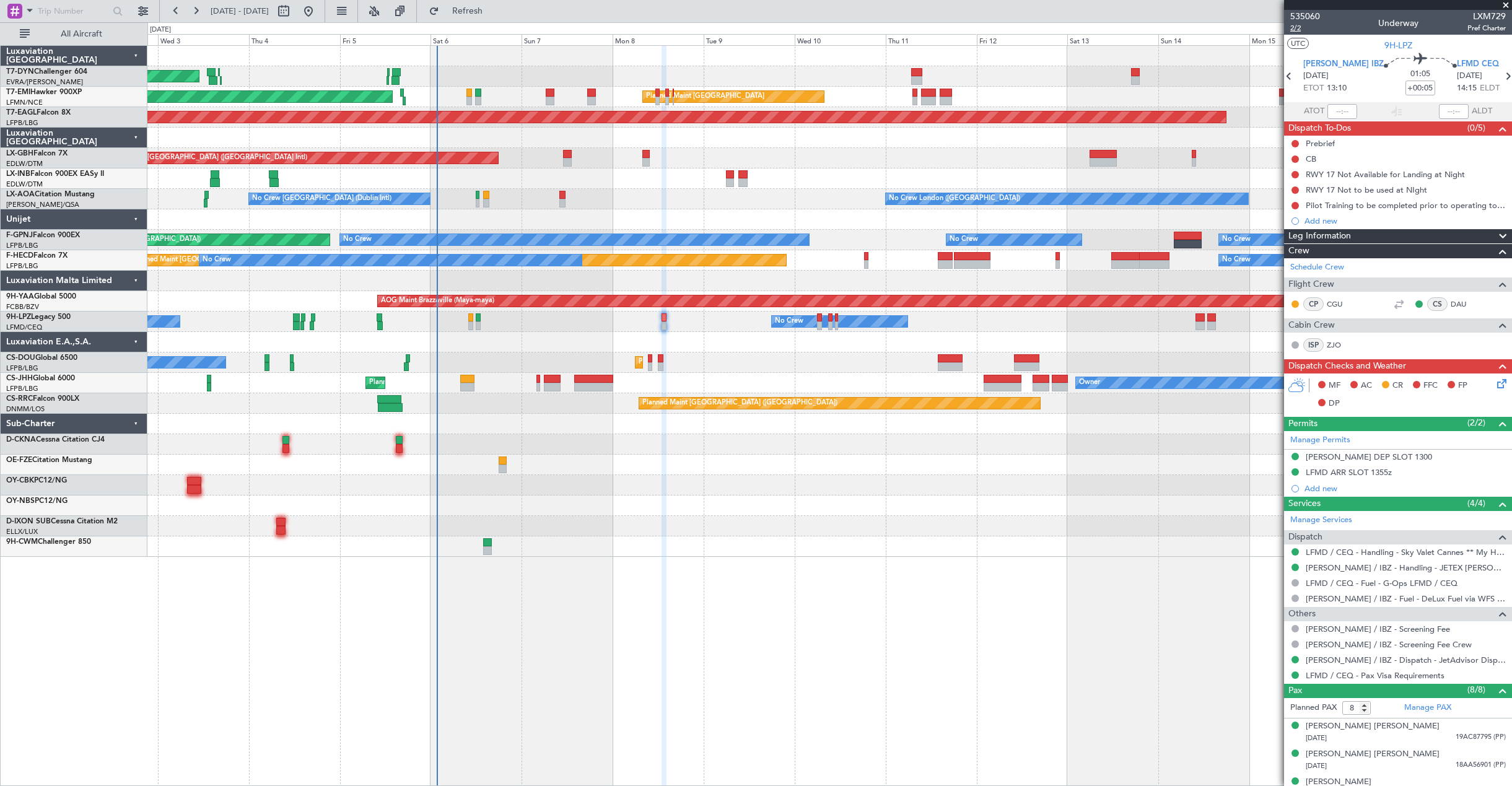
click at [1300, 26] on span "2/2" at bounding box center [1305, 28] width 30 height 11
click at [1398, 570] on link "[PERSON_NAME] / IBZ - Handling - JETEX [PERSON_NAME]" at bounding box center [1405, 567] width 200 height 11
click at [1495, 378] on icon at bounding box center [1500, 381] width 10 height 10
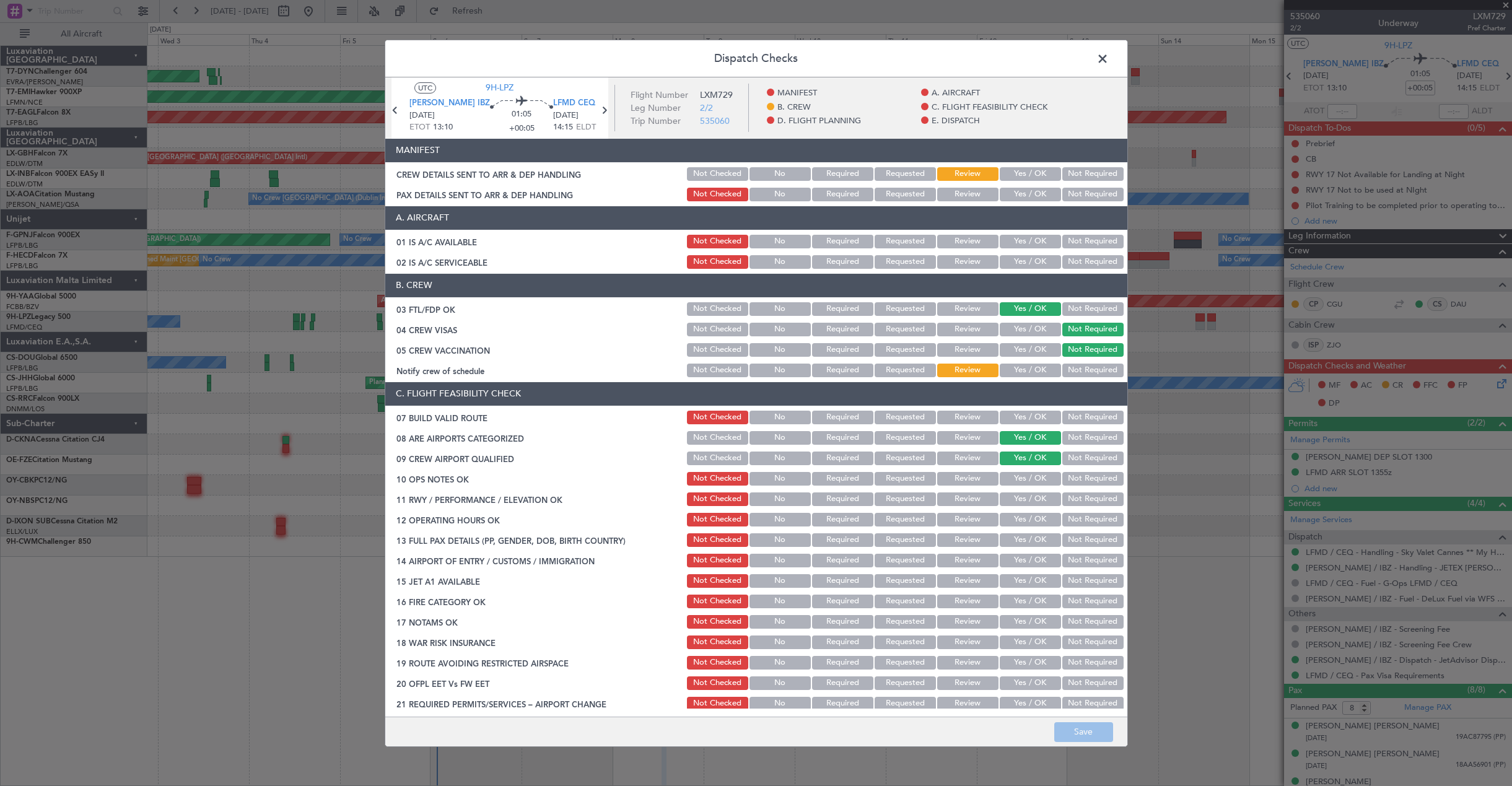
click at [1025, 173] on button "Yes / OK" at bounding box center [1031, 174] width 62 height 14
click at [1024, 190] on button "Yes / OK" at bounding box center [1031, 194] width 62 height 14
click at [1096, 725] on button "Save" at bounding box center [1084, 732] width 59 height 20
click at [1109, 52] on span at bounding box center [1109, 61] width 0 height 25
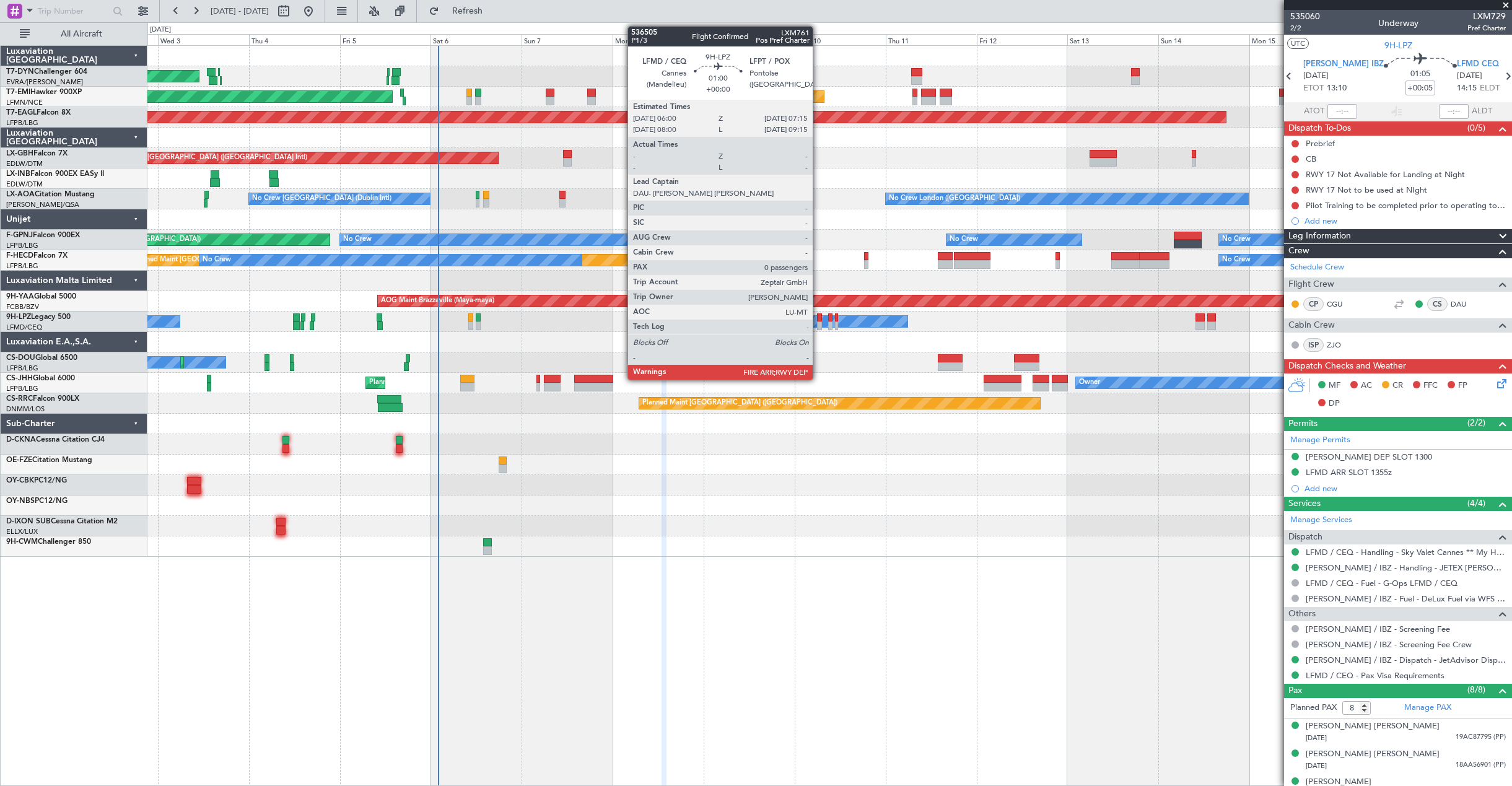
click at [818, 323] on div at bounding box center [819, 325] width 5 height 9
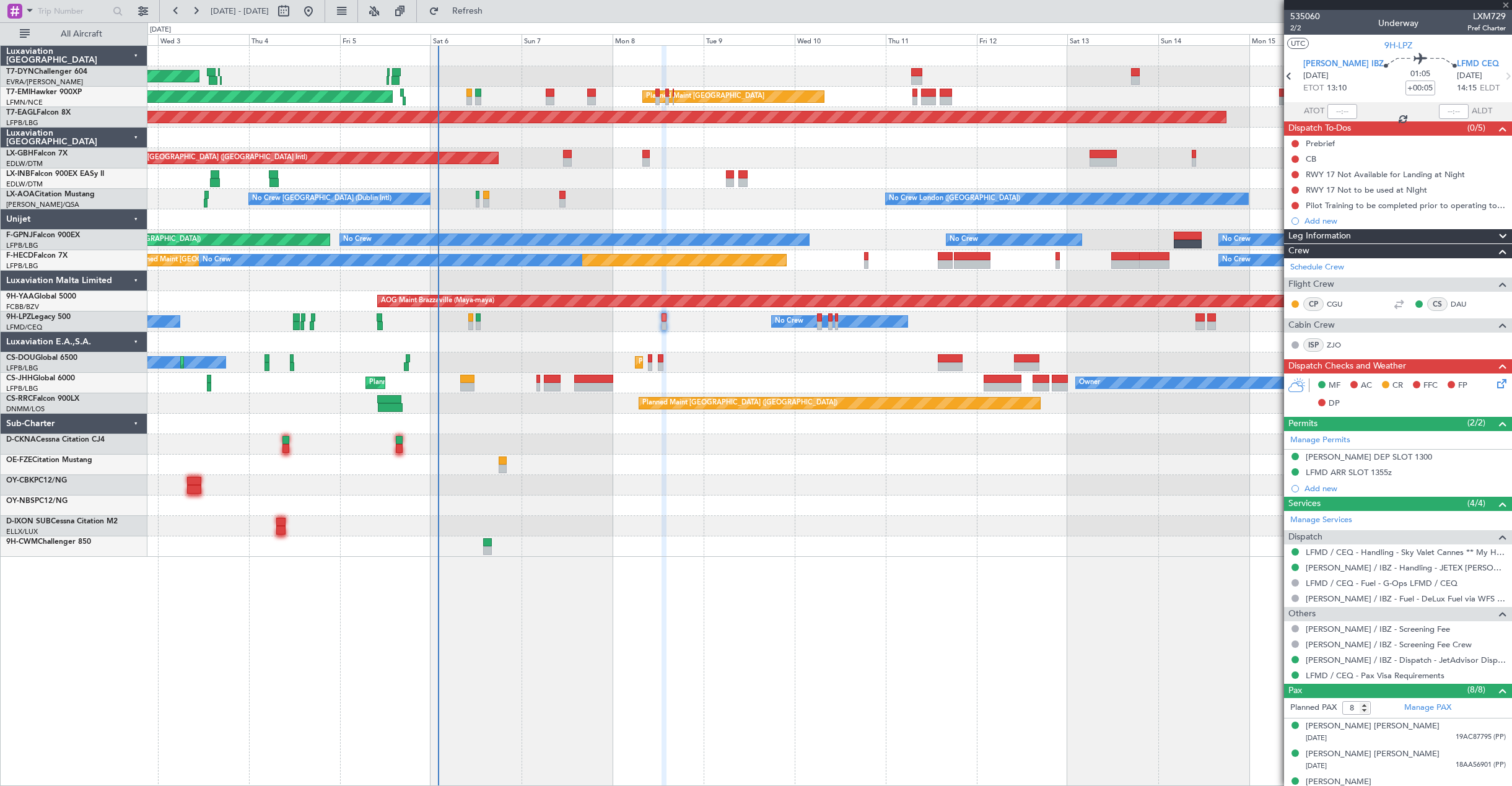
type input "0"
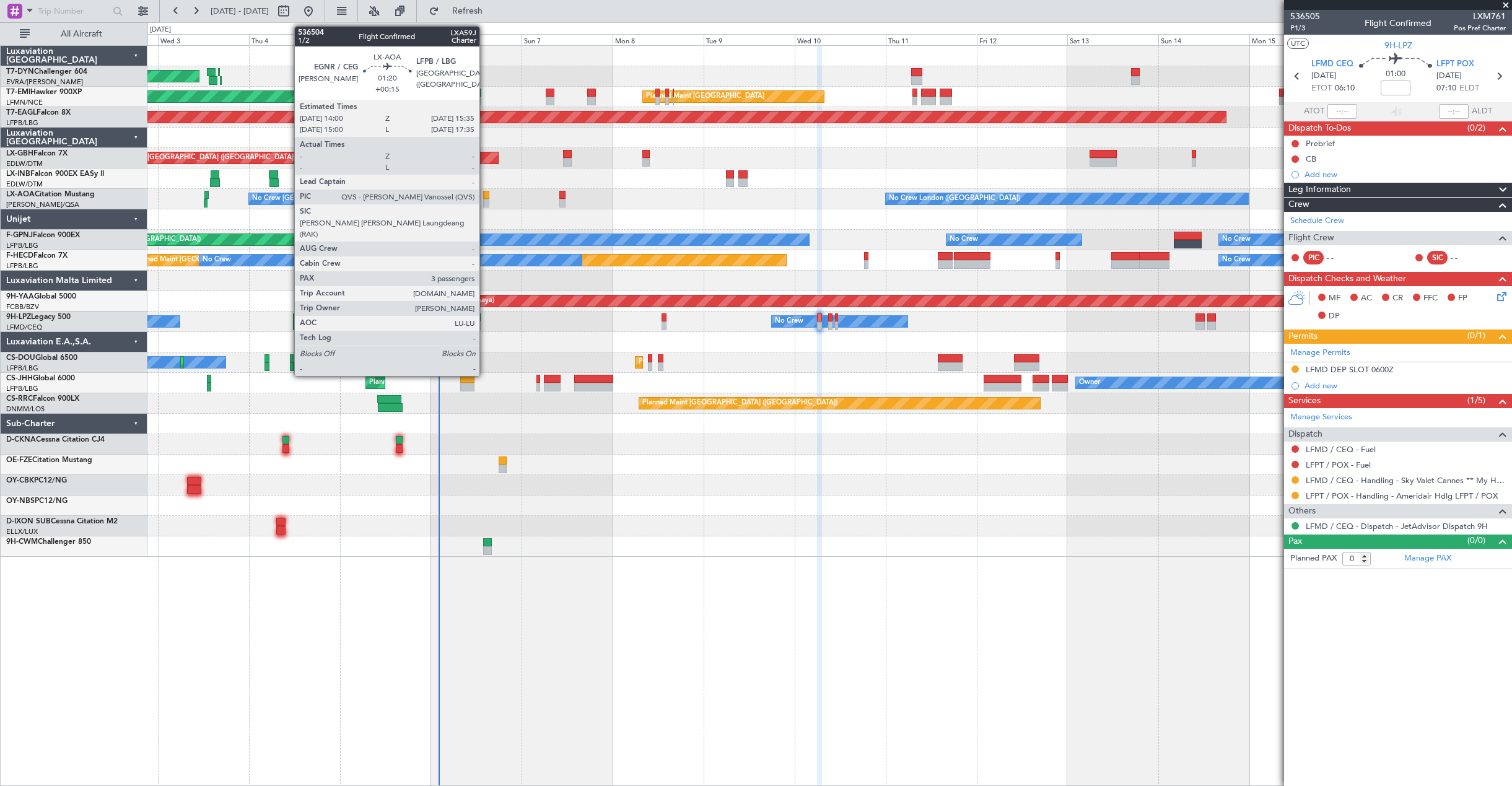
click at [485, 198] on div at bounding box center [486, 195] width 6 height 9
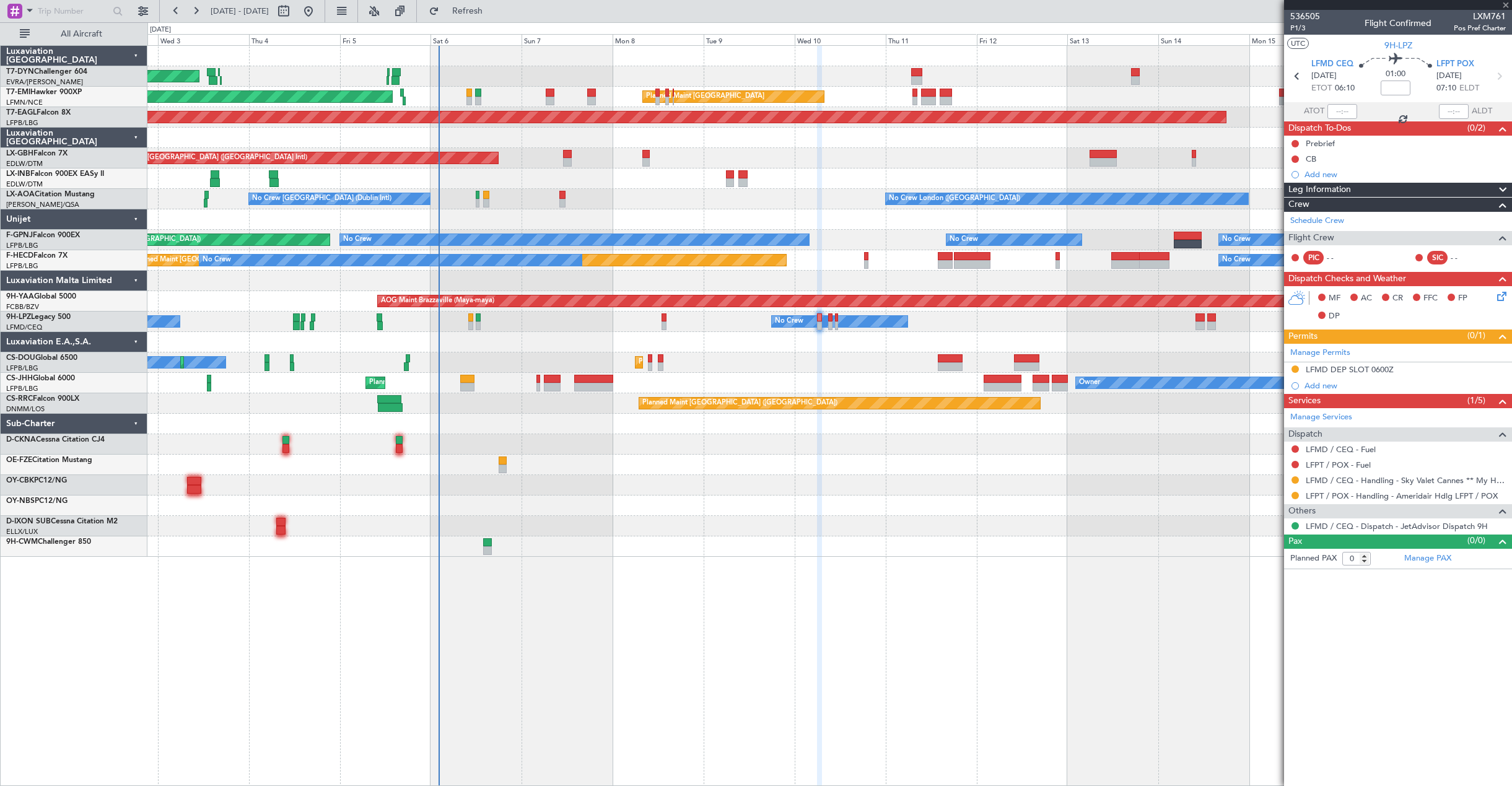
type input "+00:15"
type input "3"
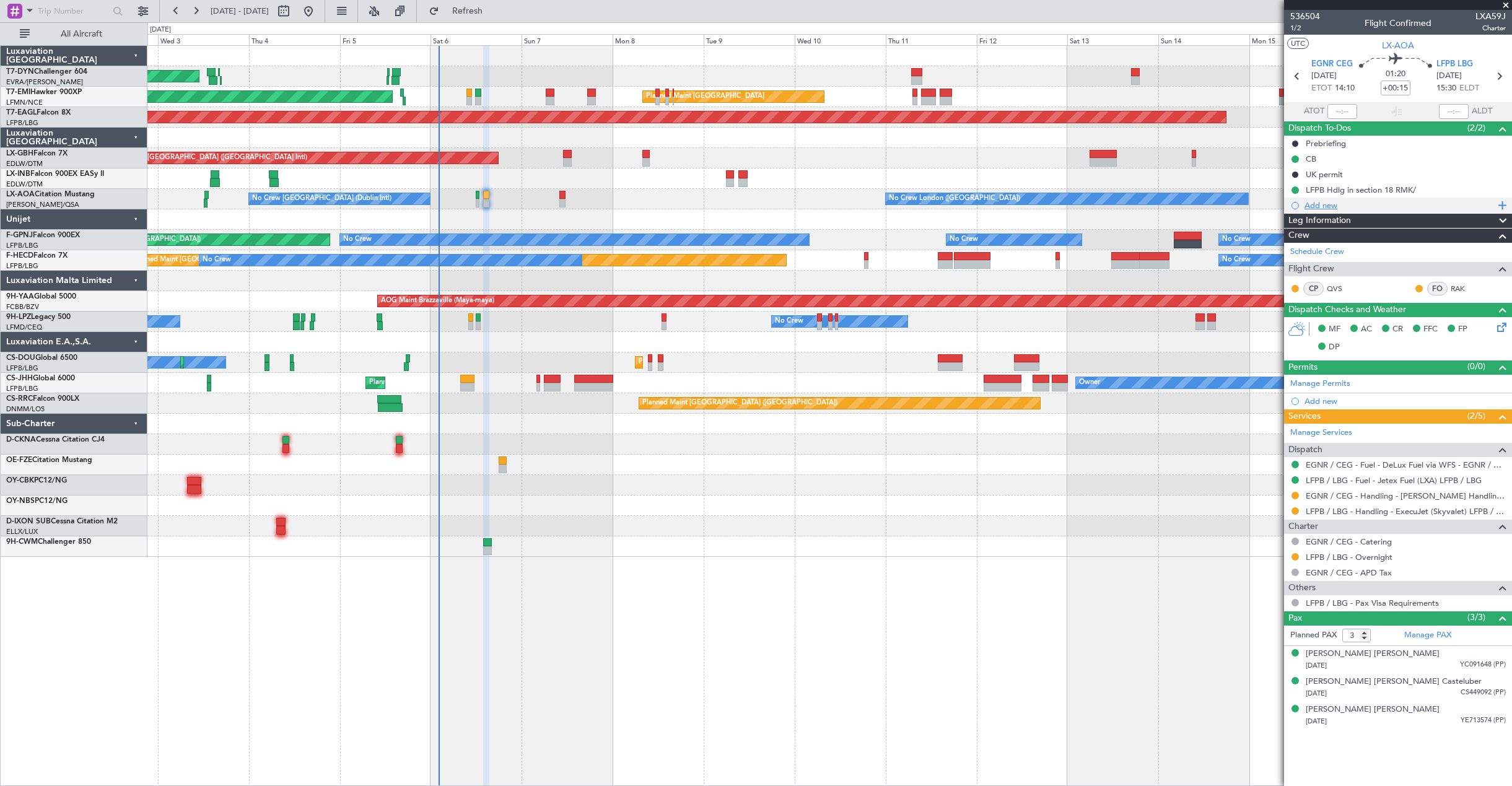
click at [1348, 207] on div "Add new" at bounding box center [1400, 205] width 190 height 11
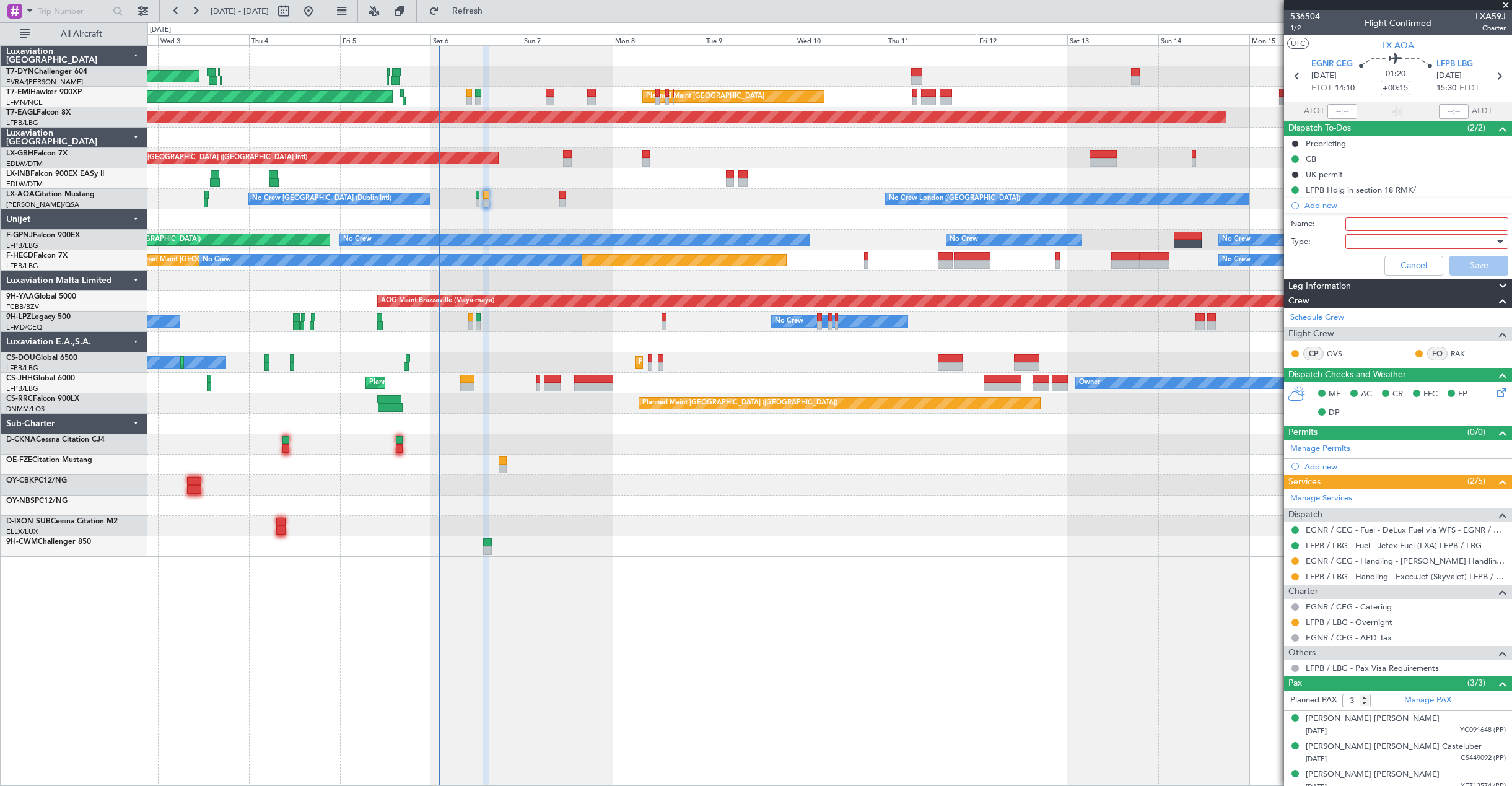
click at [1370, 220] on input "Name:" at bounding box center [1427, 224] width 163 height 14
type input "GAR EGNR"
click at [1411, 240] on div at bounding box center [1423, 242] width 144 height 19
click at [1370, 265] on span "Generic" at bounding box center [1420, 267] width 145 height 19
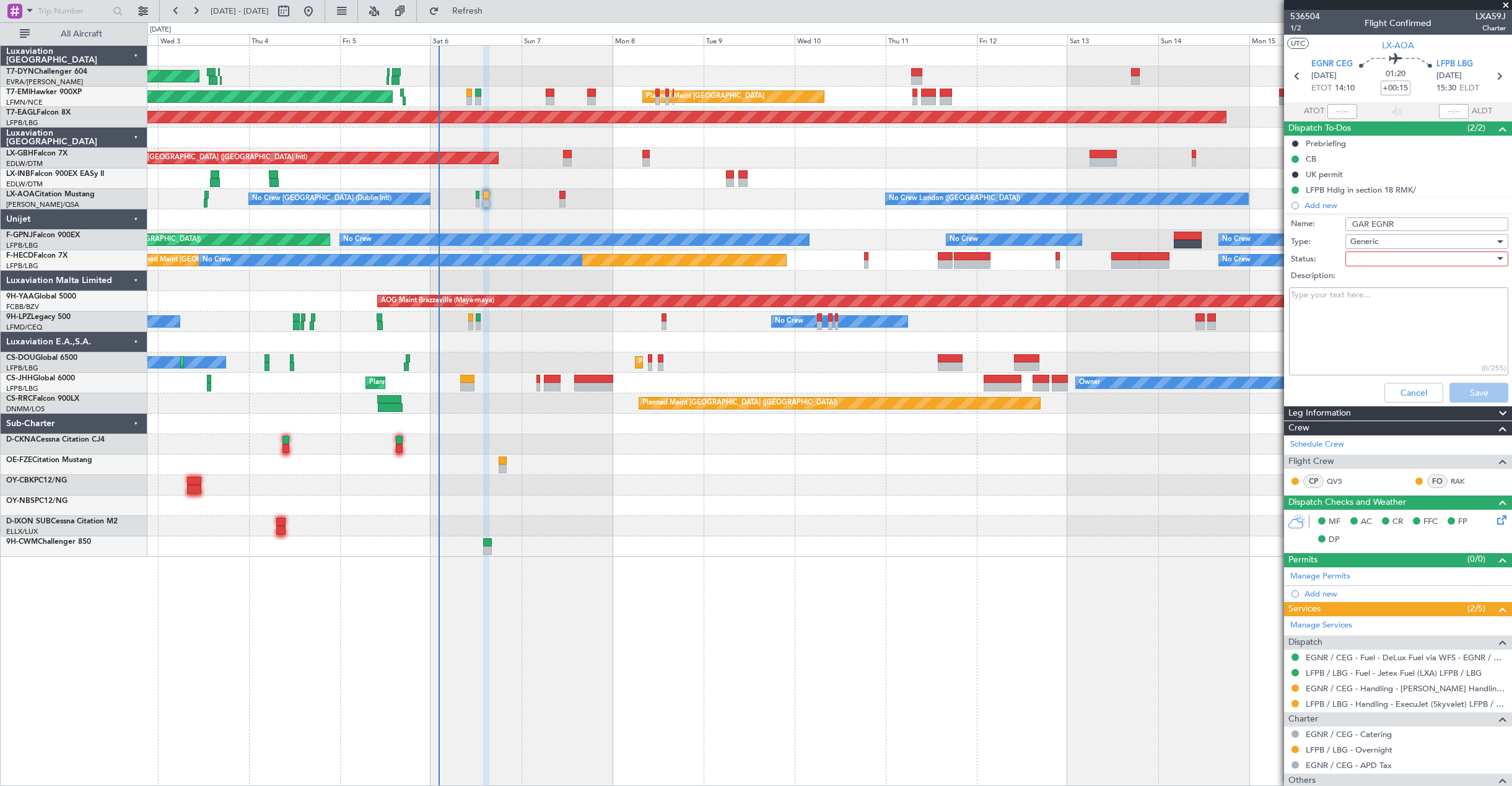
click at [1379, 252] on div at bounding box center [1423, 259] width 144 height 19
click at [1392, 323] on span "Completed" at bounding box center [1420, 321] width 145 height 19
click at [1478, 390] on button "Save" at bounding box center [1478, 393] width 59 height 20
click at [1478, 389] on div "Cancel Save" at bounding box center [1394, 393] width 233 height 30
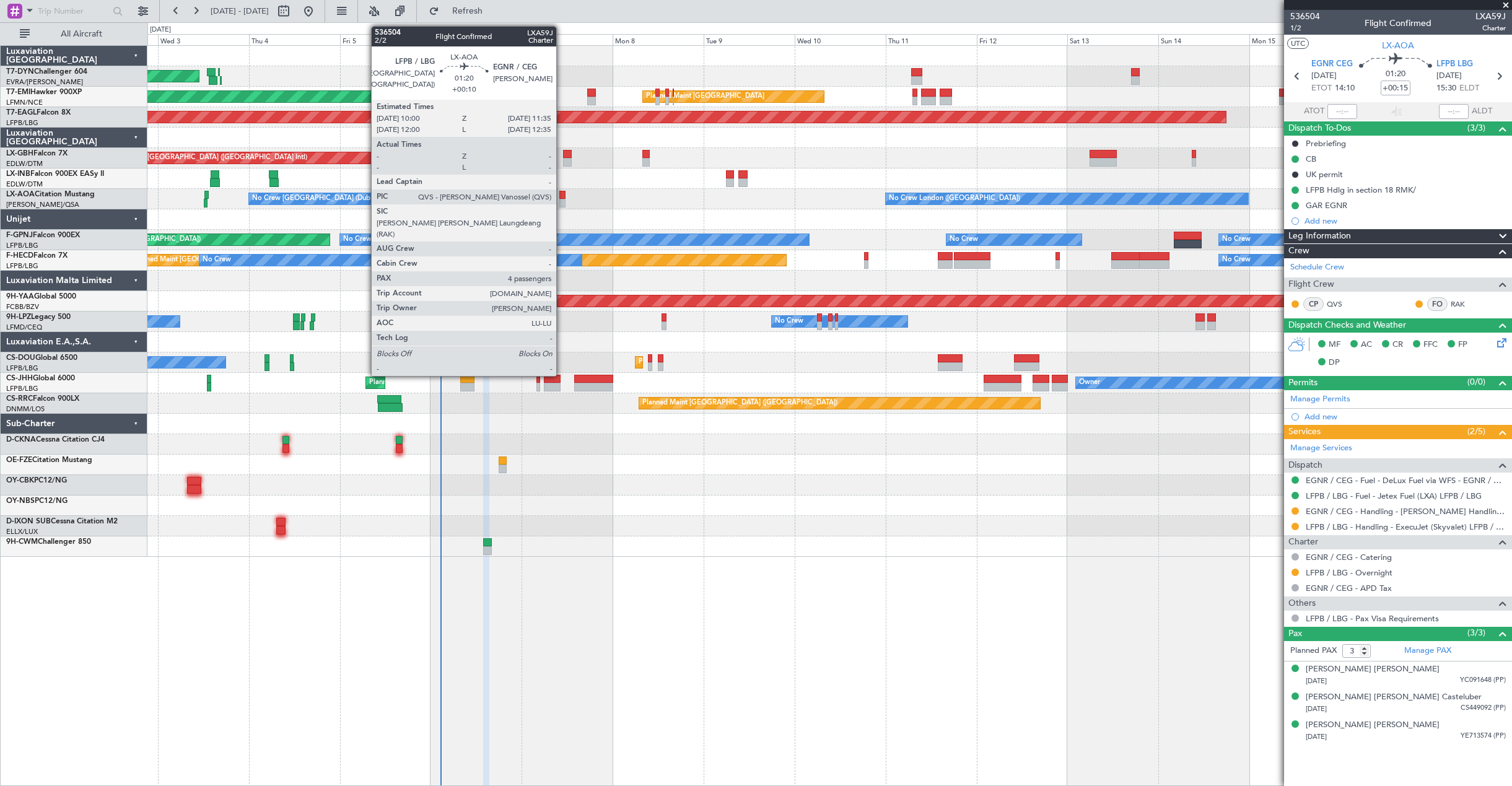
click at [561, 195] on div at bounding box center [562, 195] width 6 height 9
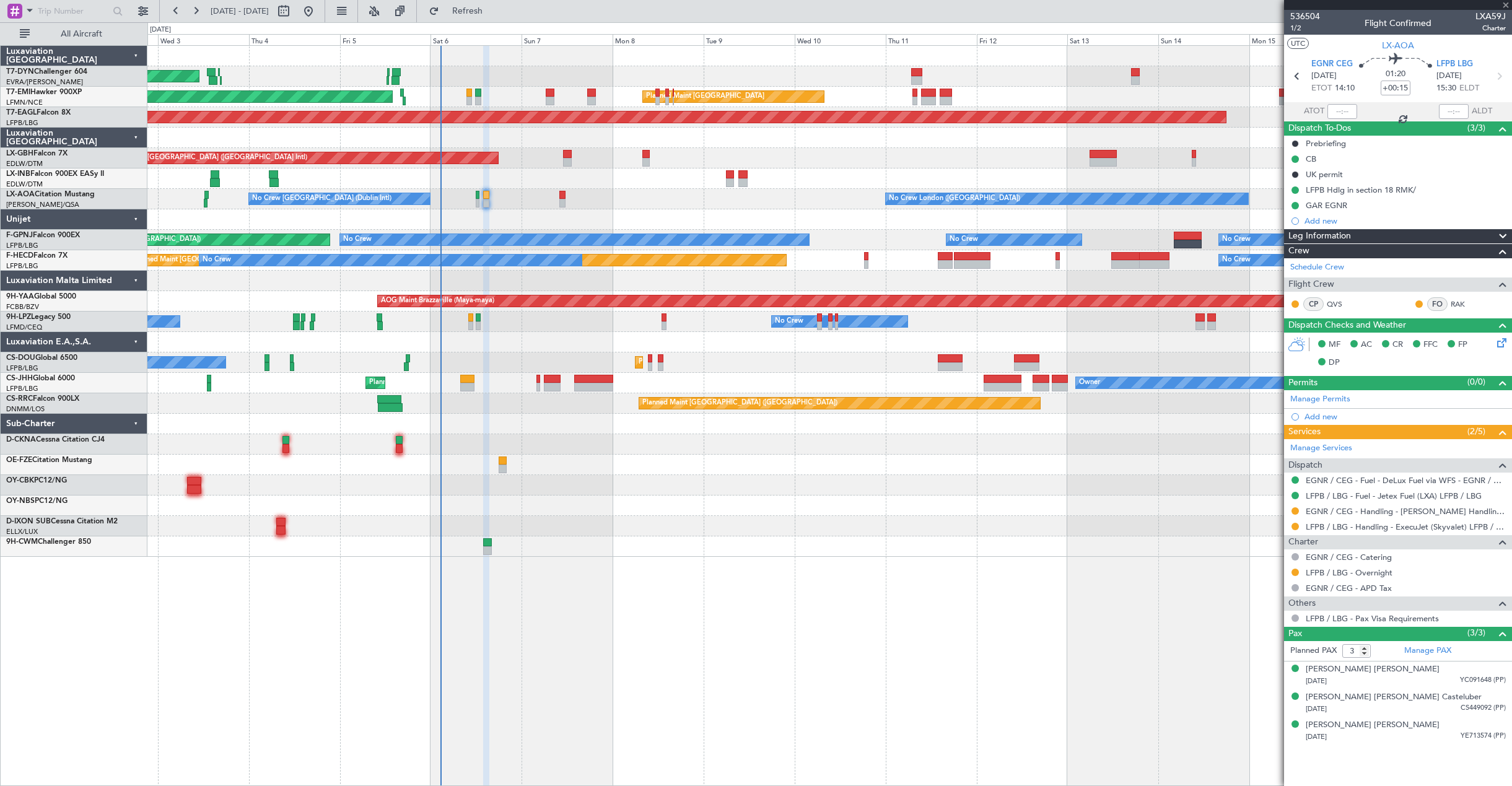
type input "+00:10"
type input "4"
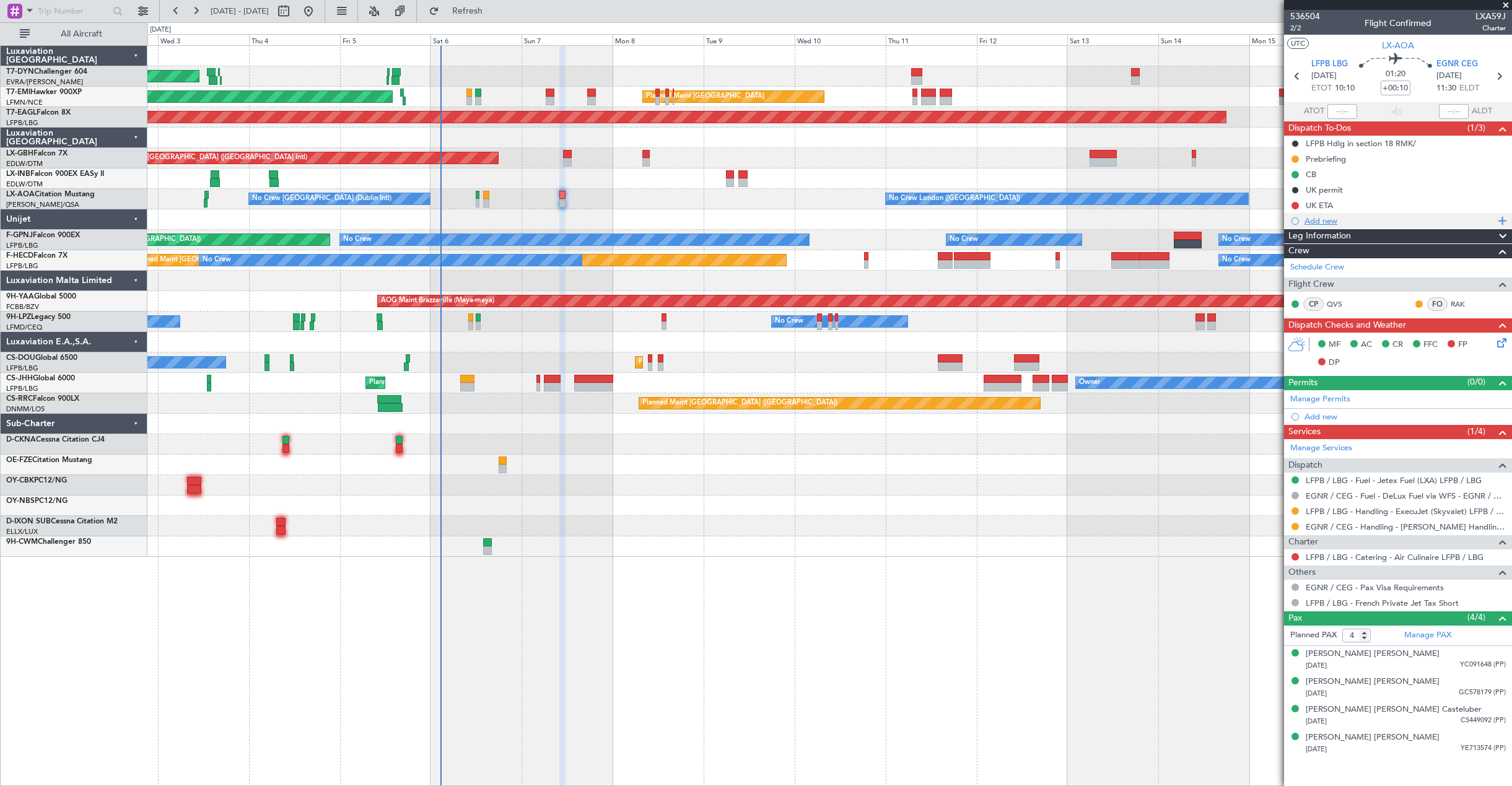
click at [1332, 220] on div "Add new" at bounding box center [1400, 220] width 190 height 11
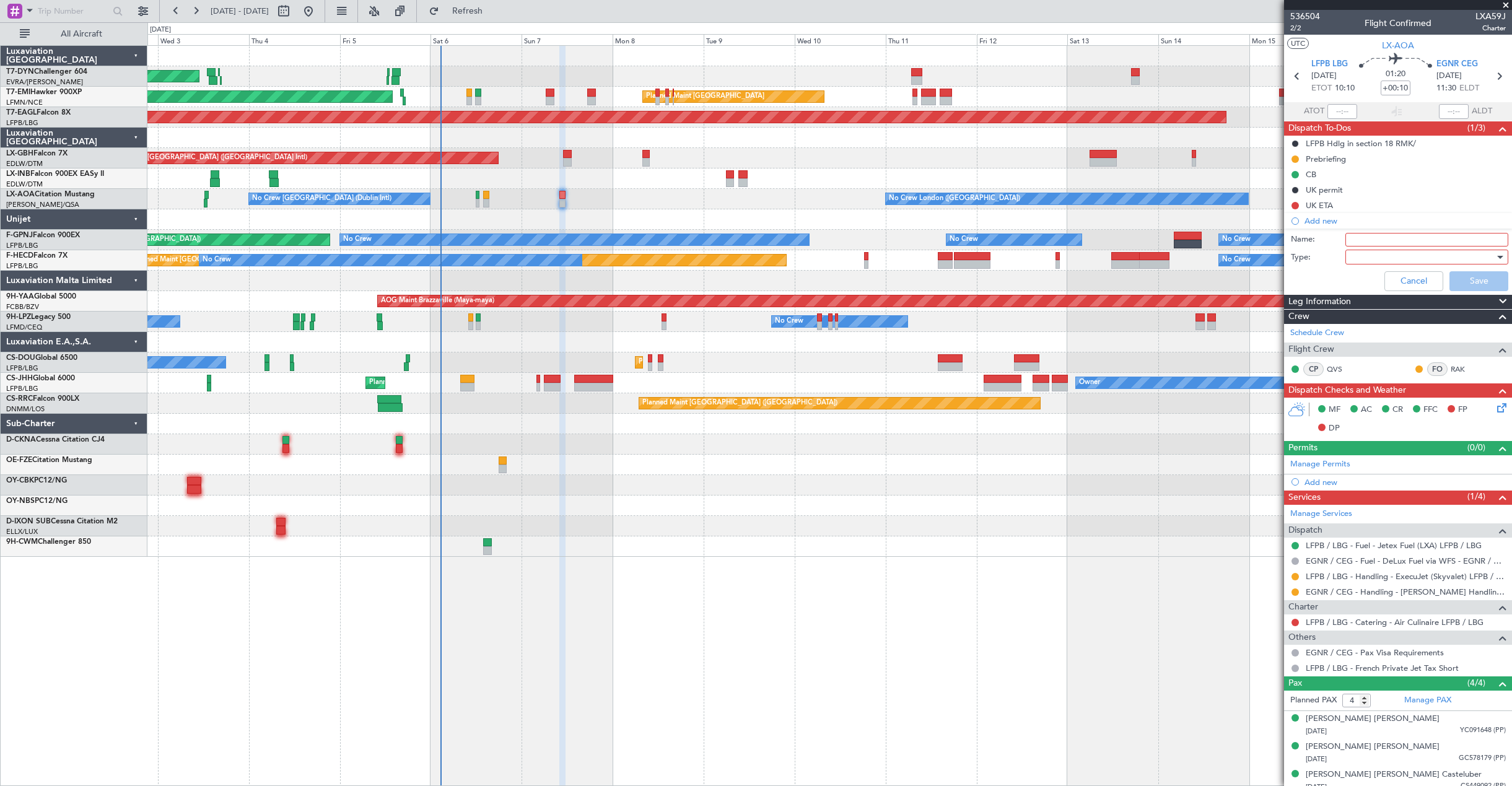
click at [1393, 240] on input "Name:" at bounding box center [1427, 240] width 163 height 14
type input "F"
type input "GAR EGNR"
click at [1362, 260] on div at bounding box center [1423, 257] width 144 height 19
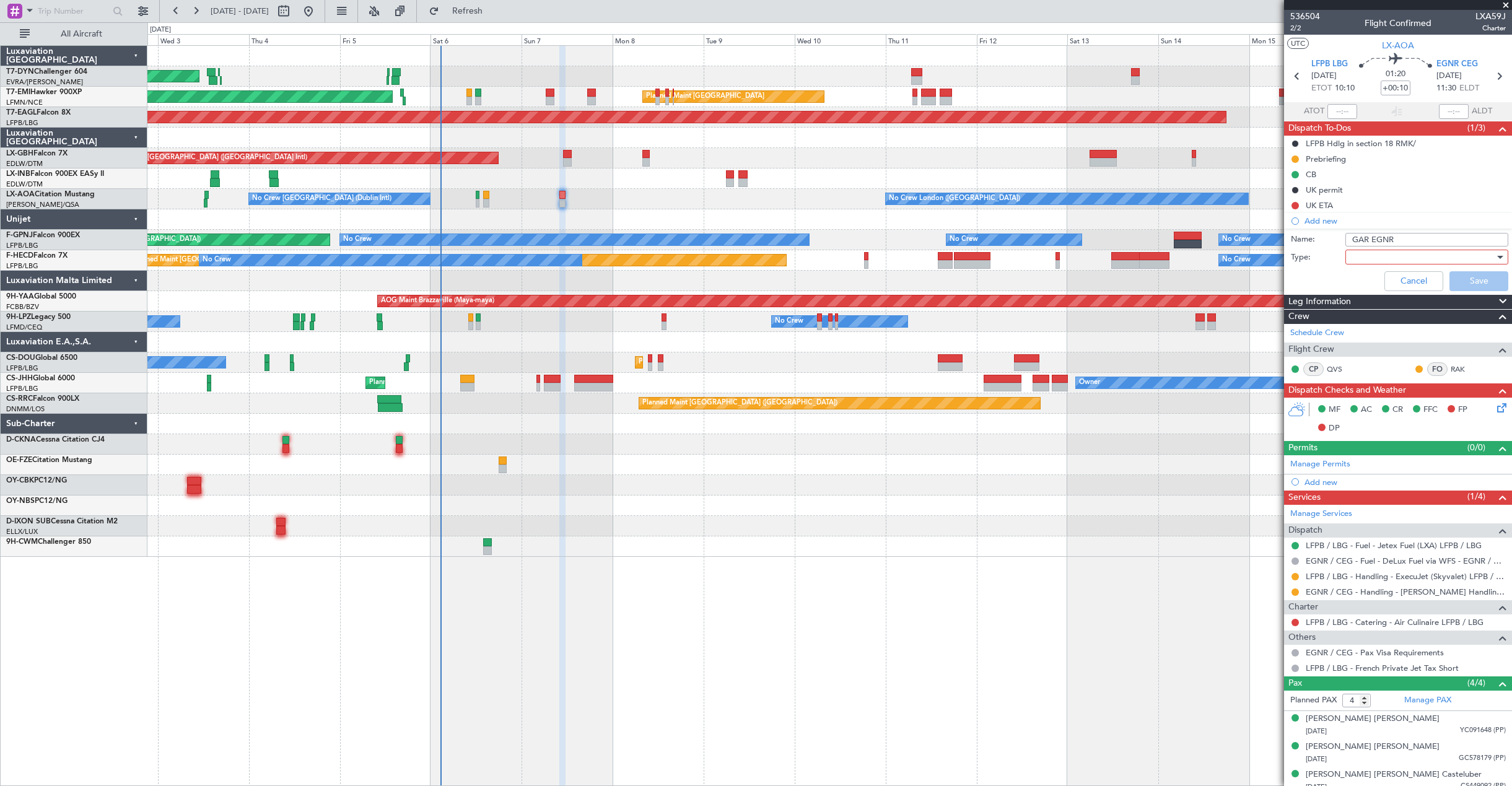
click at [1362, 260] on div at bounding box center [1423, 257] width 144 height 19
click at [1361, 277] on span "Generic" at bounding box center [1420, 283] width 145 height 19
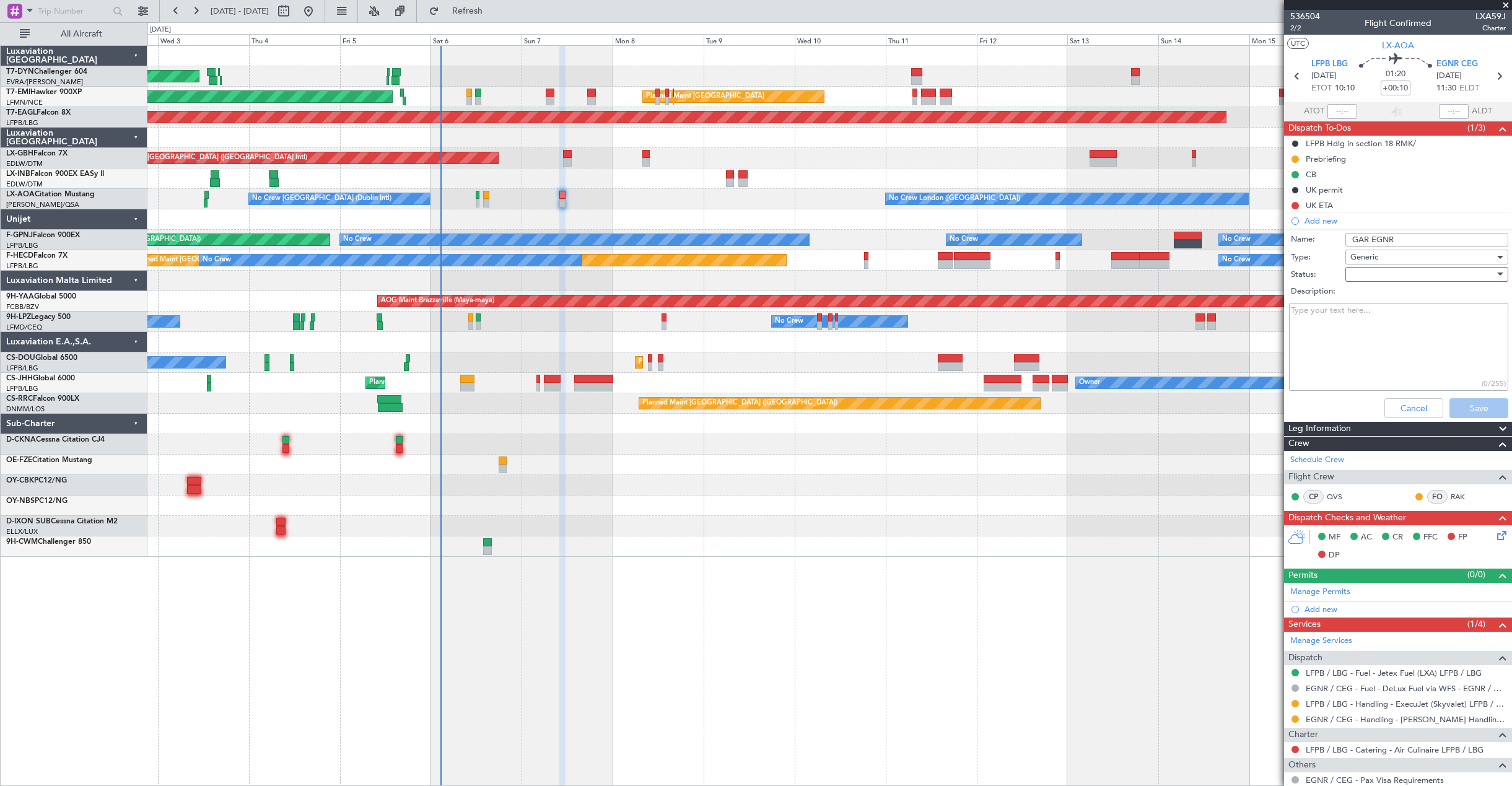
click at [1364, 275] on div at bounding box center [1423, 275] width 144 height 19
click at [1365, 303] on span "Not Started" at bounding box center [1420, 299] width 145 height 19
click at [1471, 406] on button "Save" at bounding box center [1478, 408] width 59 height 20
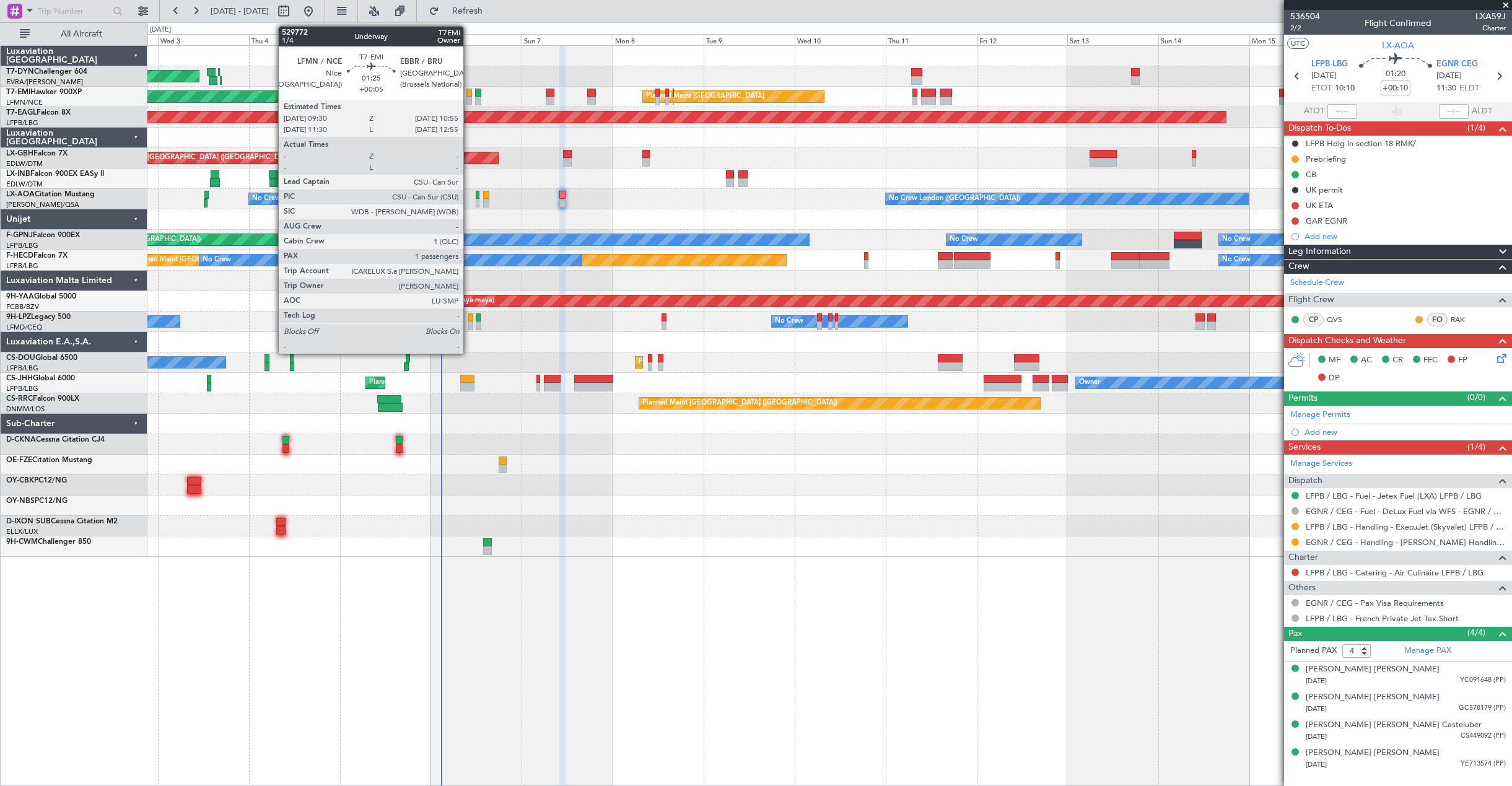
click at [469, 94] on div at bounding box center [469, 93] width 6 height 9
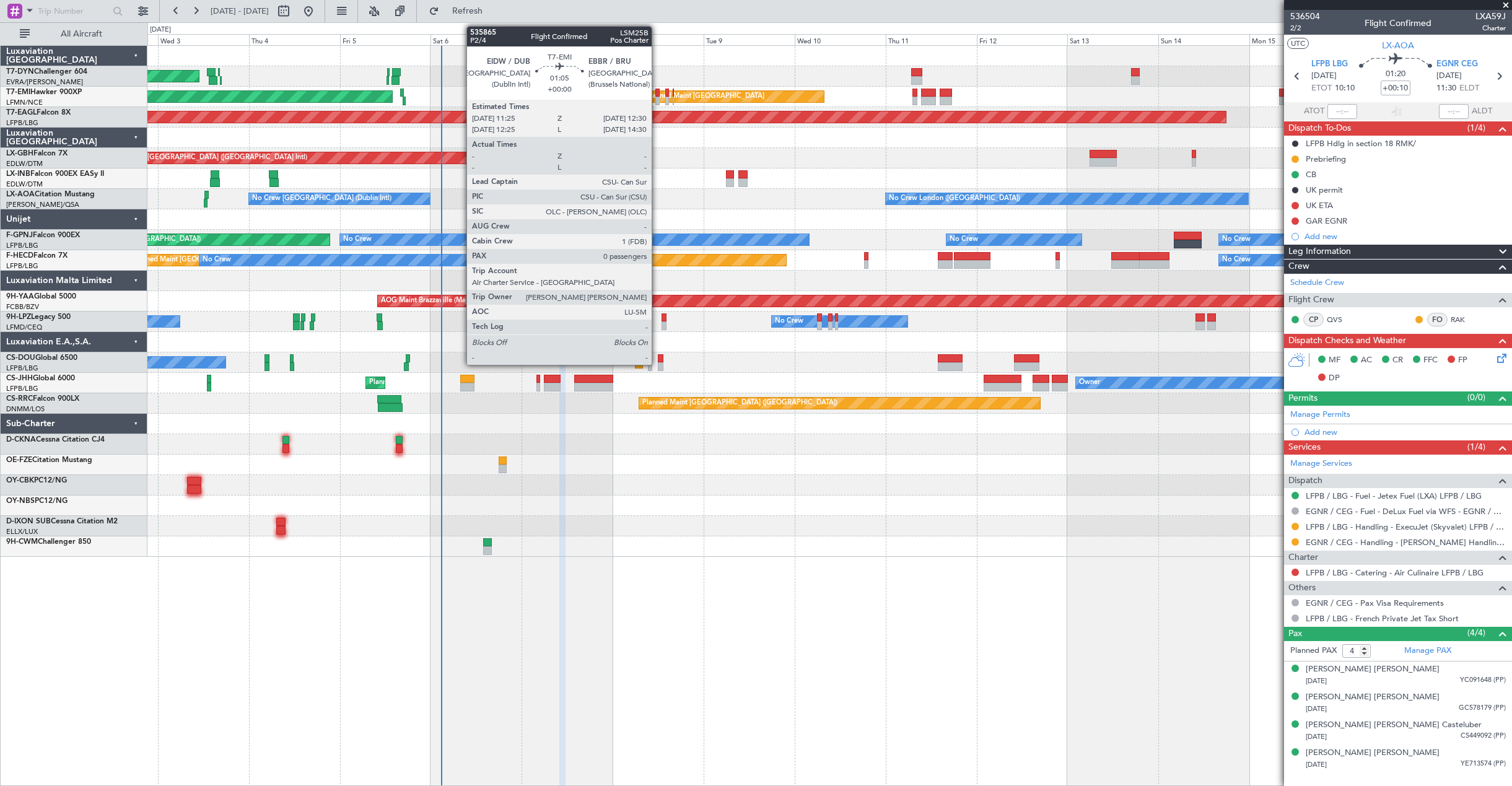
click at [657, 99] on div at bounding box center [657, 101] width 4 height 9
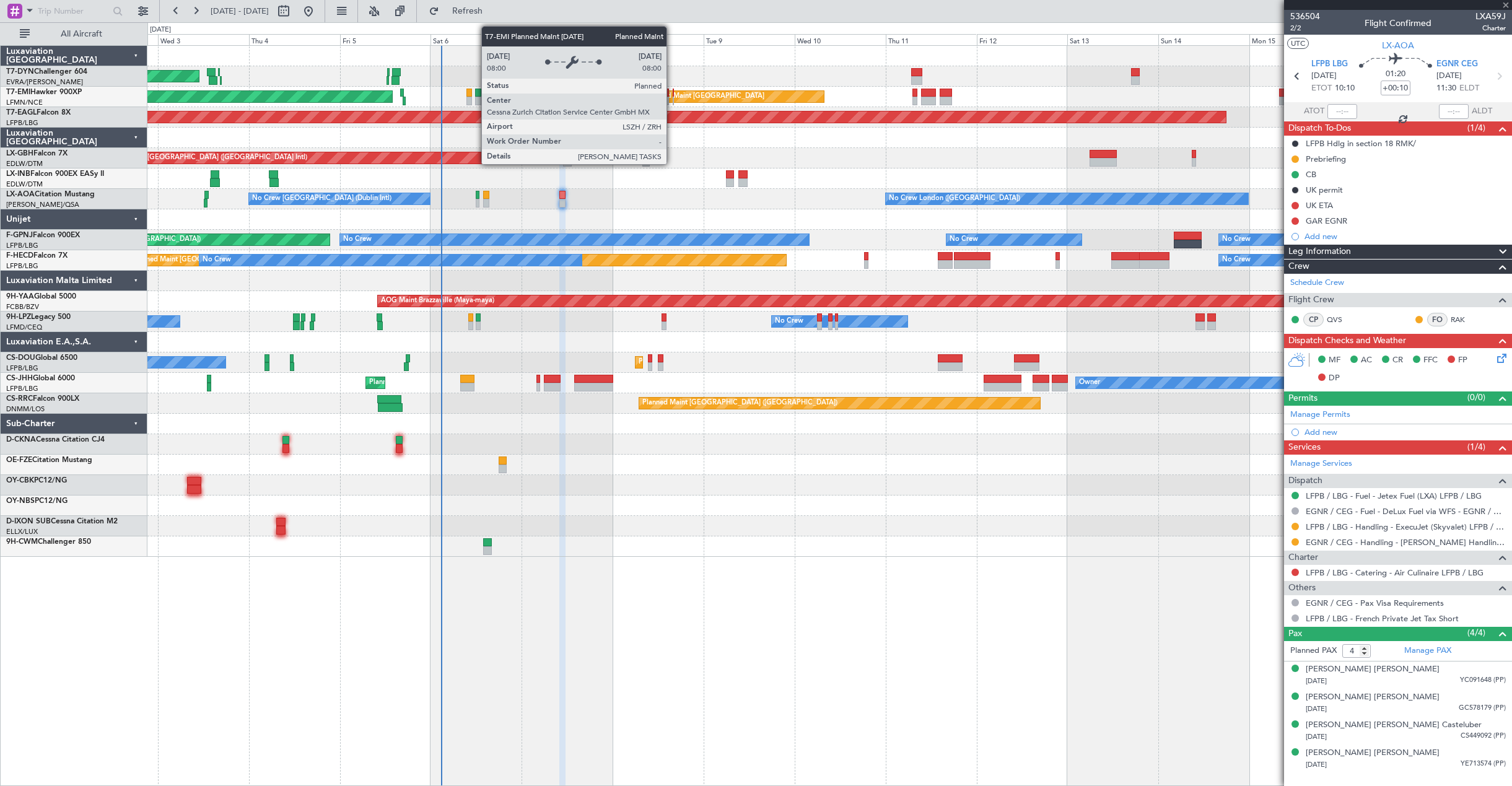
type input "0"
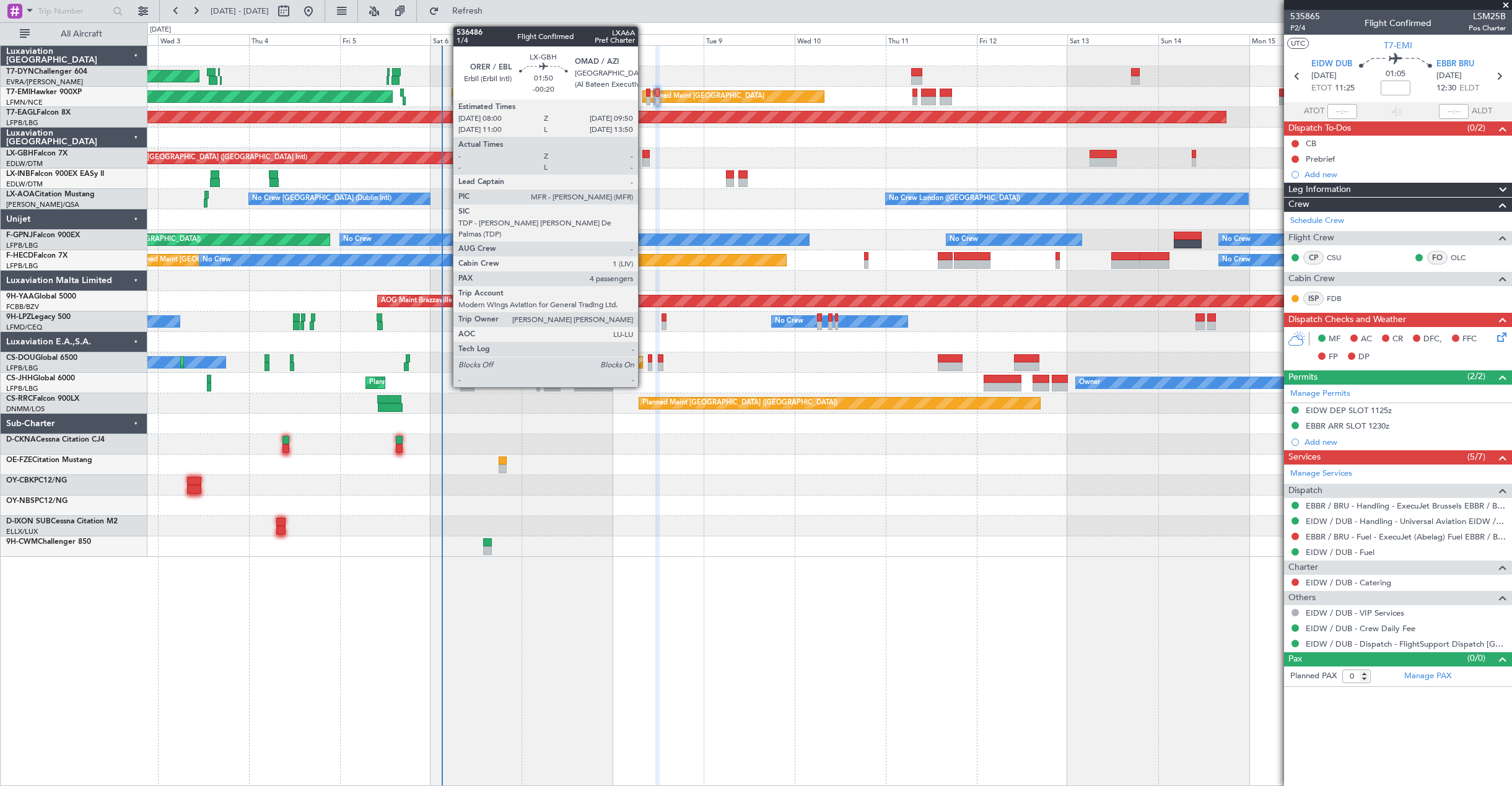
click at [644, 159] on div at bounding box center [646, 162] width 7 height 9
click at [644, 154] on div at bounding box center [646, 154] width 7 height 9
click at [645, 161] on div at bounding box center [646, 162] width 7 height 9
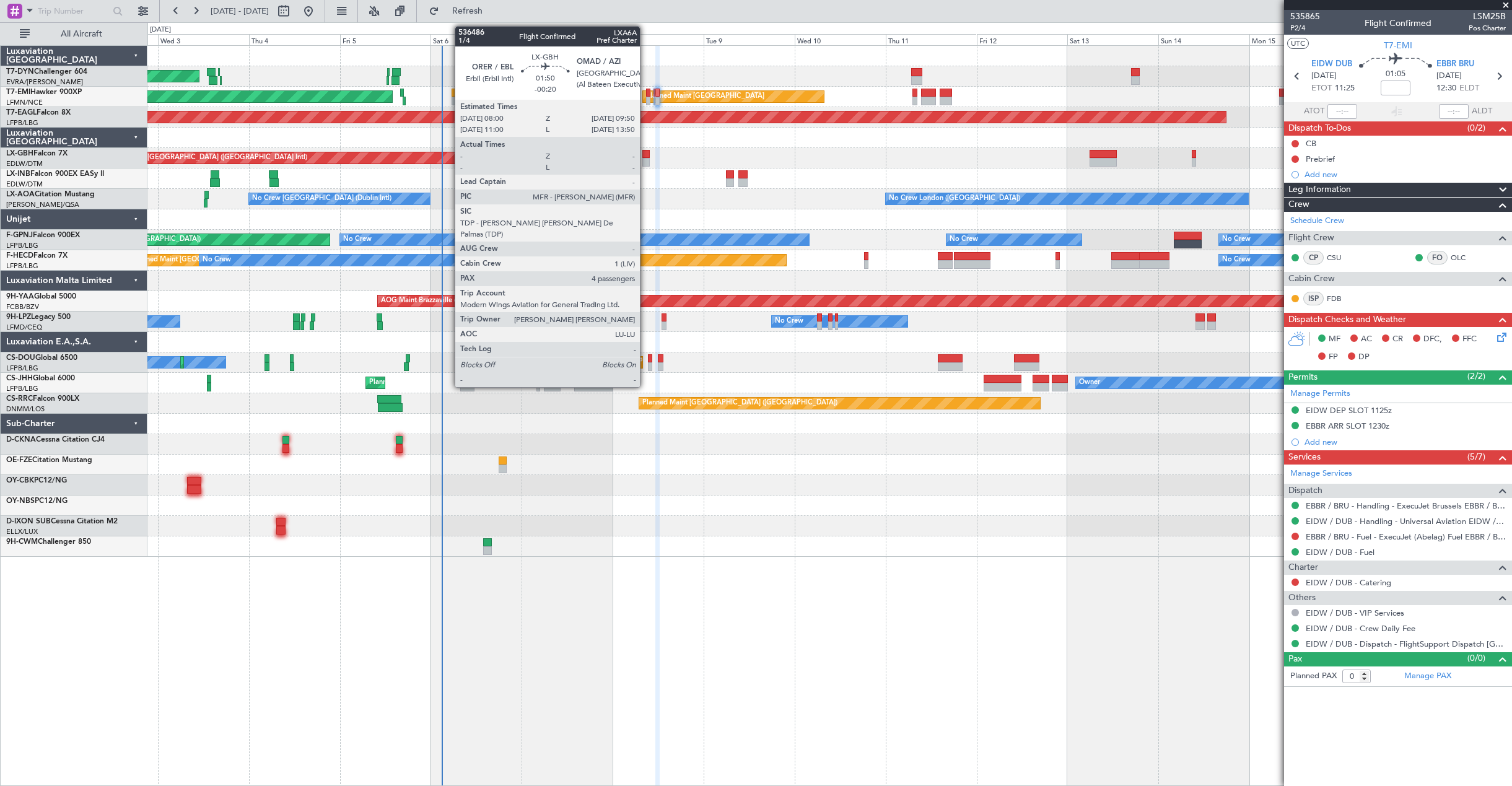
click at [645, 161] on div at bounding box center [646, 162] width 7 height 9
click at [645, 157] on div at bounding box center [646, 154] width 7 height 9
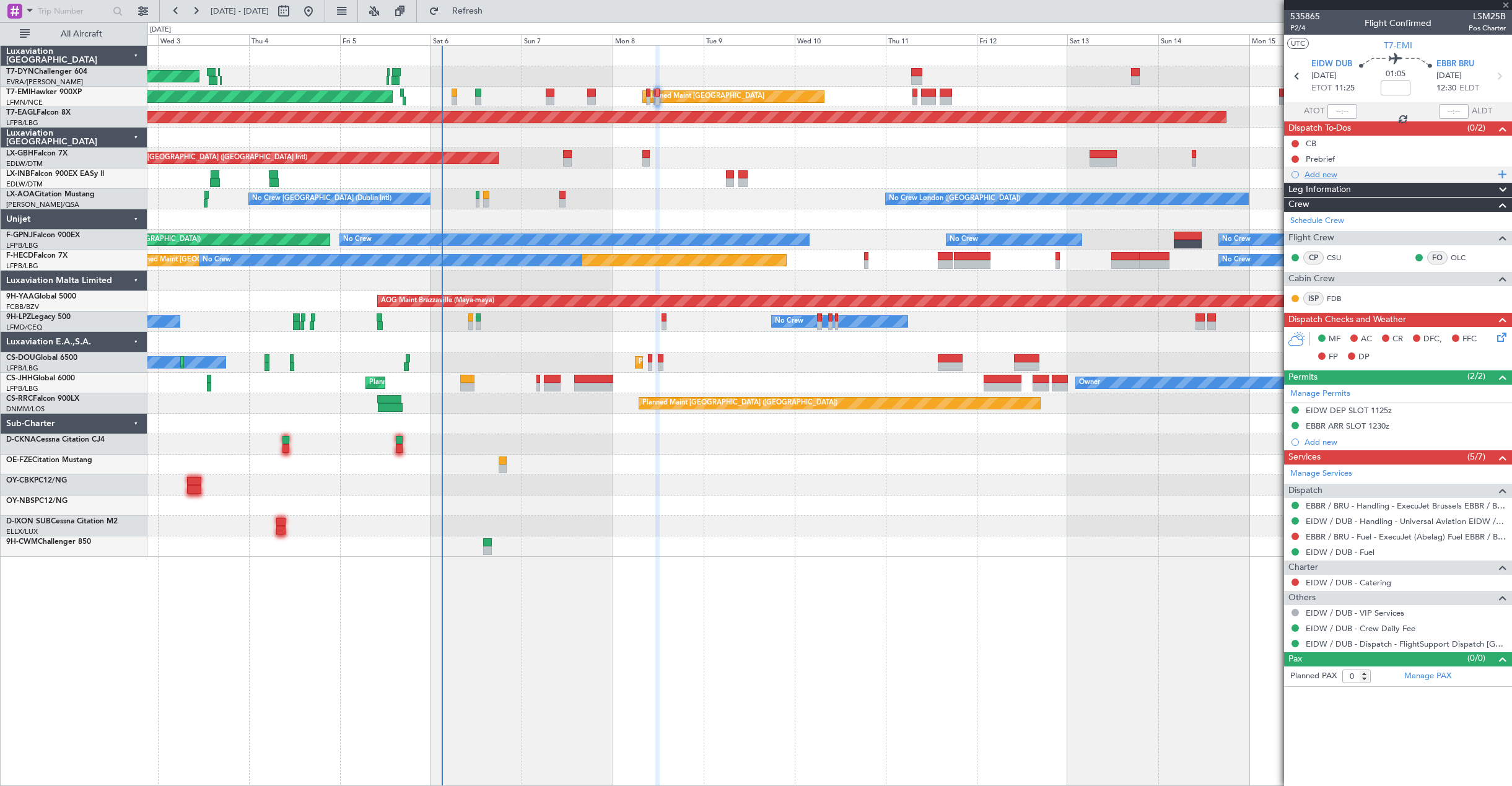
type input "-00:20"
type input "4"
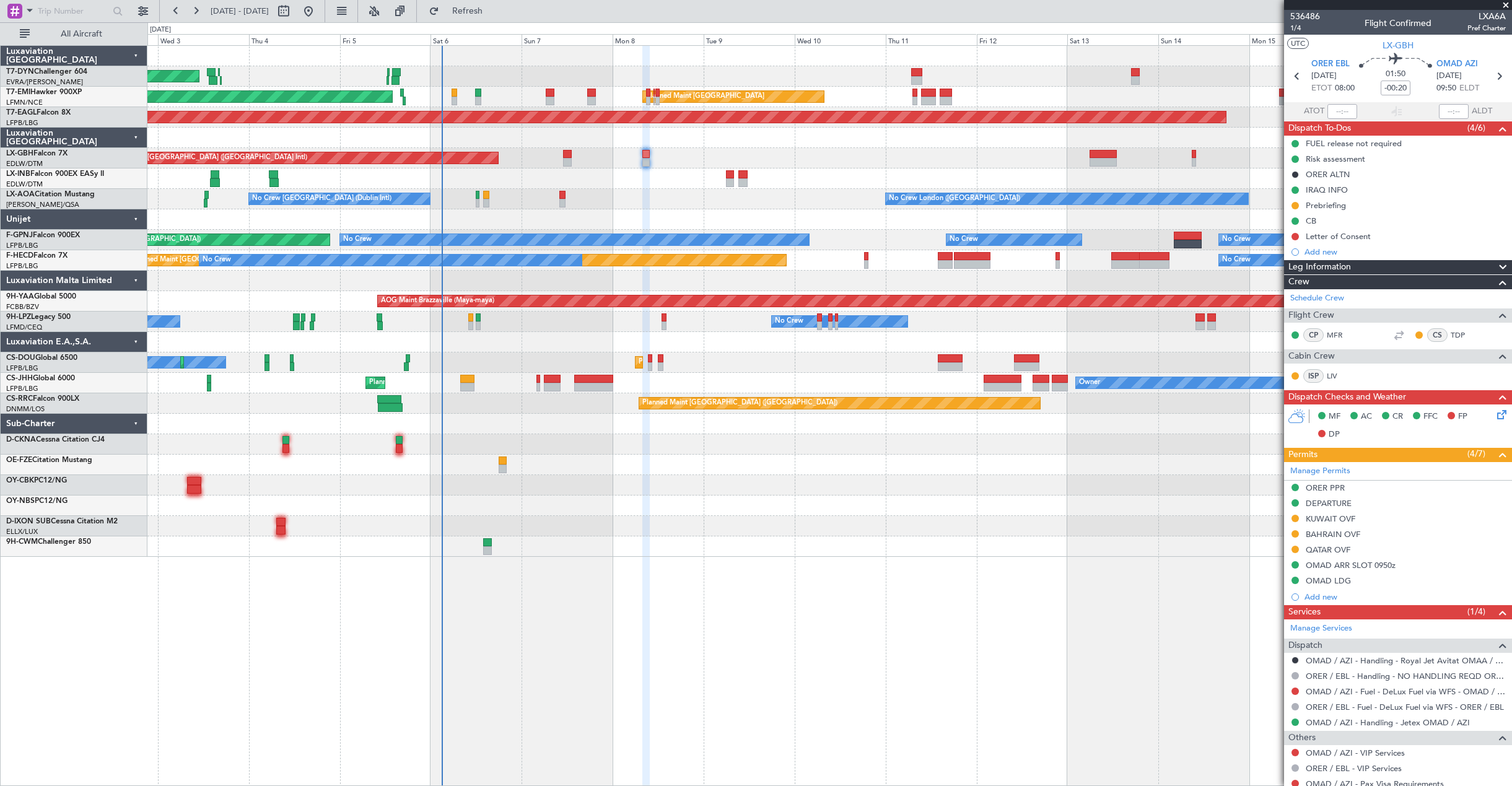
click at [988, 74] on div "AOG Maint Riga (Riga Intl)" at bounding box center [829, 77] width 1364 height 21
click at [497, 18] on button "Refresh" at bounding box center [460, 11] width 74 height 20
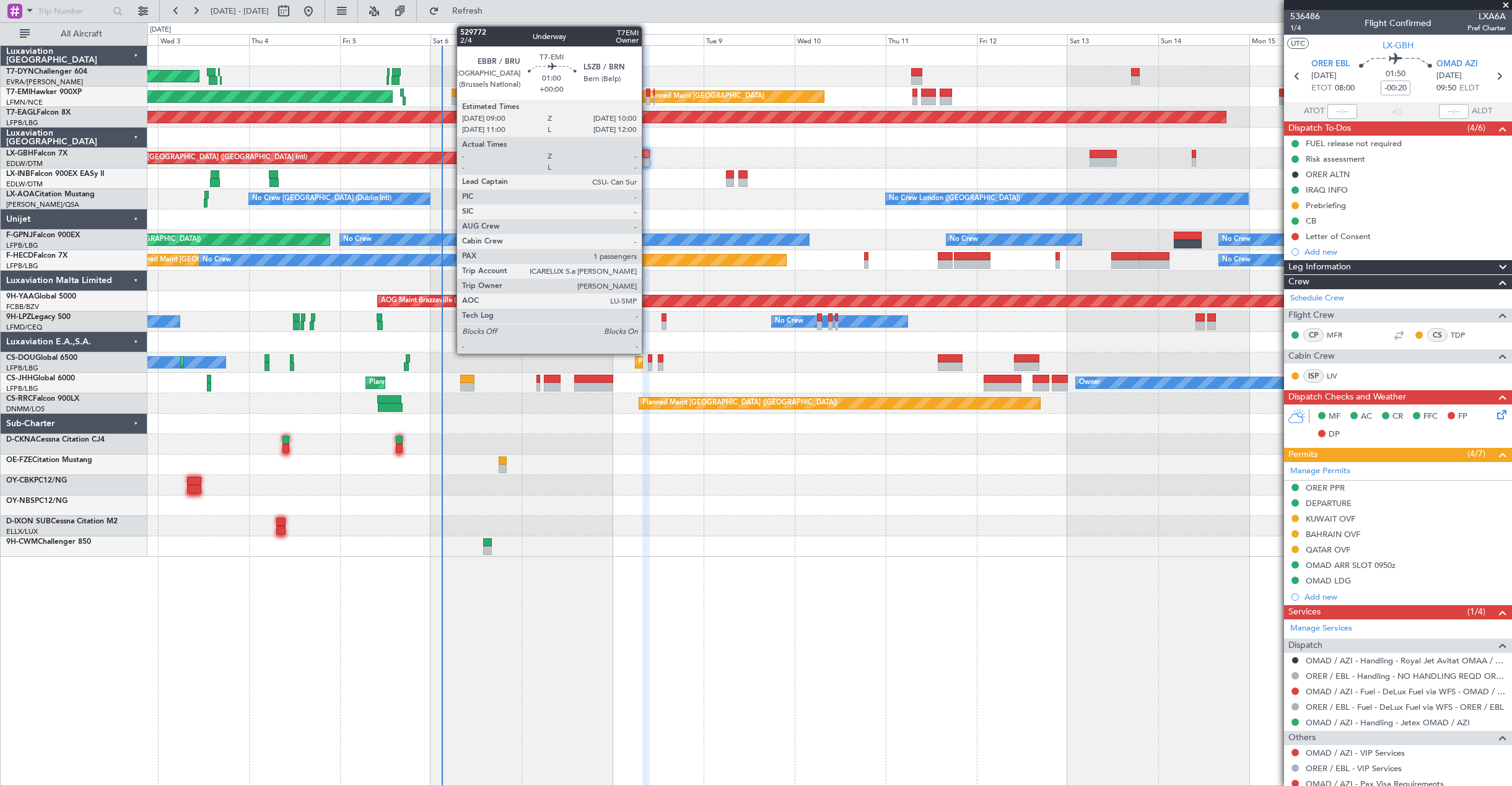
click at [647, 98] on div at bounding box center [648, 101] width 4 height 9
click at [646, 98] on div at bounding box center [648, 101] width 4 height 9
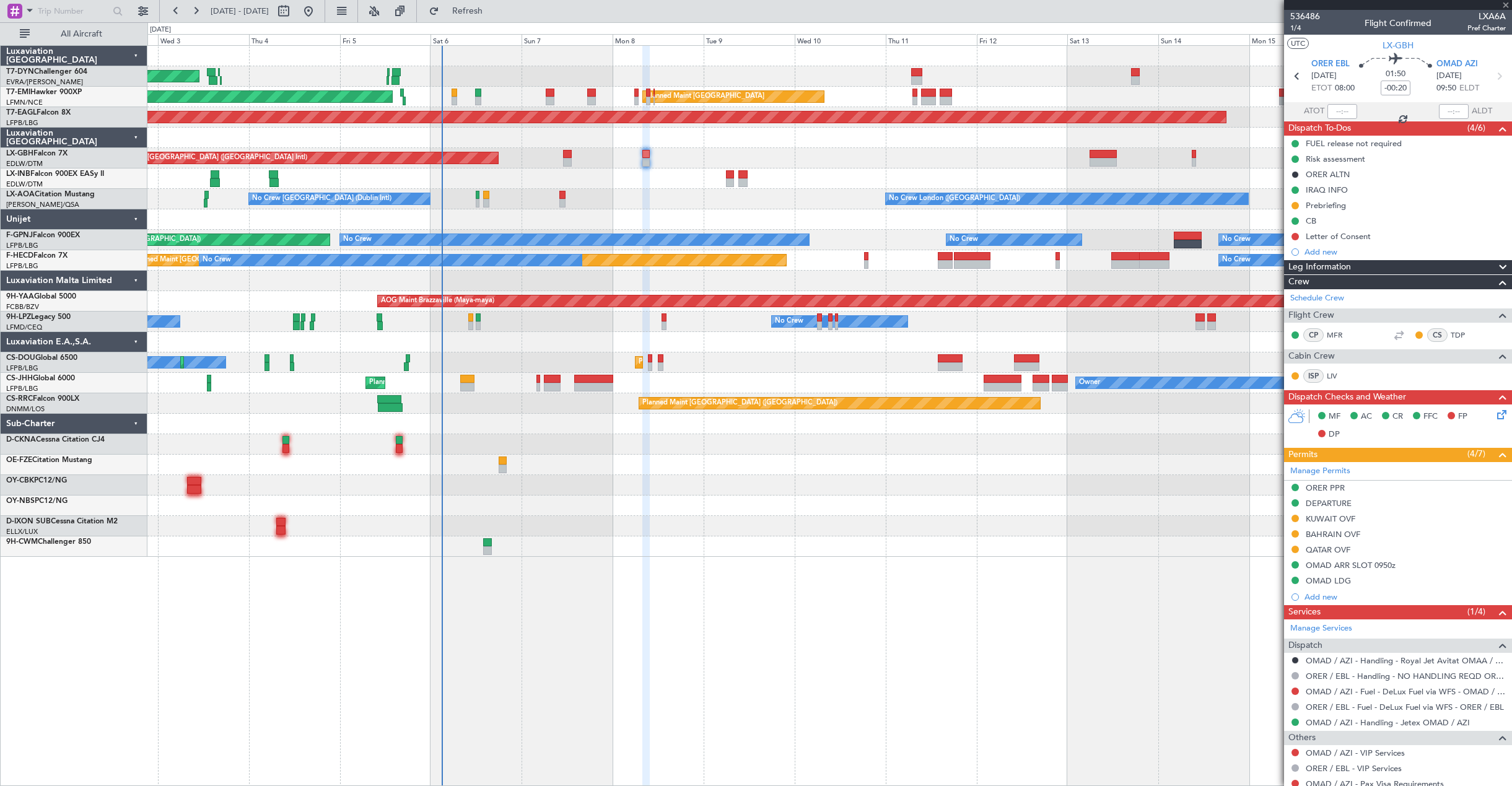
type input "1"
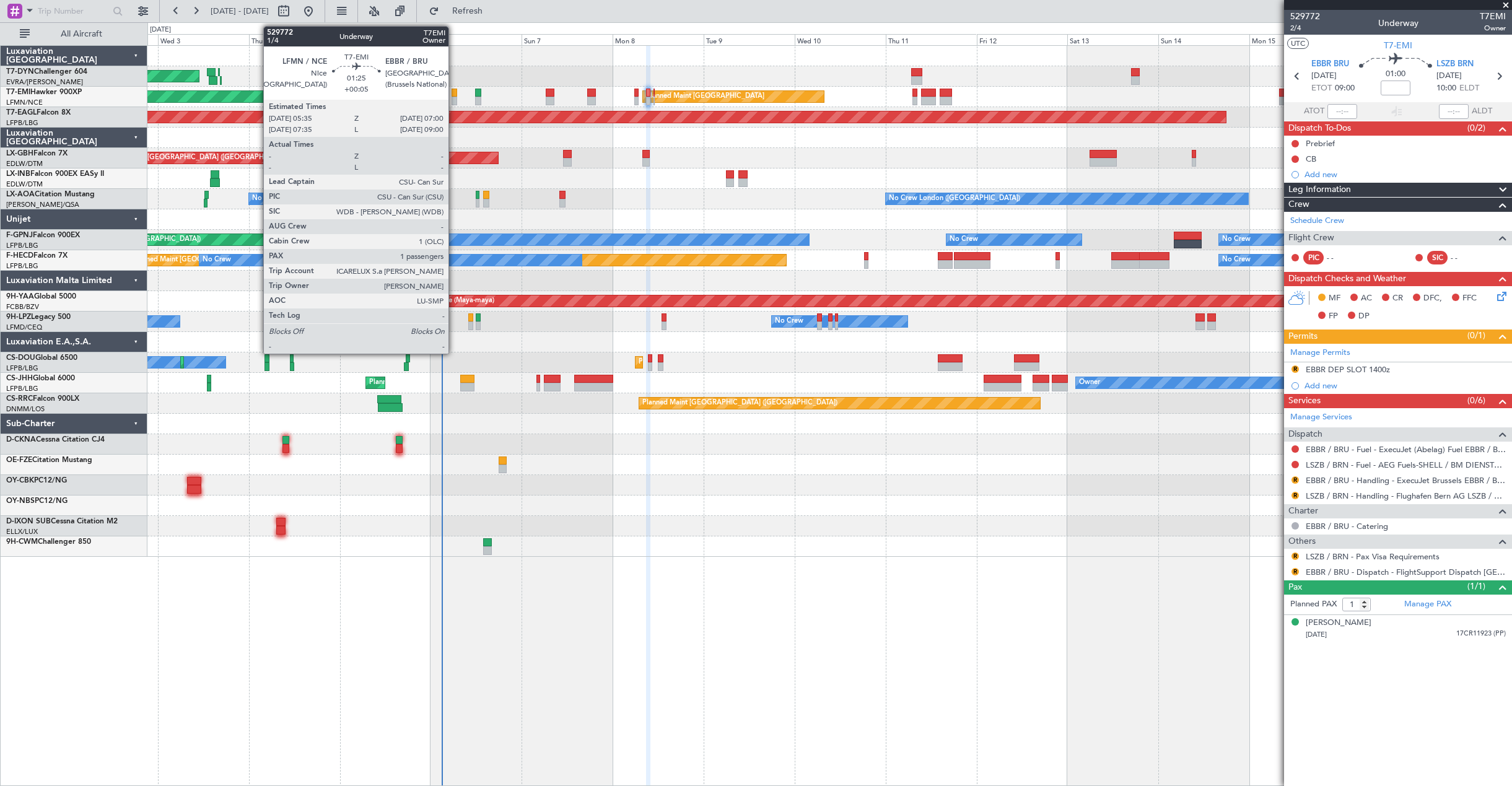
click at [454, 94] on div at bounding box center [454, 93] width 6 height 9
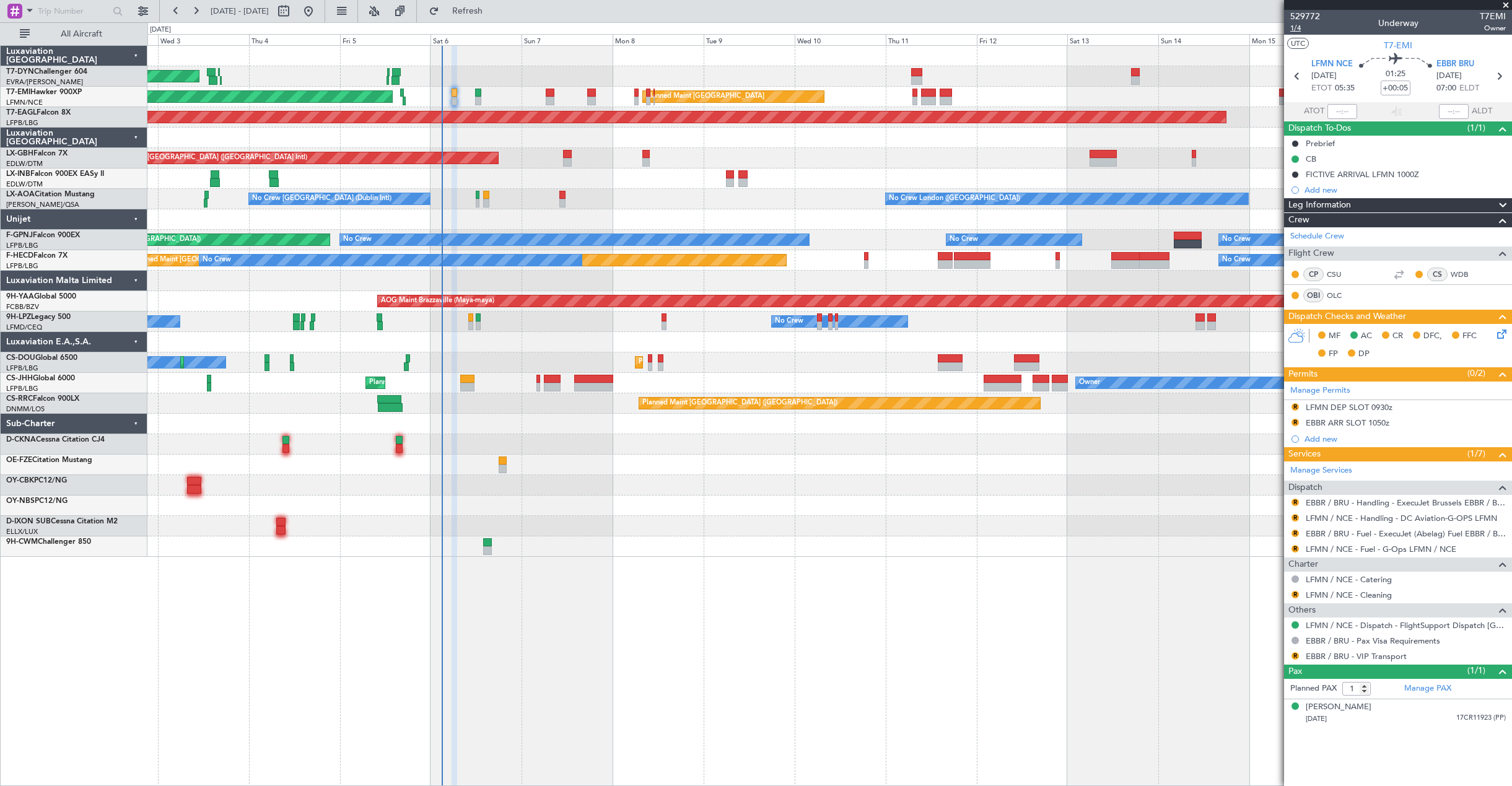
click at [1300, 30] on span "1/4" at bounding box center [1305, 28] width 30 height 11
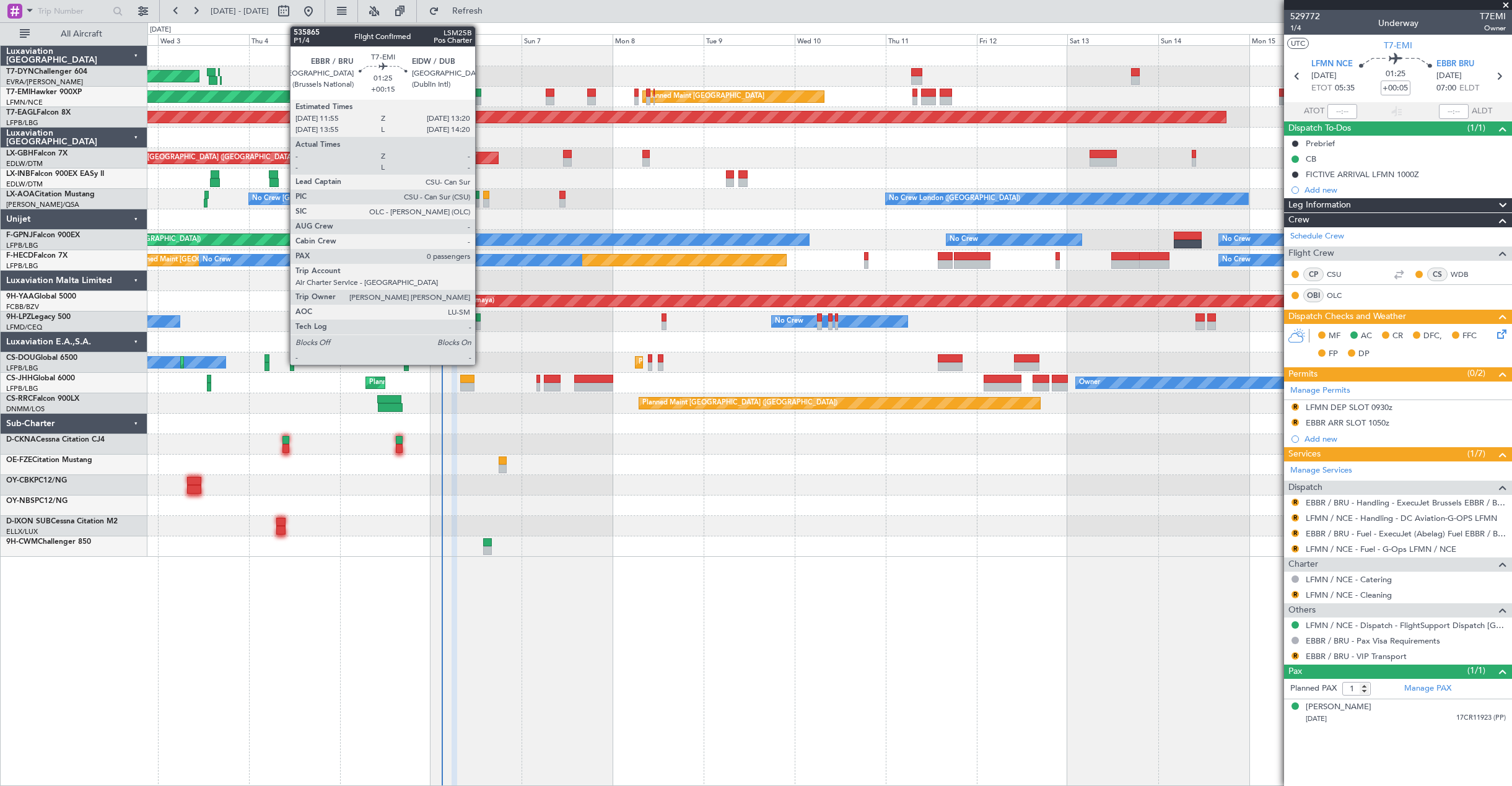
click at [481, 92] on div at bounding box center [478, 93] width 6 height 9
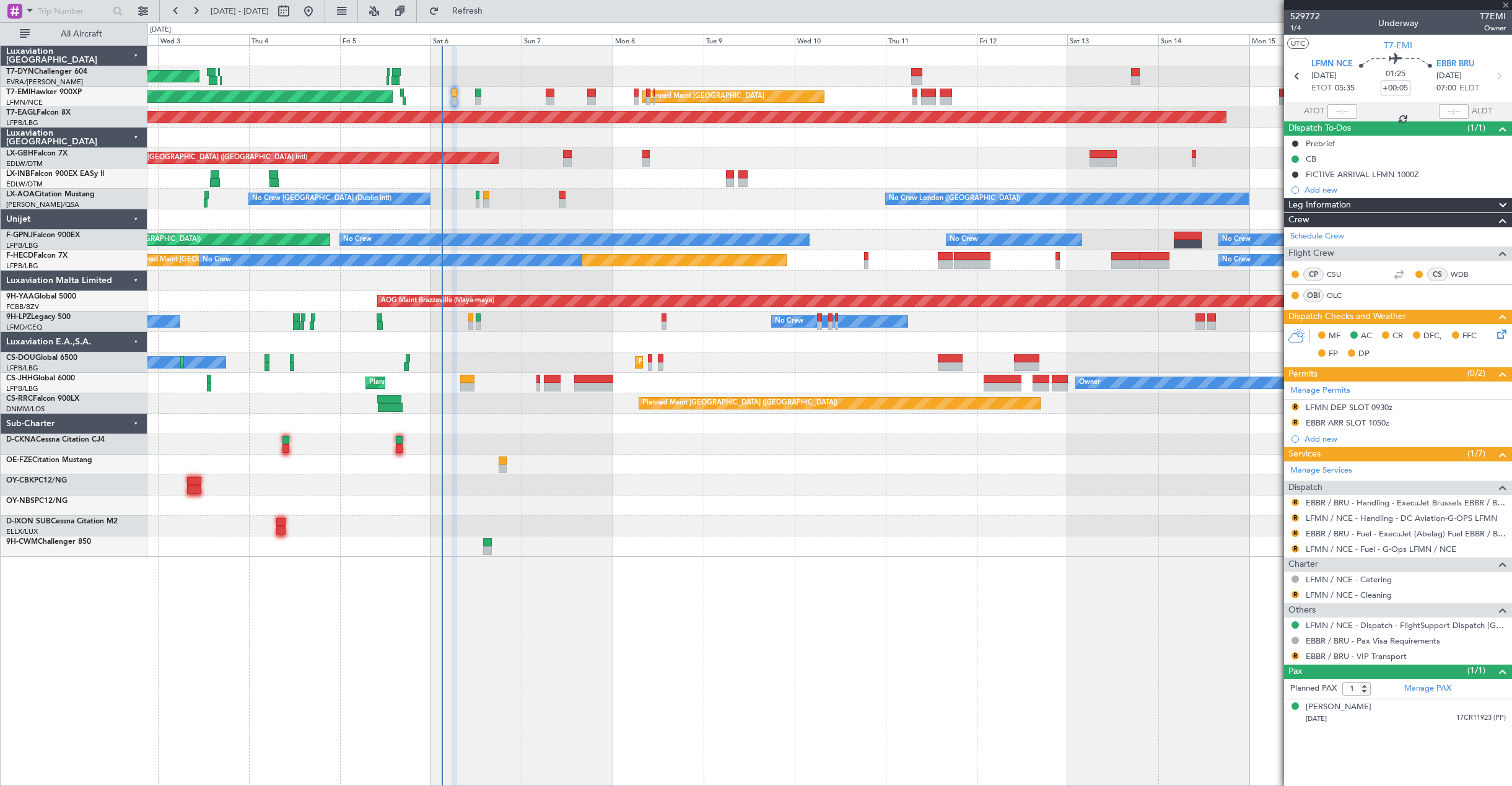
type input "+00:15"
type input "0"
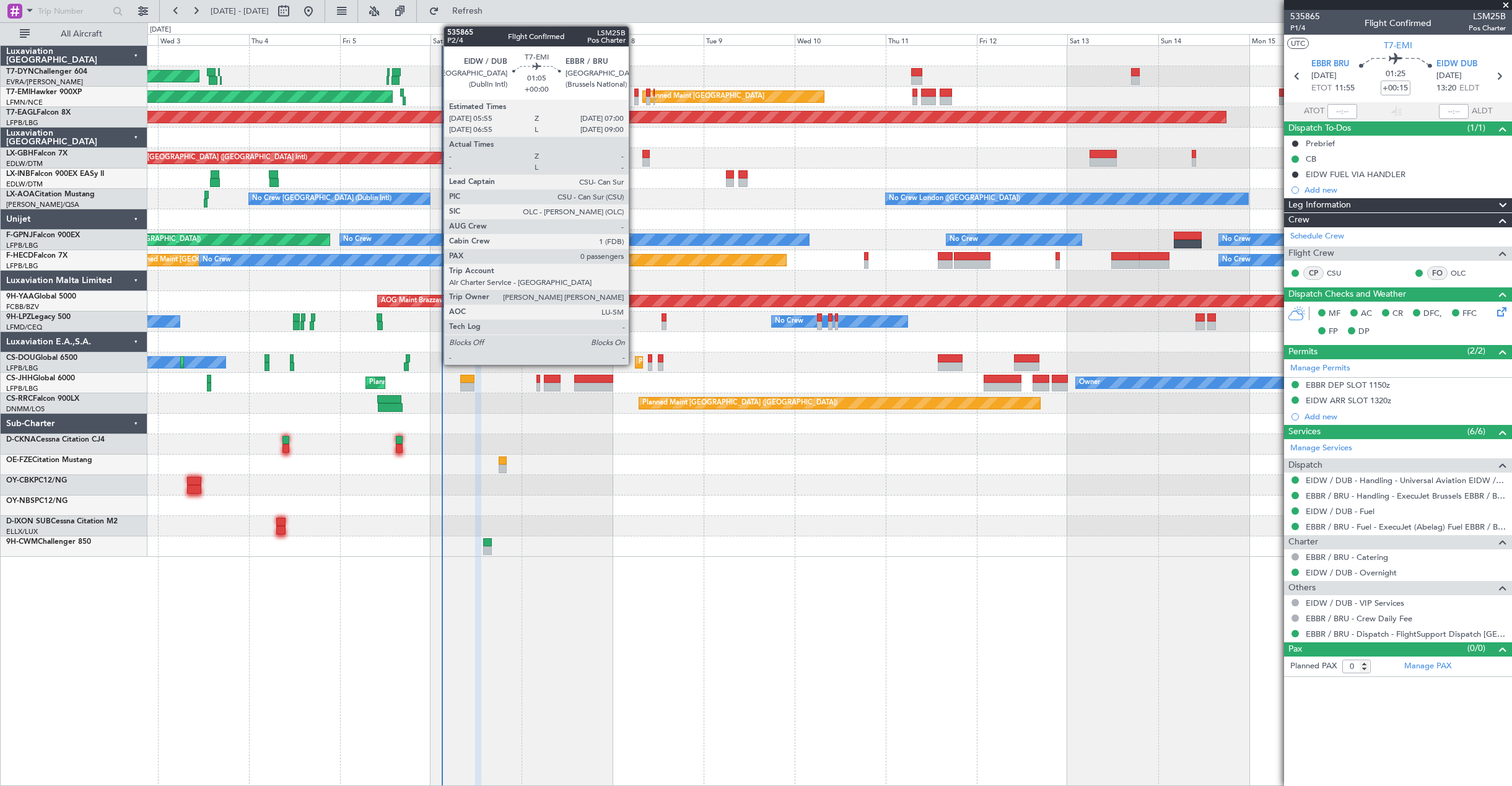
click at [635, 99] on div at bounding box center [637, 101] width 4 height 9
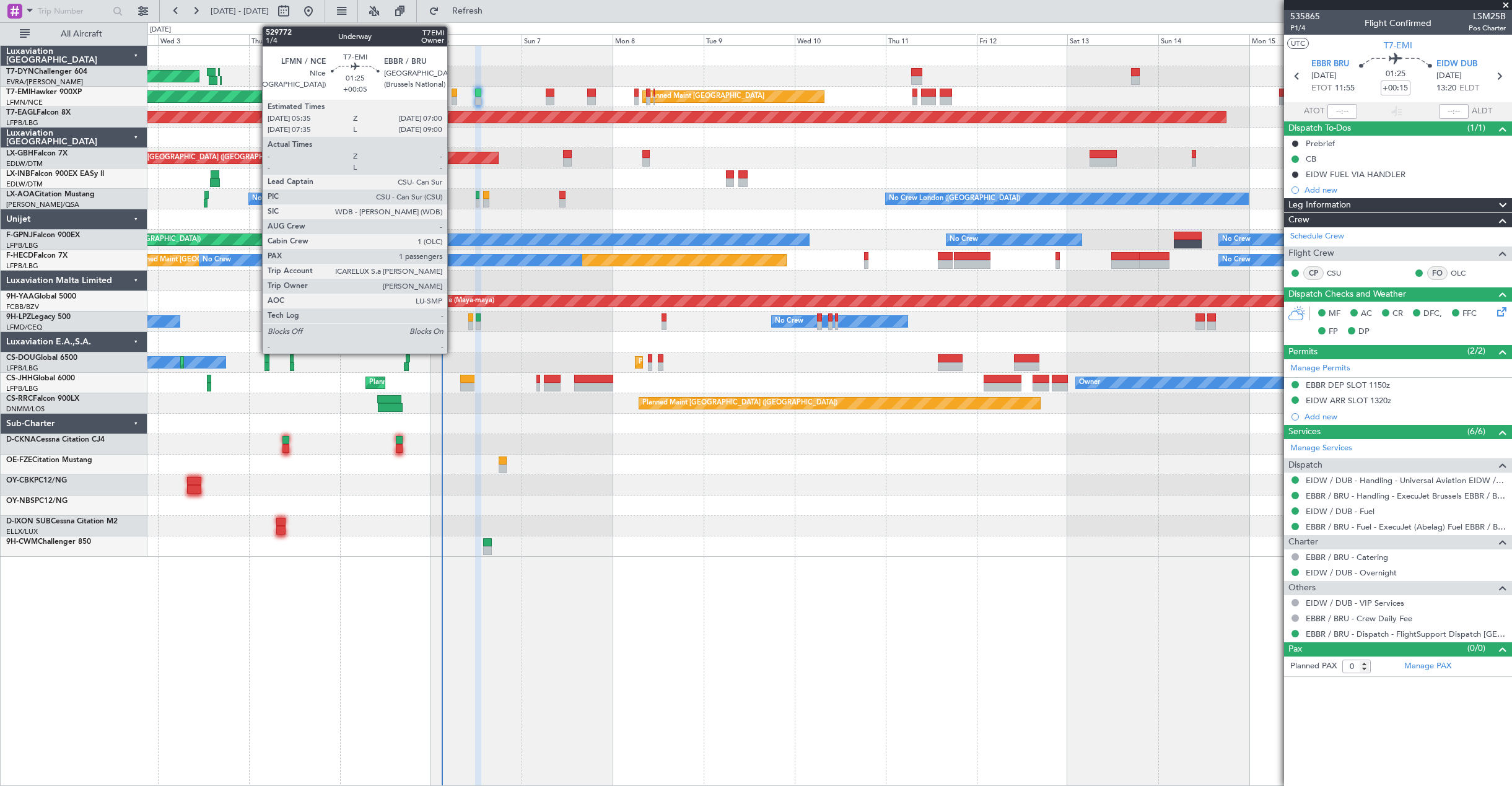
click at [453, 94] on div at bounding box center [454, 93] width 6 height 9
click at [455, 101] on div at bounding box center [454, 101] width 6 height 9
click at [455, 96] on div at bounding box center [454, 93] width 6 height 9
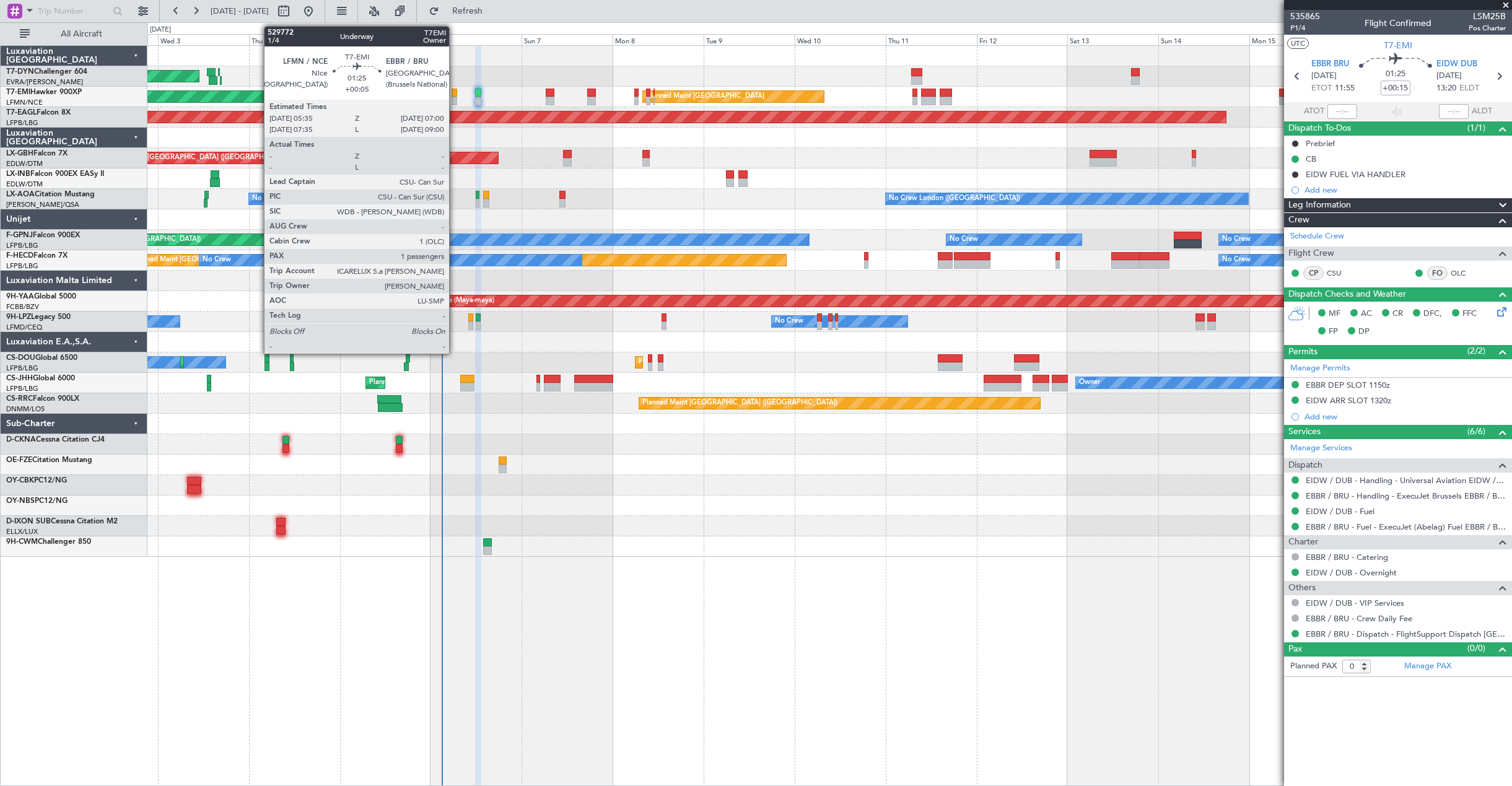
click at [455, 96] on div at bounding box center [454, 93] width 6 height 9
click at [453, 103] on div at bounding box center [454, 101] width 6 height 9
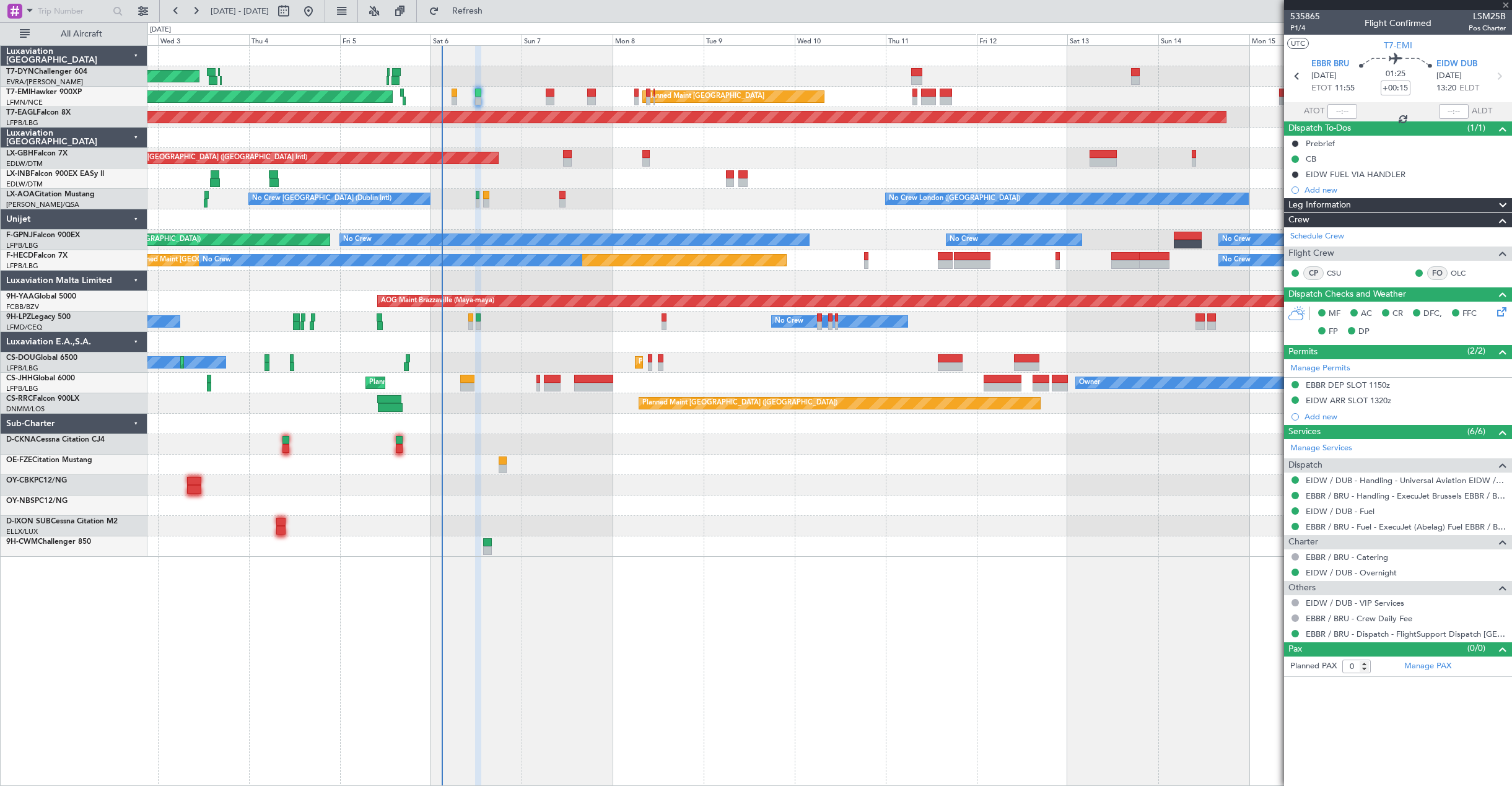
type input "+00:05"
type input "1"
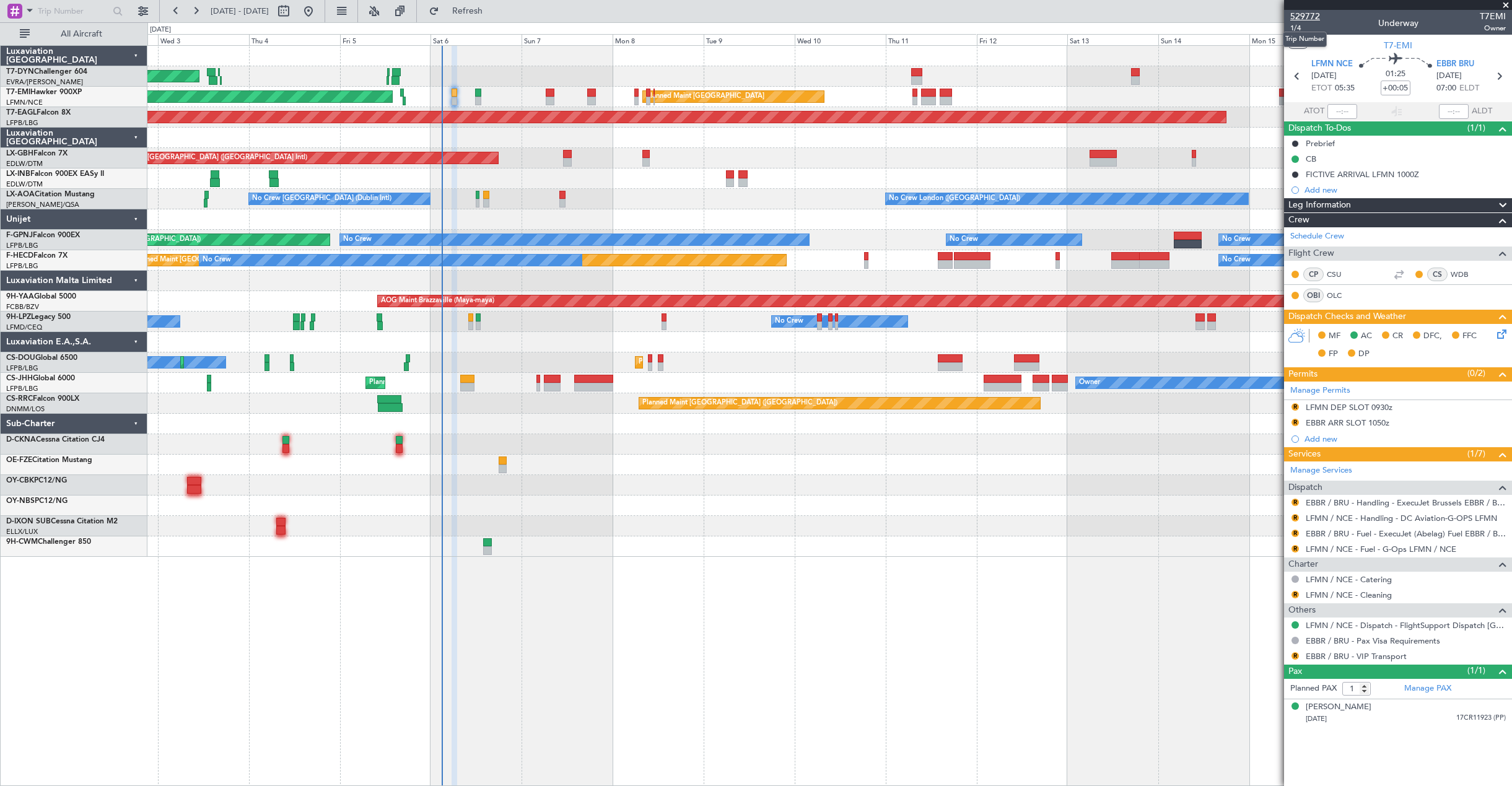
click at [1301, 16] on span "529772" at bounding box center [1305, 16] width 30 height 13
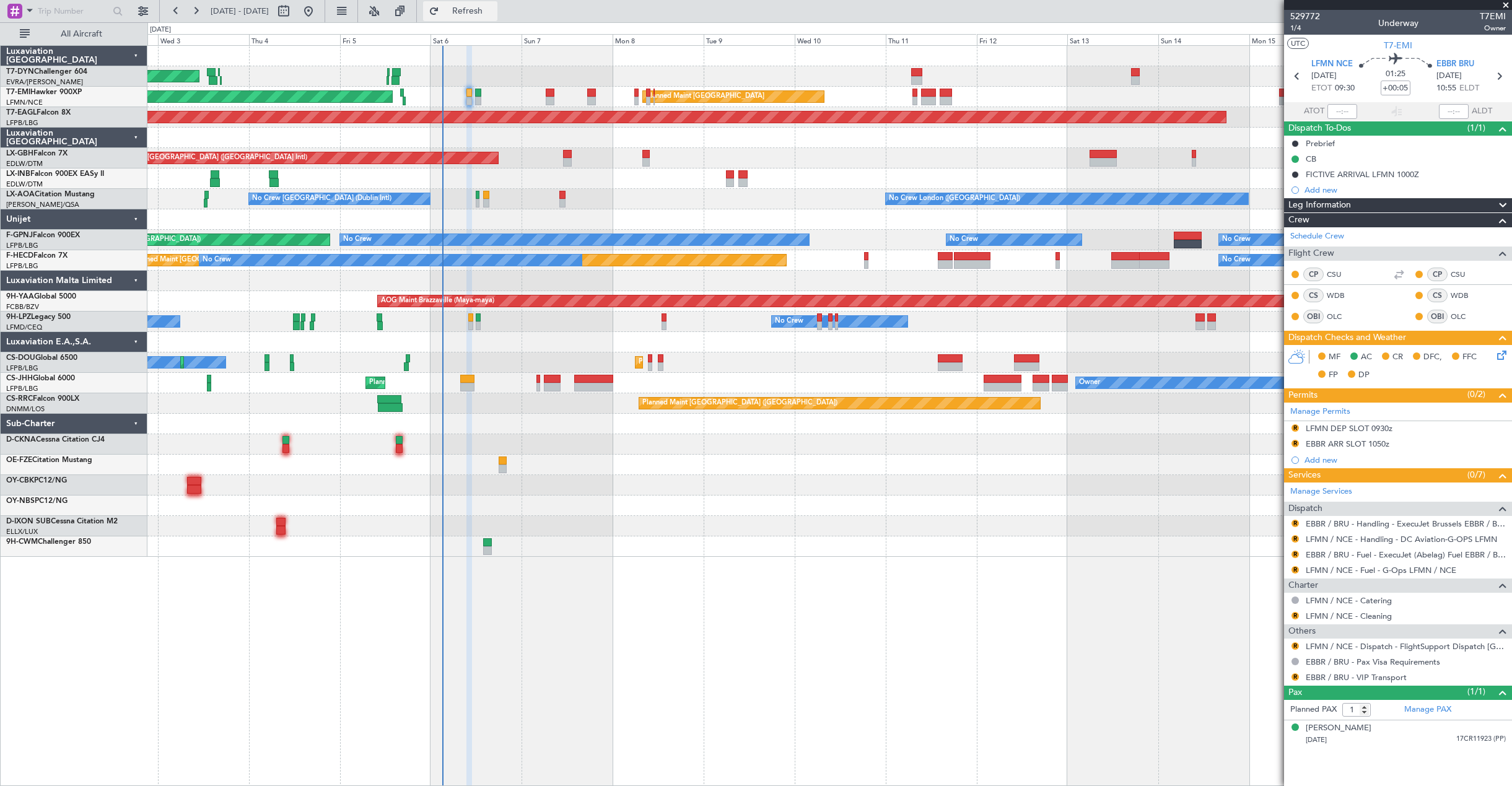
click at [469, 9] on button "Refresh" at bounding box center [460, 11] width 74 height 20
click at [1299, 28] on span "1/4" at bounding box center [1305, 28] width 30 height 11
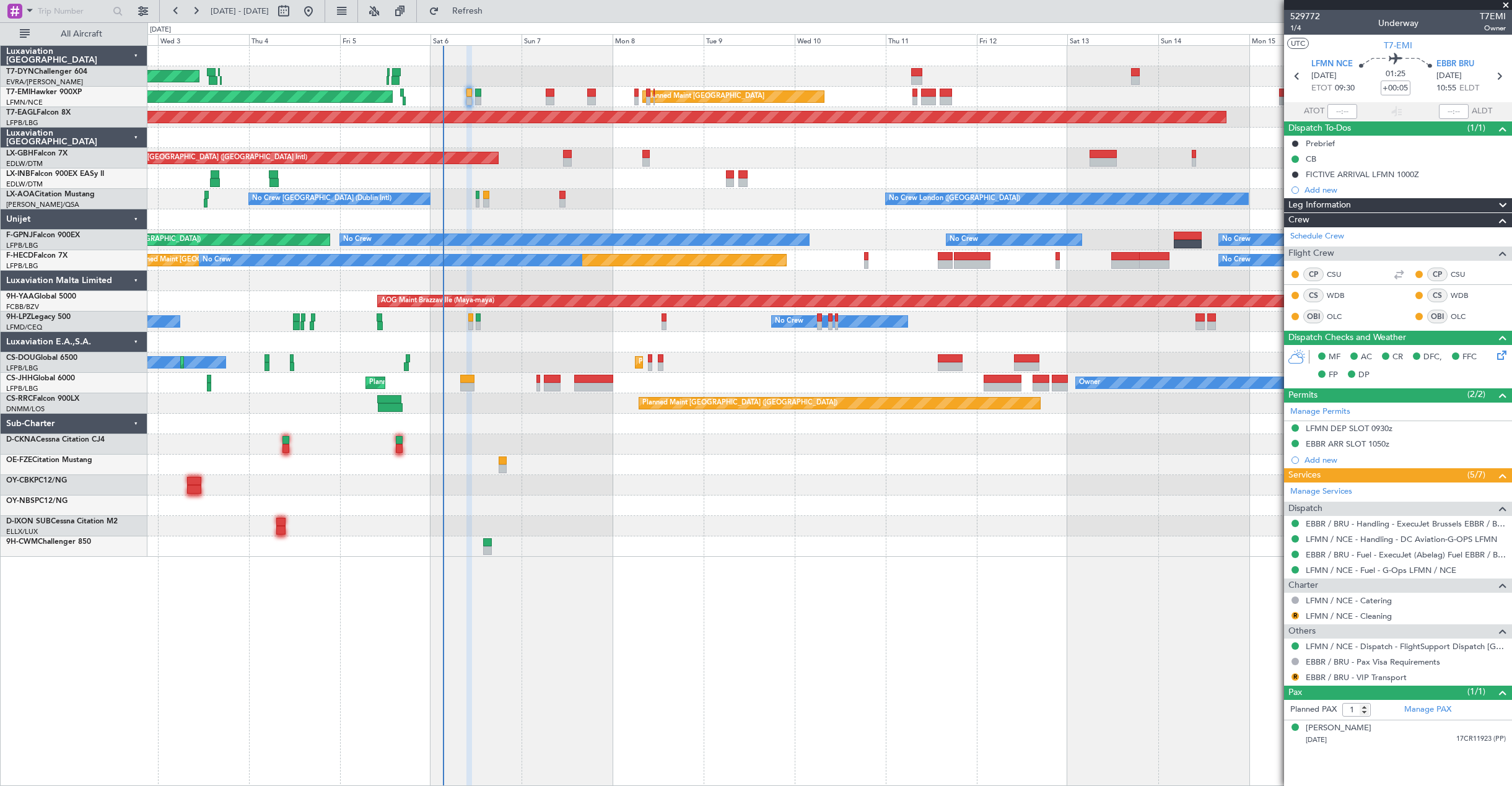
click at [633, 95] on div "Planned Maint Zurich Planned Maint Zurich" at bounding box center [829, 97] width 1364 height 21
click at [634, 95] on div "Planned Maint Zurich Planned Maint Zurich" at bounding box center [829, 97] width 1364 height 21
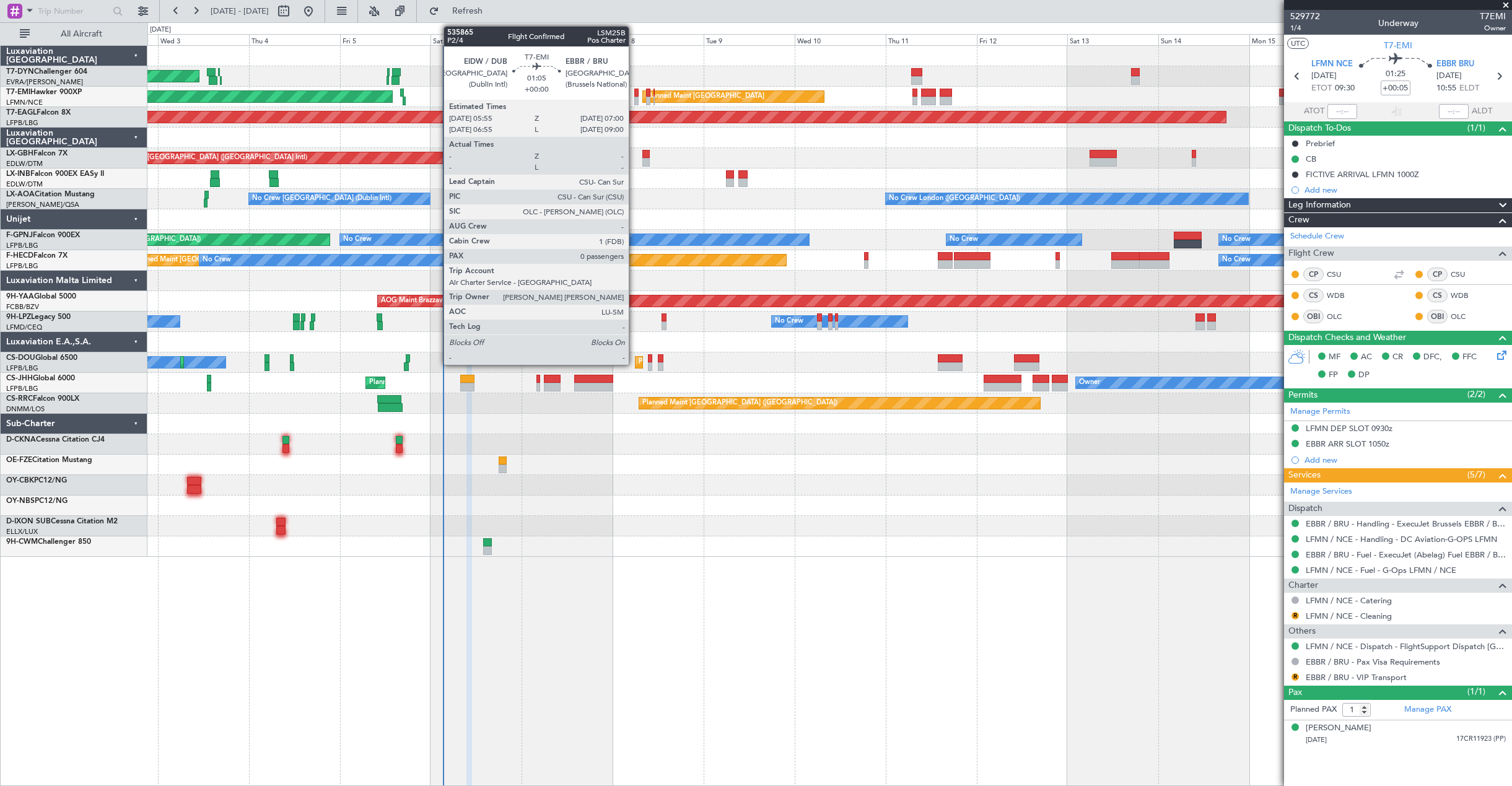
click at [634, 95] on div at bounding box center [637, 93] width 4 height 9
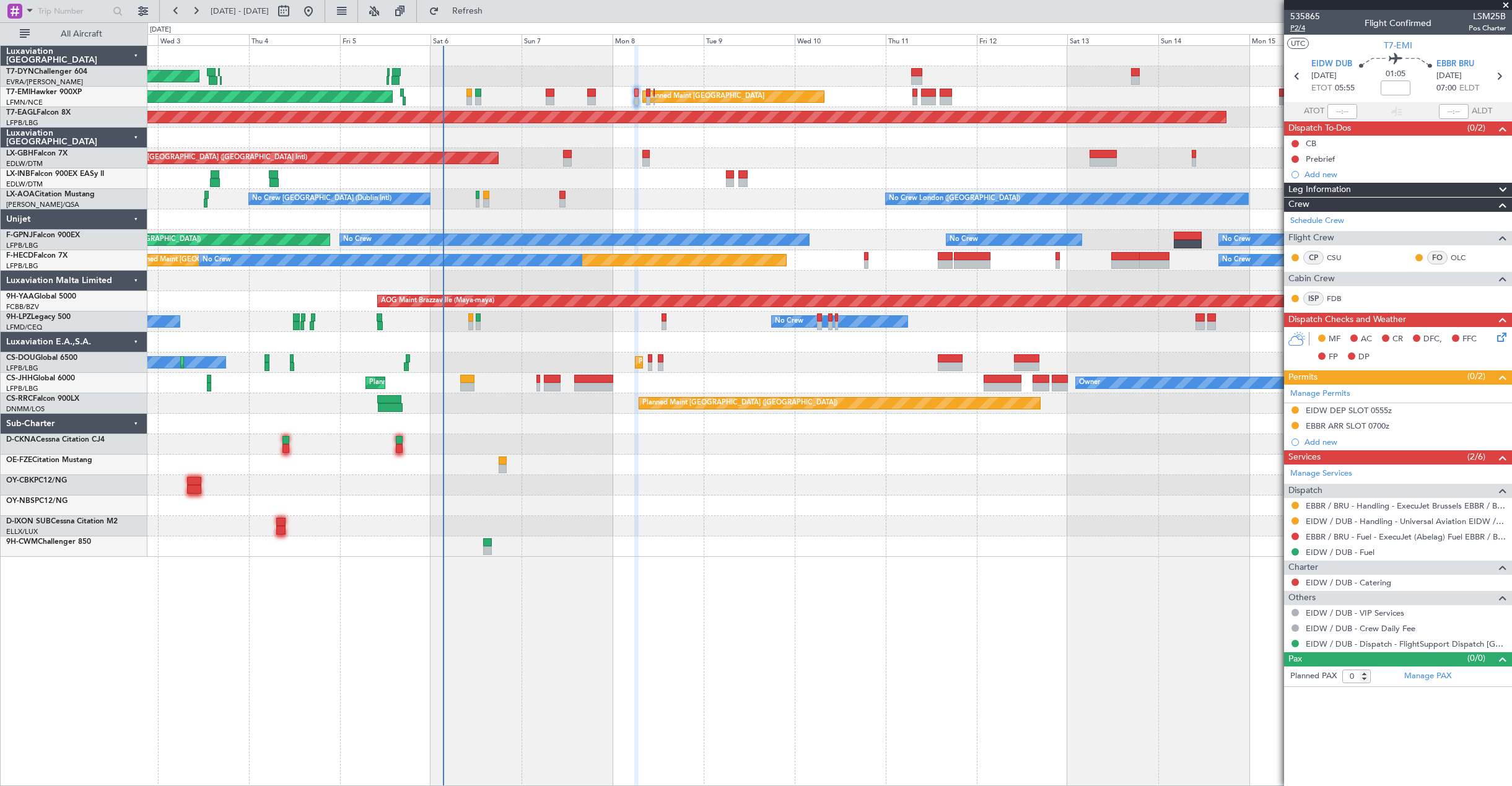
click at [1292, 27] on span "P2/4" at bounding box center [1305, 28] width 30 height 11
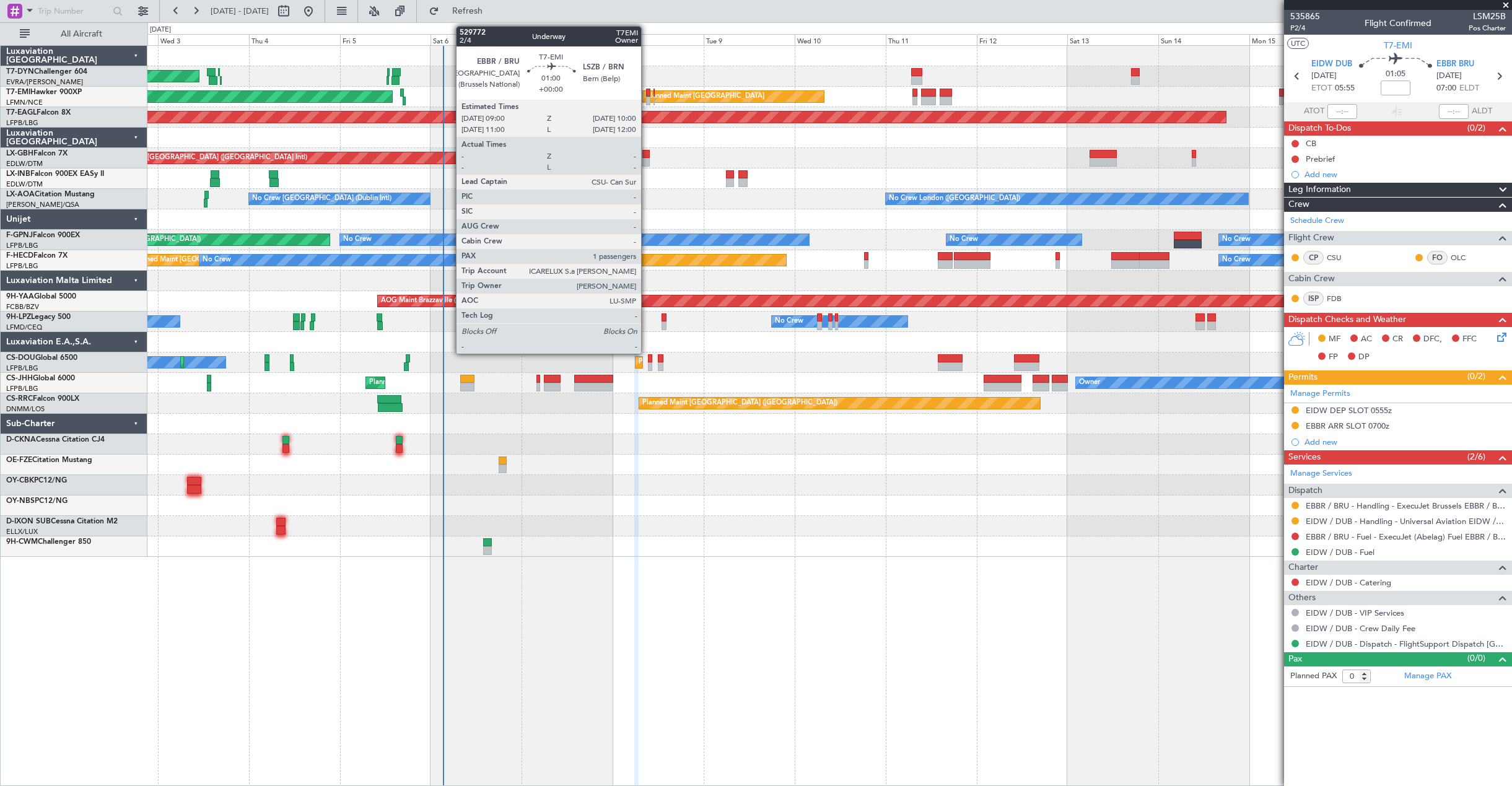
click at [647, 96] on div at bounding box center [648, 93] width 4 height 9
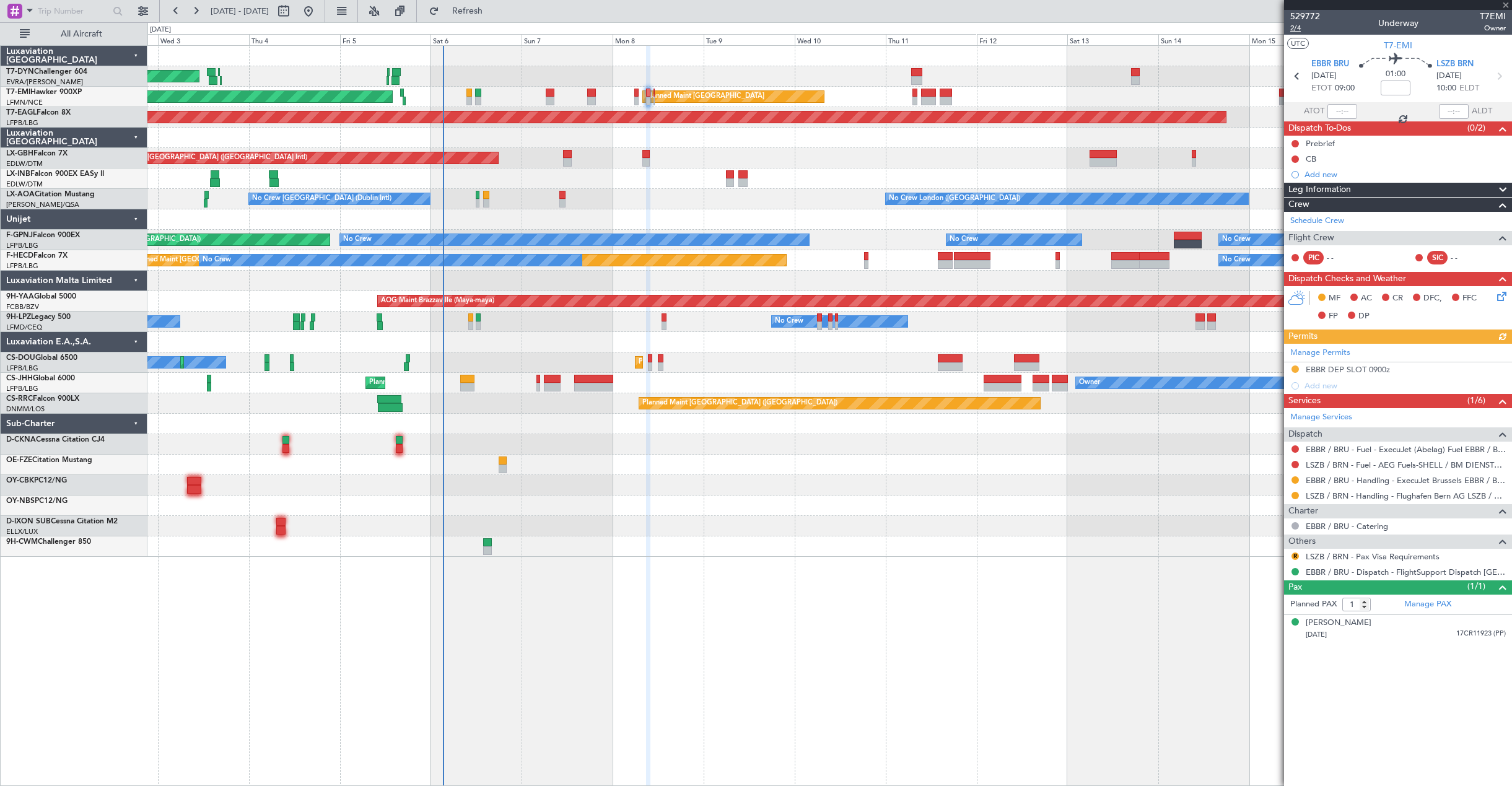
click at [1296, 28] on span "2/4" at bounding box center [1305, 28] width 30 height 11
click at [1499, 297] on icon at bounding box center [1500, 294] width 10 height 10
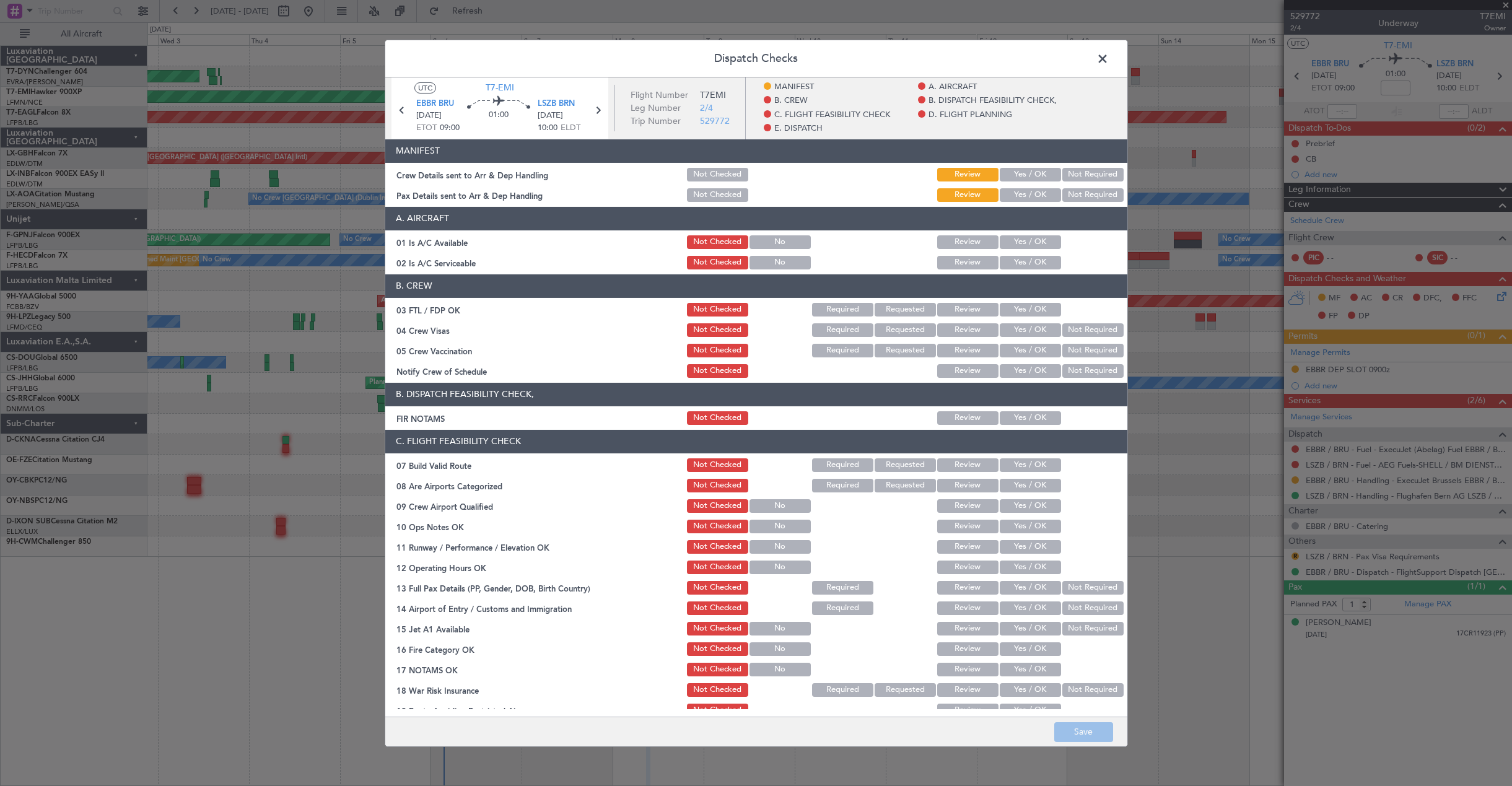
click at [1020, 174] on button "Yes / OK" at bounding box center [1031, 174] width 62 height 14
click at [1023, 188] on button "Yes / OK" at bounding box center [1031, 194] width 62 height 14
click at [1067, 723] on button "Save" at bounding box center [1084, 732] width 59 height 20
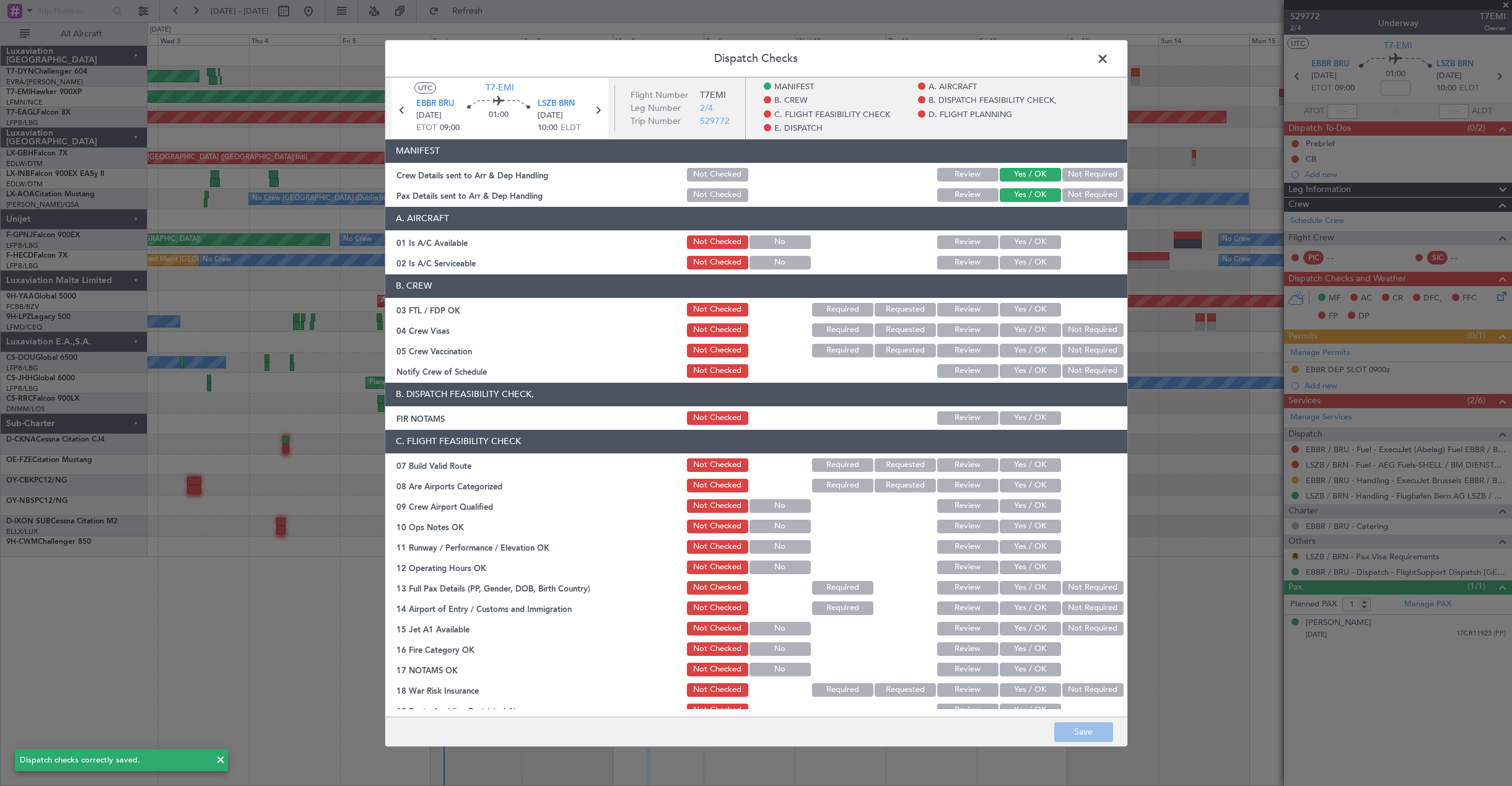
click at [1109, 54] on span at bounding box center [1109, 61] width 0 height 25
click at [1105, 54] on div at bounding box center [829, 56] width 1364 height 21
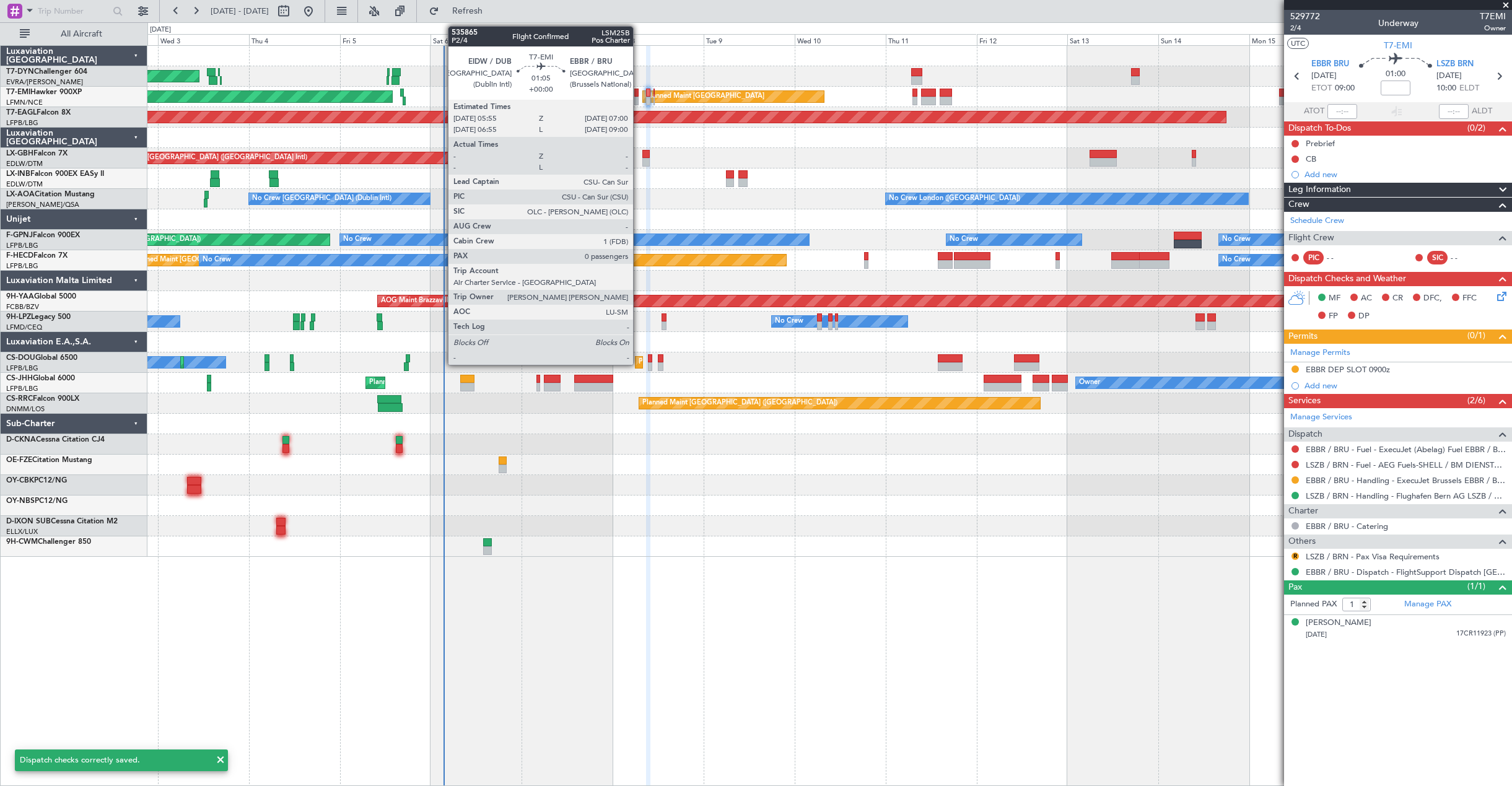
click at [639, 98] on div at bounding box center [637, 101] width 4 height 9
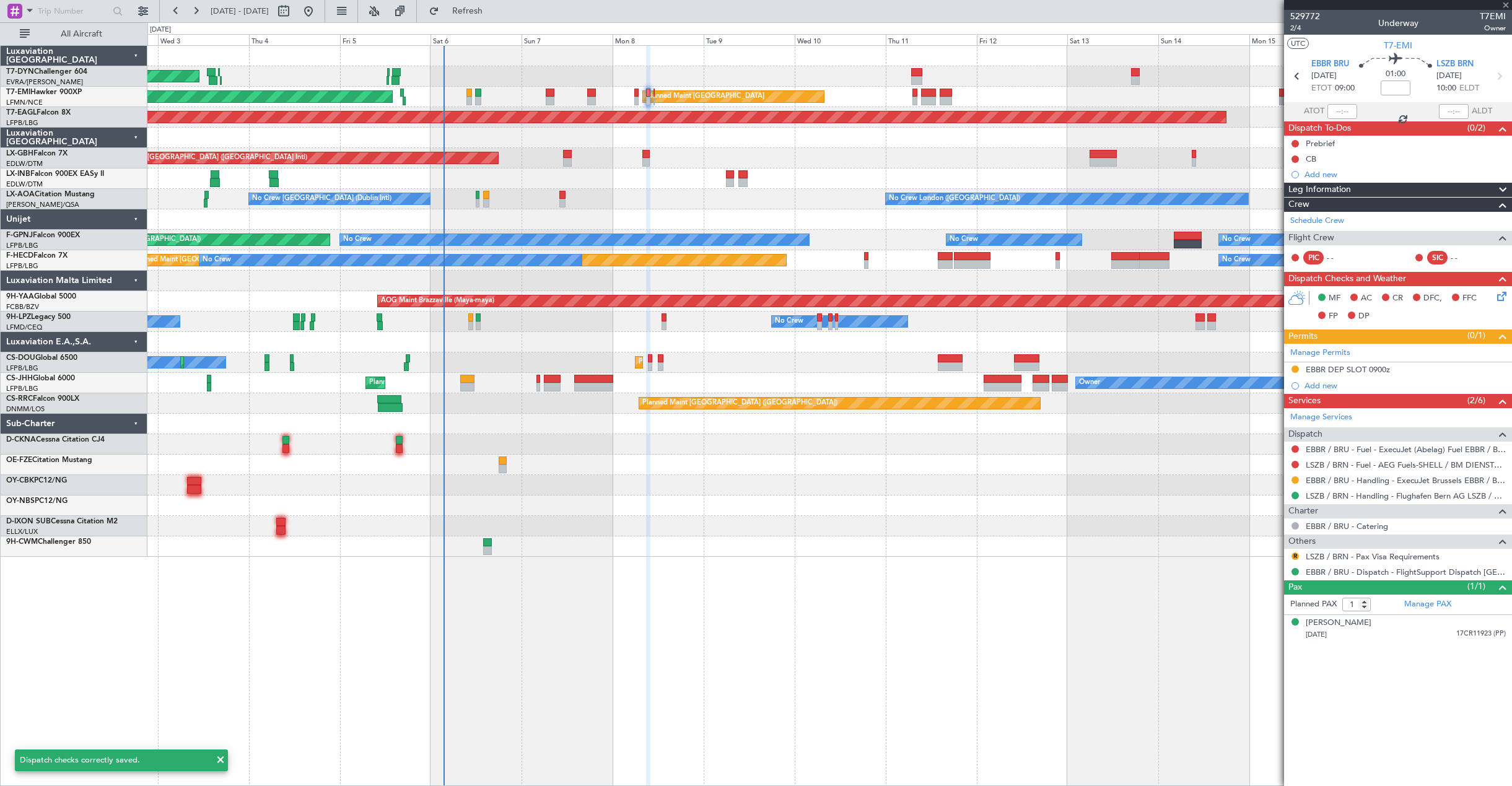
type input "0"
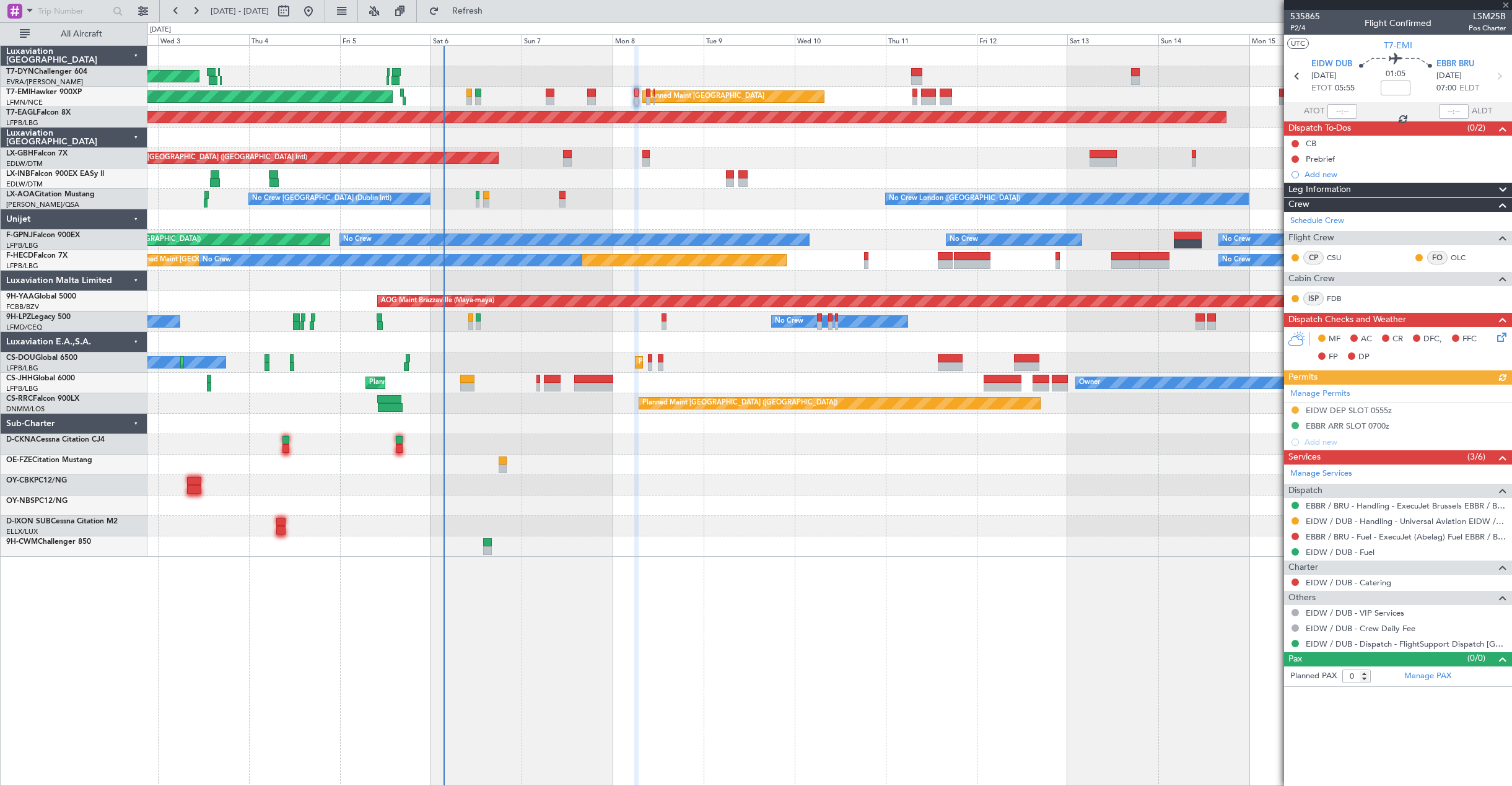
click at [1503, 335] on icon at bounding box center [1500, 335] width 10 height 10
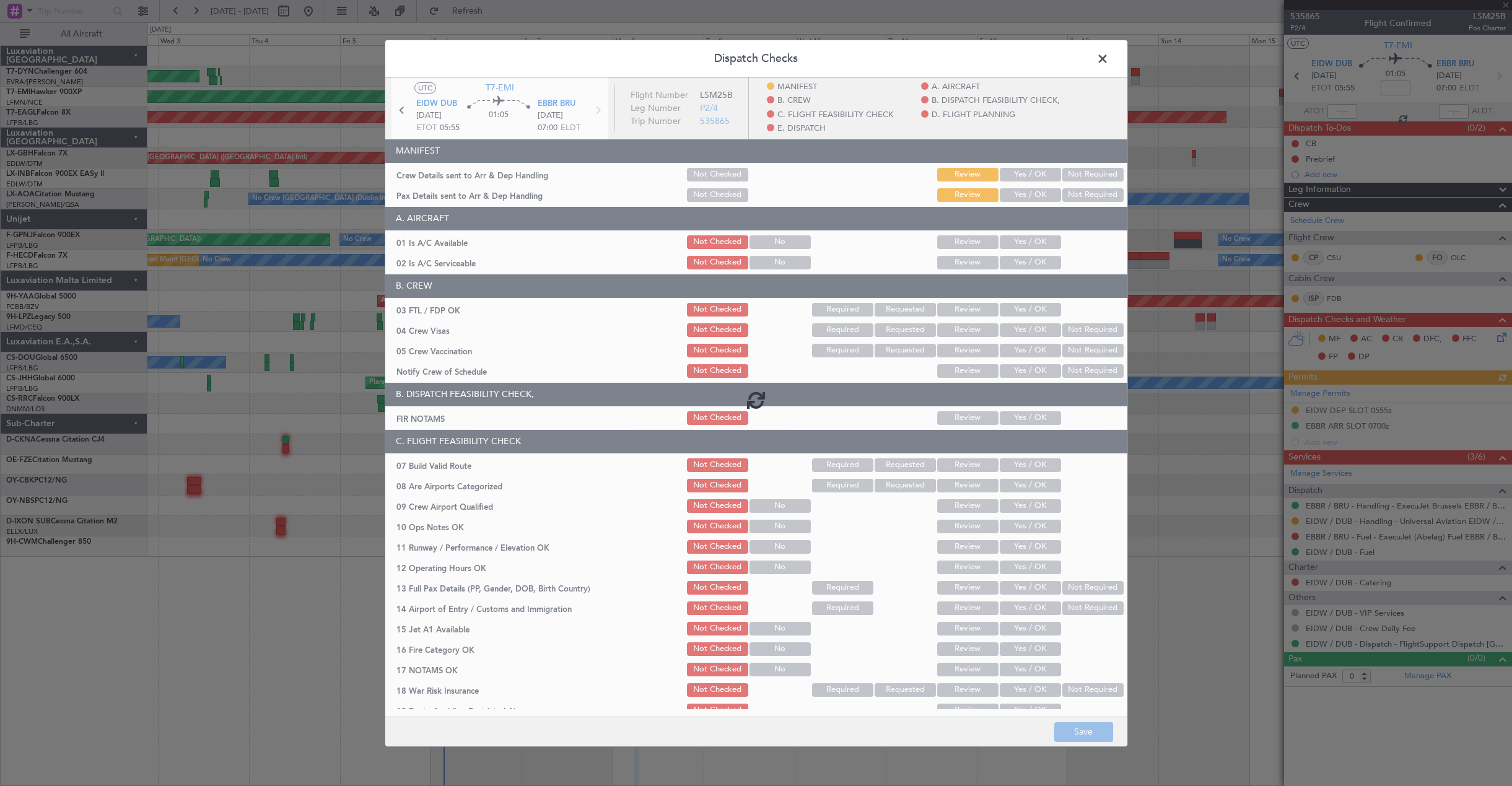
click at [1023, 175] on div at bounding box center [756, 398] width 742 height 644
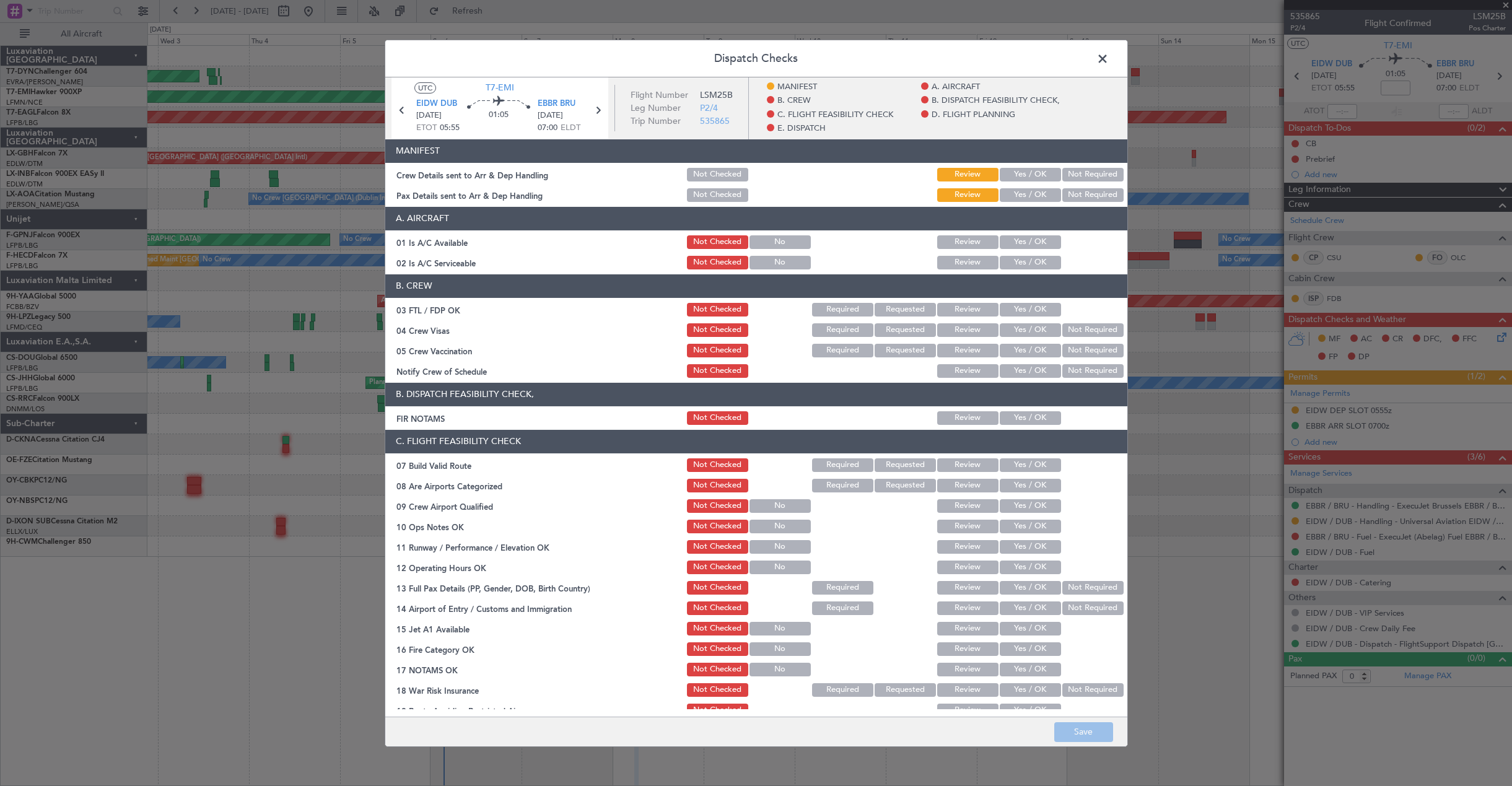
click at [1023, 175] on button "Yes / OK" at bounding box center [1031, 174] width 62 height 14
click at [1021, 194] on button "Yes / OK" at bounding box center [1031, 194] width 62 height 14
click at [1083, 724] on button "Save" at bounding box center [1084, 732] width 59 height 20
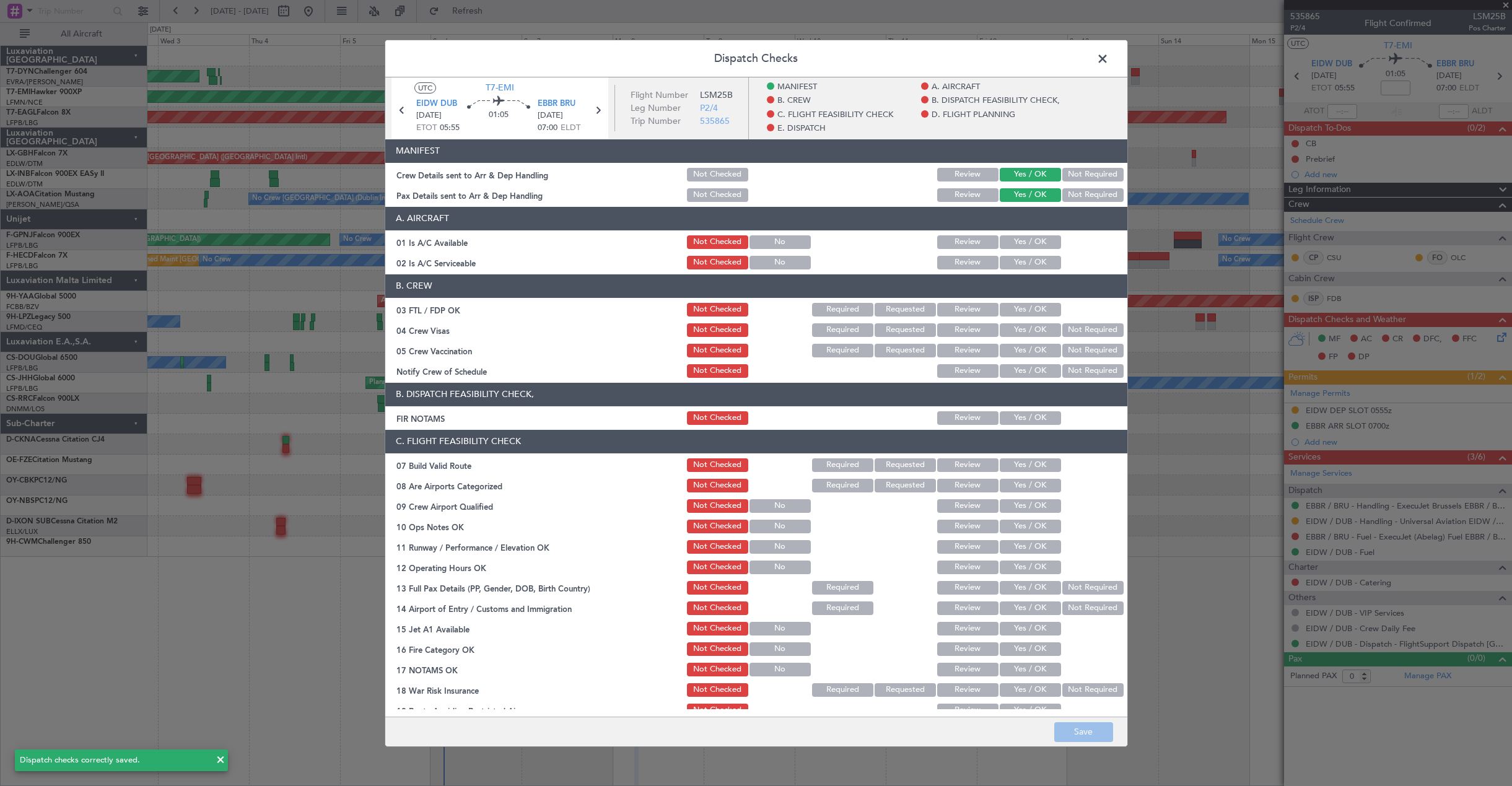
click at [1109, 56] on span at bounding box center [1109, 61] width 0 height 25
click at [1101, 56] on div at bounding box center [829, 56] width 1364 height 21
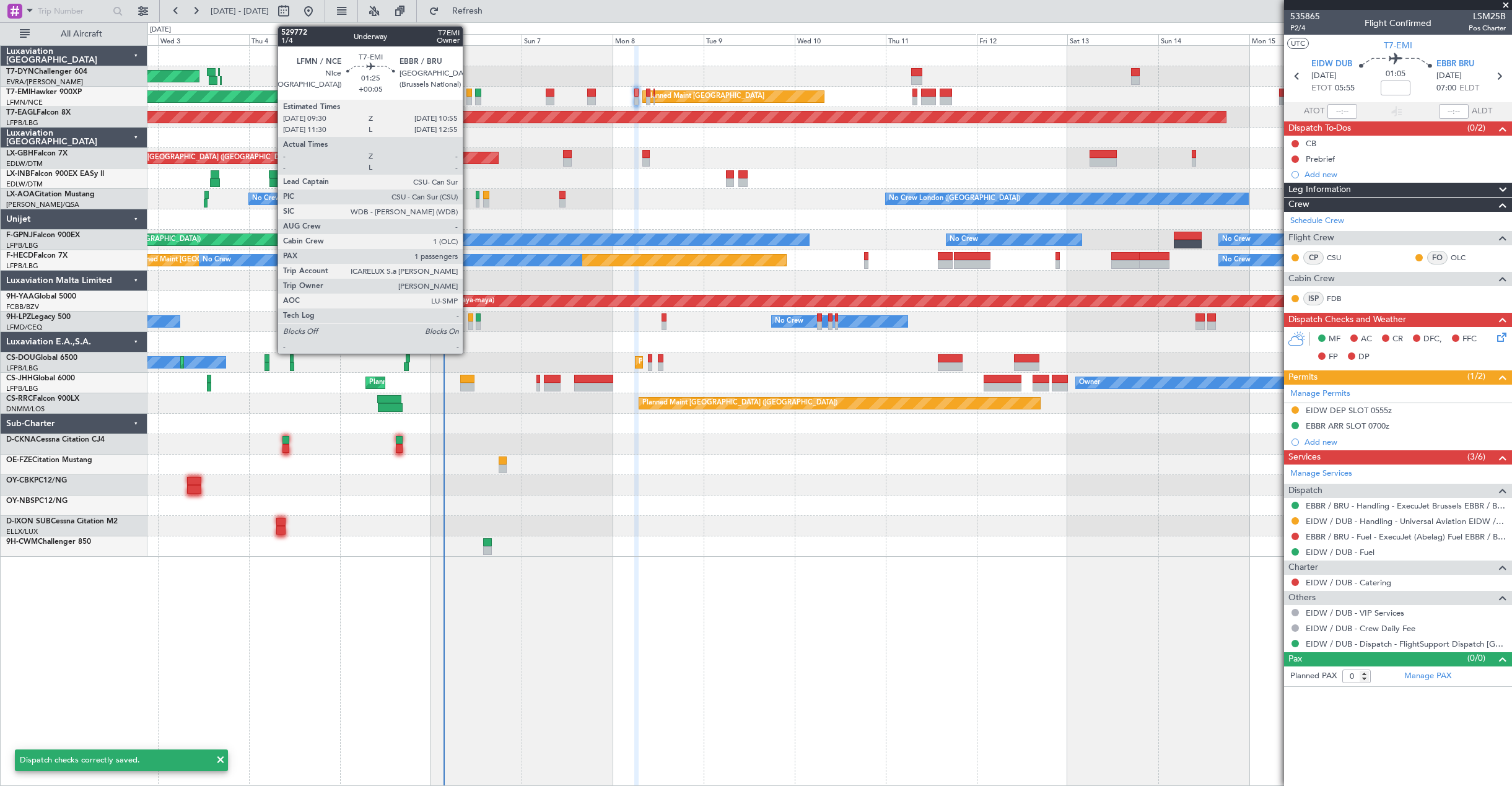
click at [468, 99] on div at bounding box center [469, 101] width 6 height 9
click at [468, 98] on div at bounding box center [469, 101] width 6 height 9
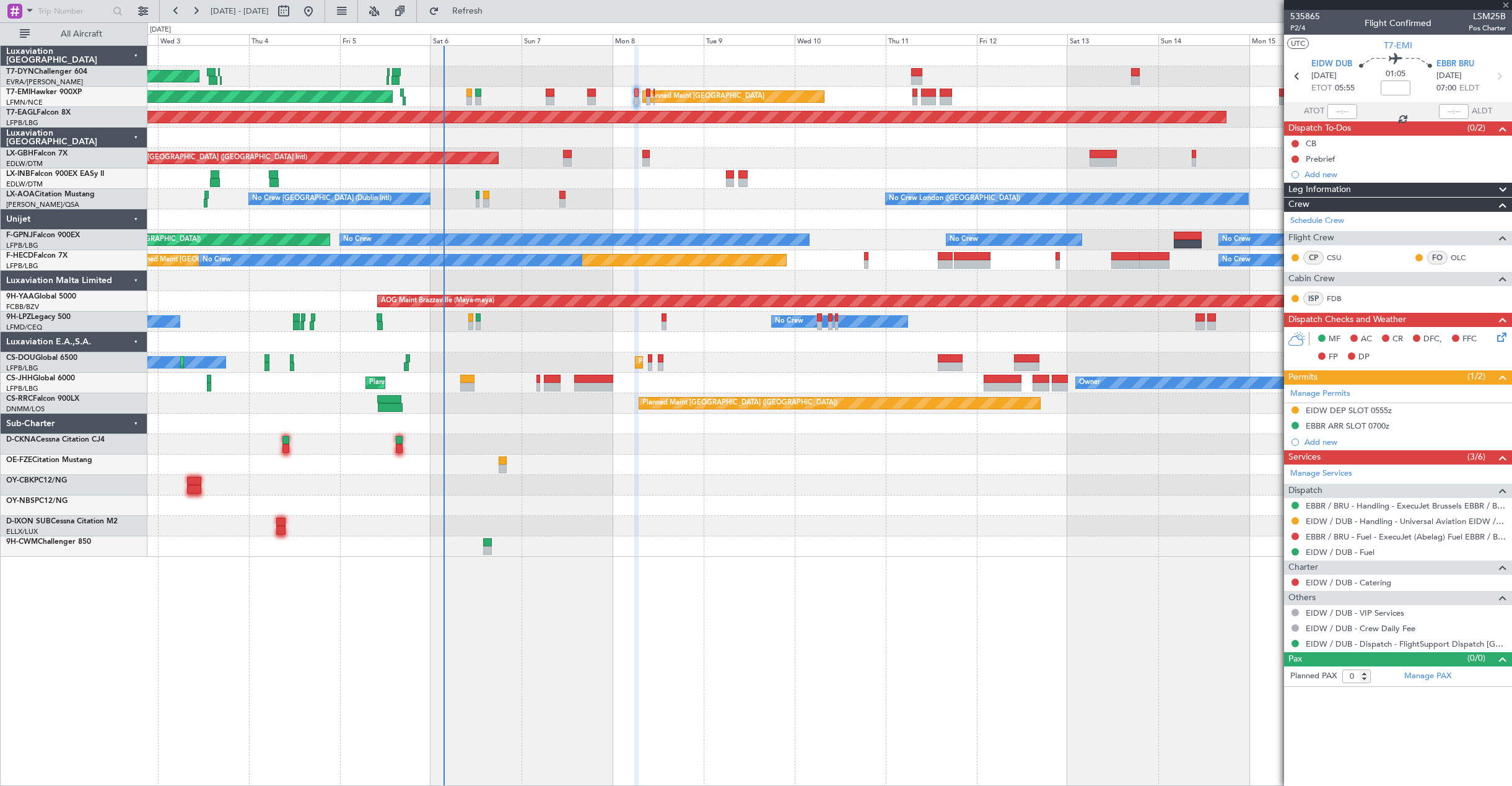
type input "+00:05"
type input "1"
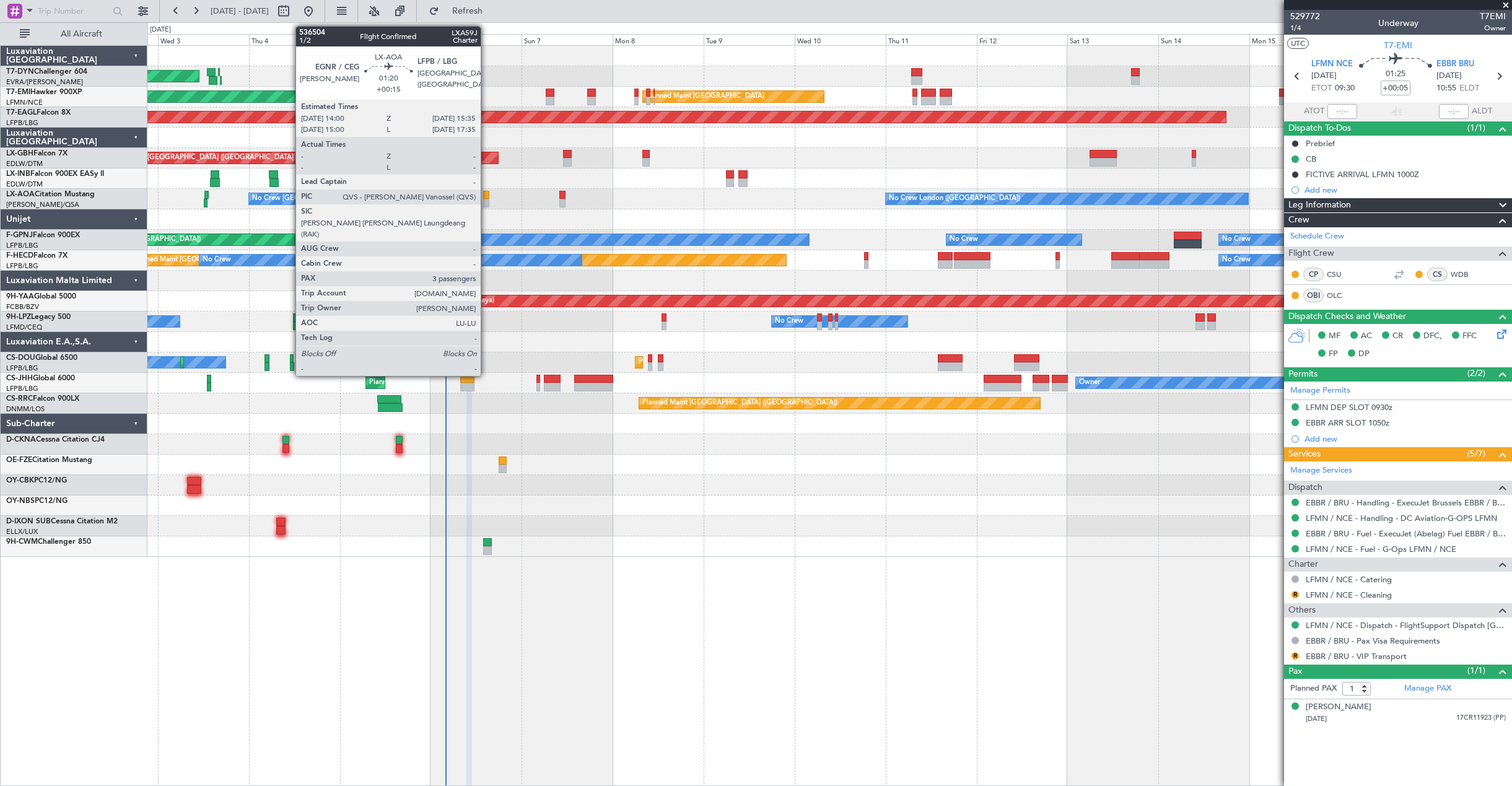
click at [486, 202] on div at bounding box center [486, 203] width 6 height 9
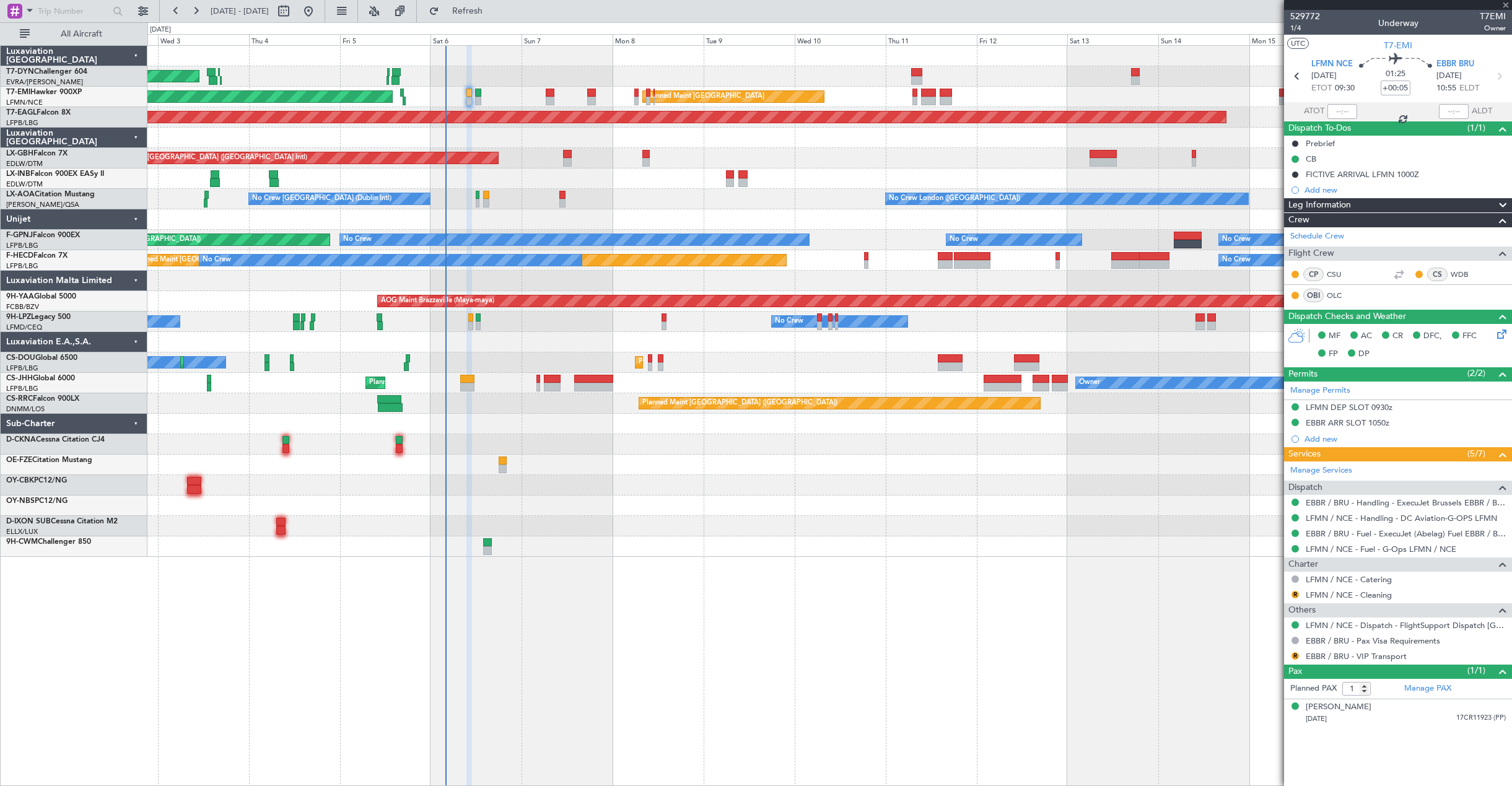
type input "+00:15"
type input "3"
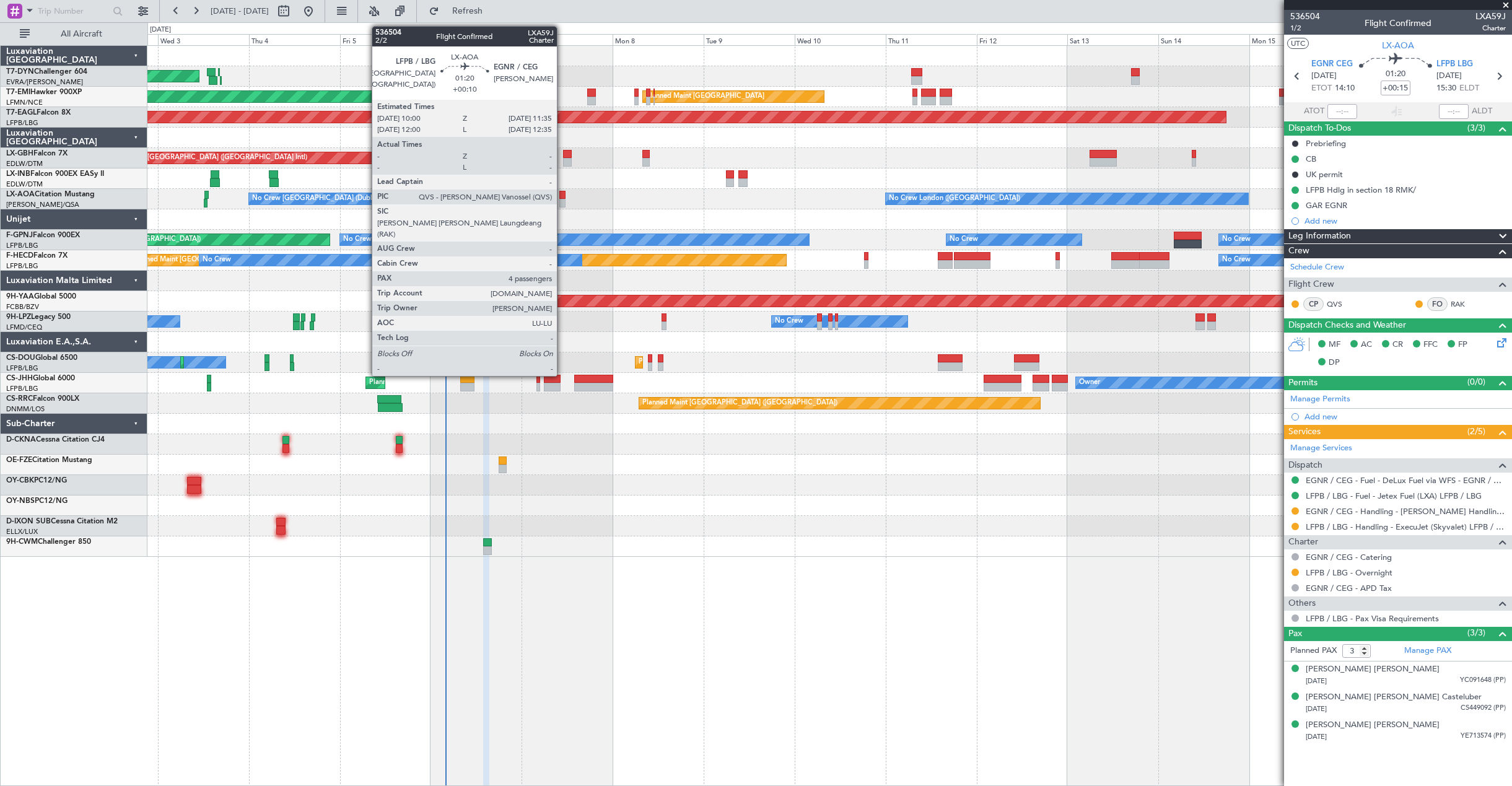
click at [562, 200] on div at bounding box center [562, 203] width 6 height 9
click at [563, 201] on div at bounding box center [562, 203] width 6 height 9
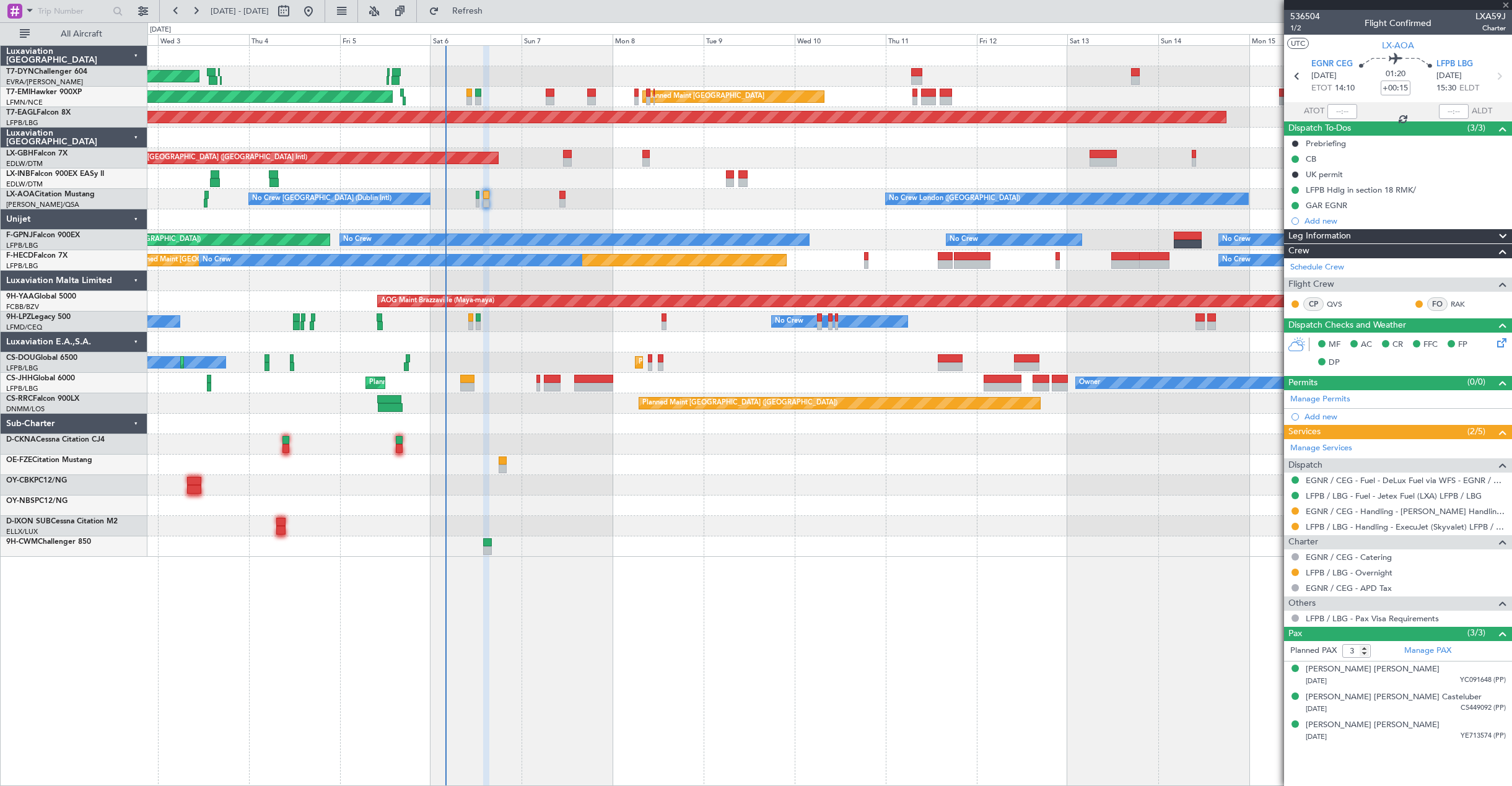
type input "+00:10"
type input "4"
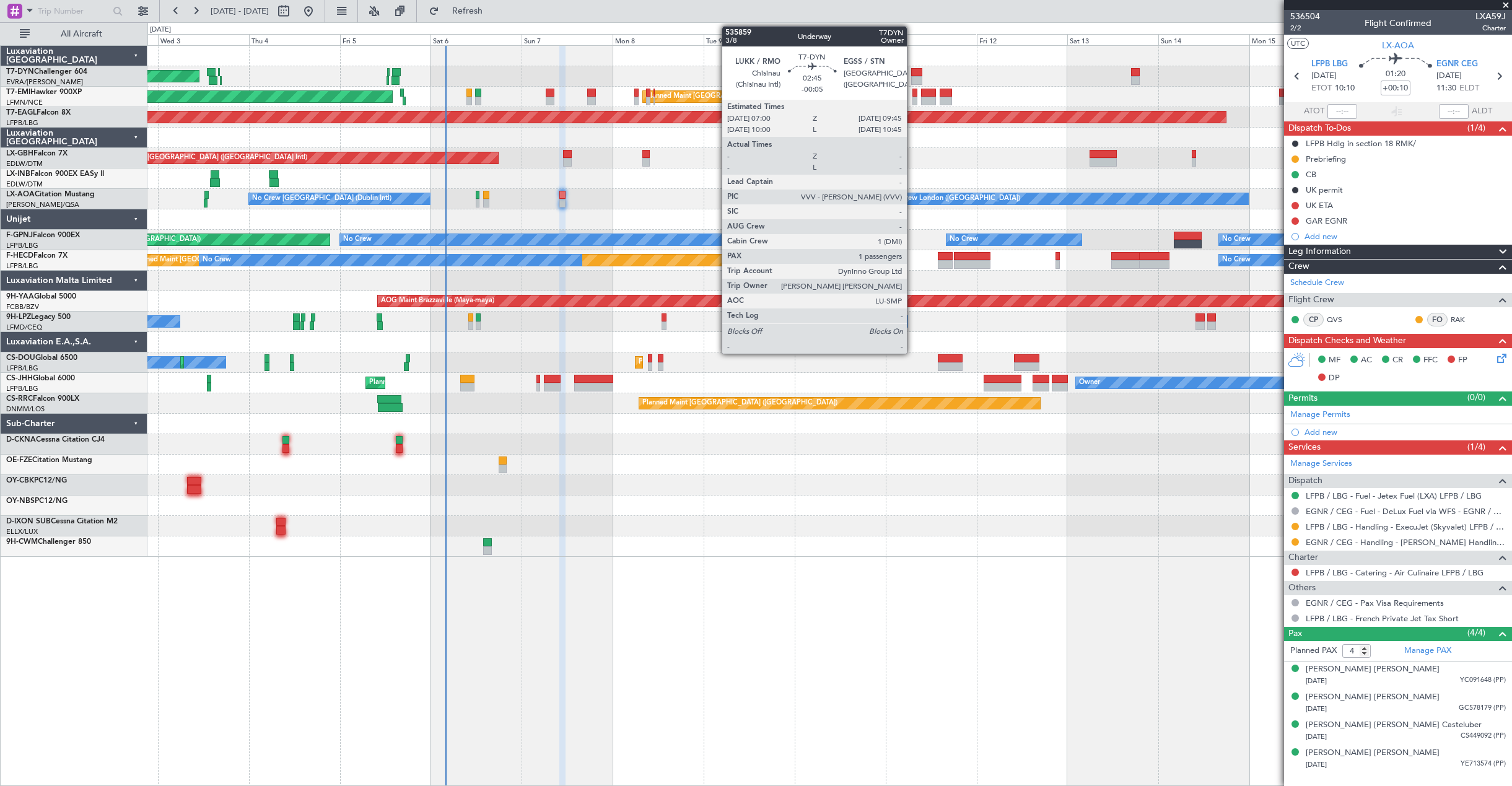
click at [913, 77] on div at bounding box center [916, 81] width 11 height 9
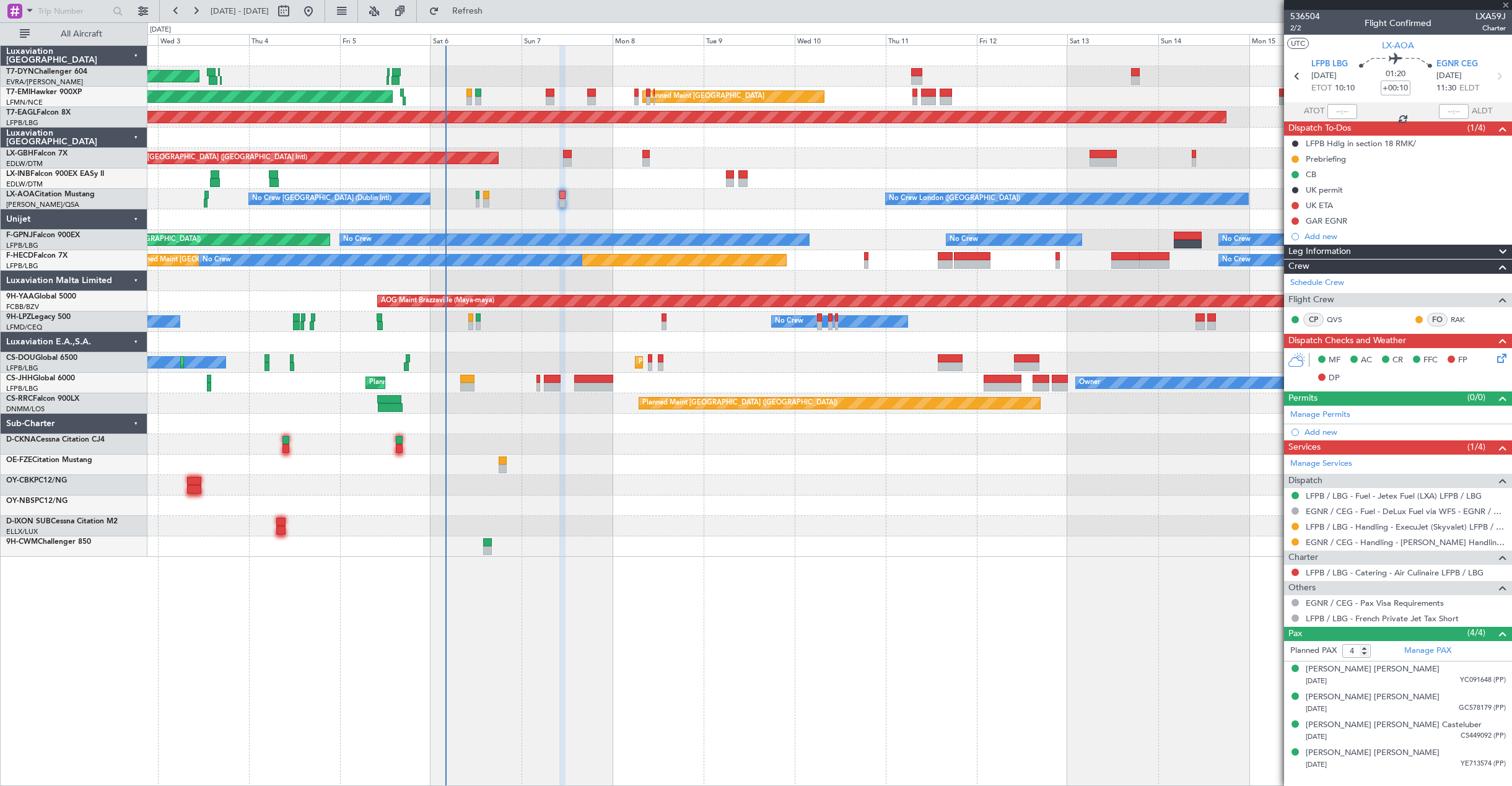
type input "-00:05"
type input "1"
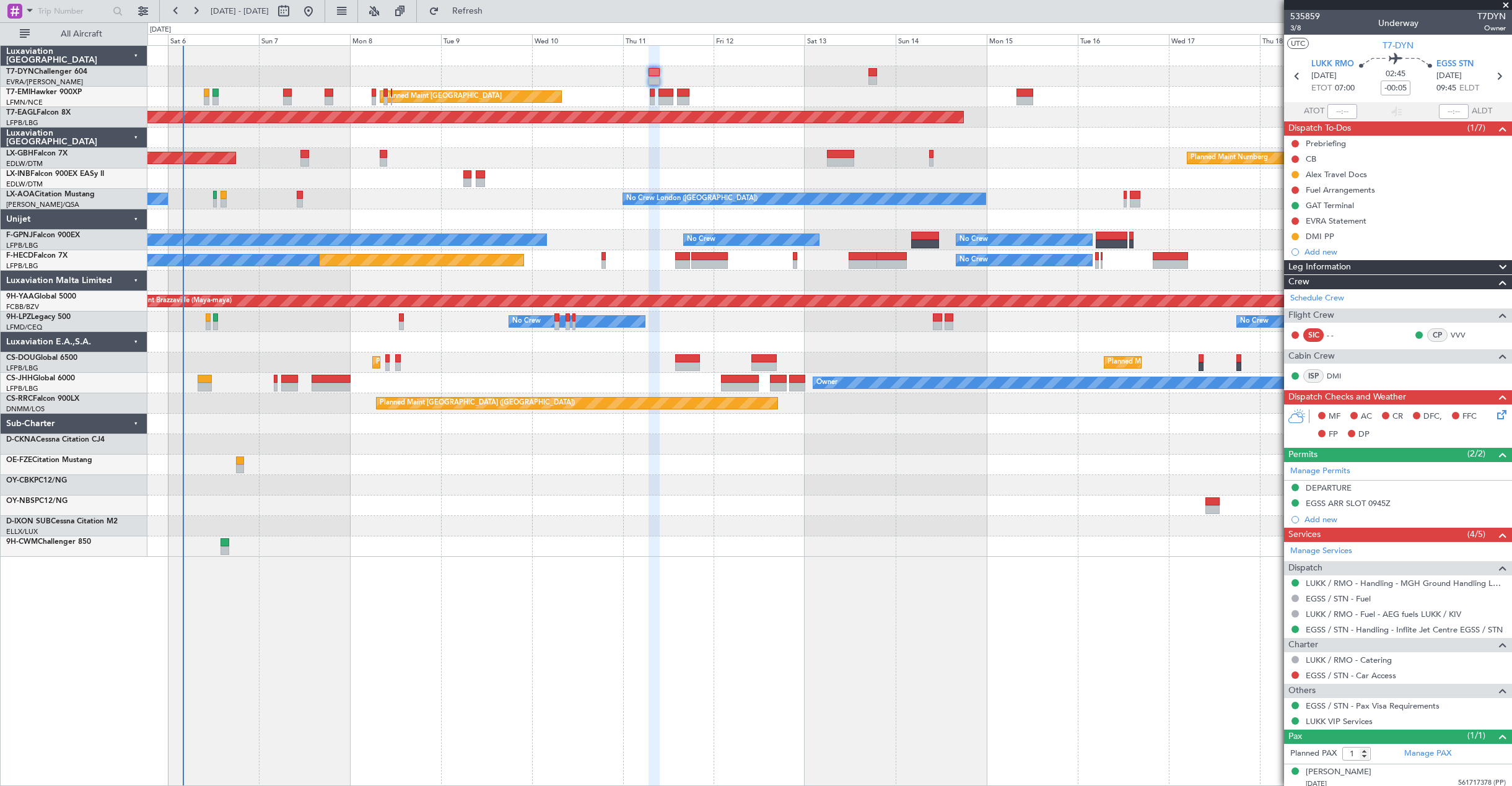
click at [520, 484] on div at bounding box center [829, 485] width 1364 height 21
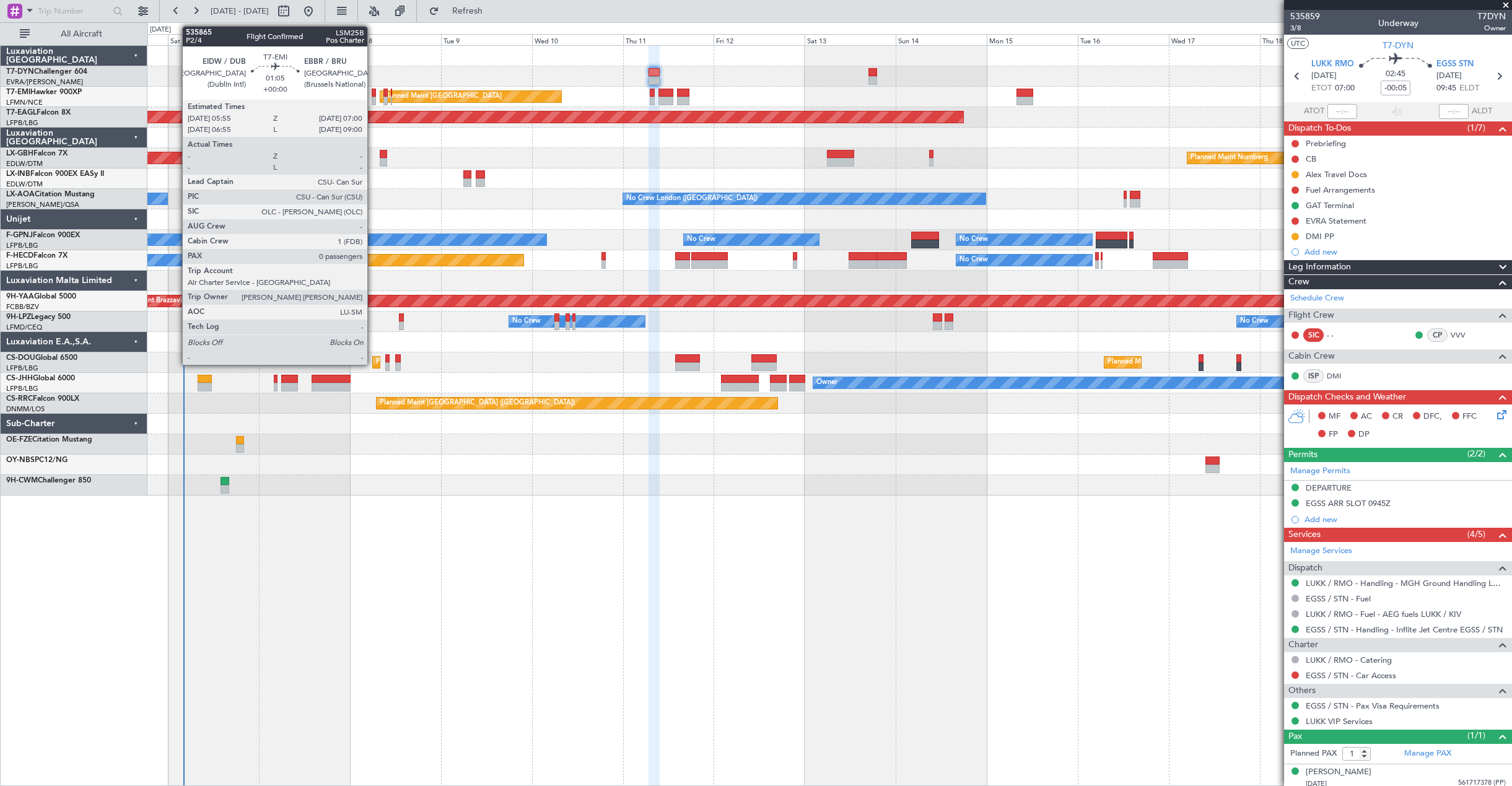
click at [373, 98] on div at bounding box center [374, 101] width 4 height 9
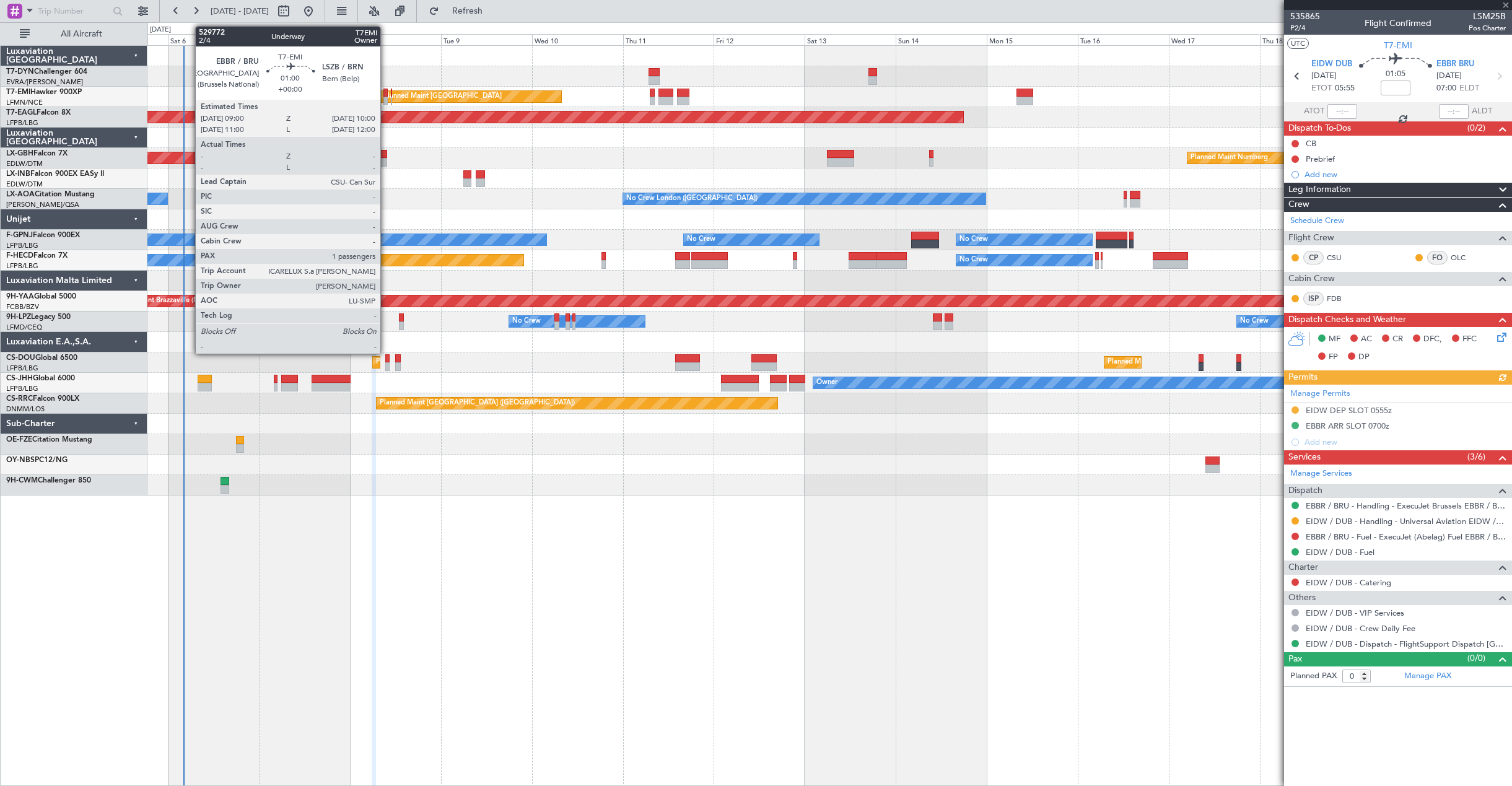
click at [386, 94] on div at bounding box center [386, 93] width 4 height 9
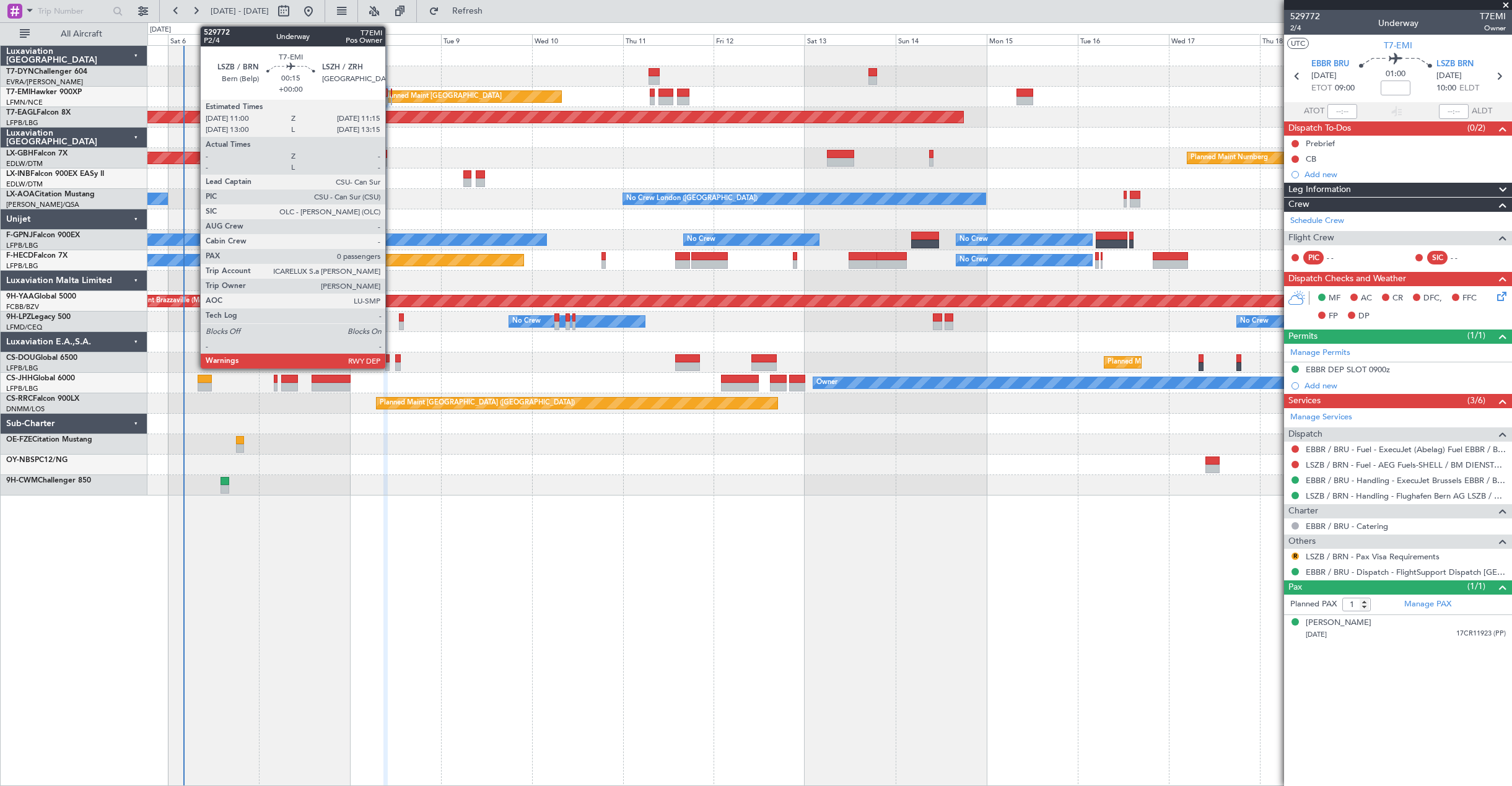
click at [391, 95] on div at bounding box center [391, 93] width 1 height 9
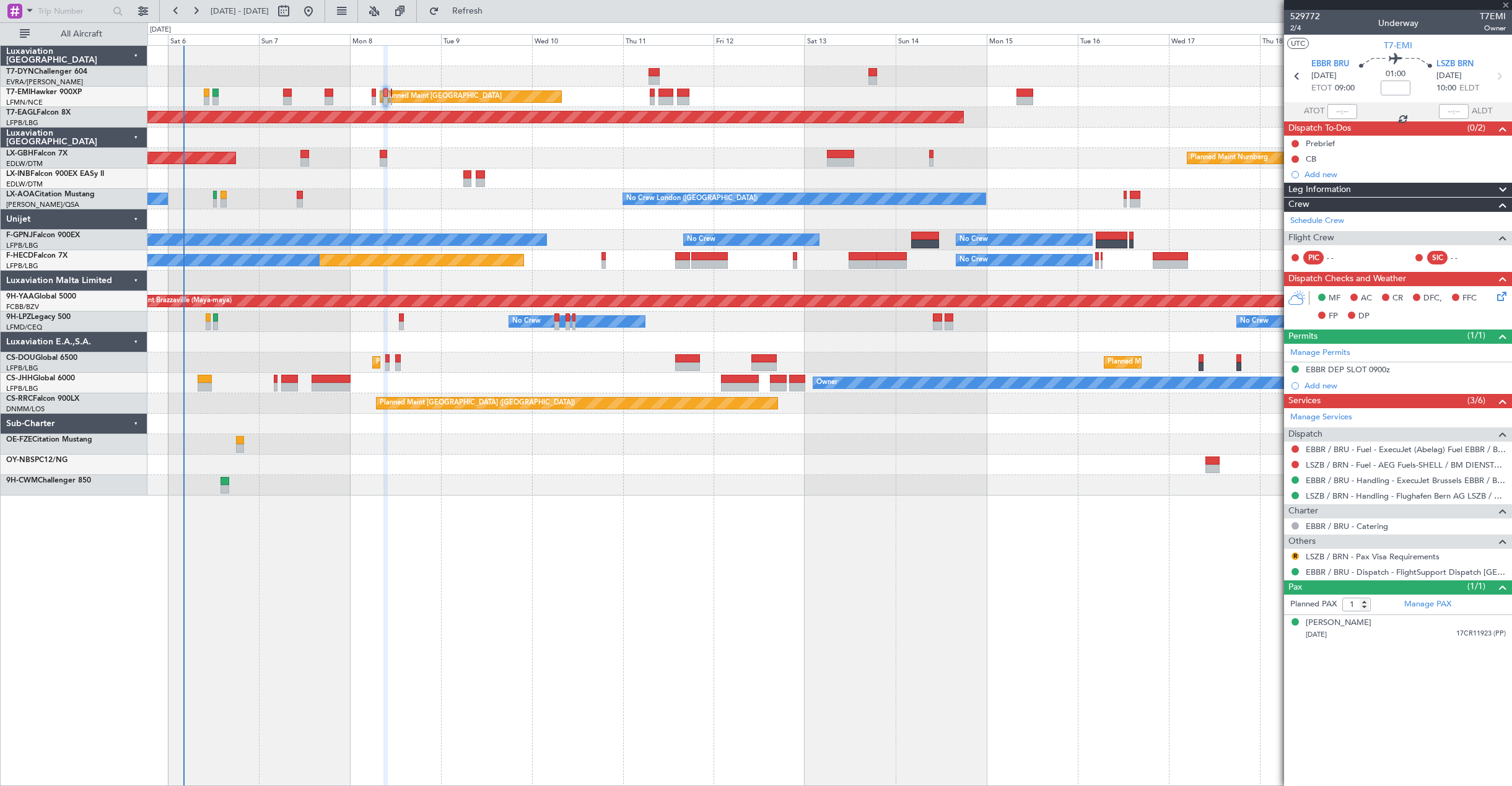
type input "0"
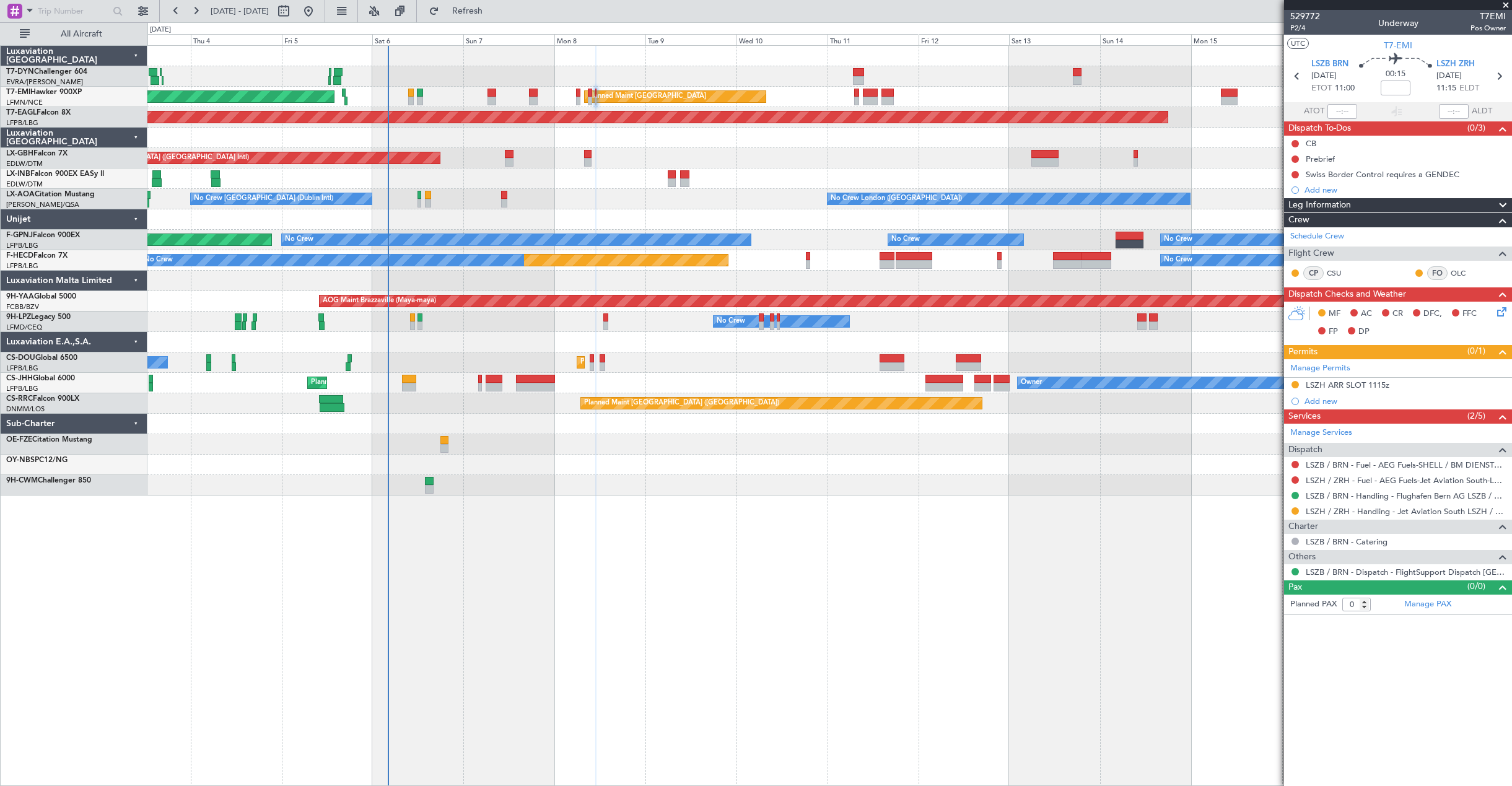
click at [552, 230] on div "AOG Maint Riga (Riga Intl) Planned Maint [GEOGRAPHIC_DATA] Planned Maint [GEOGR…" at bounding box center [829, 270] width 1364 height 450
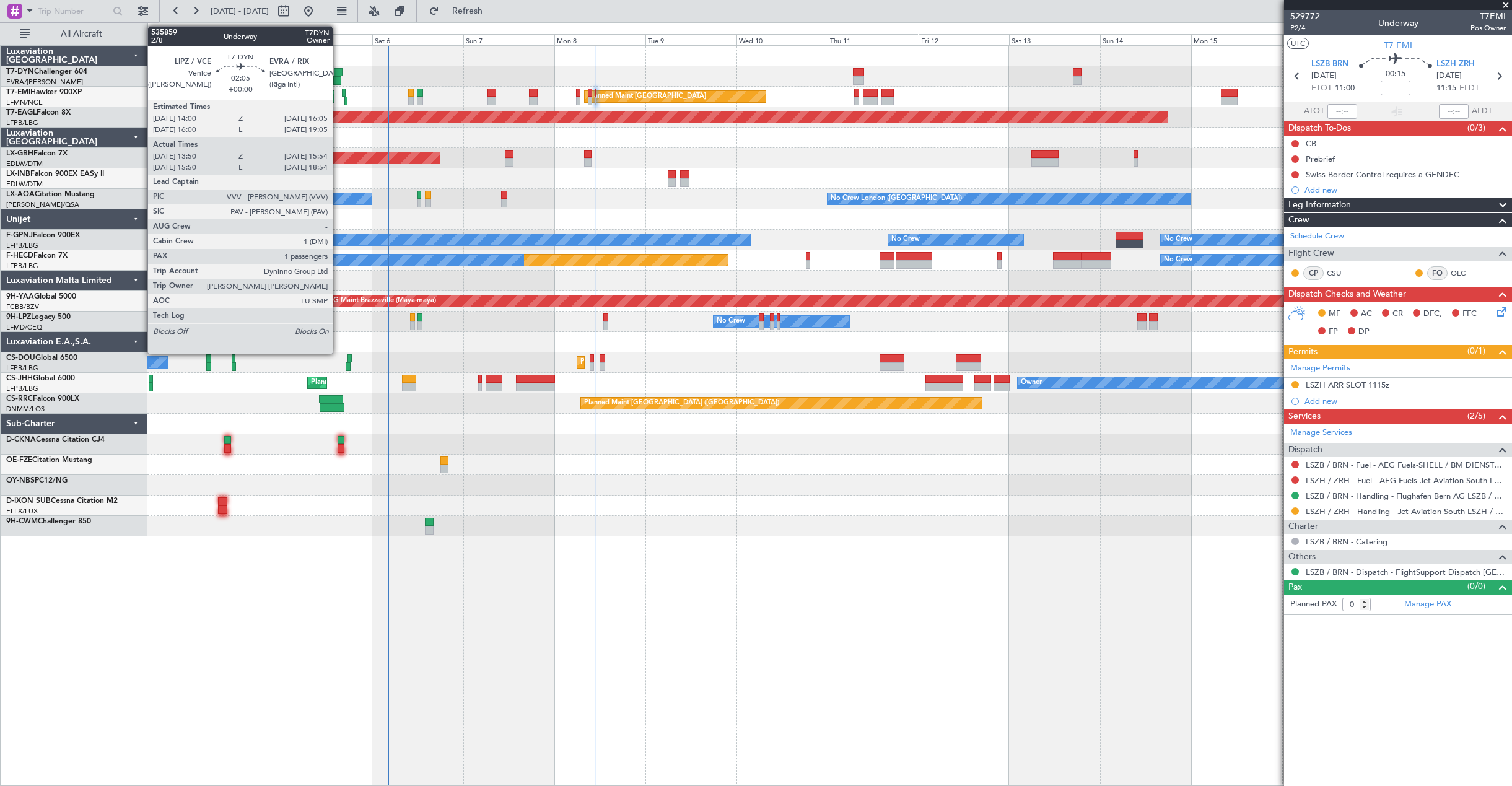
click at [338, 79] on div at bounding box center [337, 81] width 8 height 9
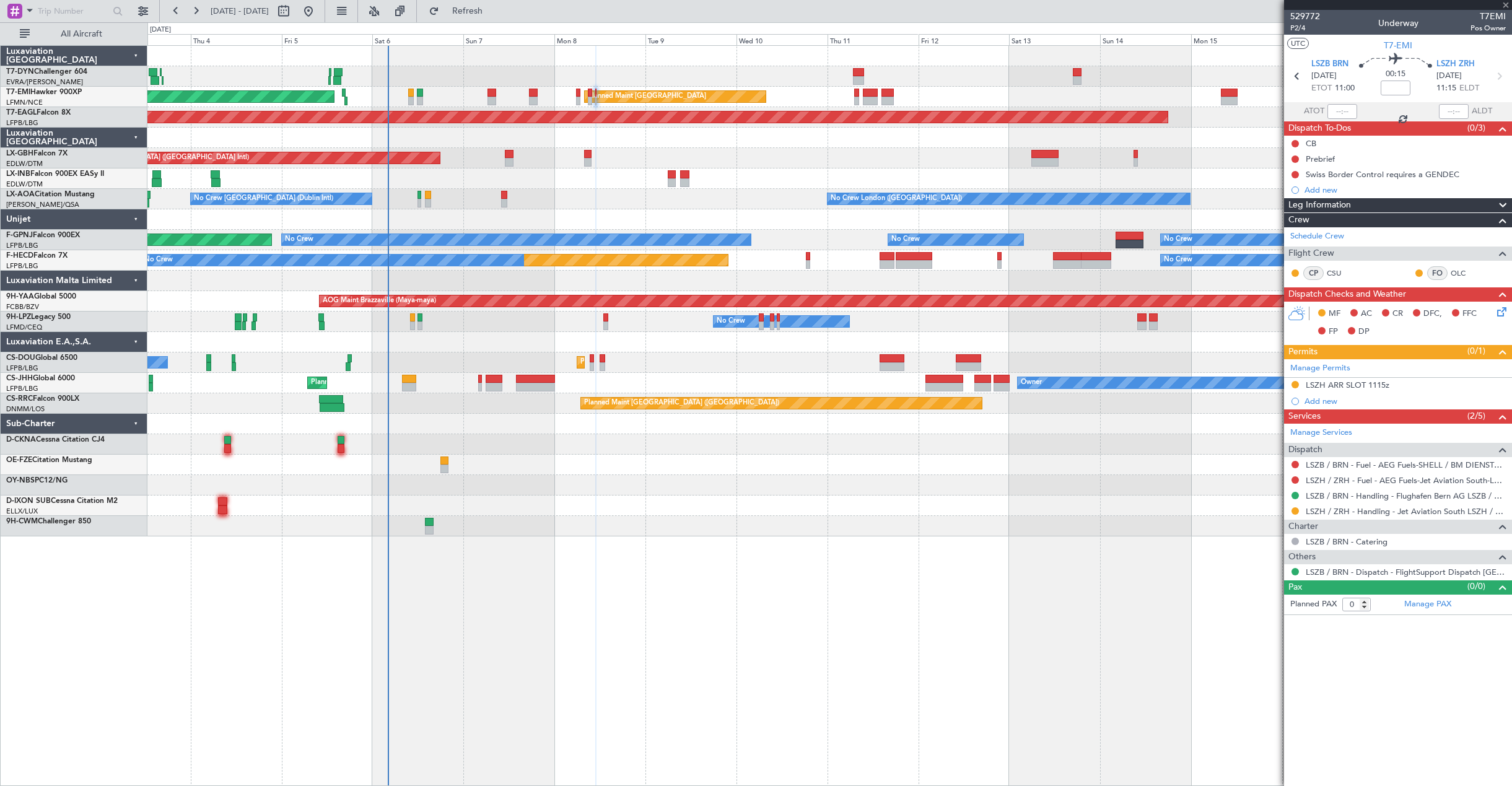
type input "13:50"
type input "15:54"
type input "1"
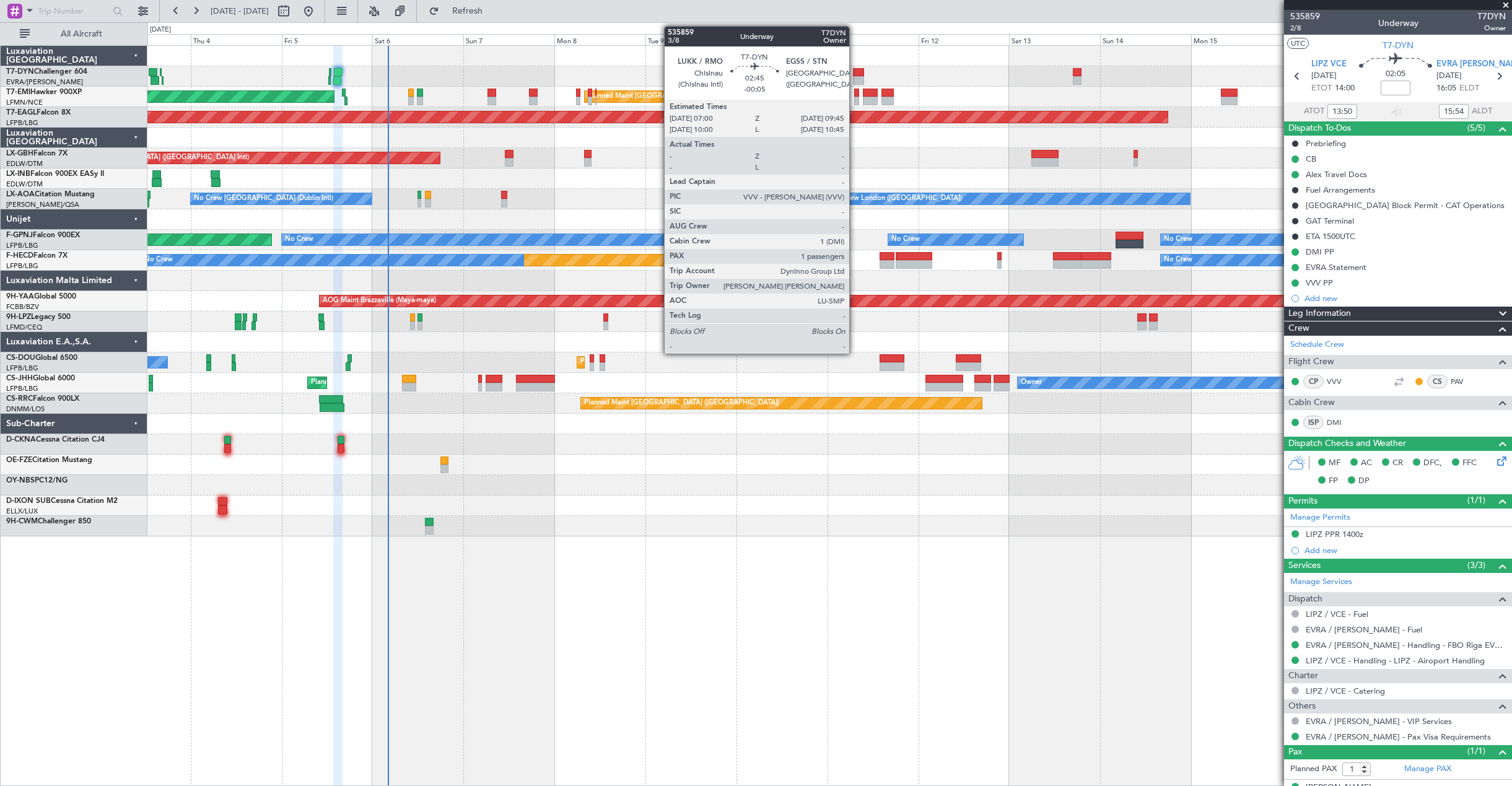
click at [855, 79] on div at bounding box center [858, 81] width 11 height 9
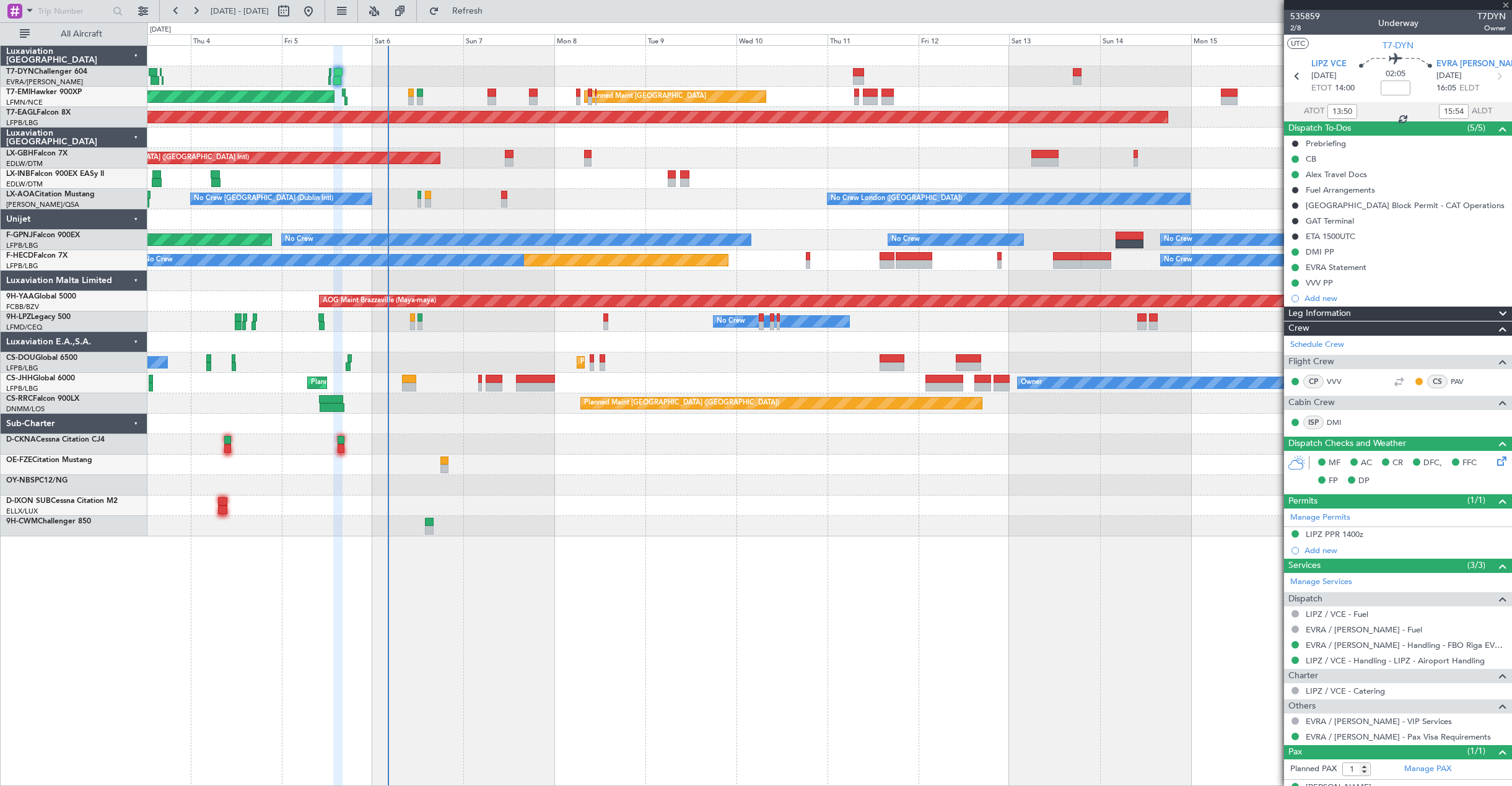
type input "-00:05"
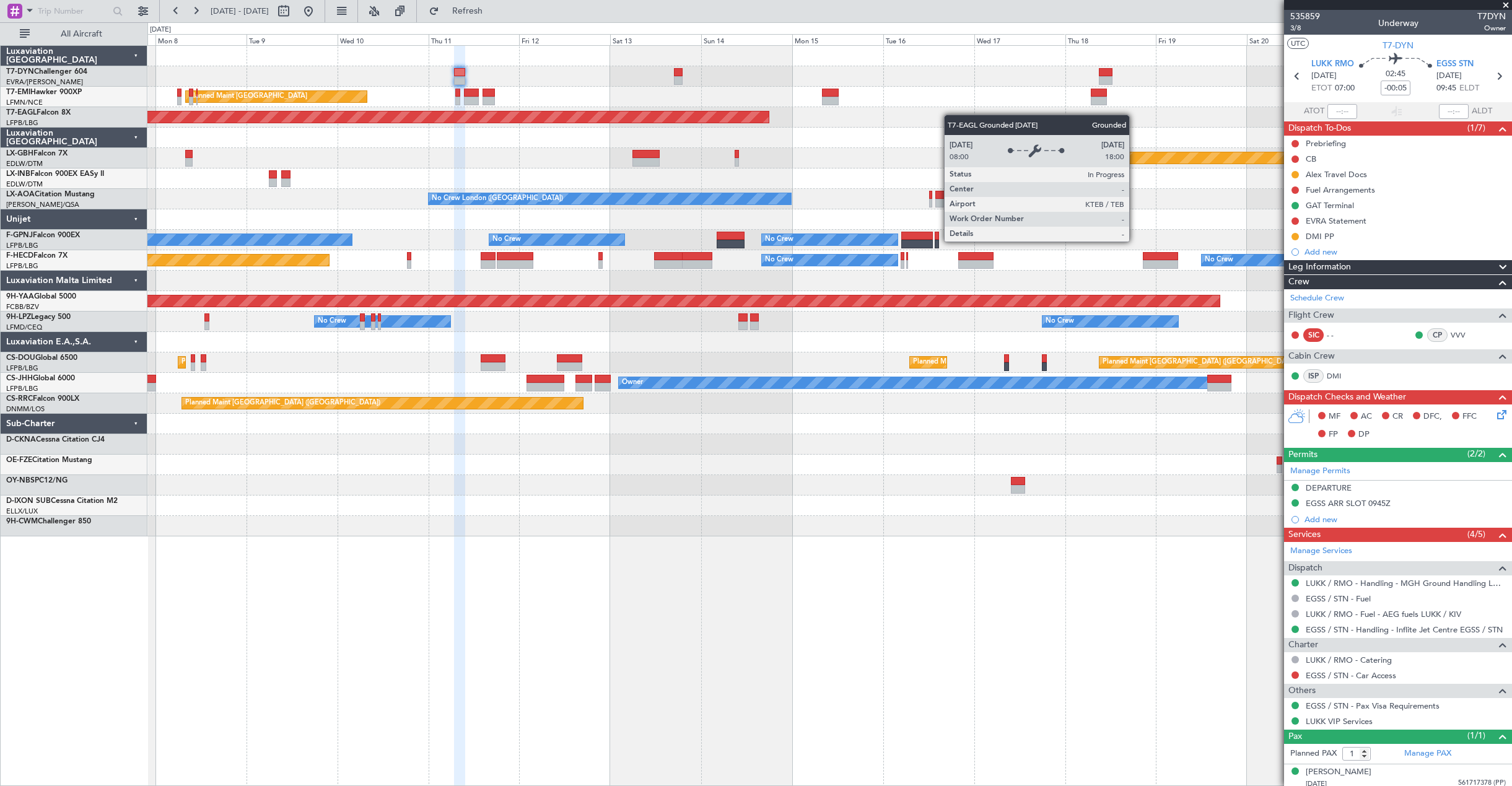
click at [667, 121] on div "Planned Maint [GEOGRAPHIC_DATA] Planned Maint [GEOGRAPHIC_DATA] Grounded [US_ST…" at bounding box center [829, 291] width 1364 height 491
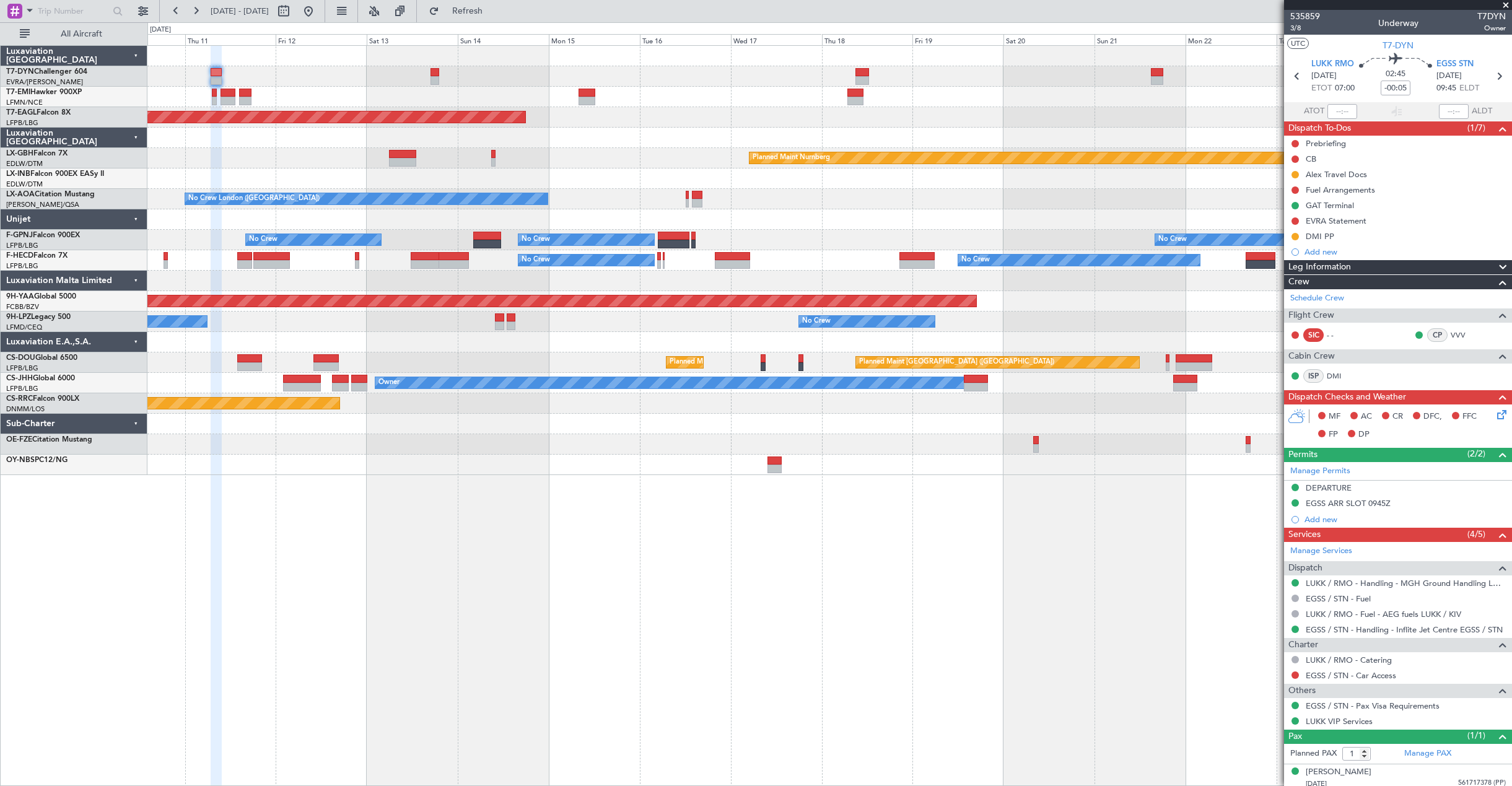
click at [671, 112] on div "Planned Maint [GEOGRAPHIC_DATA] Grounded [US_STATE] ([GEOGRAPHIC_DATA]) Planned…" at bounding box center [829, 260] width 1364 height 429
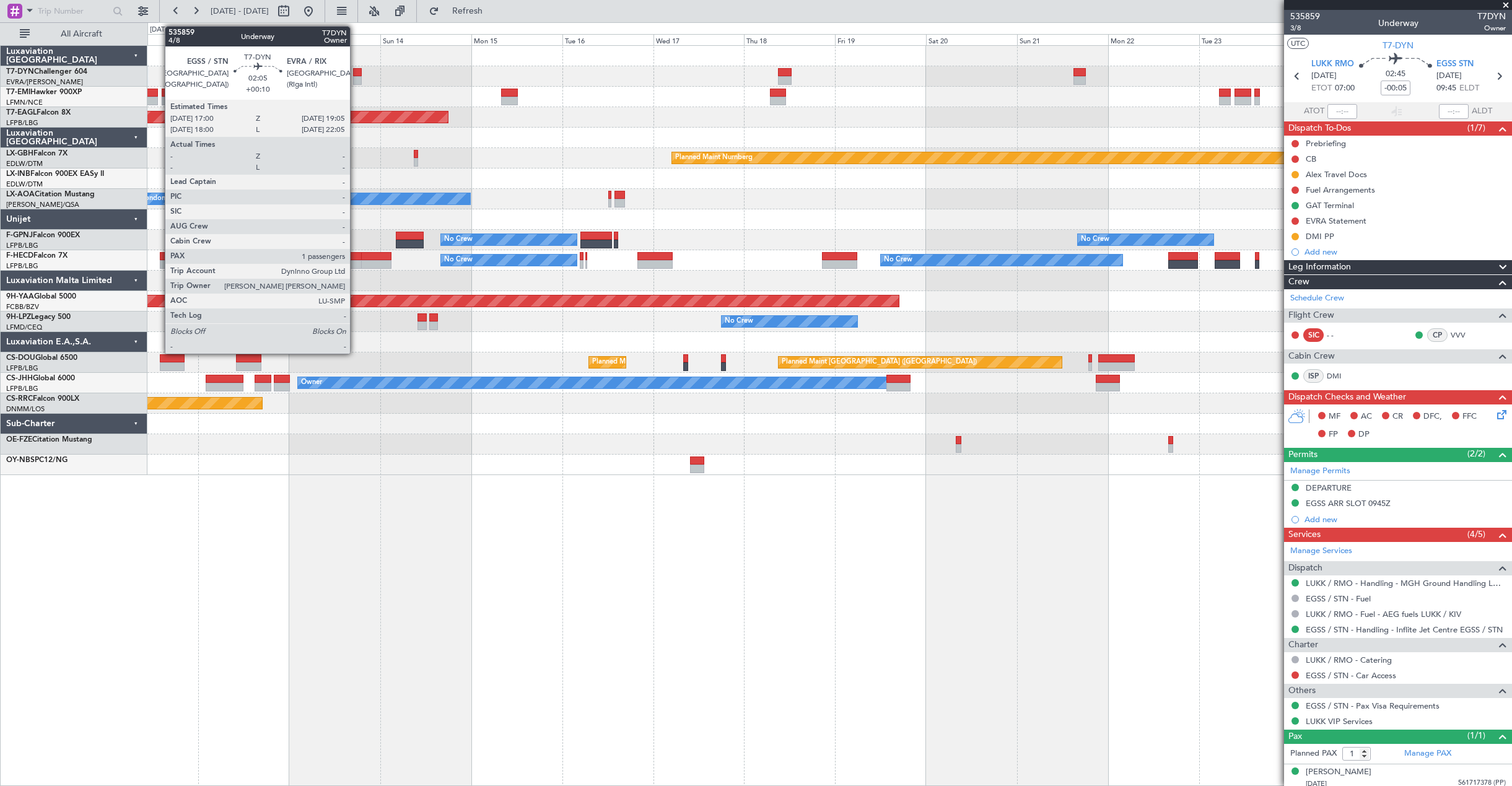
click at [355, 77] on div at bounding box center [357, 81] width 8 height 9
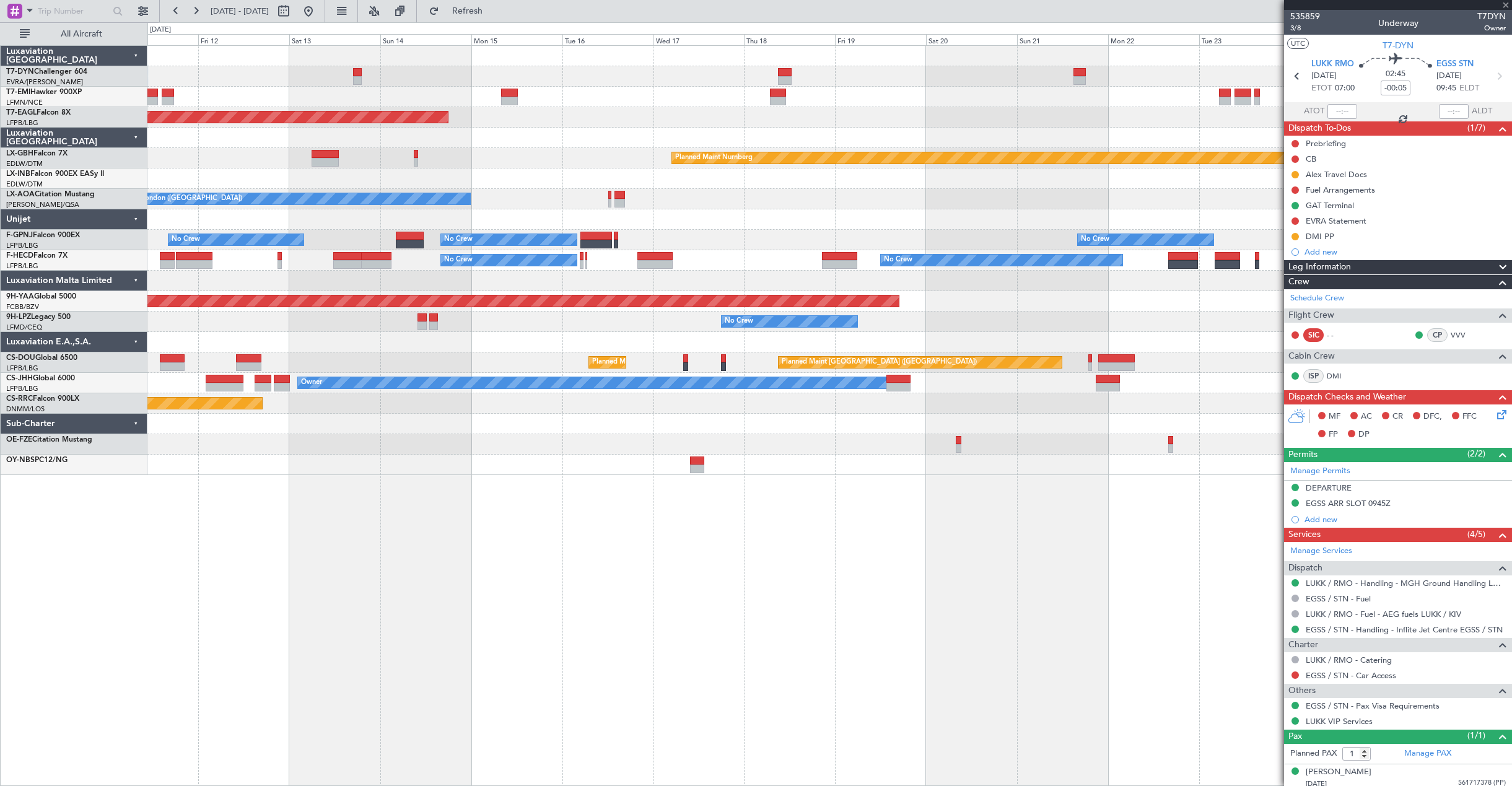
type input "+00:10"
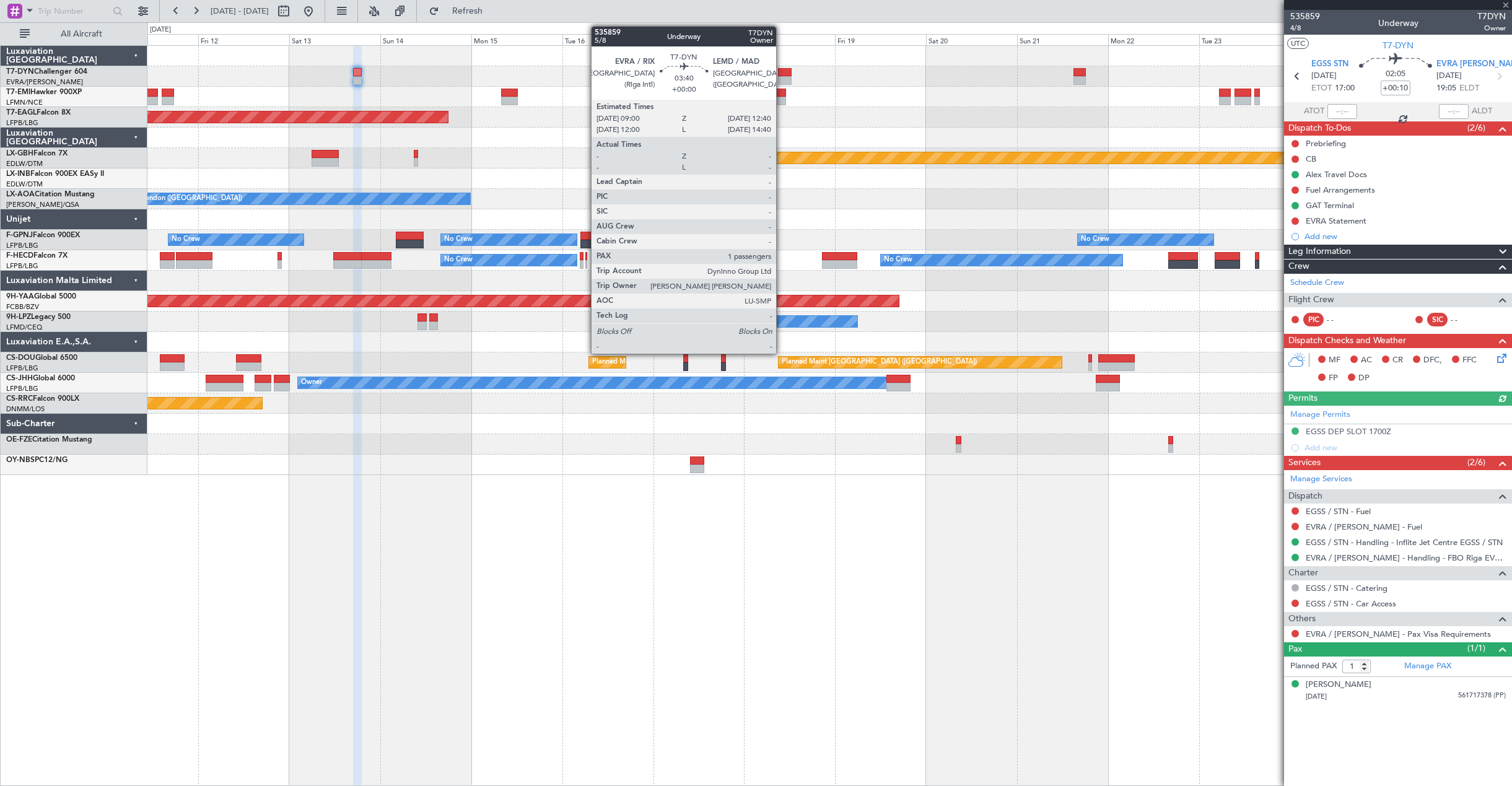
click at [782, 77] on div at bounding box center [785, 81] width 14 height 9
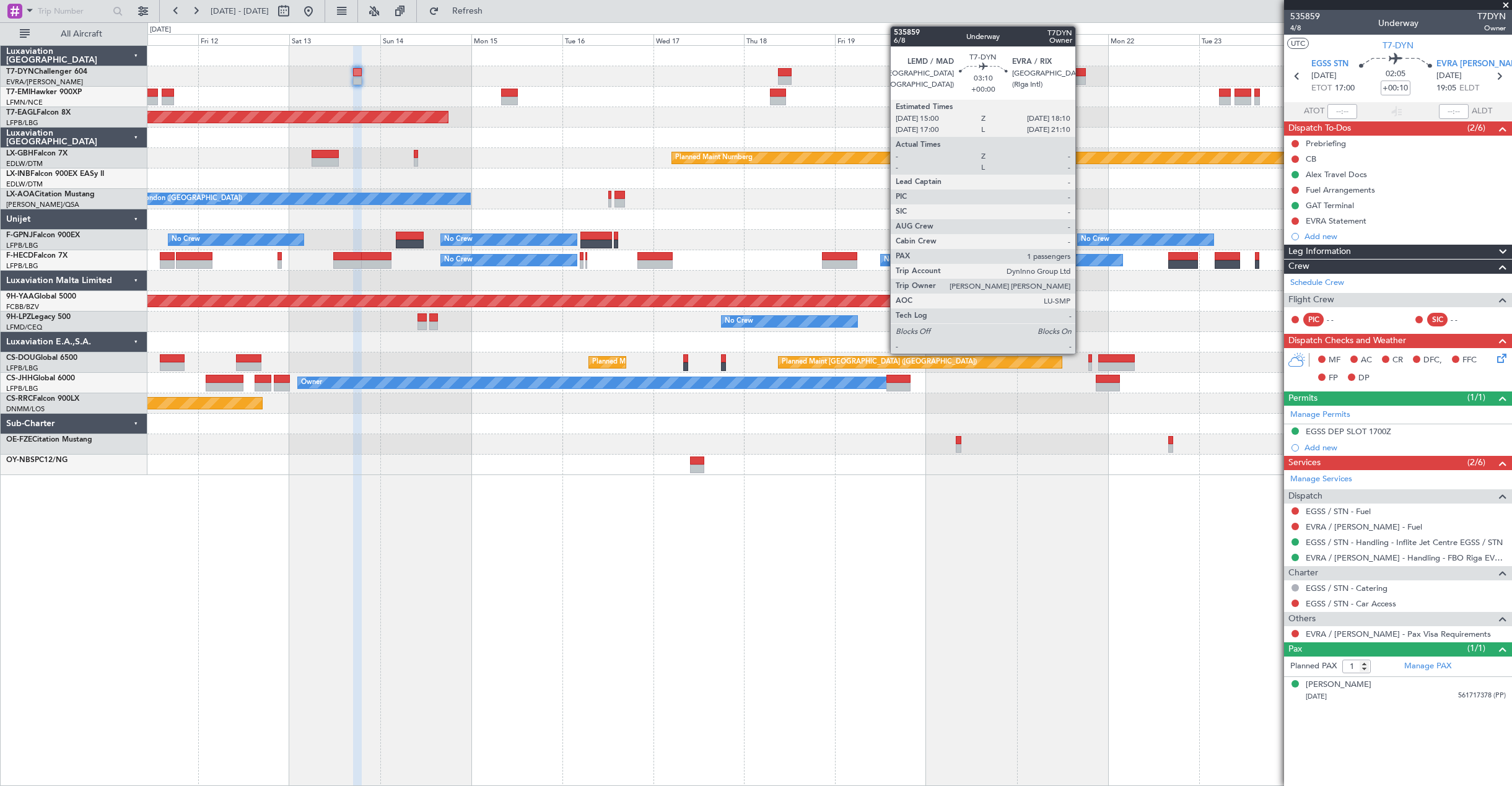
click at [1081, 73] on div at bounding box center [1079, 72] width 12 height 9
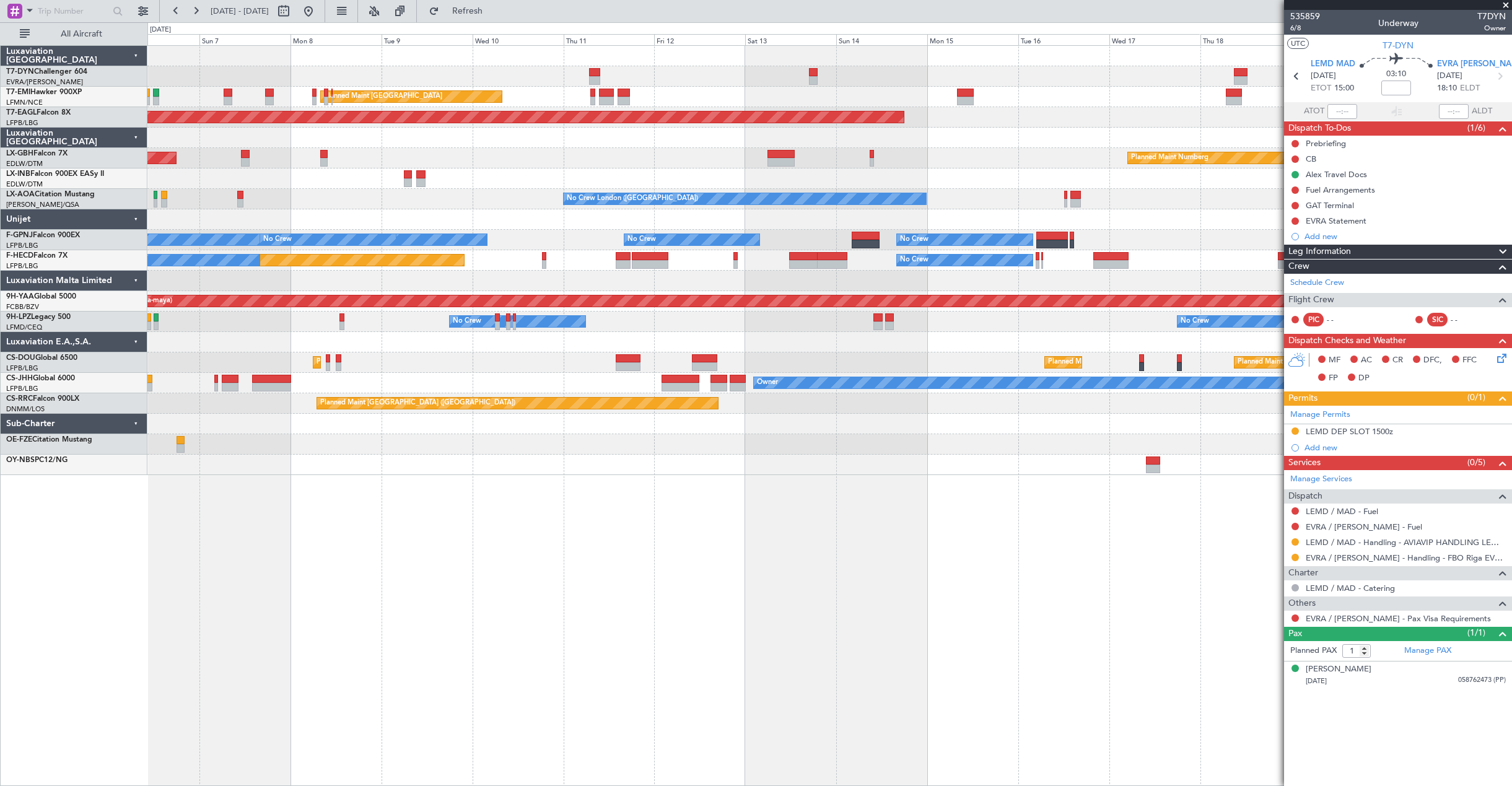
click at [898, 77] on div "AOG Maint Riga (Riga Intl)" at bounding box center [829, 77] width 1364 height 21
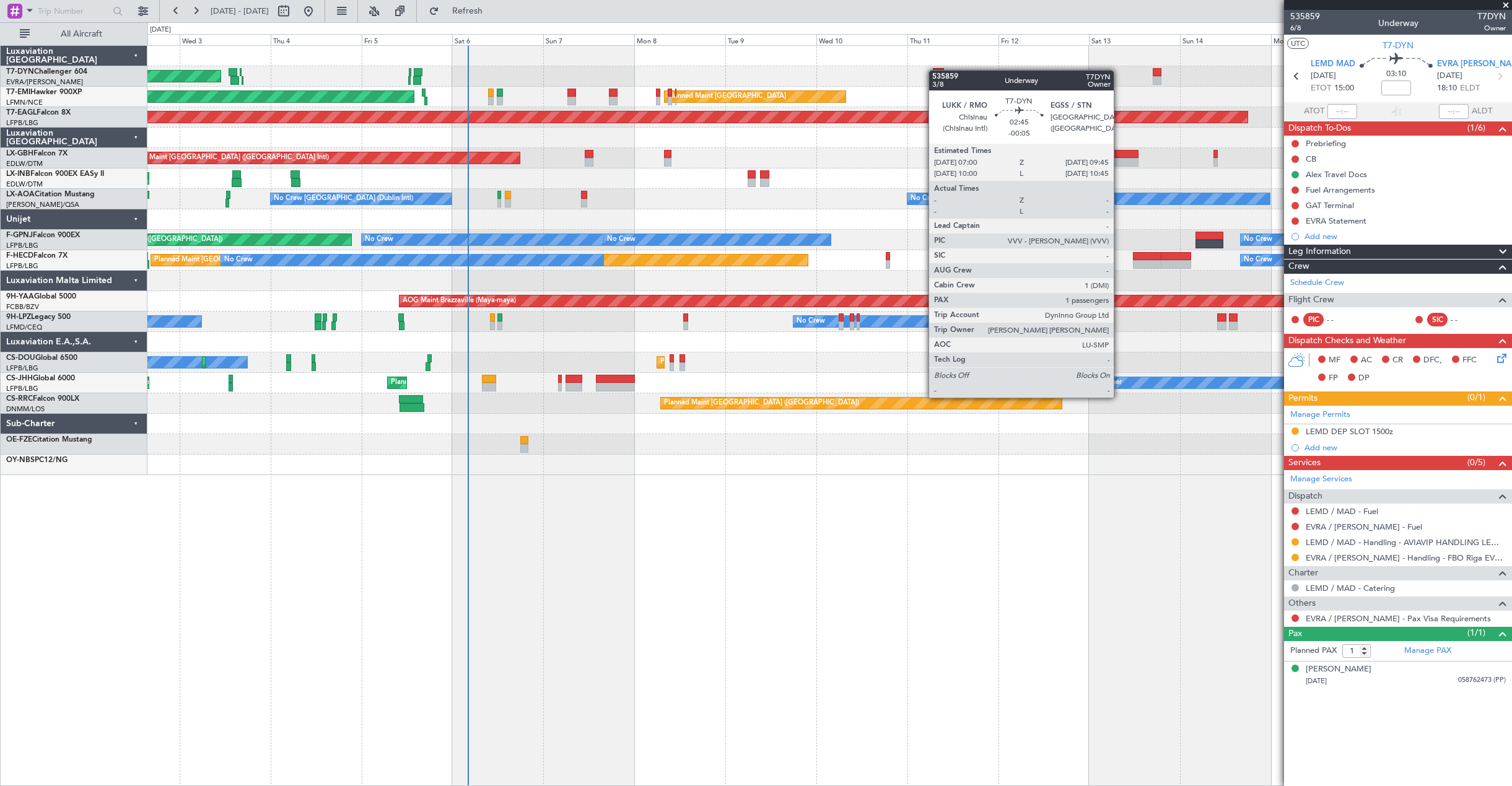
click at [934, 69] on div "AOG Maint Riga (Riga Intl)" at bounding box center [829, 77] width 1364 height 21
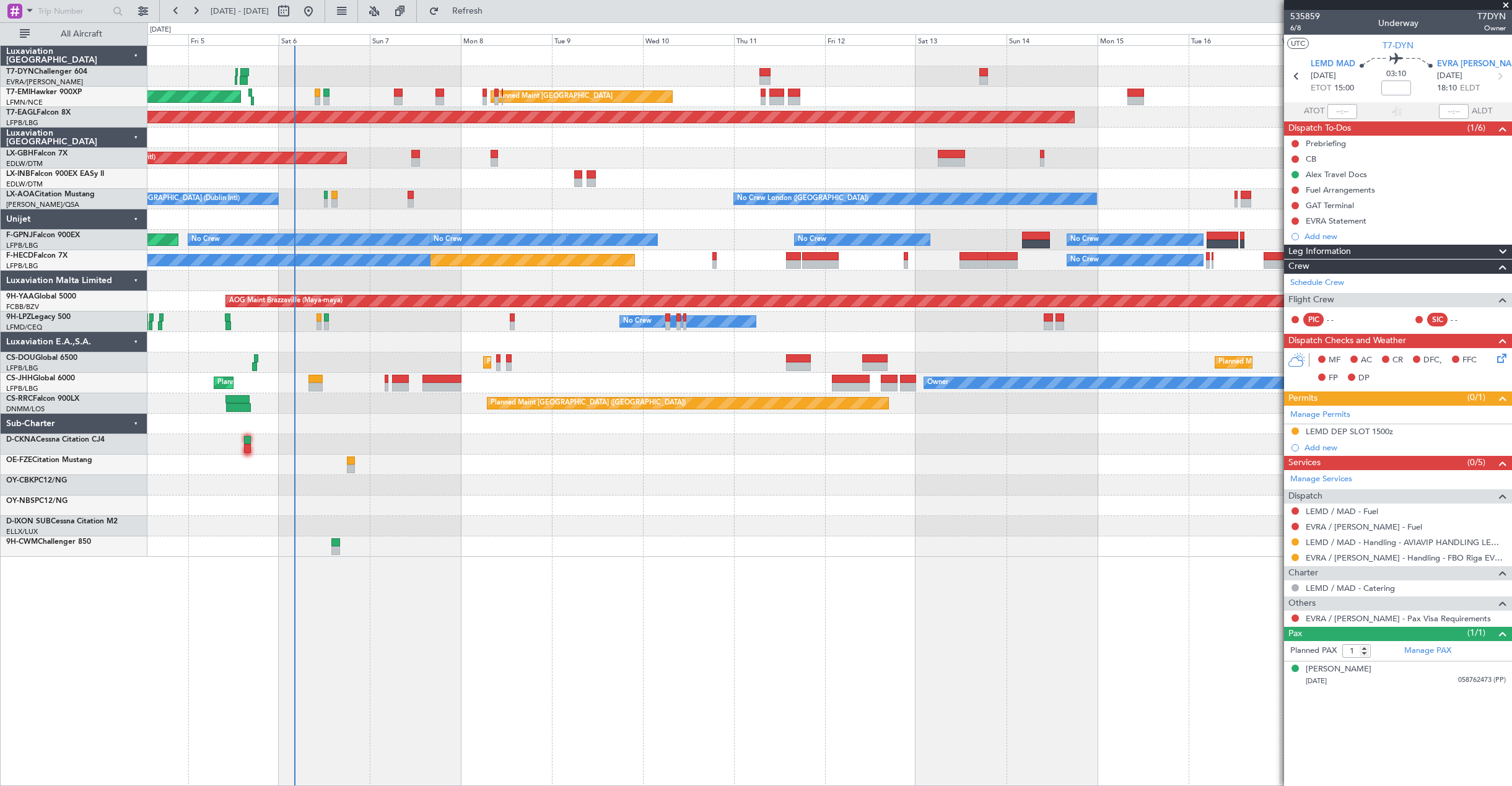
click at [857, 94] on div "AOG Maint Riga (Riga Intl) Planned Maint [GEOGRAPHIC_DATA] Planned Maint [GEOGR…" at bounding box center [829, 301] width 1364 height 511
click at [857, 94] on div "Planned Maint [GEOGRAPHIC_DATA] Planned Maint [GEOGRAPHIC_DATA]" at bounding box center [829, 97] width 1364 height 21
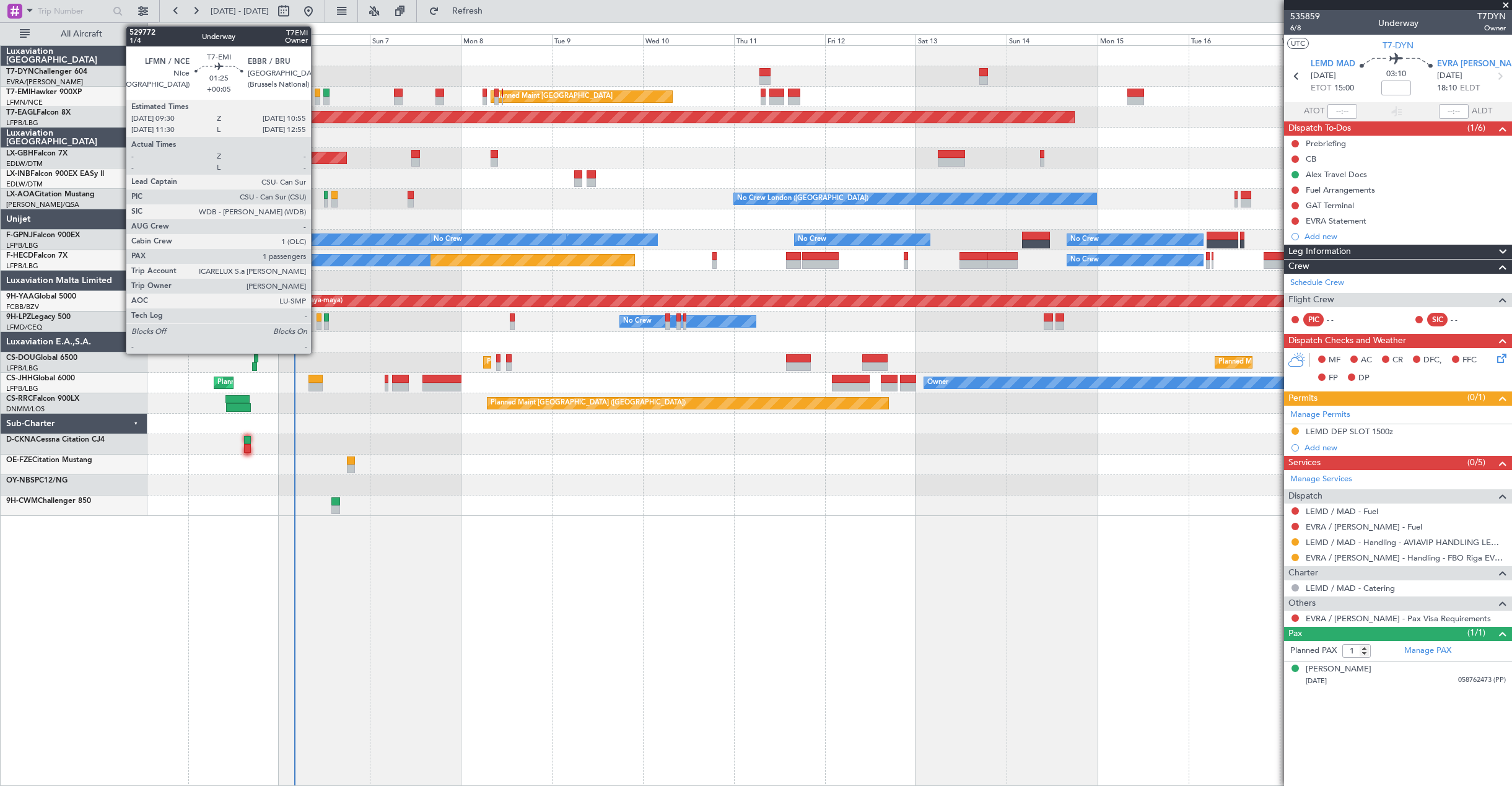
click at [316, 99] on div at bounding box center [318, 101] width 6 height 9
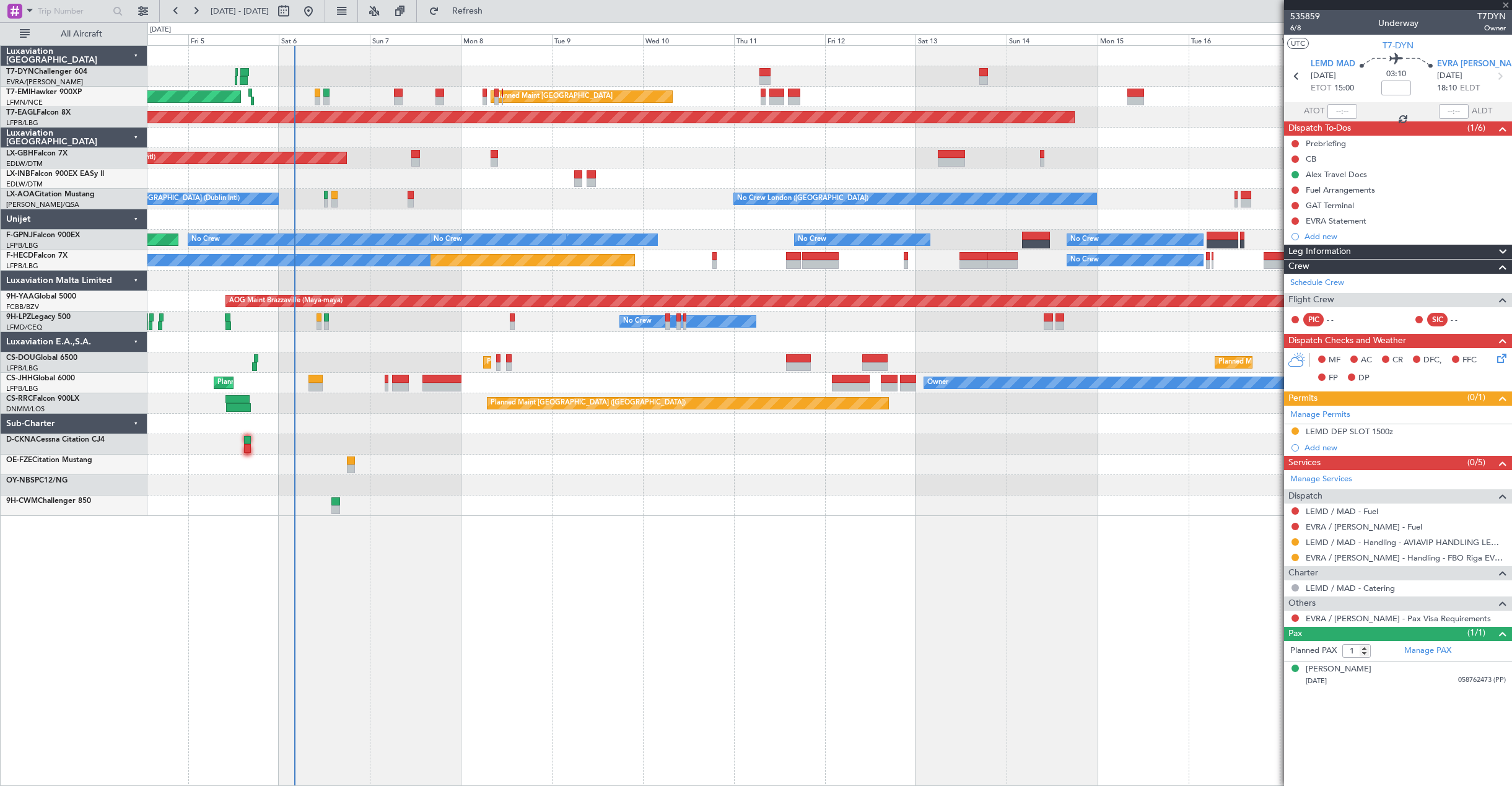
type input "+00:05"
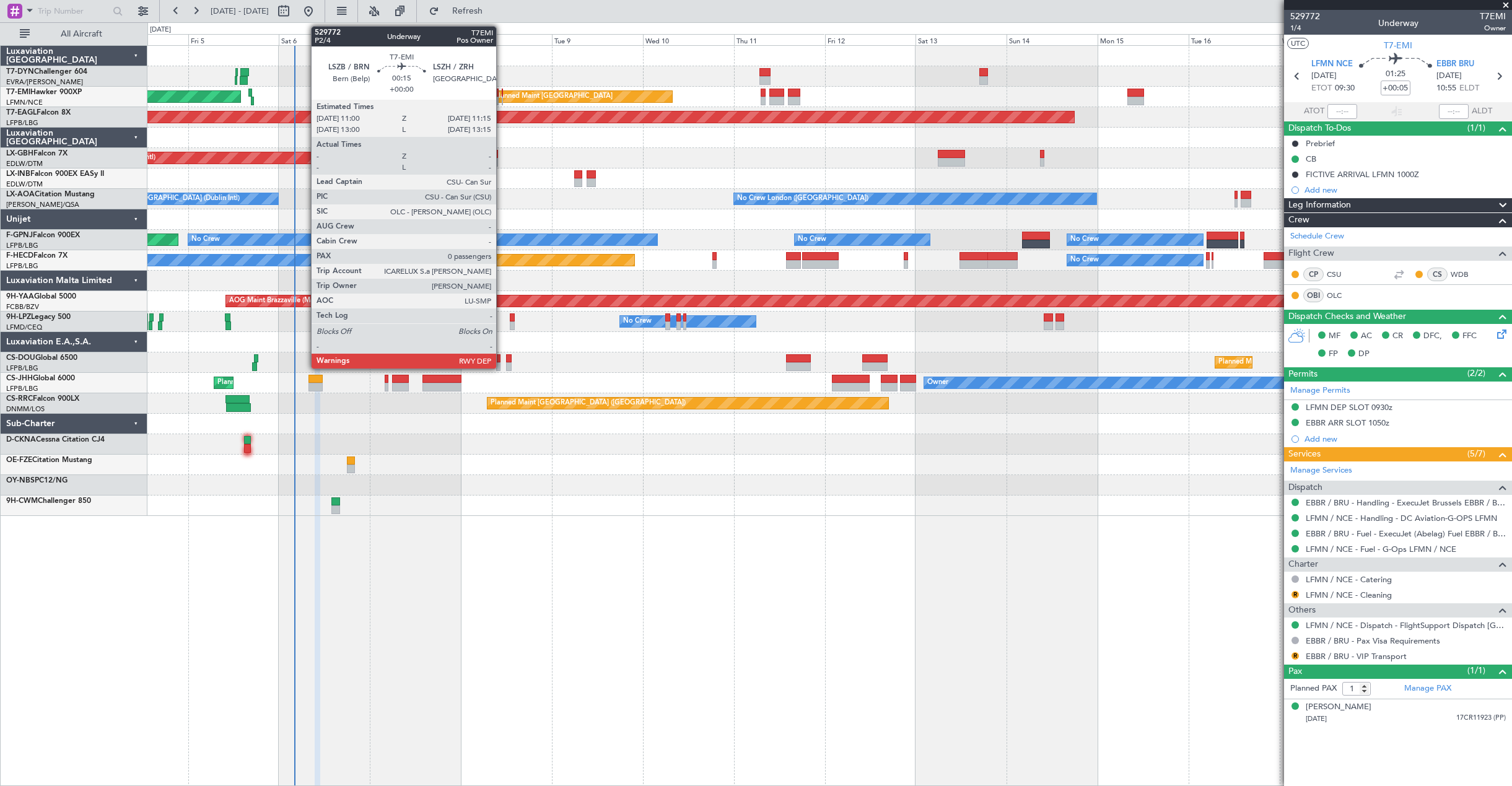
click at [501, 97] on div at bounding box center [502, 101] width 1 height 9
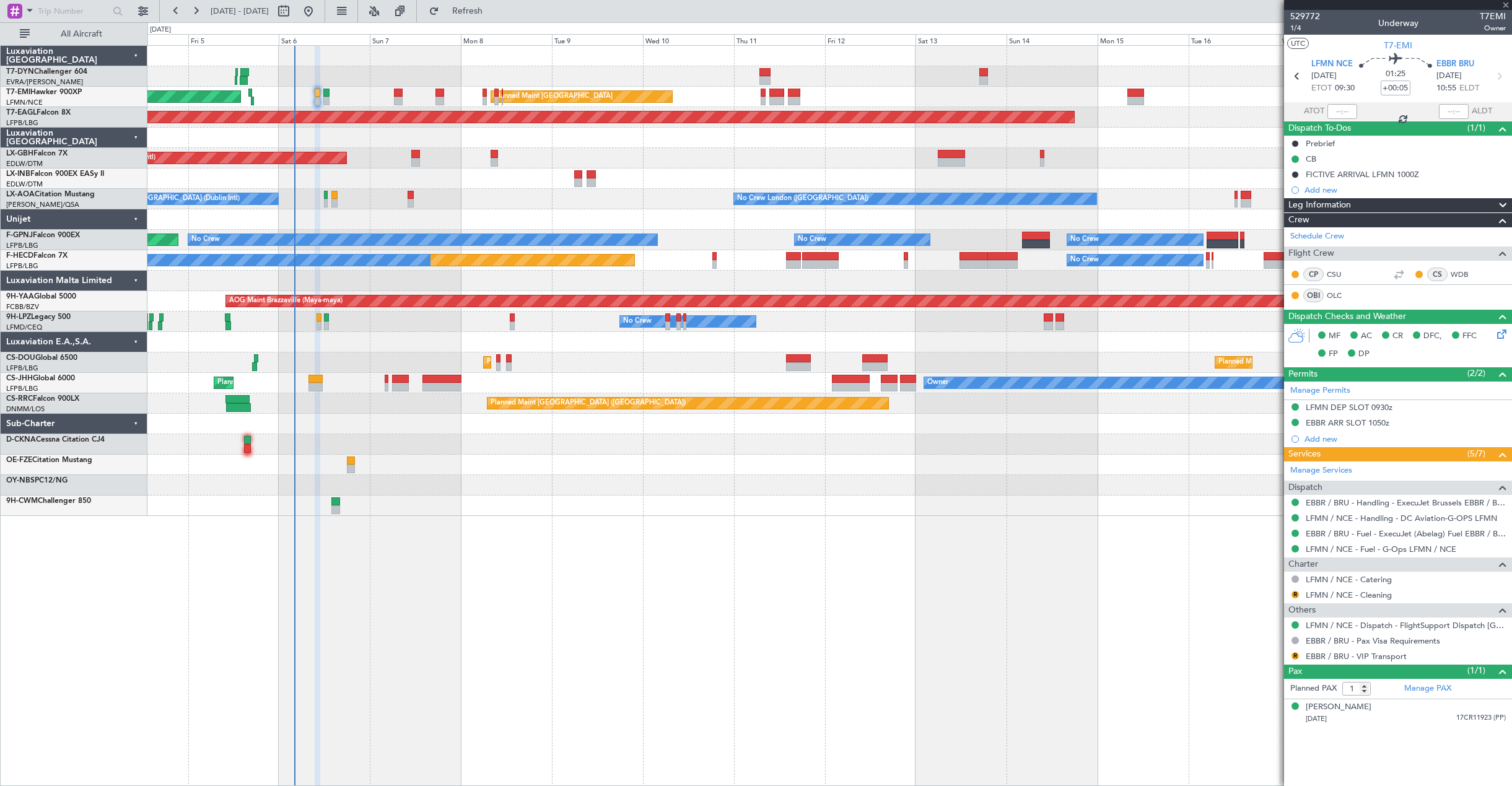
type input "0"
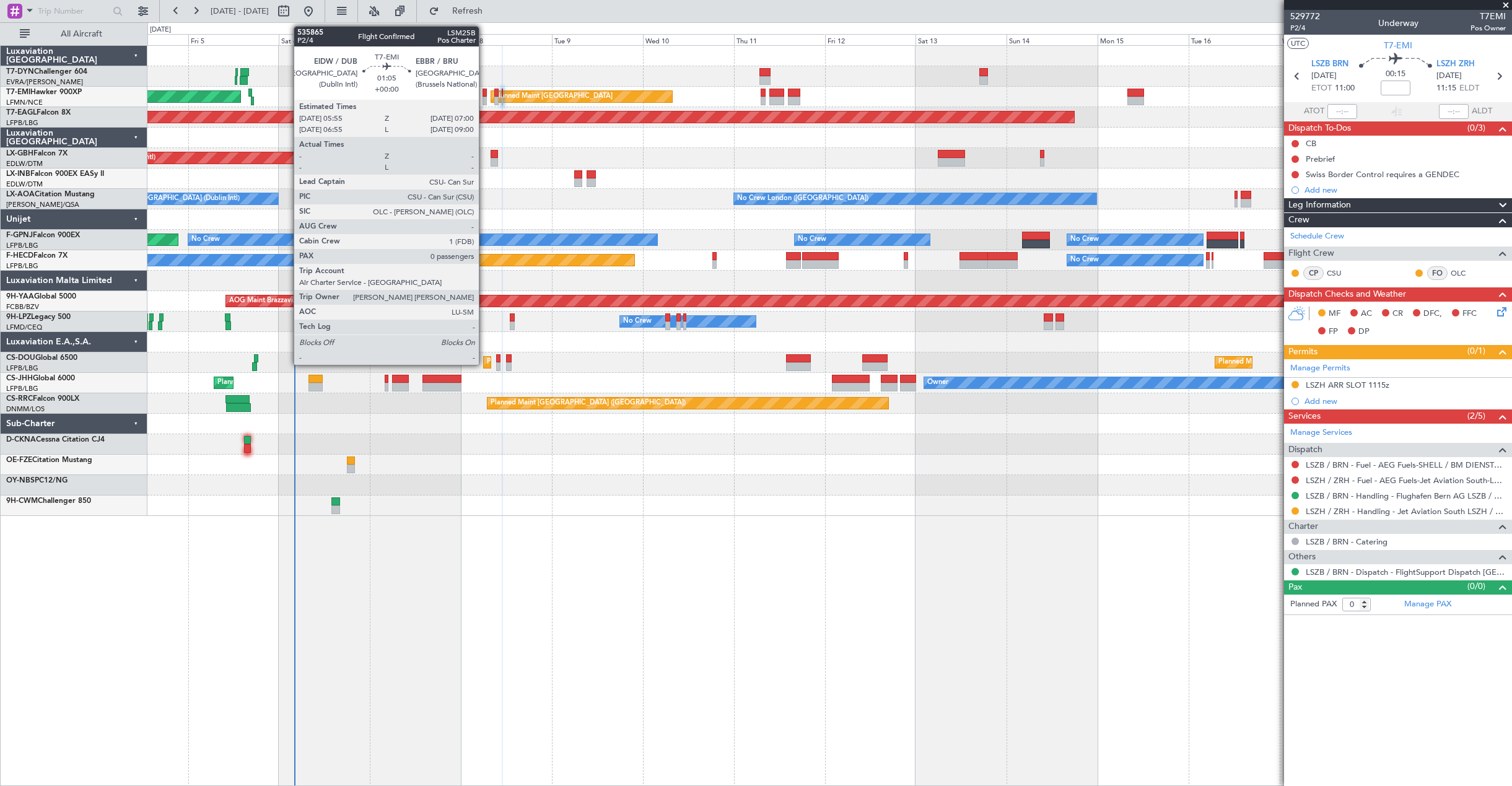
click at [484, 102] on div at bounding box center [485, 101] width 4 height 9
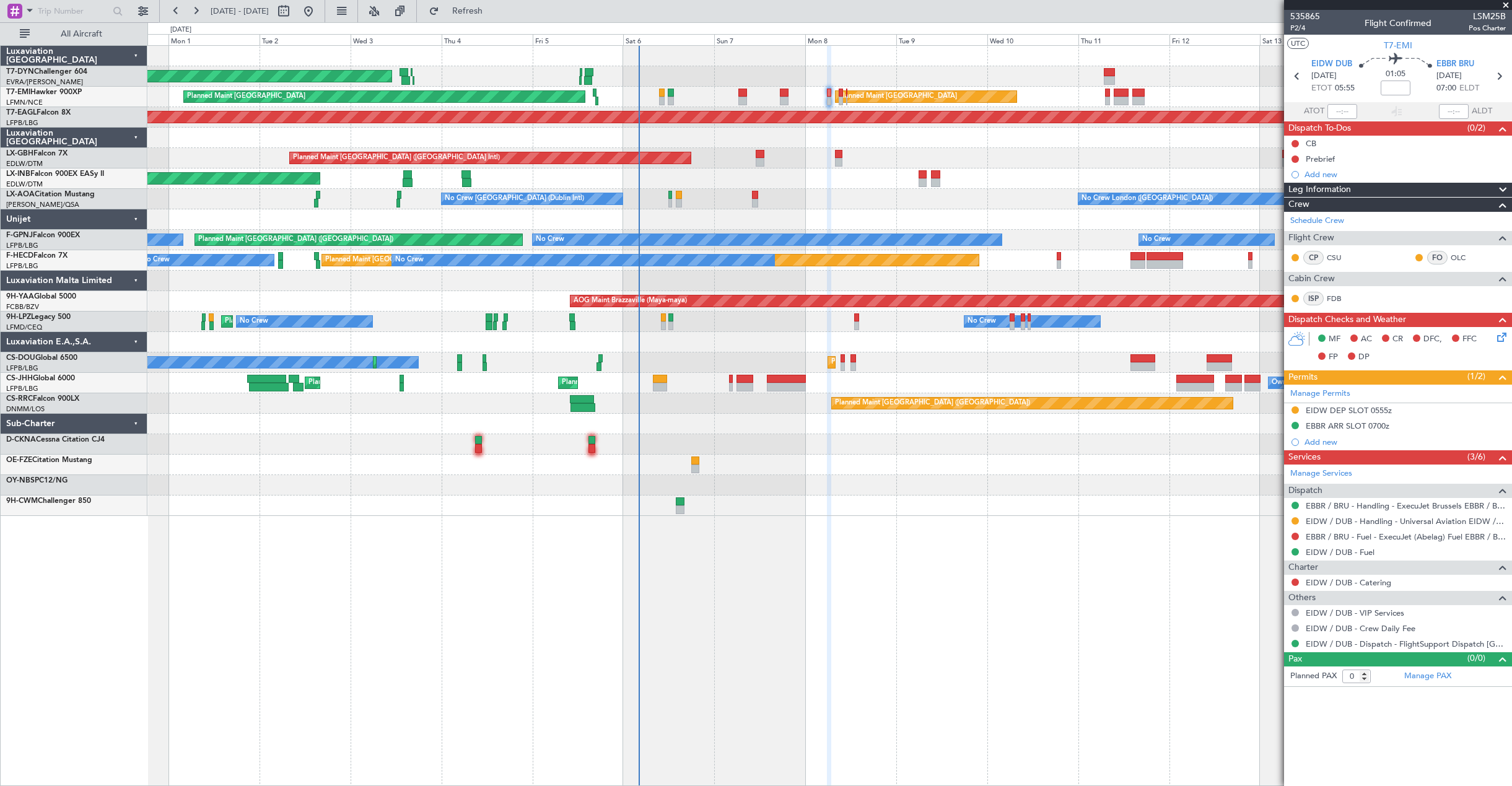
click at [777, 158] on div "Planned Maint [GEOGRAPHIC_DATA] ([GEOGRAPHIC_DATA] Intl) Planned Maint Nurnberg" at bounding box center [829, 158] width 1364 height 21
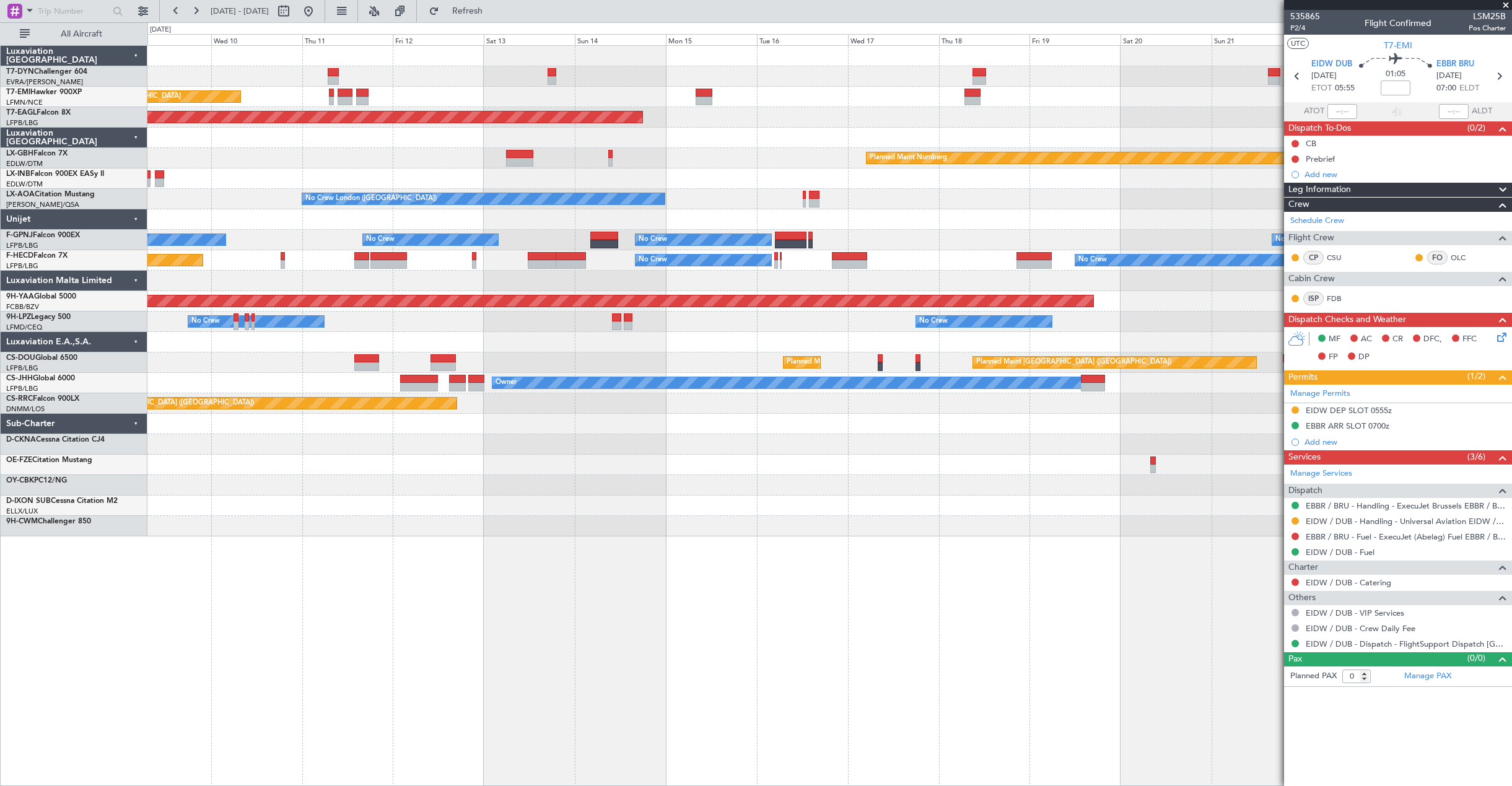
click at [428, 208] on div "Planned Maint [GEOGRAPHIC_DATA] Planned Maint [GEOGRAPHIC_DATA] Grounded [US_ST…" at bounding box center [829, 291] width 1364 height 491
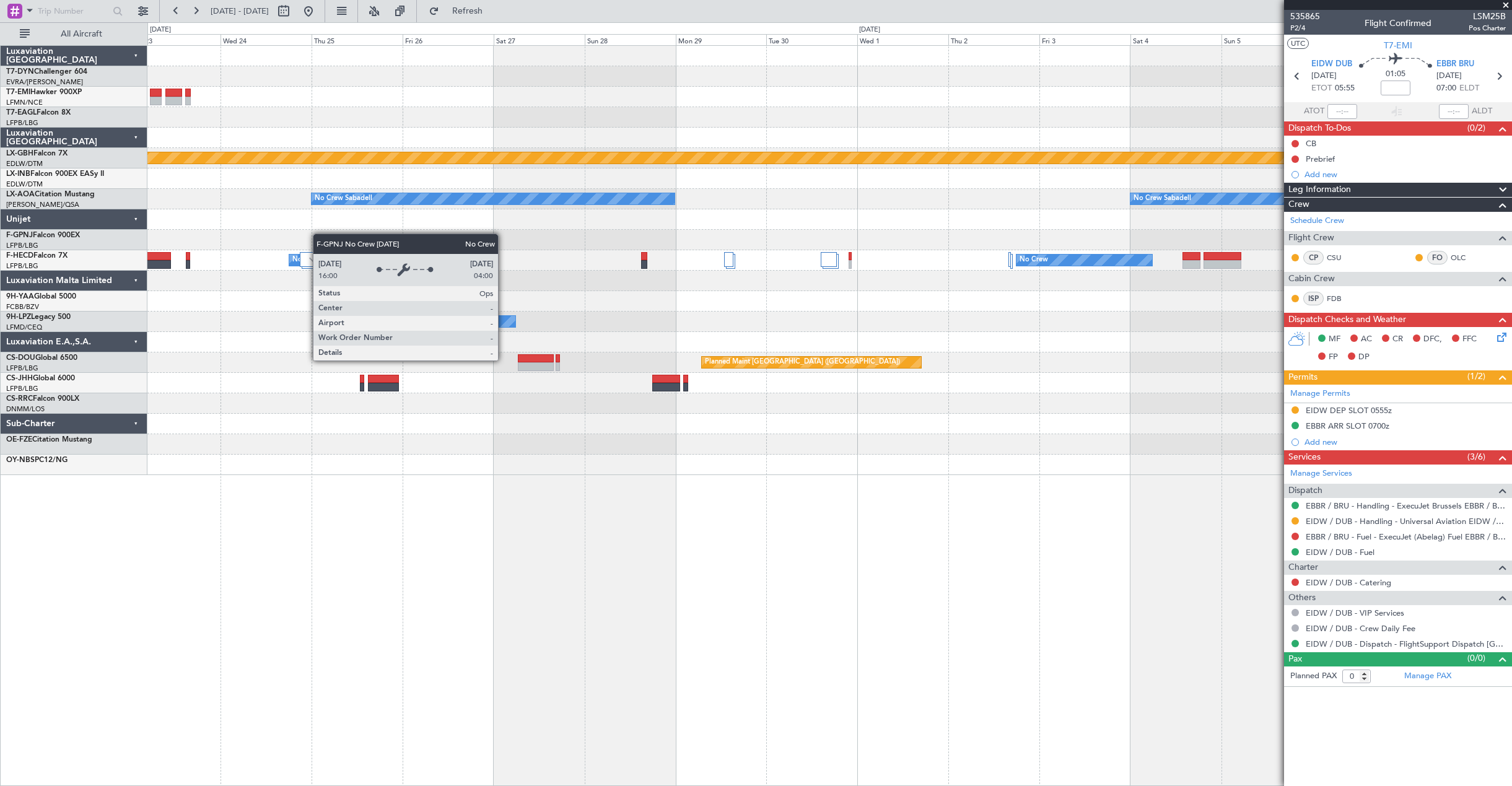
click at [94, 242] on div "Planned Maint Nurnberg No Crew Sabadell No Crew Sabadell No Crew Sabadell Plann…" at bounding box center [756, 404] width 1512 height 764
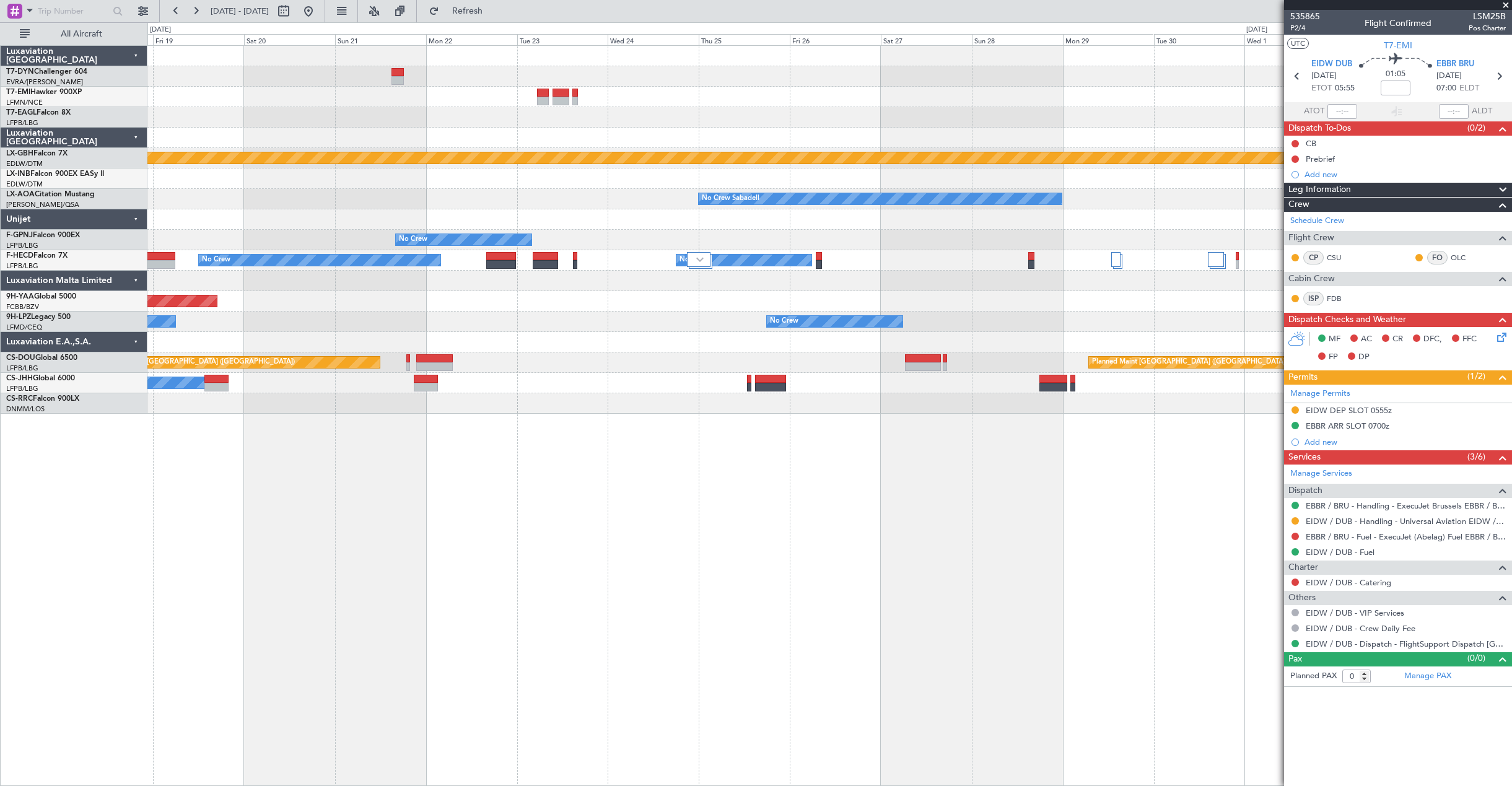
click at [967, 170] on div at bounding box center [829, 179] width 1364 height 21
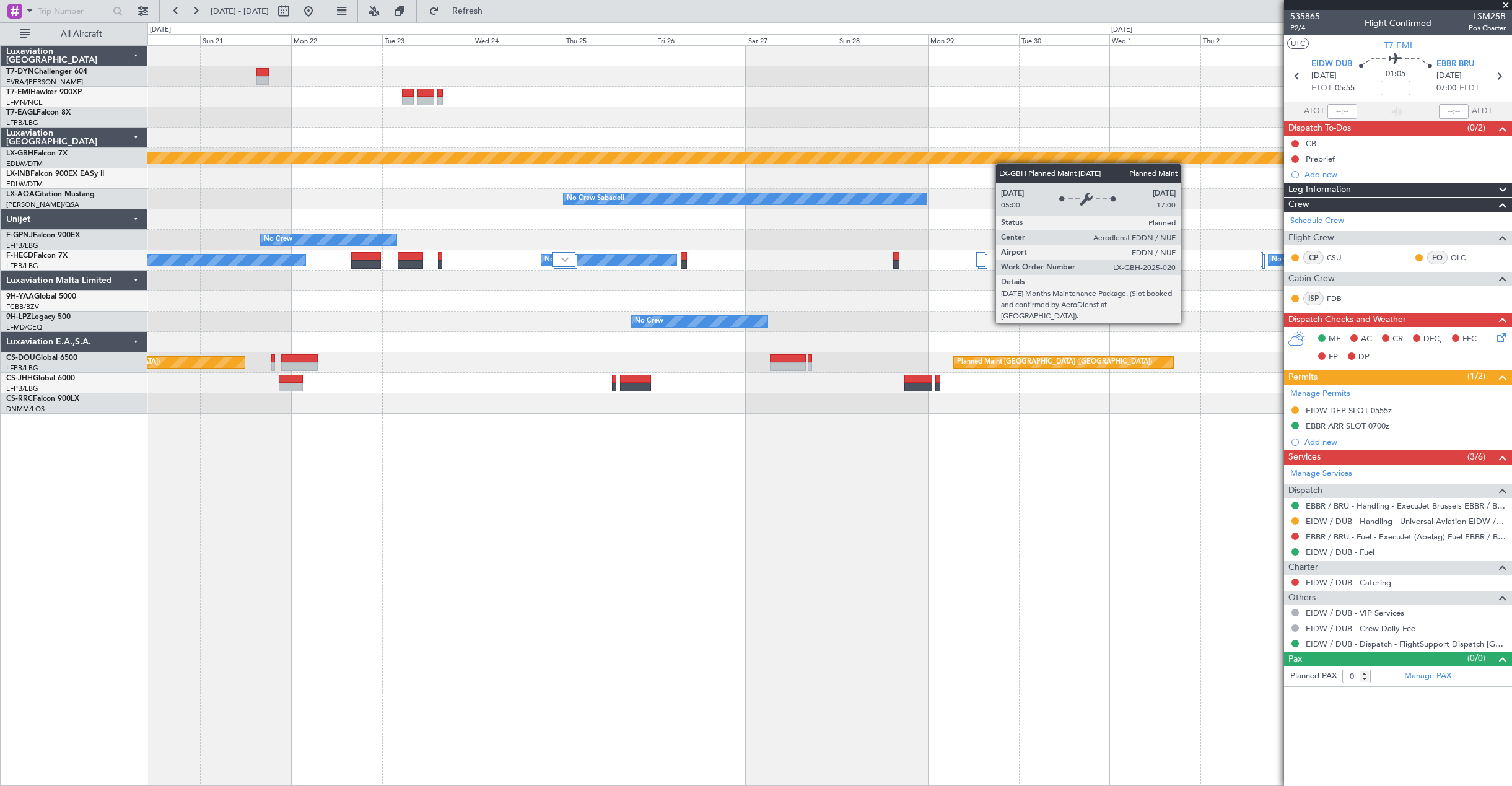
click at [734, 163] on div "Planned Maint Nurnberg" at bounding box center [829, 158] width 1364 height 21
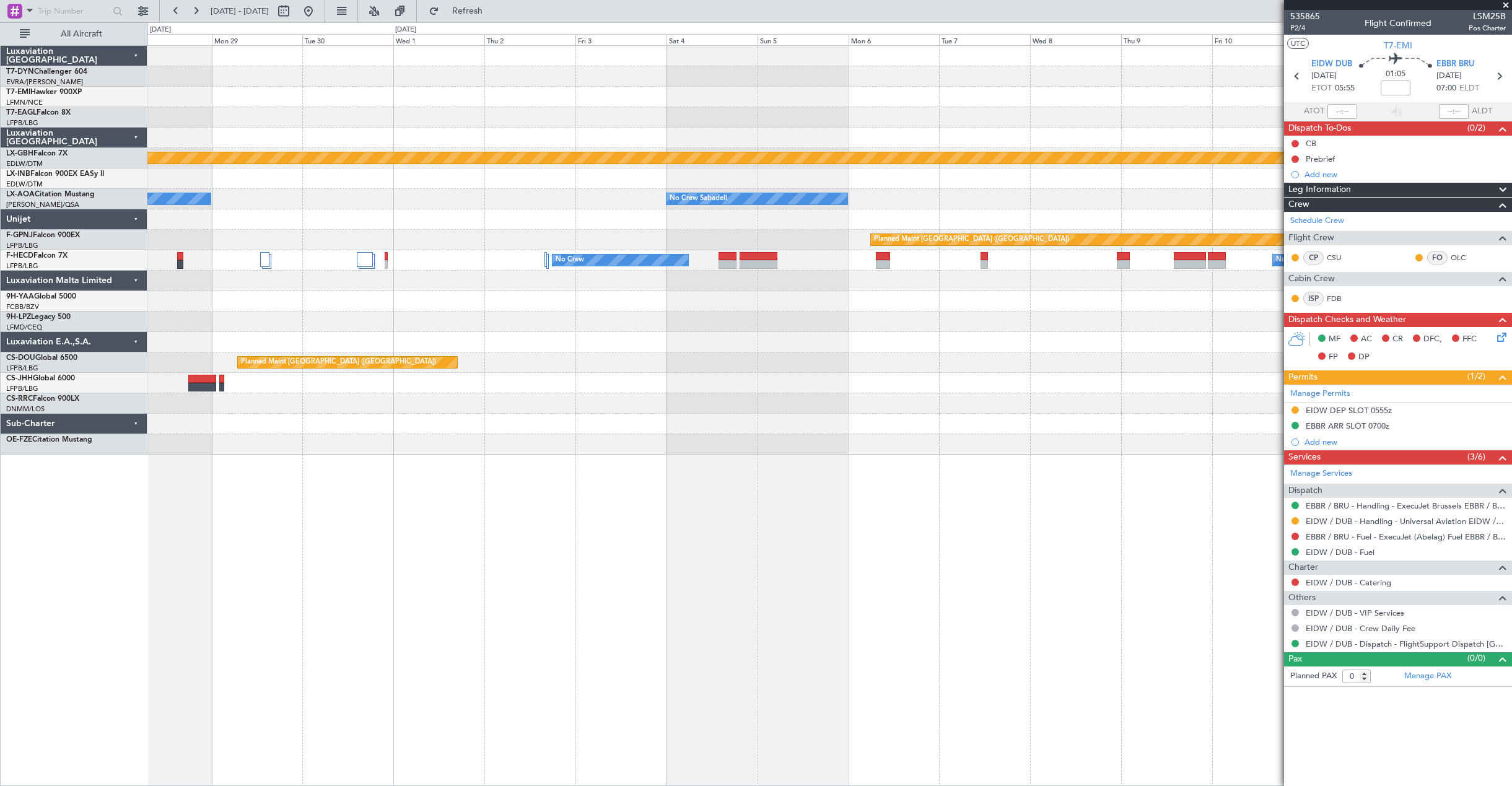
click at [526, 136] on div "Planned Maint Nurnberg No Crew Sabadell No Crew Sabadell No Crew Sabadell Plann…" at bounding box center [829, 250] width 1364 height 409
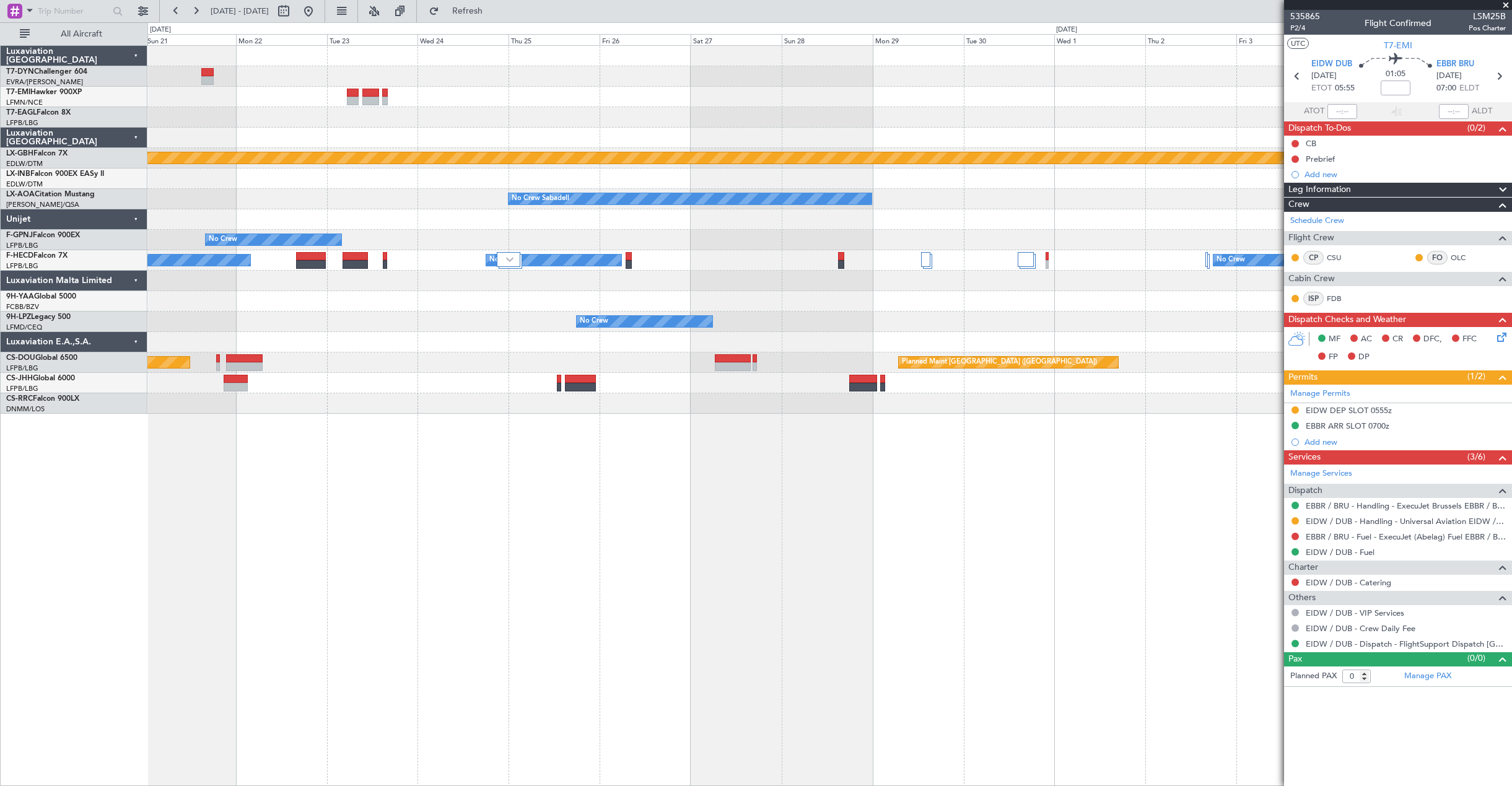
click at [987, 105] on div "Planned Maint Nurnberg No Crew Sabadell No Crew Sabadell No Crew Planned Maint …" at bounding box center [829, 230] width 1364 height 368
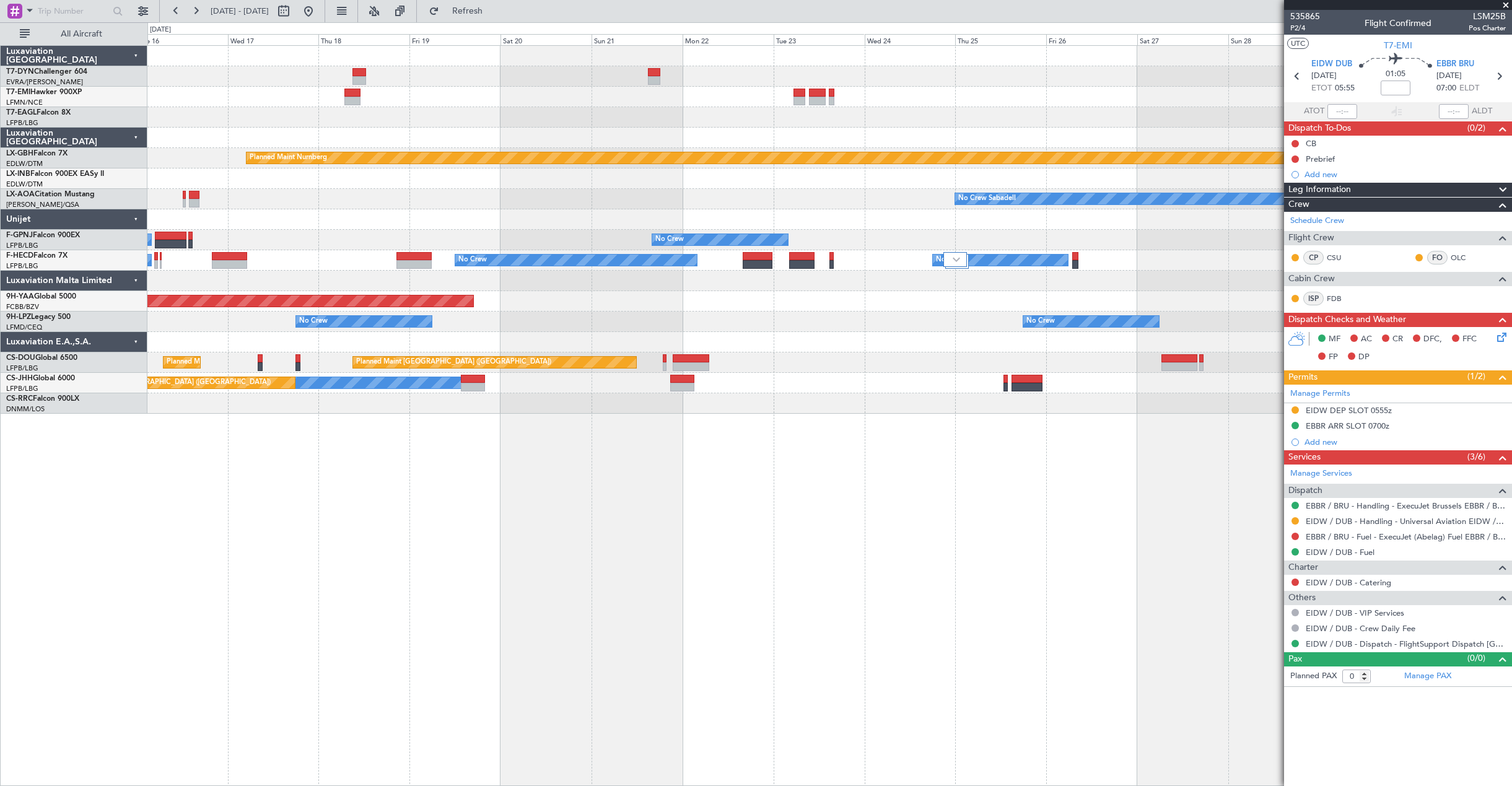
click at [987, 99] on div "Grounded [US_STATE] ([GEOGRAPHIC_DATA]) Planned Maint Nurnberg No Crew Sabadell…" at bounding box center [829, 230] width 1364 height 368
click at [863, 117] on div "Grounded [US_STATE] ([GEOGRAPHIC_DATA]) Planned Maint Nurnberg No Crew Sabadell…" at bounding box center [829, 230] width 1364 height 368
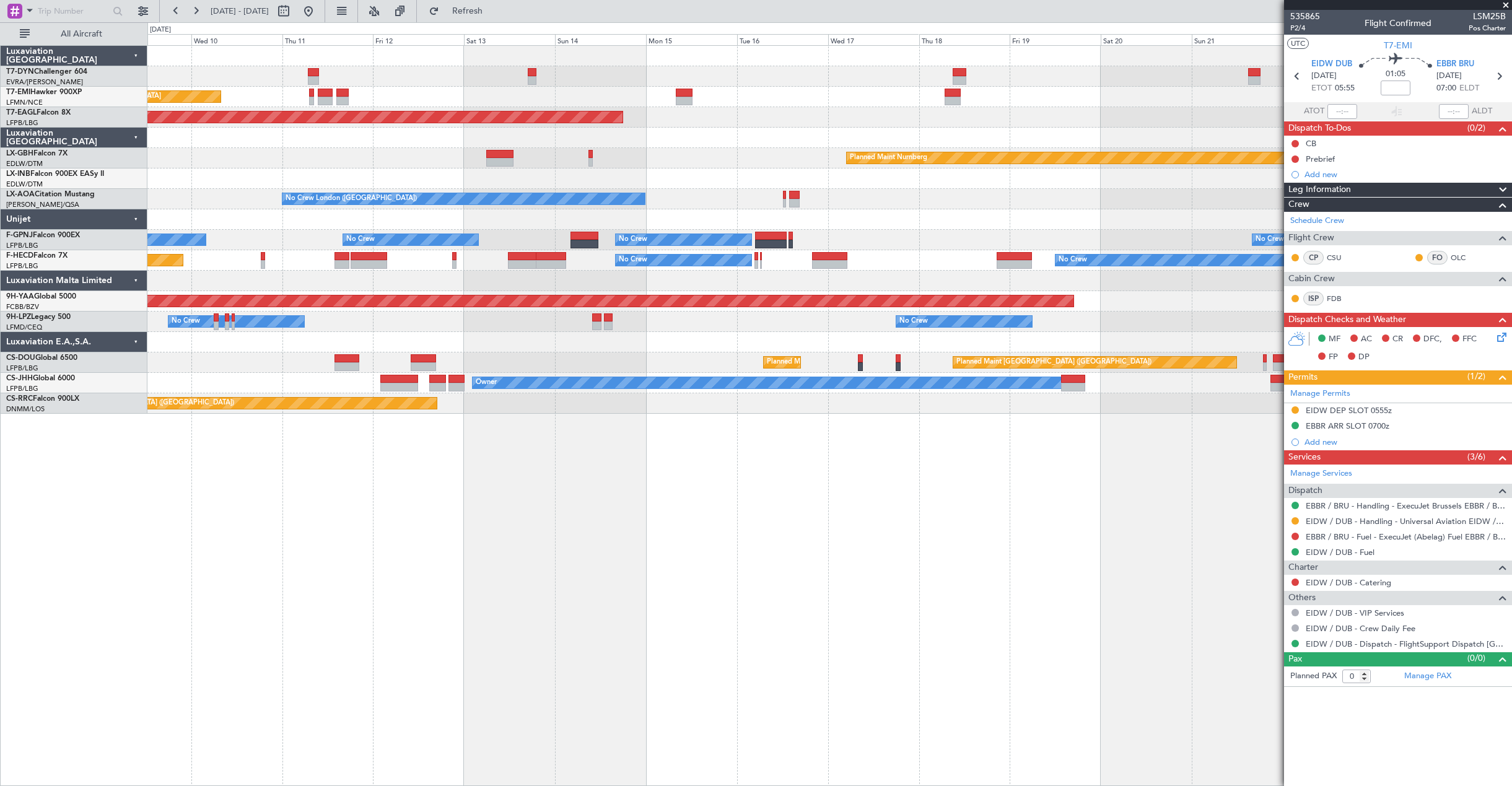
click at [732, 65] on div "Planned Maint [GEOGRAPHIC_DATA] Grounded [US_STATE] ([GEOGRAPHIC_DATA]) Planned…" at bounding box center [829, 230] width 1364 height 368
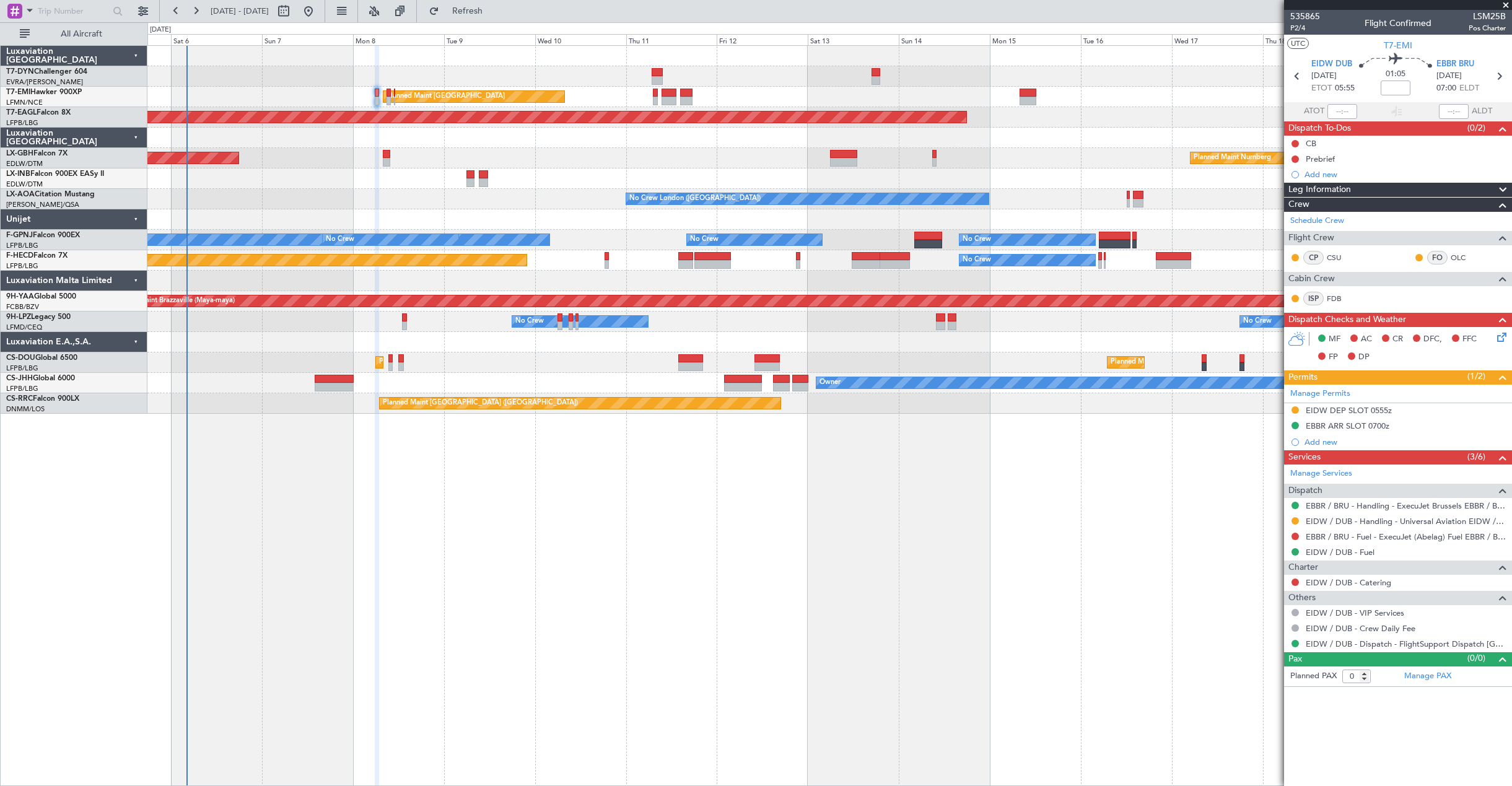
click at [807, 99] on div "Planned Maint [GEOGRAPHIC_DATA] Planned Maint [GEOGRAPHIC_DATA]" at bounding box center [829, 97] width 1364 height 21
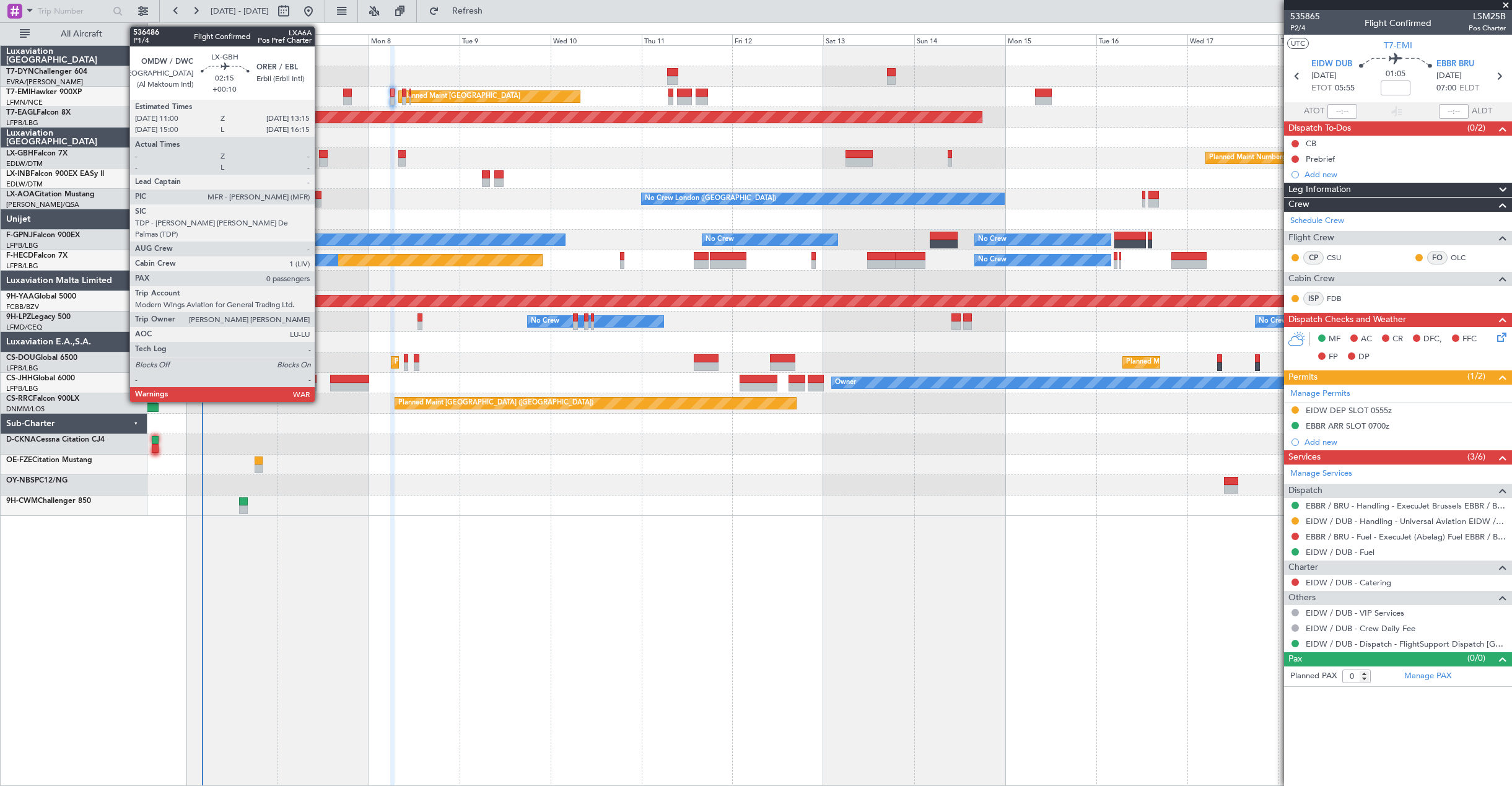
click at [320, 161] on div at bounding box center [323, 162] width 9 height 9
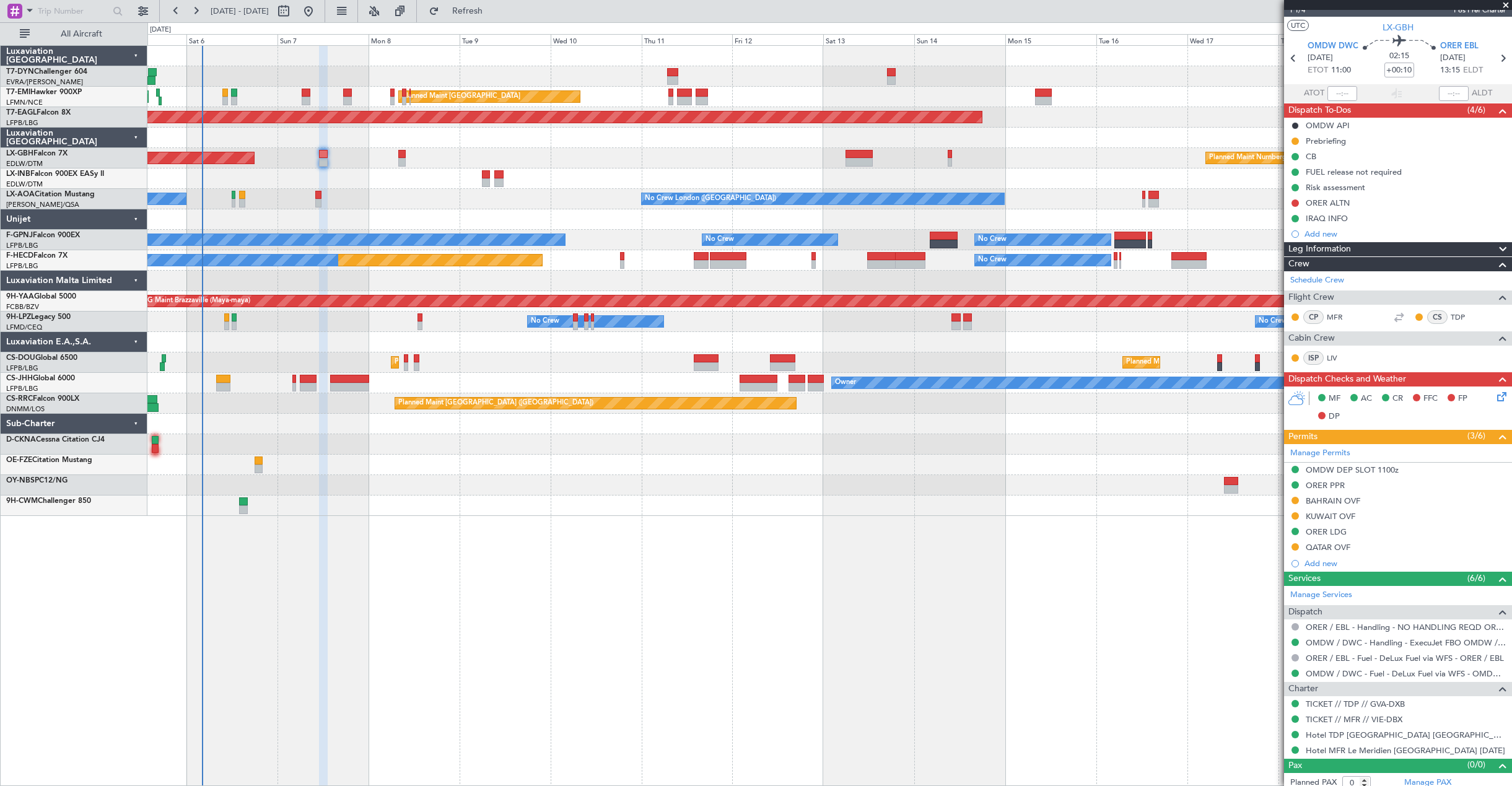
scroll to position [25, 0]
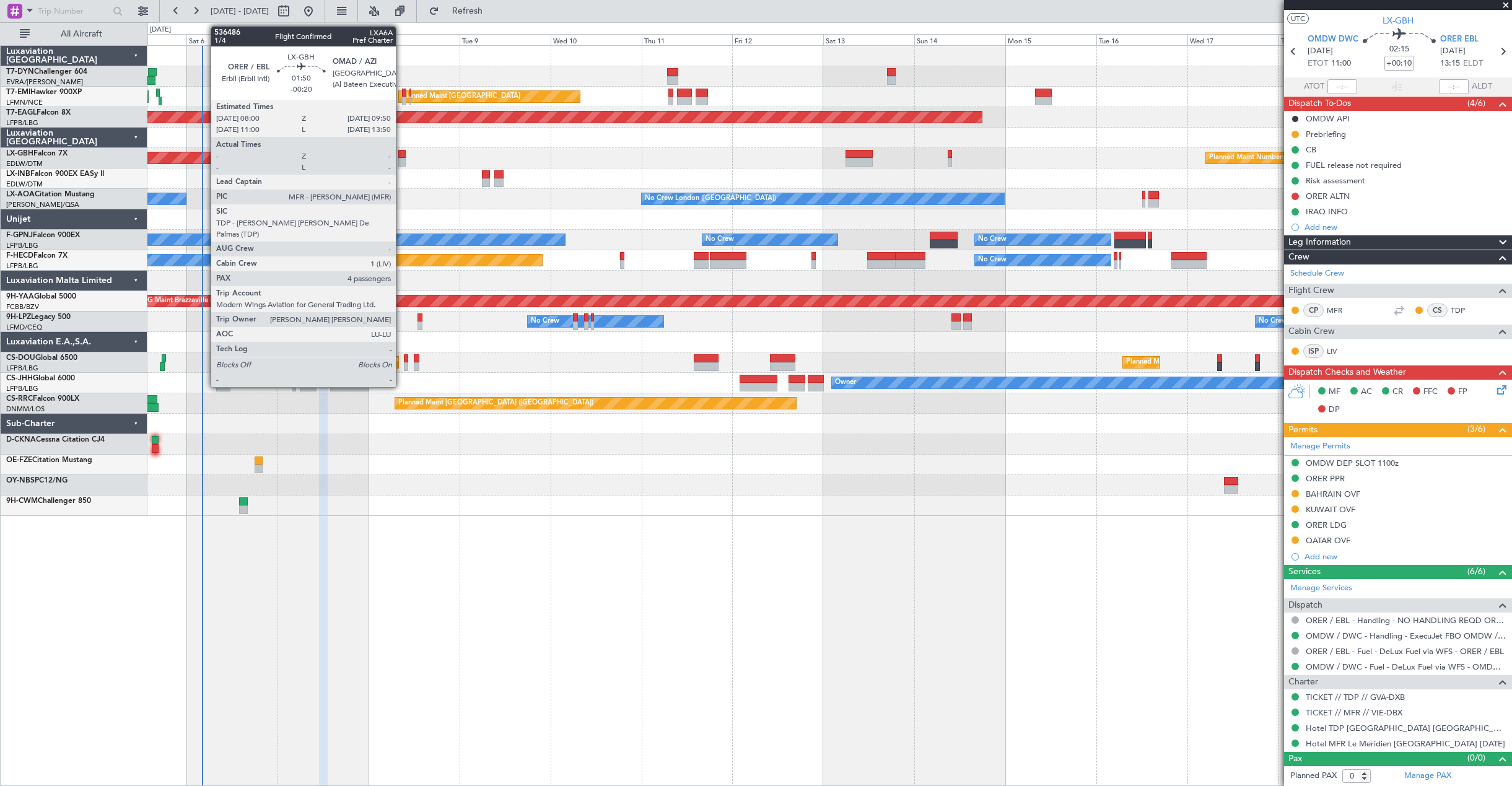
click at [401, 160] on div at bounding box center [402, 162] width 7 height 9
click at [404, 159] on div at bounding box center [402, 162] width 7 height 9
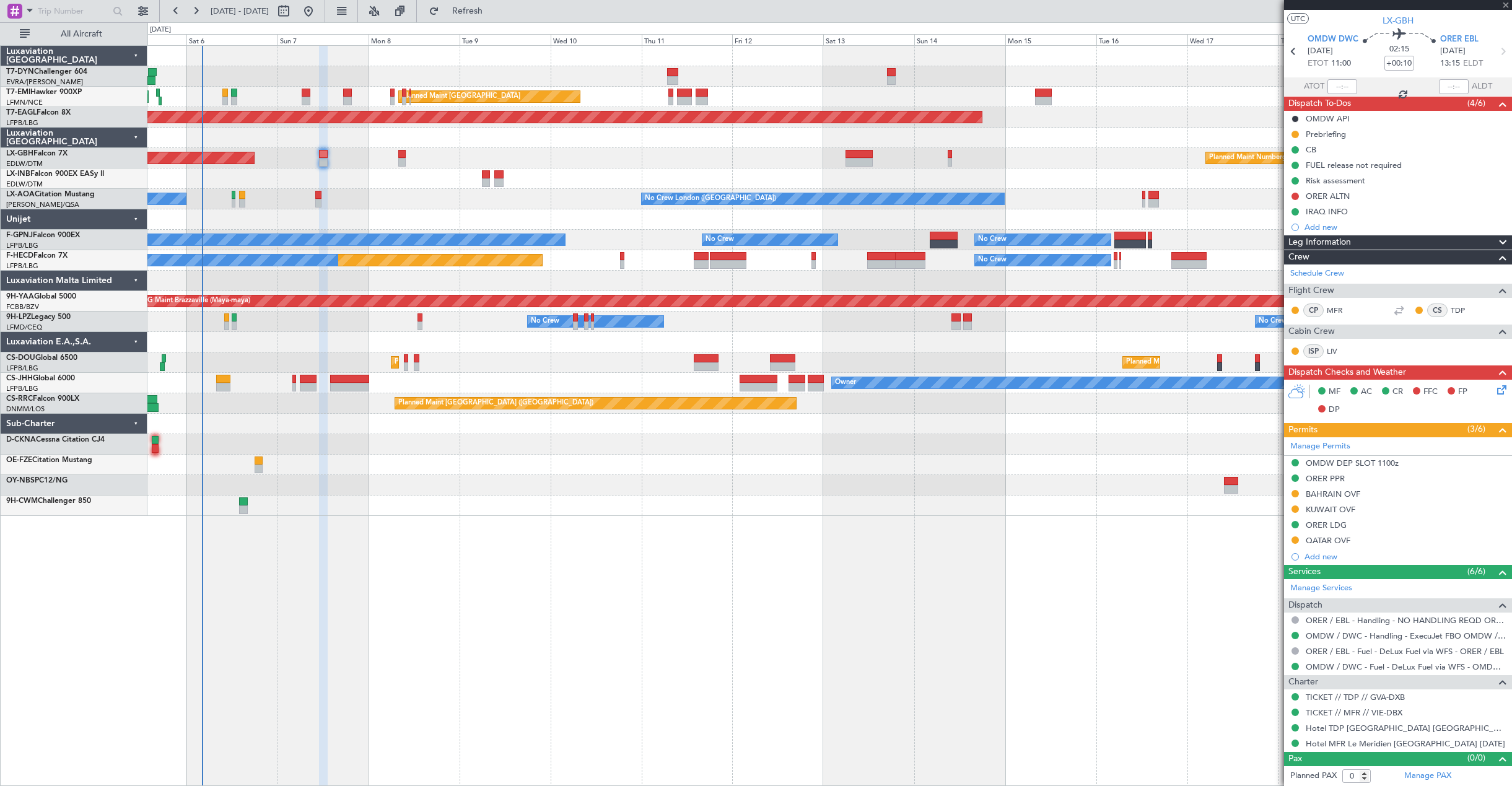
type input "-00:20"
type input "4"
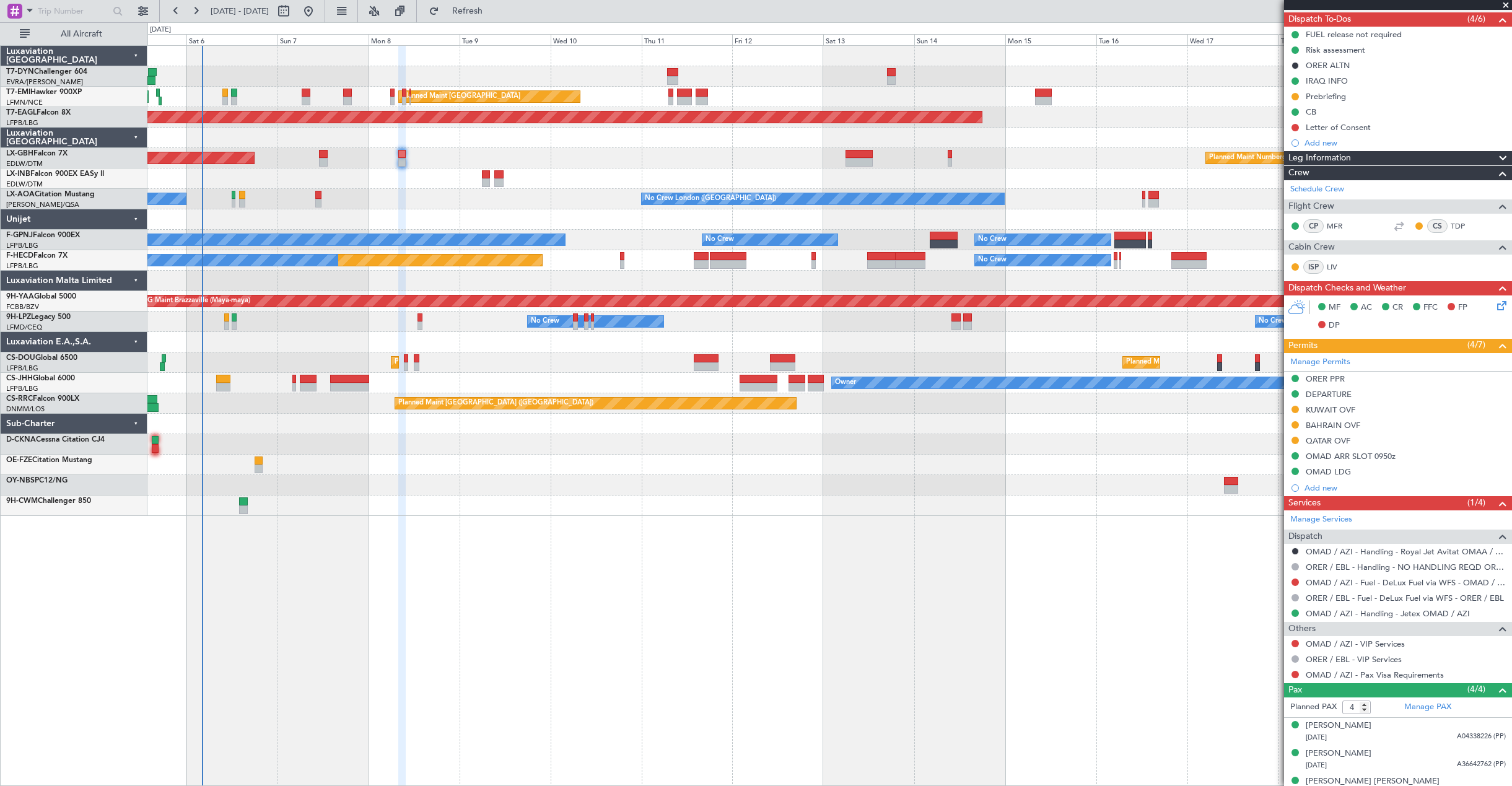
scroll to position [152, 0]
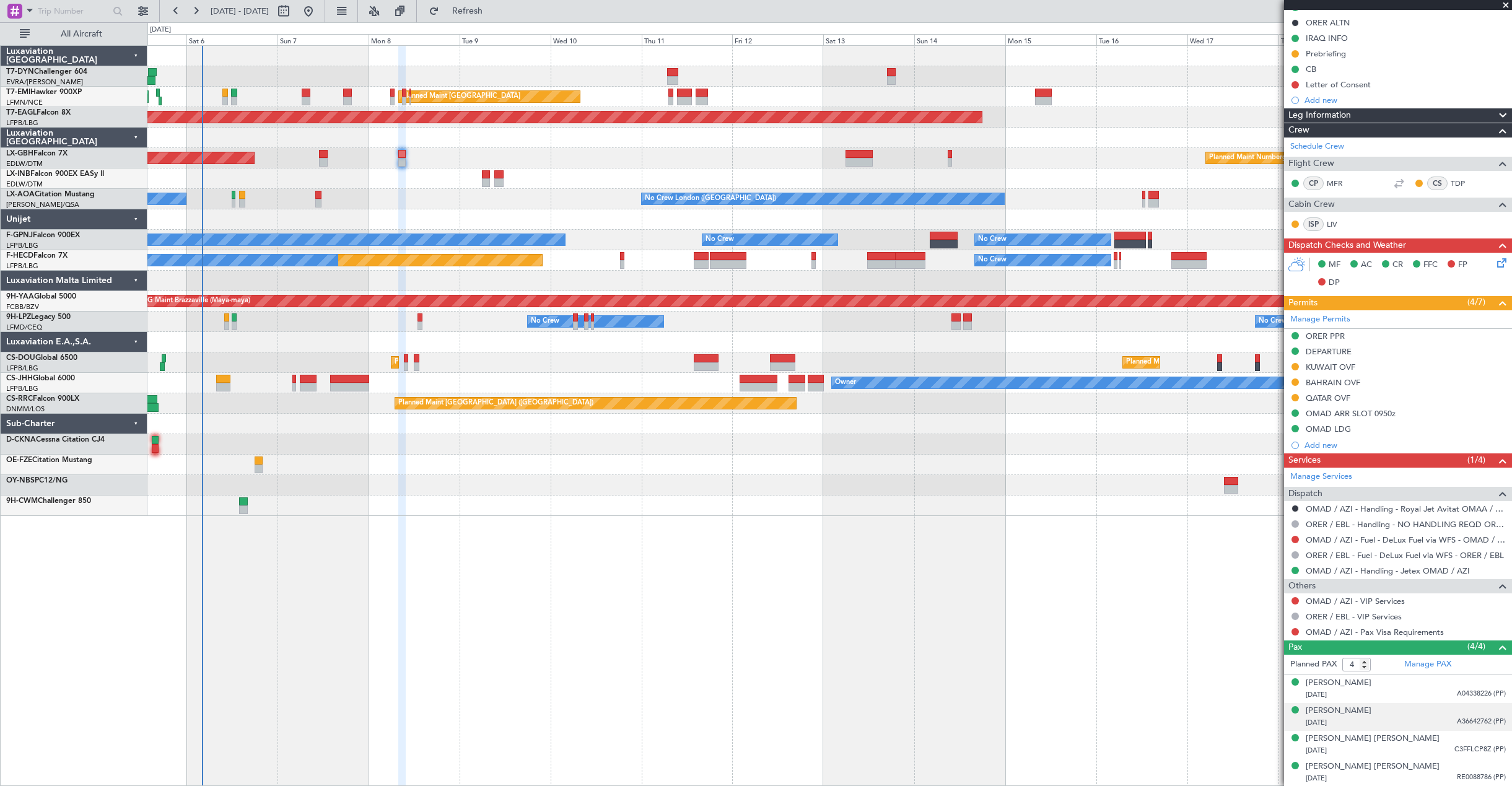
click at [1383, 725] on div "[DATE] A36642762 (PP)" at bounding box center [1405, 722] width 200 height 12
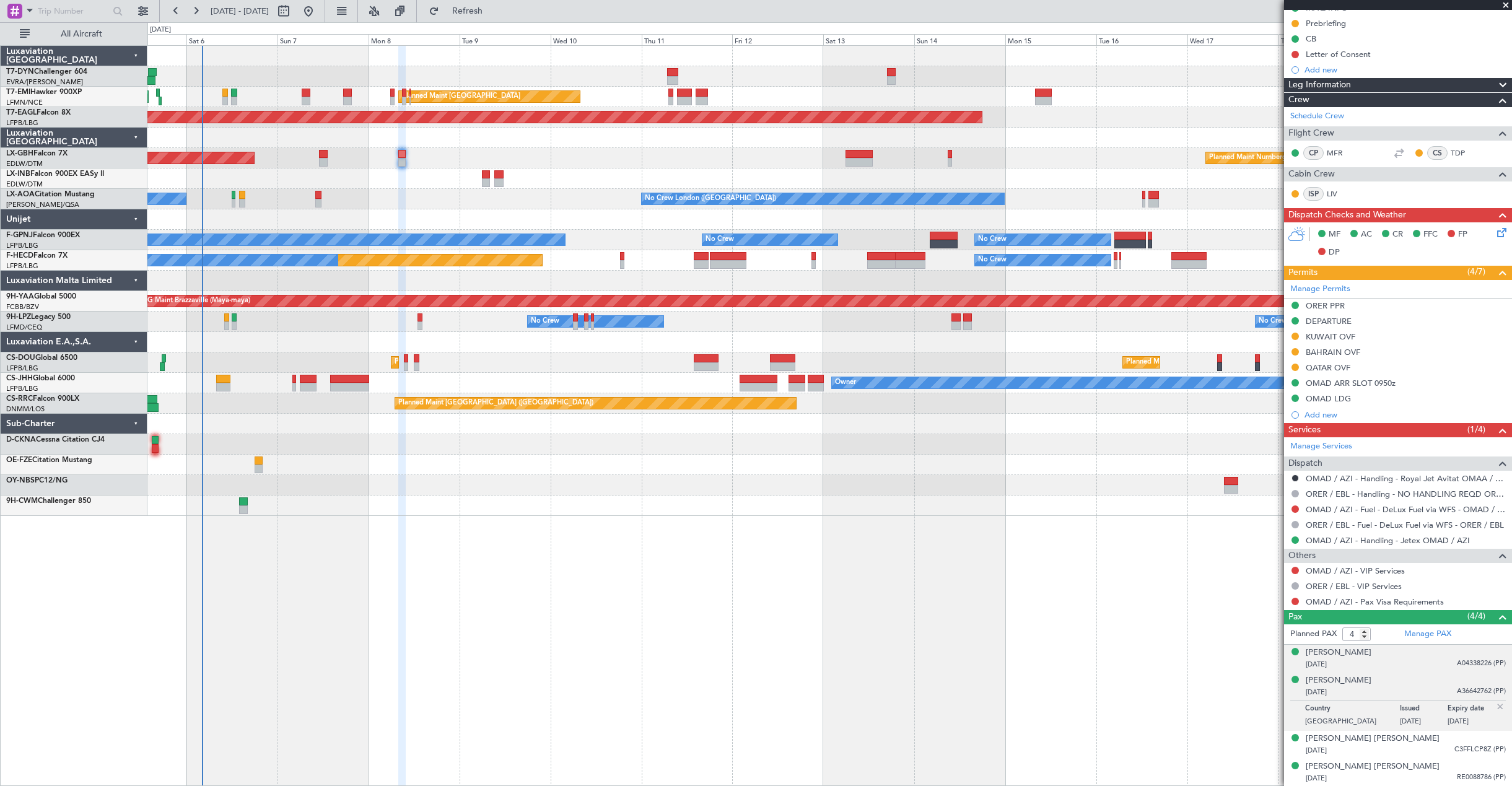
click at [1392, 662] on div "[DATE] A04338226 (PP)" at bounding box center [1405, 664] width 200 height 12
click at [1393, 724] on div "[DATE] A36642762 (PP)" at bounding box center [1405, 722] width 200 height 12
click at [1382, 663] on div "[DATE] A04338226 (PP)" at bounding box center [1405, 664] width 200 height 12
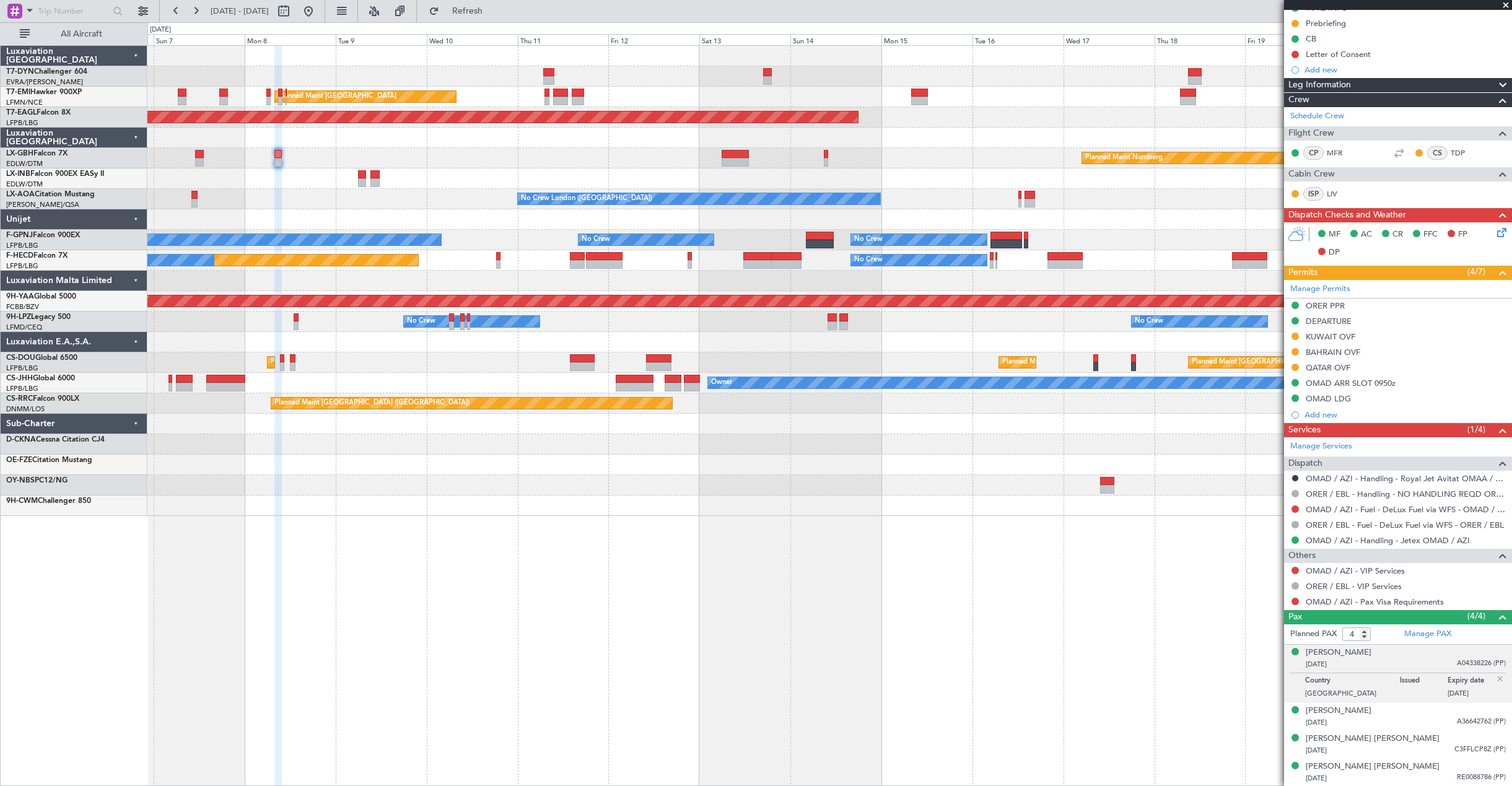
click at [885, 182] on div at bounding box center [829, 179] width 1364 height 21
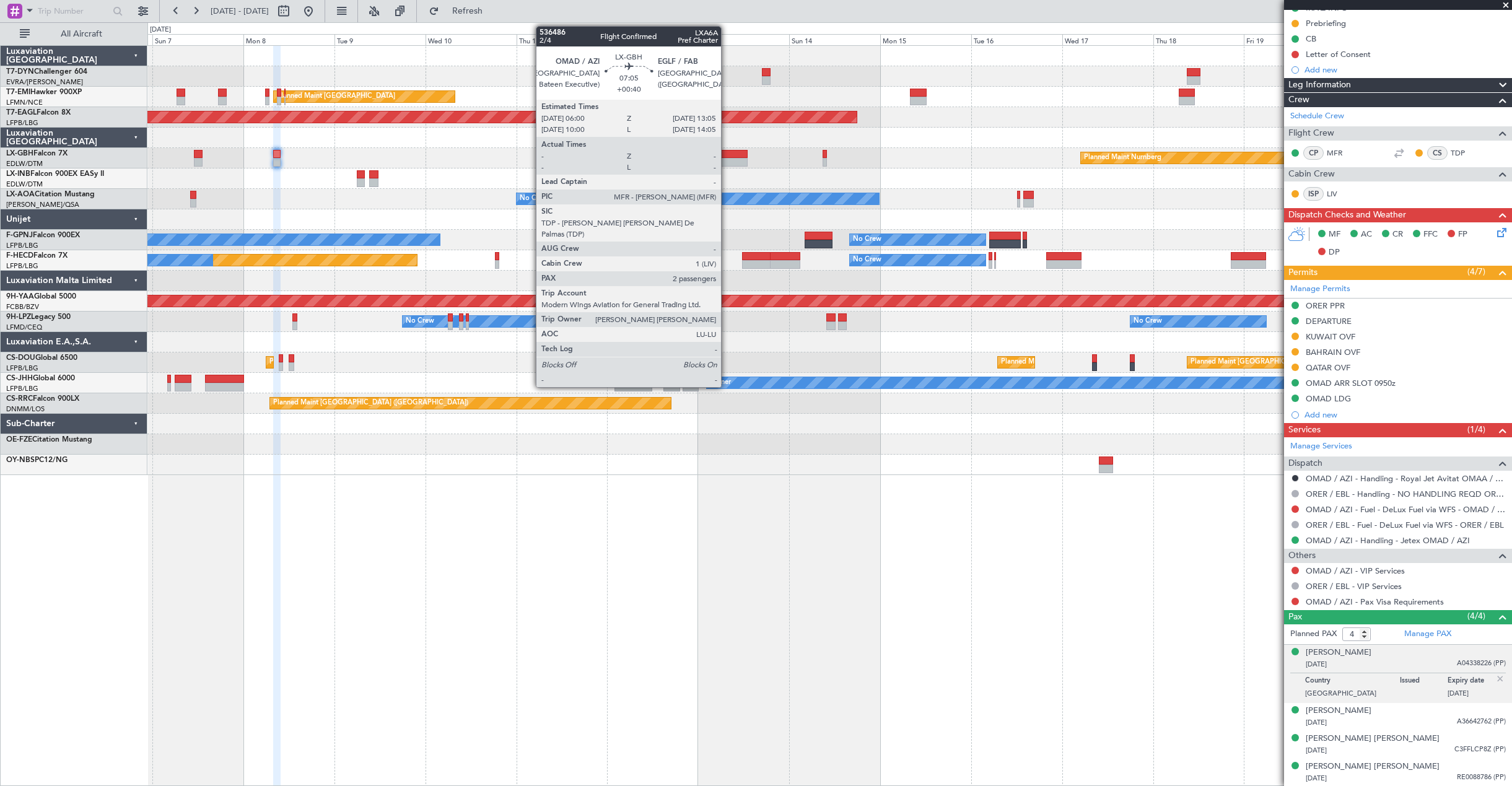
click at [727, 154] on div at bounding box center [734, 154] width 27 height 9
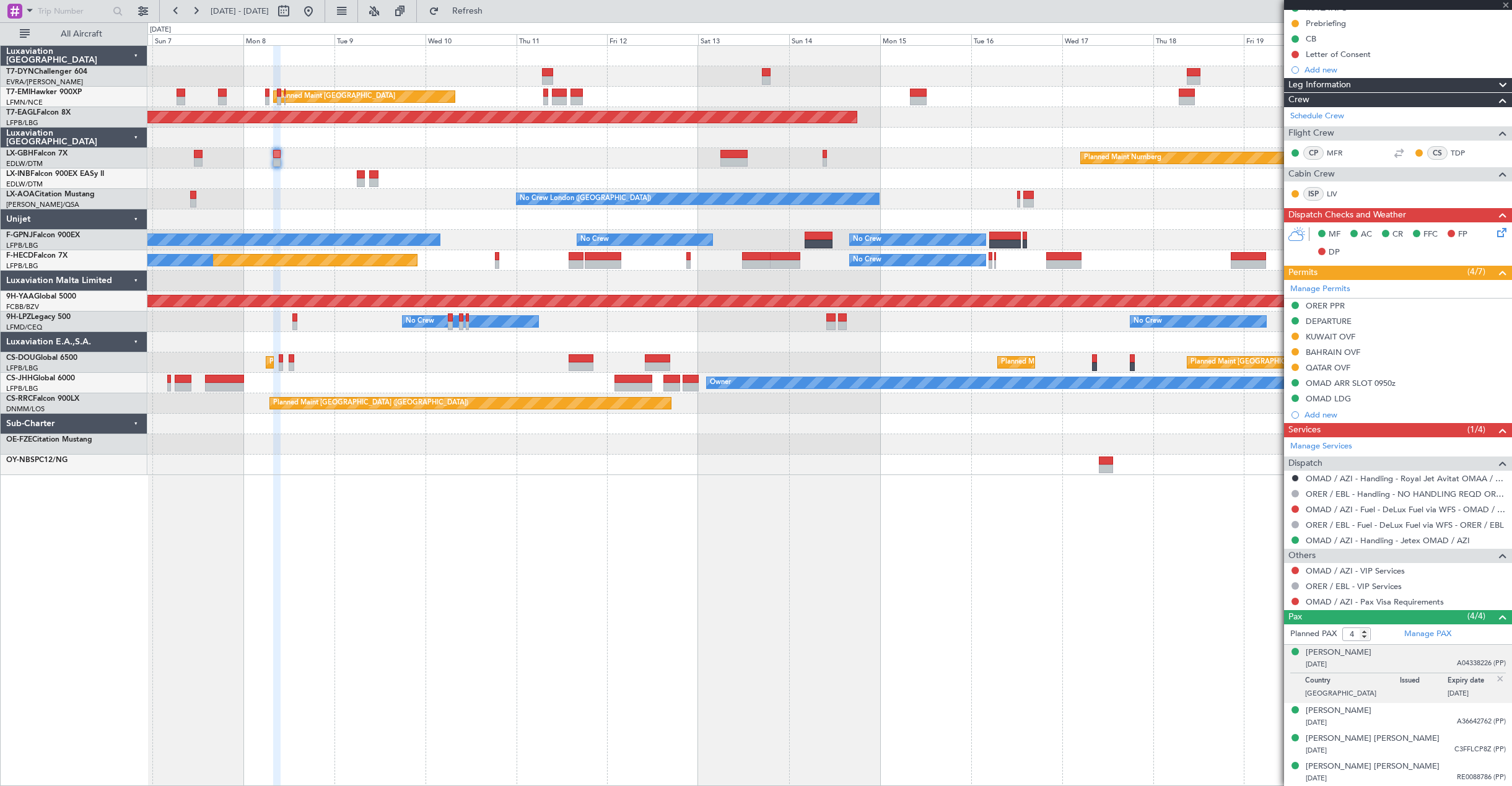
type input "+00:40"
type input "2"
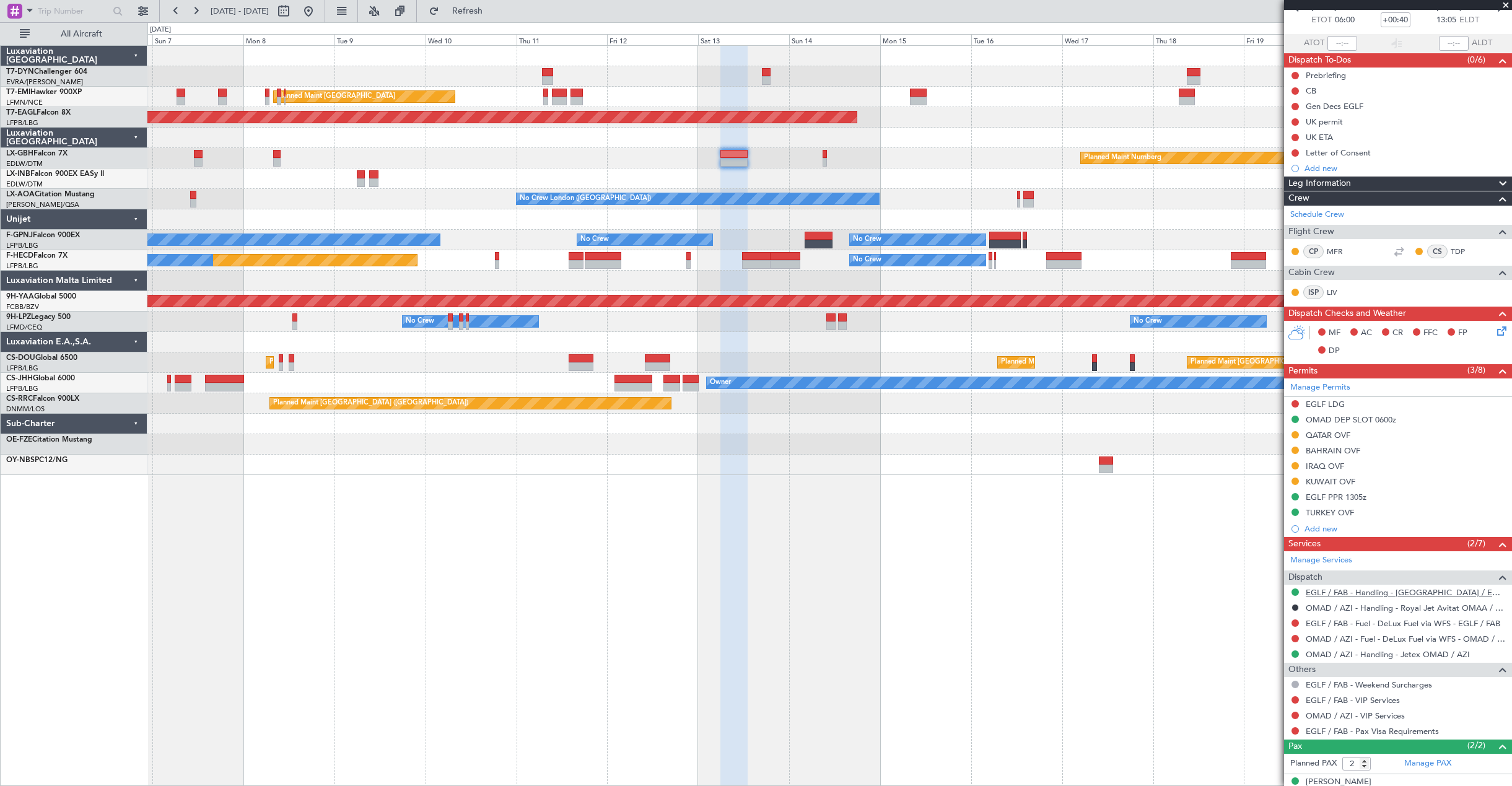
scroll to position [112, 0]
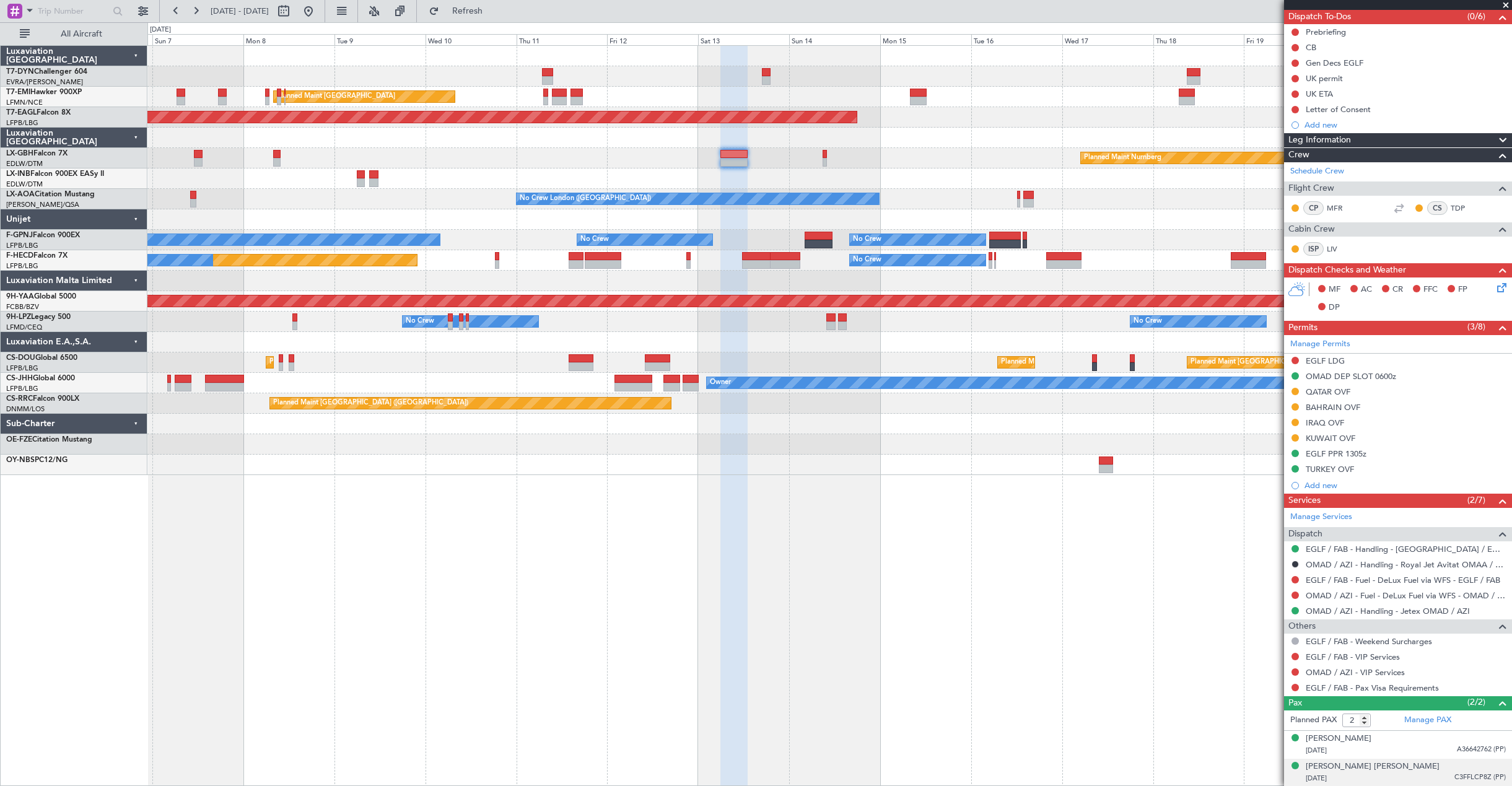
click at [1395, 779] on div "[DATE] C3FFLCP8Z (PP)" at bounding box center [1405, 778] width 200 height 12
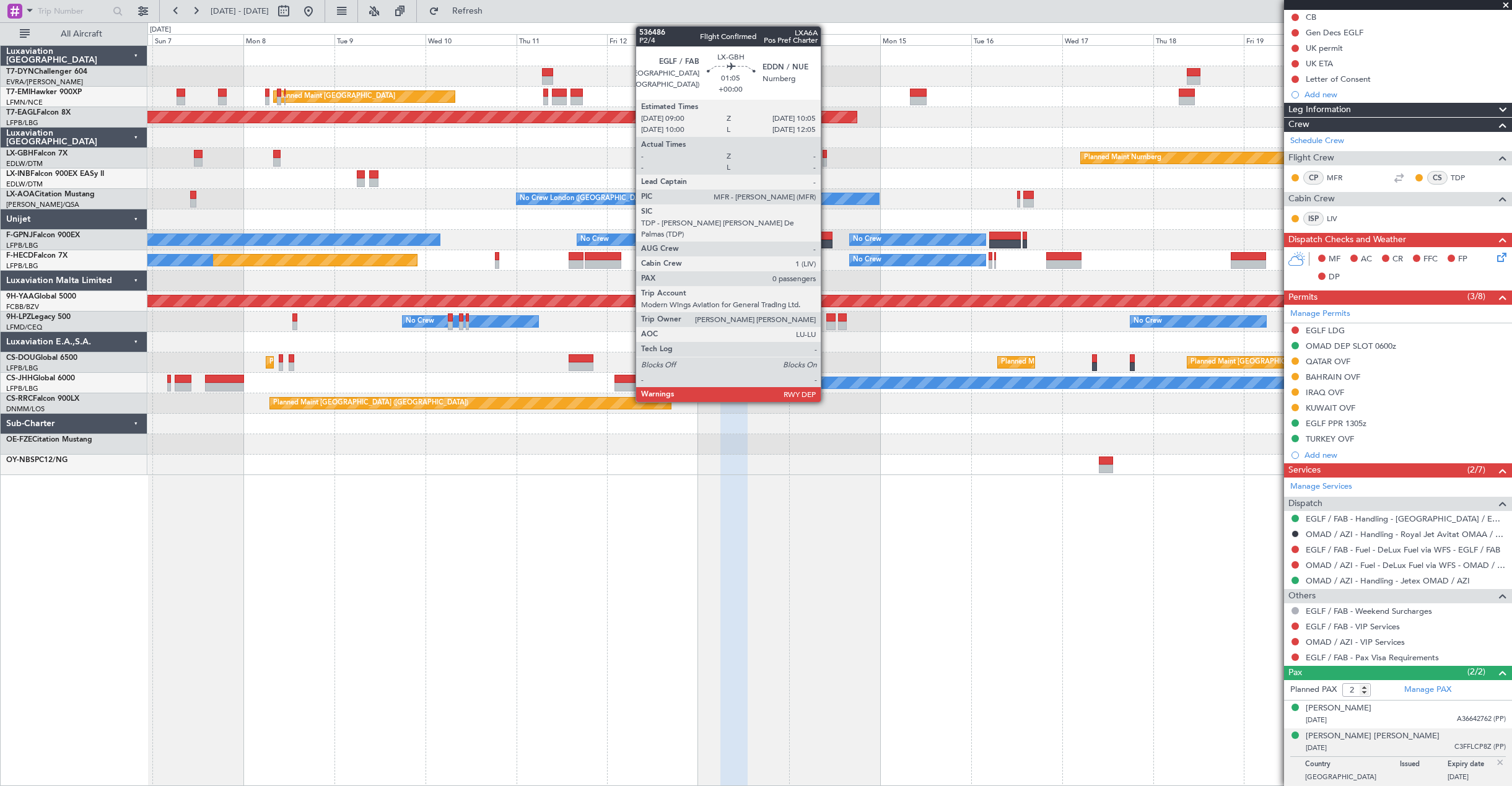
click at [826, 162] on div at bounding box center [825, 162] width 4 height 9
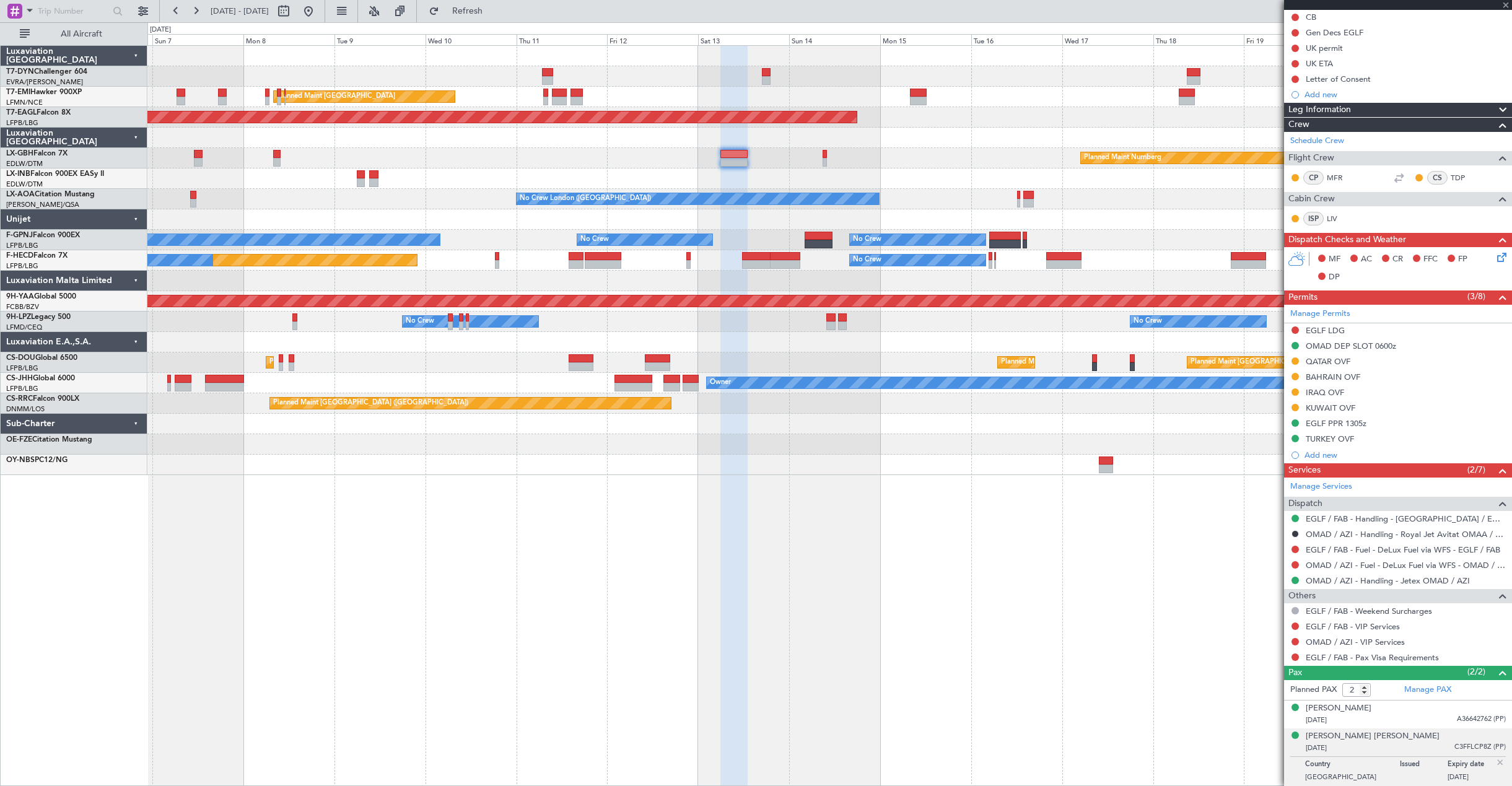
type input "0"
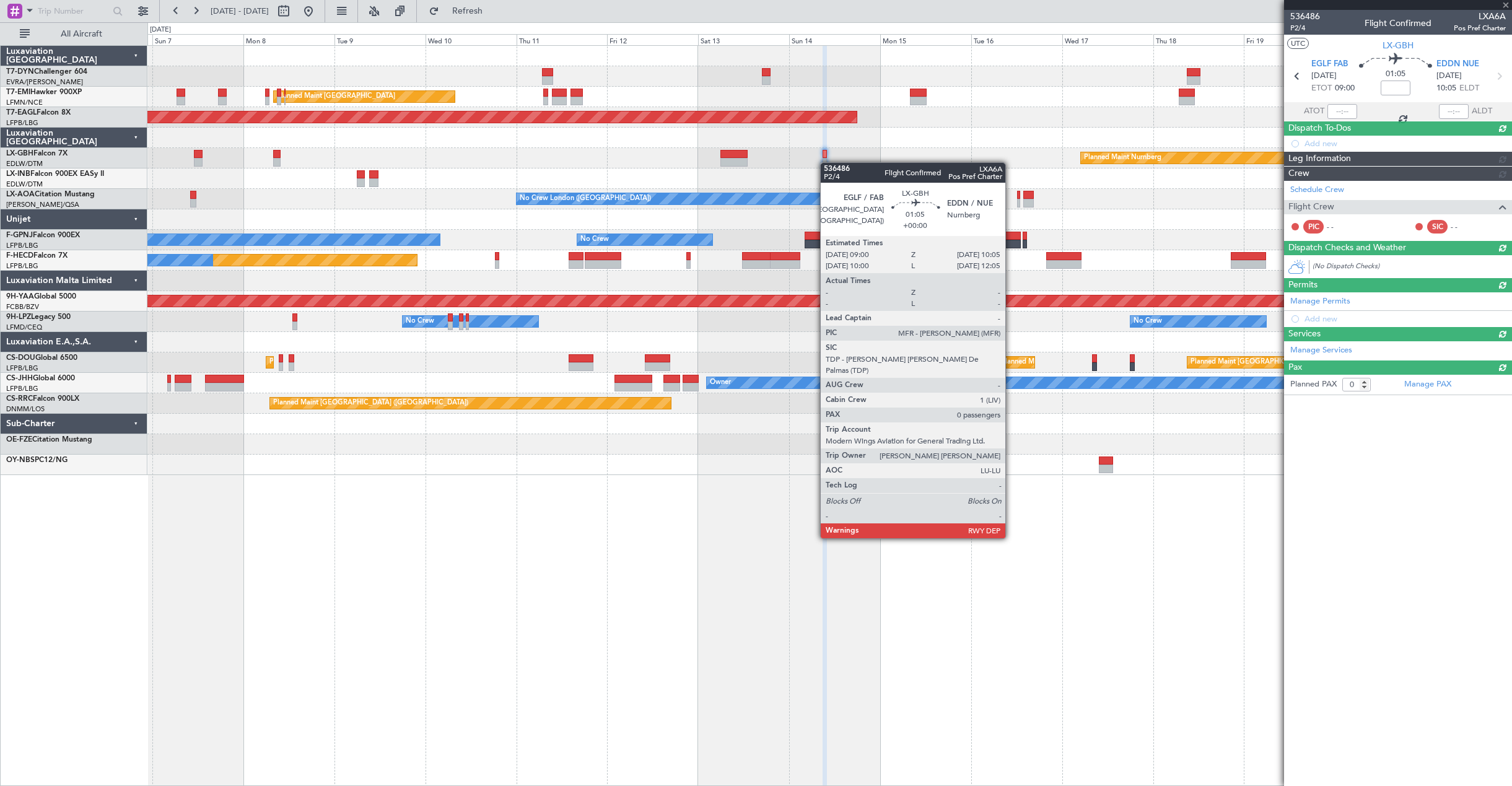
scroll to position [0, 0]
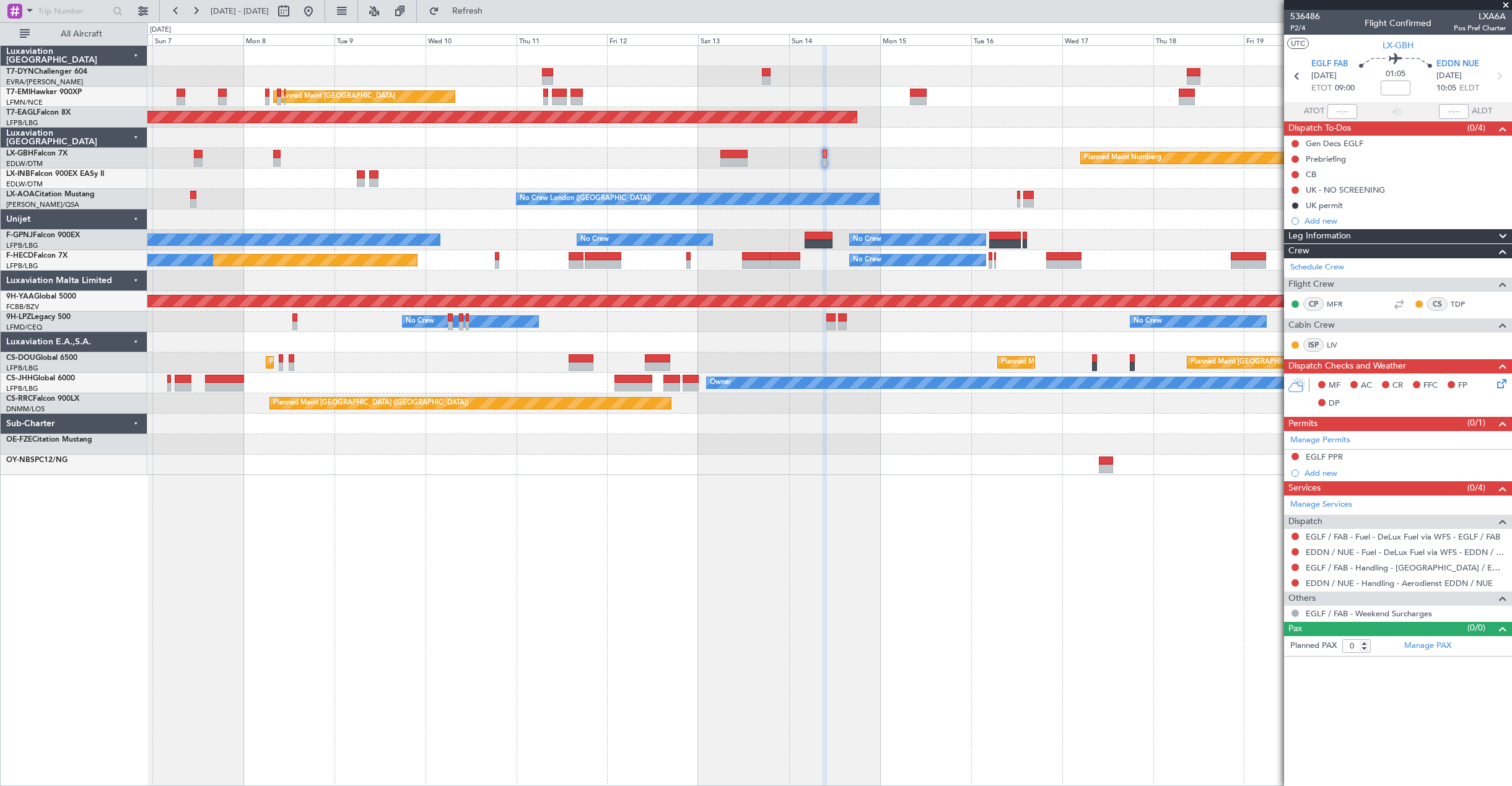
click at [808, 134] on div "AOG Maint Riga (Riga Intl) Planned Maint [GEOGRAPHIC_DATA] Planned Maint [GEOGR…" at bounding box center [829, 260] width 1364 height 429
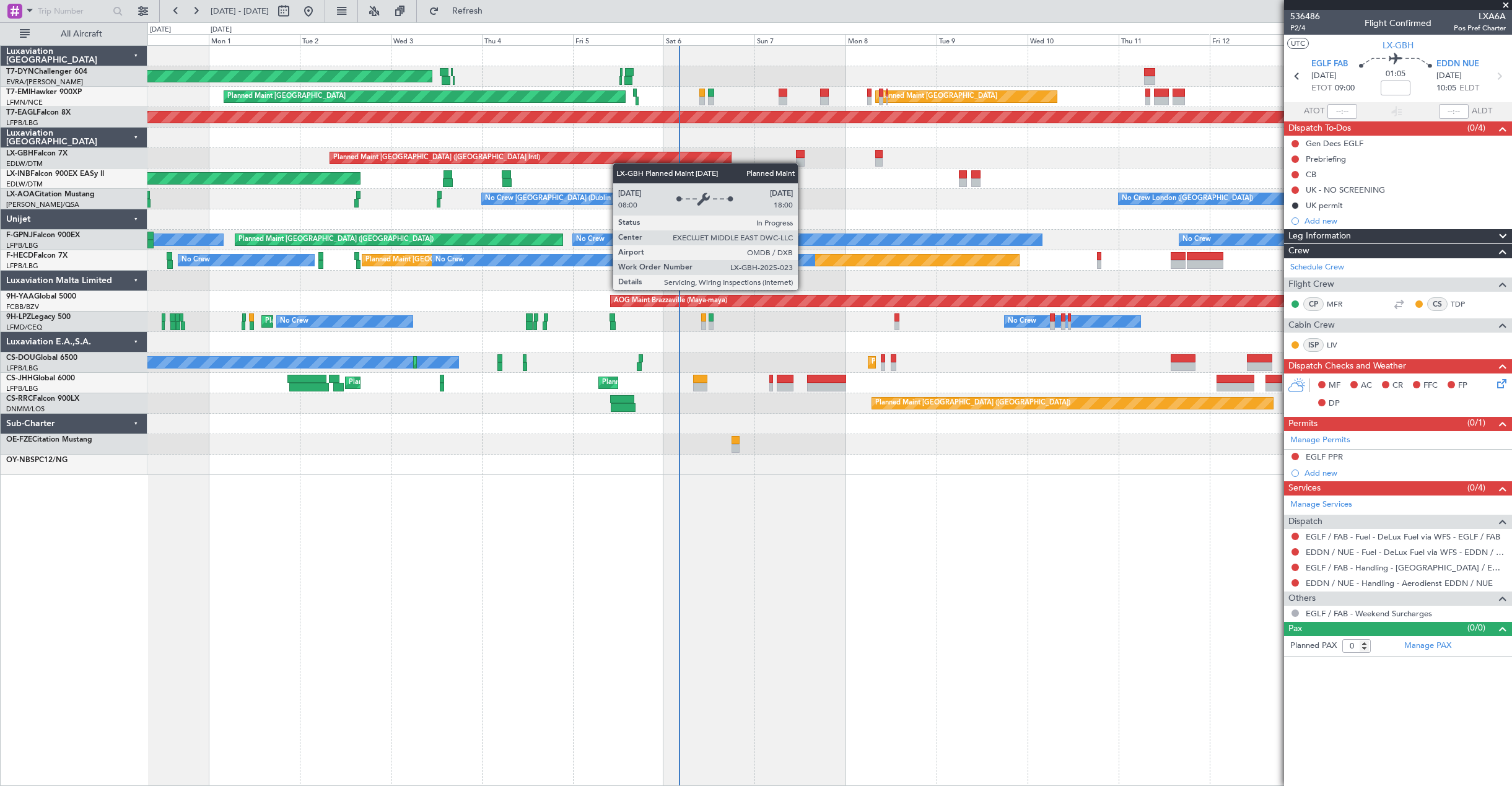
click at [616, 163] on div "AOG Maint Riga (Riga Intl) Planned Maint [GEOGRAPHIC_DATA] Planned Maint [GEOGR…" at bounding box center [829, 260] width 1364 height 429
click at [616, 163] on div "Planned Maint [GEOGRAPHIC_DATA] ([GEOGRAPHIC_DATA] Intl)" at bounding box center [531, 158] width 401 height 11
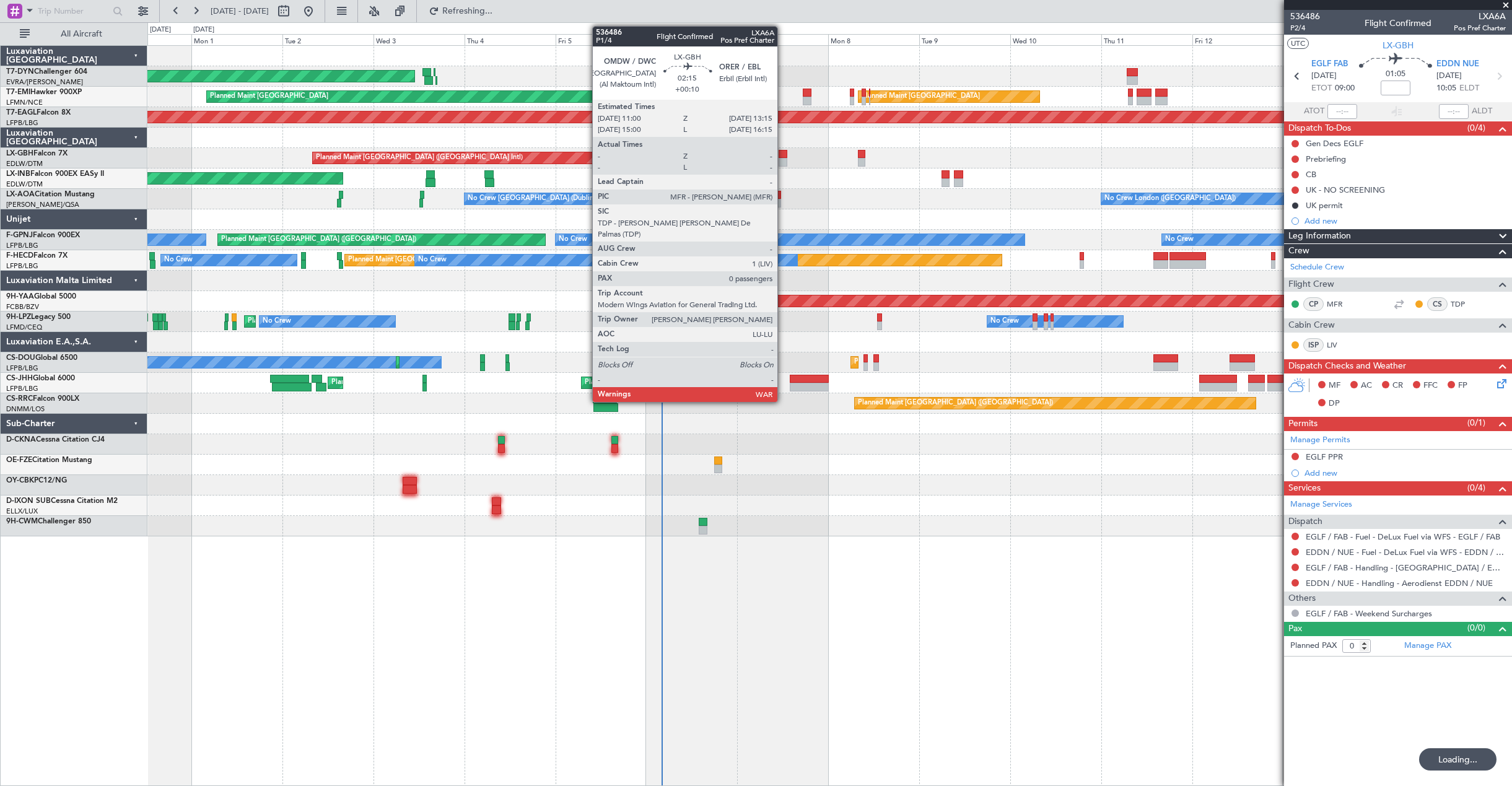
click at [783, 159] on div at bounding box center [782, 162] width 9 height 9
type input "+00:10"
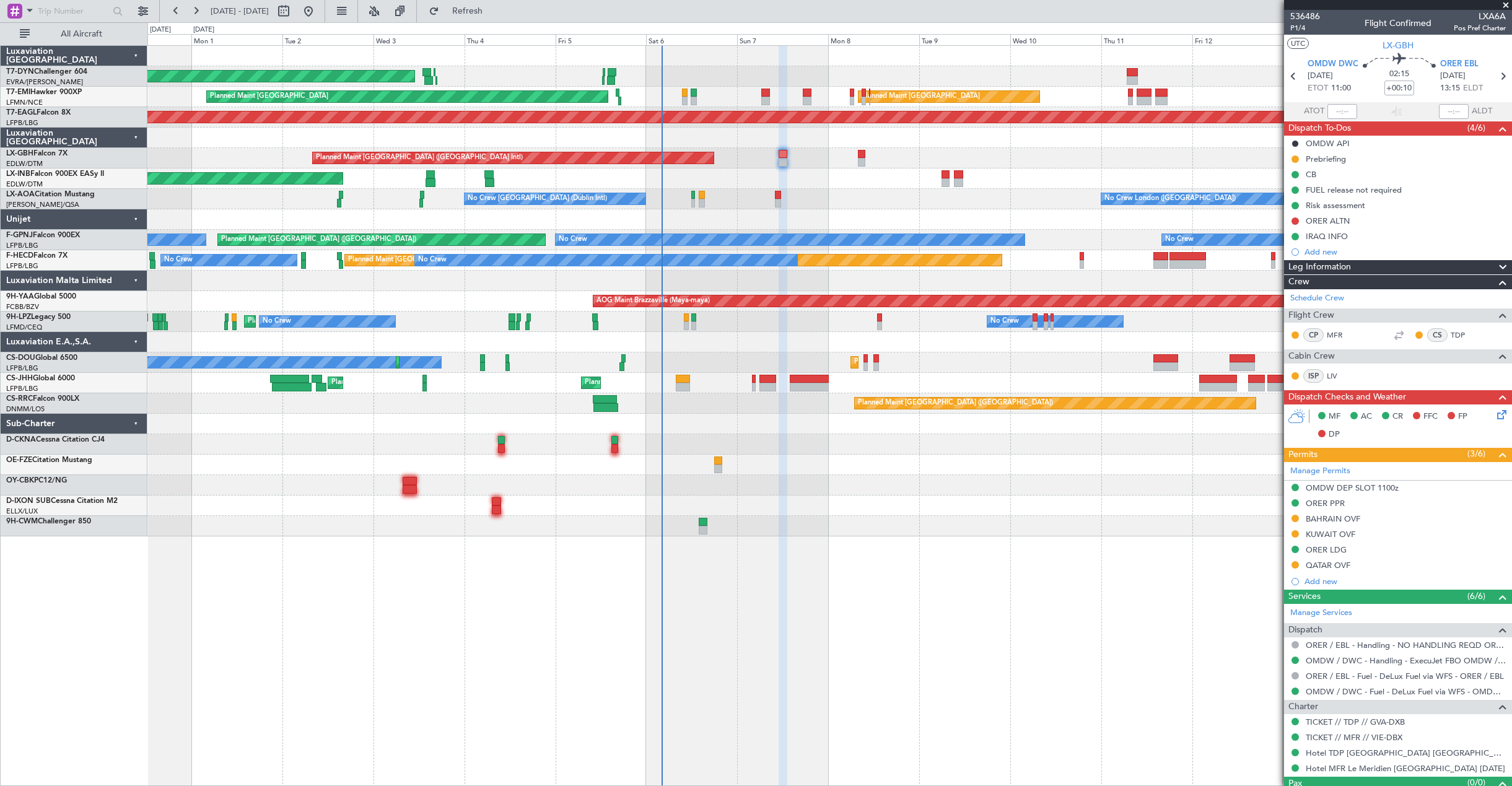
click at [835, 173] on div "Unplanned Maint [GEOGRAPHIC_DATA] (Al Maktoum Intl)" at bounding box center [829, 179] width 1364 height 21
click at [813, 163] on div "Planned Maint [GEOGRAPHIC_DATA] ([GEOGRAPHIC_DATA] Intl) Planned Maint Nurnberg" at bounding box center [829, 158] width 1364 height 21
click at [847, 185] on div "Unplanned Maint [GEOGRAPHIC_DATA] (Al Maktoum Intl)" at bounding box center [829, 179] width 1364 height 21
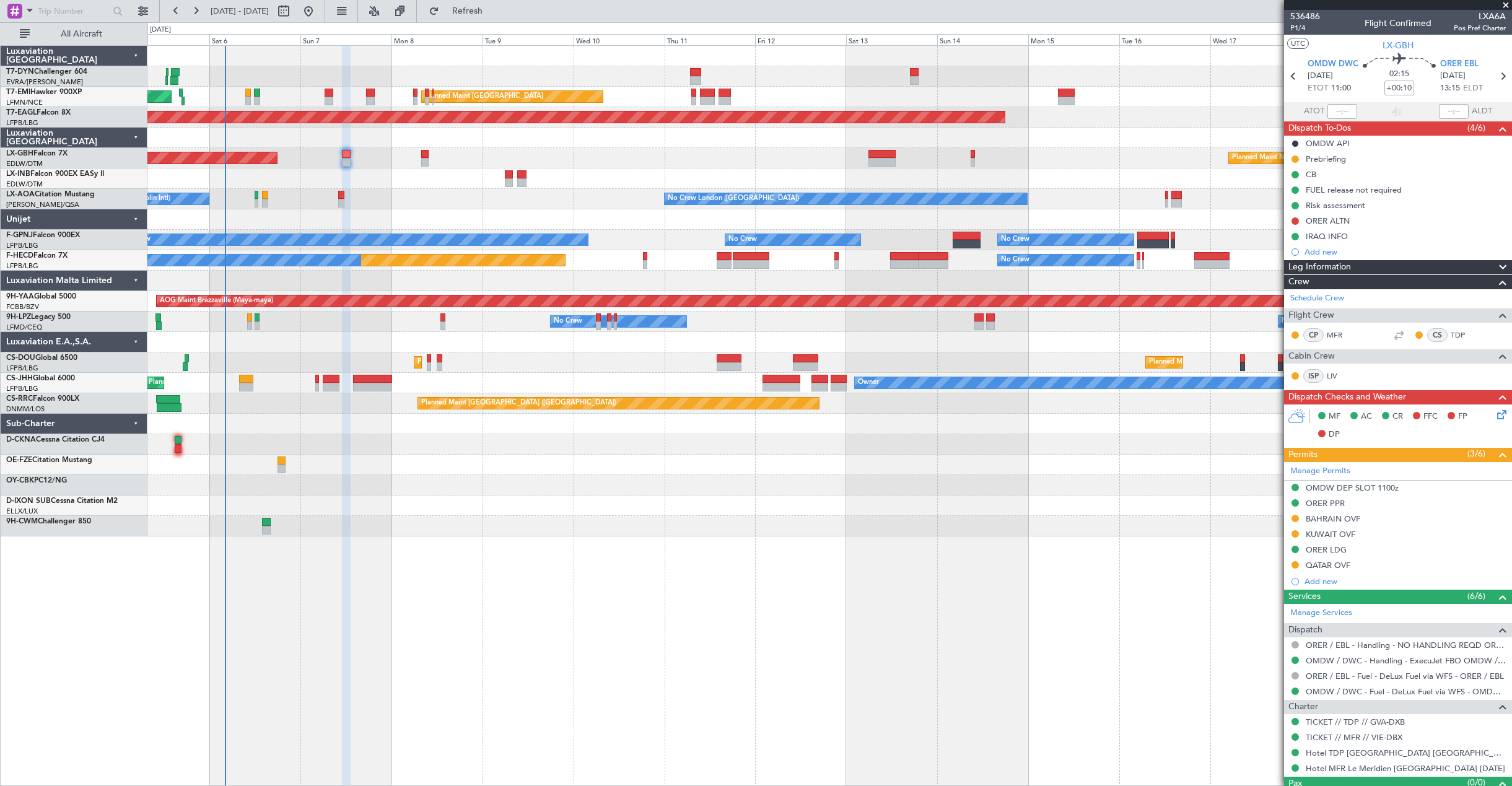
click at [486, 222] on div "AOG Maint Riga (Riga Intl) Planned Maint [GEOGRAPHIC_DATA] Planned Maint [GEOGR…" at bounding box center [829, 291] width 1364 height 491
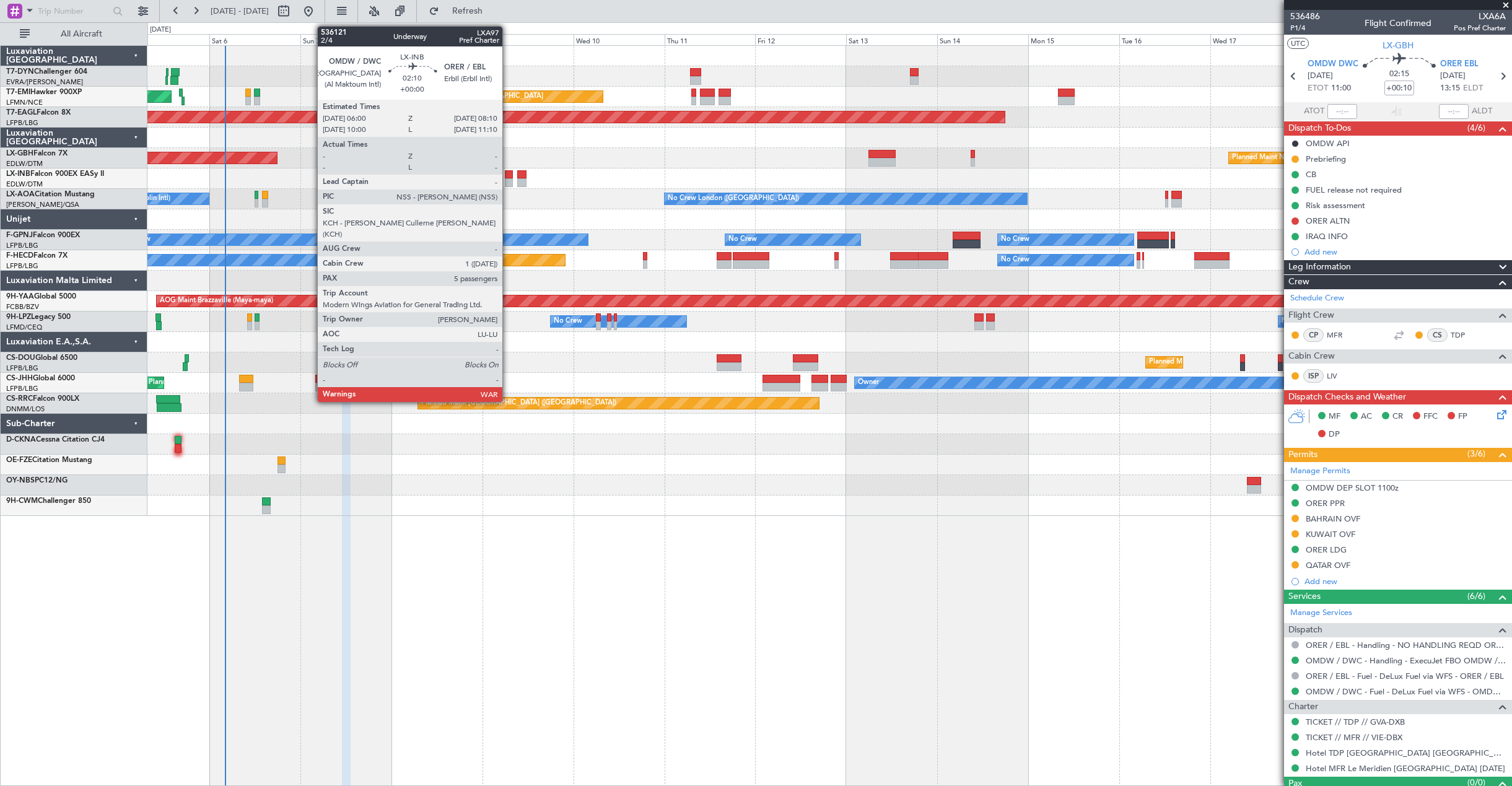
click at [508, 174] on div at bounding box center [509, 175] width 9 height 9
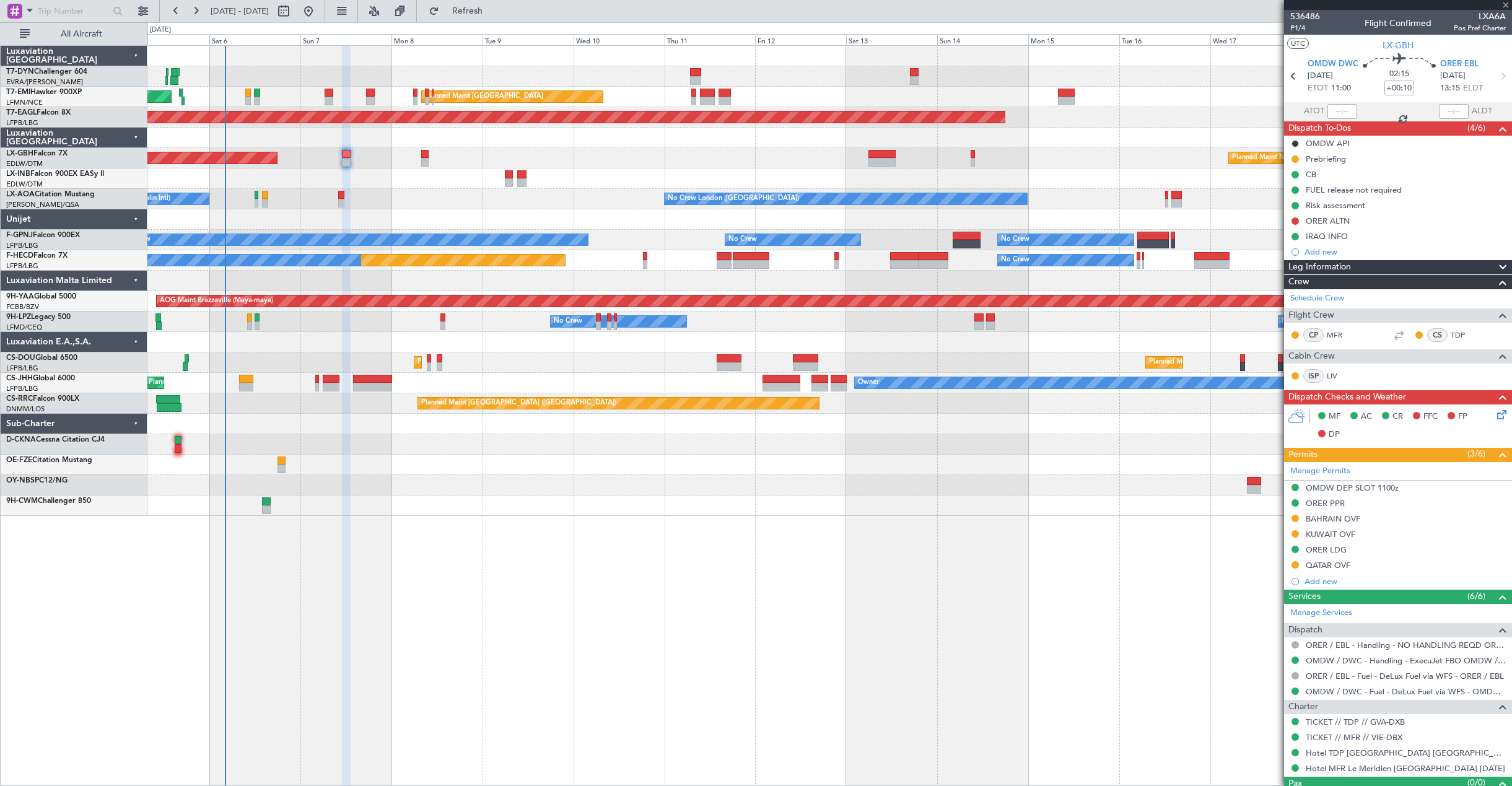
type input "5"
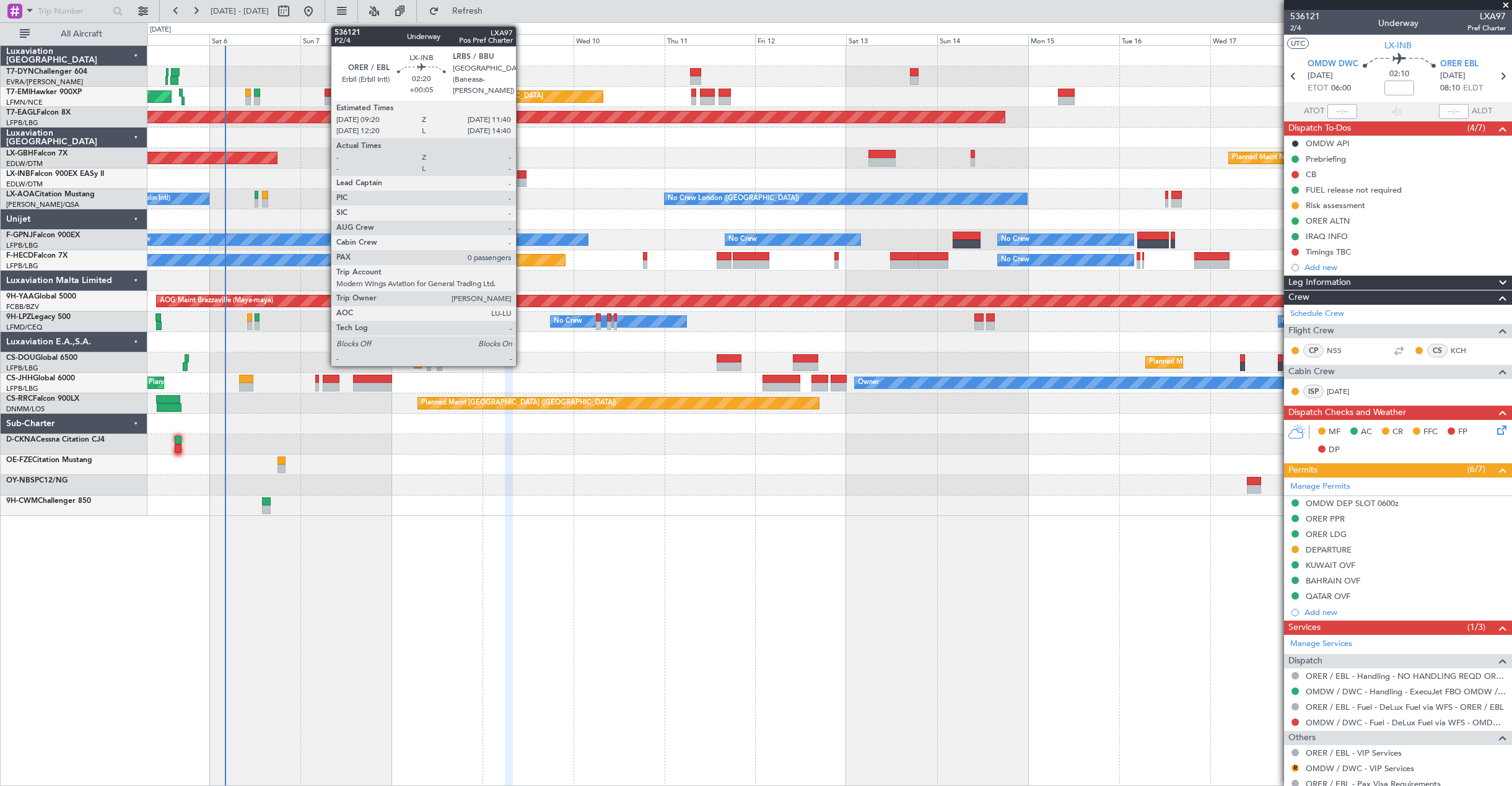
click at [521, 183] on div at bounding box center [521, 182] width 9 height 9
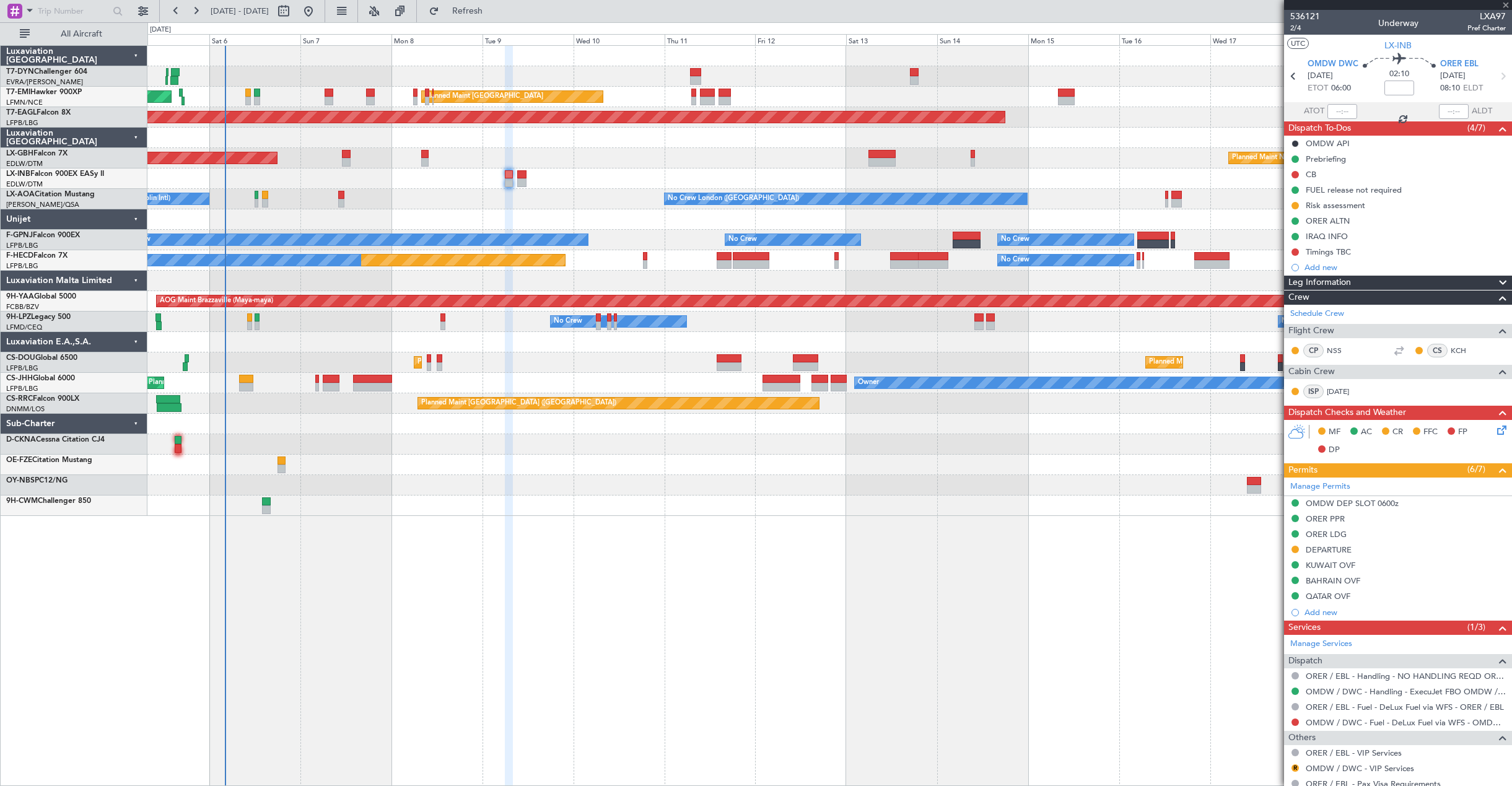
type input "+00:05"
type input "0"
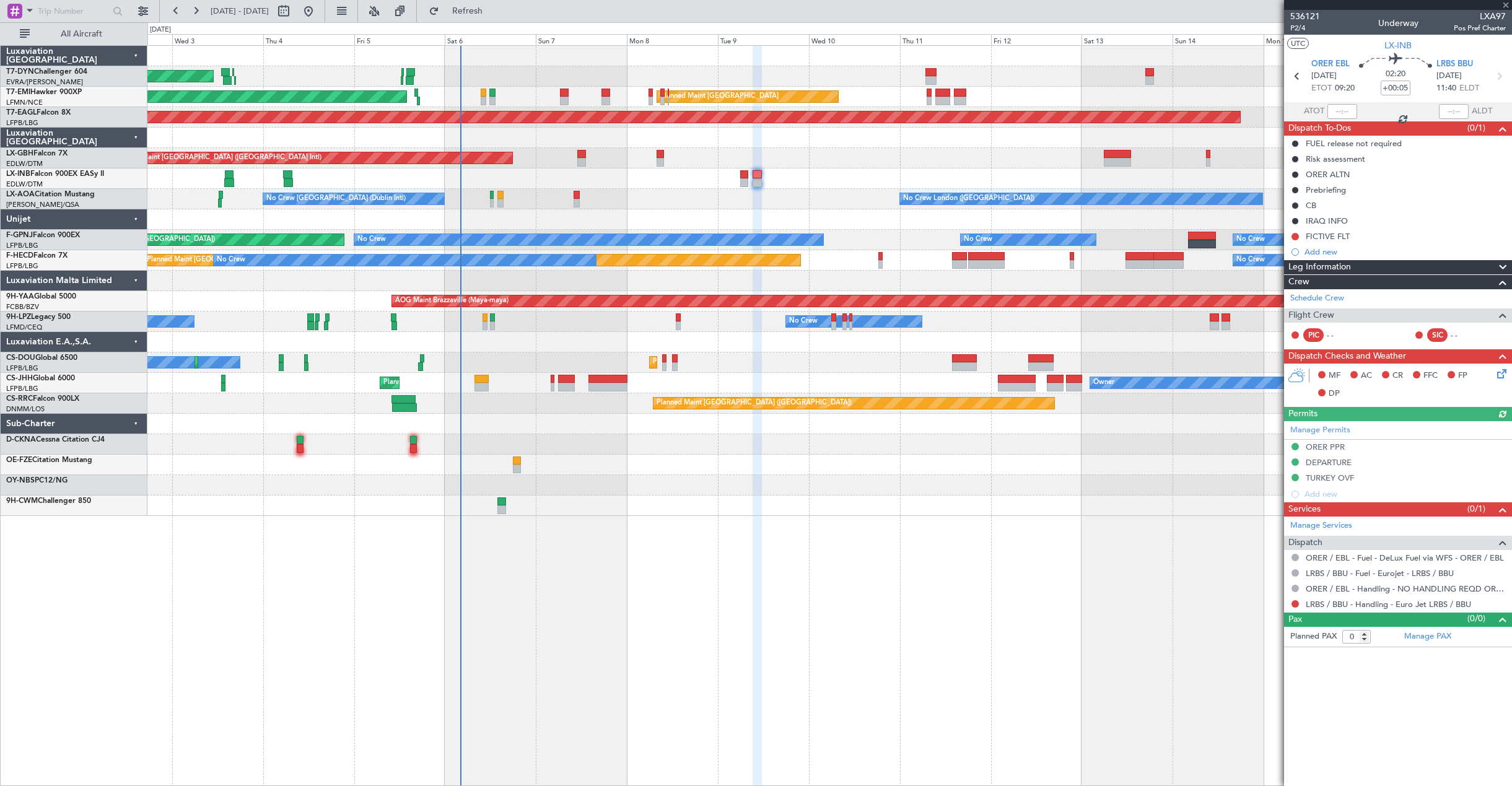
click at [654, 207] on div "No Crew London ([GEOGRAPHIC_DATA]) No Crew [GEOGRAPHIC_DATA] (Dublin Intl)" at bounding box center [829, 199] width 1364 height 21
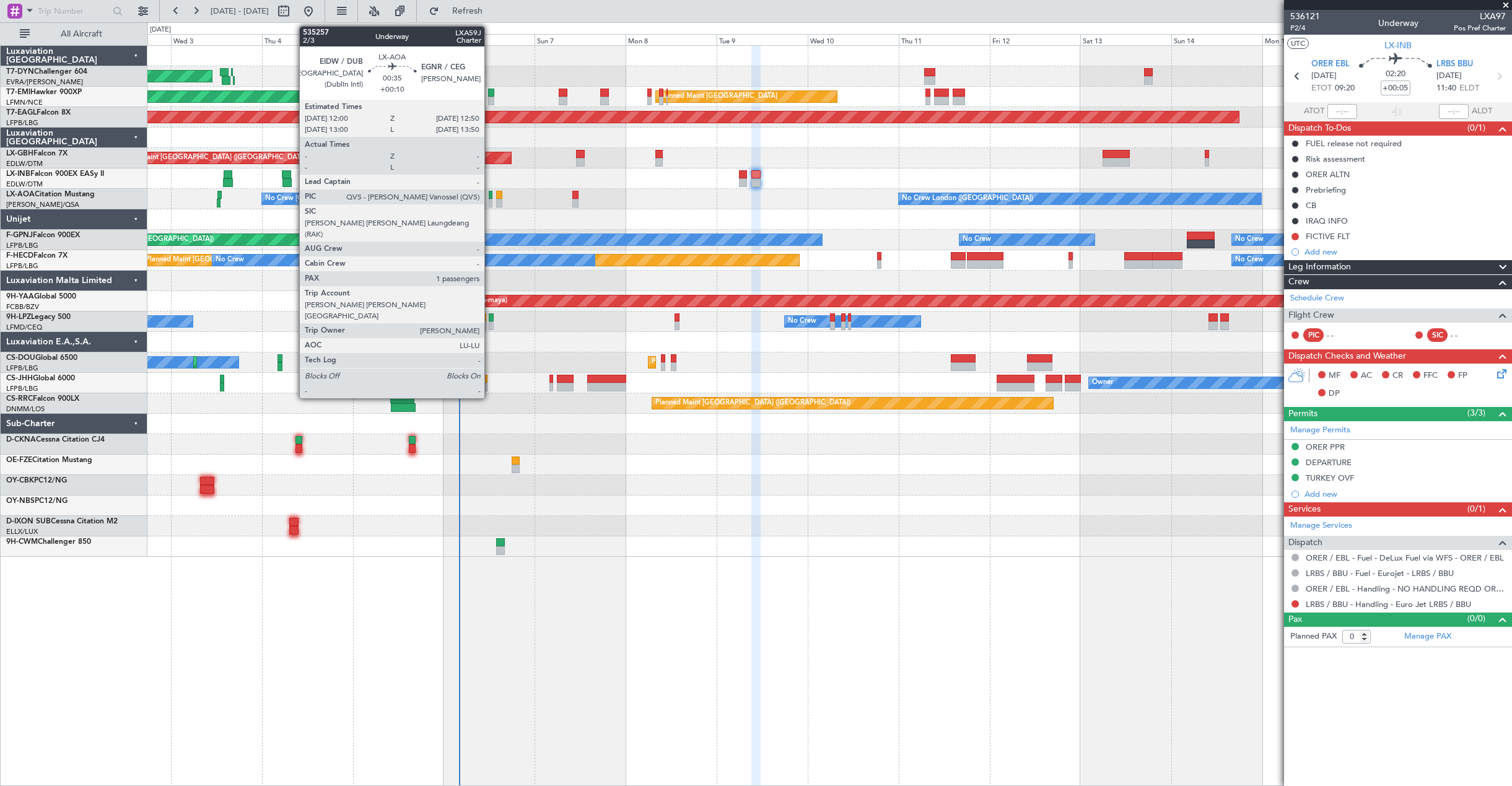
click at [490, 198] on div at bounding box center [490, 195] width 4 height 9
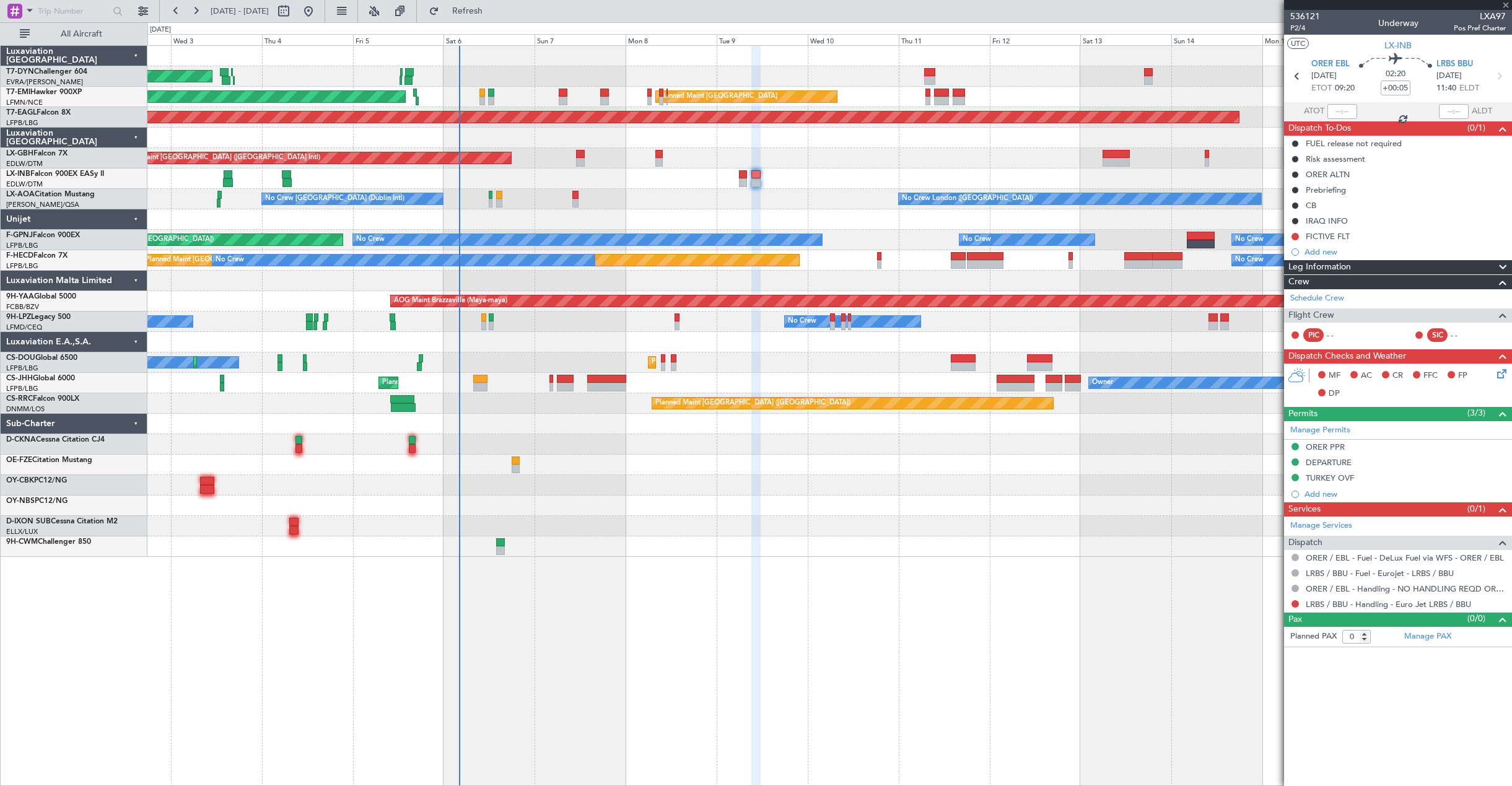
type input "+00:10"
type input "1"
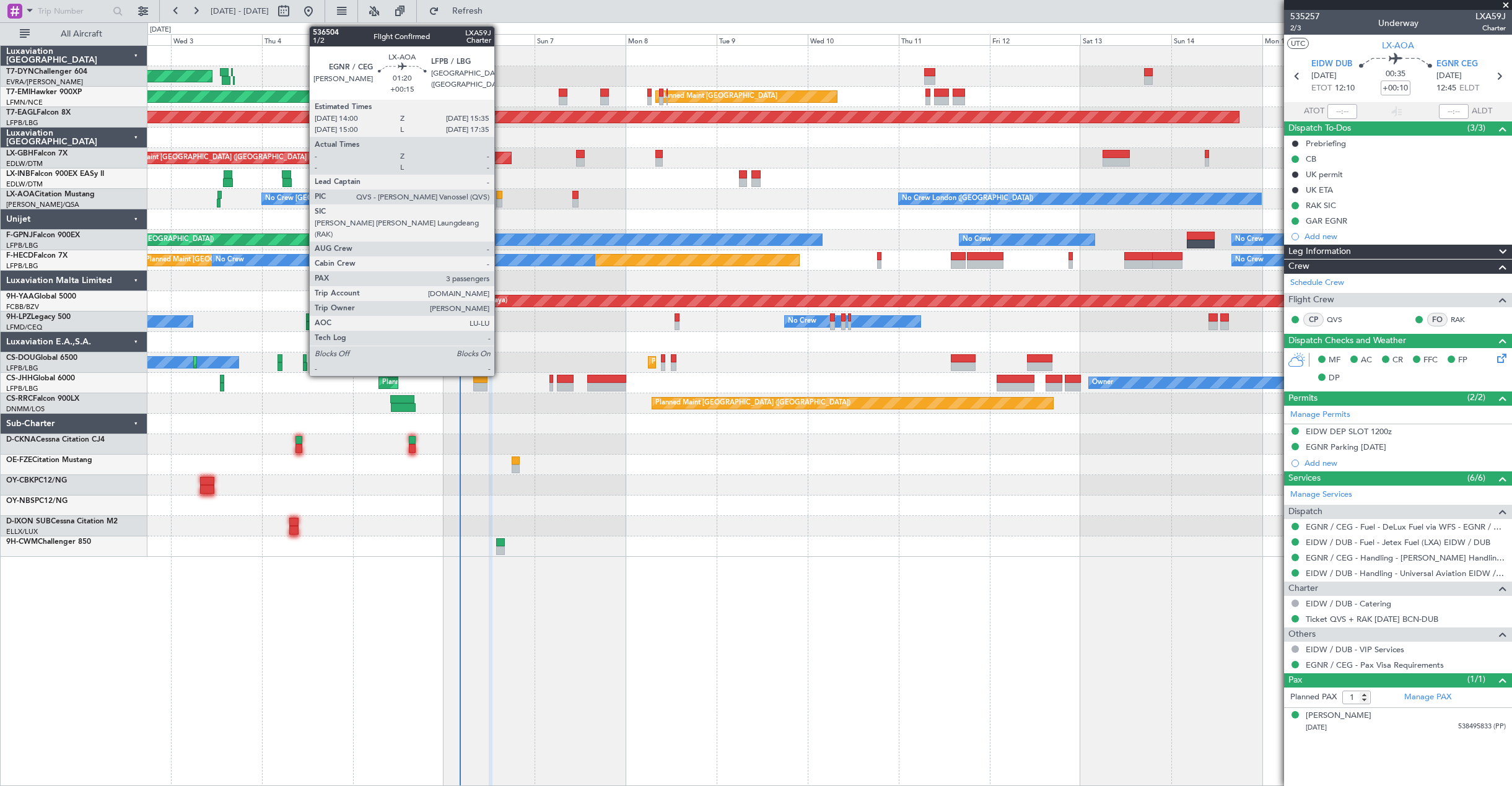
click at [500, 198] on div at bounding box center [499, 195] width 6 height 9
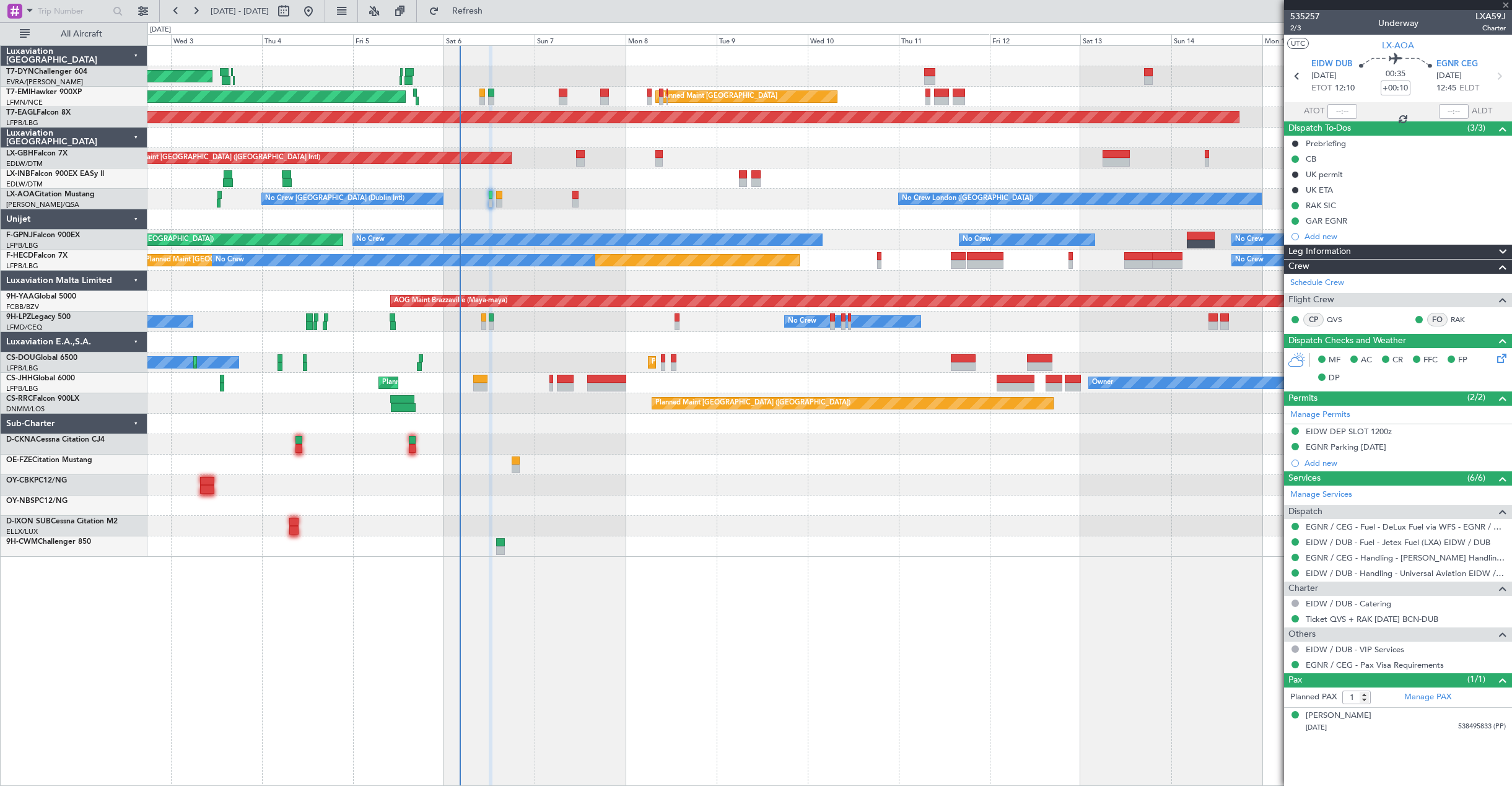
type input "+00:15"
type input "3"
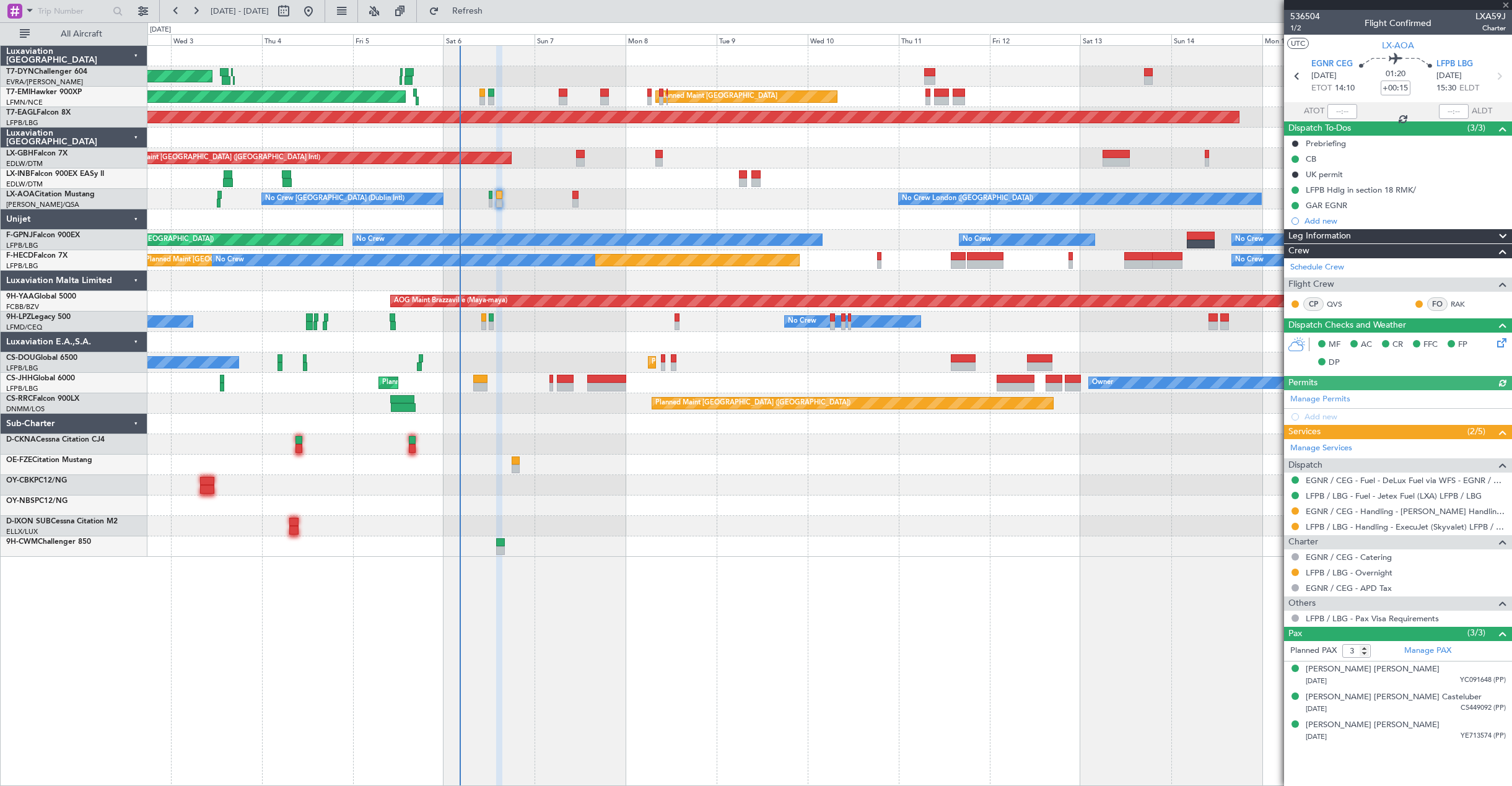
type input "+00:10"
type input "4"
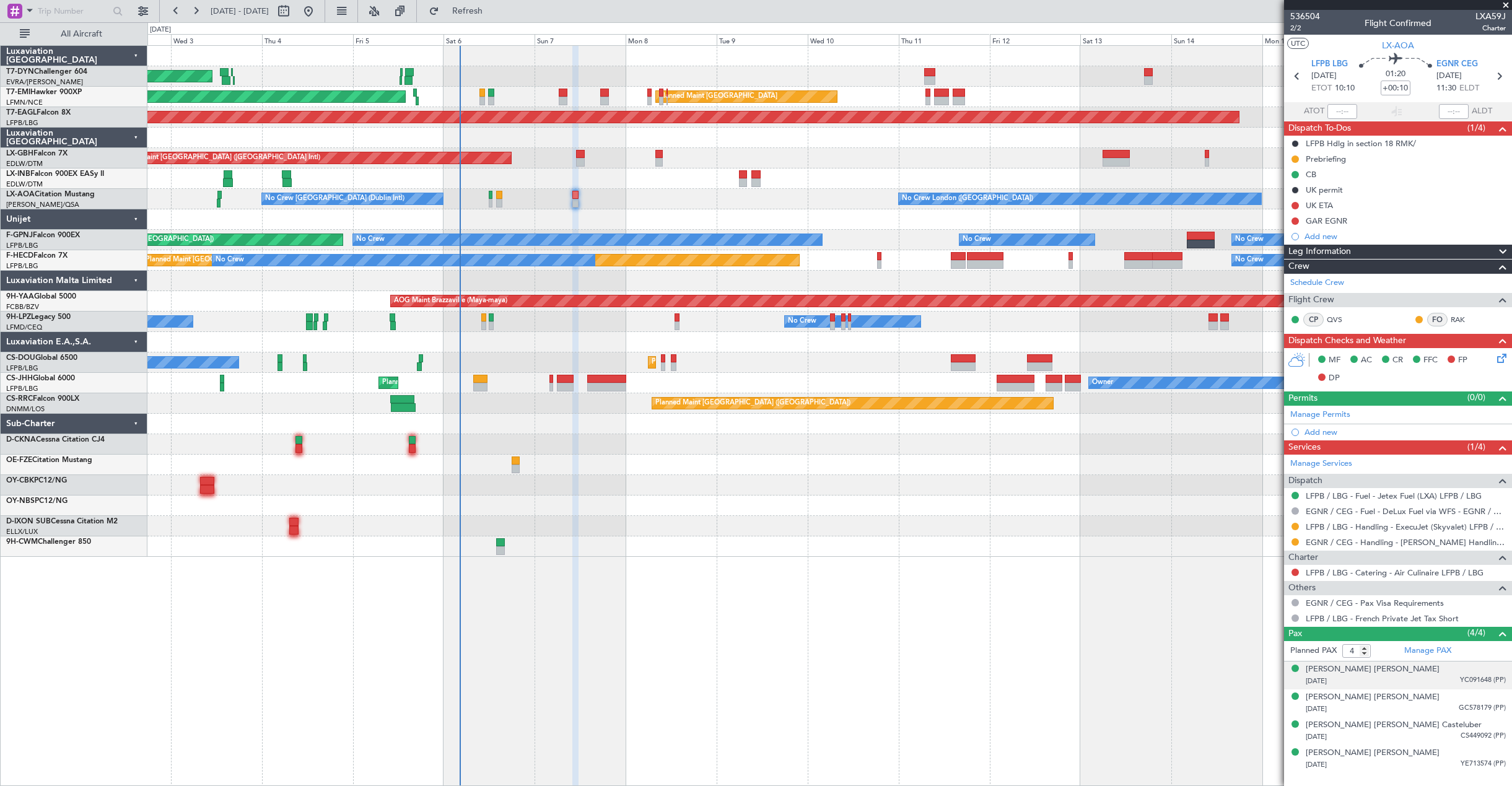
click at [1394, 679] on div "[DATE] YC091648 (PP)" at bounding box center [1405, 681] width 200 height 12
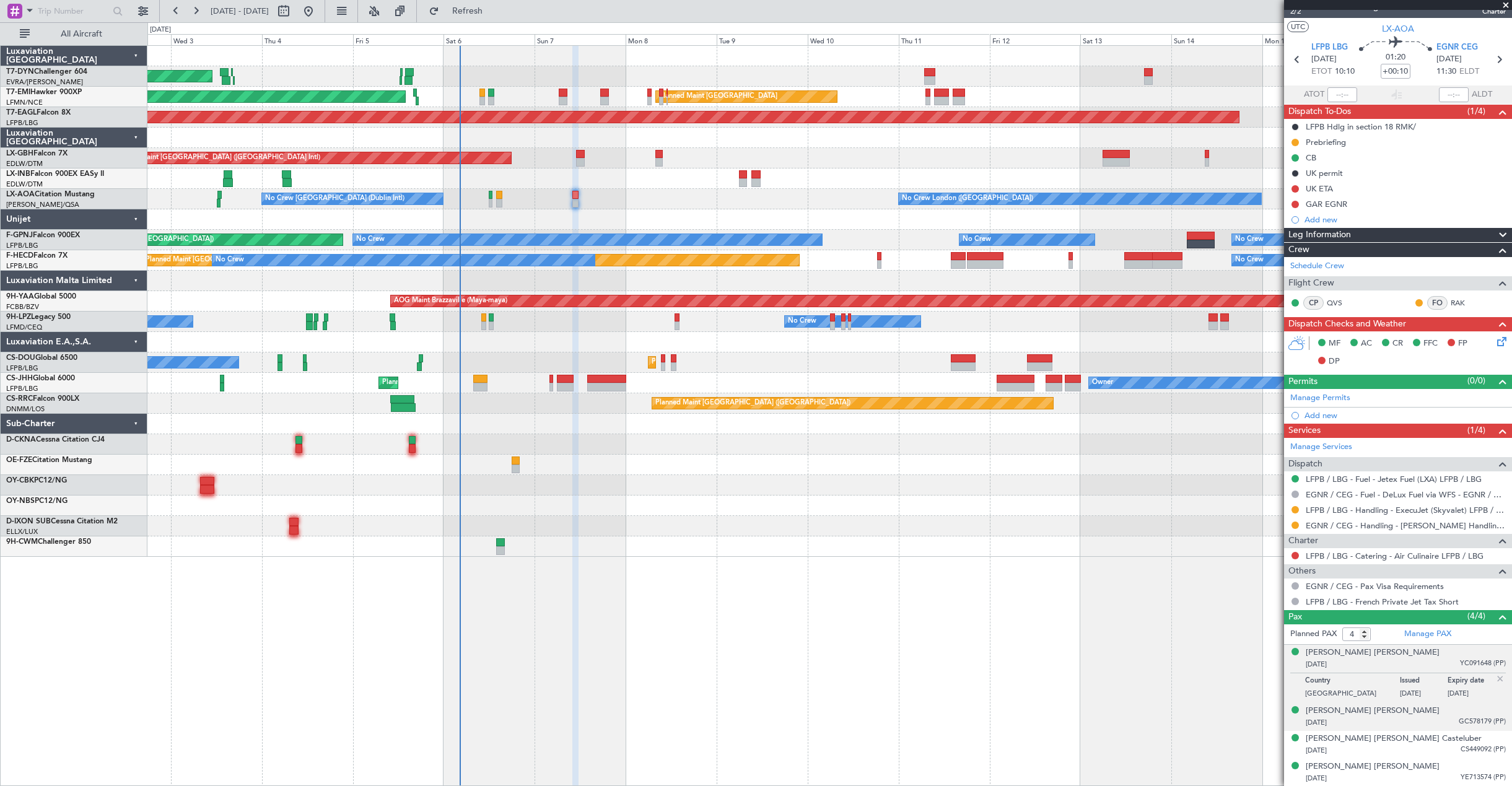
click at [1398, 719] on div "[DATE] GC578179 (PP)" at bounding box center [1405, 722] width 200 height 12
click at [1382, 752] on div "[DATE] CS449092 (PP)" at bounding box center [1405, 750] width 200 height 12
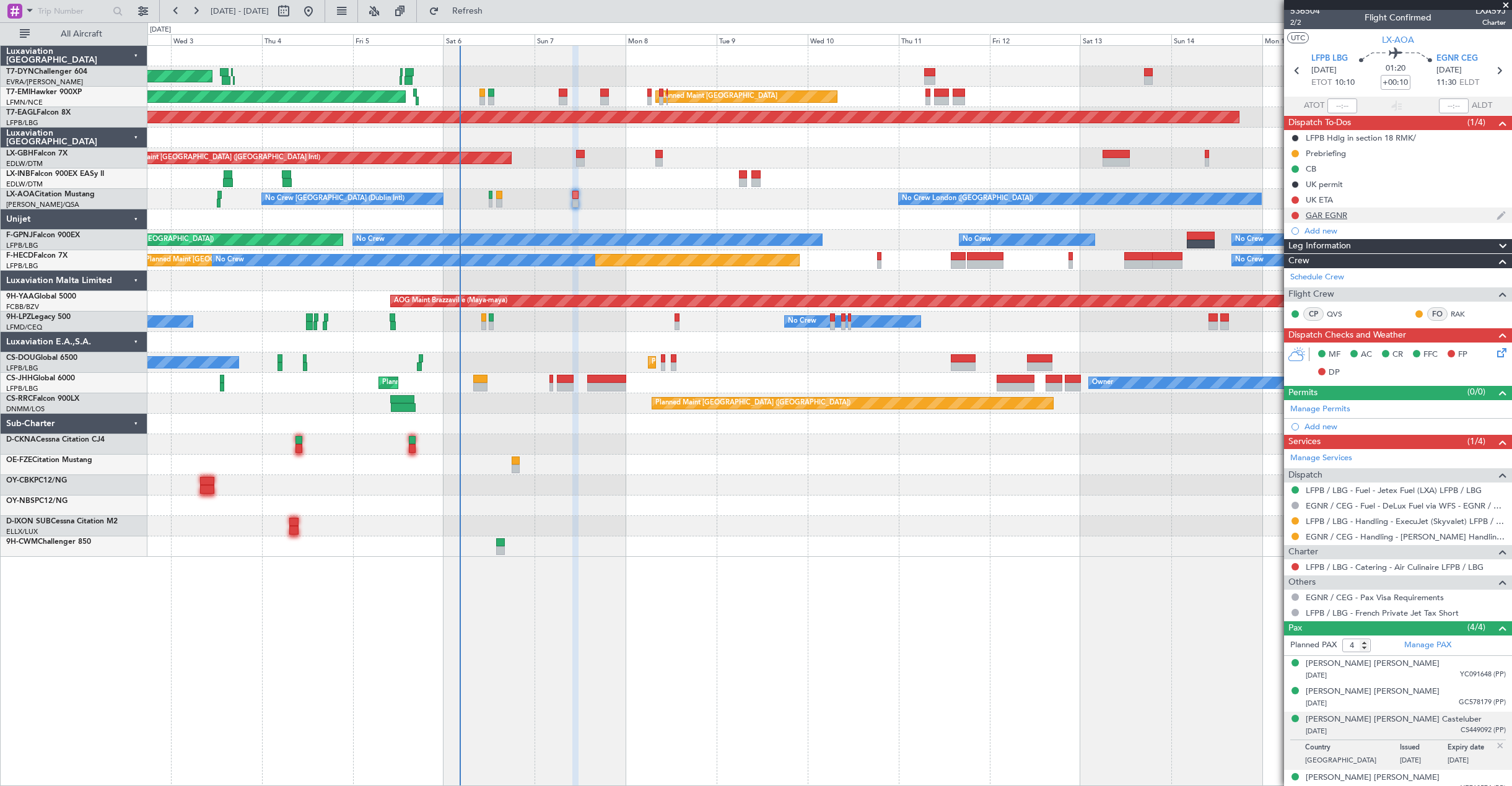
scroll to position [0, 0]
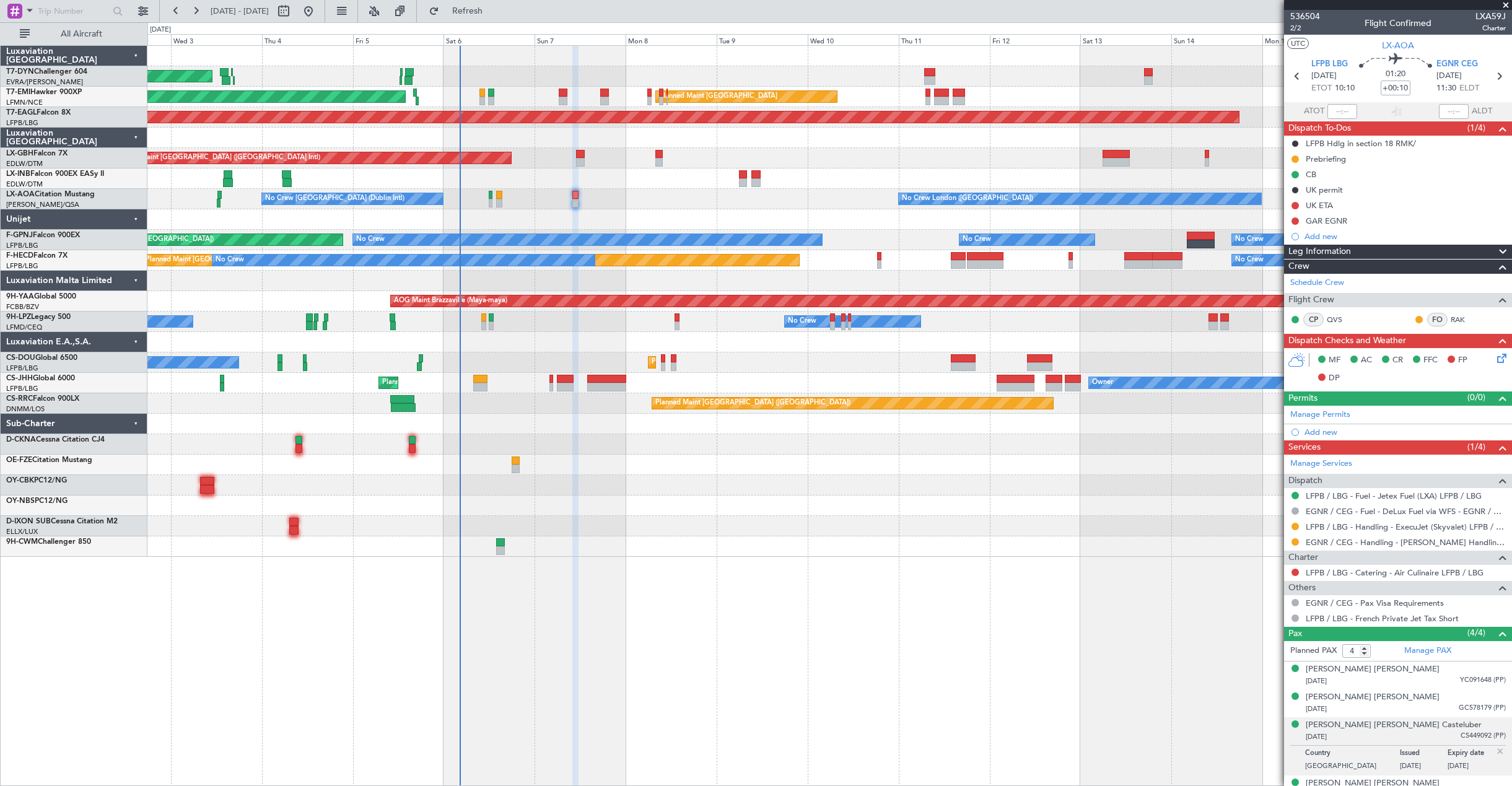
click at [591, 187] on div "Unplanned Maint [GEOGRAPHIC_DATA] (Al Maktoum Intl)" at bounding box center [829, 179] width 1364 height 21
click at [745, 202] on div "No Crew [GEOGRAPHIC_DATA] (Dublin Intl) No Crew [GEOGRAPHIC_DATA] ([GEOGRAPHIC_…" at bounding box center [829, 199] width 1364 height 21
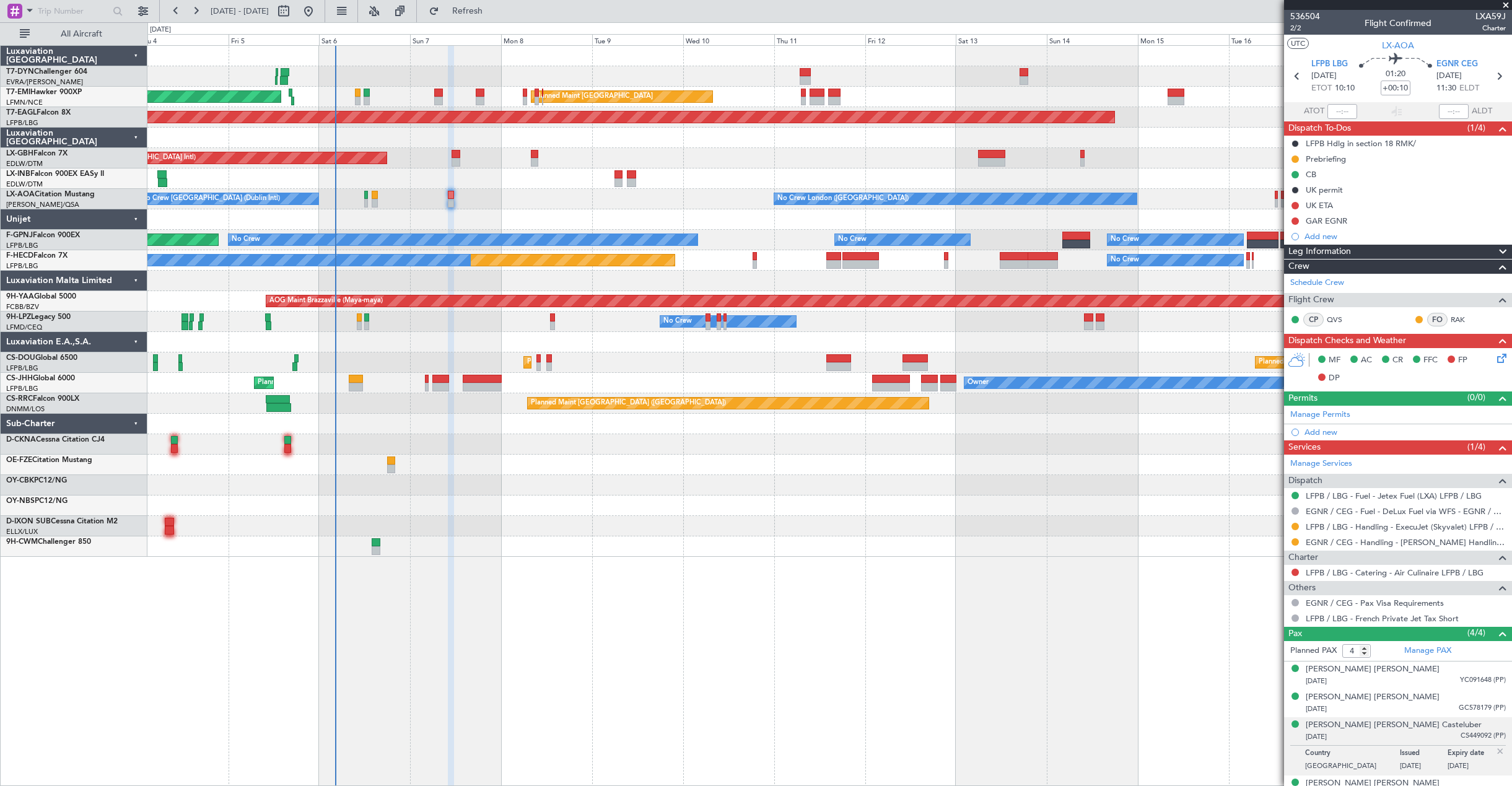
click at [548, 205] on div "AOG Maint Riga (Riga Intl) Planned Maint [GEOGRAPHIC_DATA] Planned Maint [GEOGR…" at bounding box center [829, 301] width 1364 height 511
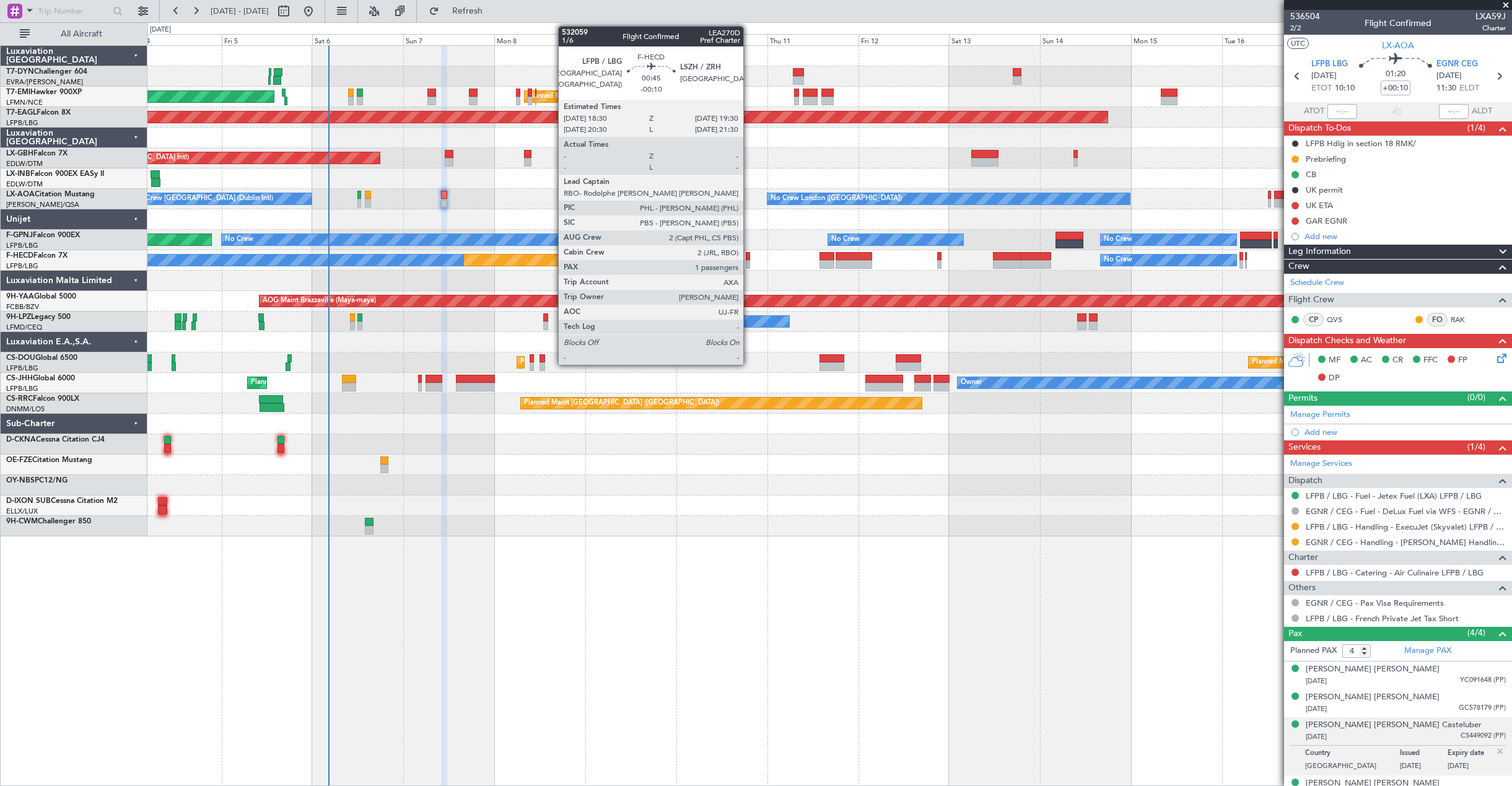
click at [749, 261] on div at bounding box center [748, 265] width 4 height 9
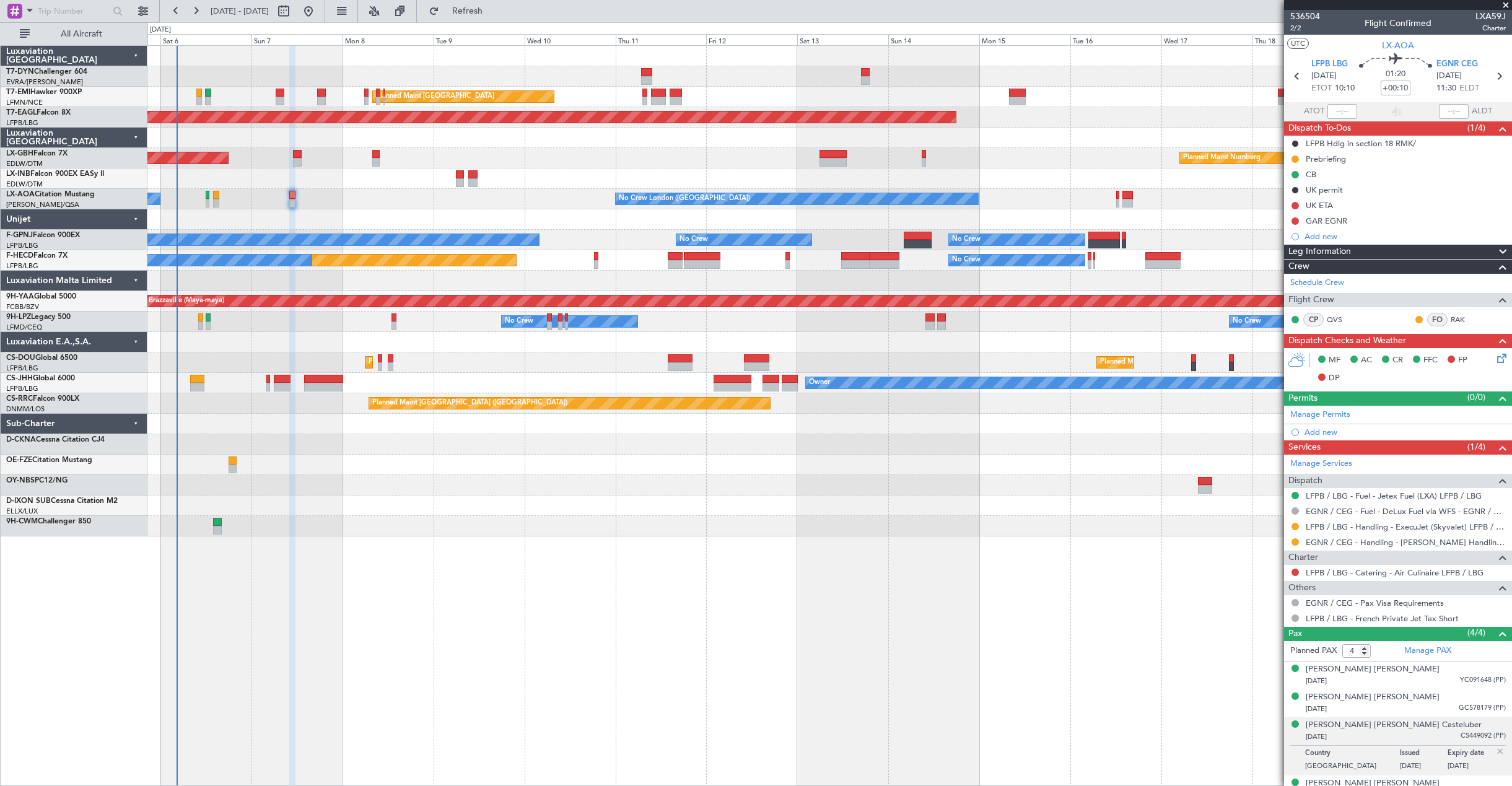
click at [725, 293] on div "AOG Maint Riga (Riga Intl) Planned Maint [GEOGRAPHIC_DATA] Planned Maint [GEOGR…" at bounding box center [829, 291] width 1364 height 491
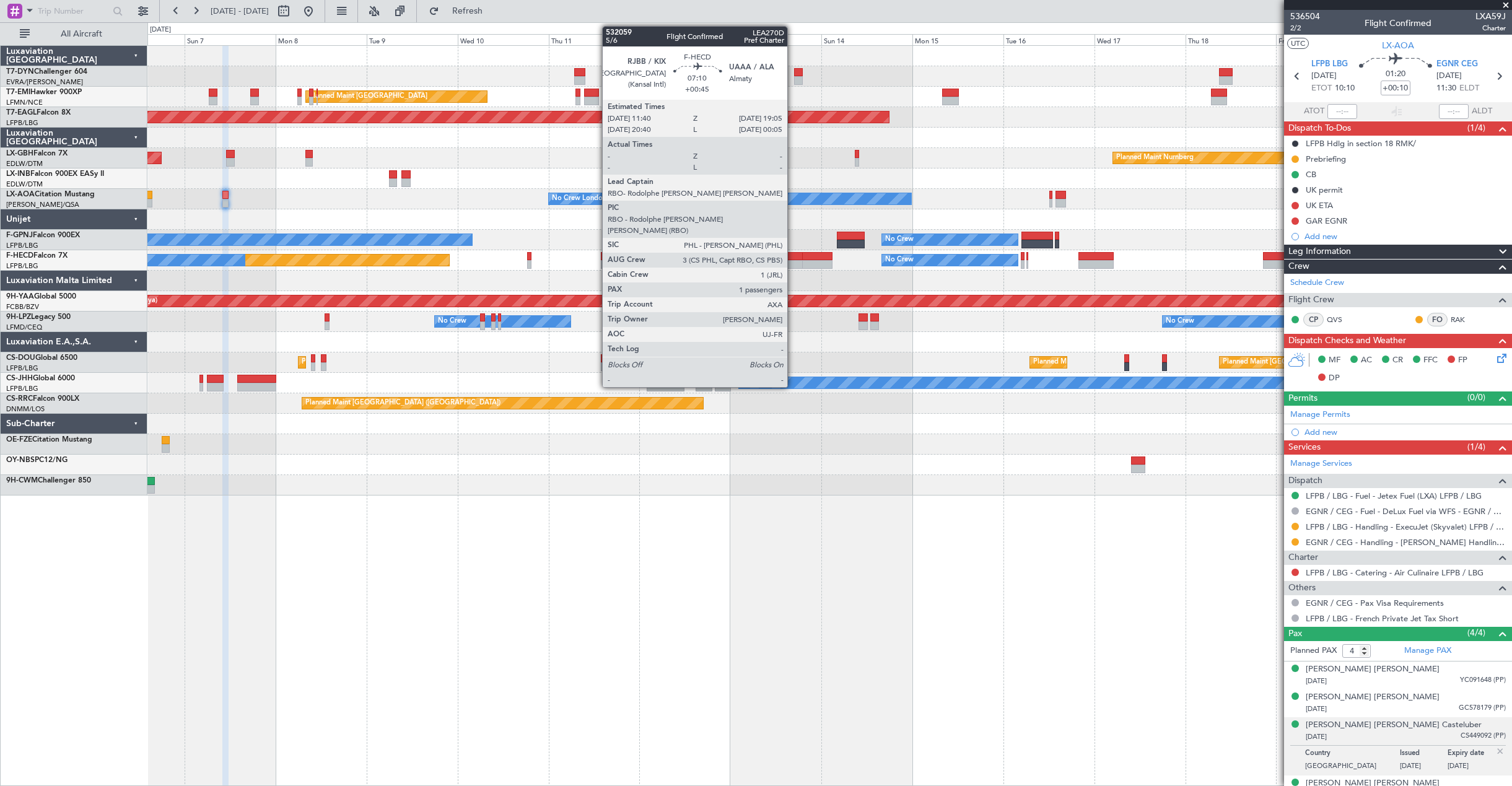
click at [792, 263] on div at bounding box center [788, 265] width 29 height 9
click at [797, 260] on div at bounding box center [788, 265] width 29 height 9
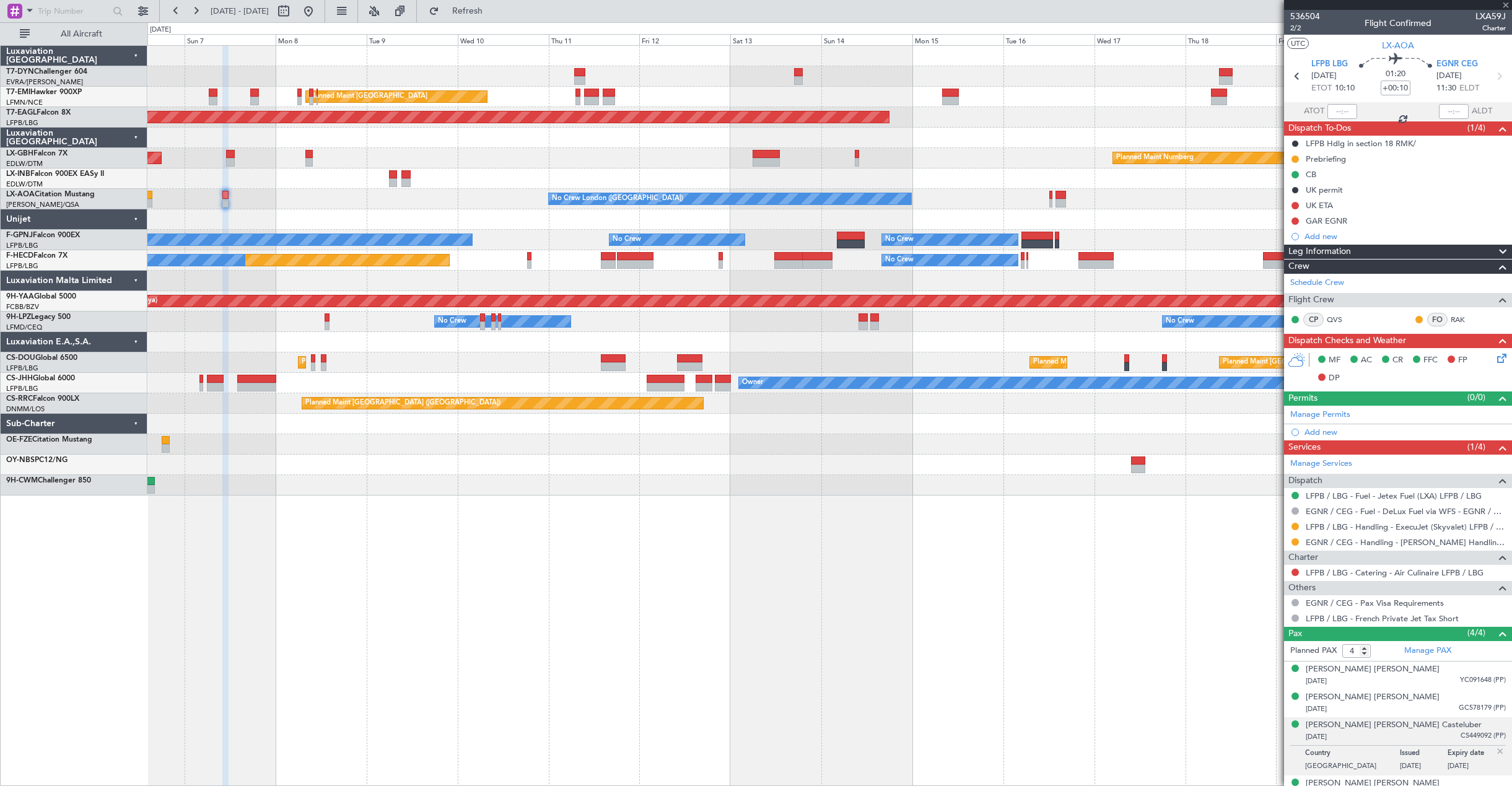
type input "+00:45"
type input "1"
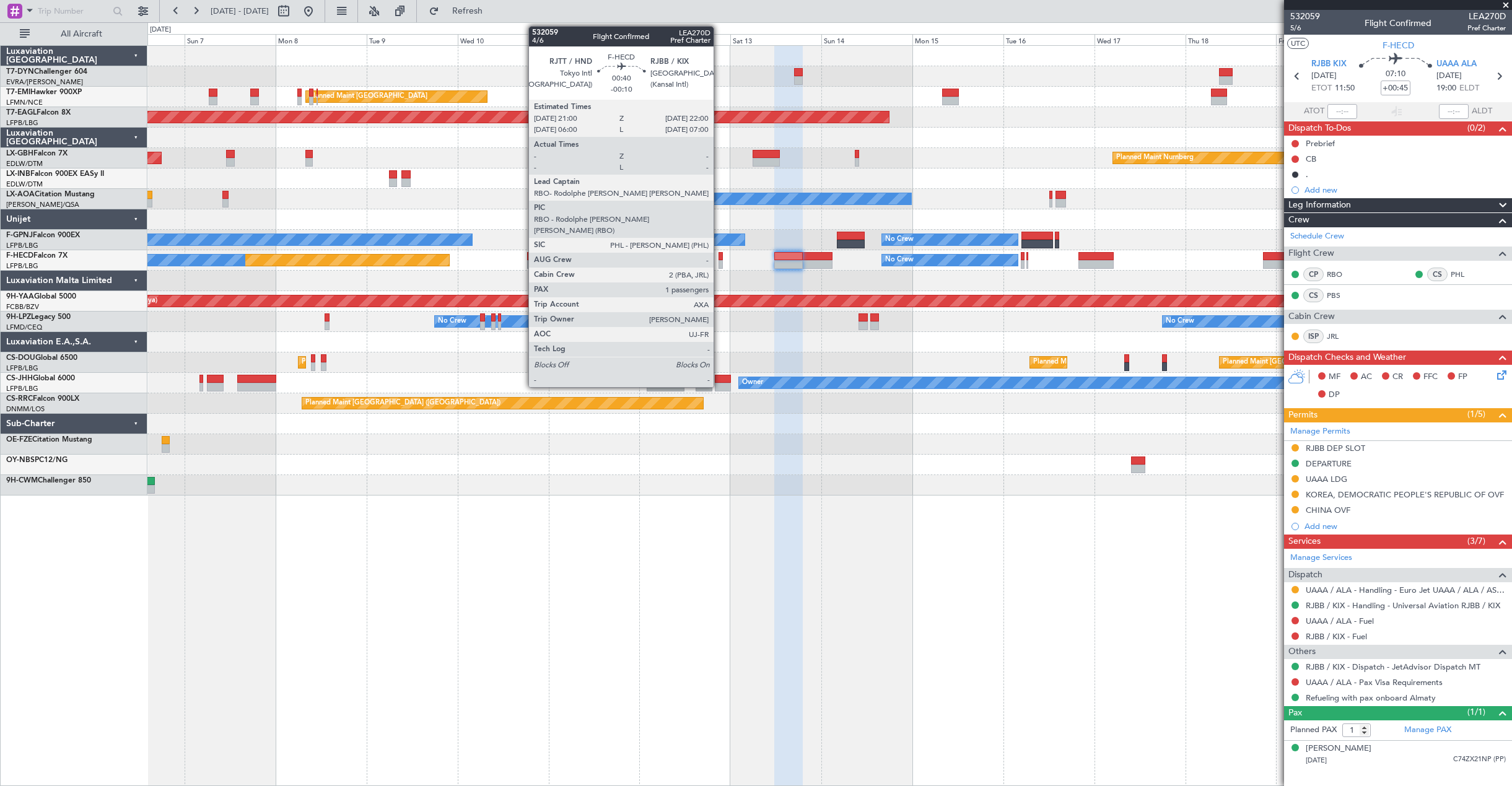
click at [719, 261] on div at bounding box center [720, 265] width 4 height 9
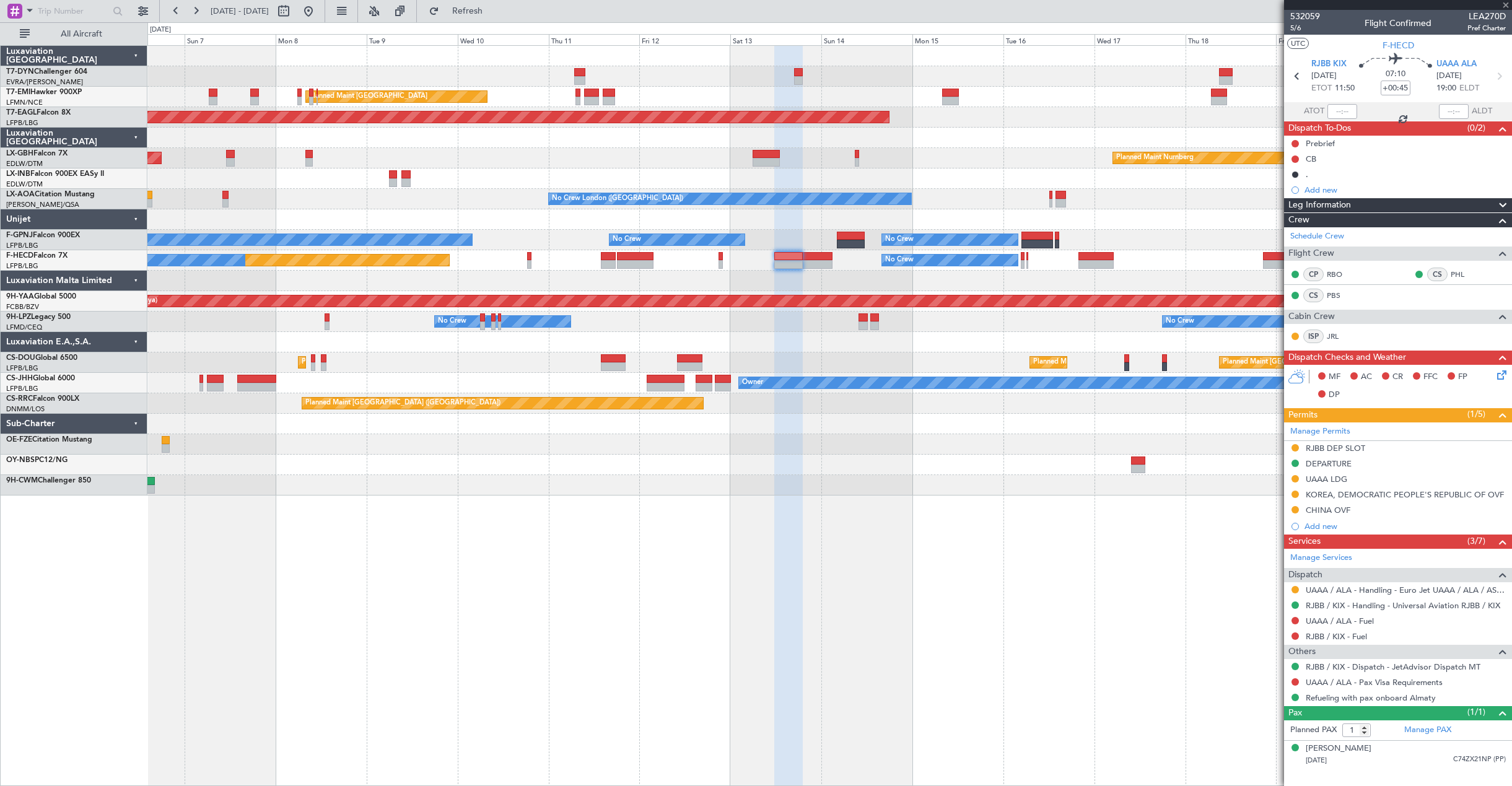
type input "-00:10"
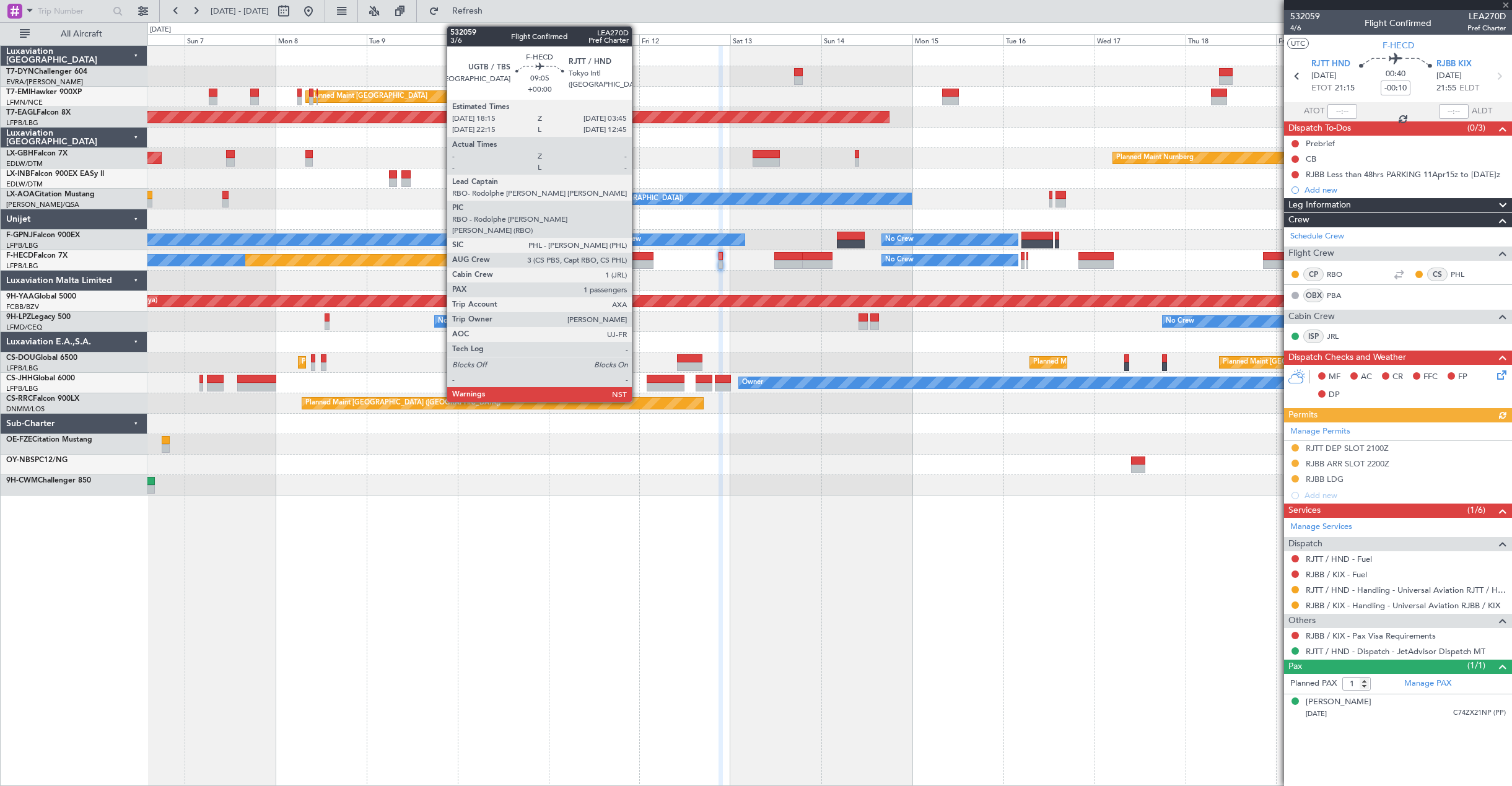
click at [637, 265] on div at bounding box center [634, 265] width 36 height 9
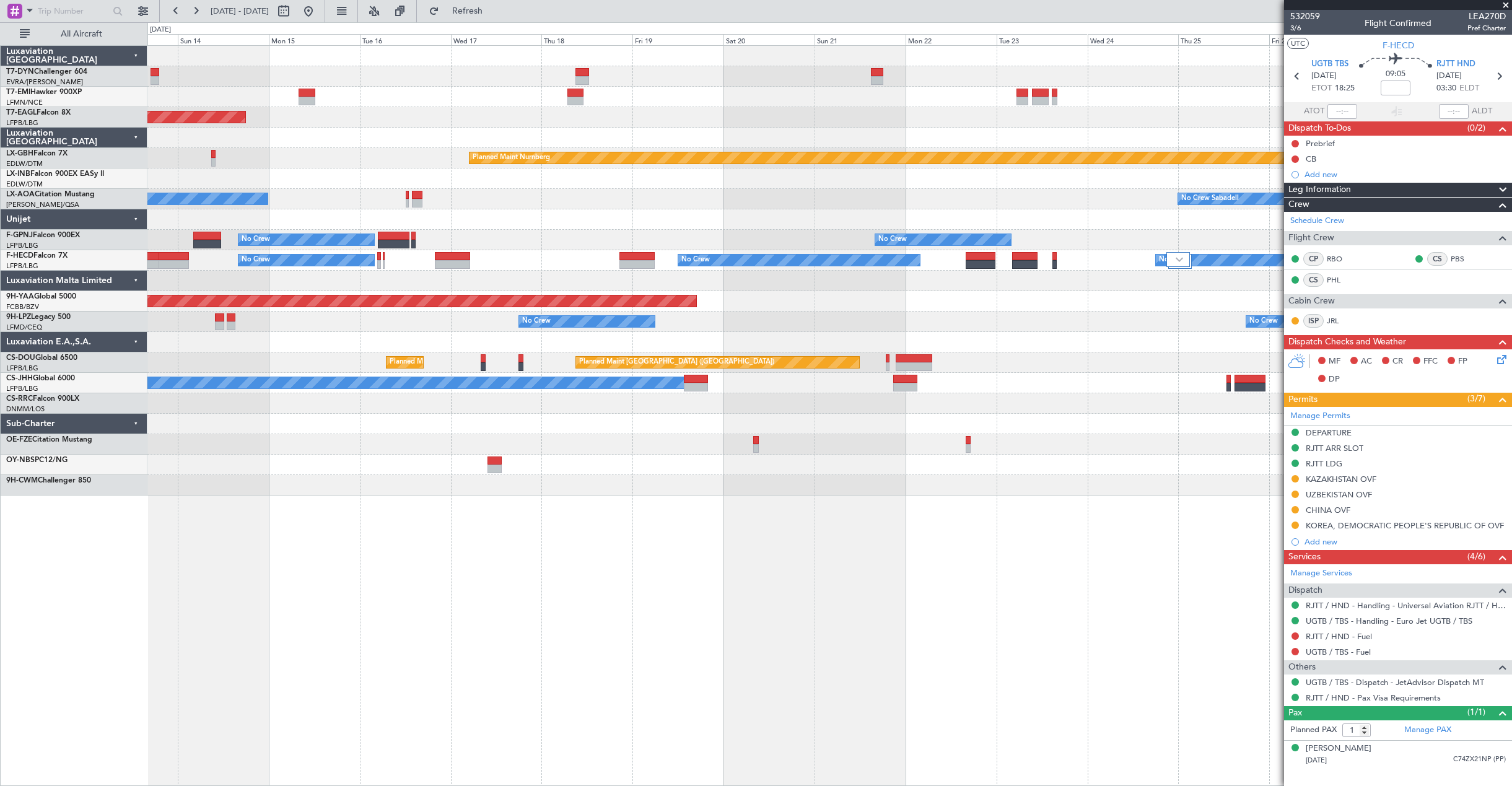
click at [335, 310] on div "Planned Maint [GEOGRAPHIC_DATA] Grounded [US_STATE] ([GEOGRAPHIC_DATA]) Planned…" at bounding box center [829, 270] width 1364 height 450
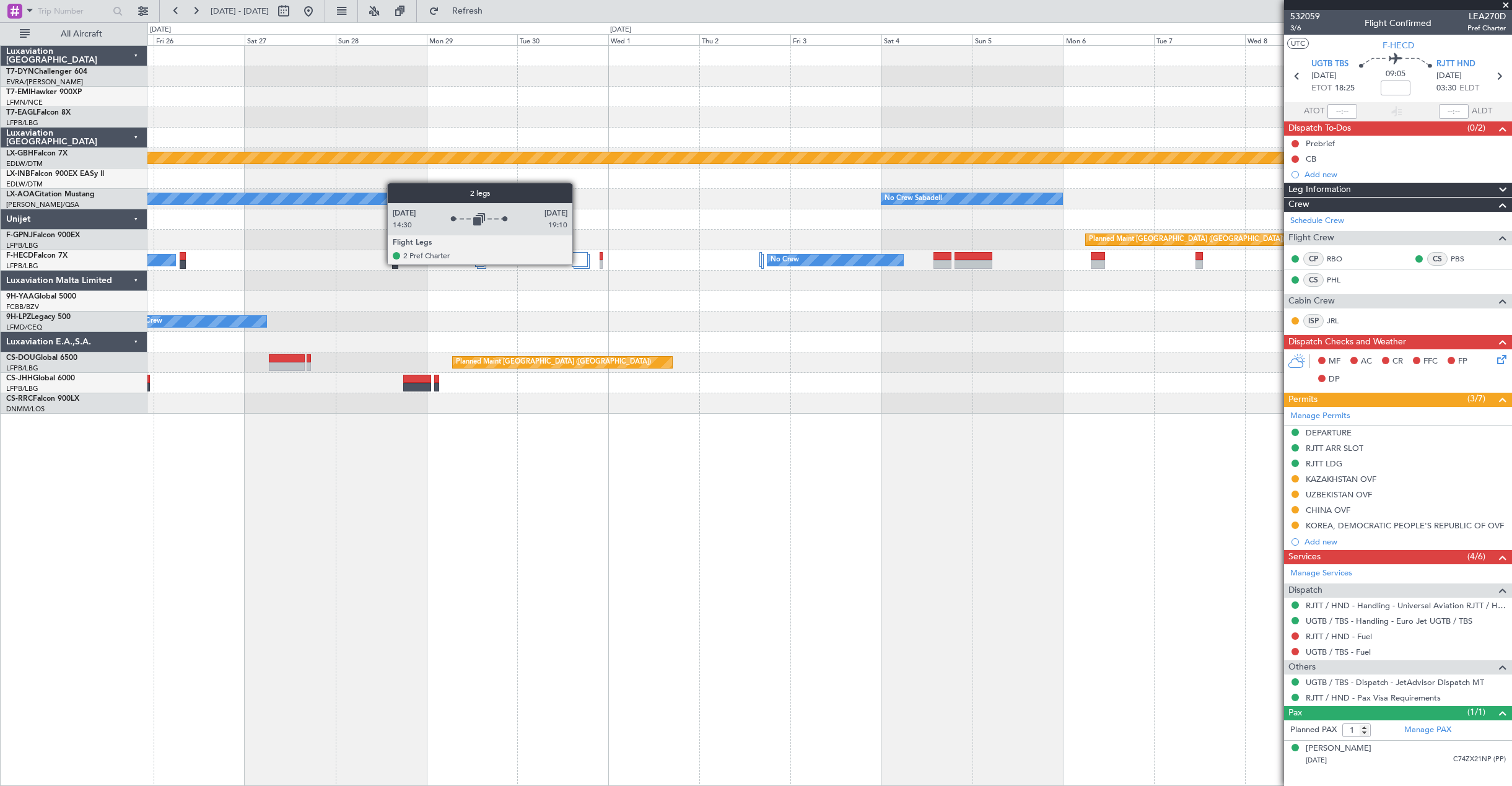
click at [578, 264] on div at bounding box center [579, 259] width 16 height 15
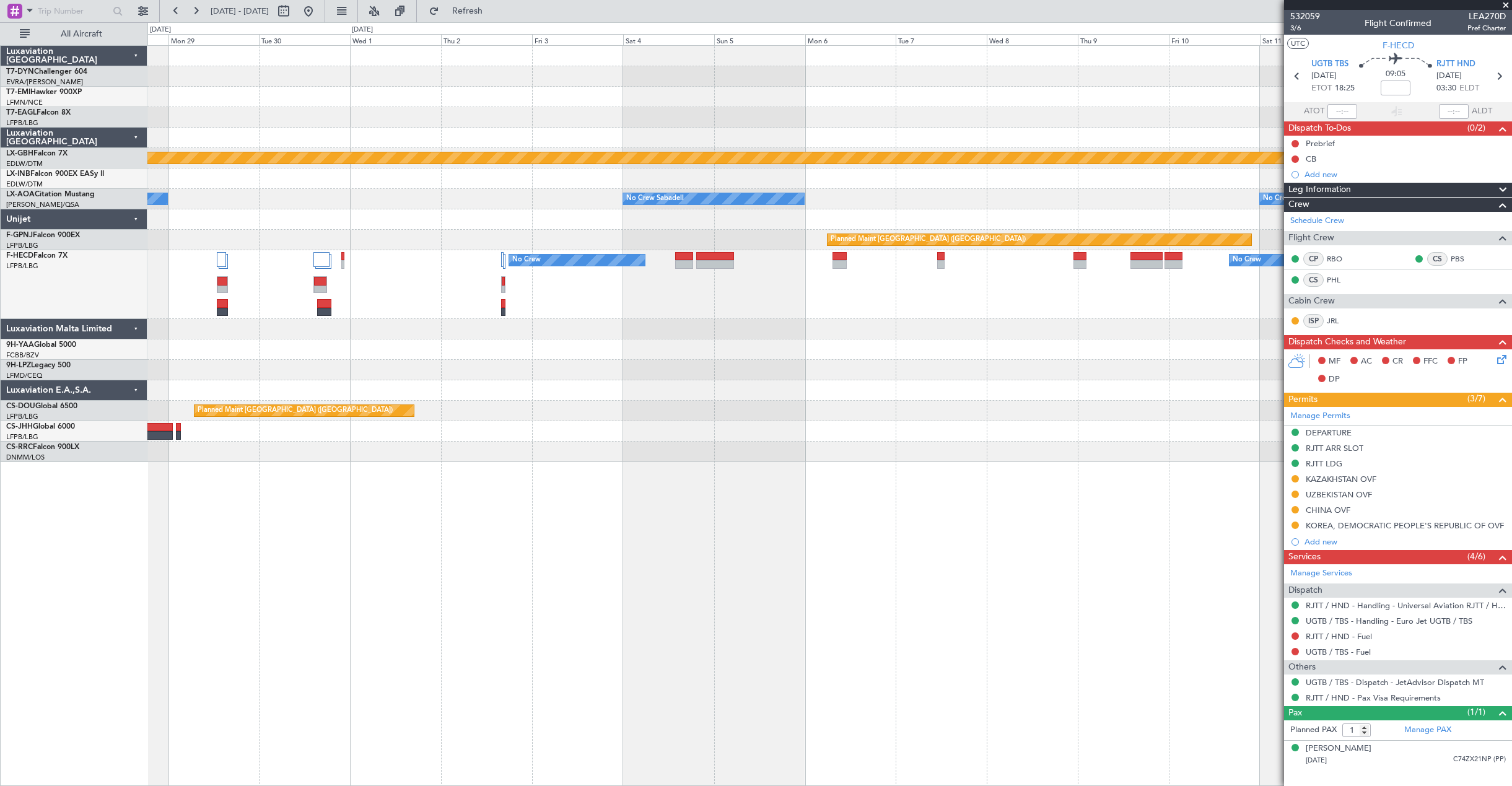
click at [422, 297] on div "No Crew No Crew Planned Maint [GEOGRAPHIC_DATA] ([GEOGRAPHIC_DATA]) No Crew" at bounding box center [829, 285] width 1364 height 69
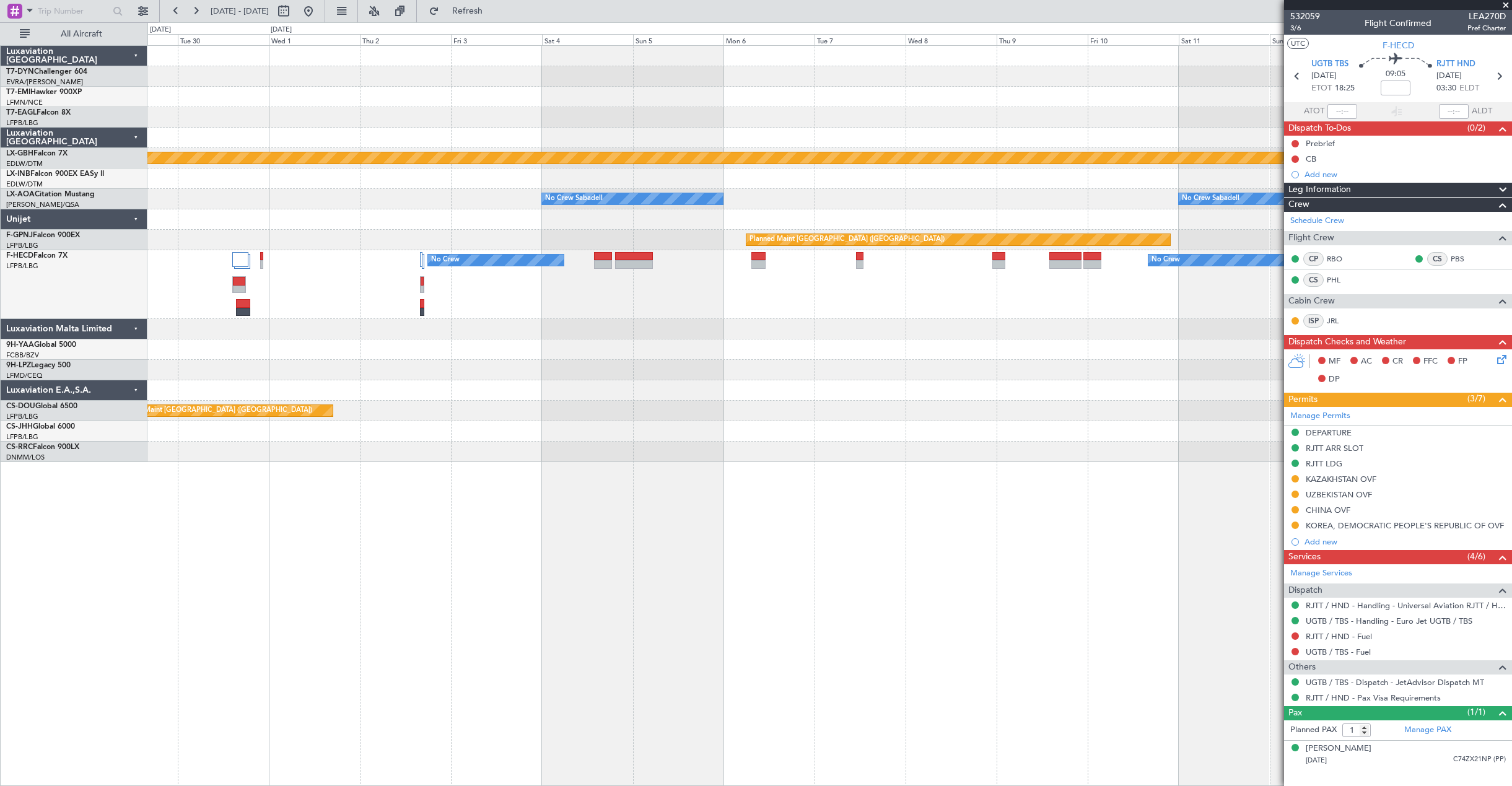
click at [270, 318] on div "No Crew Planned Maint [GEOGRAPHIC_DATA] ([GEOGRAPHIC_DATA]) No Crew No Crew" at bounding box center [829, 285] width 1364 height 69
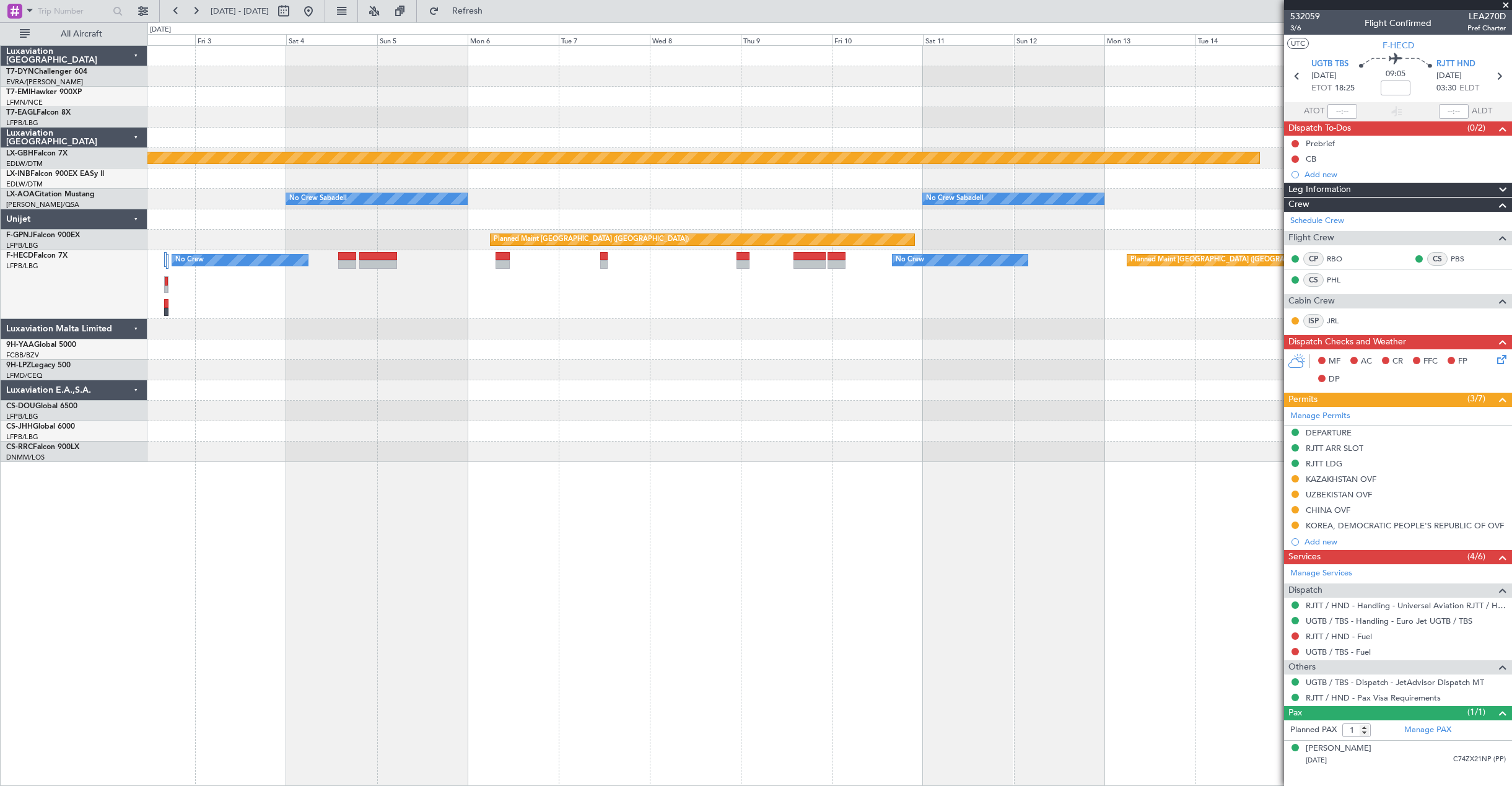
click at [572, 308] on div "No Crew Planned Maint [GEOGRAPHIC_DATA] ([GEOGRAPHIC_DATA]) No Crew" at bounding box center [829, 285] width 1364 height 69
click at [333, 254] on div "No Crew Planned Maint [GEOGRAPHIC_DATA] ([GEOGRAPHIC_DATA]) No Crew" at bounding box center [829, 285] width 1364 height 69
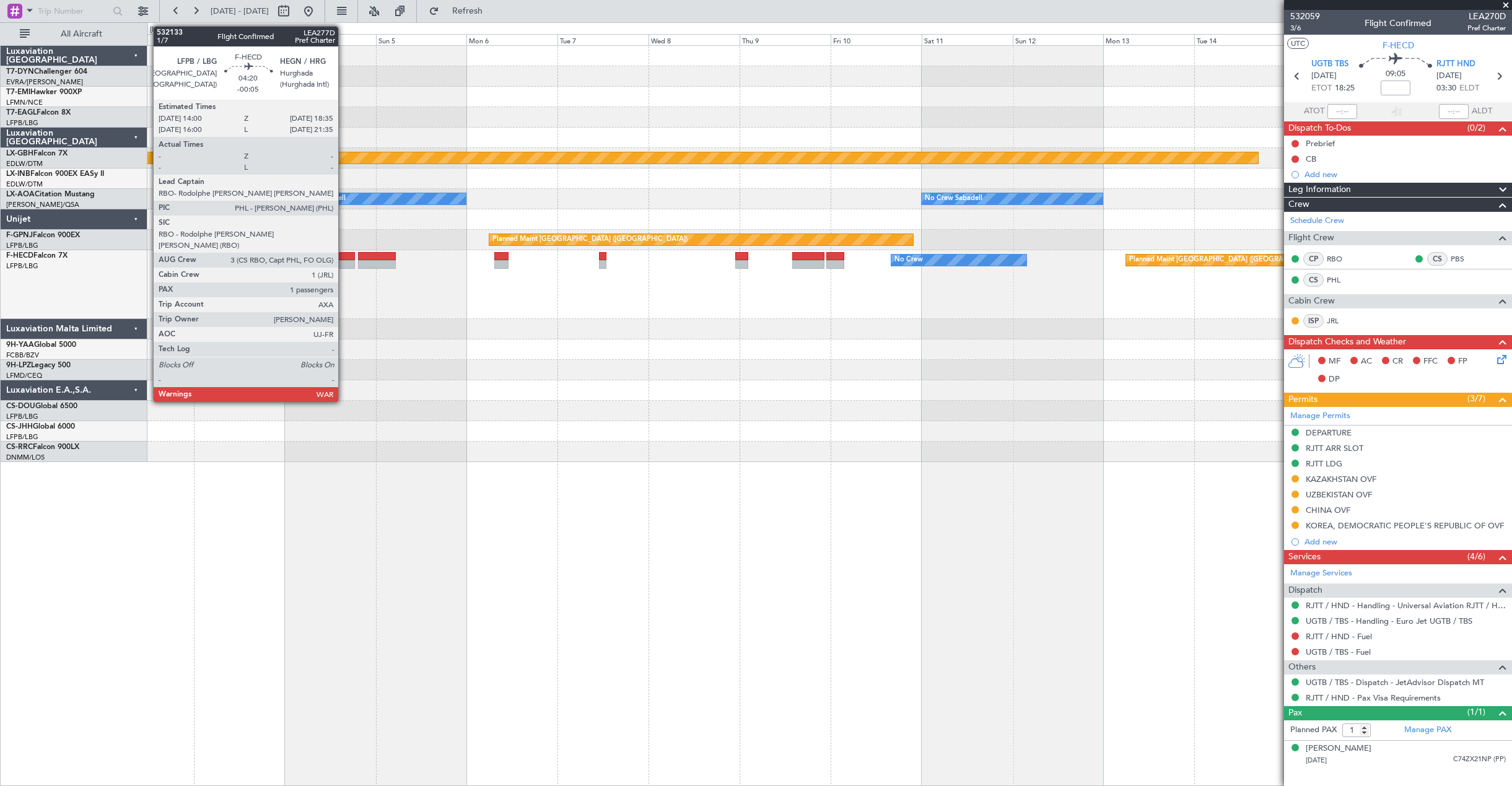
click at [344, 260] on div at bounding box center [345, 265] width 18 height 9
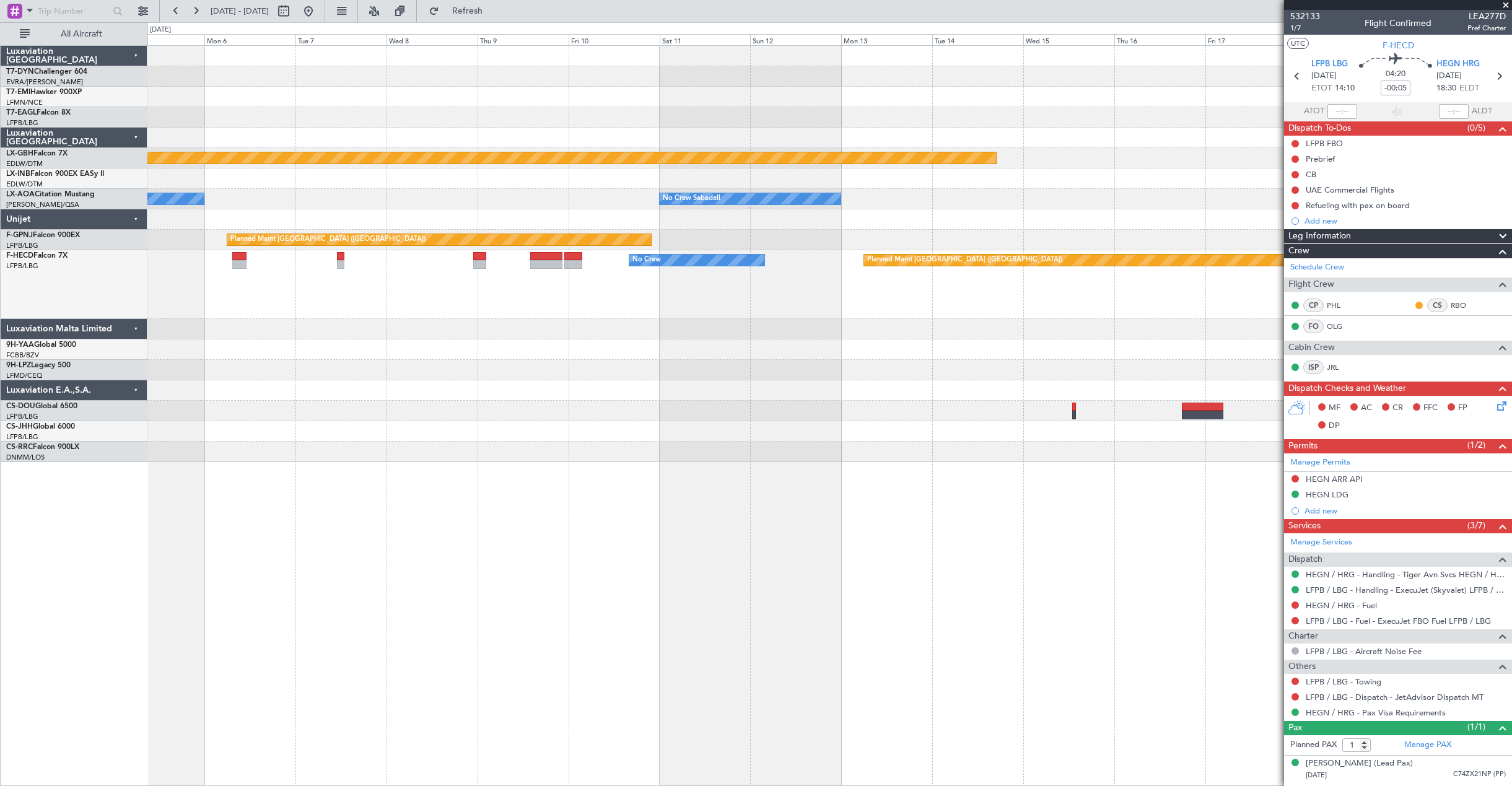
click at [681, 361] on div "Planned Maint Nurnberg No Crew Sabadell No Crew Sabadell Planned Maint [GEOGRAP…" at bounding box center [829, 254] width 1364 height 416
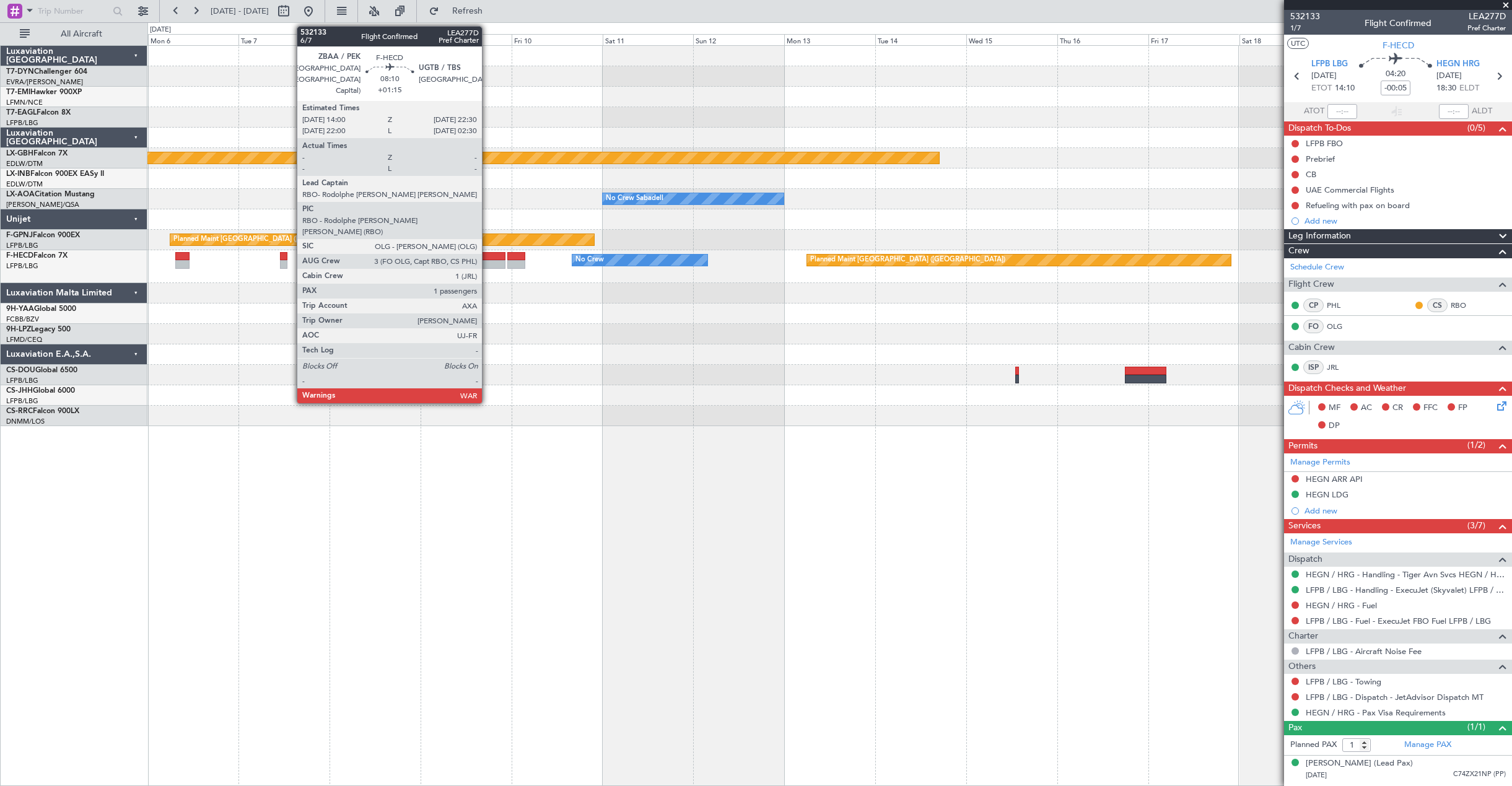
click at [487, 257] on div at bounding box center [490, 256] width 33 height 9
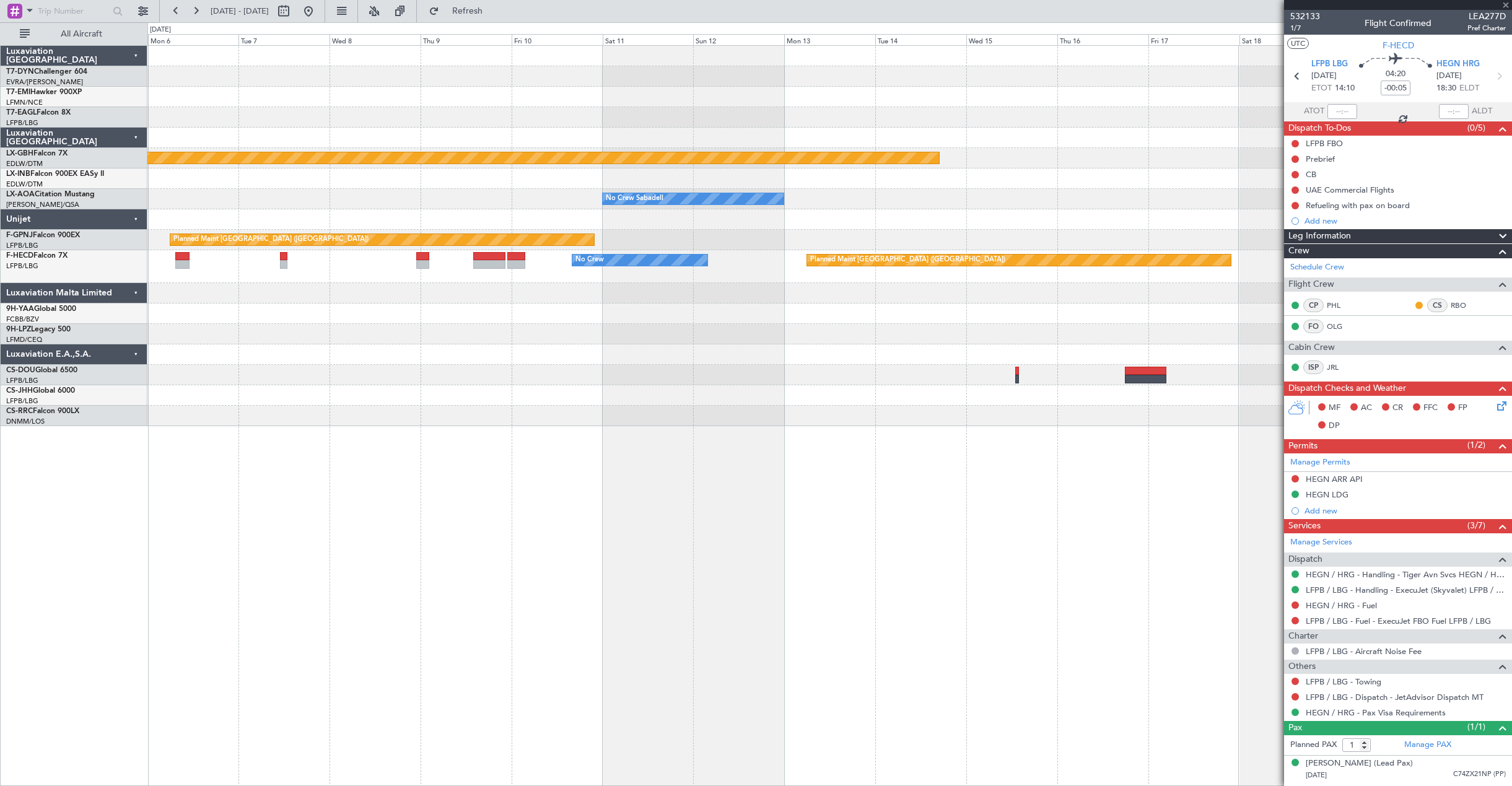
type input "+01:15"
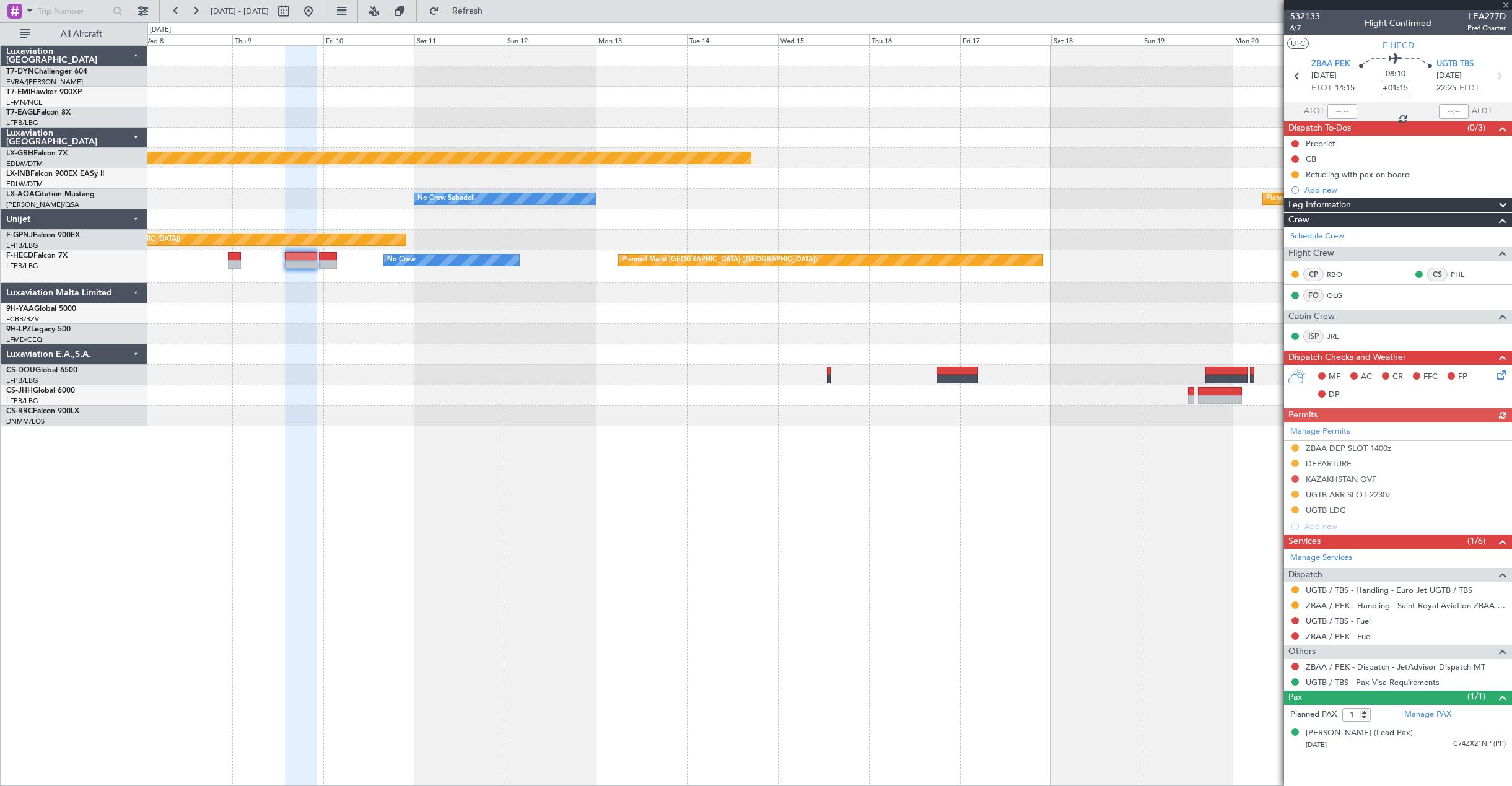
click at [616, 436] on div "Planned Maint Nurnberg No Crew Sabadell Planned Maint [GEOGRAPHIC_DATA] No Crew…" at bounding box center [830, 416] width 1365 height 741
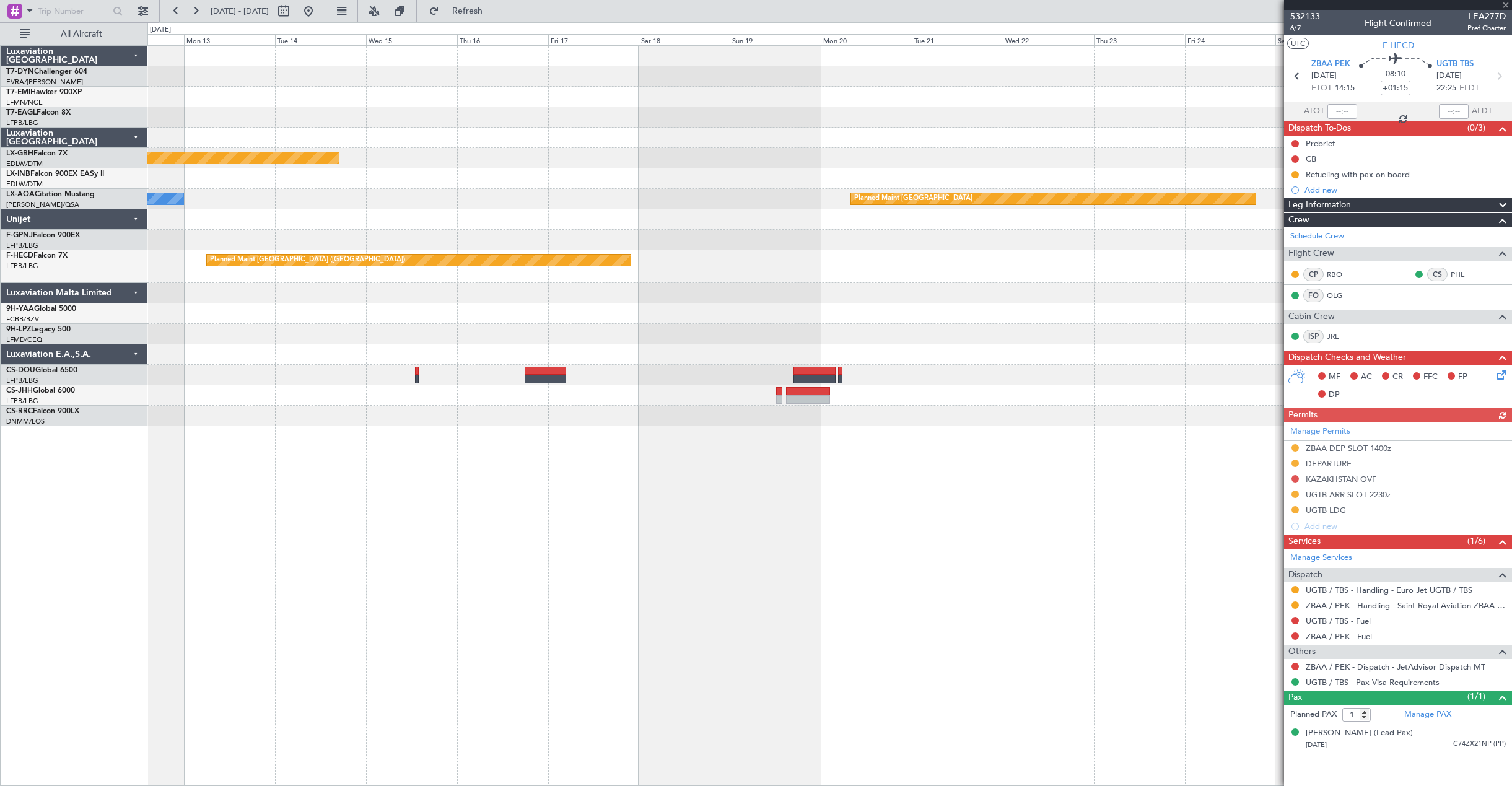
click at [724, 328] on div "Planned Maint Nurnberg No Crew Sabadell Planned Maint [GEOGRAPHIC_DATA] Planned…" at bounding box center [829, 236] width 1364 height 380
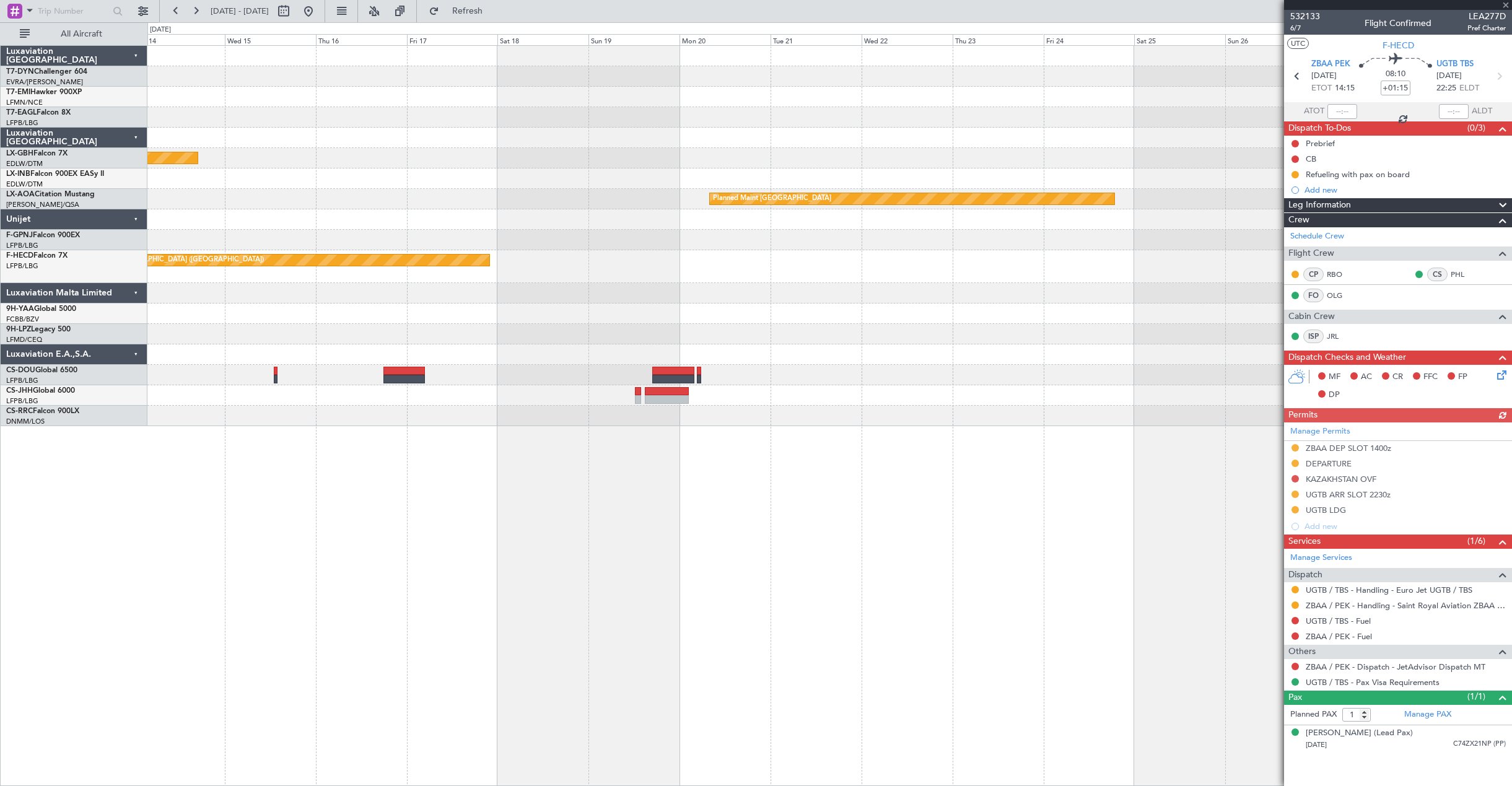
click at [595, 381] on div "Planned Maint Nurnberg Planned Maint [GEOGRAPHIC_DATA] No Crew Sabadell Planned…" at bounding box center [829, 236] width 1364 height 380
click at [582, 384] on div at bounding box center [829, 375] width 1364 height 21
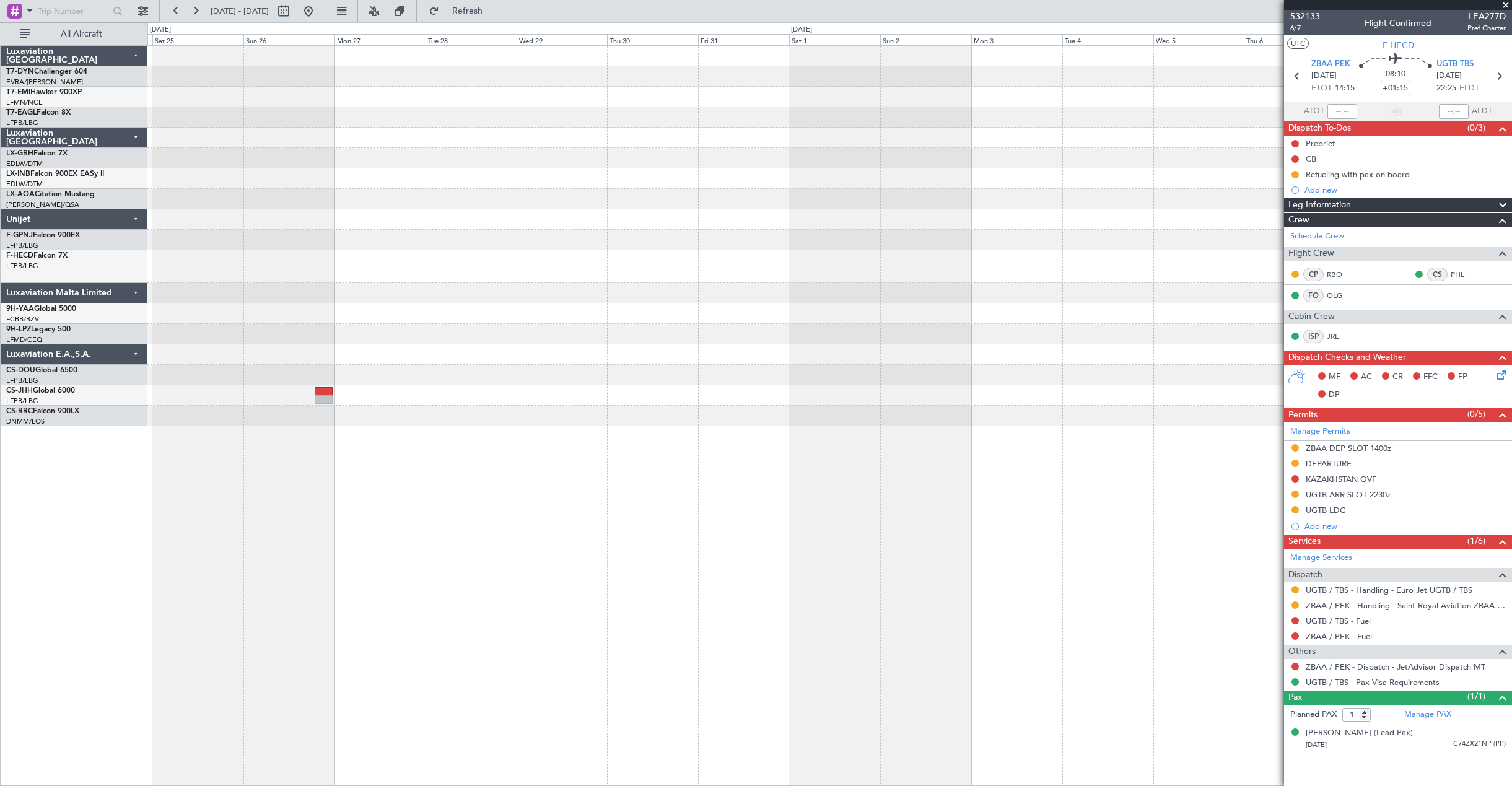
click at [687, 349] on div "Planned Maint [GEOGRAPHIC_DATA]" at bounding box center [829, 236] width 1364 height 380
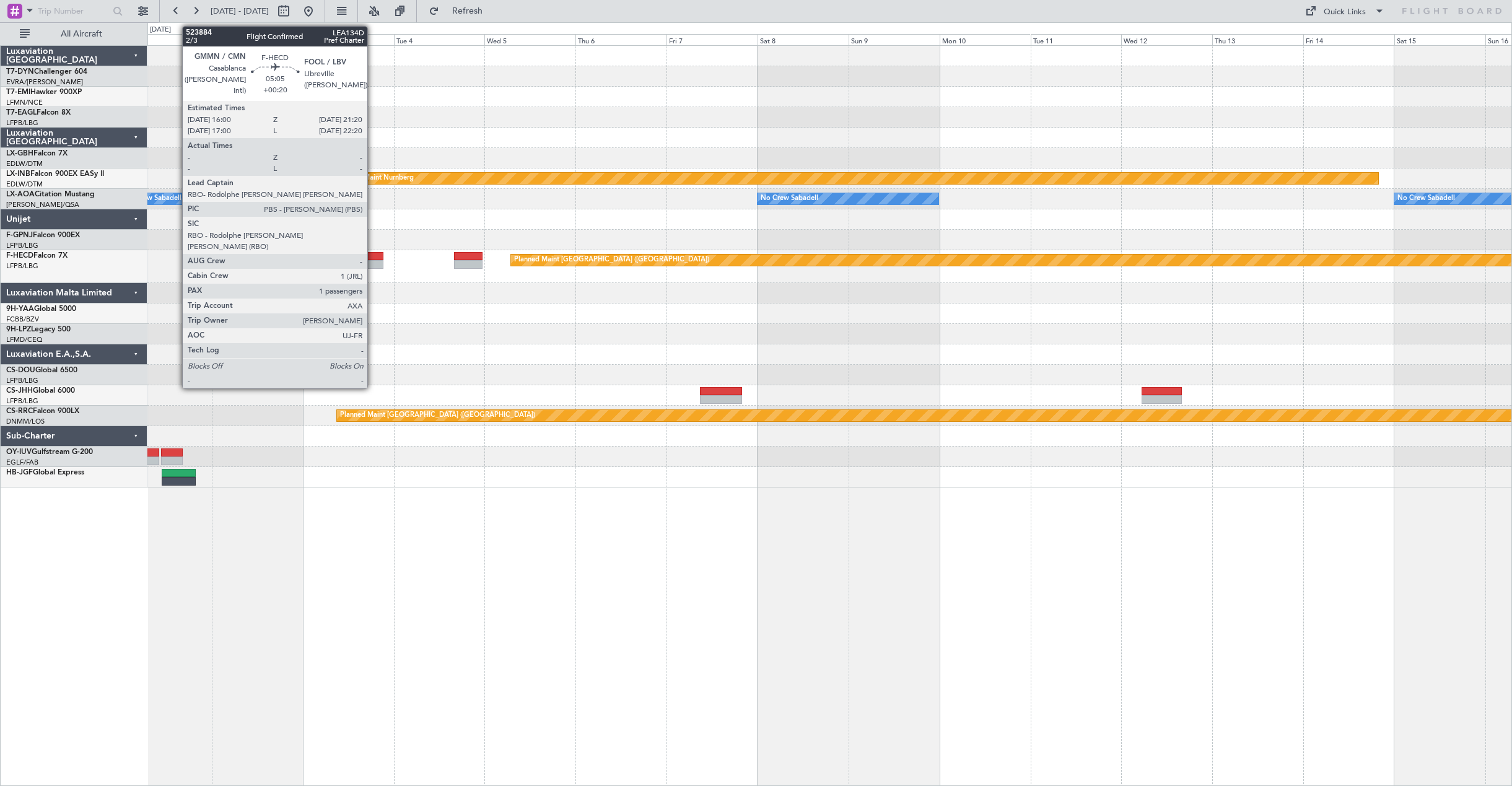
click at [373, 258] on div at bounding box center [373, 256] width 21 height 9
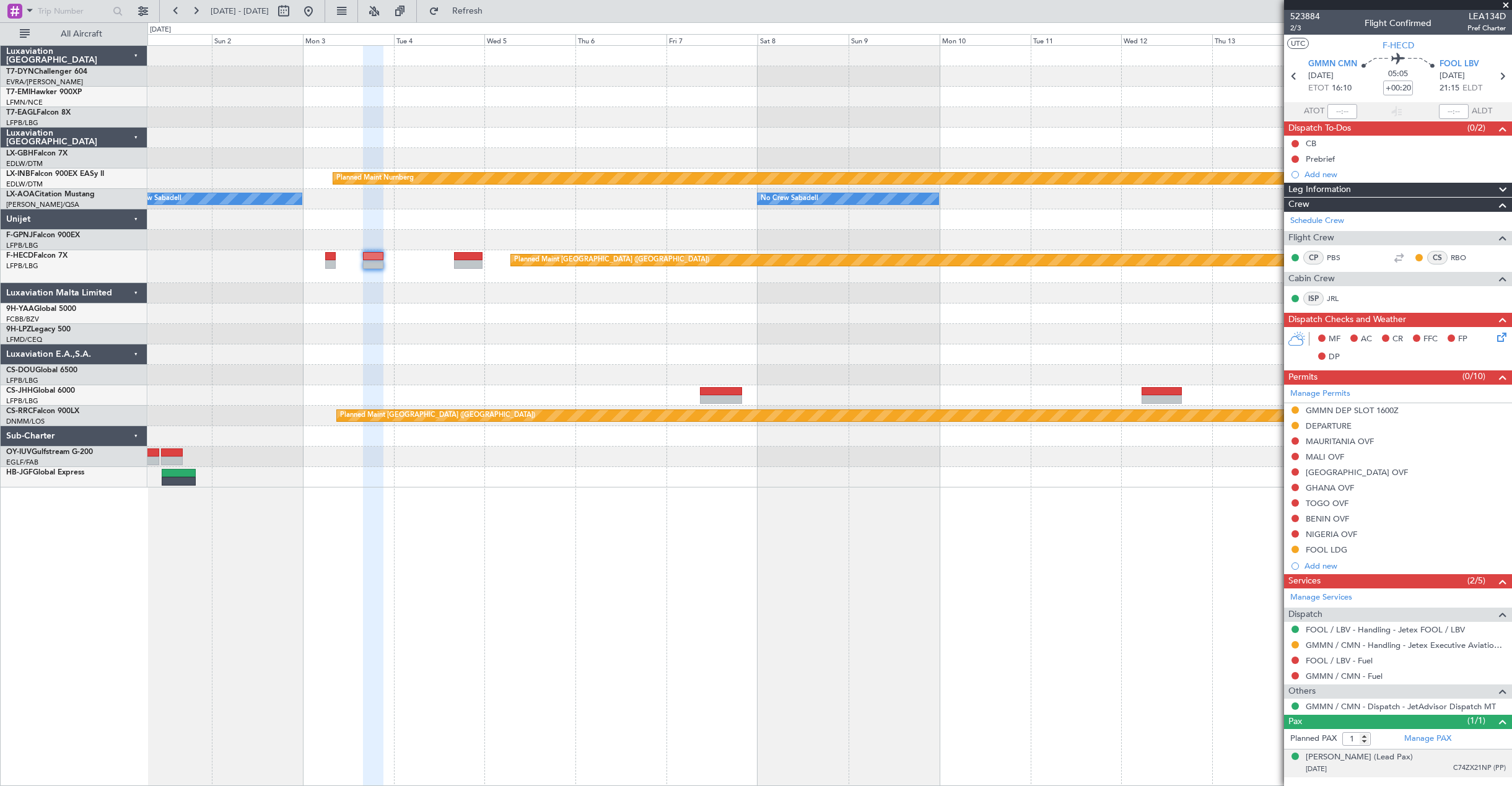
click at [1429, 764] on div "[DATE] C74ZX21NP (PP)" at bounding box center [1405, 769] width 200 height 12
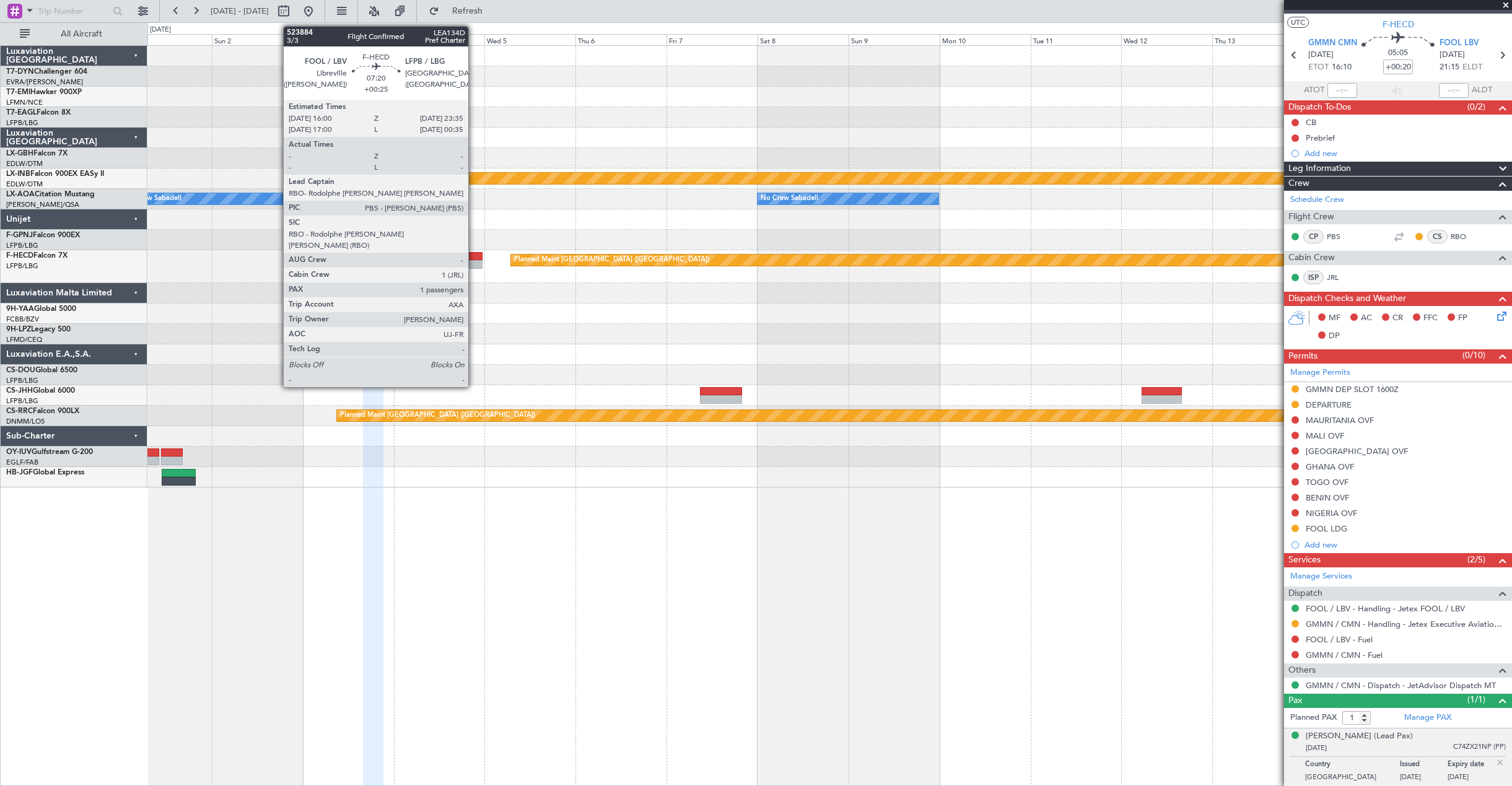
click at [473, 261] on div at bounding box center [468, 265] width 29 height 9
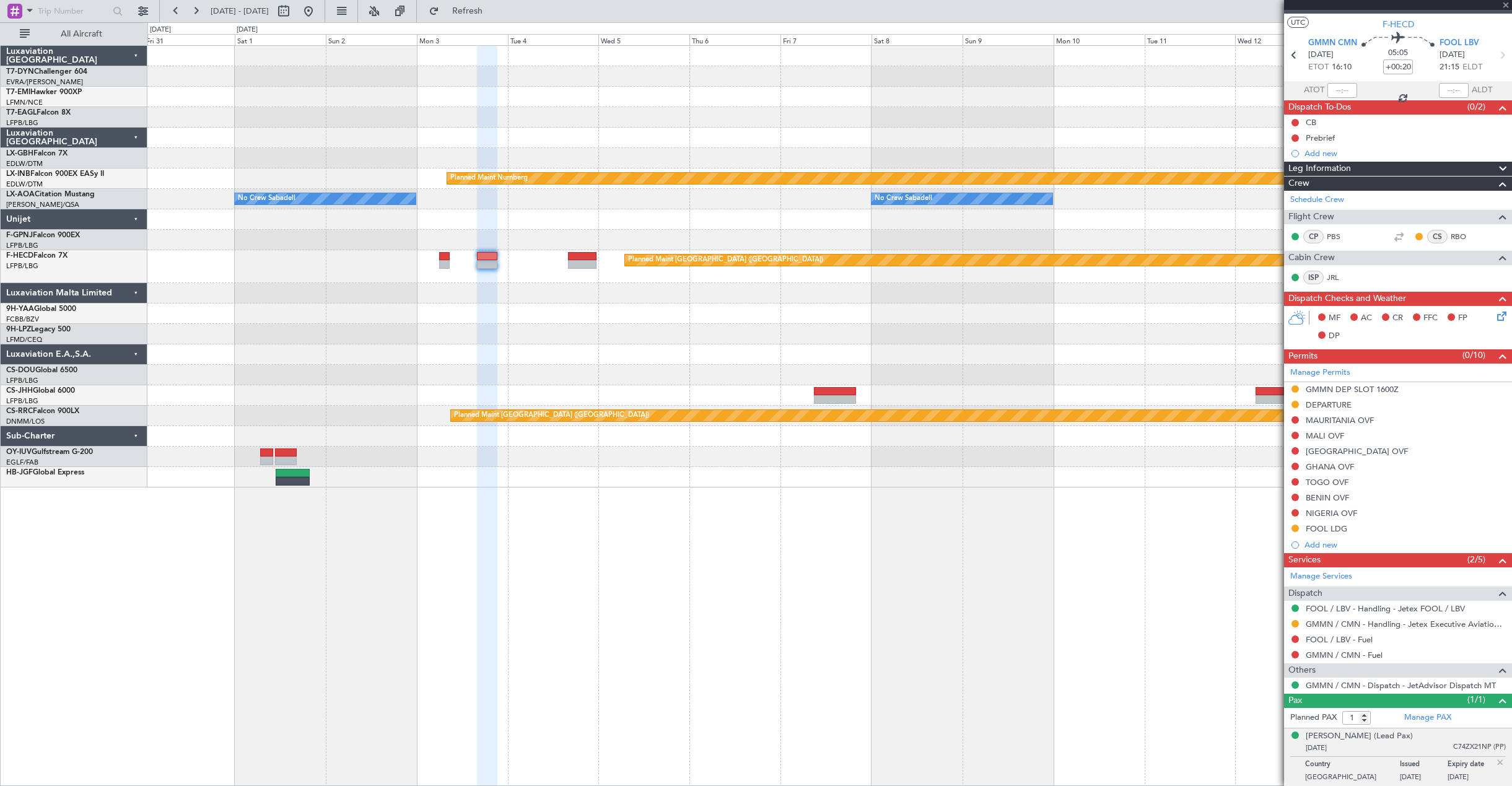
click at [825, 265] on div "Planned Maint Nurnberg No Crew Sabadell No Crew Sabadell No Crew Sabadell Plann…" at bounding box center [829, 266] width 1364 height 441
type input "+00:25"
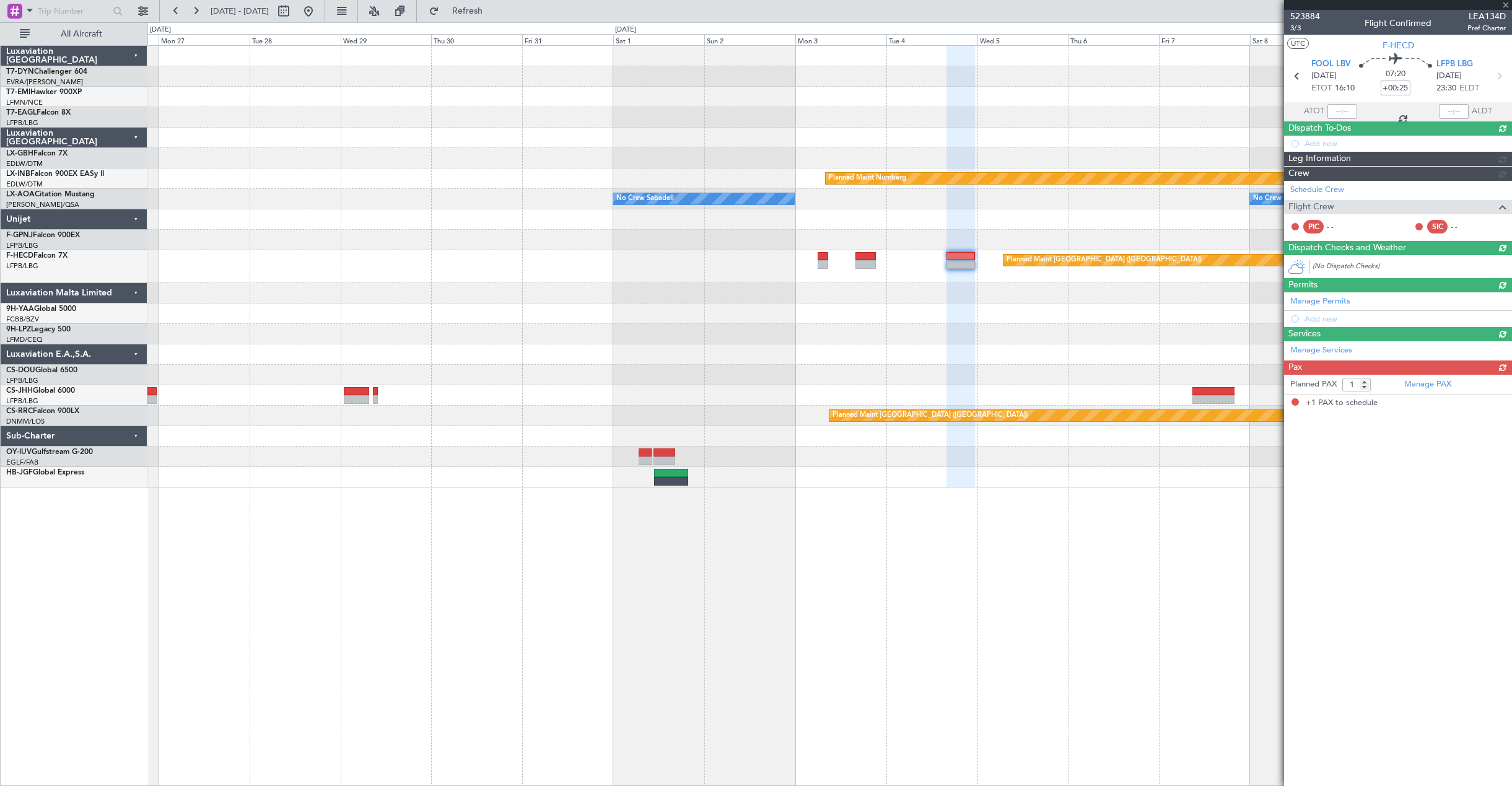
scroll to position [0, 0]
click at [858, 257] on div "Planned Maint Nurnberg No Crew Sabadell No Crew Sabadell Planned Maint [GEOGRAP…" at bounding box center [829, 266] width 1364 height 441
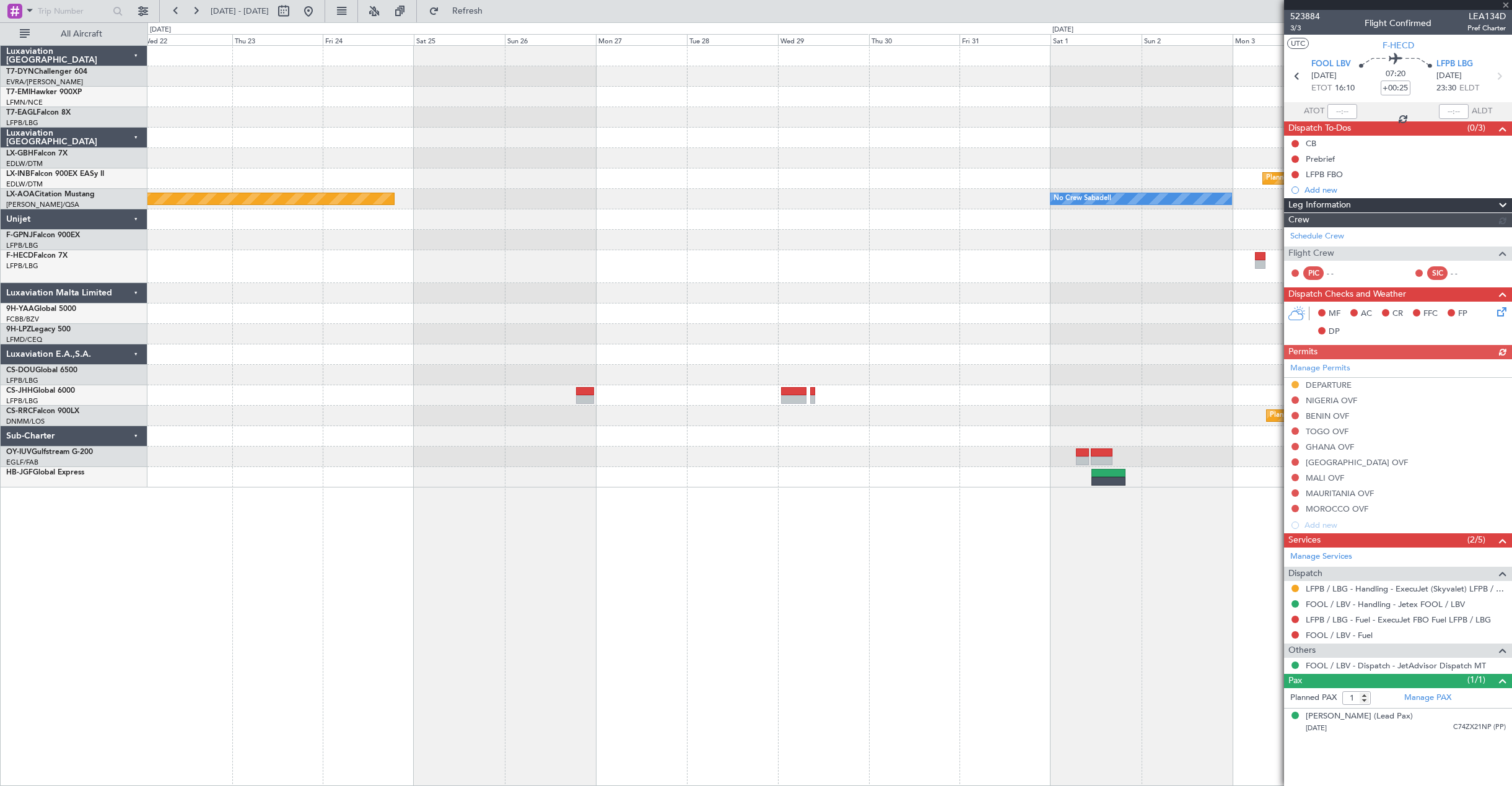
click at [689, 271] on div "Planned Maint Nurnberg No Crew Sabadell Planned Maint [GEOGRAPHIC_DATA] No Crew…" at bounding box center [829, 266] width 1364 height 441
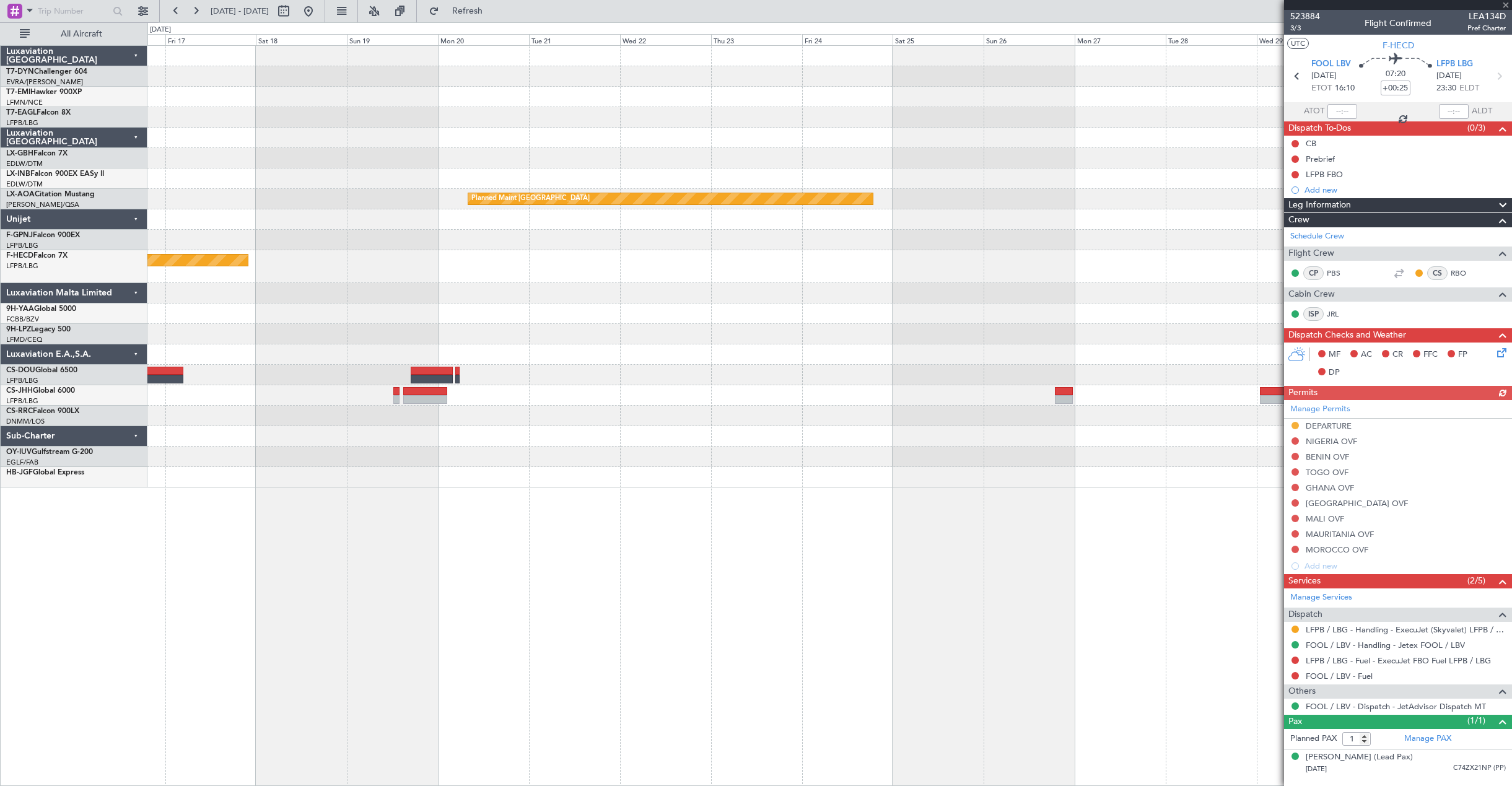
click at [654, 267] on div "Planned Maint [GEOGRAPHIC_DATA] ([GEOGRAPHIC_DATA])" at bounding box center [829, 267] width 1364 height 33
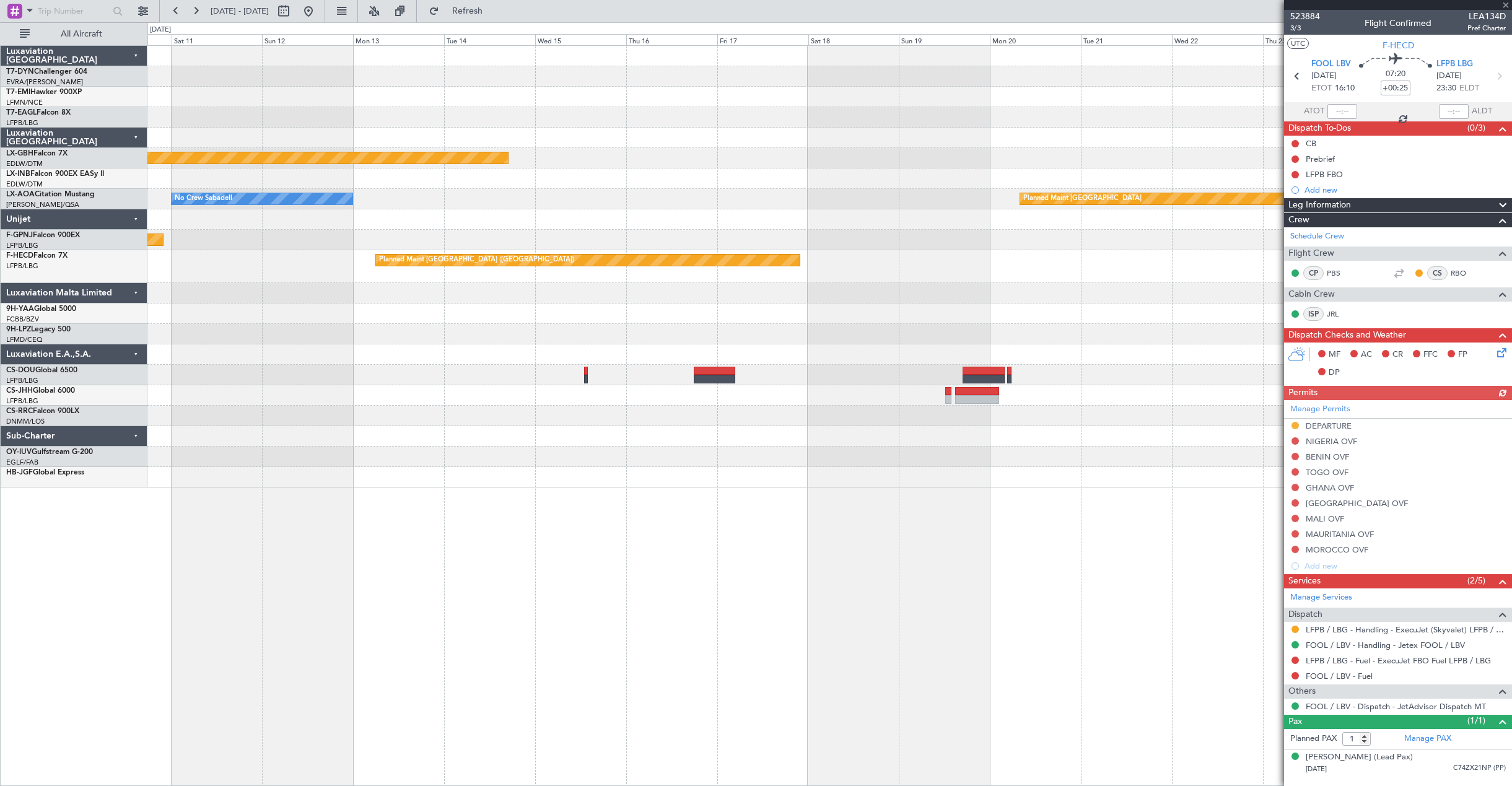
click at [851, 261] on div "Planned Maint Nurnberg Planned Maint [GEOGRAPHIC_DATA] No Crew Sabadell Planned…" at bounding box center [829, 266] width 1364 height 441
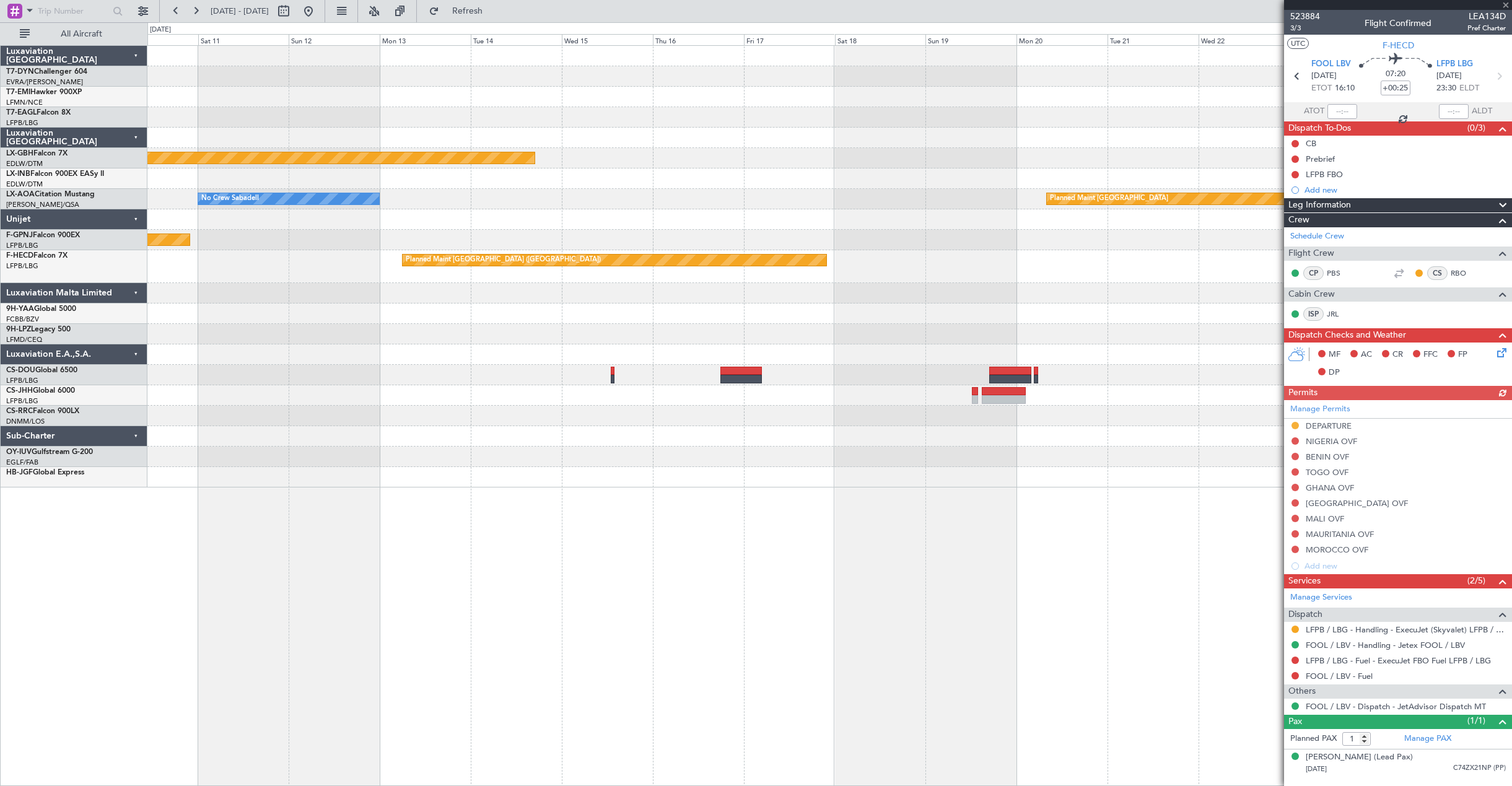
click at [615, 303] on div "Planned Maint Nurnberg Planned Maint [GEOGRAPHIC_DATA] No Crew Sabadell Planned…" at bounding box center [829, 266] width 1364 height 441
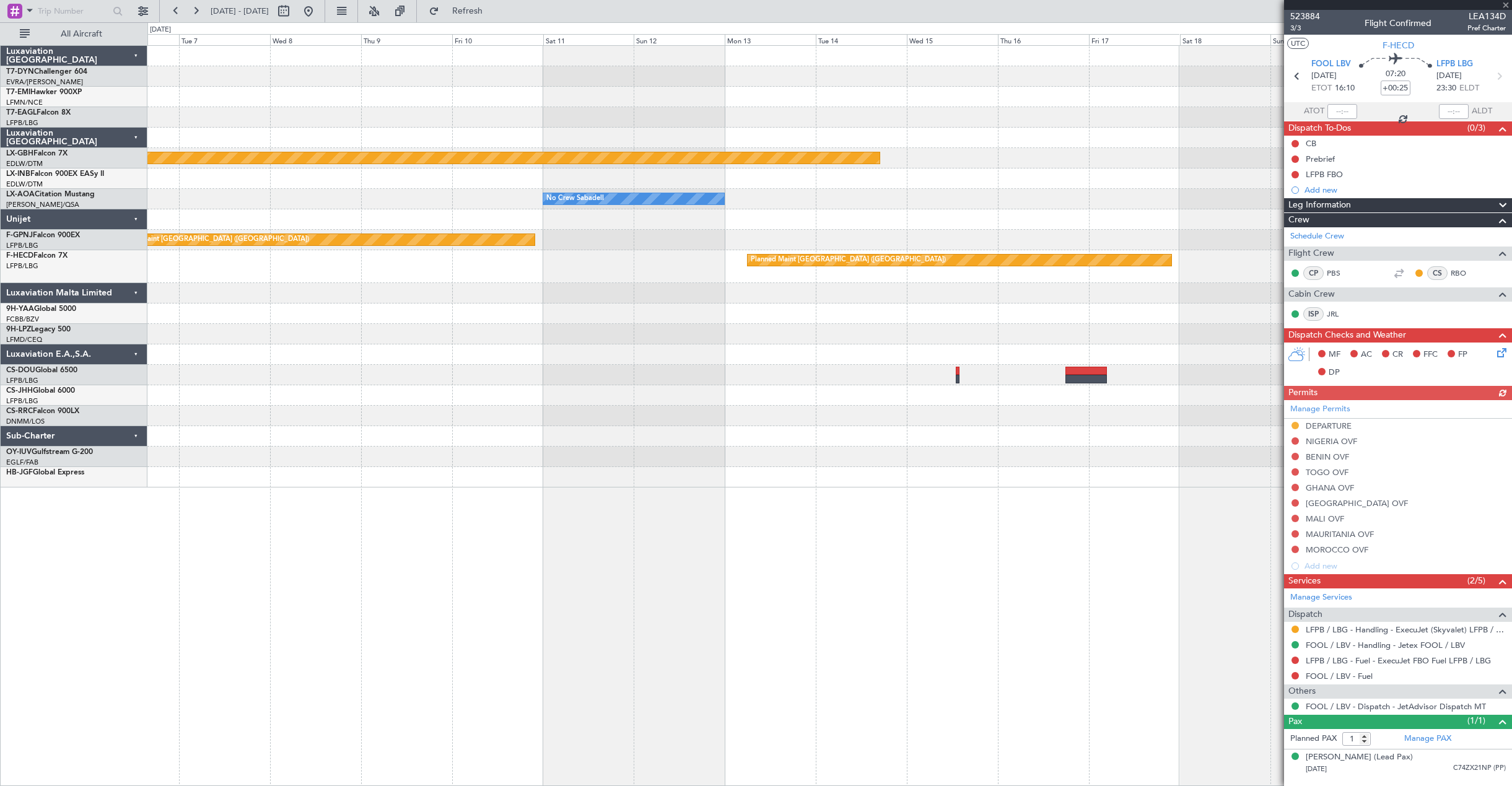
click at [660, 308] on div "Planned Maint Nurnberg Planned Maint [GEOGRAPHIC_DATA] No Crew Sabadell Planned…" at bounding box center [756, 404] width 1512 height 764
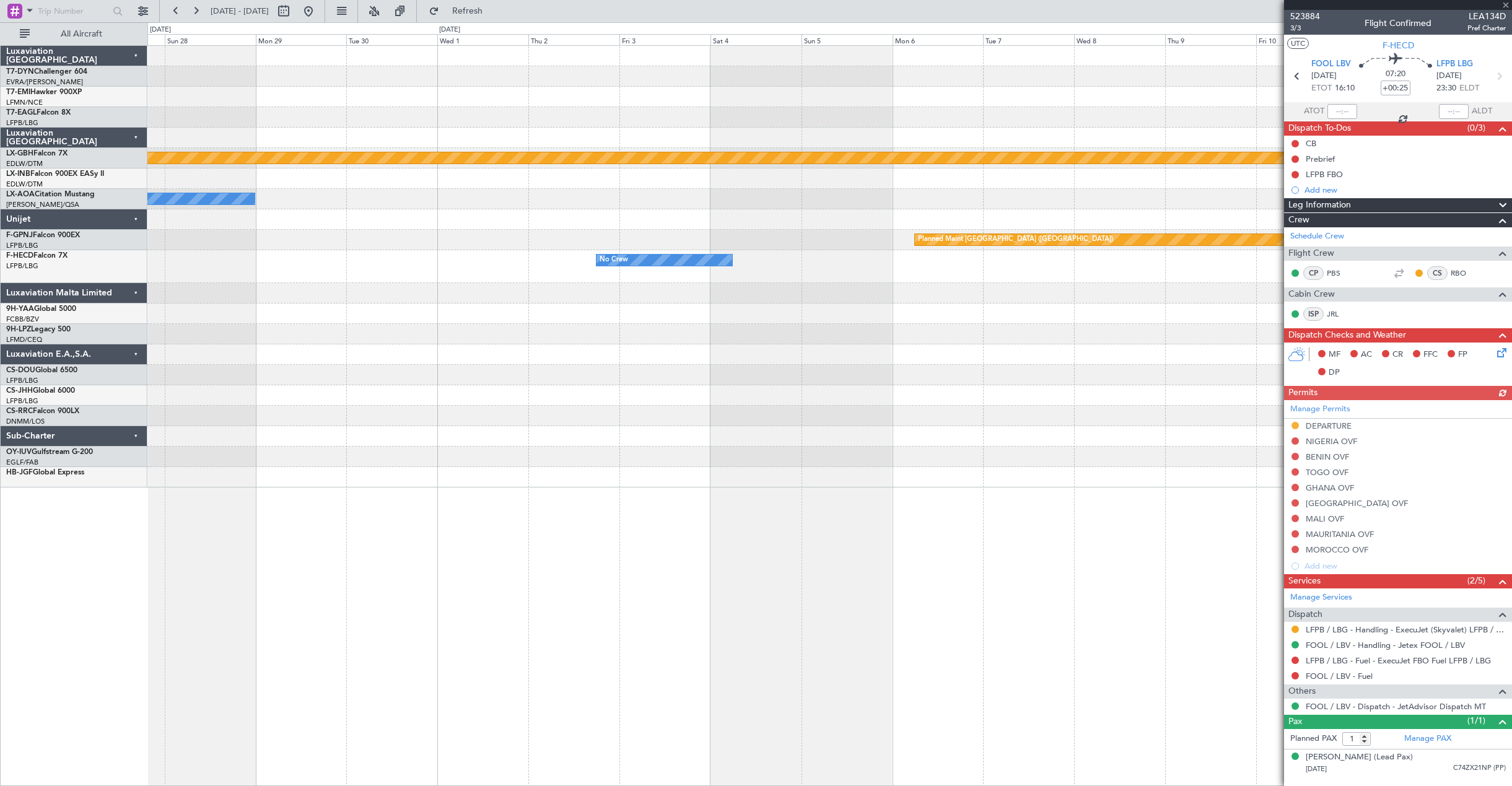
click at [640, 323] on div "Planned Maint Nurnberg No Crew Sabadell No Crew Sabadell Planned Maint [GEOGRAP…" at bounding box center [829, 266] width 1364 height 441
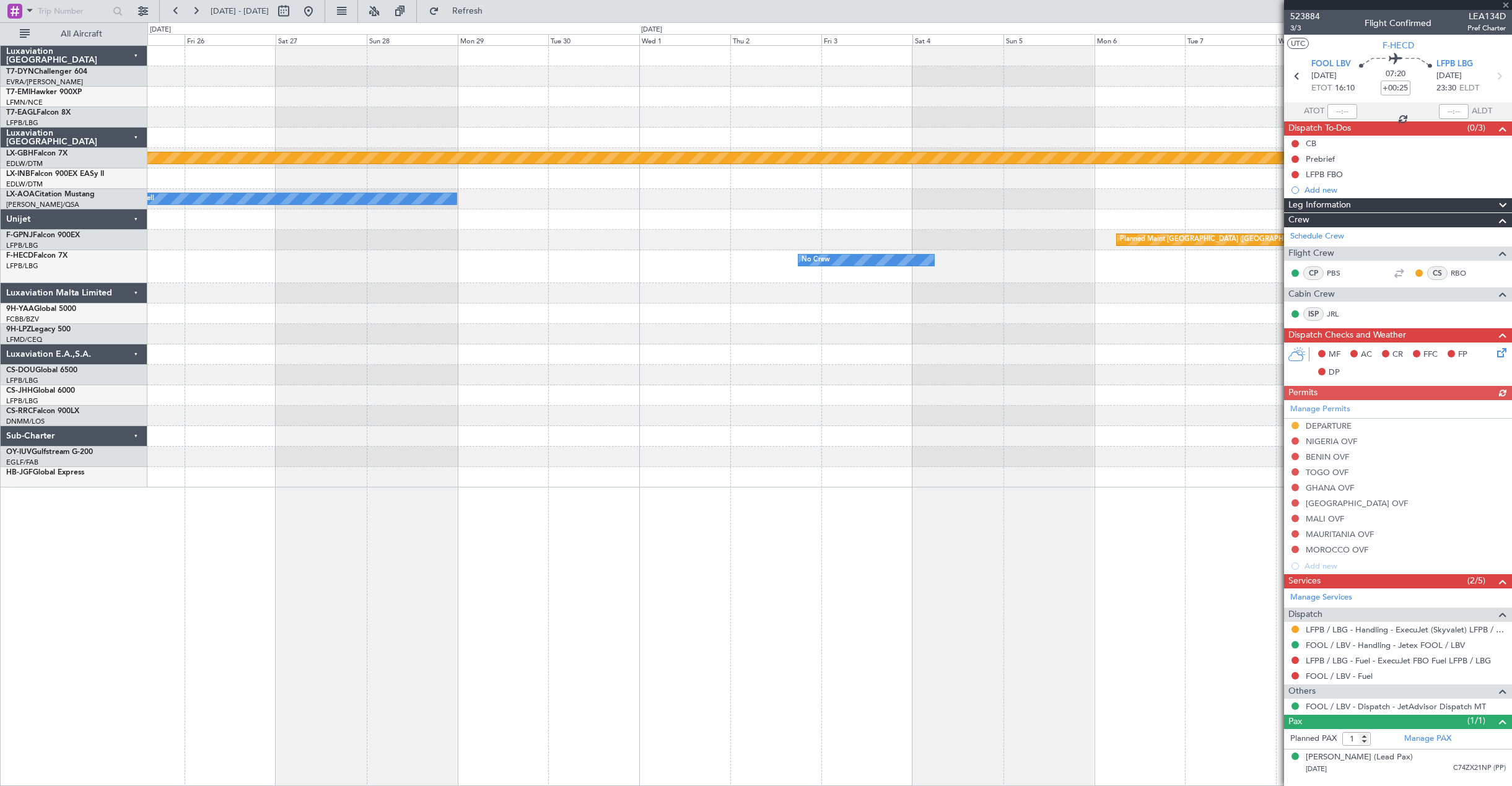
click at [670, 336] on div "Planned Maint Nurnberg No Crew Sabadell No Crew Sabadell Planned Maint [GEOGRAP…" at bounding box center [829, 266] width 1364 height 441
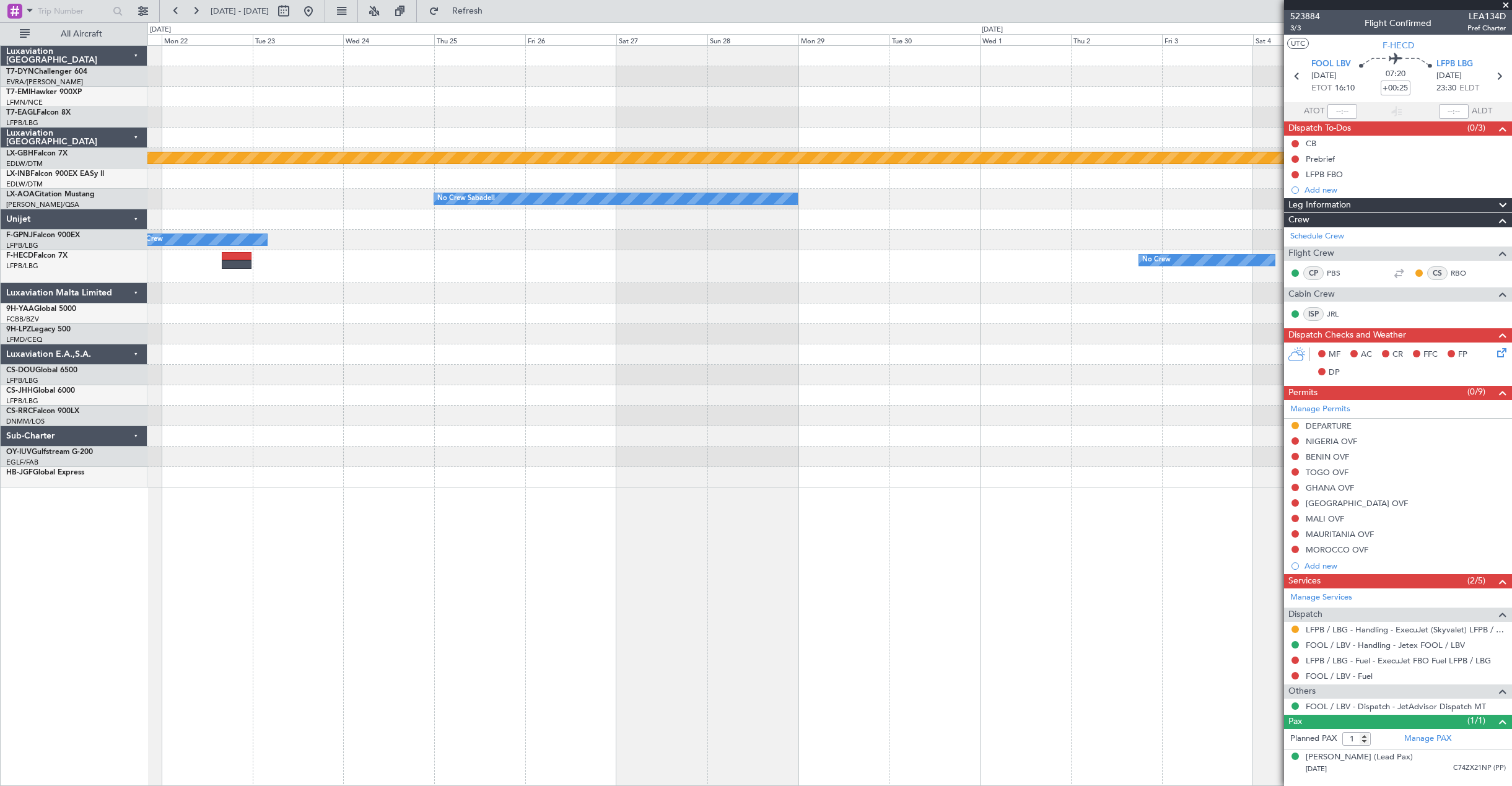
click at [941, 303] on div "Planned Maint Nurnberg No Crew Sabadell Planned Maint [GEOGRAPHIC_DATA] ([GEOGR…" at bounding box center [829, 266] width 1364 height 441
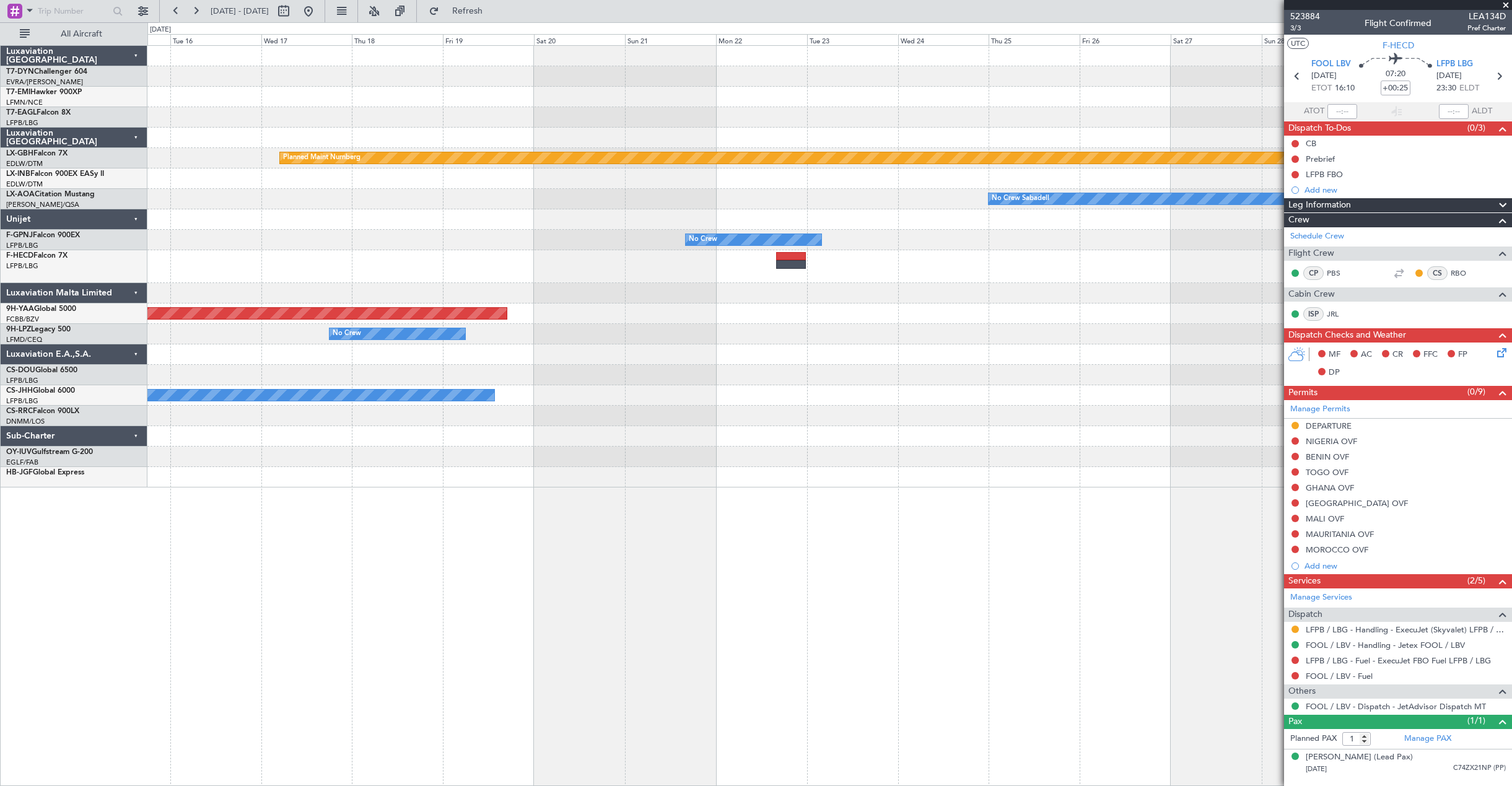
click at [1089, 315] on div "Grounded [US_STATE] ([GEOGRAPHIC_DATA]) Planned Maint Nurnberg No Crew Sabadell…" at bounding box center [829, 266] width 1364 height 441
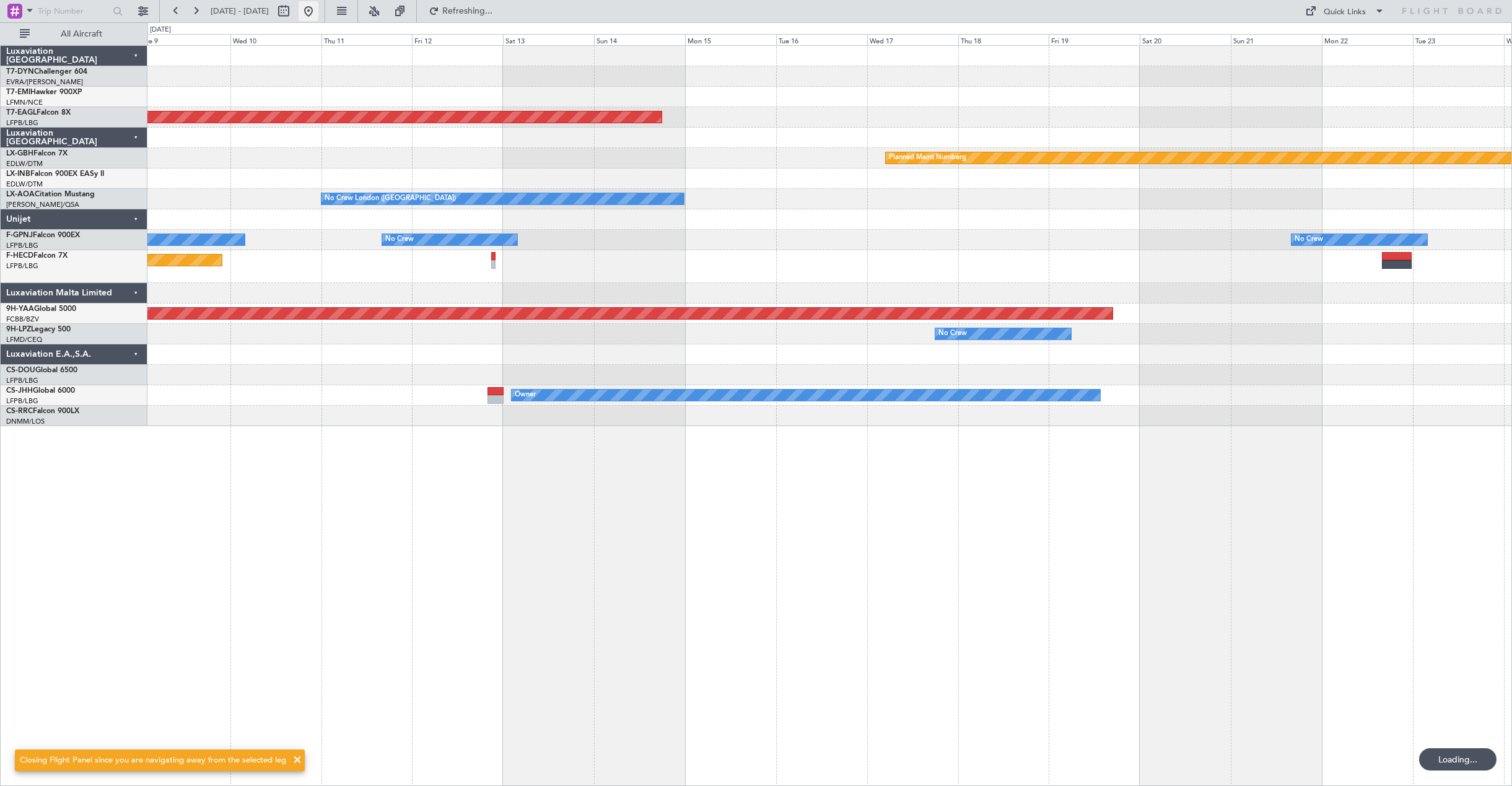
click at [318, 6] on button at bounding box center [308, 11] width 20 height 20
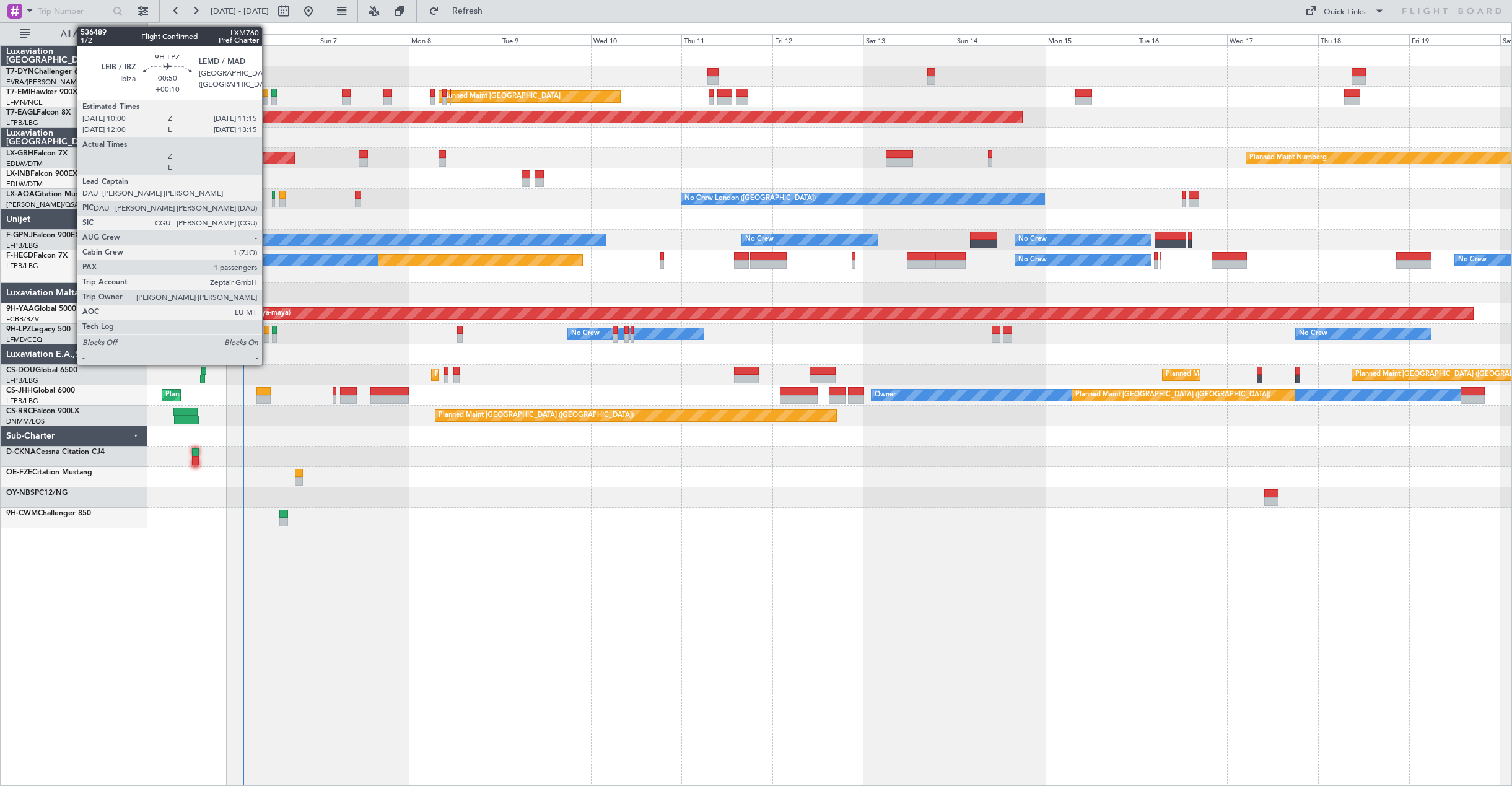
click at [267, 333] on div at bounding box center [266, 330] width 5 height 9
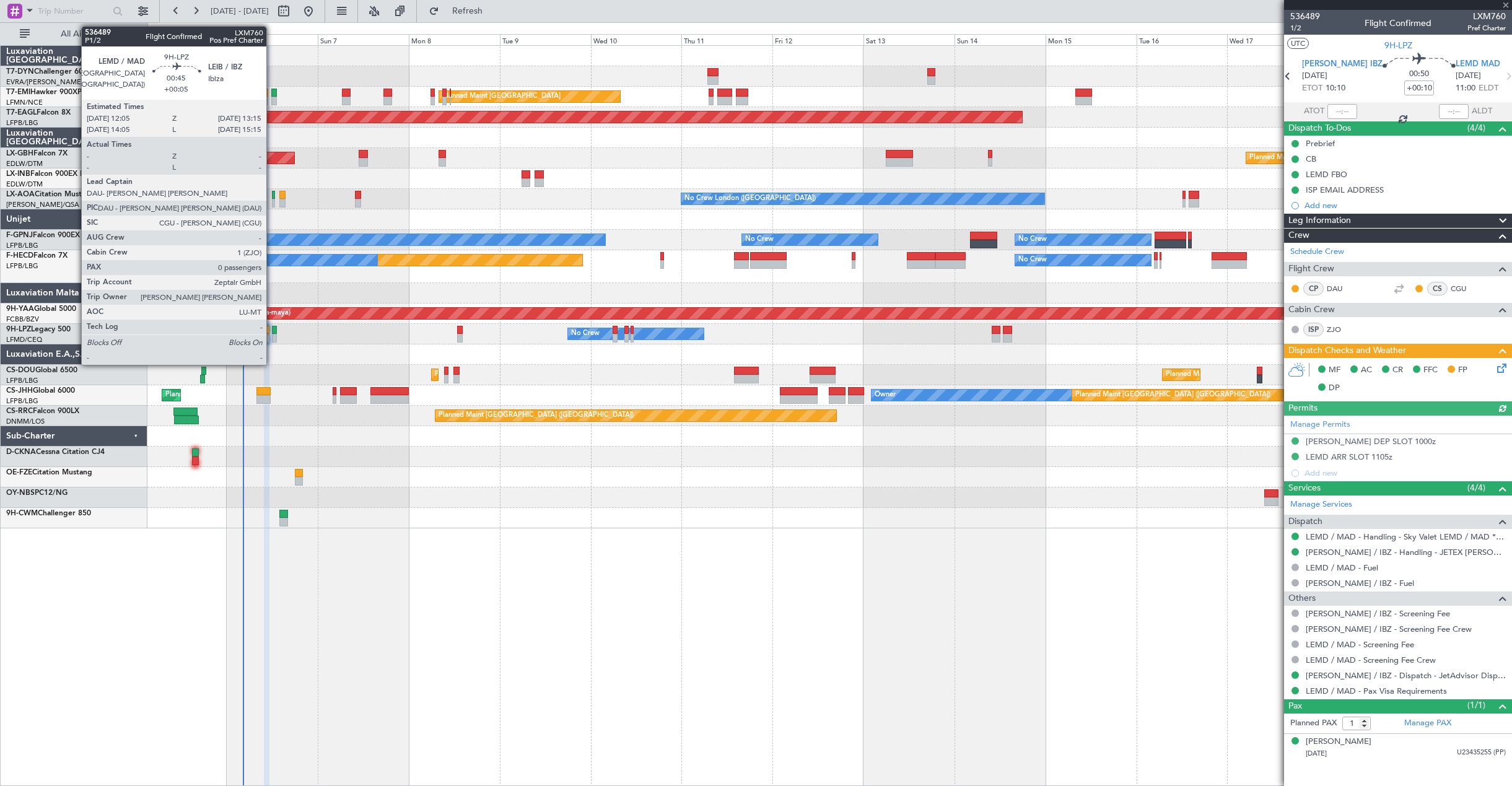
click at [272, 335] on div at bounding box center [274, 338] width 5 height 9
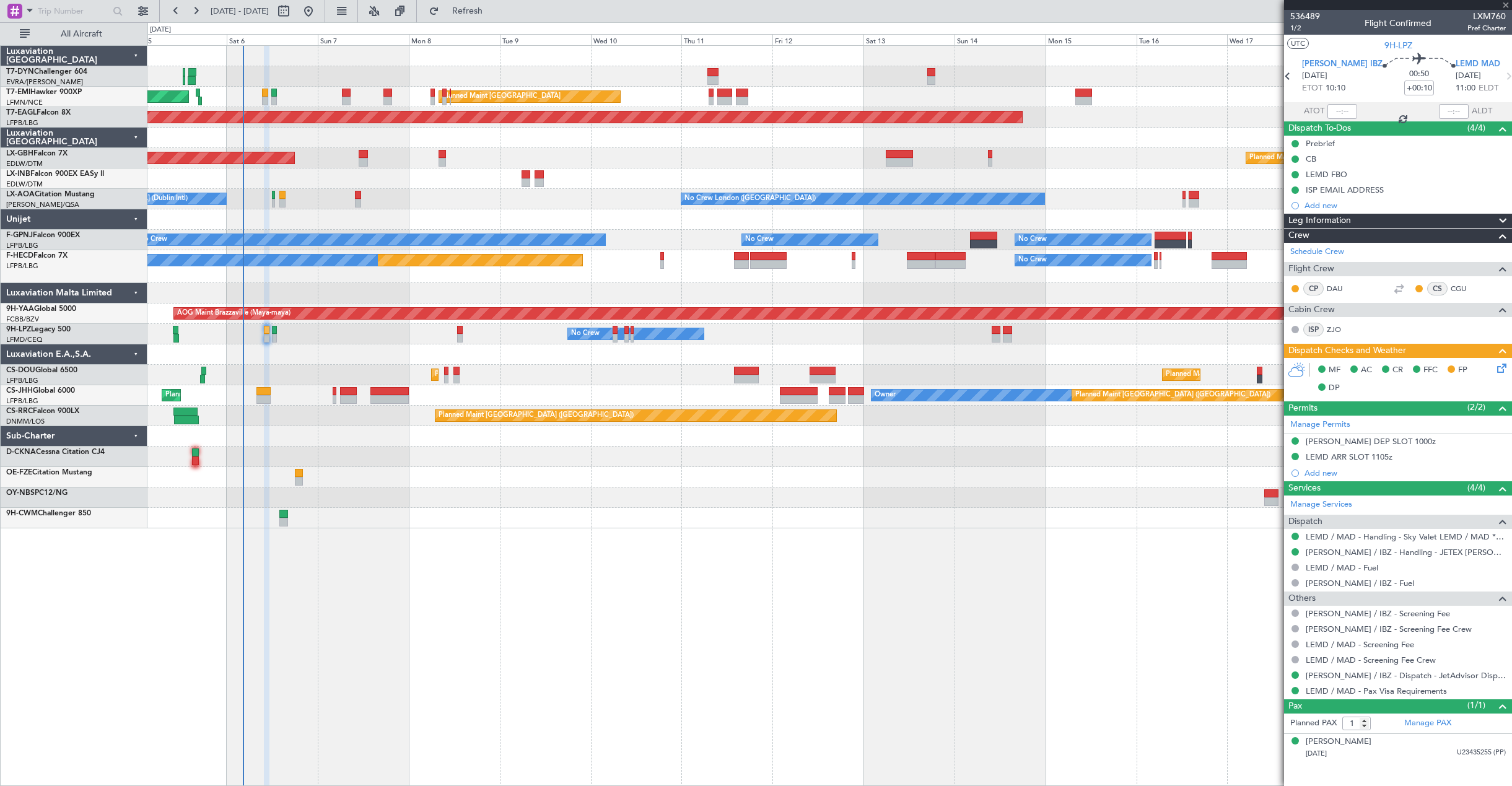
type input "+00:05"
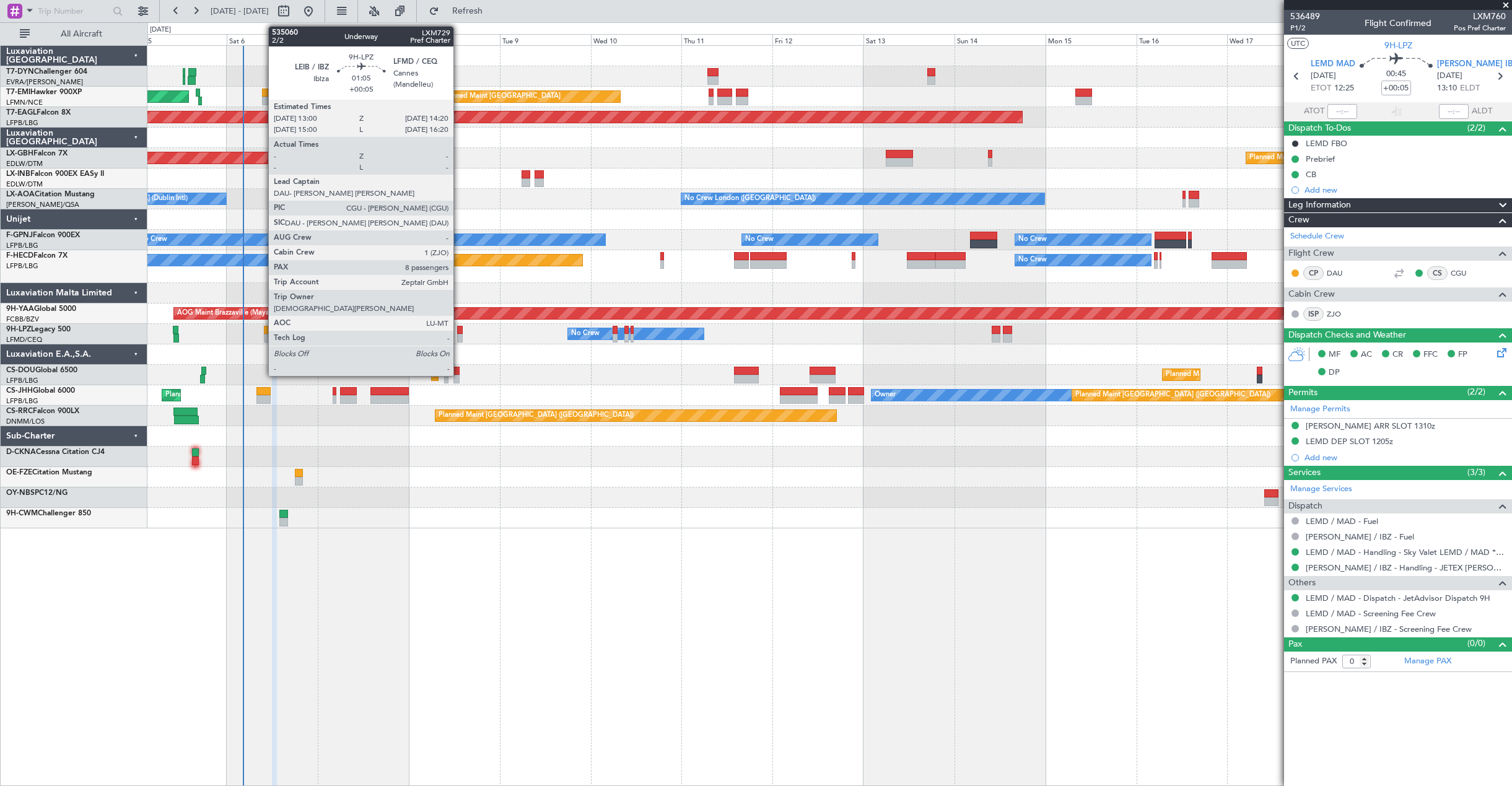
click at [459, 332] on div at bounding box center [460, 330] width 6 height 9
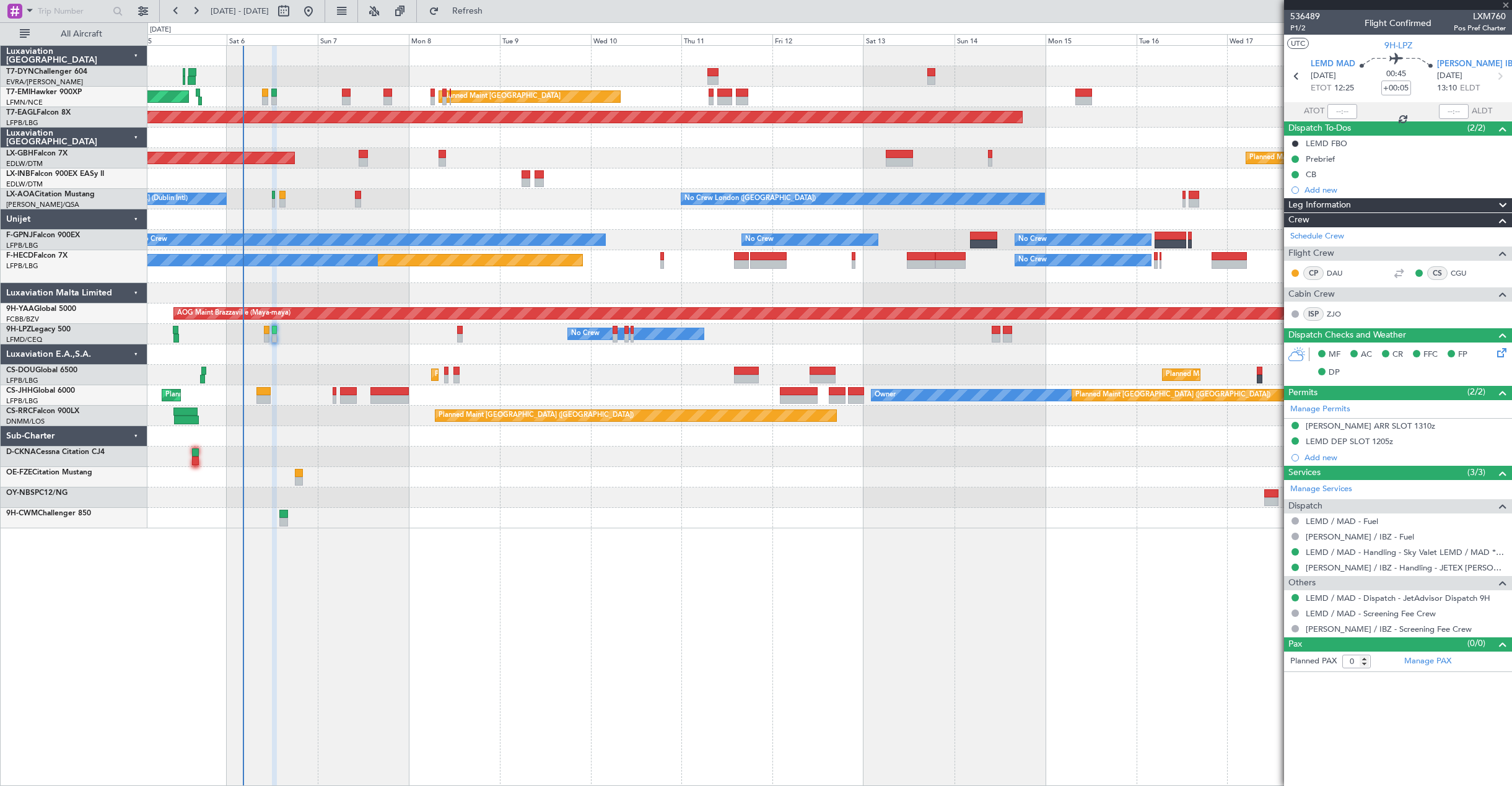
type input "8"
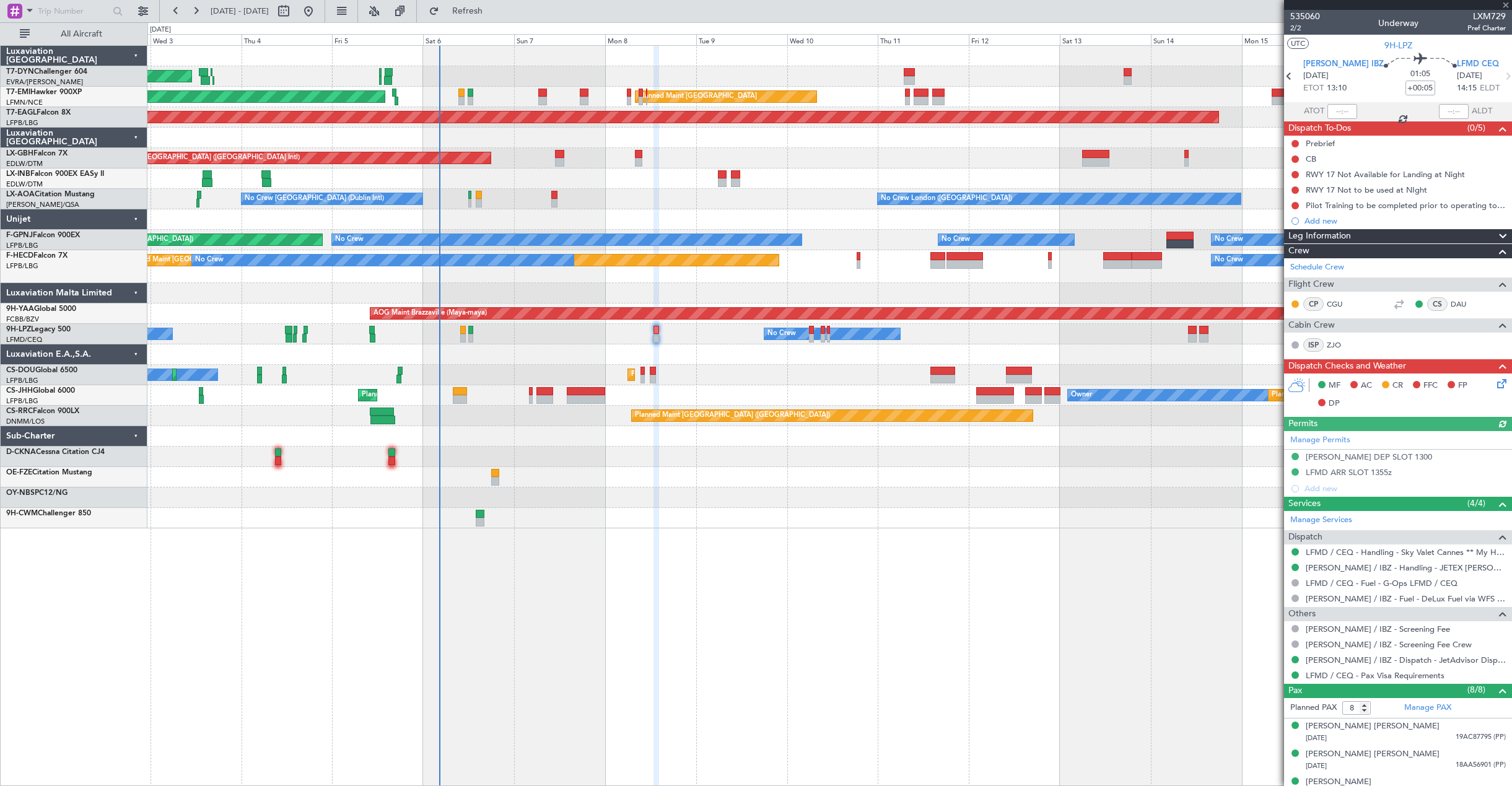
click at [566, 351] on div at bounding box center [829, 354] width 1364 height 21
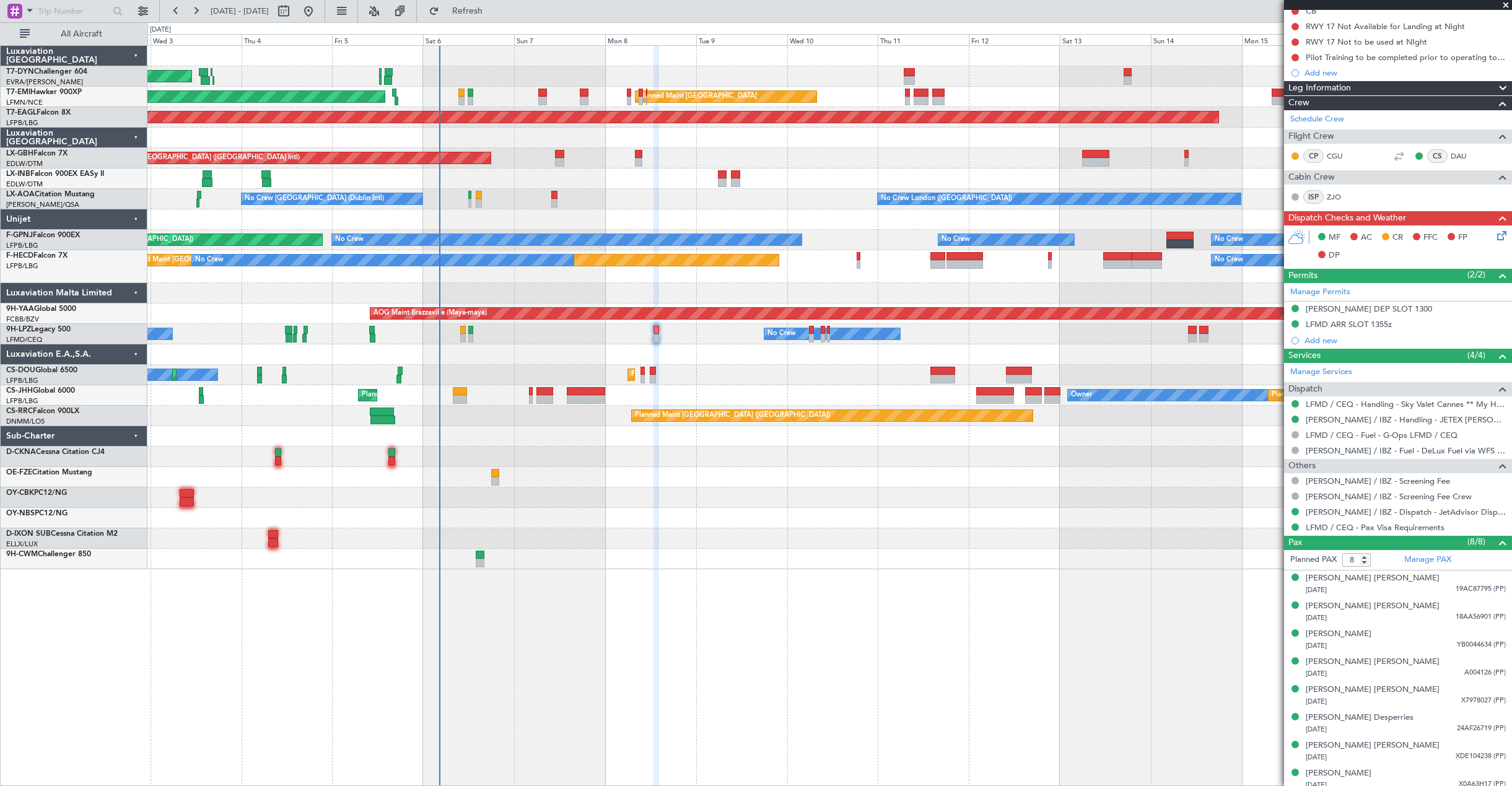
scroll to position [154, 0]
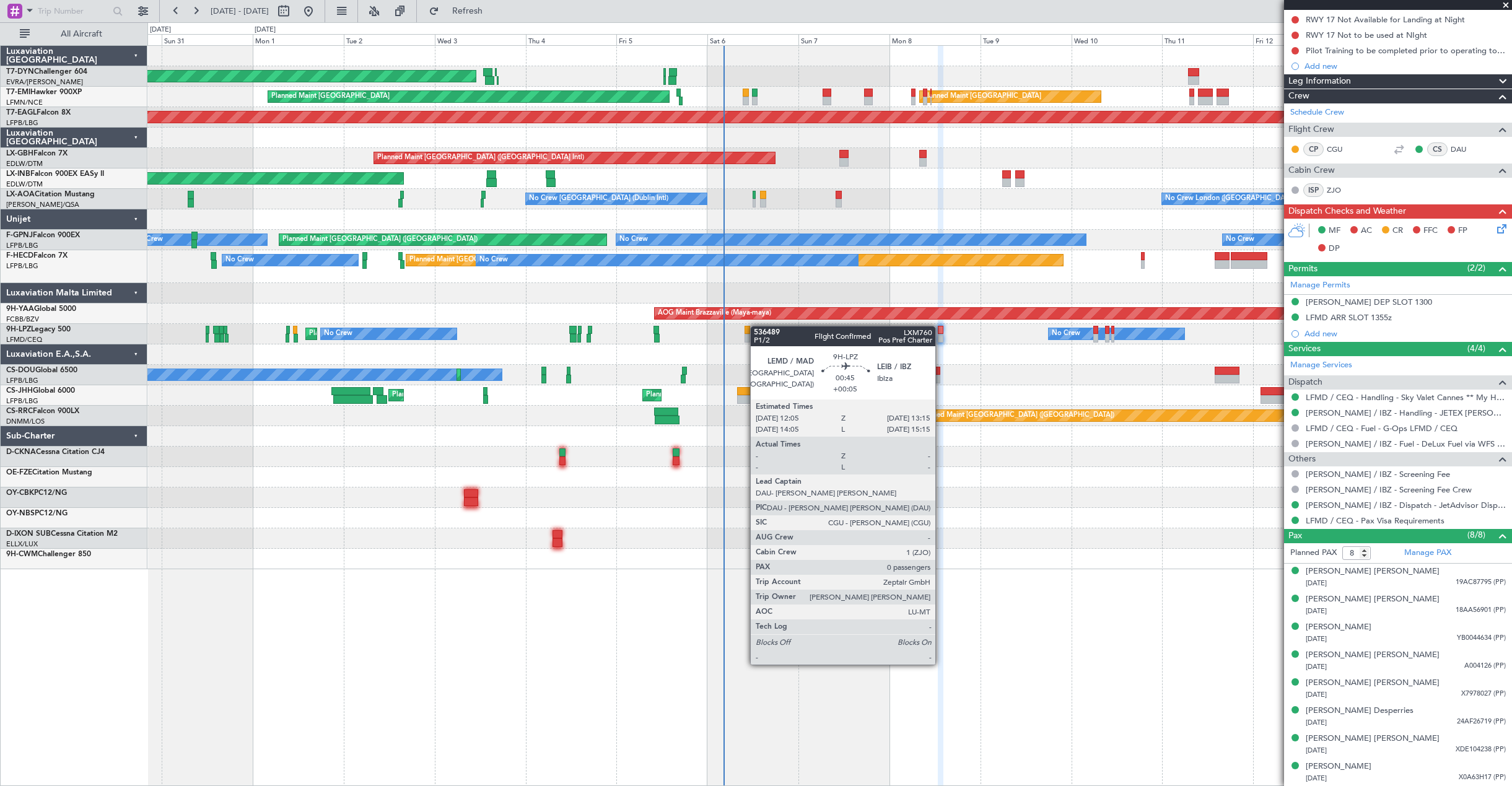
click at [756, 325] on div "AOG Maint Riga (Riga Intl) Planned Maint [GEOGRAPHIC_DATA] Planned Maint [GEOGR…" at bounding box center [829, 308] width 1364 height 524
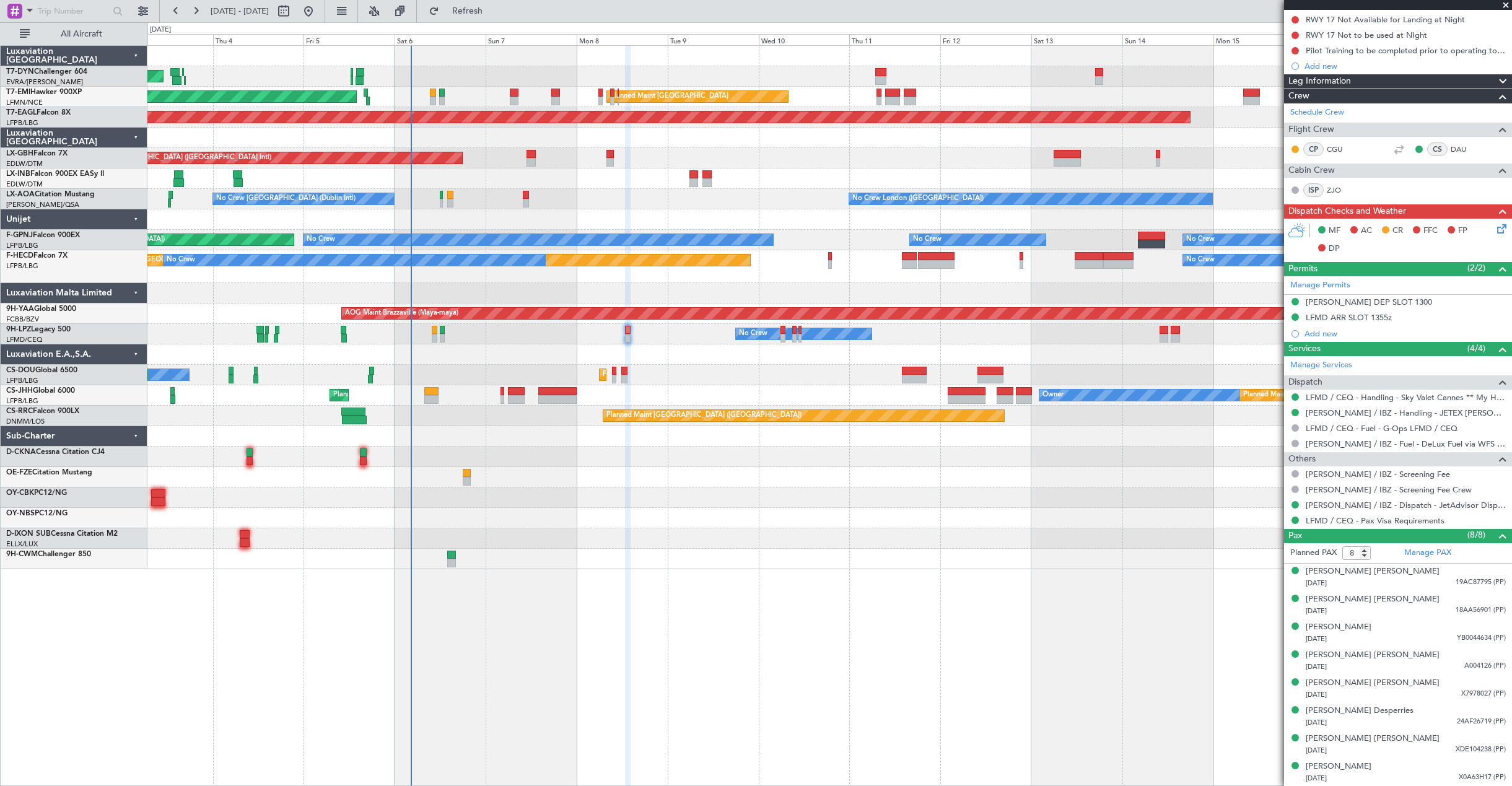
click at [511, 374] on div "AOG Maint Riga (Riga Intl) Planned Maint [GEOGRAPHIC_DATA] Planned Maint [GEOGR…" at bounding box center [829, 308] width 1364 height 524
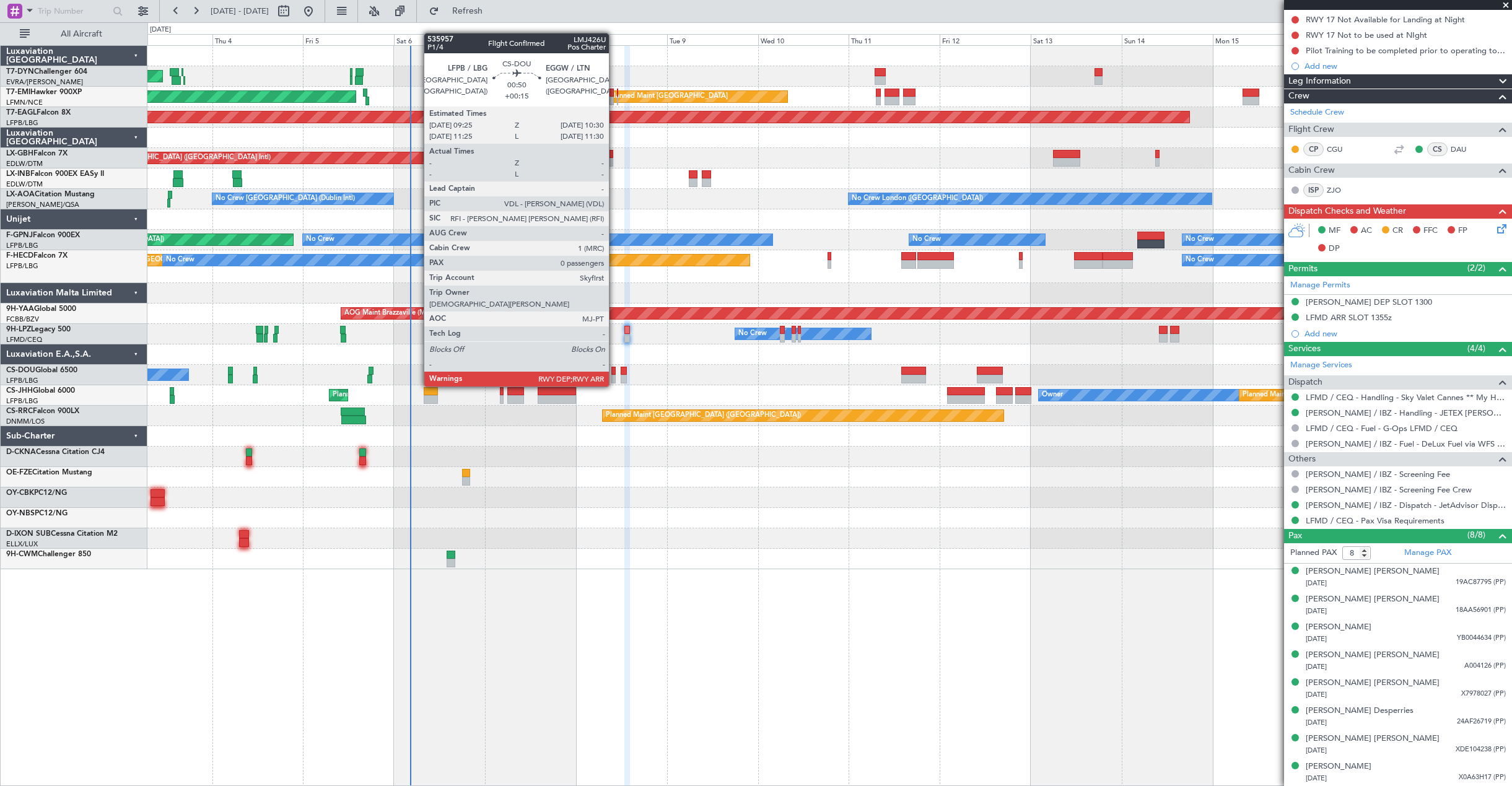
click at [614, 374] on div at bounding box center [614, 371] width 4 height 9
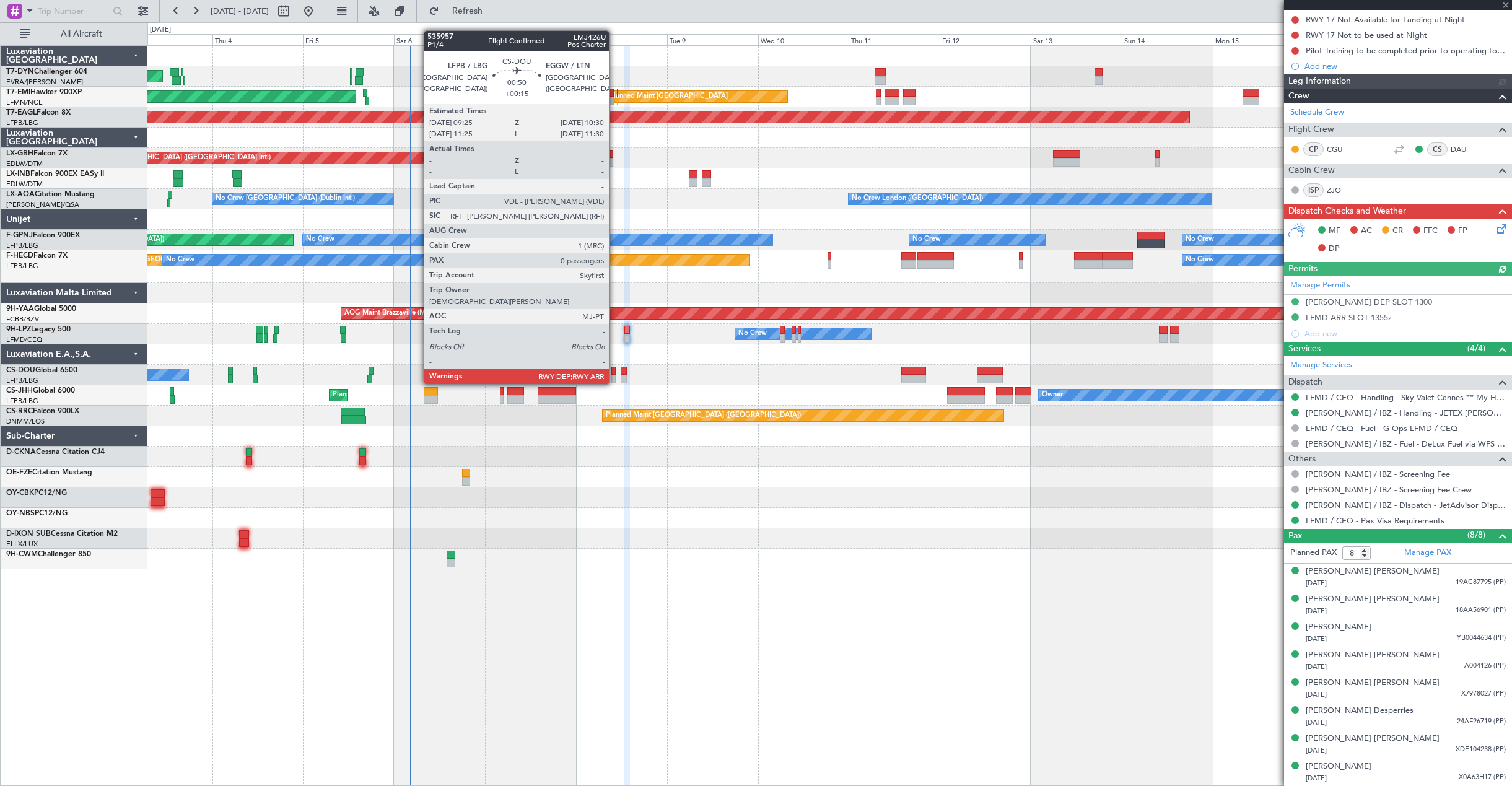
click at [614, 372] on div at bounding box center [614, 371] width 4 height 9
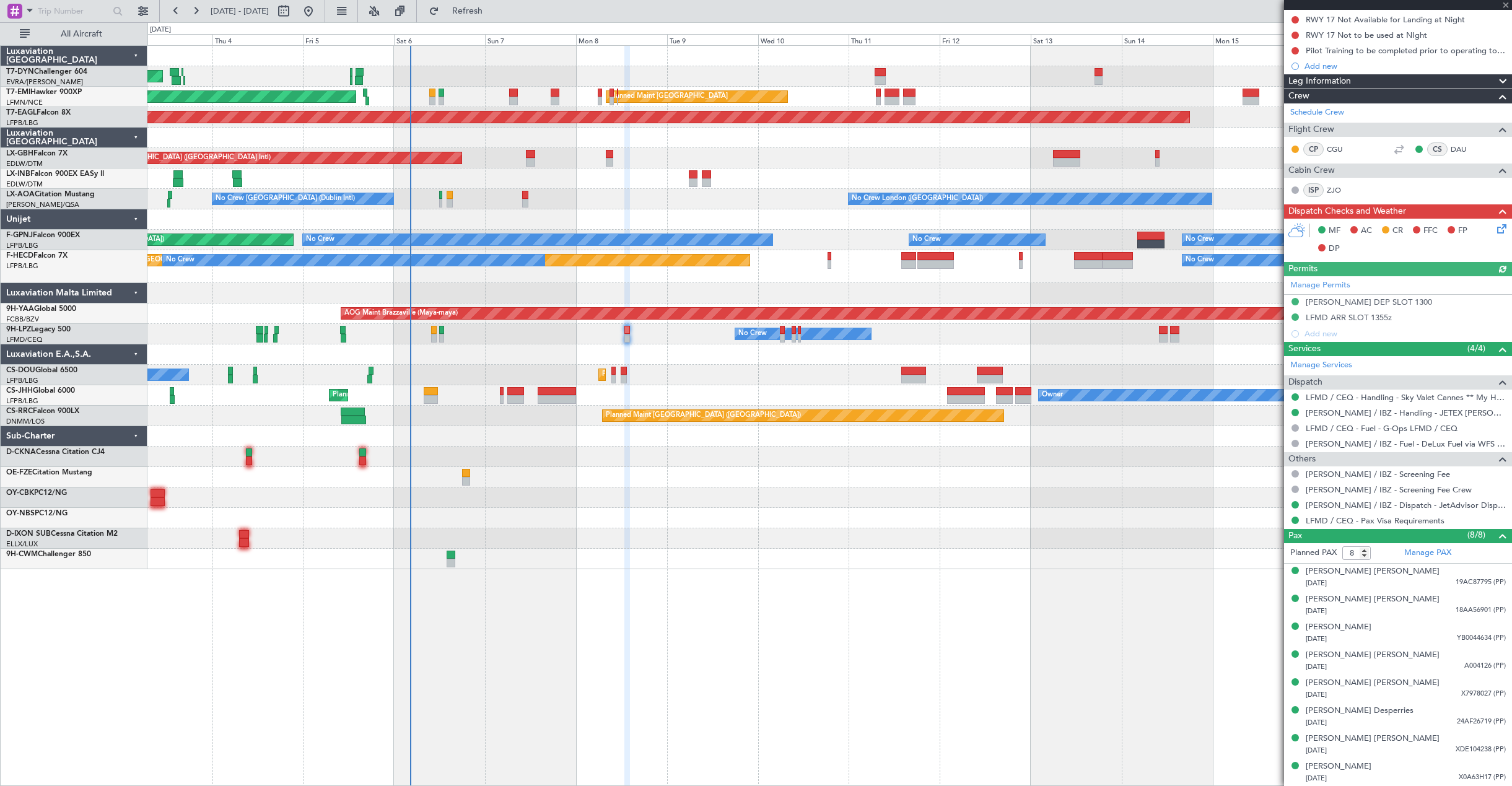
type input "+00:15"
type input "0"
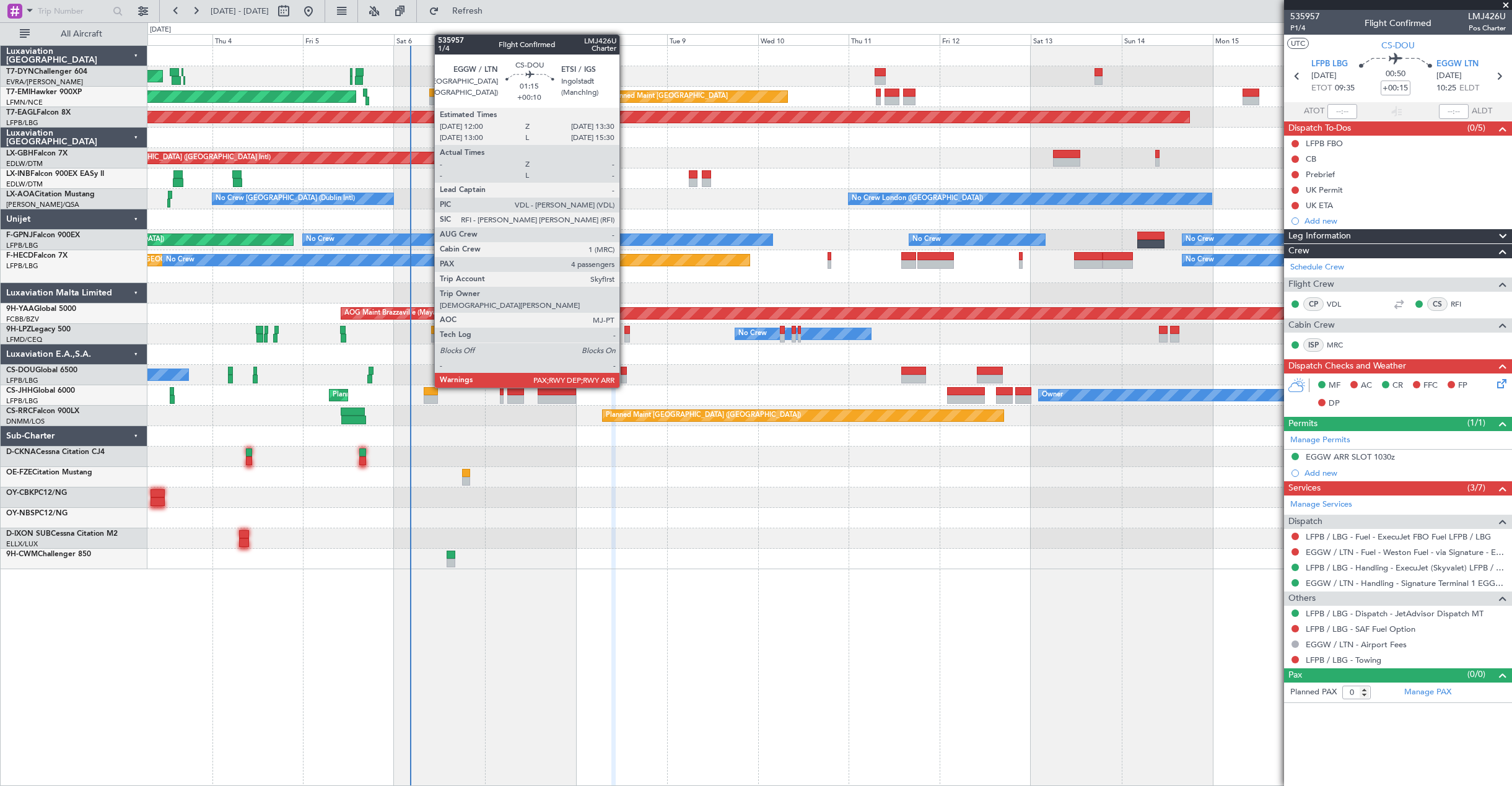
click at [625, 375] on div at bounding box center [624, 379] width 6 height 9
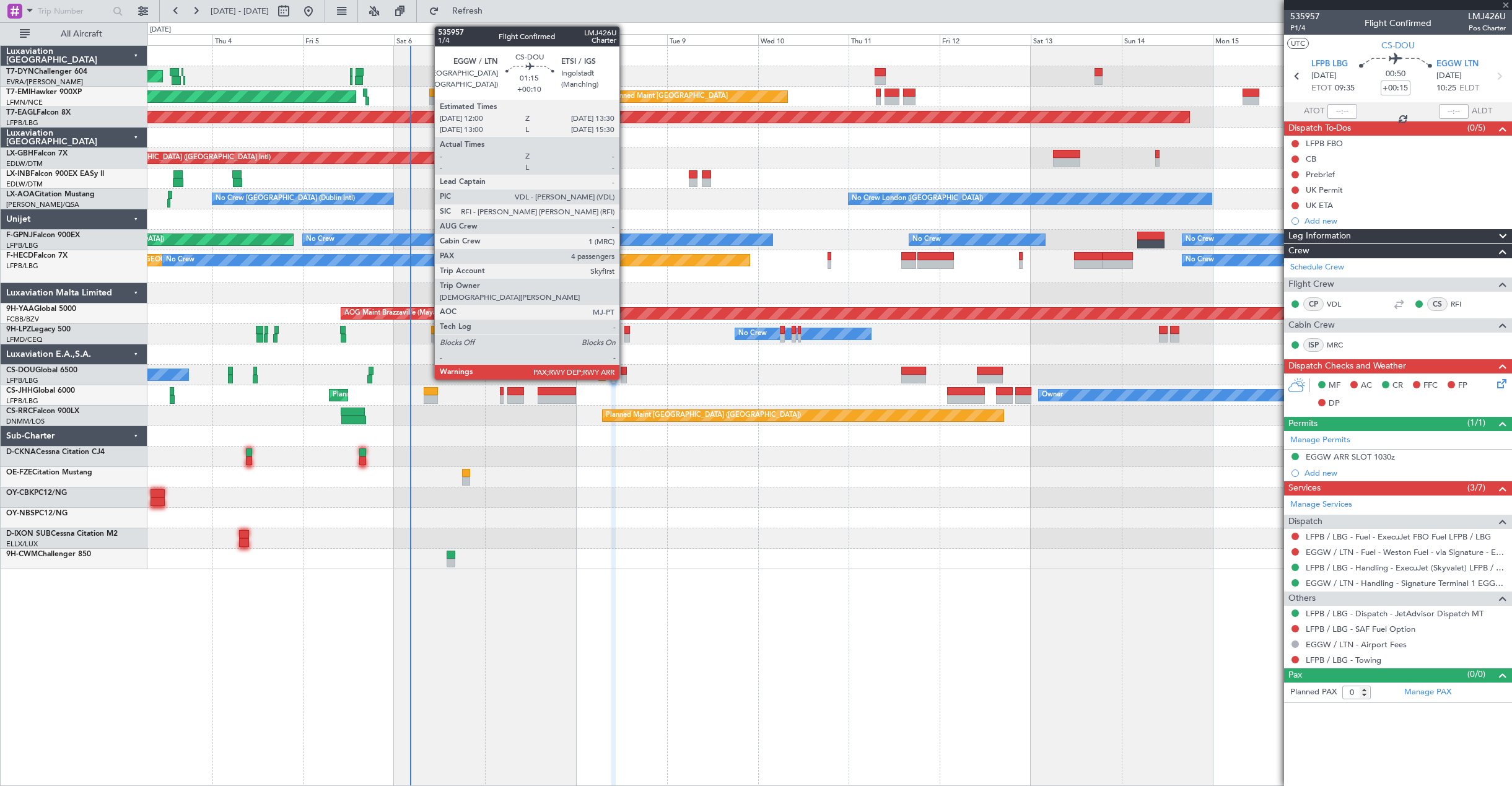
type input "+00:10"
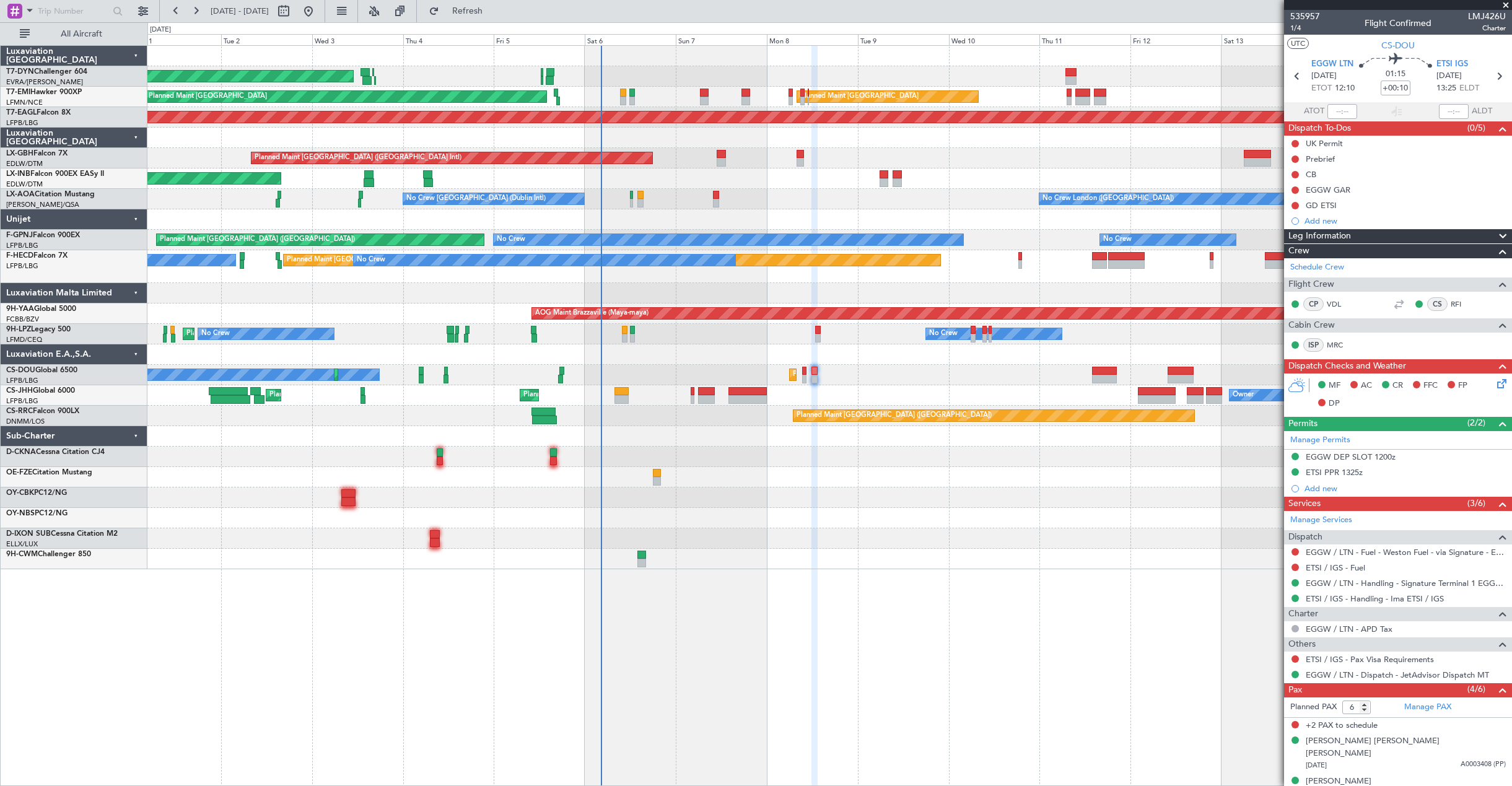
click at [644, 478] on div at bounding box center [829, 477] width 1364 height 21
click at [778, 495] on div at bounding box center [829, 497] width 1364 height 21
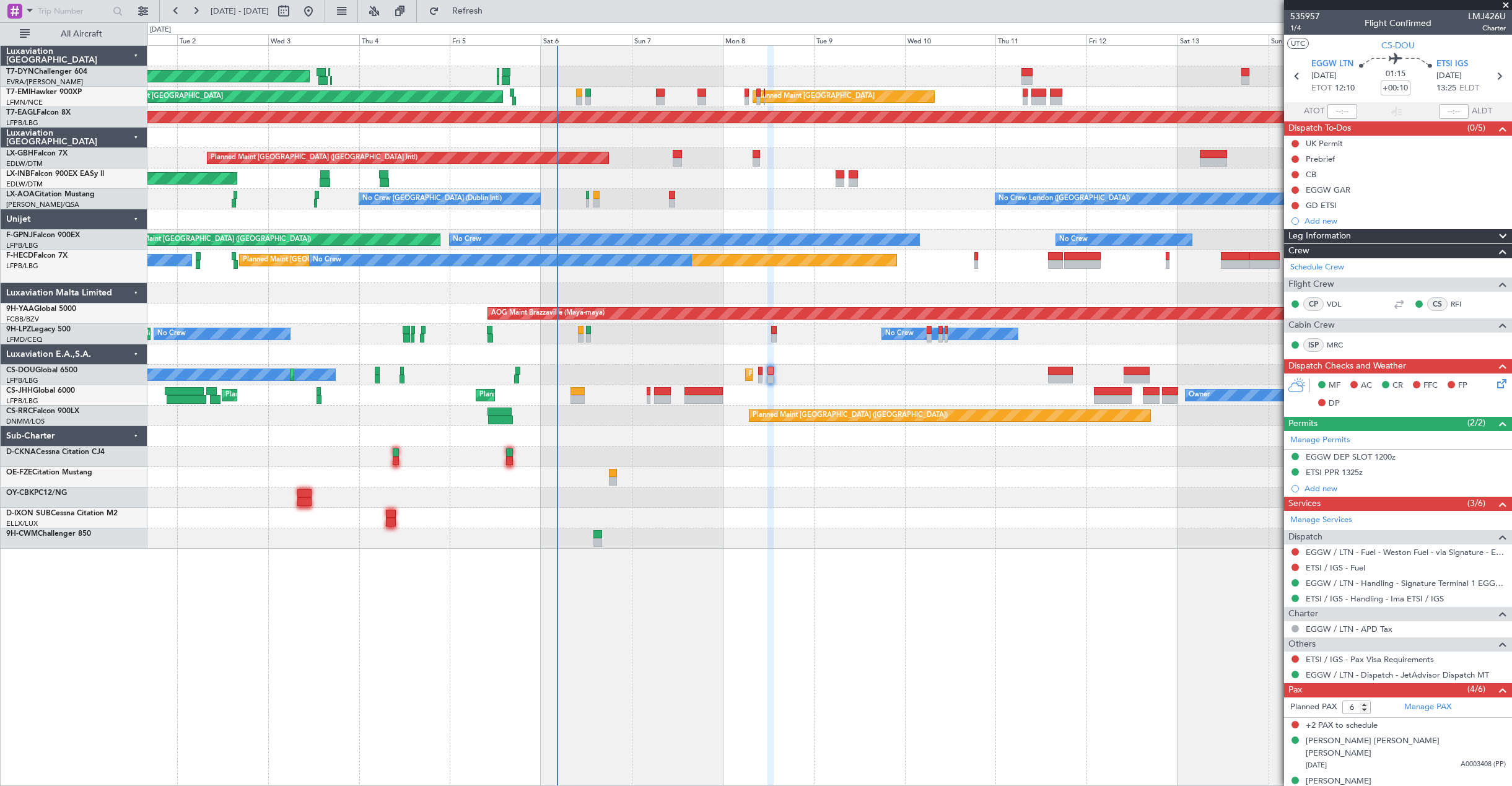
click at [878, 471] on div at bounding box center [829, 477] width 1364 height 21
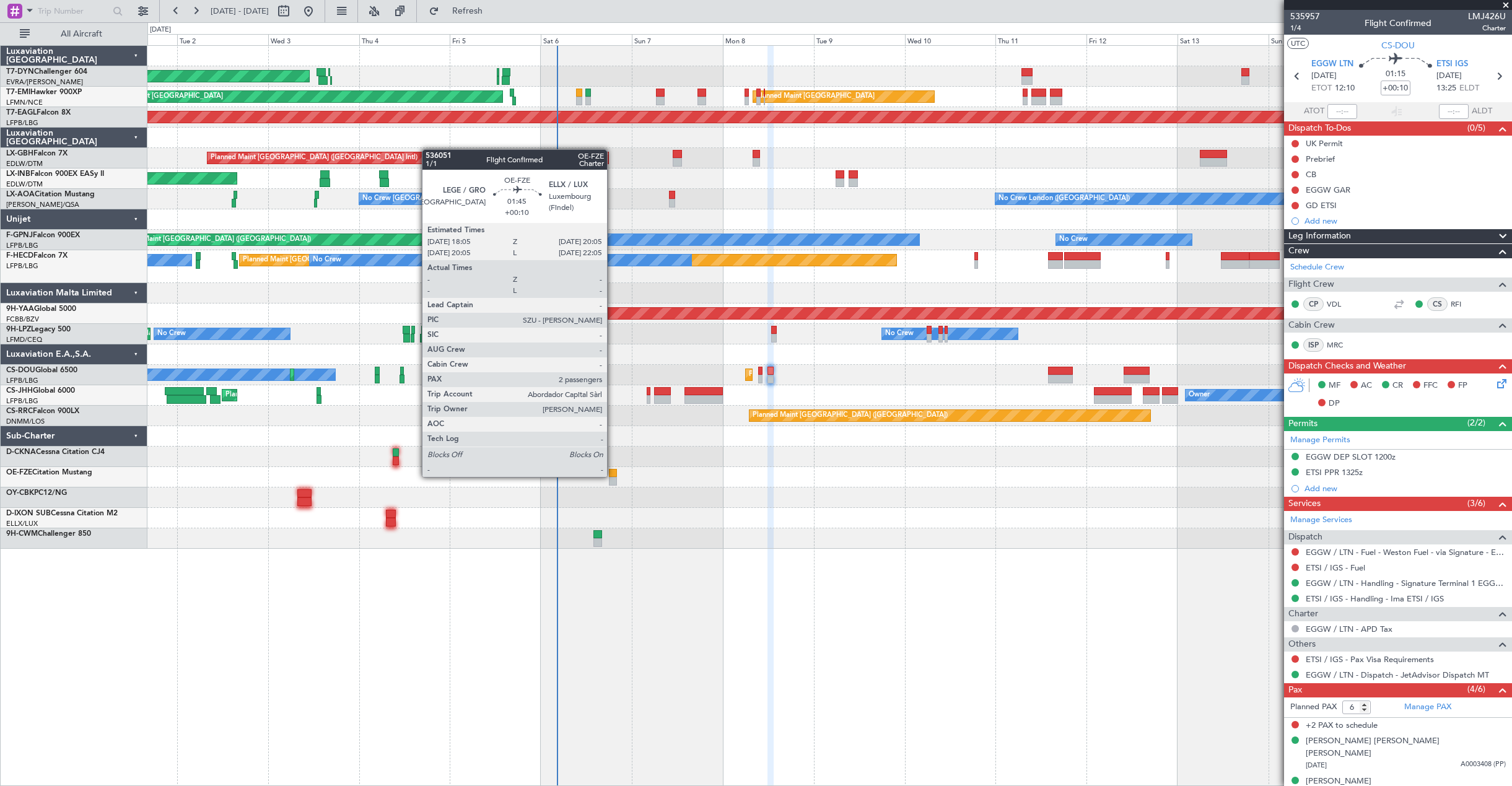
click at [612, 476] on div at bounding box center [612, 473] width 8 height 9
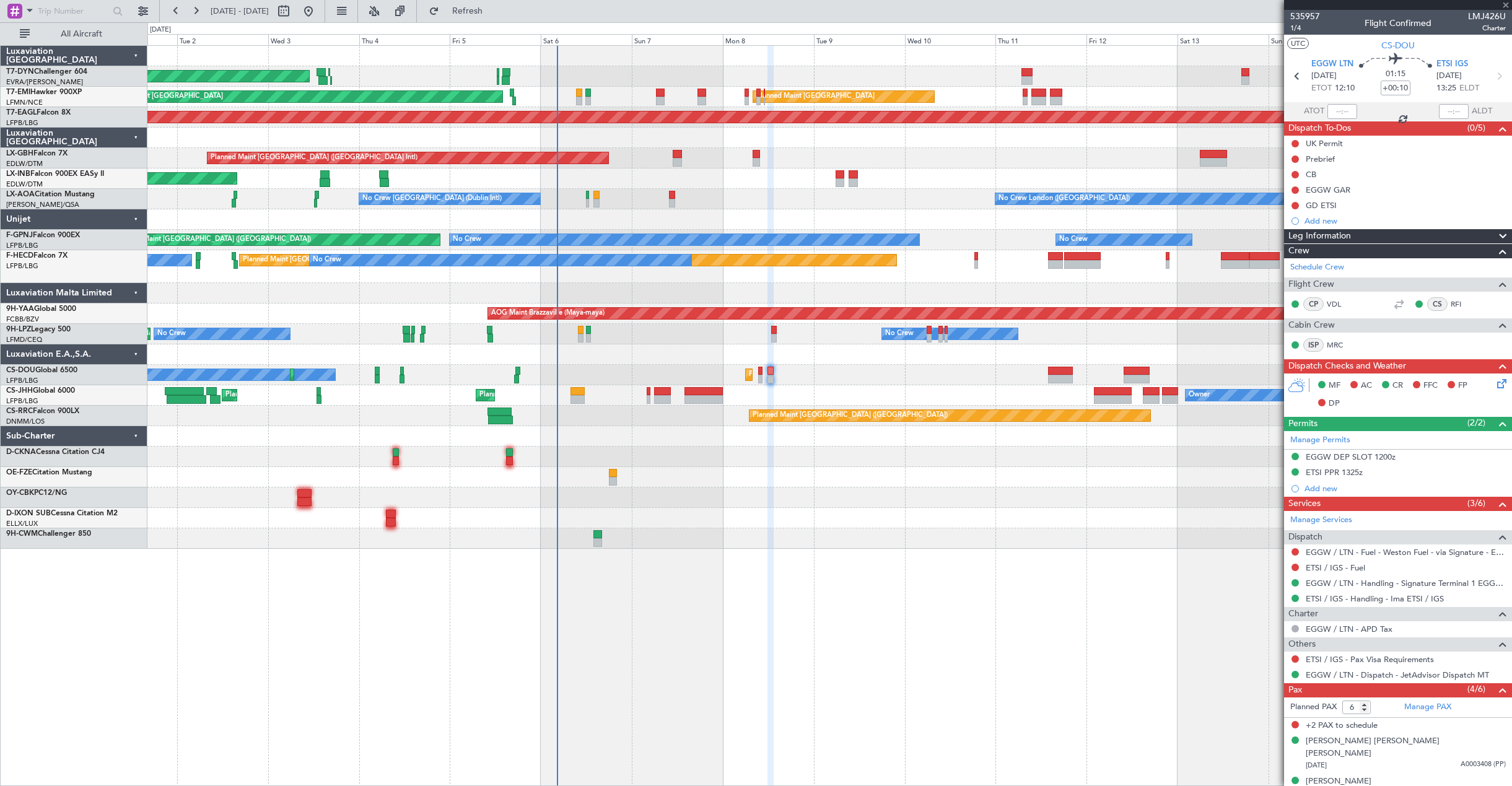
type input "2"
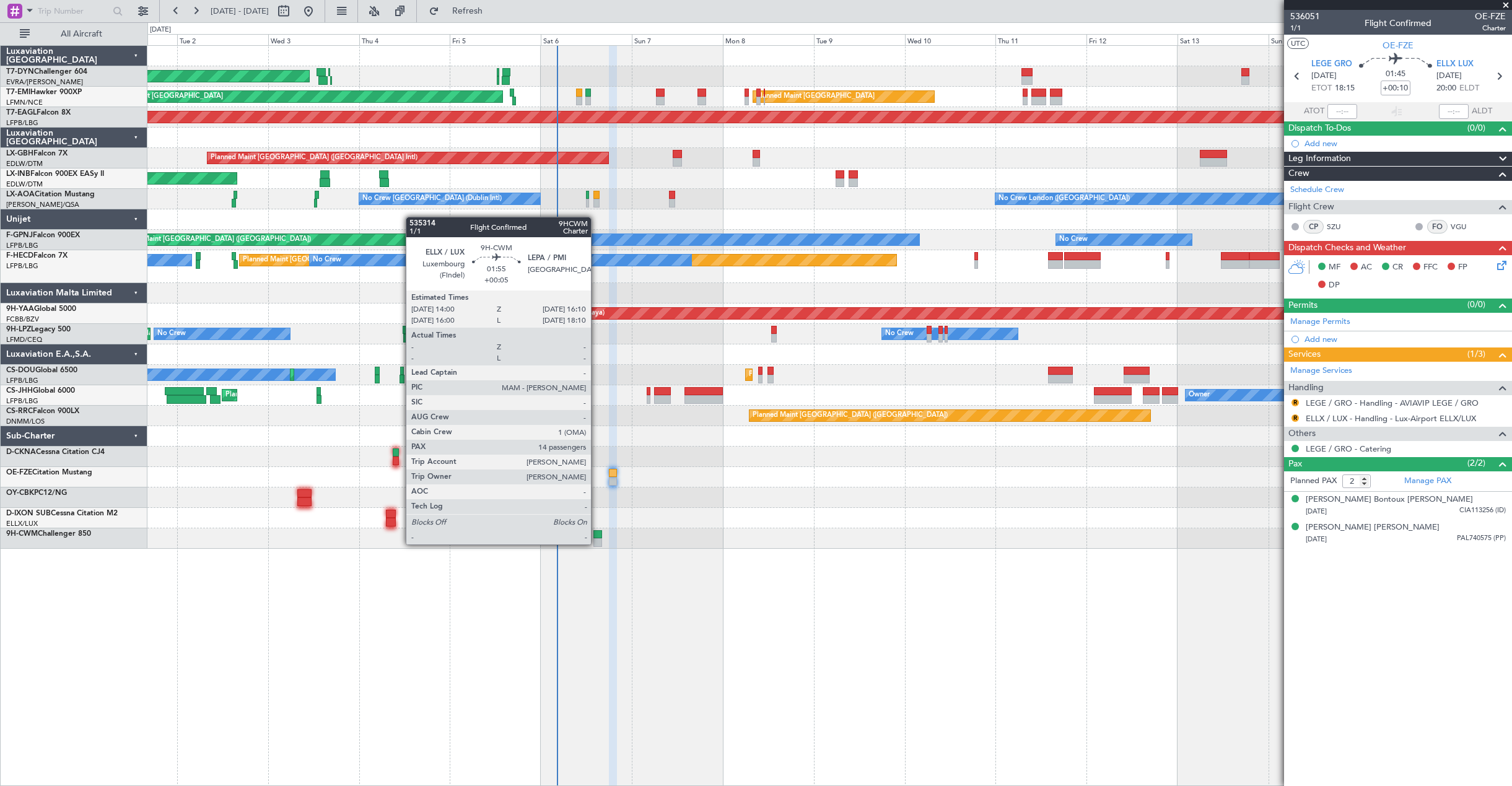
click at [597, 543] on div at bounding box center [598, 543] width 9 height 9
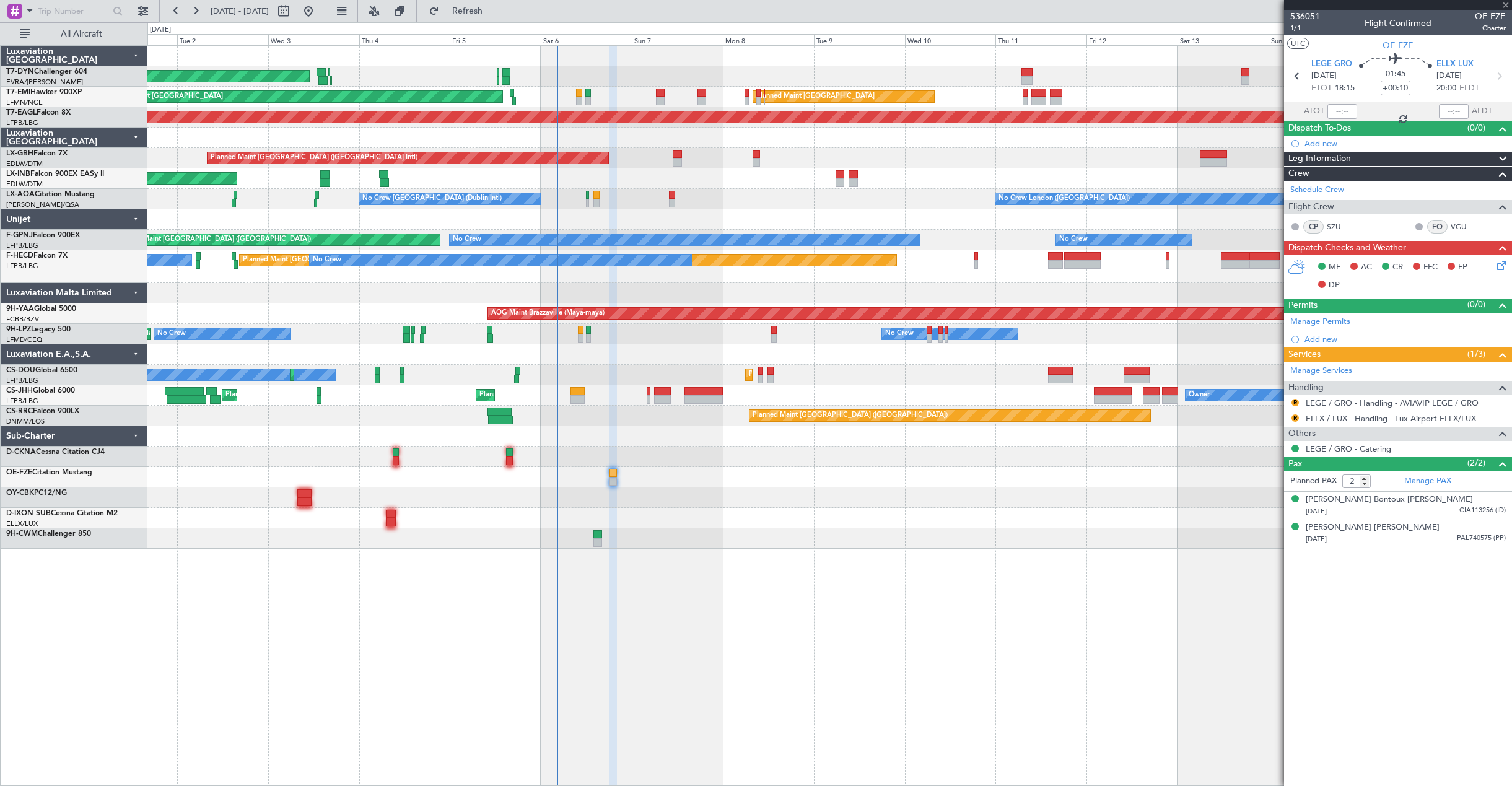
type input "+00:05"
type input "14"
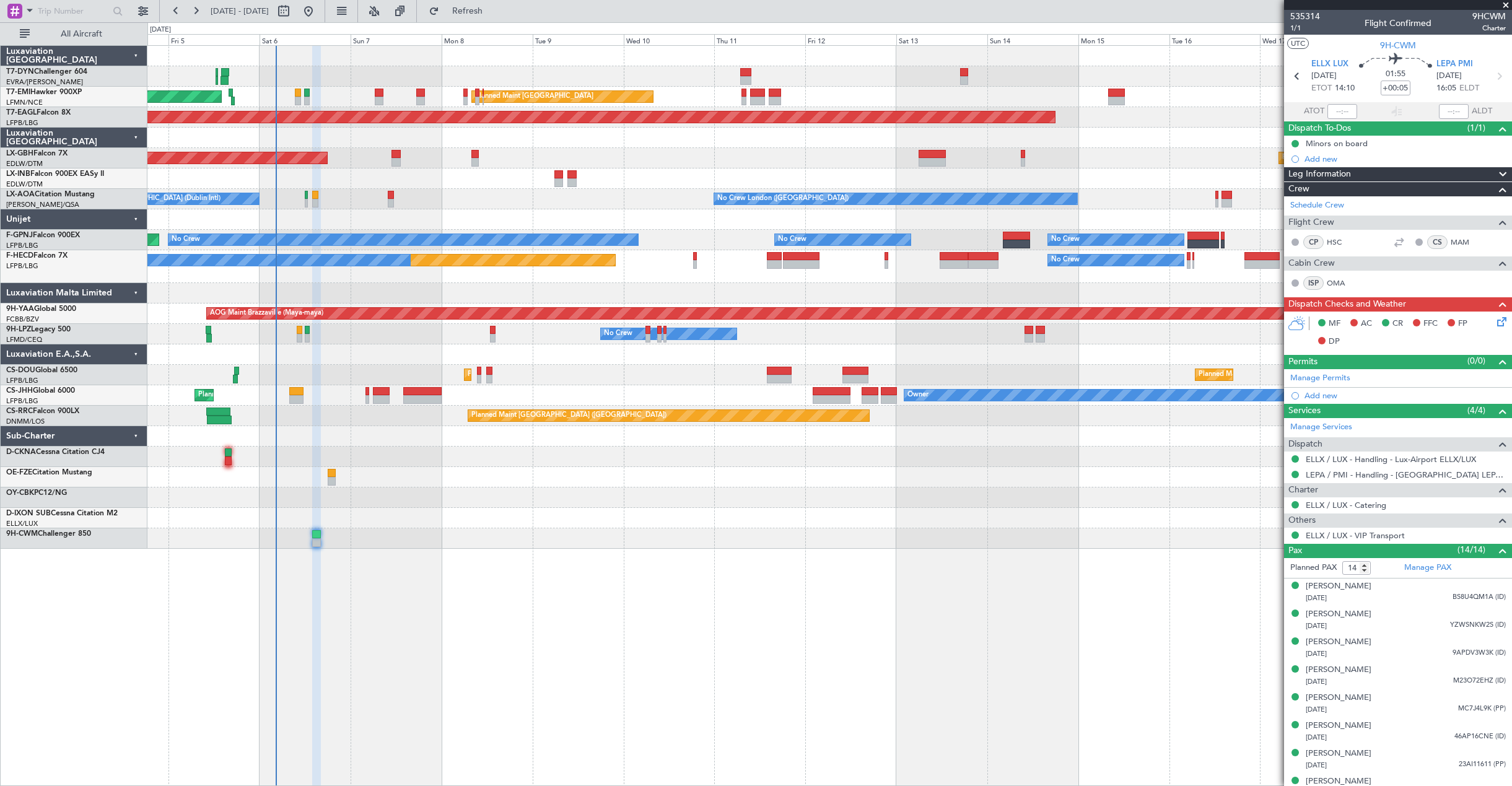
click at [943, 712] on div "AOG Maint Riga (Riga Intl) Planned Maint [GEOGRAPHIC_DATA] Planned Maint [GEOGR…" at bounding box center [830, 416] width 1365 height 741
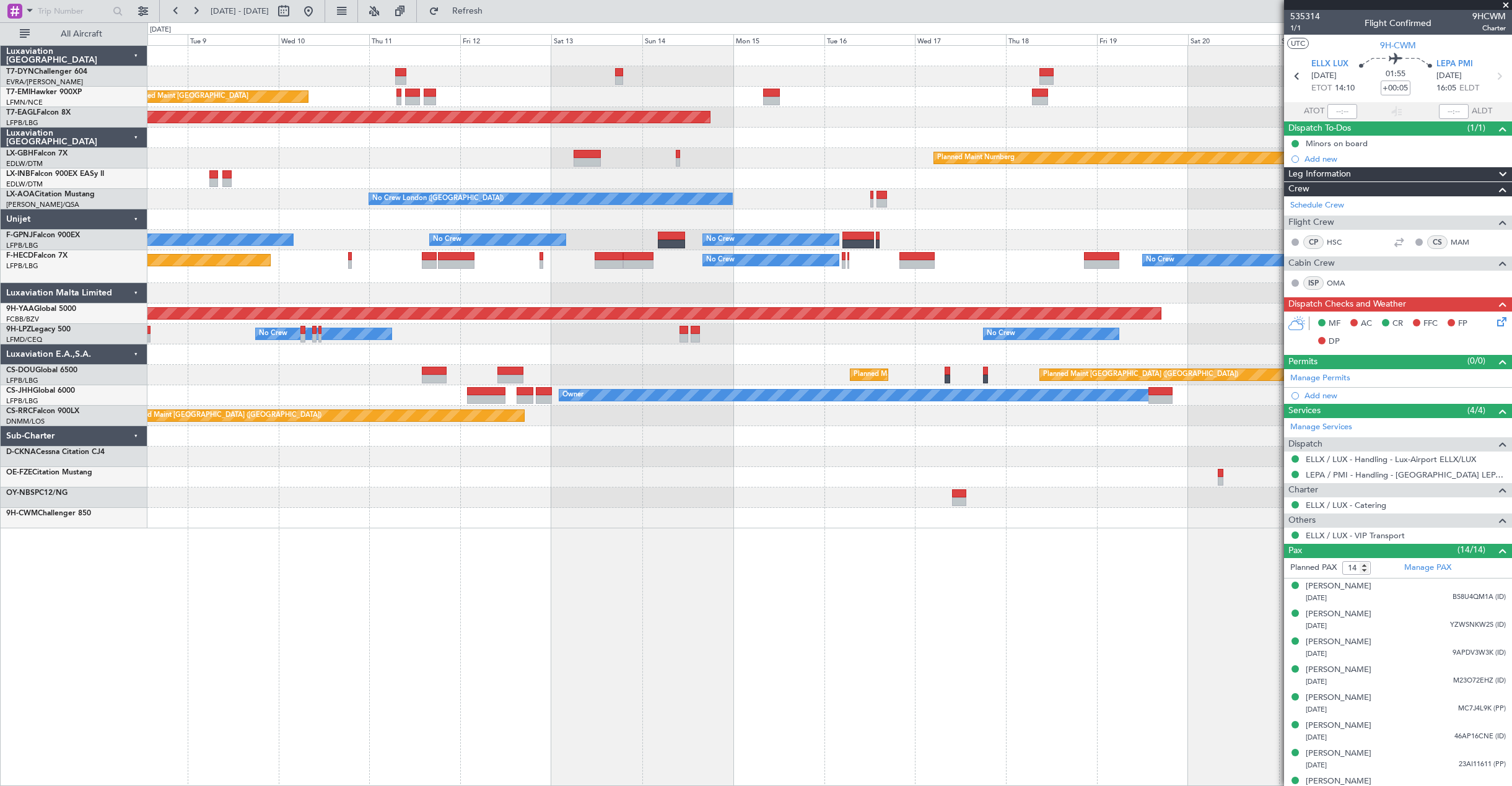
click at [680, 644] on div "Planned Maint [GEOGRAPHIC_DATA] Planned Maint [GEOGRAPHIC_DATA] Grounded [US_ST…" at bounding box center [830, 416] width 1365 height 741
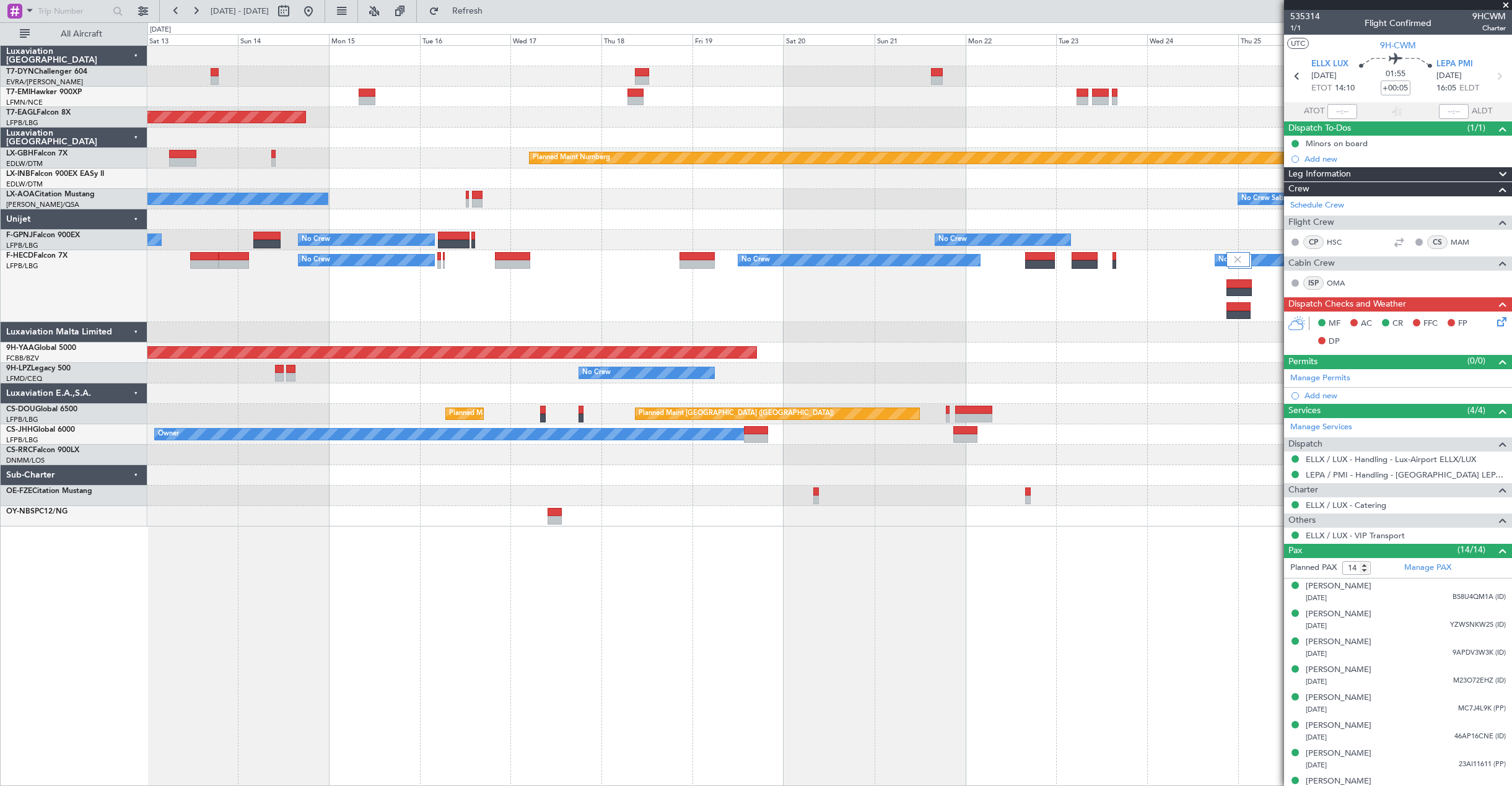
click at [582, 635] on div "Planned Maint [GEOGRAPHIC_DATA] Grounded [US_STATE] ([GEOGRAPHIC_DATA]) Planned…" at bounding box center [830, 416] width 1365 height 741
click at [668, 573] on div "Planned Maint [GEOGRAPHIC_DATA] Grounded [US_STATE] ([GEOGRAPHIC_DATA]) Planned…" at bounding box center [830, 416] width 1365 height 741
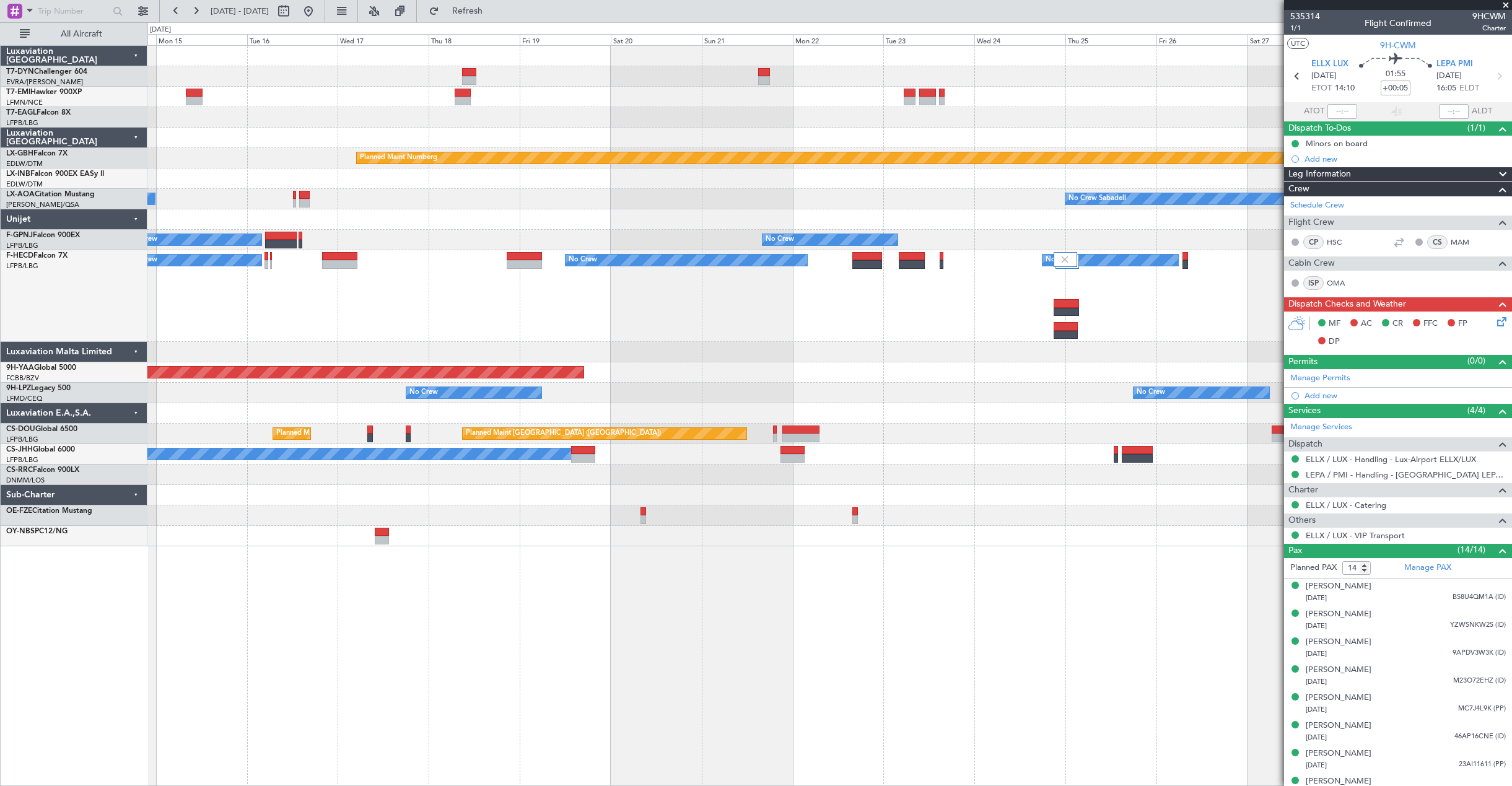
click at [542, 579] on div "Grounded [US_STATE] ([GEOGRAPHIC_DATA]) Planned Maint Nurnberg No Crew Sabadell…" at bounding box center [830, 416] width 1365 height 741
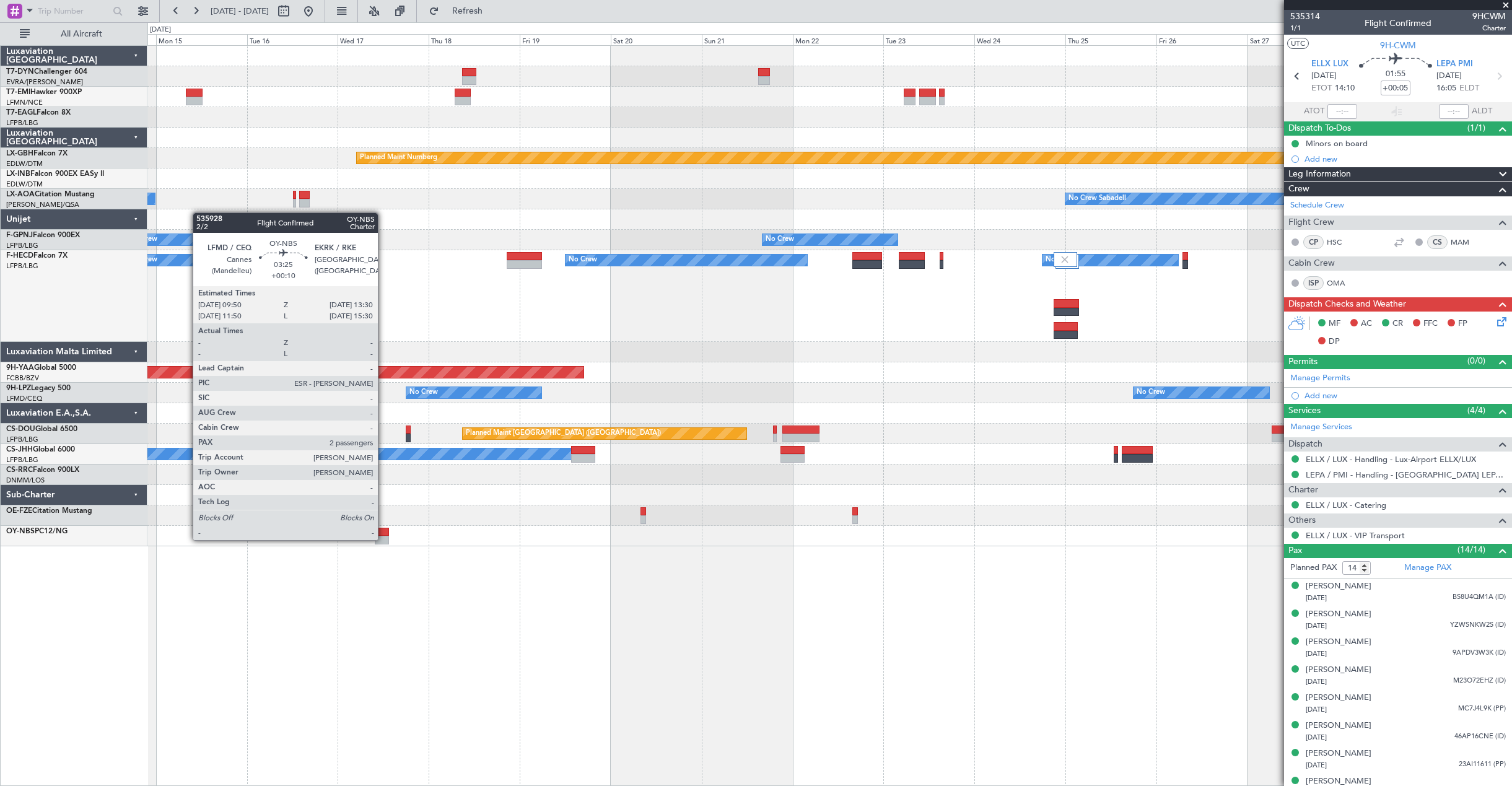
click at [383, 539] on div at bounding box center [382, 540] width 14 height 9
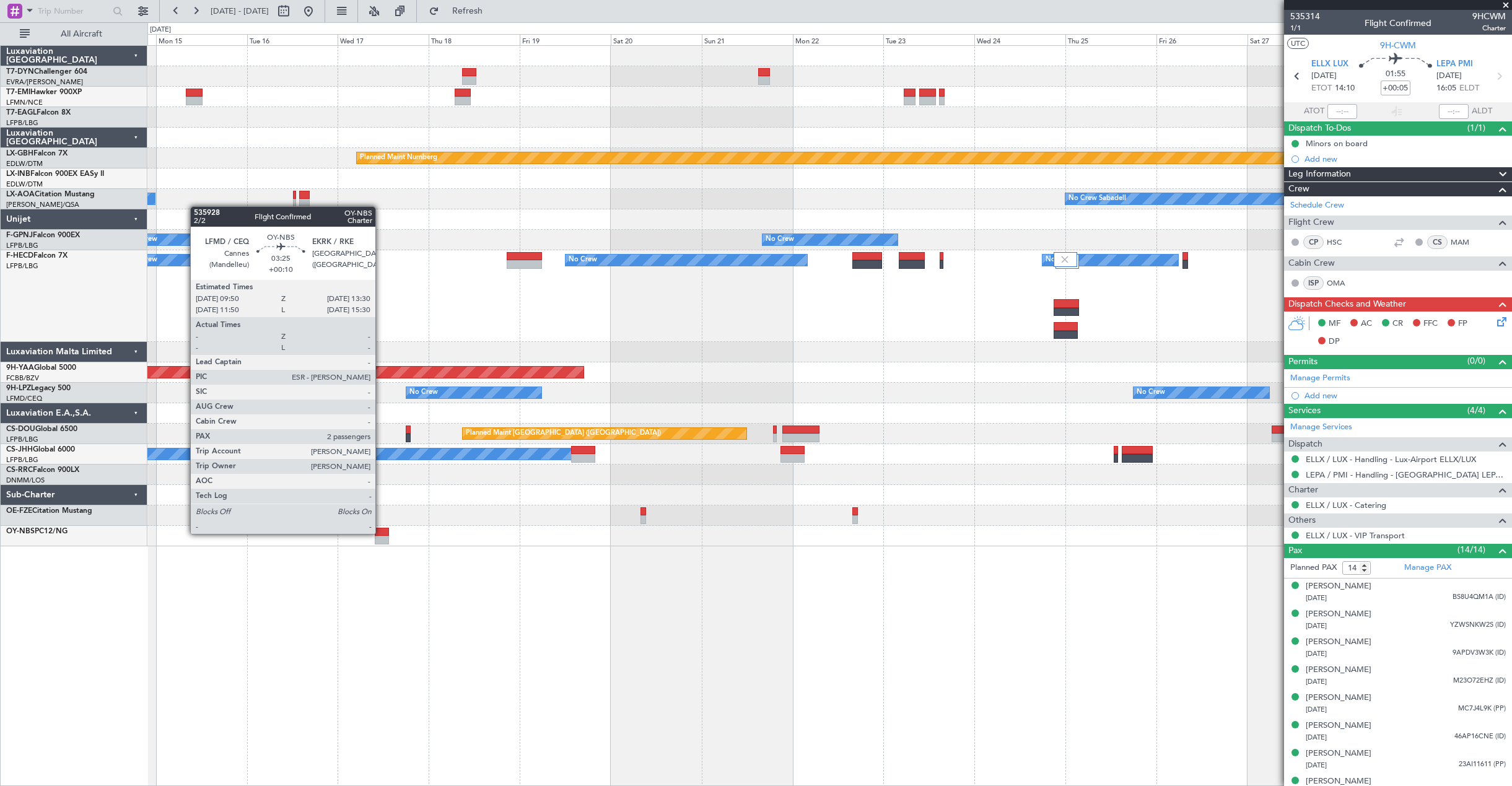
click at [381, 533] on div at bounding box center [382, 532] width 14 height 9
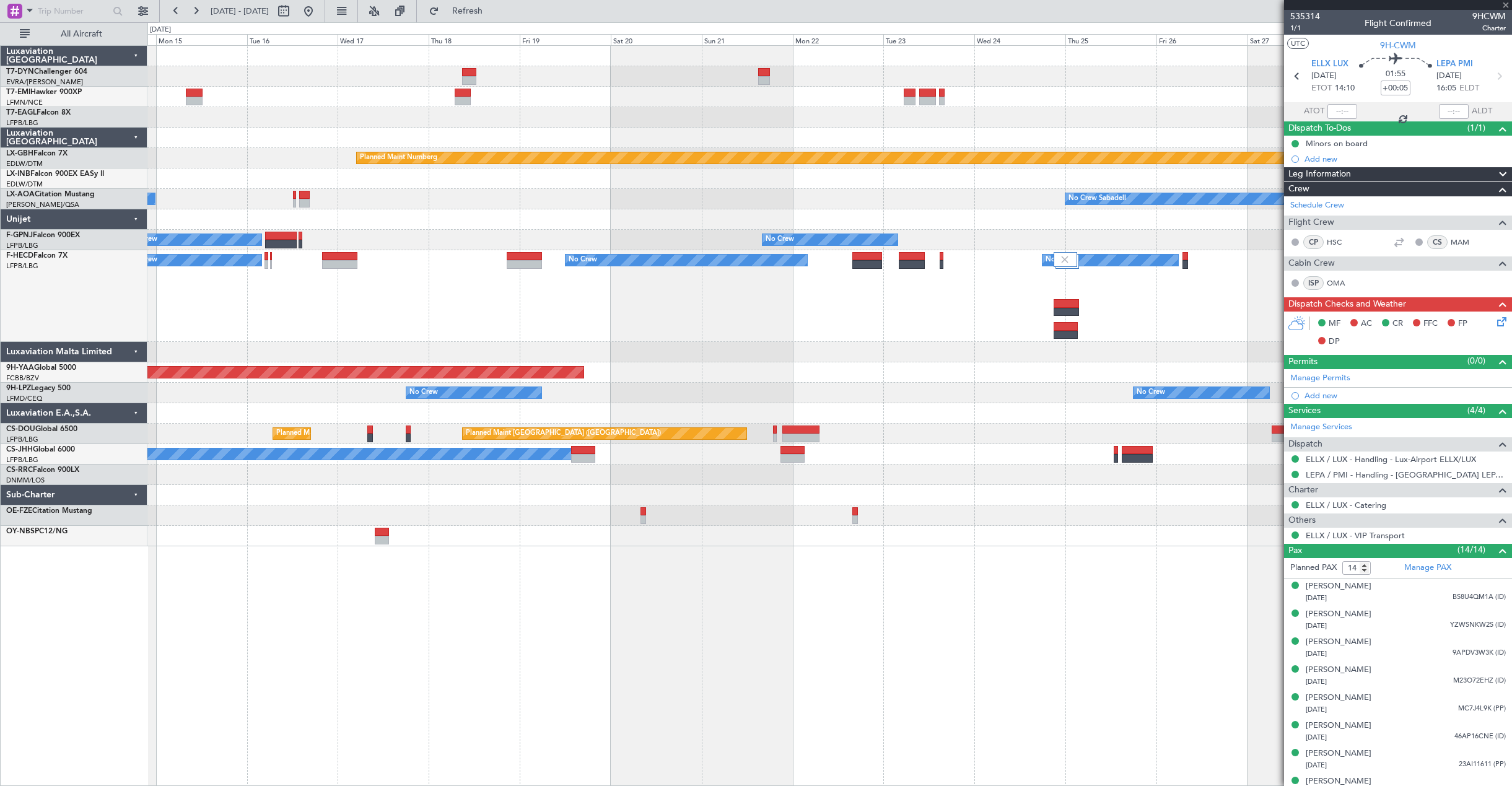
type input "+00:10"
type input "2"
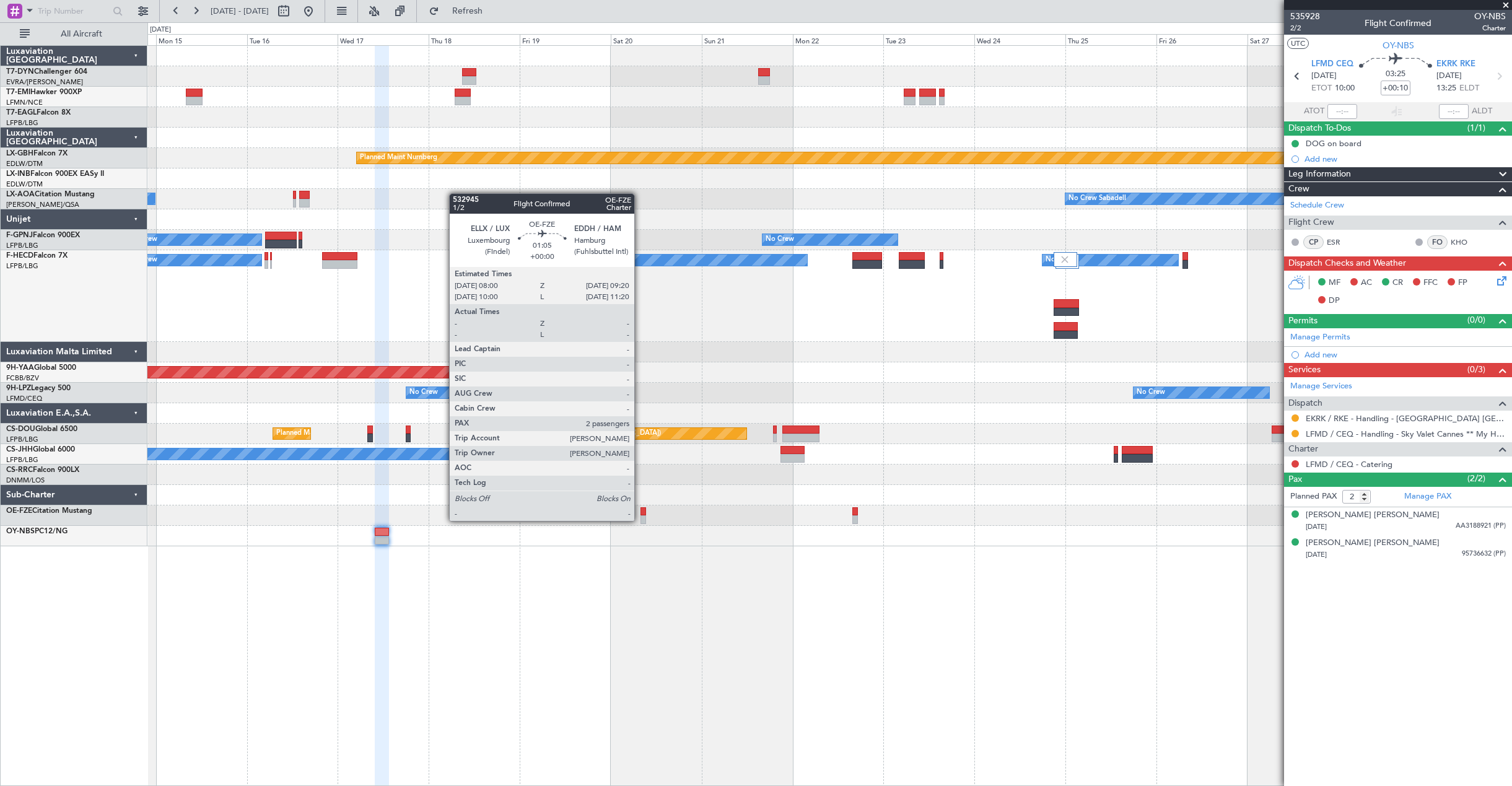
click at [641, 520] on div at bounding box center [643, 519] width 6 height 9
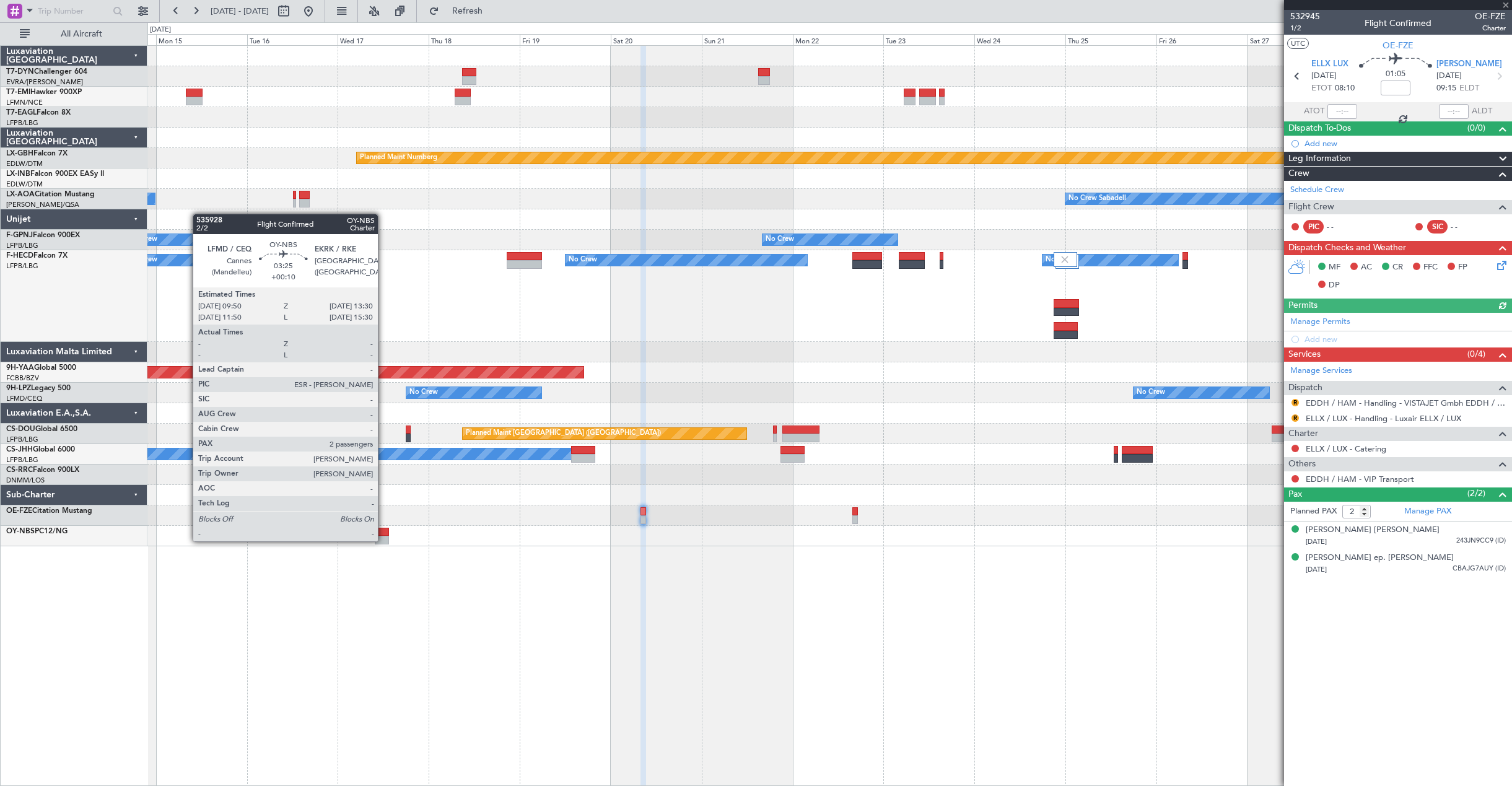
click at [383, 540] on div at bounding box center [382, 540] width 14 height 9
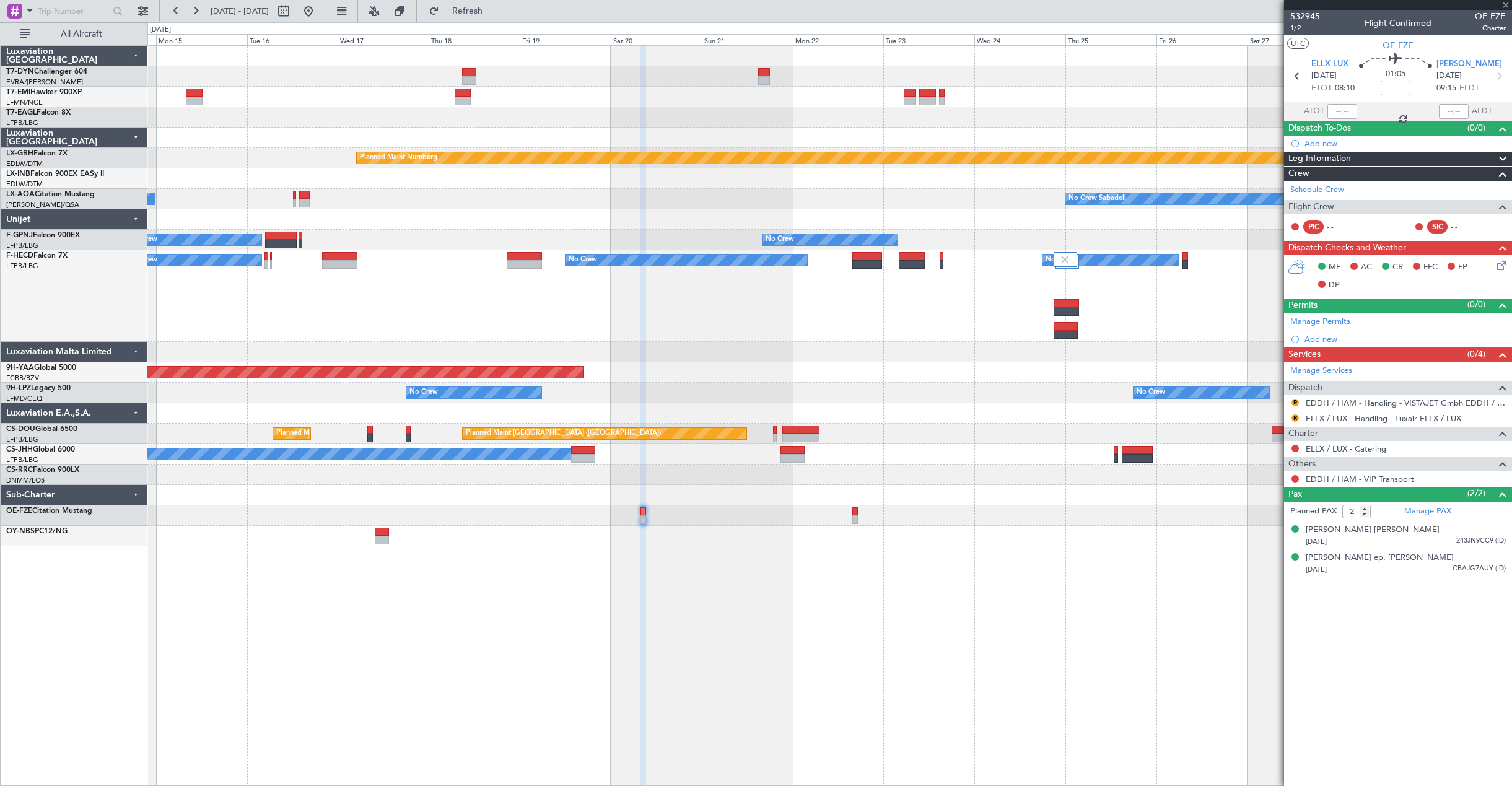
type input "+00:10"
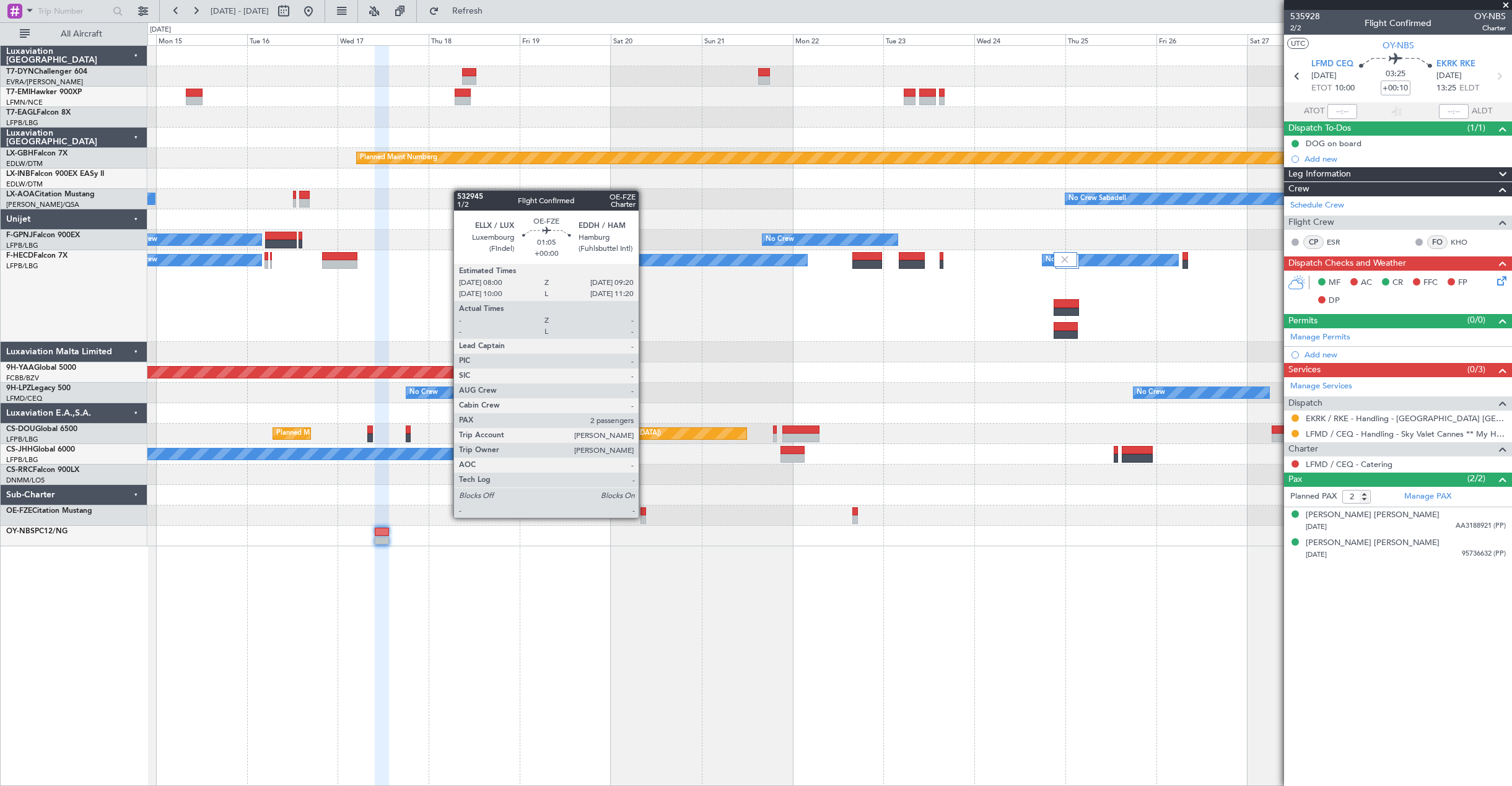
click at [644, 516] on div at bounding box center [643, 519] width 6 height 9
click at [643, 514] on div at bounding box center [643, 511] width 6 height 9
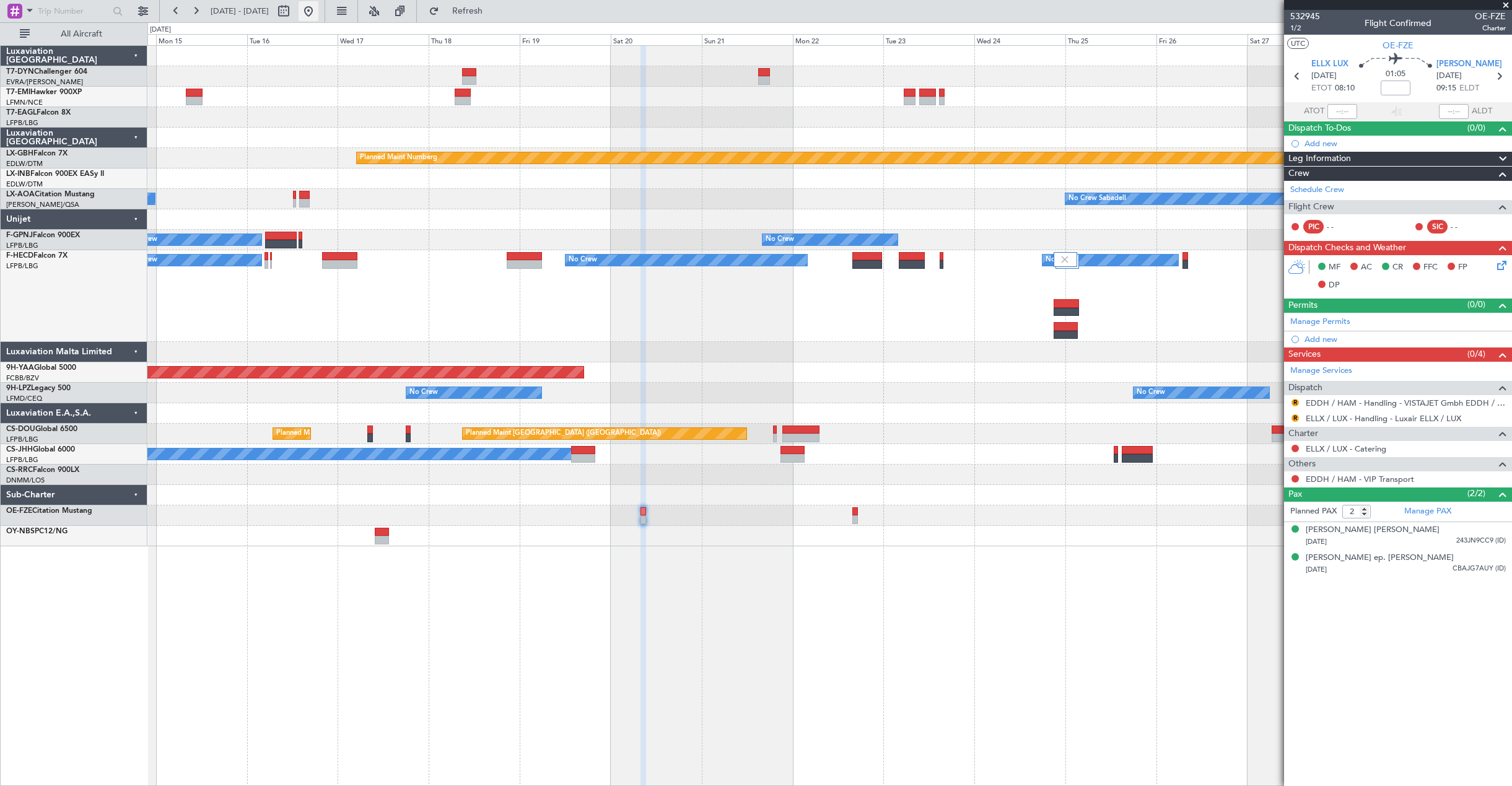
click at [318, 20] on button at bounding box center [308, 11] width 20 height 20
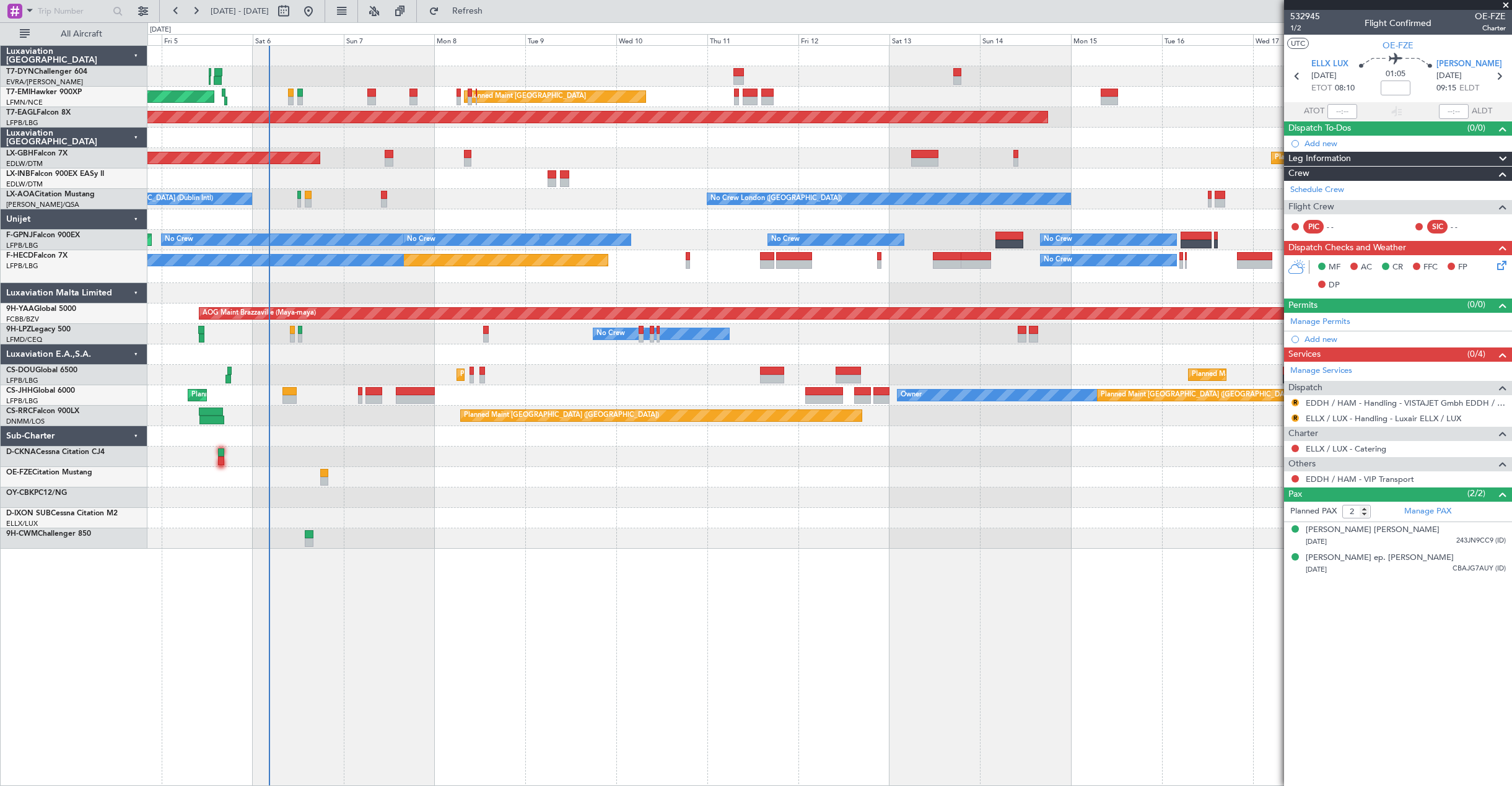
click at [543, 353] on div "AOG Maint Riga (Riga Intl) Planned Maint [GEOGRAPHIC_DATA] Planned Maint [GEOGR…" at bounding box center [829, 297] width 1364 height 503
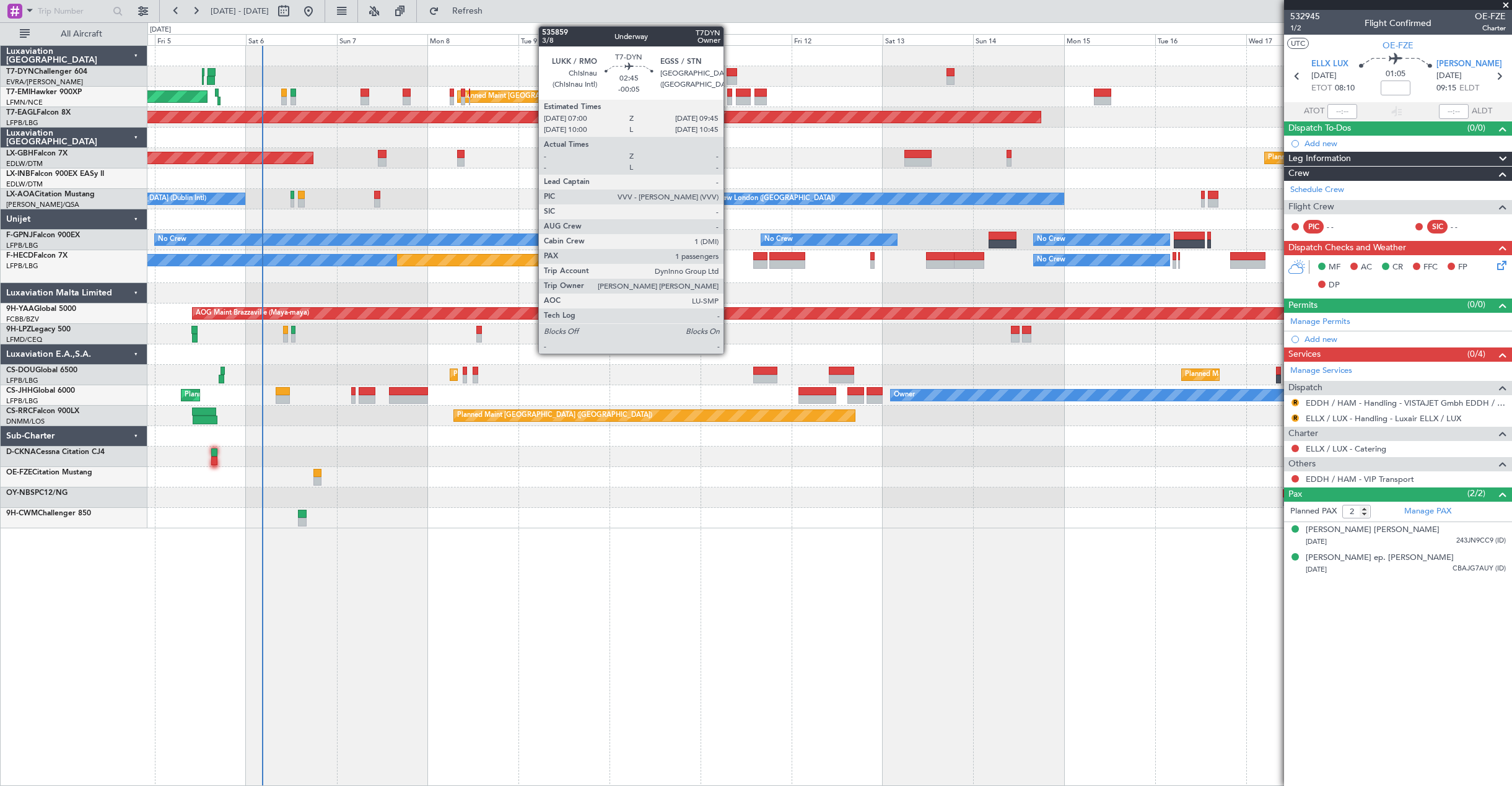
click at [729, 79] on div at bounding box center [732, 81] width 11 height 9
type input "-00:05"
type input "1"
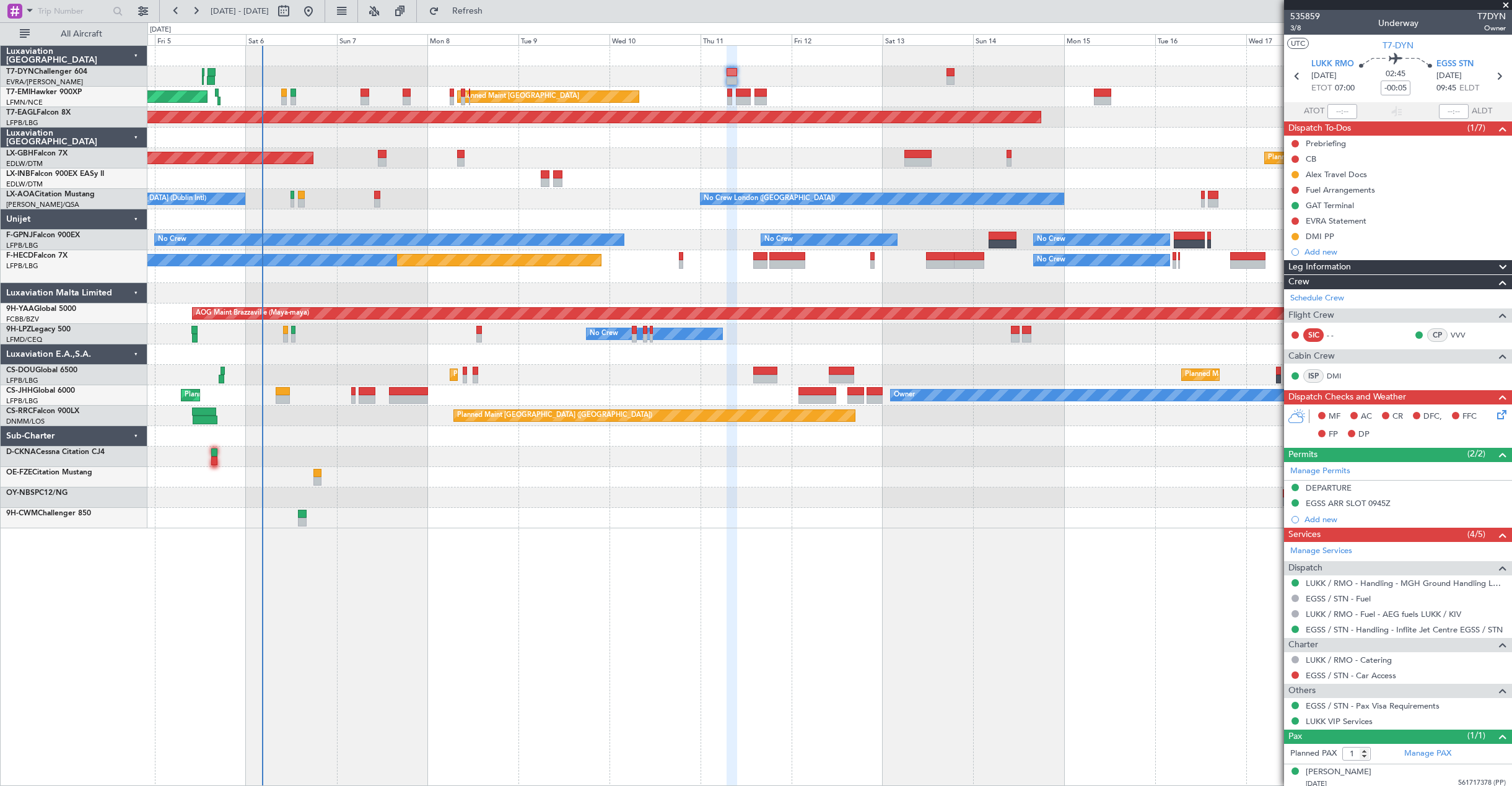
click at [947, 71] on div "AOG Maint Riga (Riga Intl)" at bounding box center [829, 77] width 1364 height 21
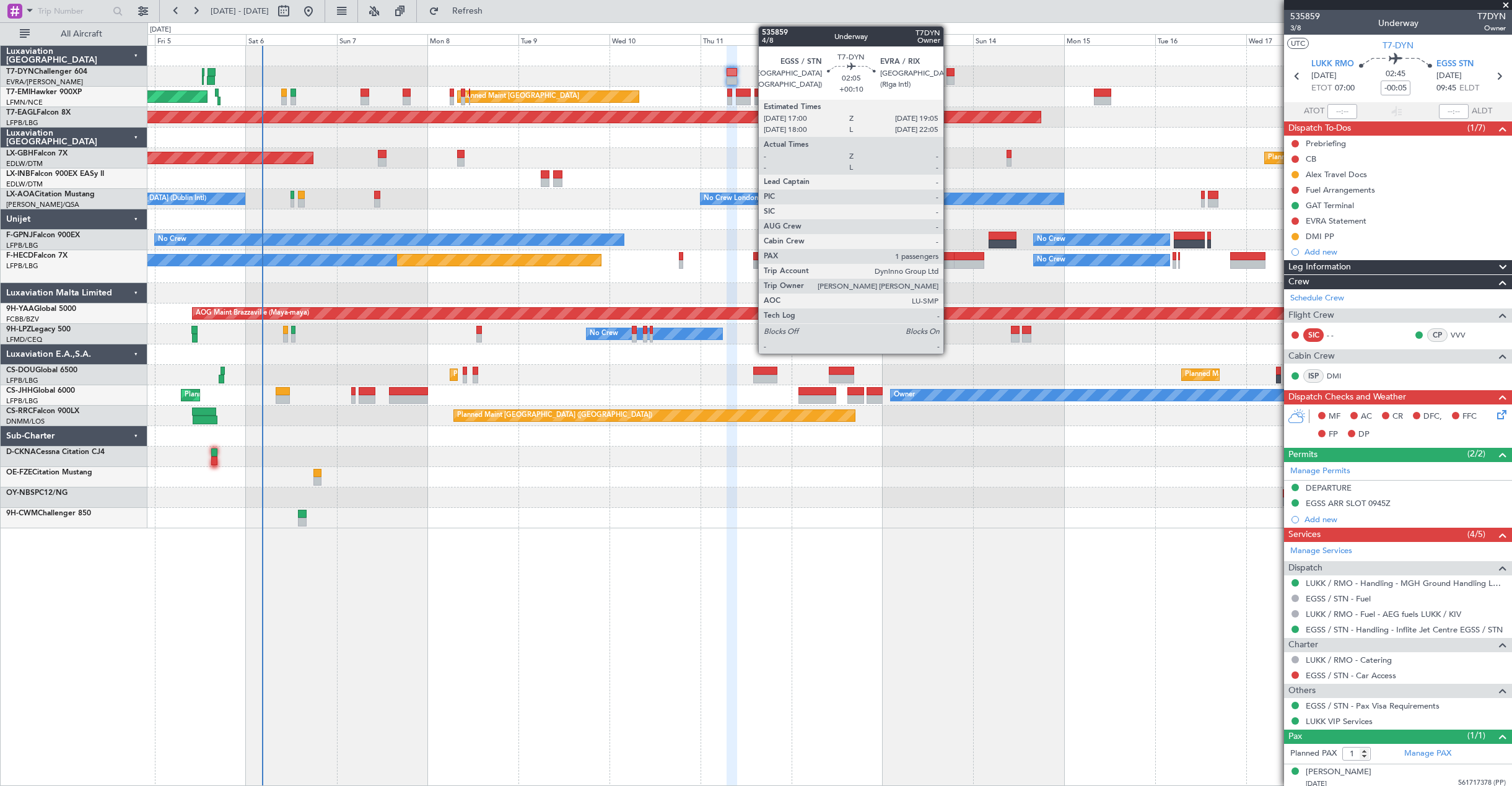
click at [949, 72] on div at bounding box center [950, 72] width 8 height 9
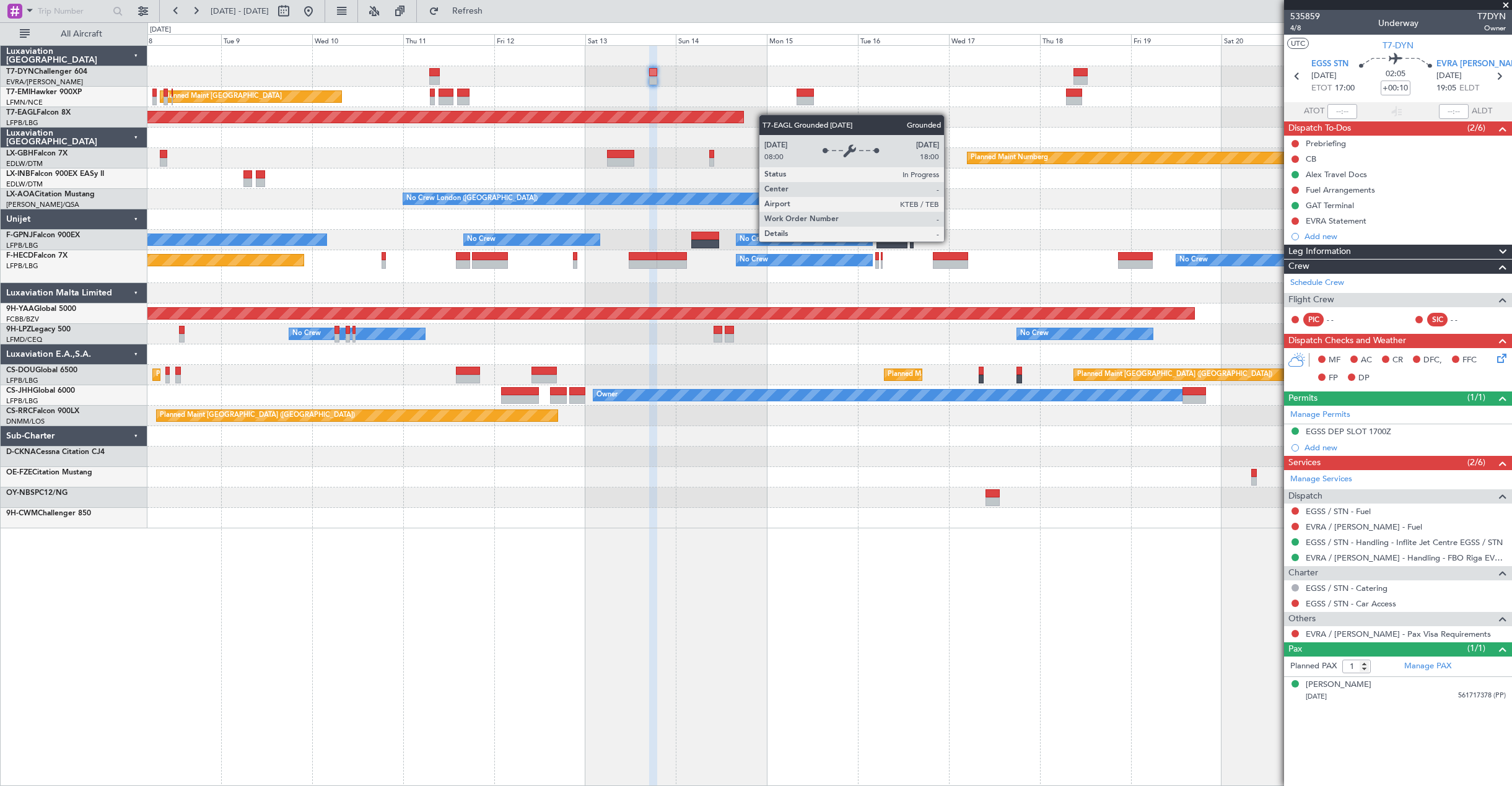
click at [617, 118] on div "Planned Maint [GEOGRAPHIC_DATA] Planned Maint [GEOGRAPHIC_DATA] Grounded [US_ST…" at bounding box center [829, 287] width 1364 height 483
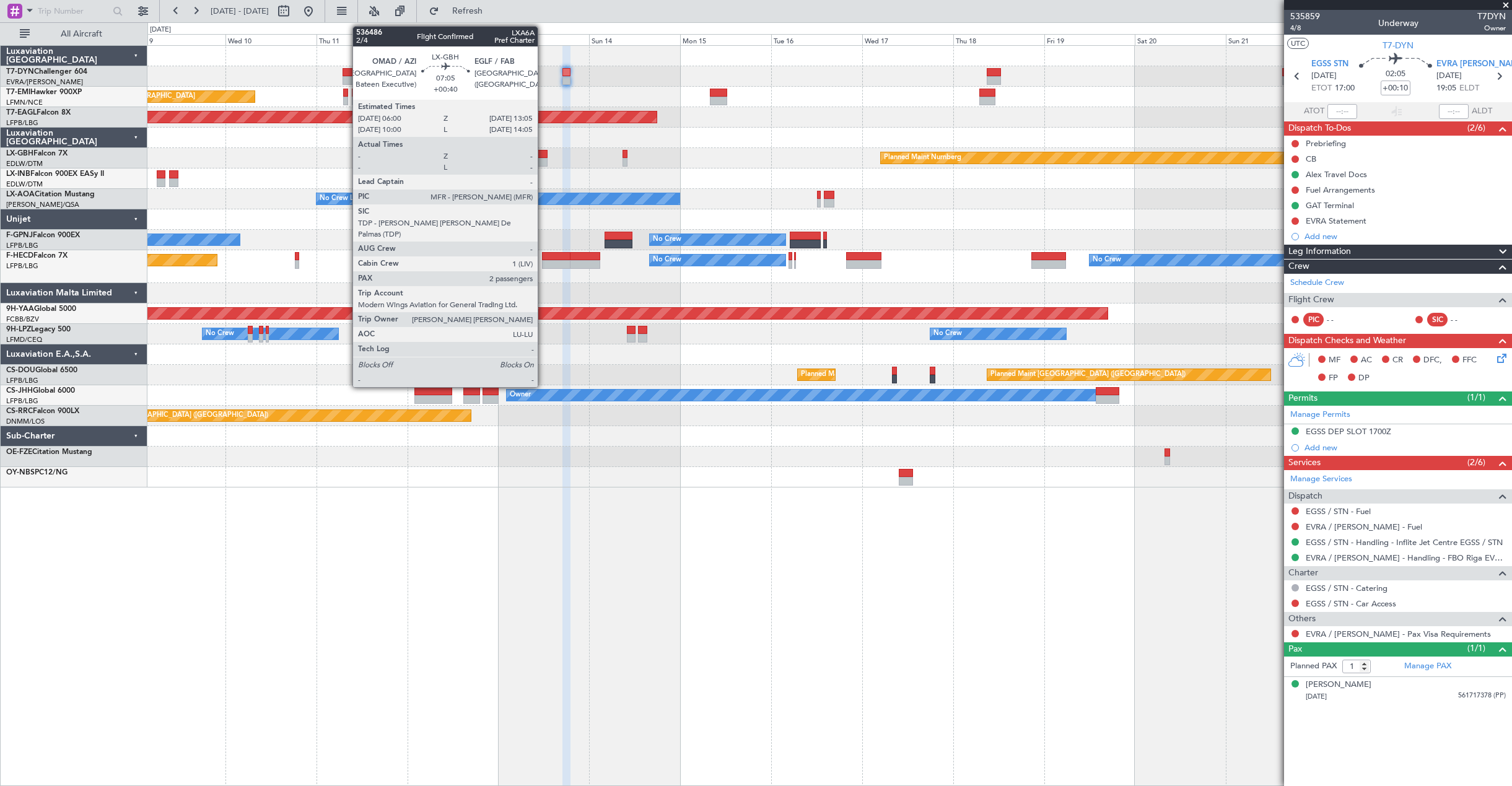
click at [543, 157] on div at bounding box center [534, 154] width 27 height 9
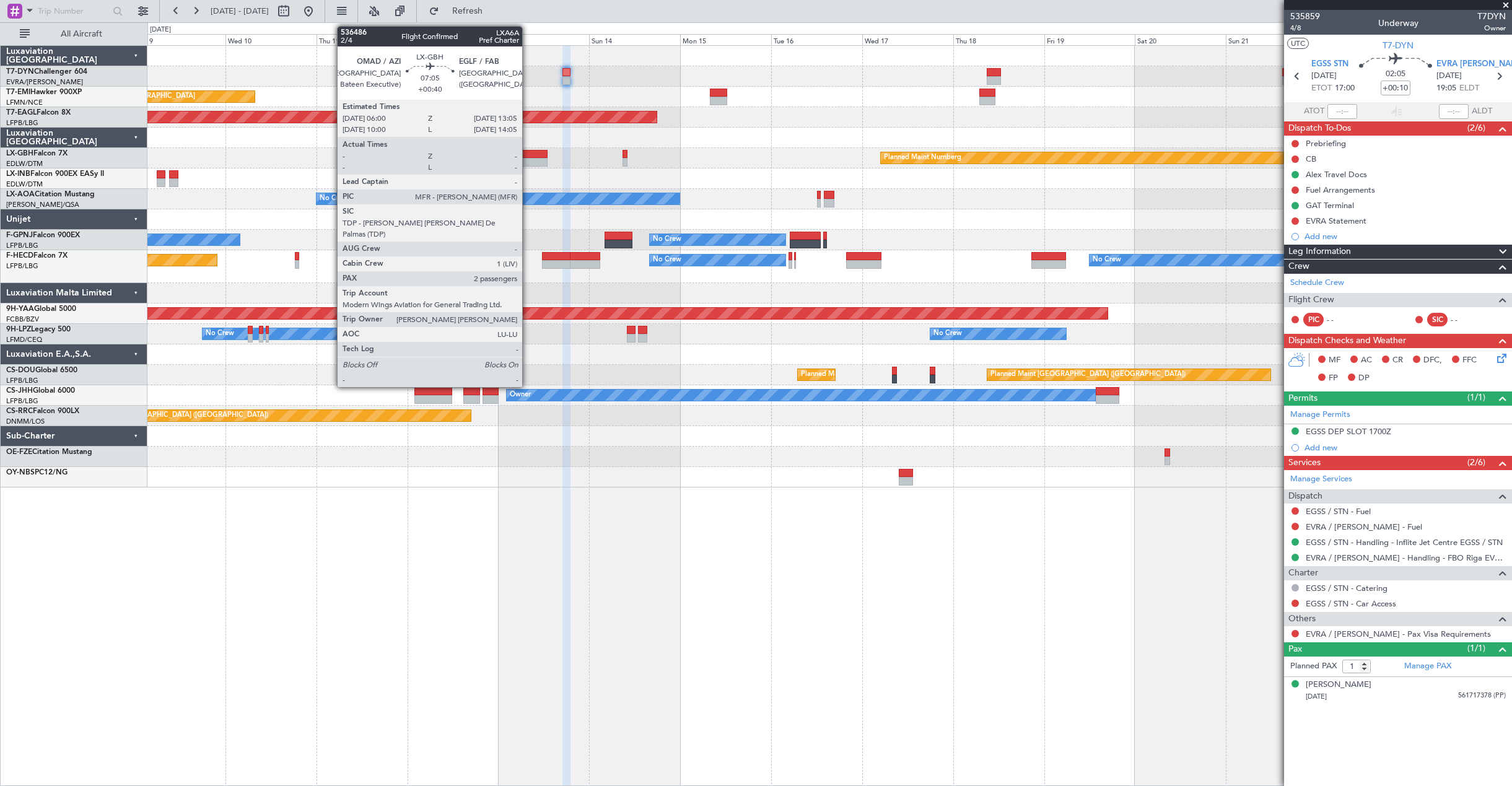
click at [528, 158] on div at bounding box center [534, 162] width 27 height 9
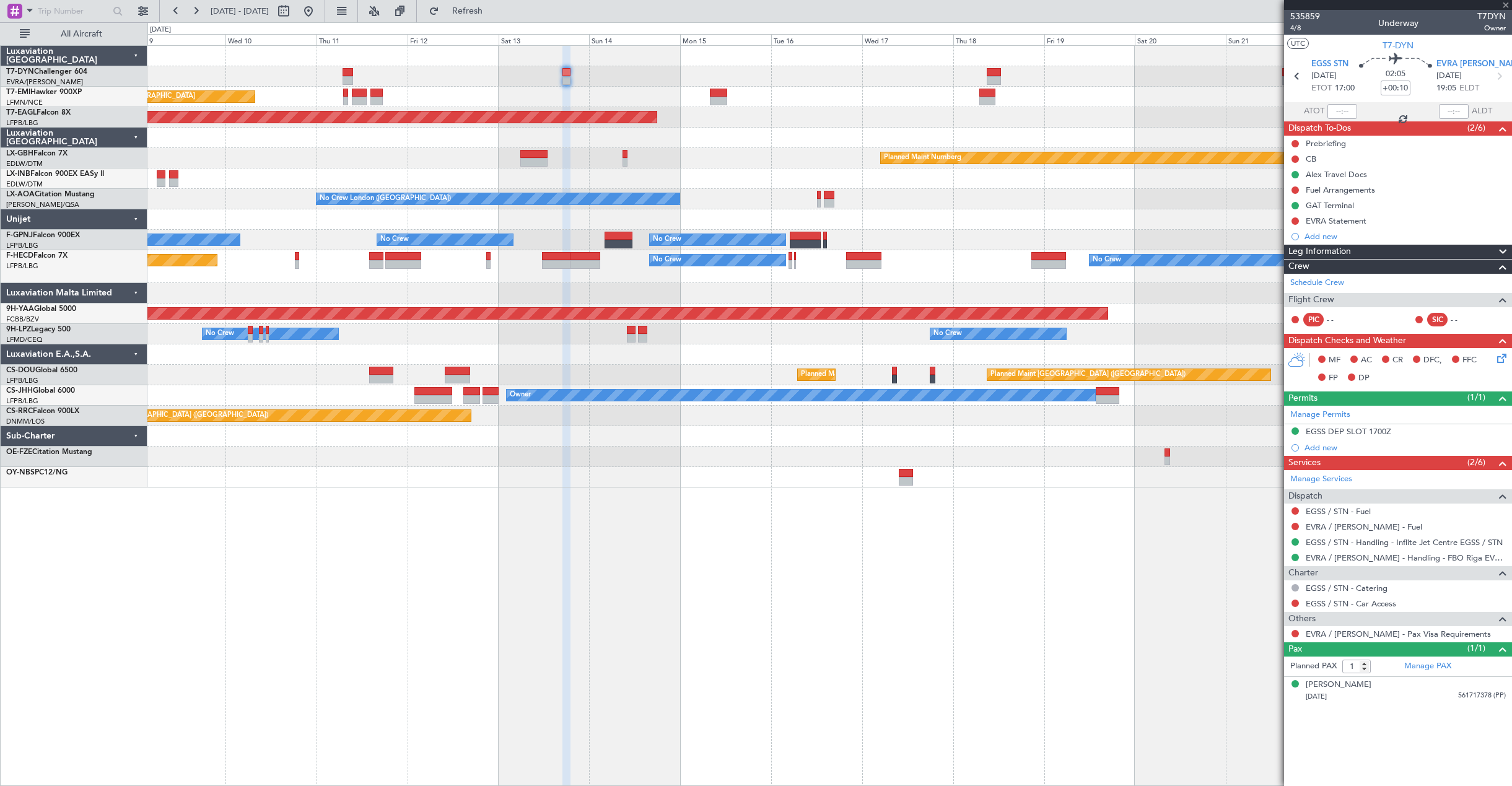
type input "+00:40"
type input "2"
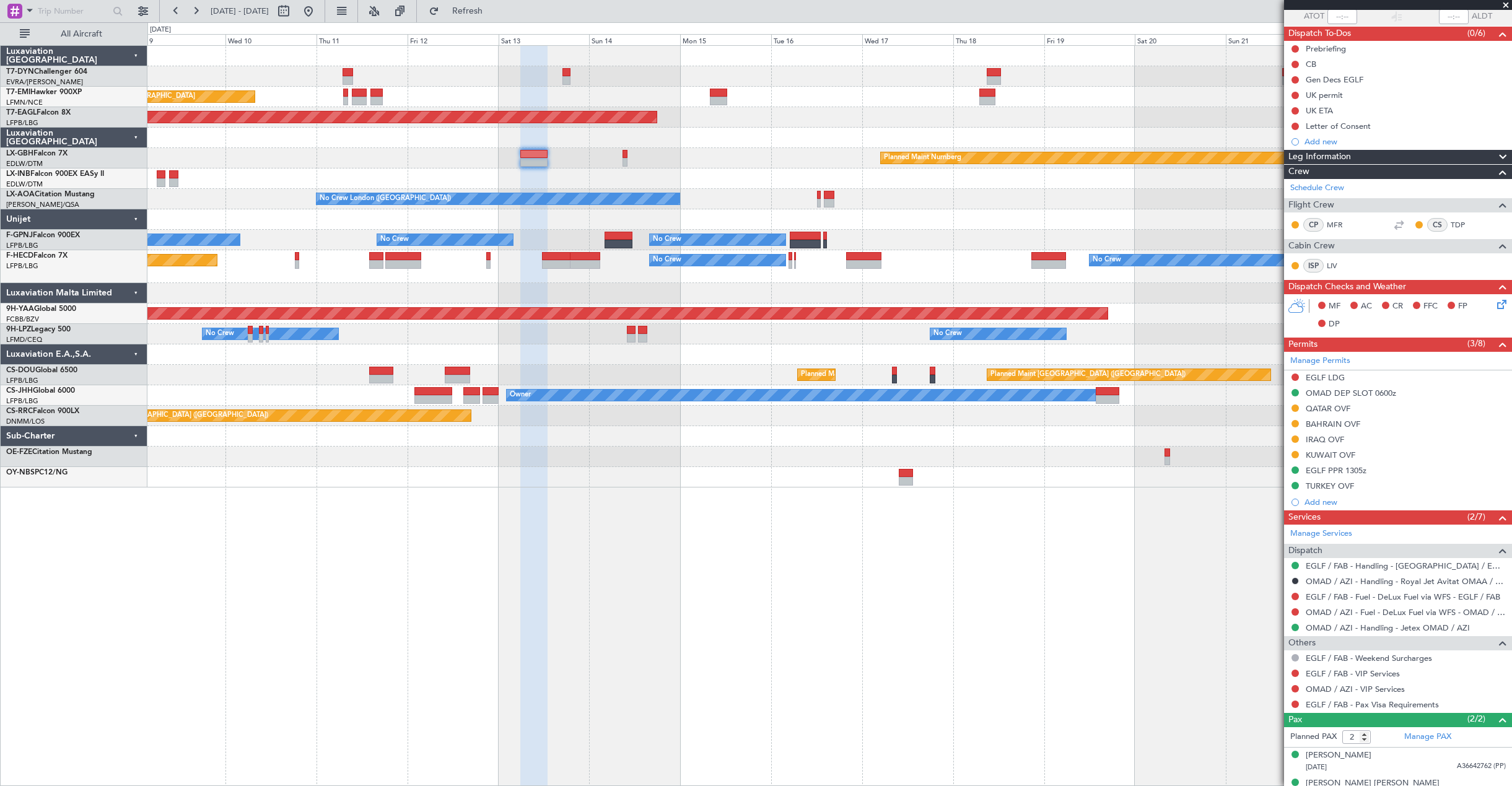
scroll to position [112, 0]
